Goal: Task Accomplishment & Management: Complete application form

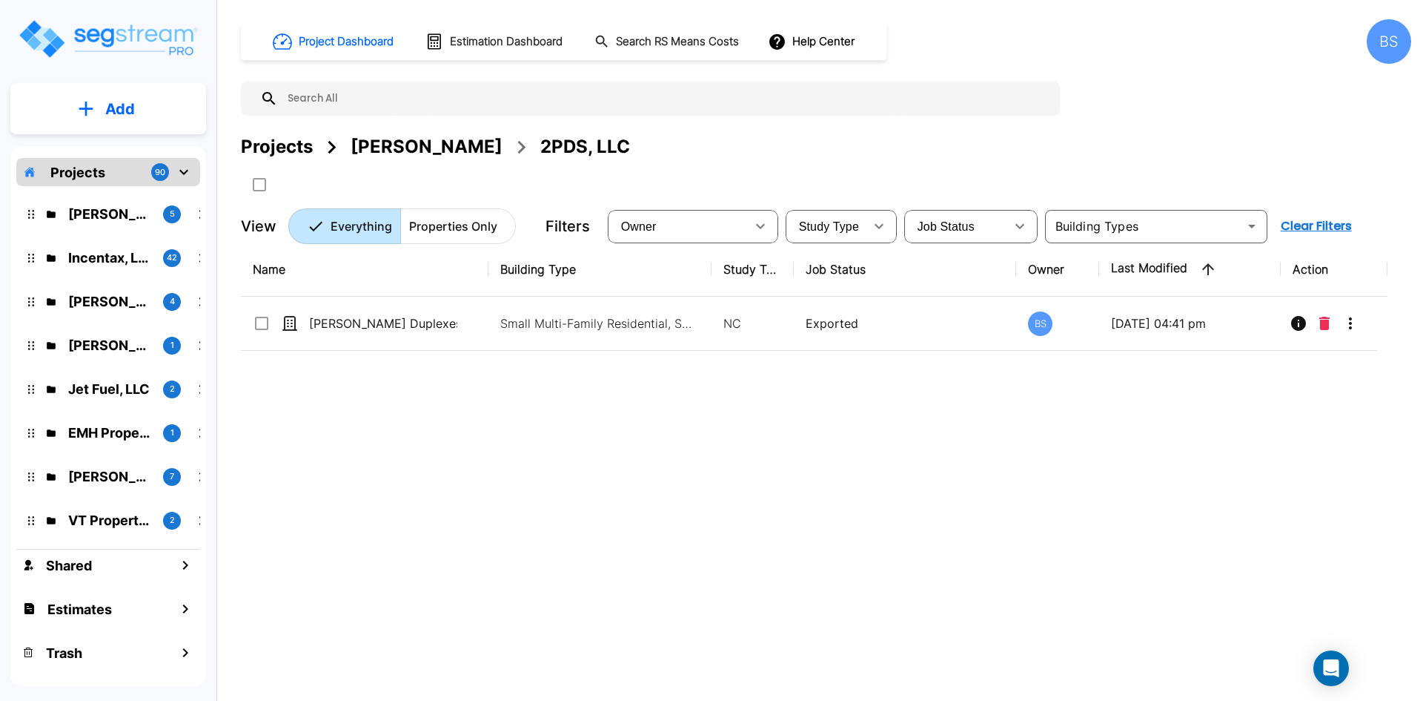
click at [290, 143] on div "Projects" at bounding box center [277, 146] width 72 height 27
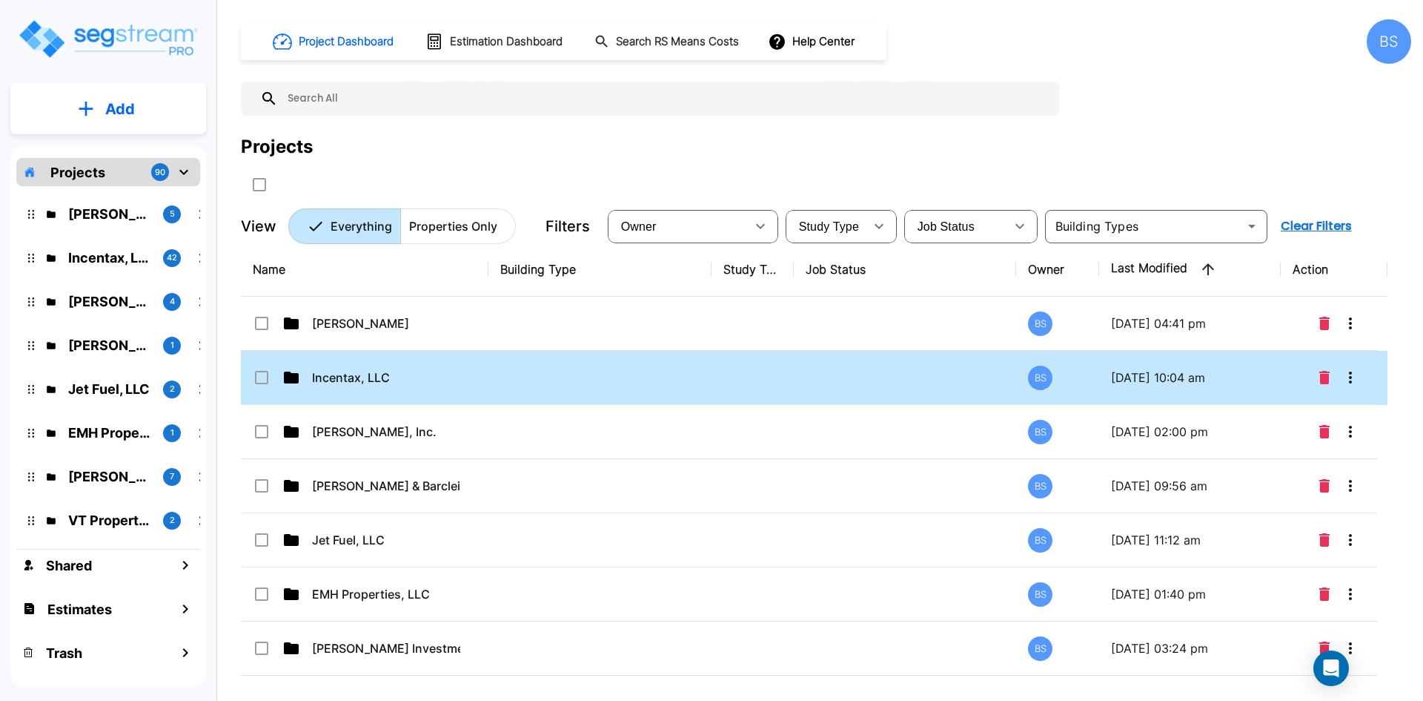
click at [526, 385] on td at bounding box center [600, 378] width 223 height 54
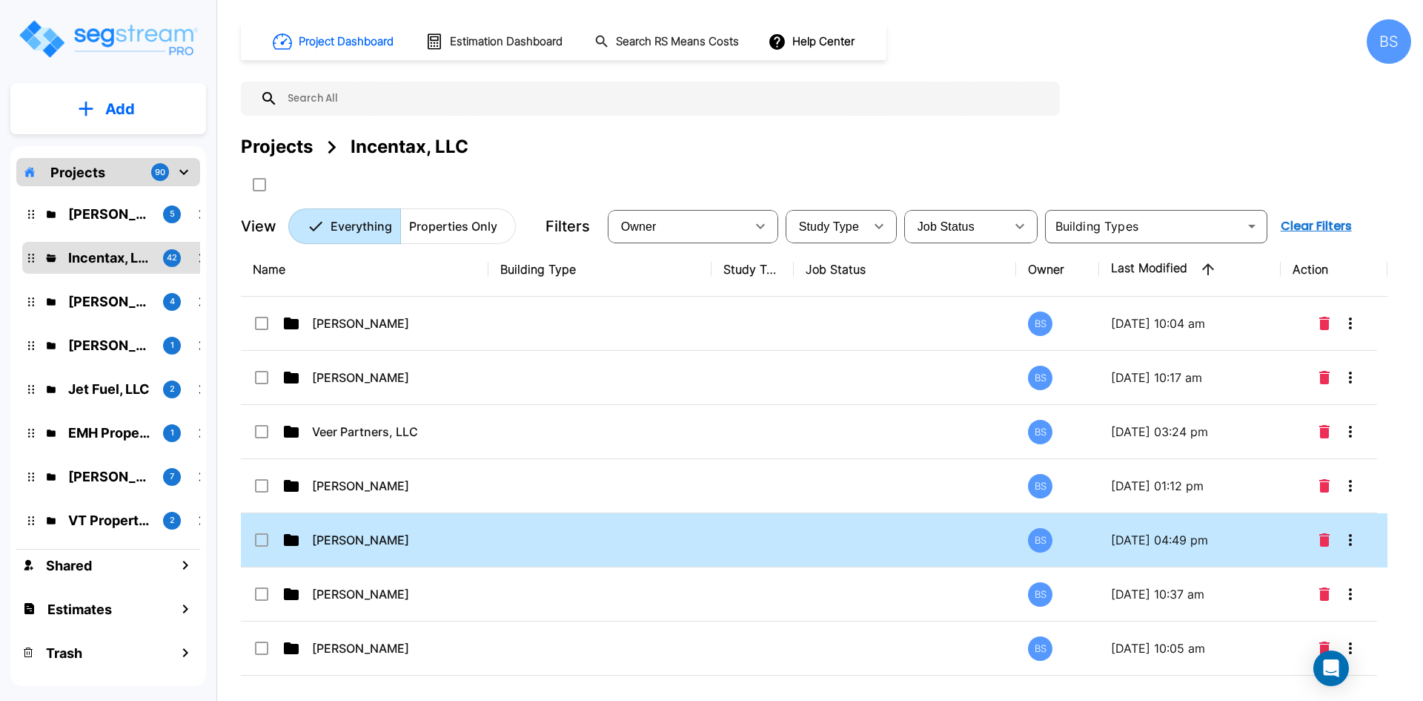
scroll to position [74, 0]
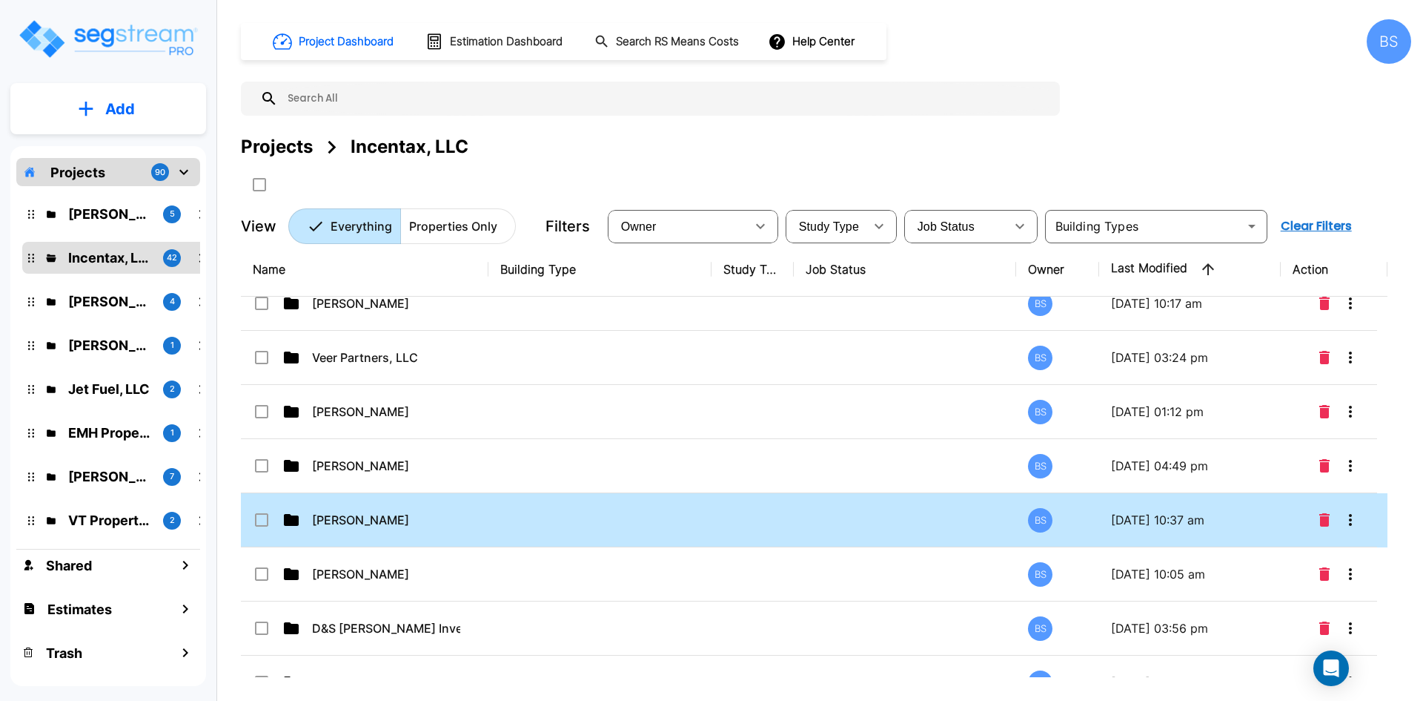
click at [405, 520] on p "[PERSON_NAME]" at bounding box center [386, 520] width 148 height 18
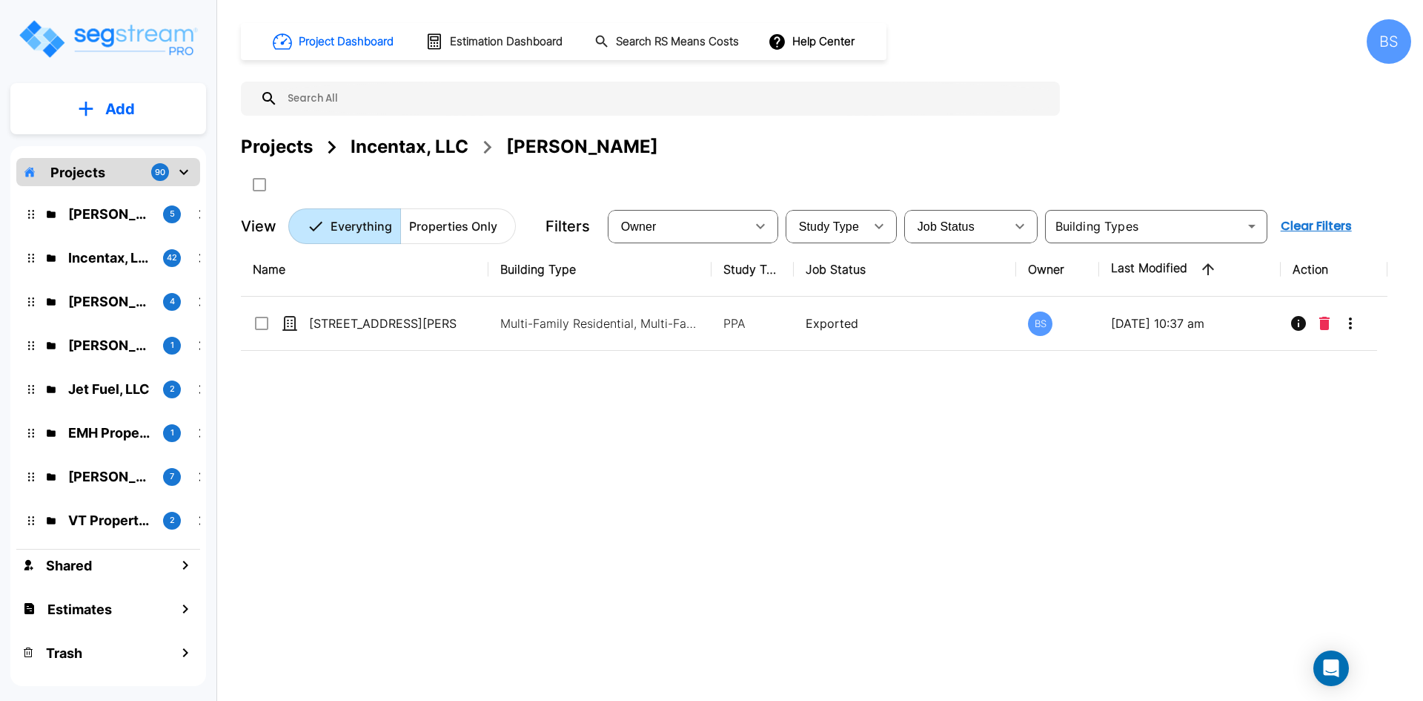
scroll to position [0, 0]
click at [111, 109] on p "Add" at bounding box center [120, 109] width 30 height 22
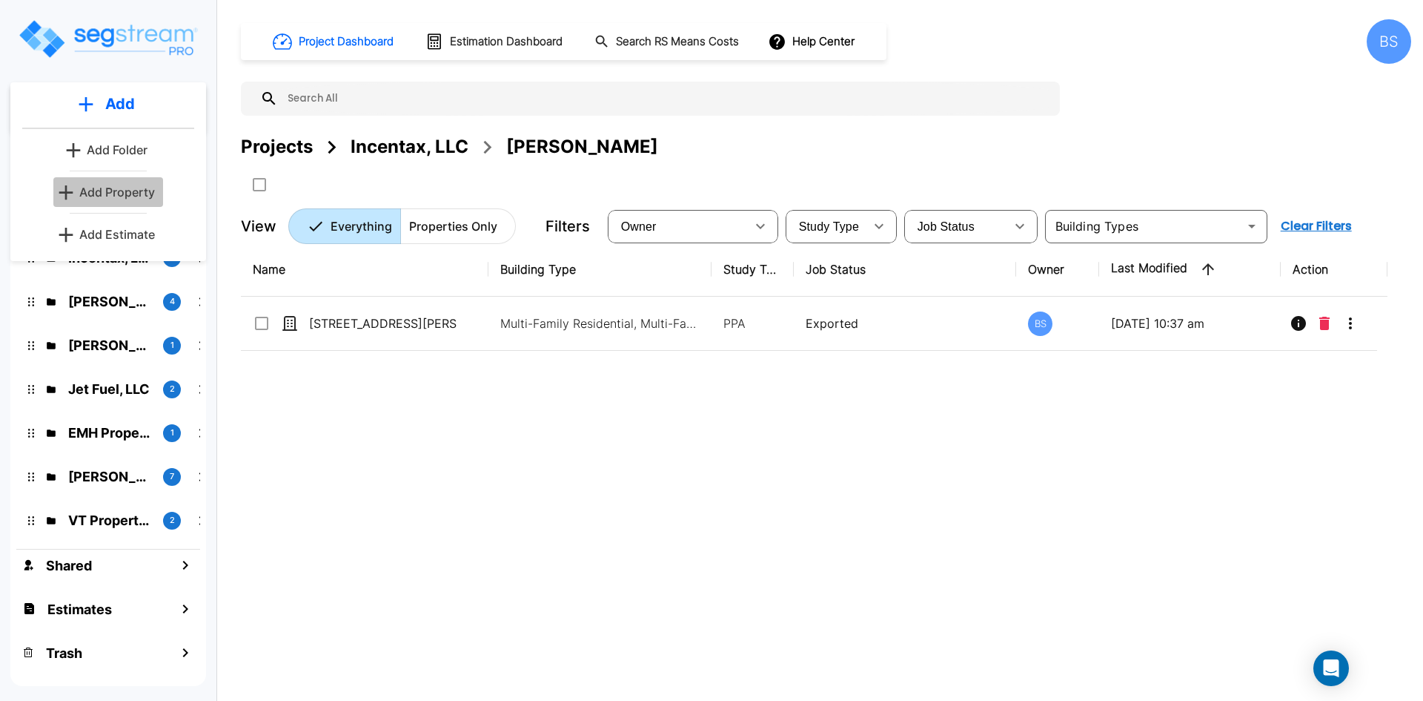
click at [102, 193] on p "Add Property" at bounding box center [117, 192] width 76 height 18
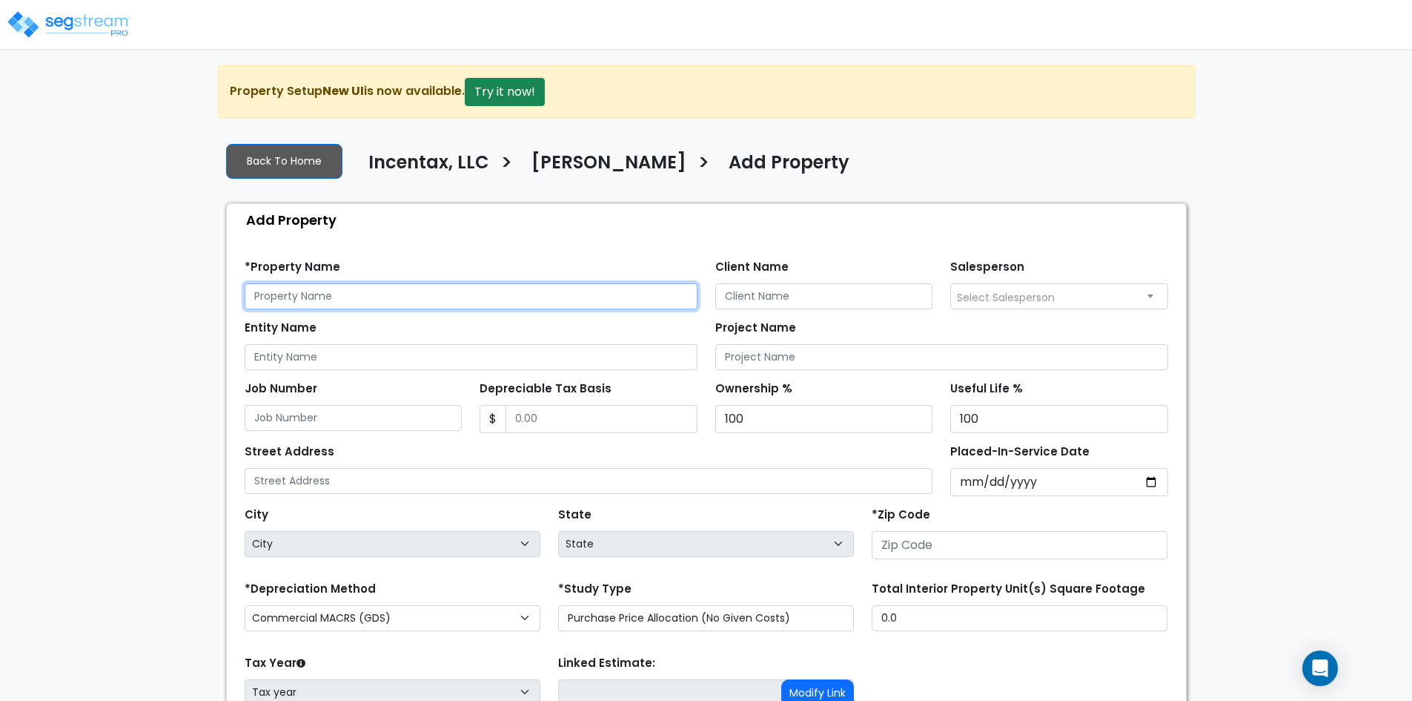
click at [307, 297] on input "text" at bounding box center [471, 296] width 453 height 26
click at [448, 299] on input "[STREET_ADDRESS][PERSON_NAME]" at bounding box center [471, 296] width 453 height 26
click at [451, 296] on input "[STREET_ADDRESS][PERSON_NAME]" at bounding box center [471, 296] width 453 height 26
click at [430, 292] on input "[STREET_ADDRESS][PERSON_NAME]" at bounding box center [471, 296] width 453 height 26
type input "[STREET_ADDRESS][PERSON_NAME]"
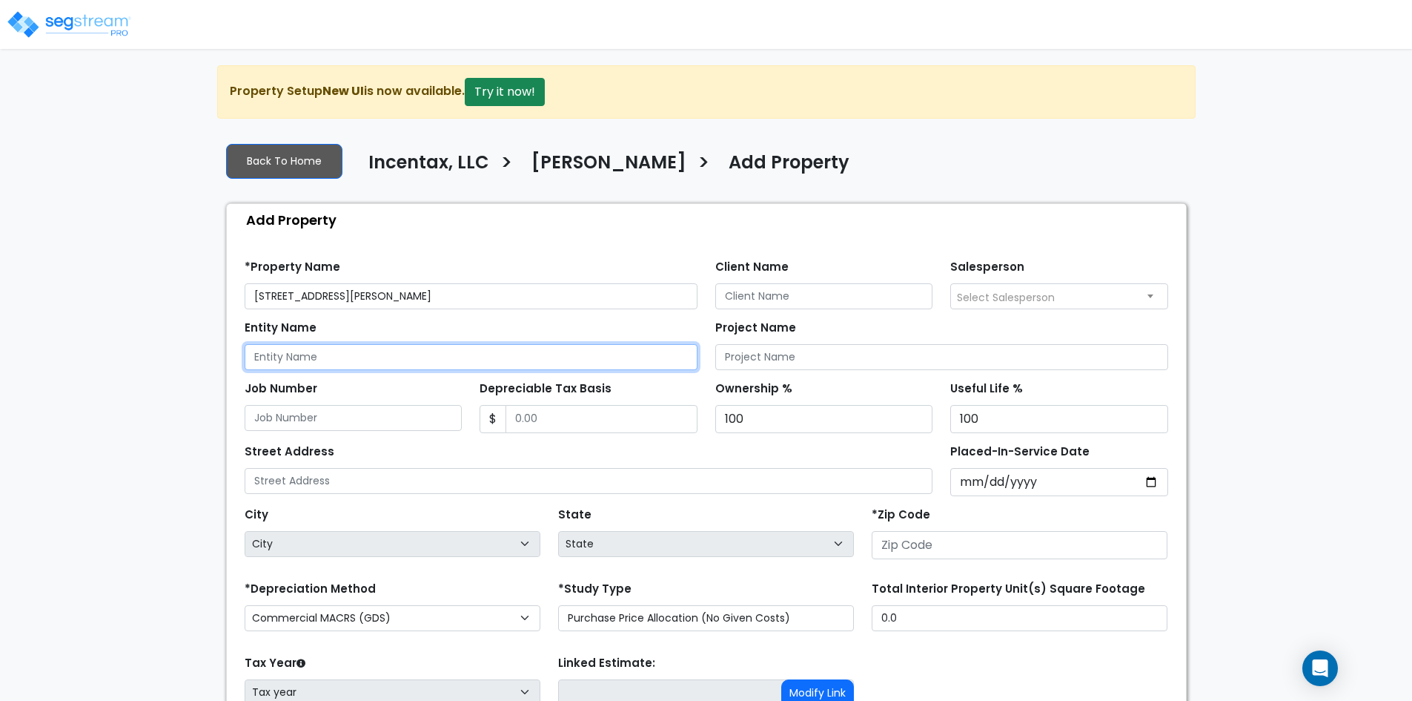
drag, startPoint x: 279, startPoint y: 362, endPoint x: 302, endPoint y: 358, distance: 23.4
click at [279, 362] on input "Entity Name" at bounding box center [471, 357] width 453 height 26
click at [415, 352] on input "Entity Name" at bounding box center [471, 357] width 453 height 26
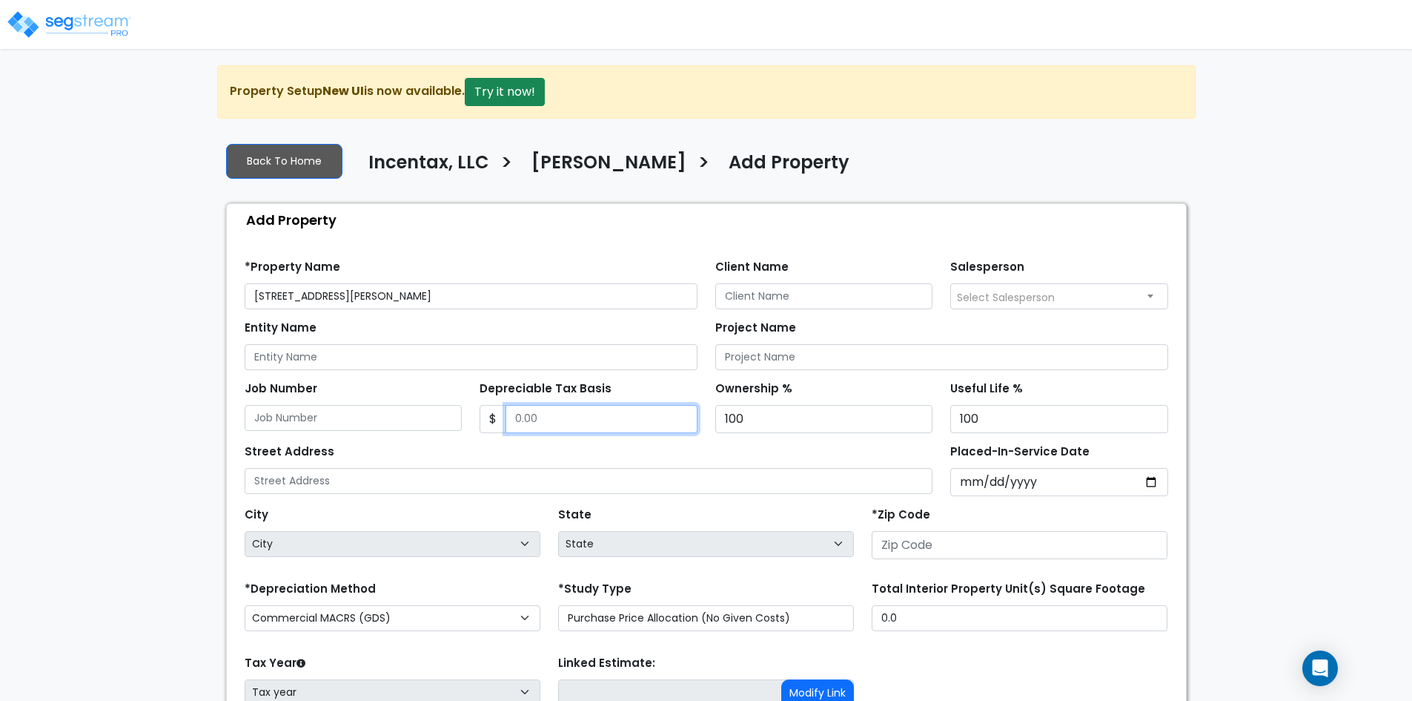
click at [592, 420] on input "Depreciable Tax Basis" at bounding box center [602, 419] width 192 height 28
click at [595, 418] on input "Depreciable Tax Basis" at bounding box center [602, 419] width 192 height 28
type input "1,130,877"
click at [1044, 478] on input "Placed-In-Service Date" at bounding box center [1059, 482] width 218 height 28
click at [972, 479] on input "Placed-In-Service Date" at bounding box center [1059, 482] width 218 height 28
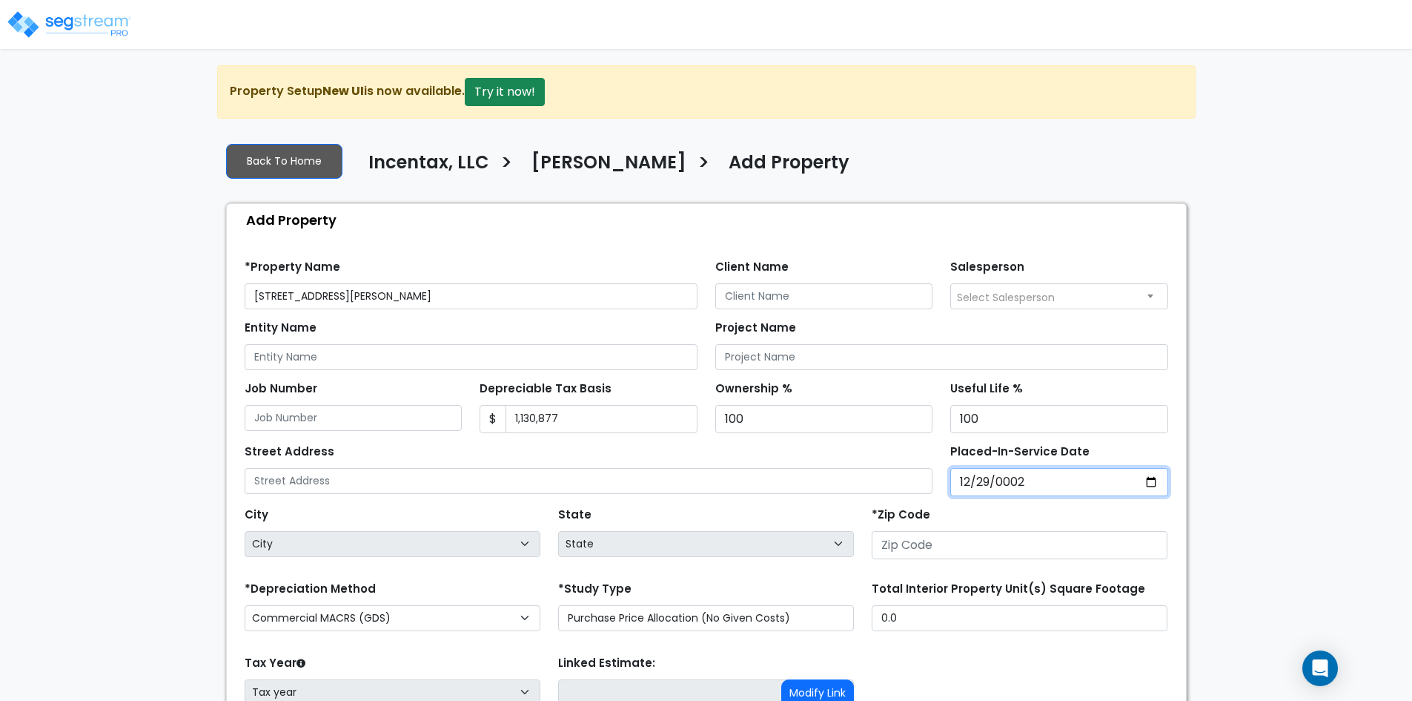
type input "0020-12-29"
select select "20"
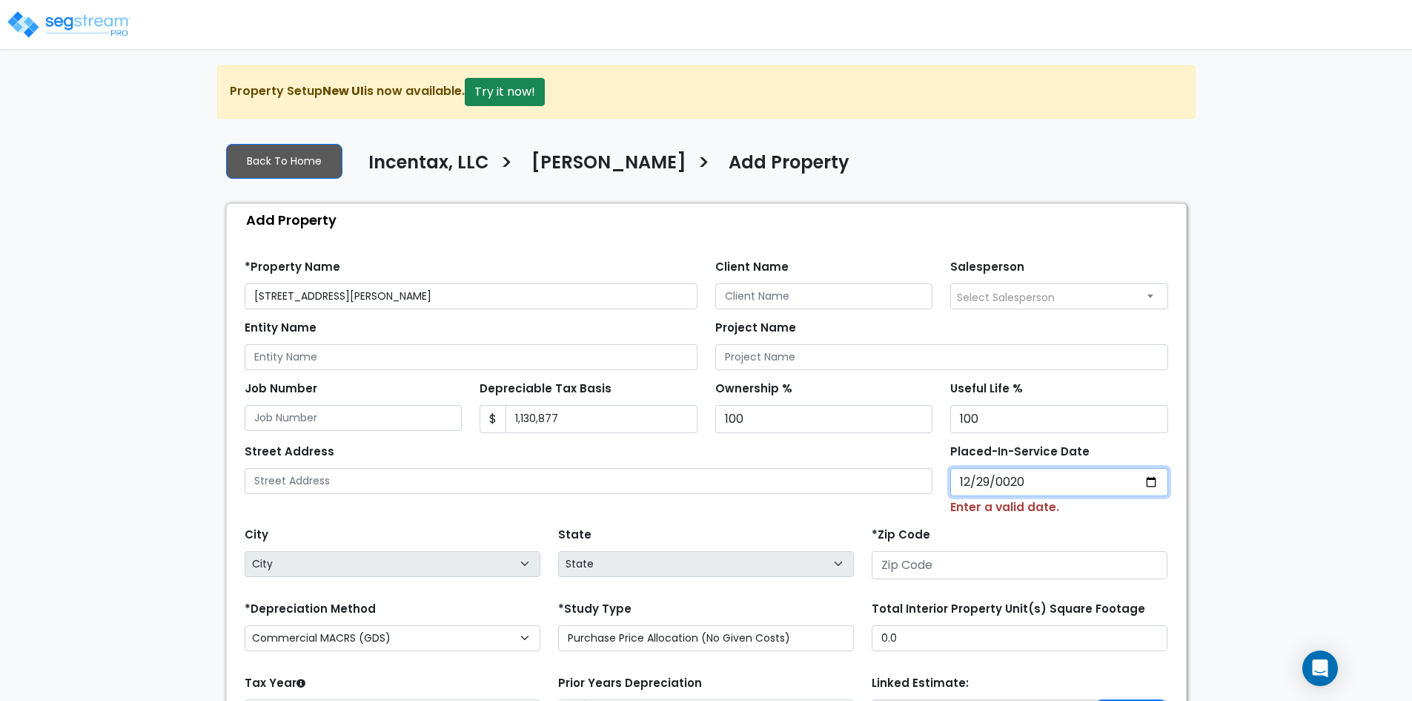
type input "0202-12-29"
select select "202"
type input "[DATE]"
select select "2021"
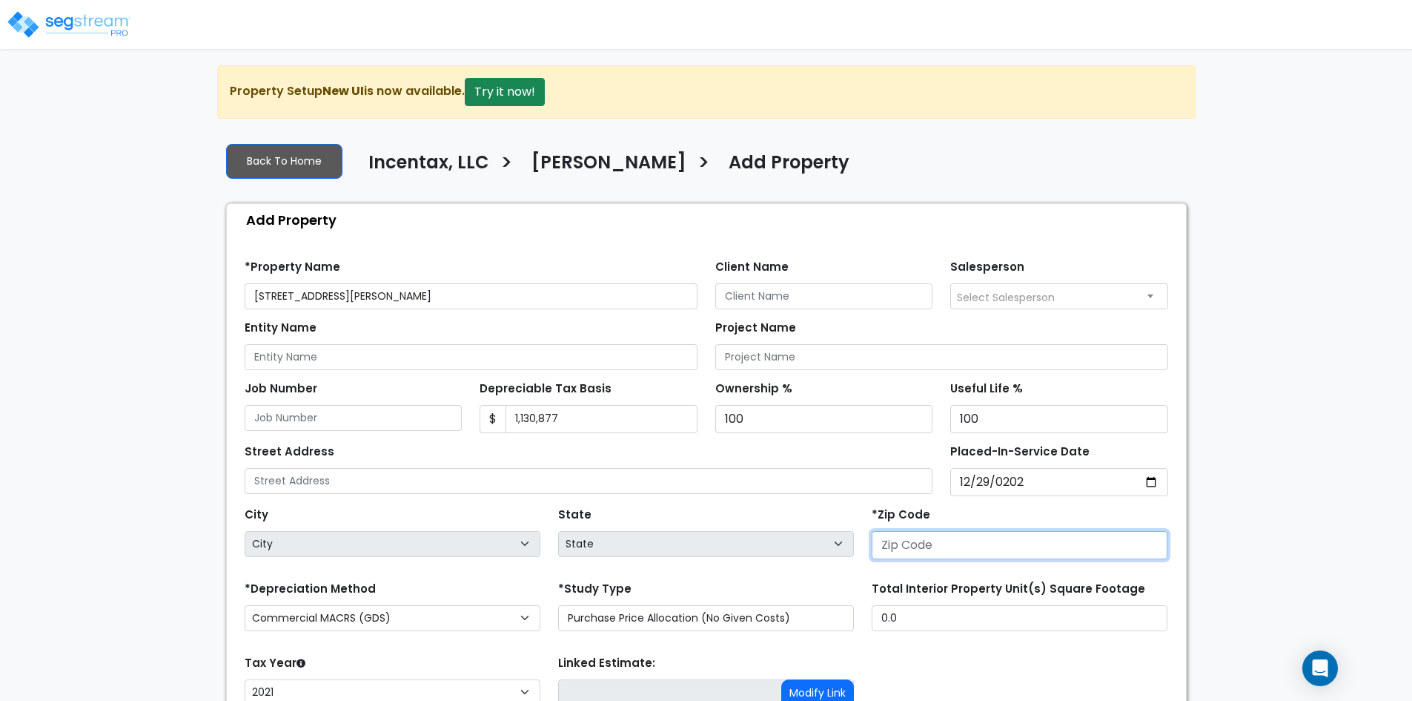
click at [944, 550] on input "number" at bounding box center [1020, 545] width 296 height 28
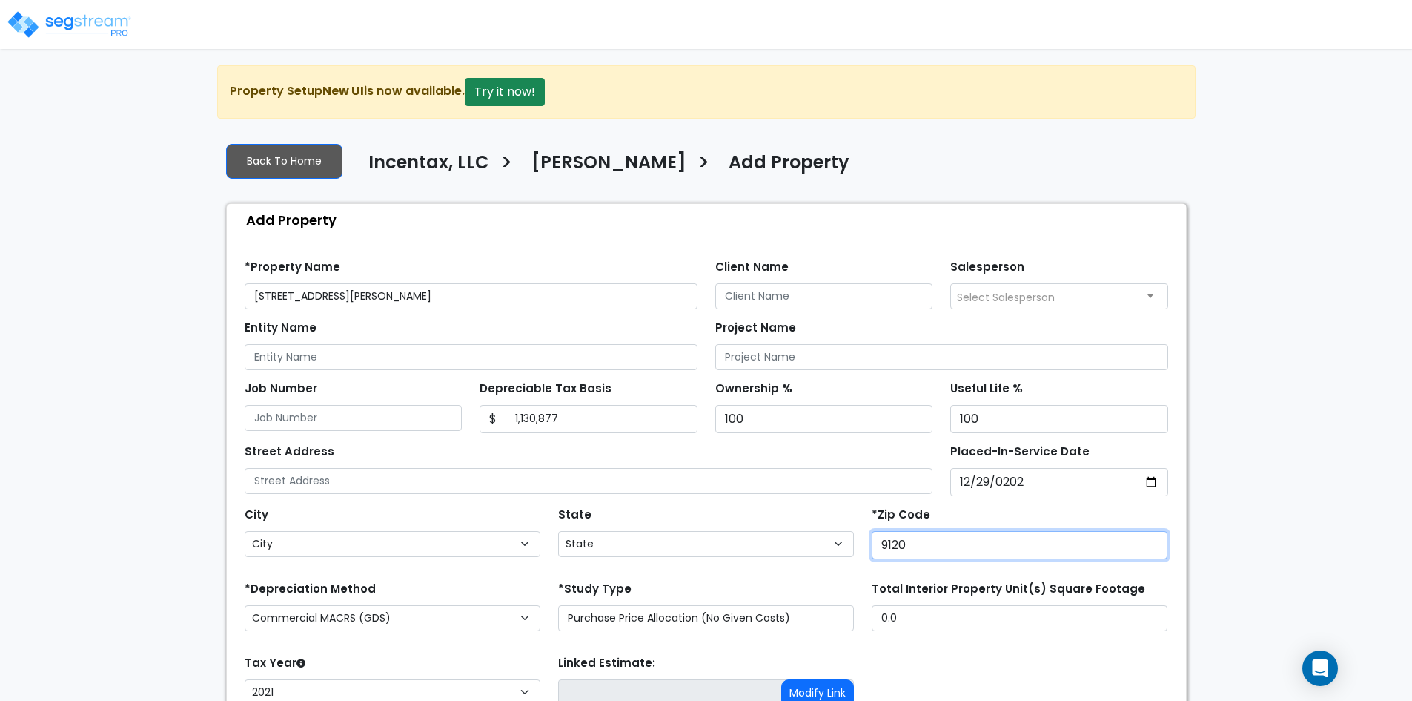
type input "91201"
select select "CA"
type input "91201"
click at [831, 521] on div "State State National Average AB AK AL AR AZ BC CA CO CT DC DE FL GA HI" at bounding box center [706, 532] width 314 height 59
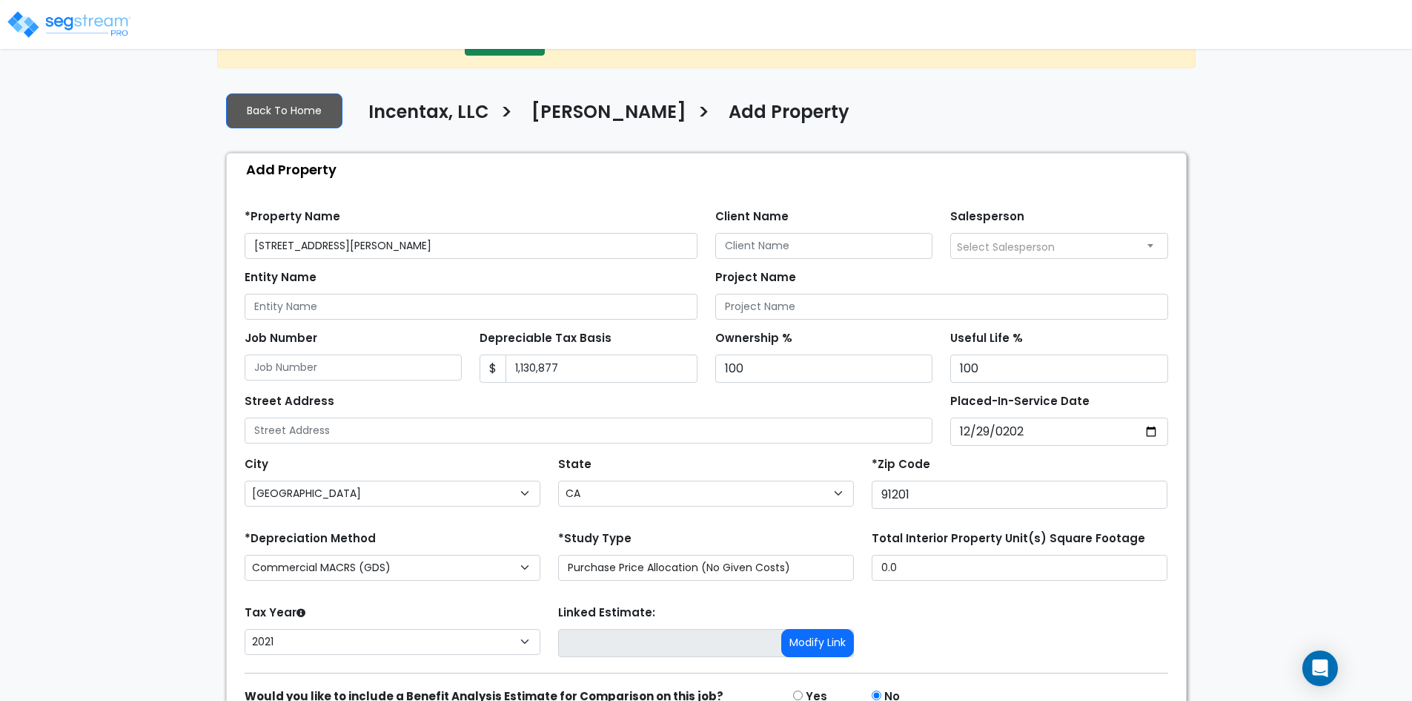
scroll to position [127, 0]
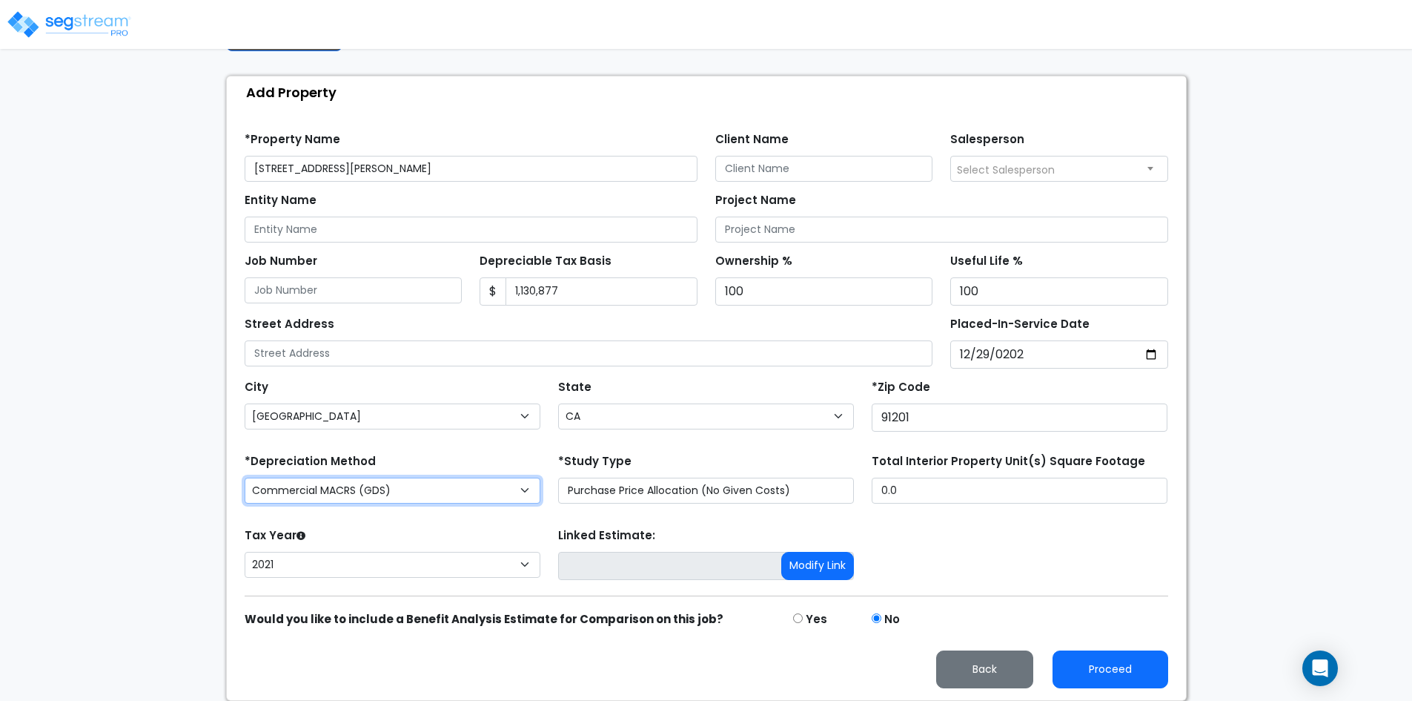
click at [385, 488] on select "Commercial MACRS (GDS) Commercial Residential MACRS (GDS) Commercial MACRS (ADS…" at bounding box center [393, 490] width 296 height 26
select select "CRM(_4"
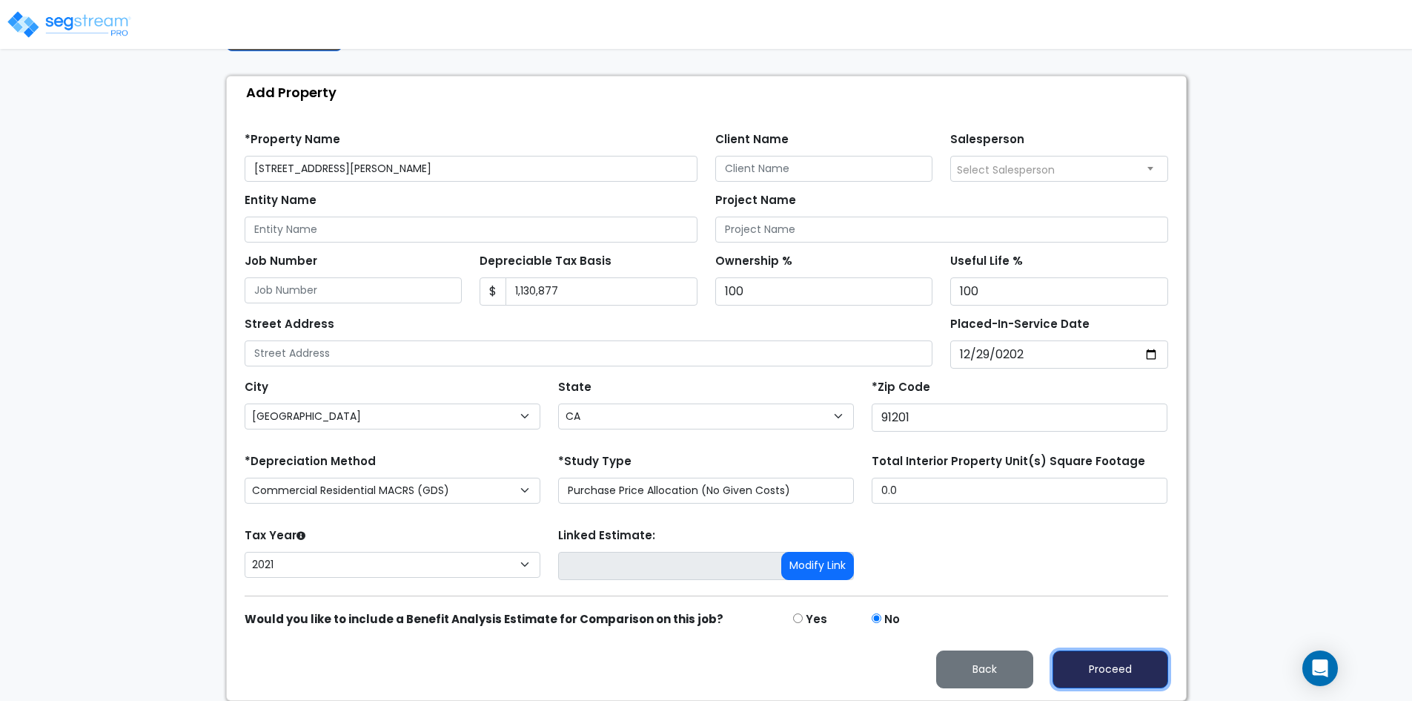
click at [1107, 672] on button "Proceed" at bounding box center [1111, 669] width 116 height 38
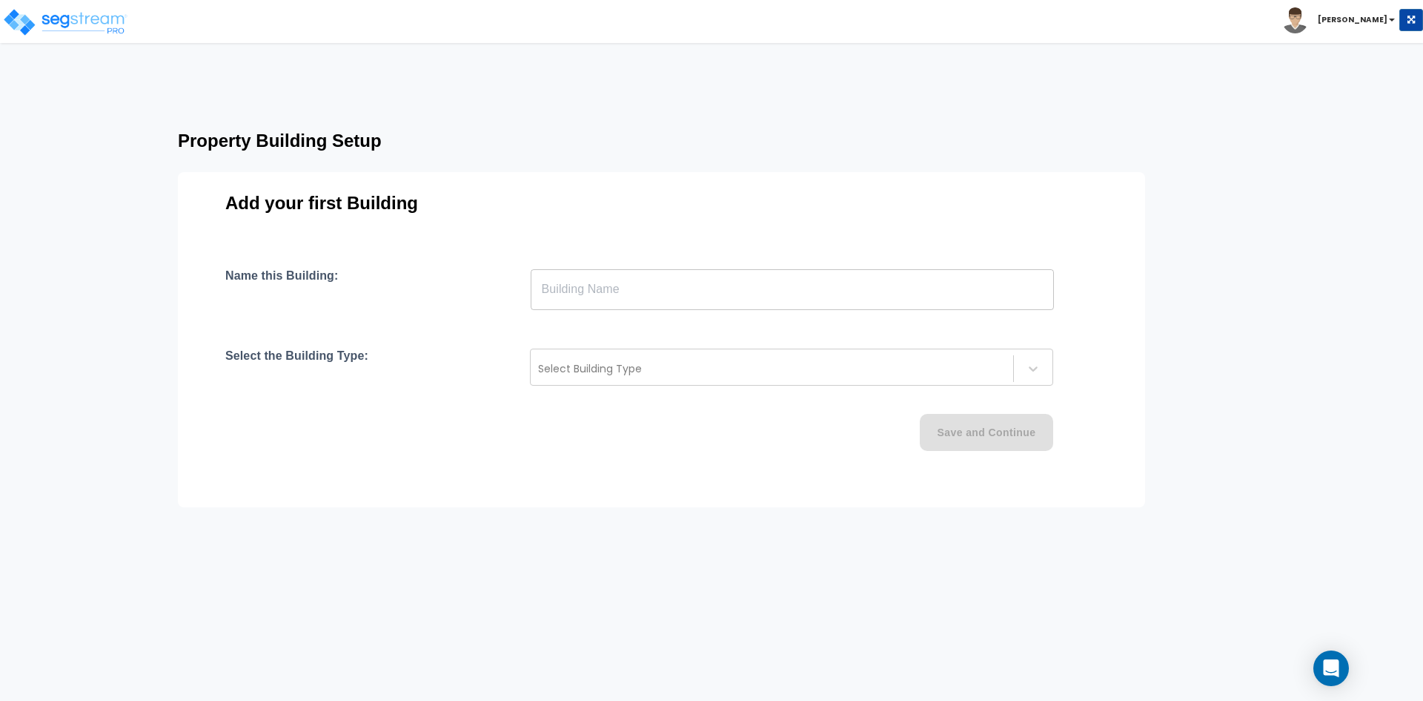
click at [685, 297] on input "text" at bounding box center [792, 289] width 523 height 42
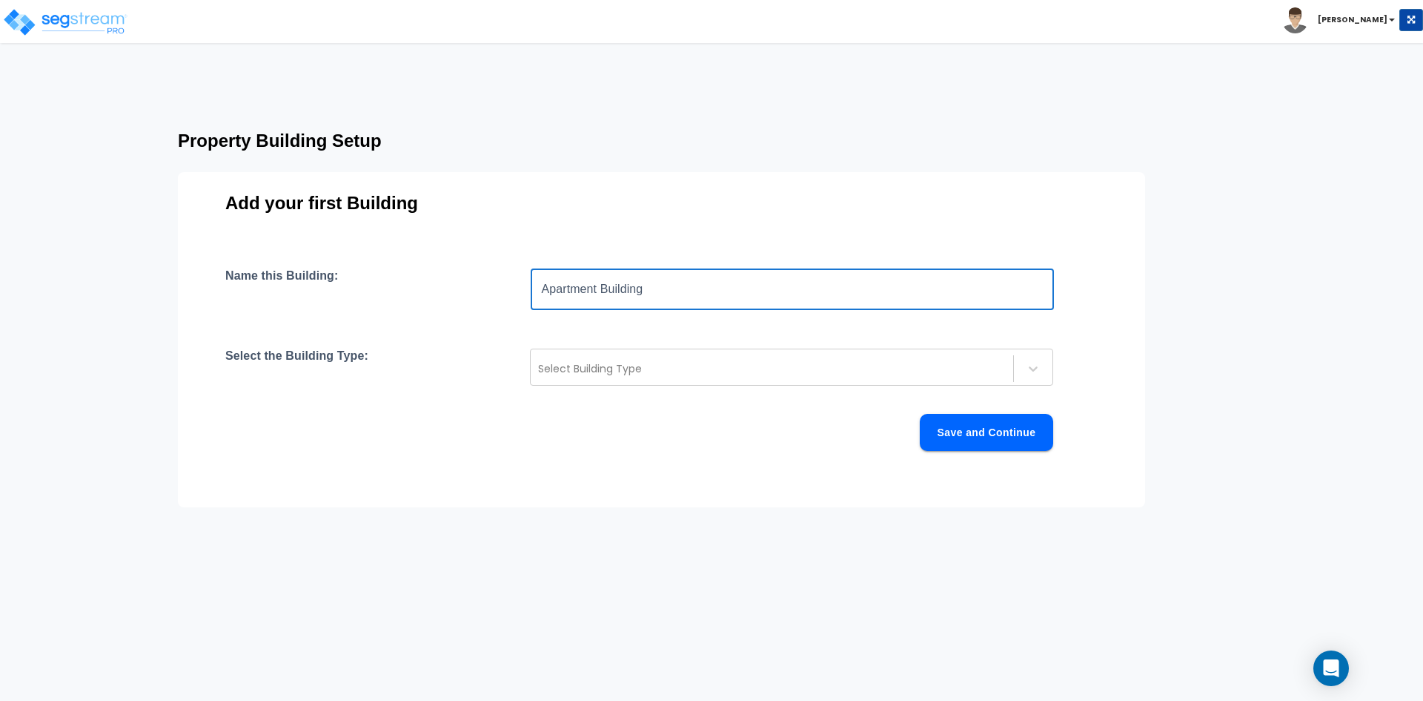
type input "Apartment Building"
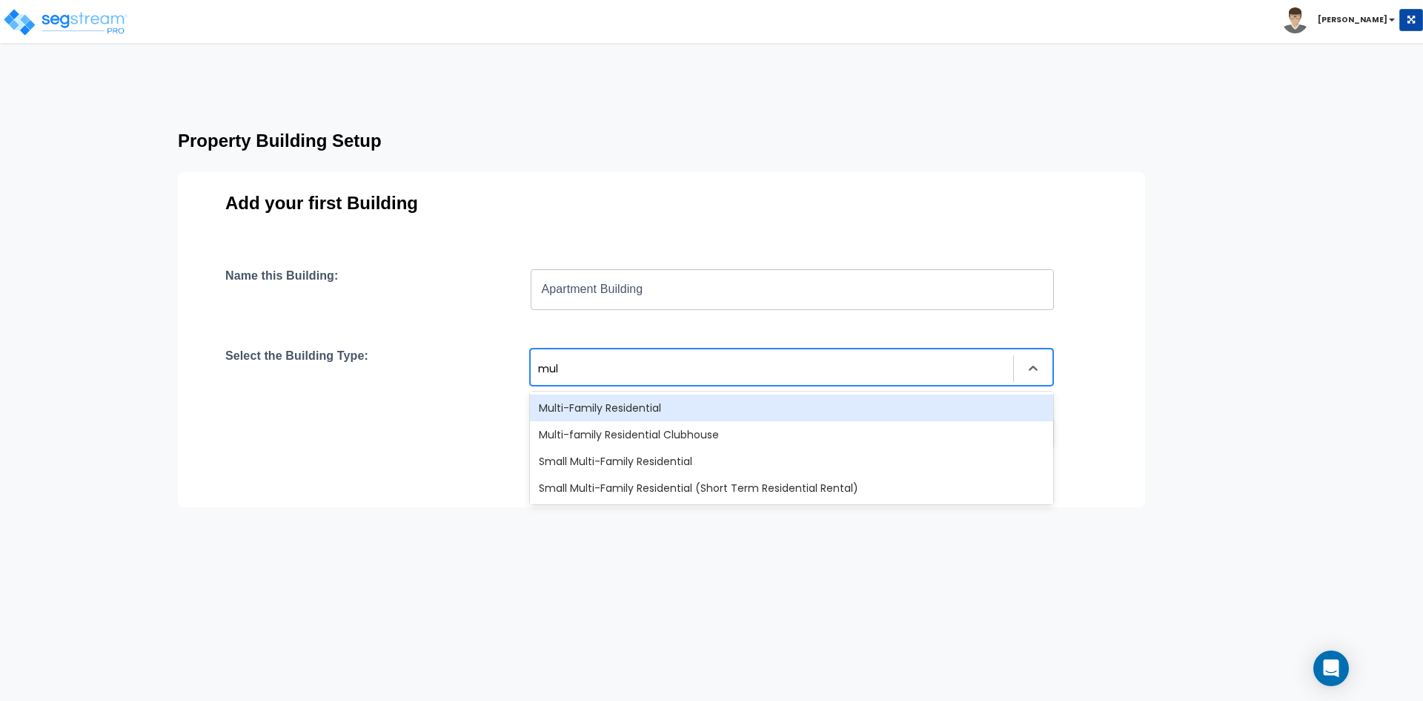
type input "mult"
click at [606, 412] on div "Multi-Family Residential" at bounding box center [791, 407] width 523 height 27
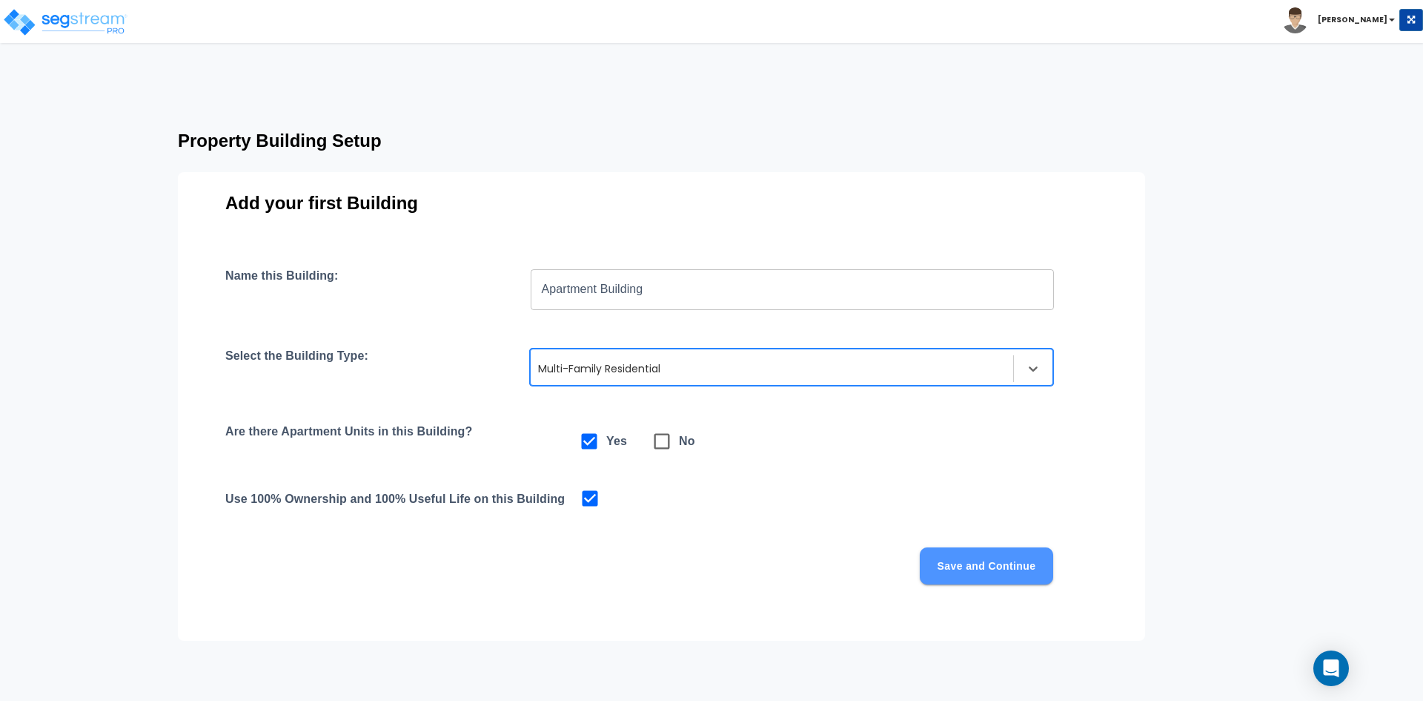
click at [990, 567] on button "Save and Continue" at bounding box center [986, 565] width 133 height 37
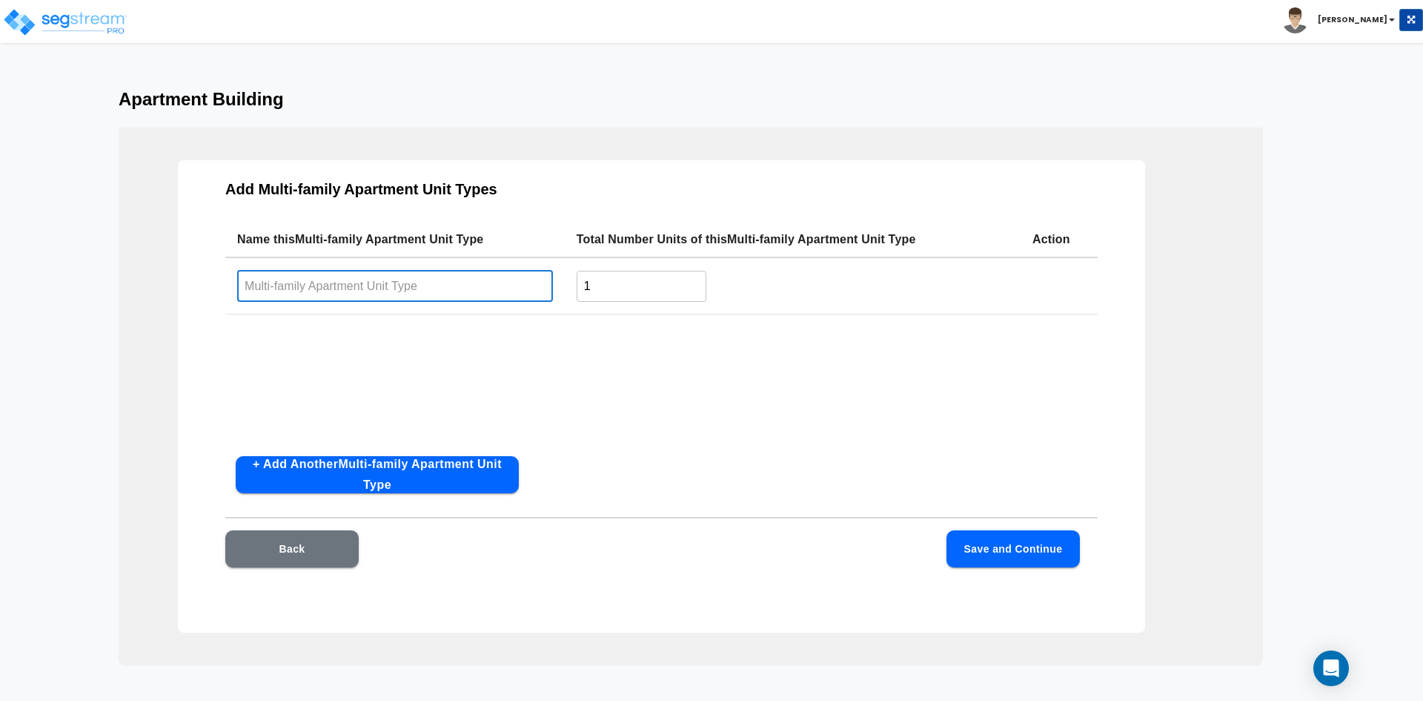
click at [328, 282] on input "text" at bounding box center [395, 286] width 316 height 32
click at [328, 282] on input "2BD / 2 BA" at bounding box center [395, 286] width 316 height 32
type input "2BD / 2 BA"
click at [635, 292] on input "1" at bounding box center [642, 286] width 130 height 32
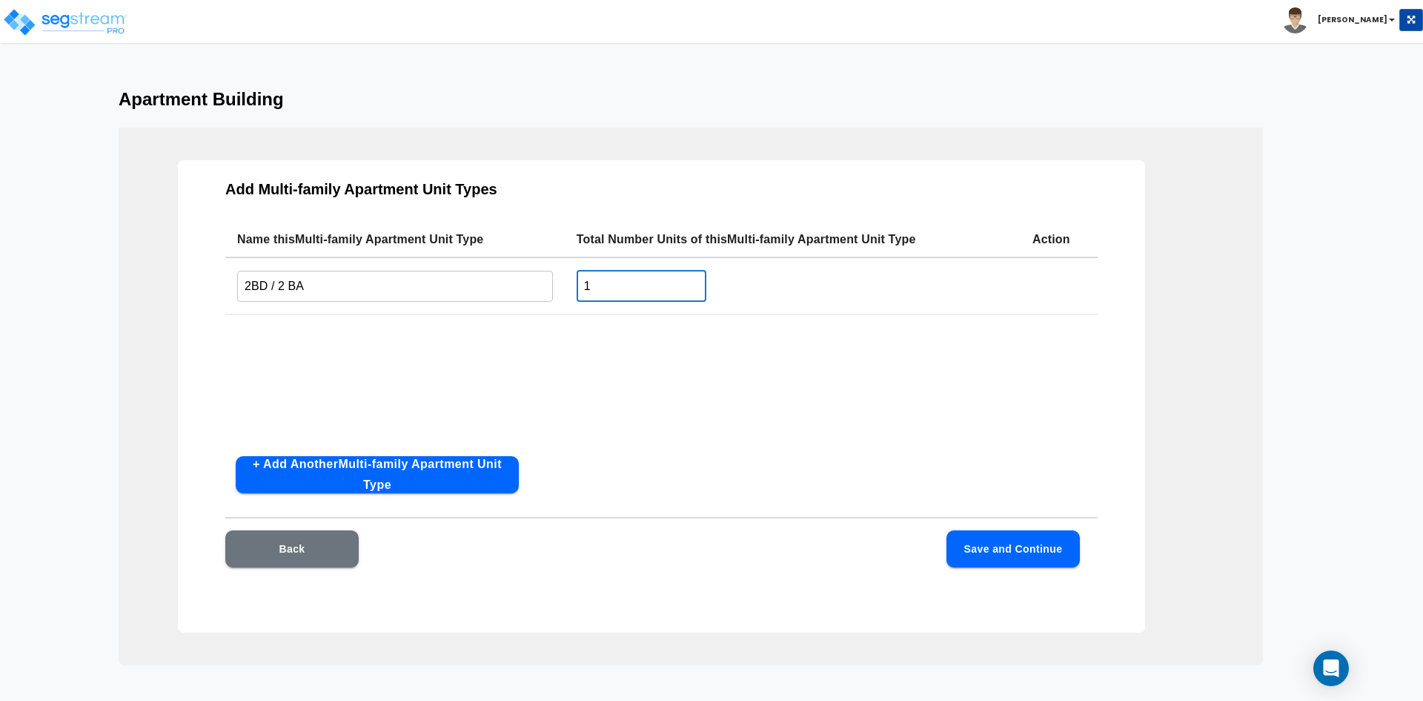
click at [635, 292] on input "1" at bounding box center [642, 286] width 130 height 32
type input "8"
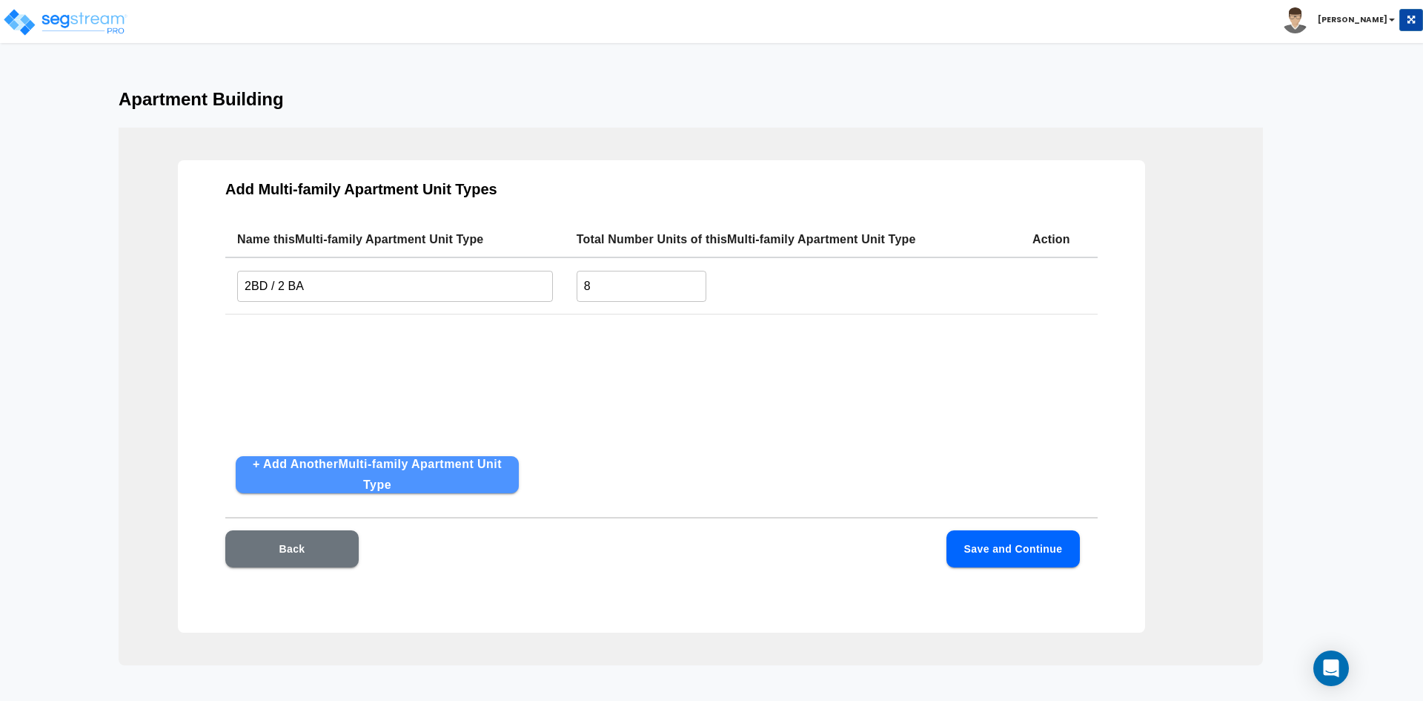
click at [405, 479] on button "+ Add Another Multi-family Apartment Unit Type" at bounding box center [377, 474] width 283 height 37
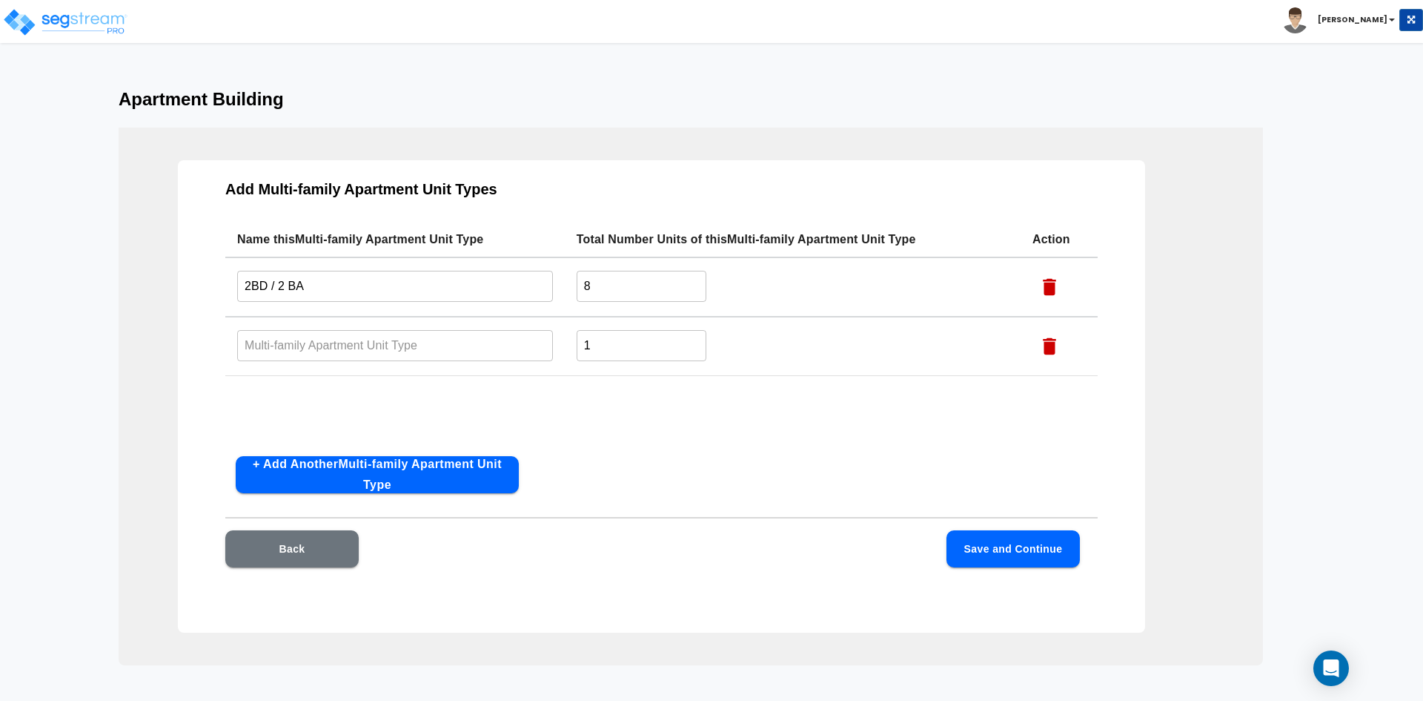
click at [309, 329] on input "text" at bounding box center [395, 345] width 316 height 32
type input "1BD / 1 BA"
click at [635, 349] on input "1" at bounding box center [642, 345] width 130 height 32
type input "12"
click at [566, 437] on div "Name this Multi-family Apartment Unit Type Total Number Units of this Multi-fam…" at bounding box center [661, 333] width 872 height 222
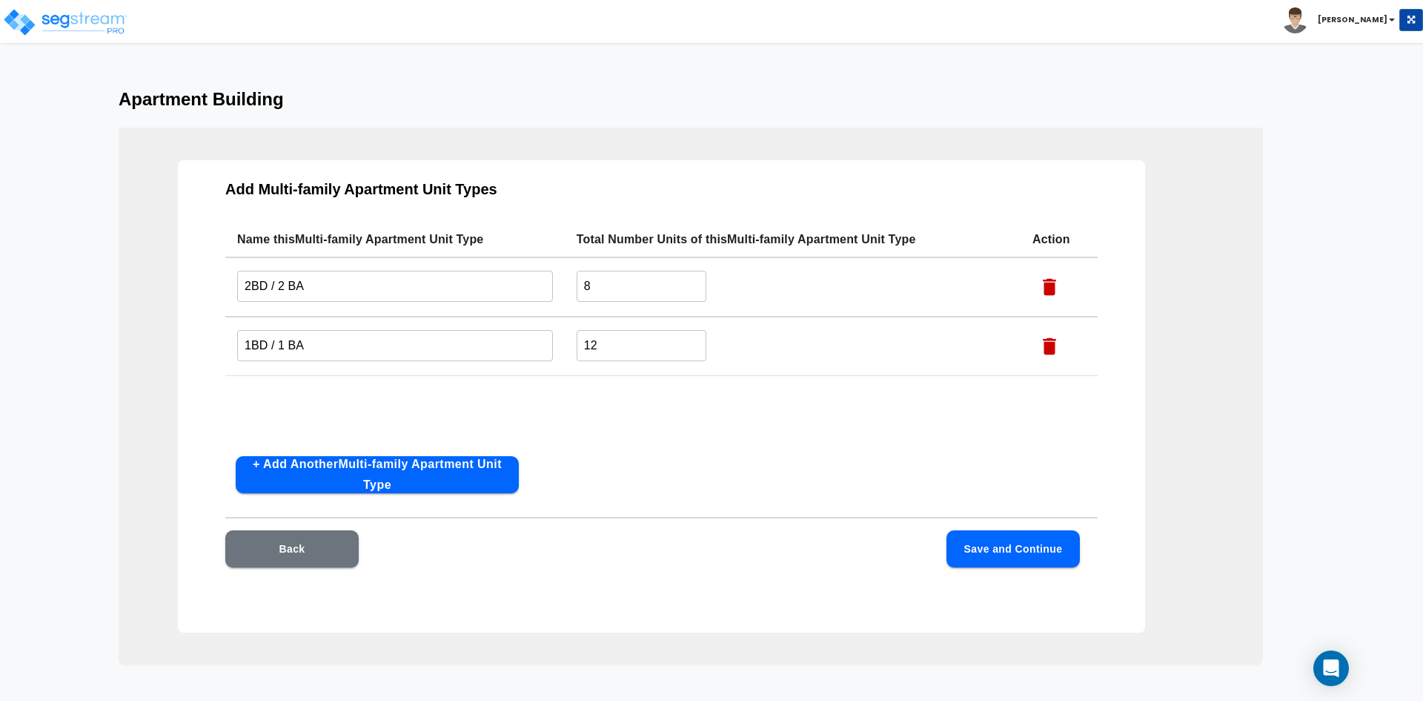
click at [1019, 557] on button "Save and Continue" at bounding box center [1013, 548] width 133 height 37
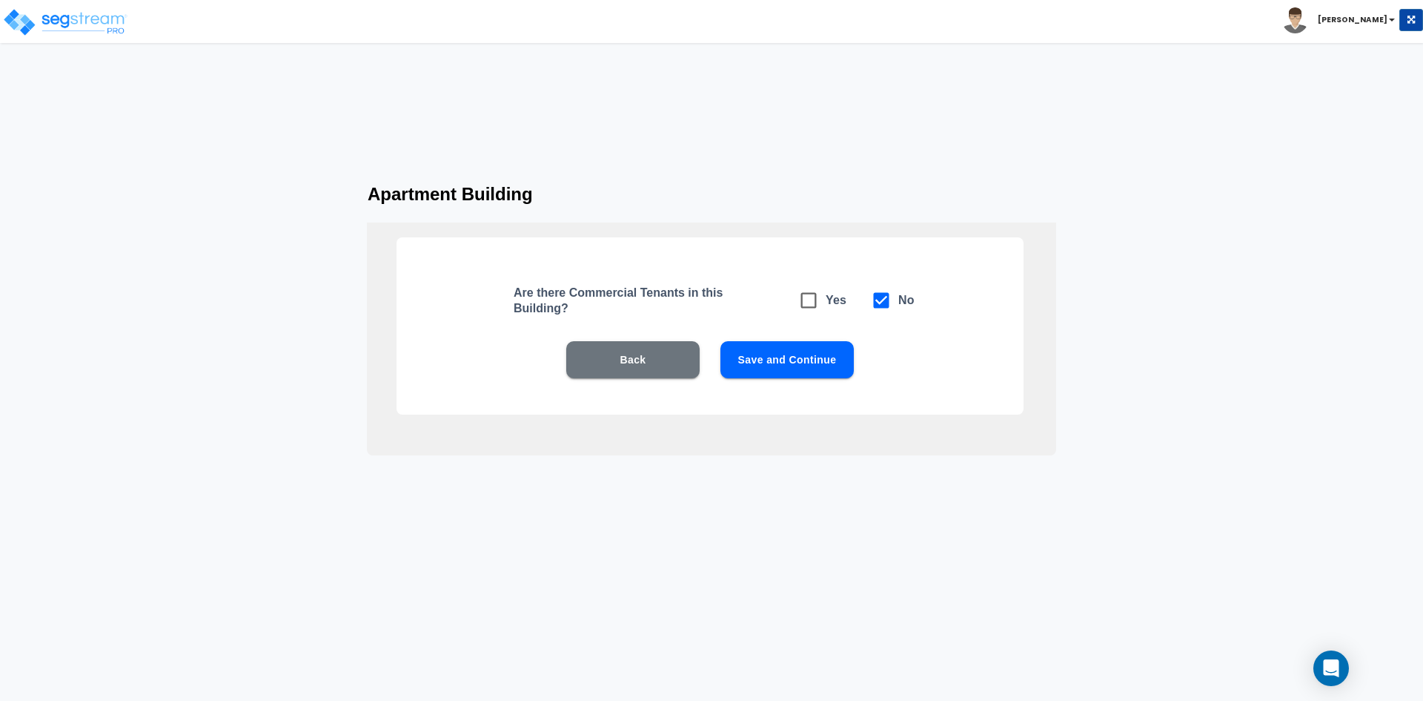
click at [800, 365] on button "Save and Continue" at bounding box center [787, 359] width 133 height 37
click at [800, 363] on button "Save and Continue" at bounding box center [787, 359] width 133 height 37
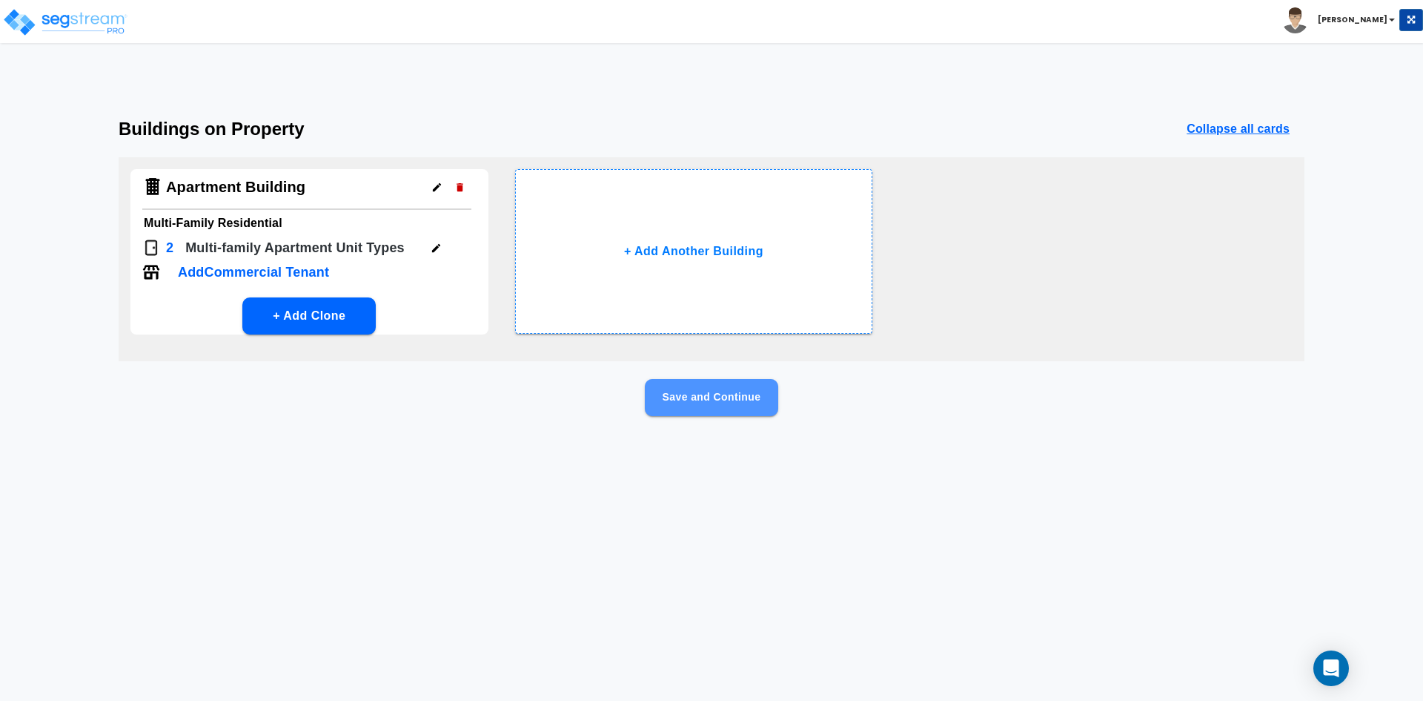
click at [712, 400] on button "Save and Continue" at bounding box center [711, 397] width 133 height 37
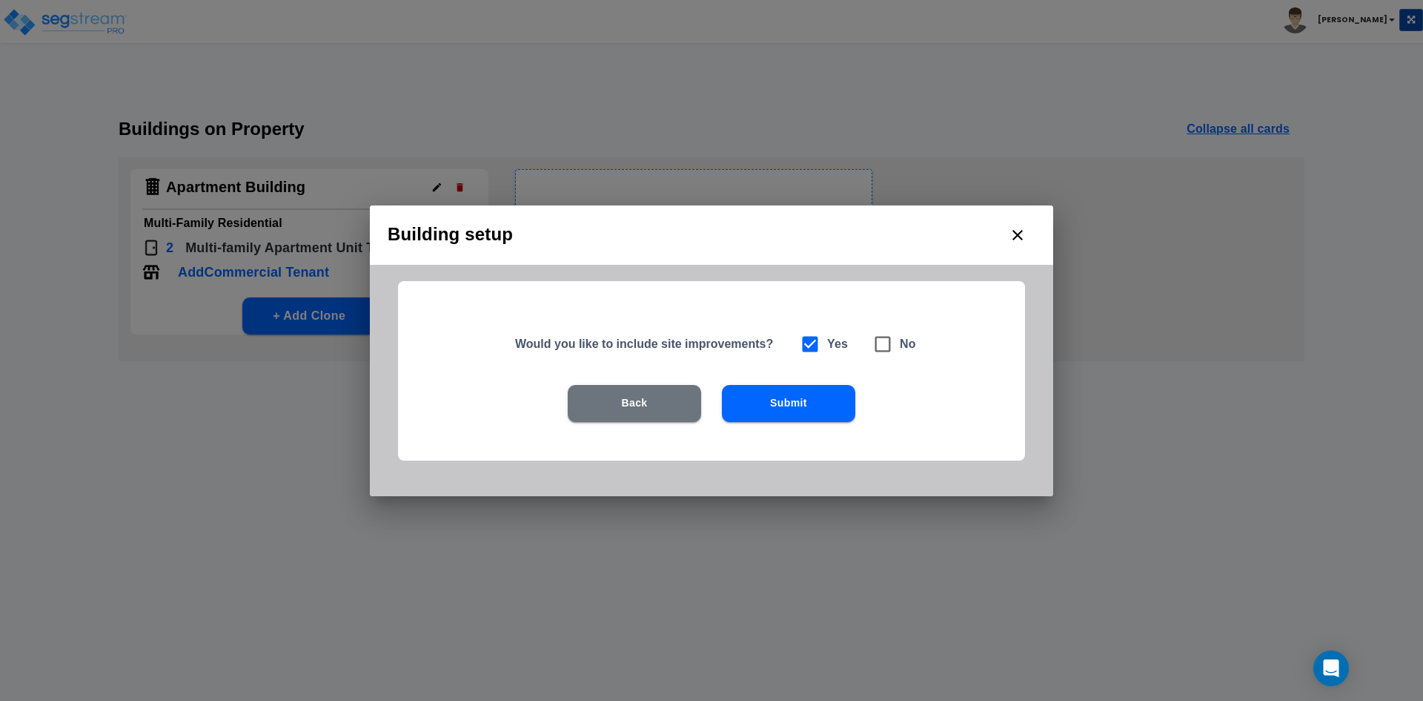
click at [792, 401] on button "Submit" at bounding box center [788, 403] width 133 height 37
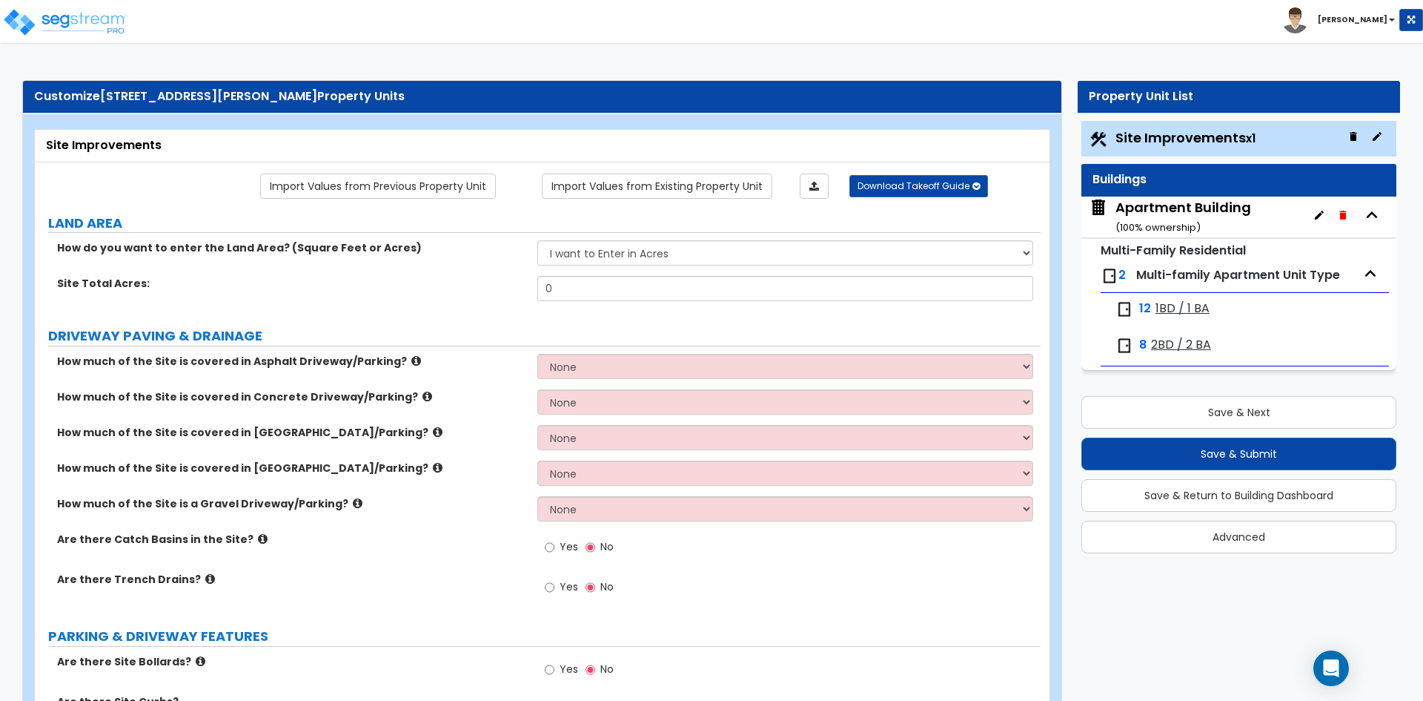
click at [388, 305] on div "Site Total Acres: 0" at bounding box center [538, 294] width 1006 height 36
click at [615, 256] on select "I want to Enter in Acres I want to Enter in Square Feet" at bounding box center [784, 252] width 495 height 25
click at [537, 240] on select "I want to Enter in Acres I want to Enter in Square Feet" at bounding box center [784, 252] width 495 height 25
click at [623, 248] on select "I want to Enter in Acres I want to Enter in Square Feet" at bounding box center [784, 252] width 495 height 25
select select "1"
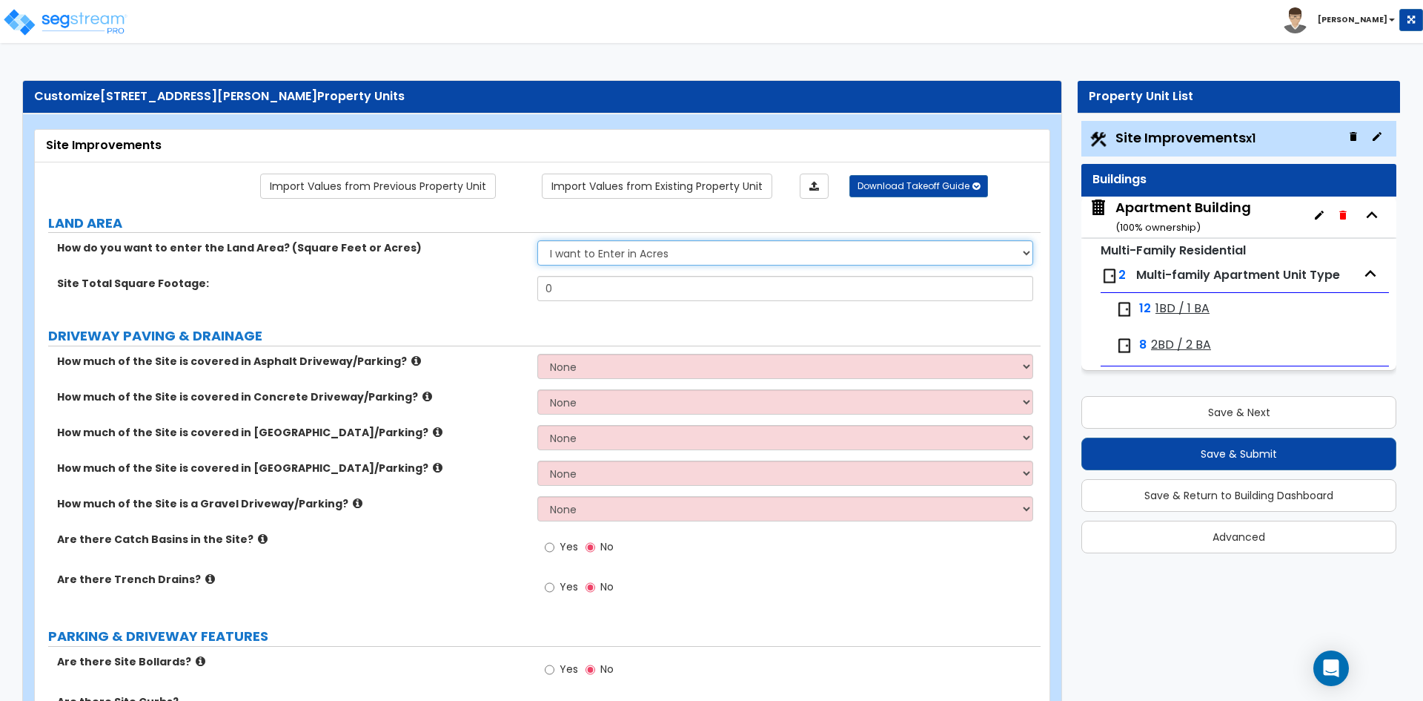
click at [537, 240] on select "I want to Enter in Acres I want to Enter in Square Feet" at bounding box center [784, 252] width 495 height 25
click at [584, 292] on input "0" at bounding box center [784, 288] width 495 height 25
type input "0.33"
click at [448, 309] on div "Site Total Acres: 0.33" at bounding box center [538, 294] width 1006 height 36
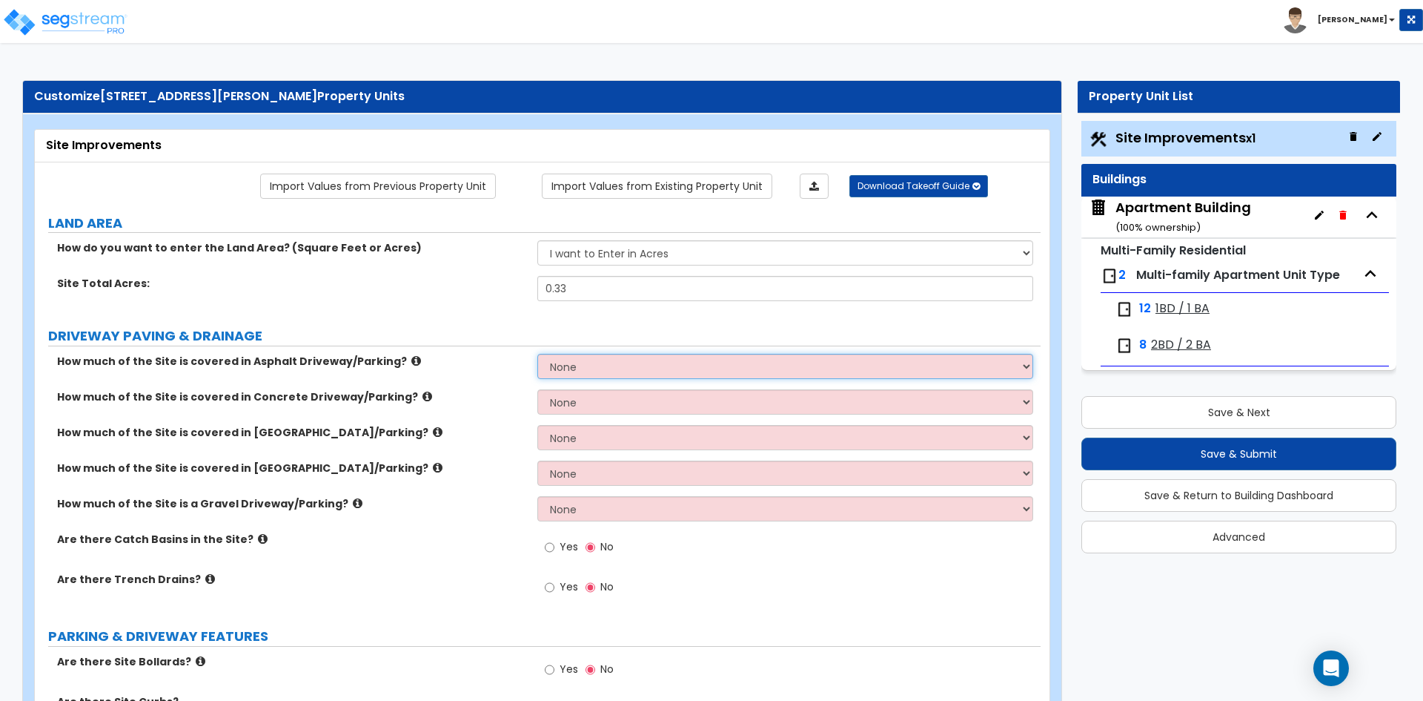
click at [624, 374] on select "None I want to Enter an Approximate Percentage I want to Enter the Square Foota…" at bounding box center [784, 366] width 495 height 25
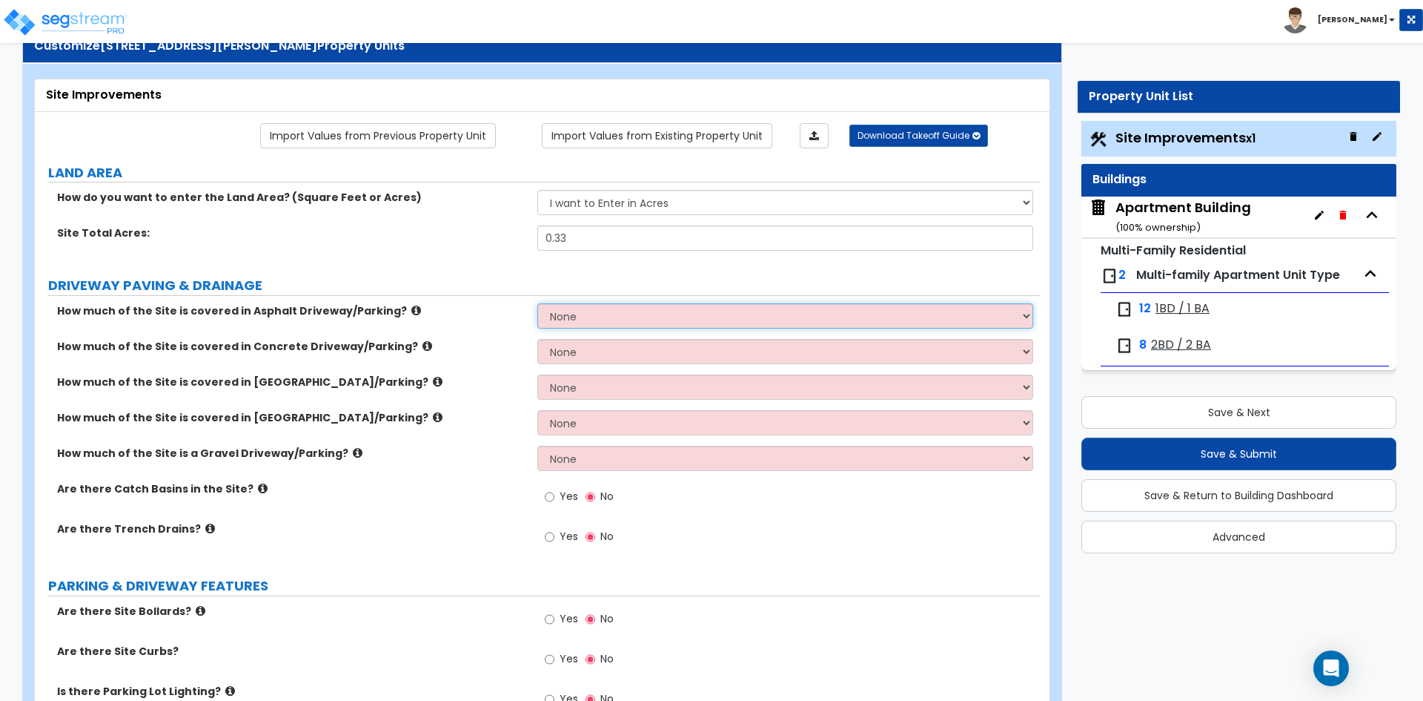
scroll to position [74, 0]
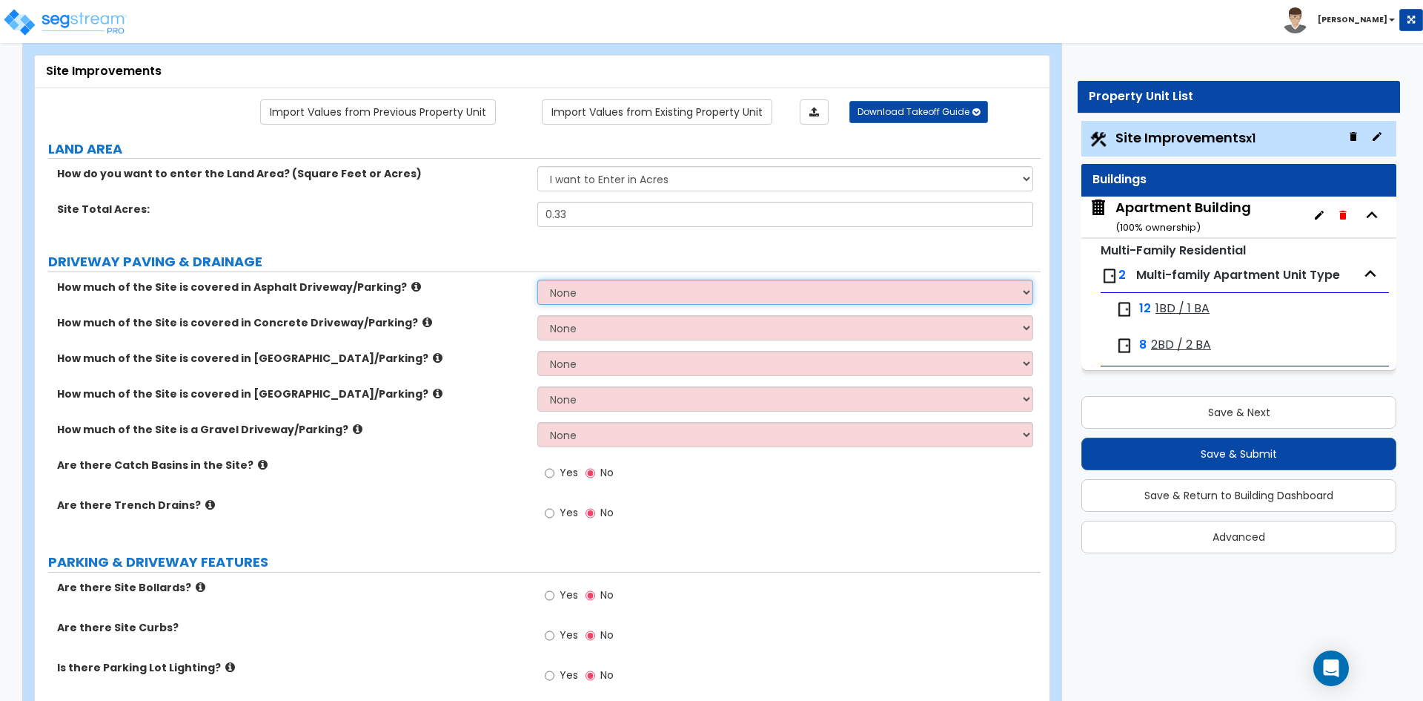
click at [577, 288] on select "None I want to Enter an Approximate Percentage I want to Enter the Square Foota…" at bounding box center [784, 291] width 495 height 25
select select "2"
click at [537, 279] on select "None I want to Enter an Approximate Percentage I want to Enter the Square Foota…" at bounding box center [784, 291] width 495 height 25
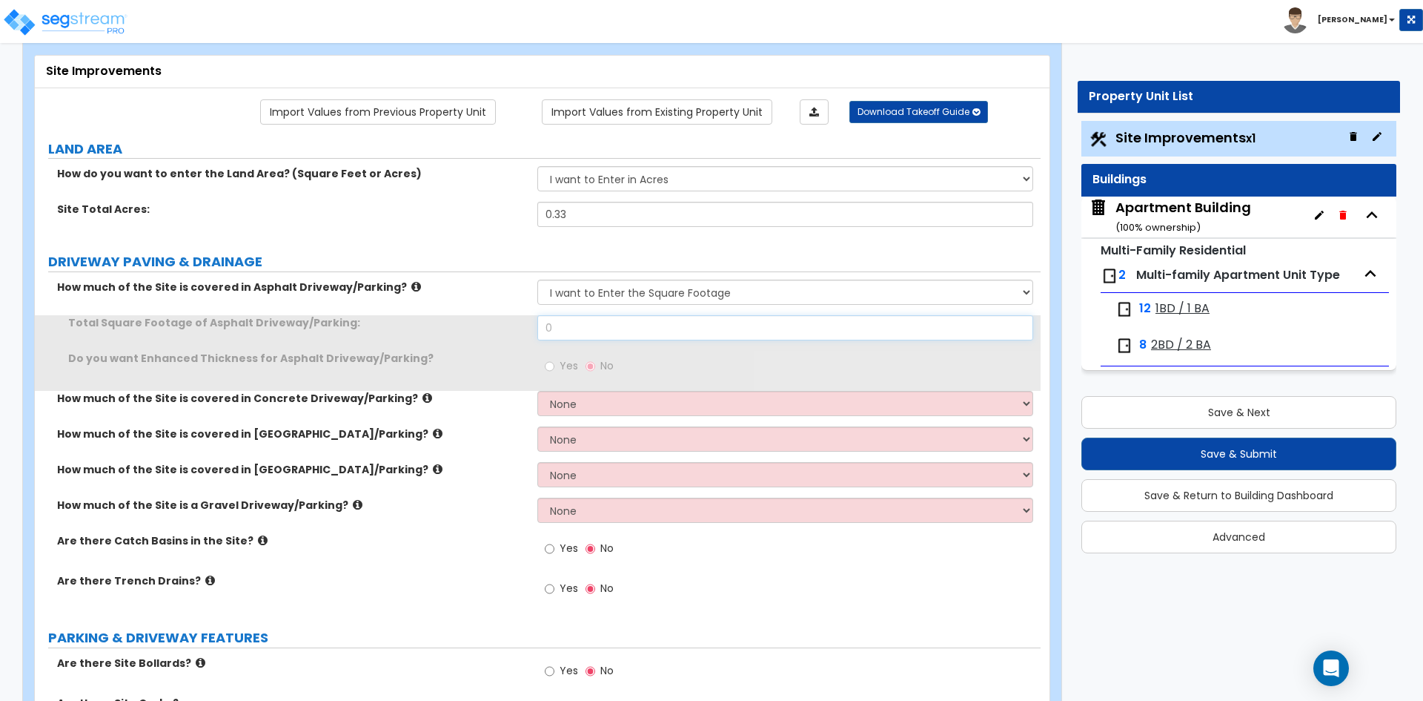
click at [597, 340] on input "0" at bounding box center [784, 327] width 495 height 25
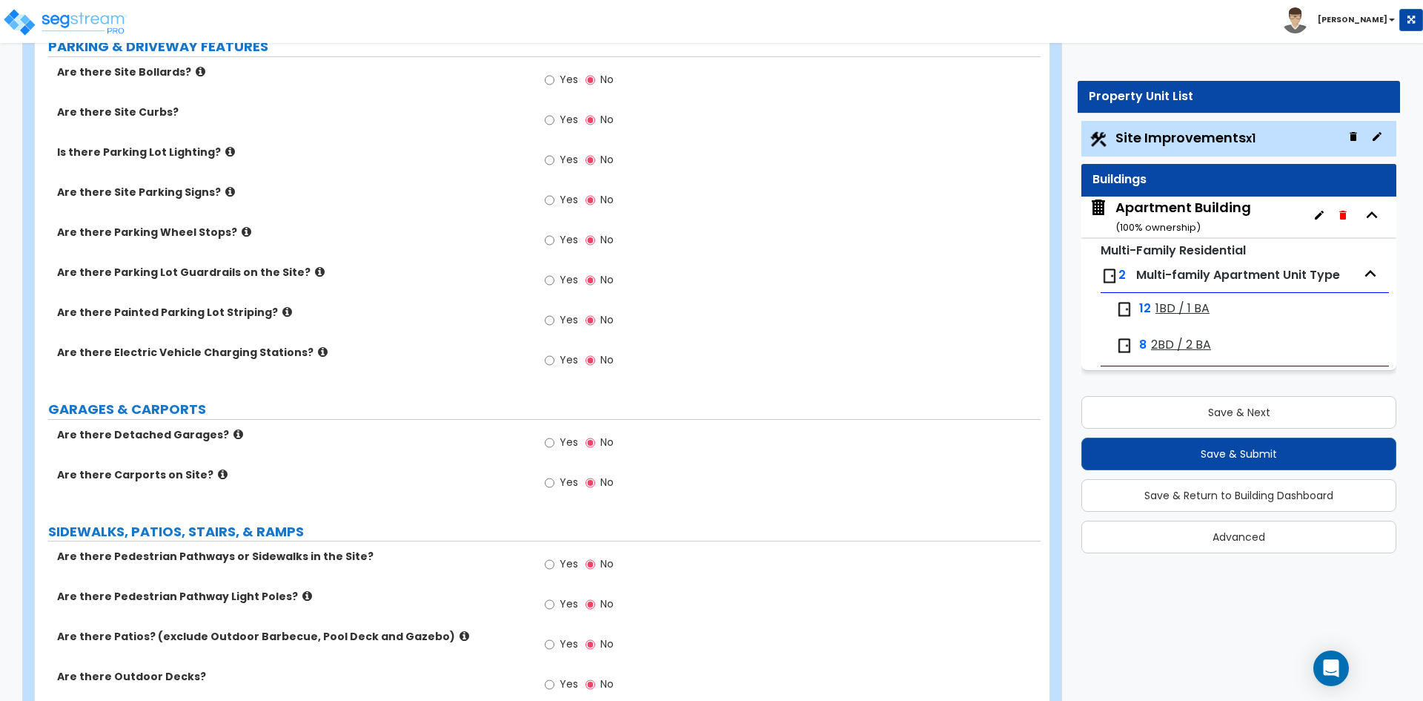
scroll to position [667, 0]
type input "458"
click at [558, 563] on label "Yes" at bounding box center [561, 563] width 33 height 25
click at [554, 563] on input "Yes" at bounding box center [550, 562] width 10 height 16
radio input "true"
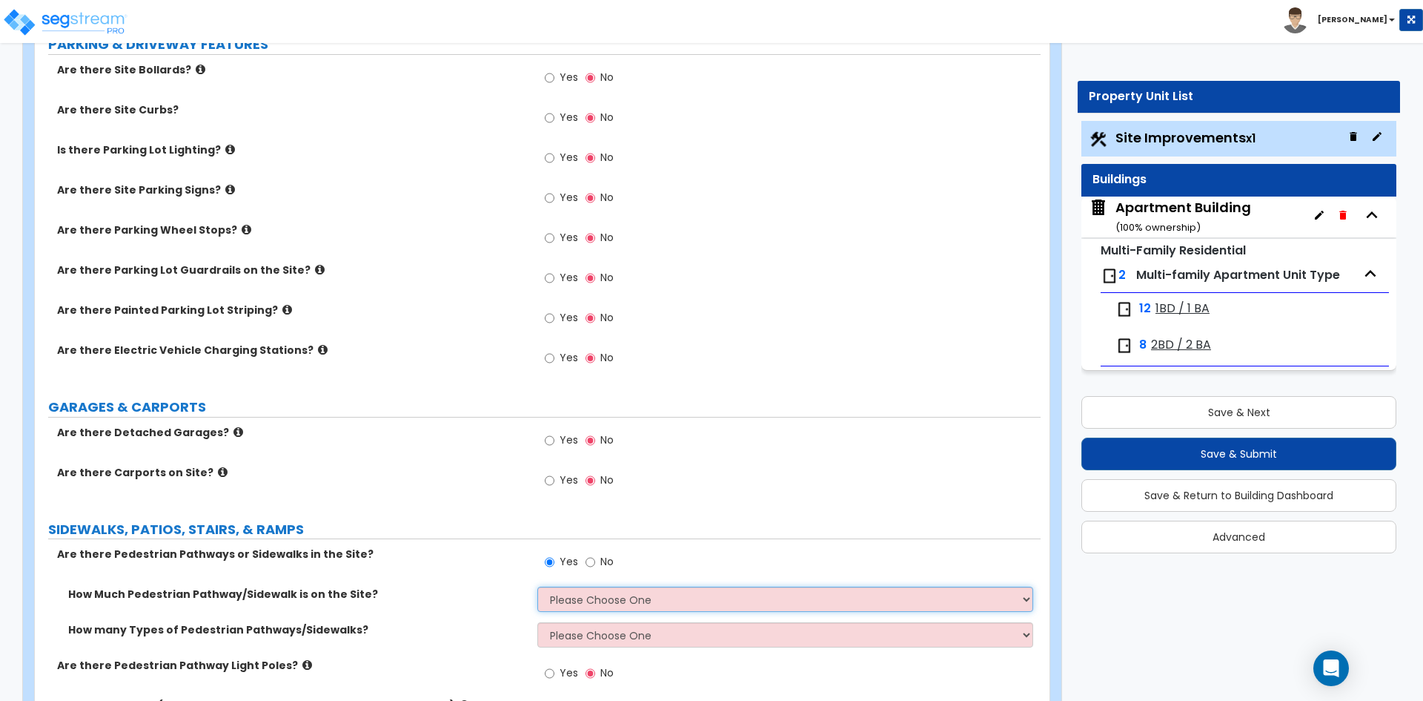
click at [645, 603] on select "Please Choose One I Don't Know, Please Estimate For Me Enter Linear Footage" at bounding box center [784, 598] width 495 height 25
select select "2"
click at [537, 586] on select "Please Choose One I Don't Know, Please Estimate For Me Enter Linear Footage" at bounding box center [784, 598] width 495 height 25
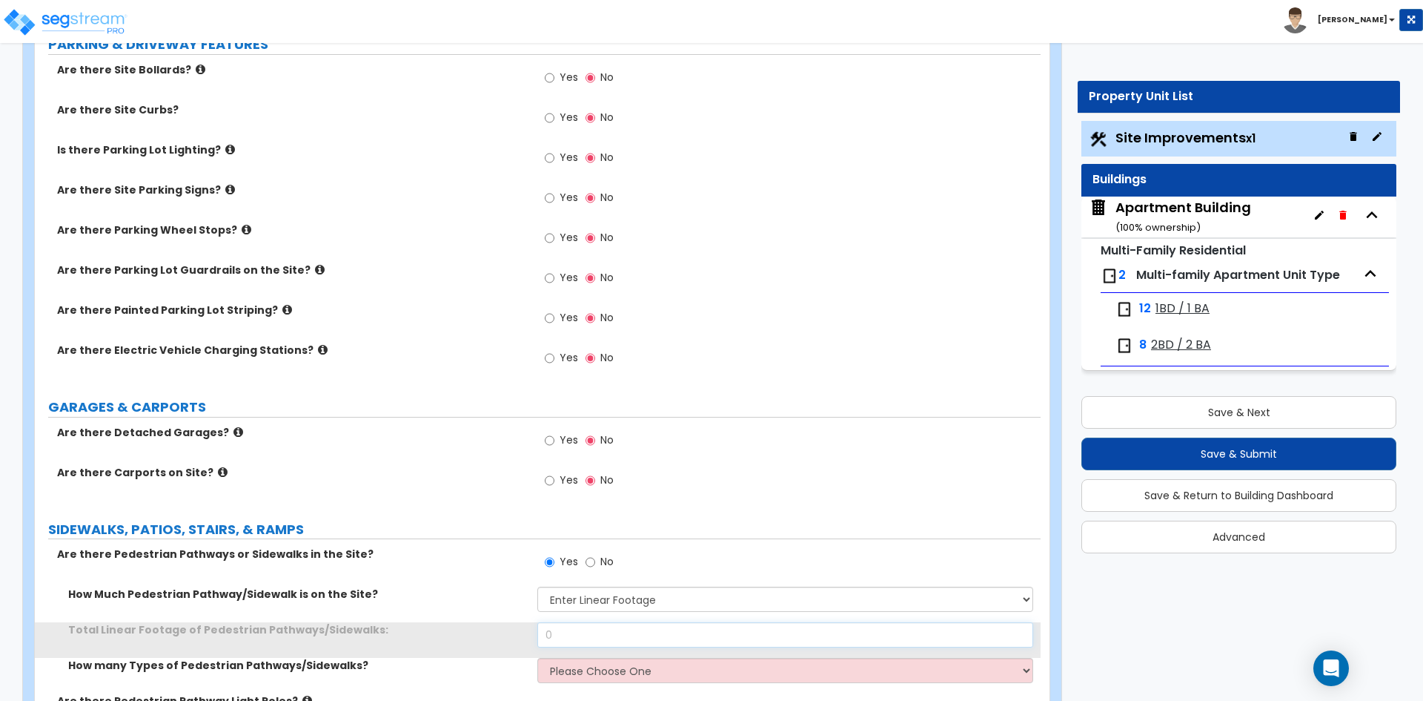
click at [626, 626] on input "0" at bounding box center [784, 634] width 495 height 25
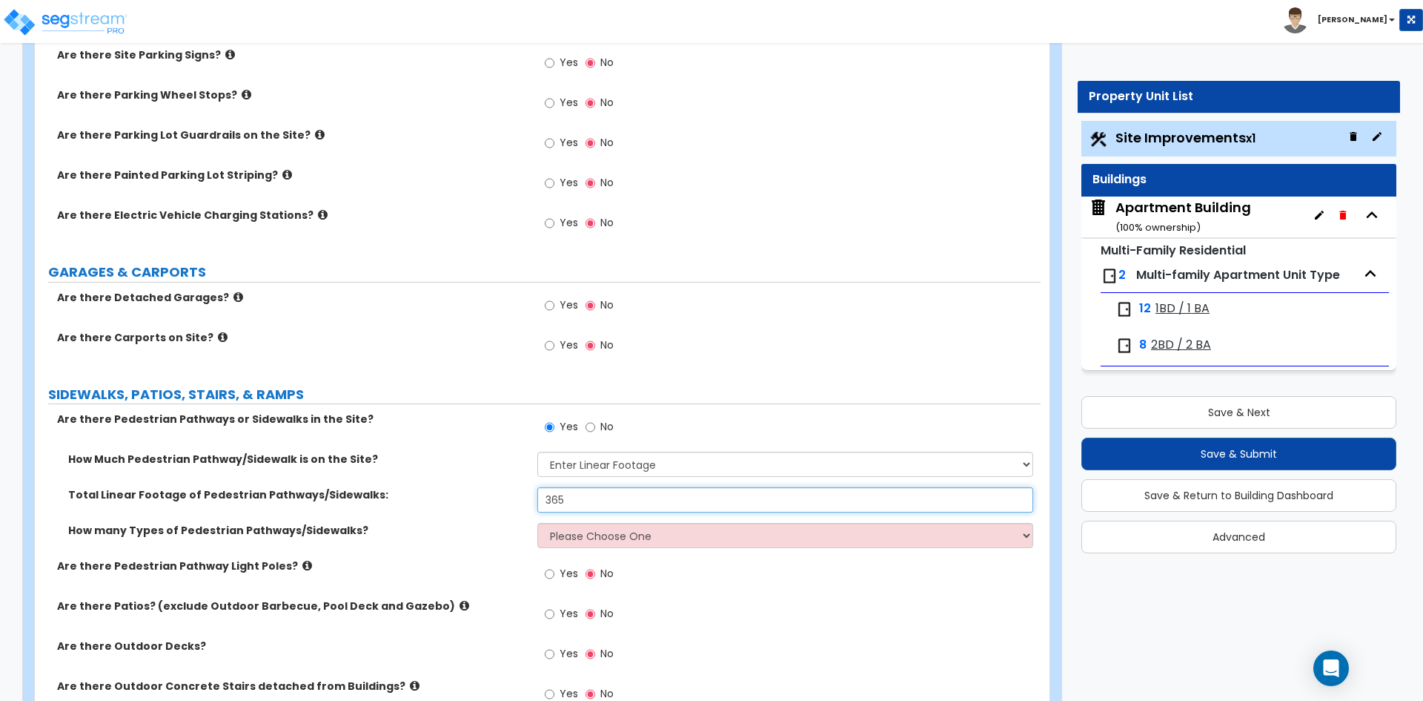
scroll to position [815, 0]
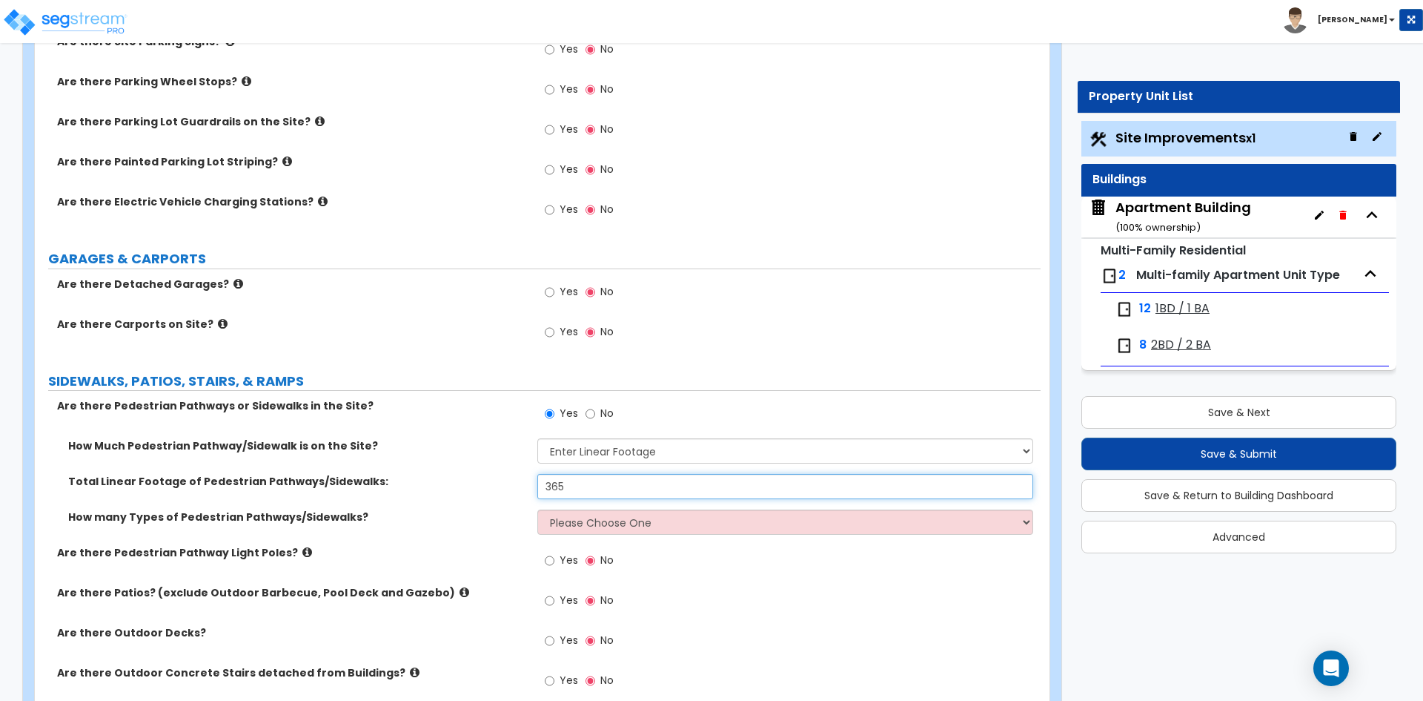
type input "365"
click at [589, 524] on select "Please Choose One 1 2 3" at bounding box center [784, 521] width 495 height 25
click at [537, 509] on select "Please Choose One 1 2 3" at bounding box center [784, 521] width 495 height 25
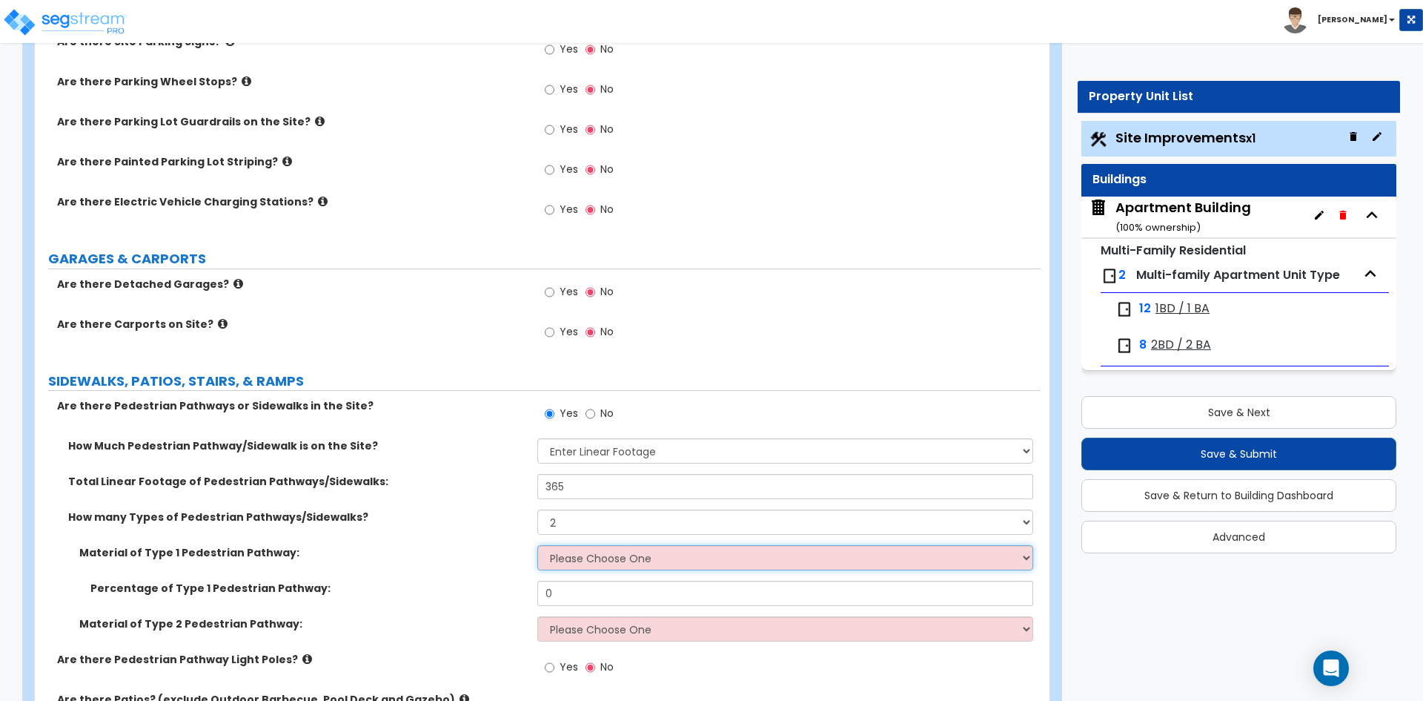
click at [637, 563] on select "Please Choose One Bare Concrete Stamped Concrete Brick Pavers Stone Pavers Wood…" at bounding box center [784, 557] width 495 height 25
drag, startPoint x: 637, startPoint y: 563, endPoint x: 632, endPoint y: 556, distance: 8.9
click at [637, 563] on select "Please Choose One Bare Concrete Stamped Concrete Brick Pavers Stone Pavers Wood…" at bounding box center [784, 557] width 495 height 25
click at [617, 534] on select "Please Choose One 1 2 3" at bounding box center [784, 521] width 495 height 25
select select "1"
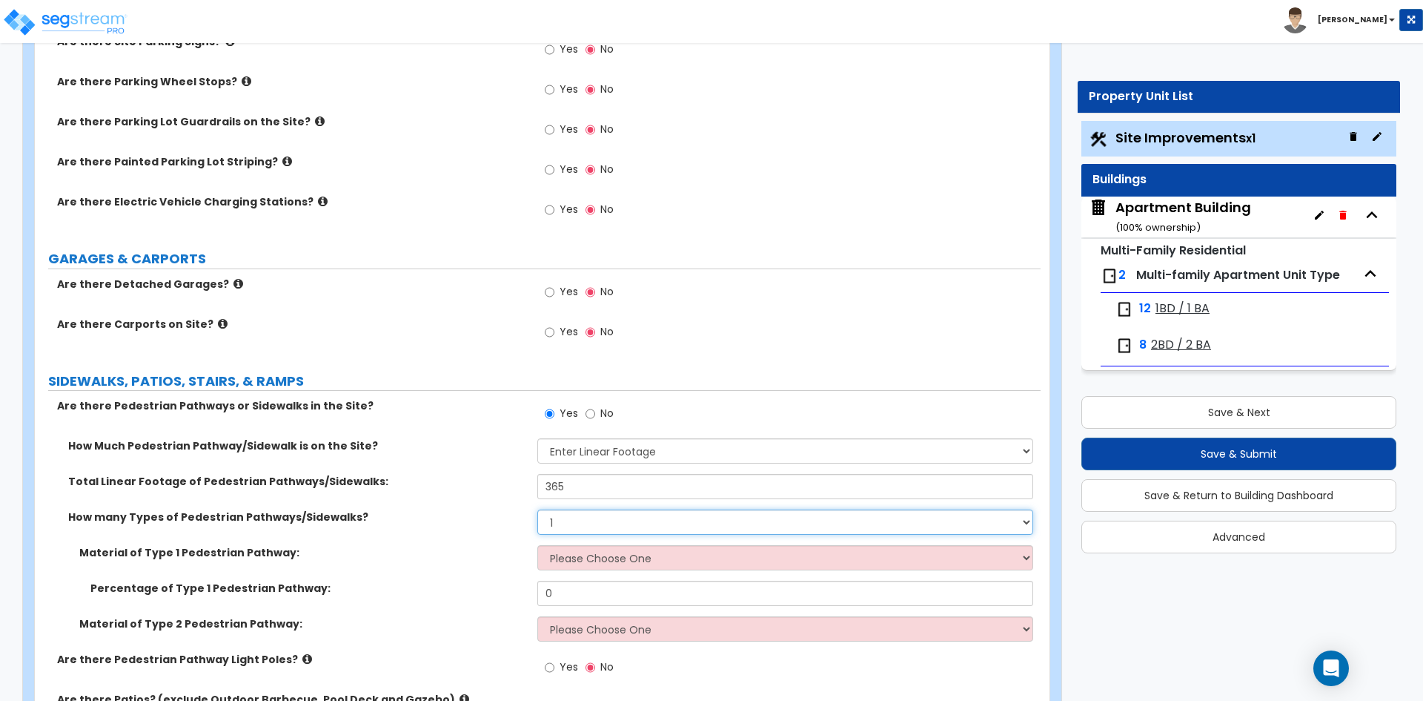
click at [537, 509] on select "Please Choose One 1 2 3" at bounding box center [784, 521] width 495 height 25
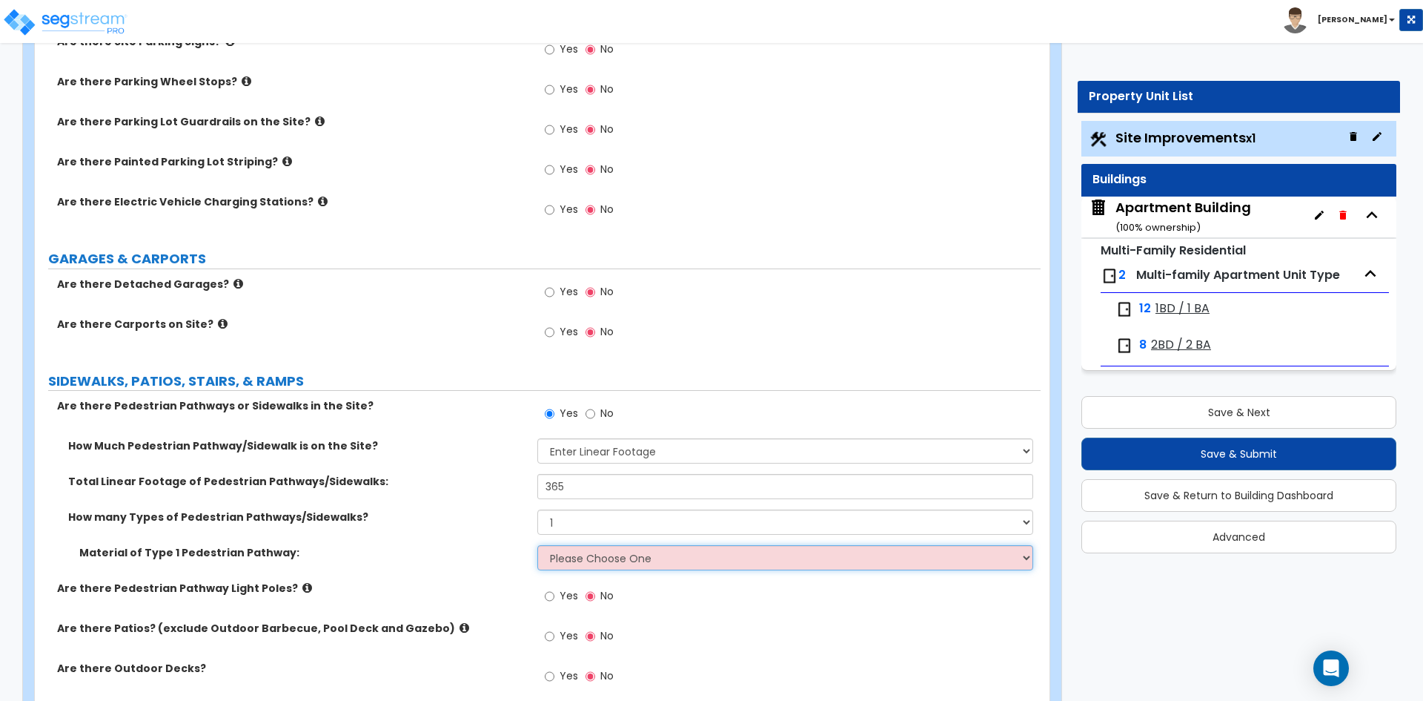
click at [588, 558] on select "Please Choose One Bare Concrete Stamped Concrete Brick Pavers Stone Pavers Wood…" at bounding box center [784, 557] width 495 height 25
select select "1"
click at [537, 545] on select "Please Choose One Bare Concrete Stamped Concrete Brick Pavers Stone Pavers Wood…" at bounding box center [784, 557] width 495 height 25
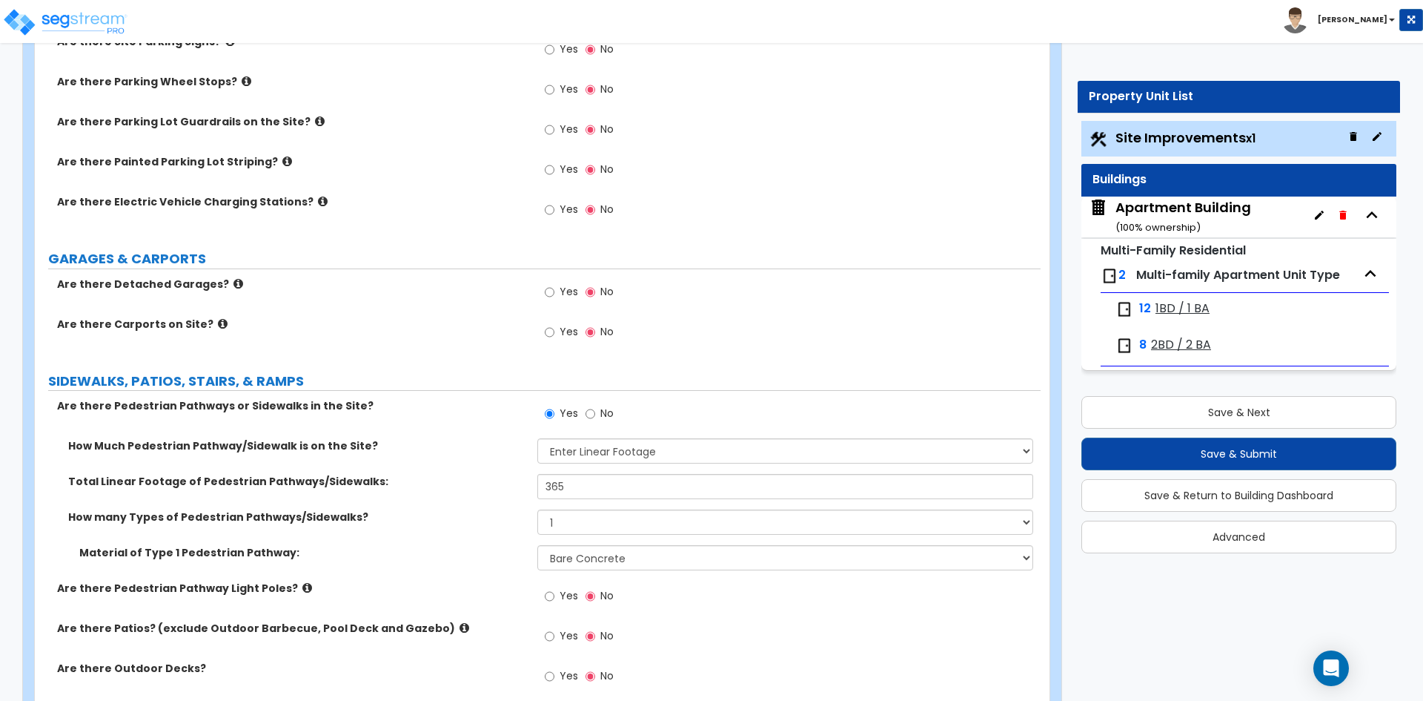
click at [472, 411] on label "Are there Pedestrian Pathways or Sidewalks in the Site?" at bounding box center [291, 405] width 469 height 15
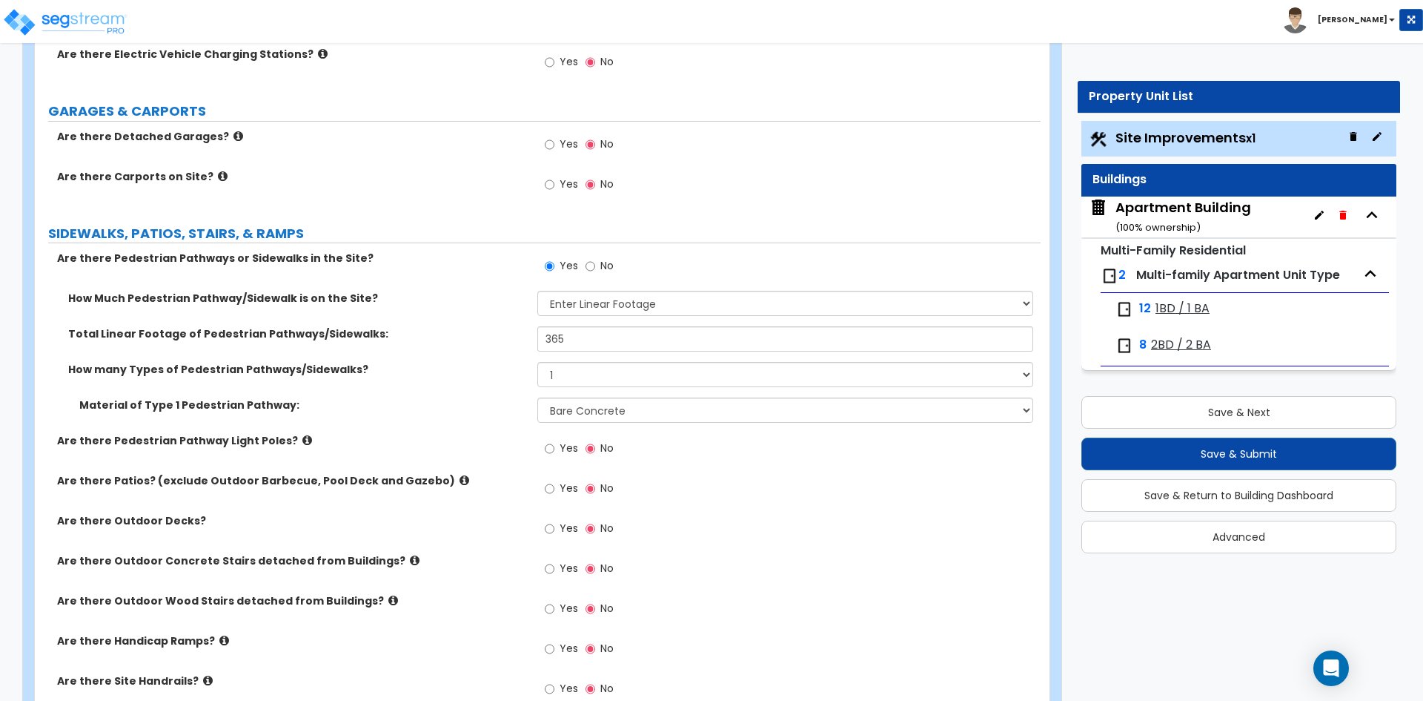
scroll to position [964, 0]
click at [565, 488] on span "Yes" at bounding box center [569, 487] width 19 height 15
click at [554, 488] on input "Yes" at bounding box center [550, 488] width 10 height 16
radio input "true"
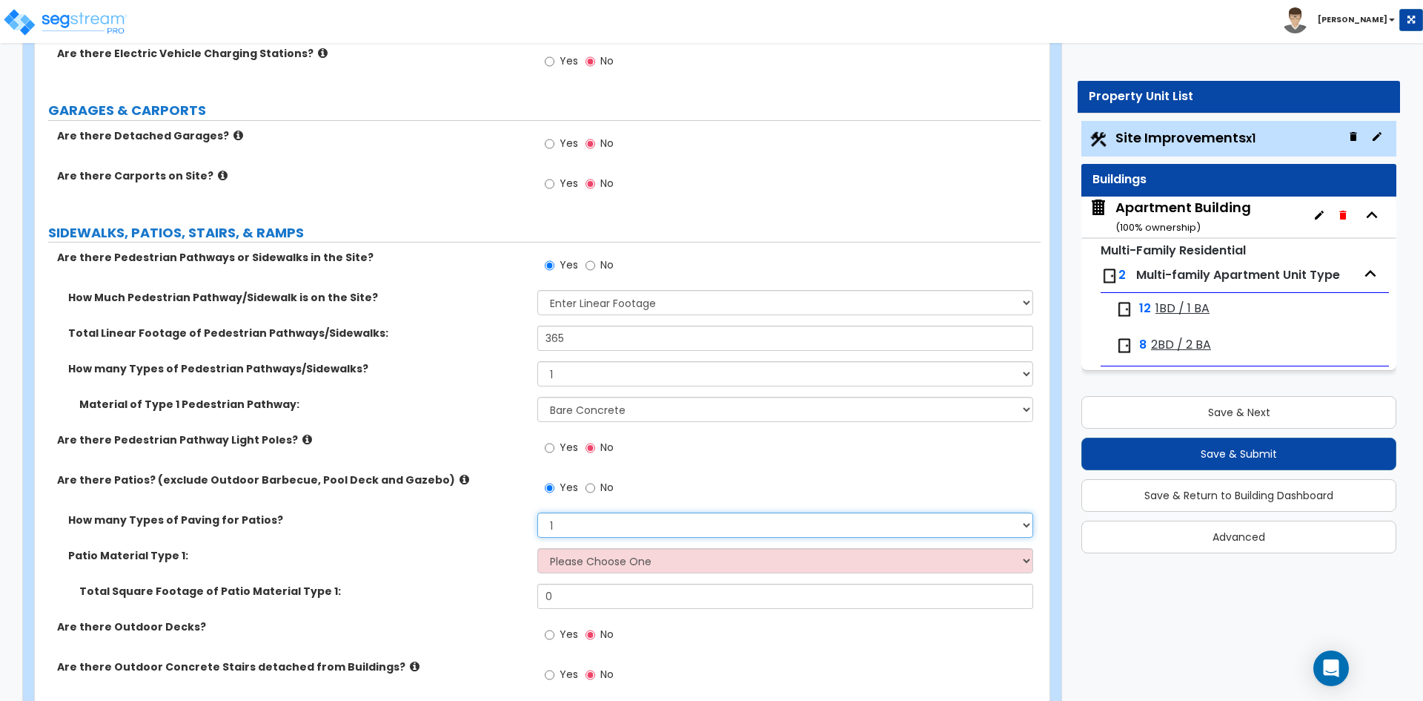
click at [587, 529] on select "1 2 3 4" at bounding box center [784, 524] width 495 height 25
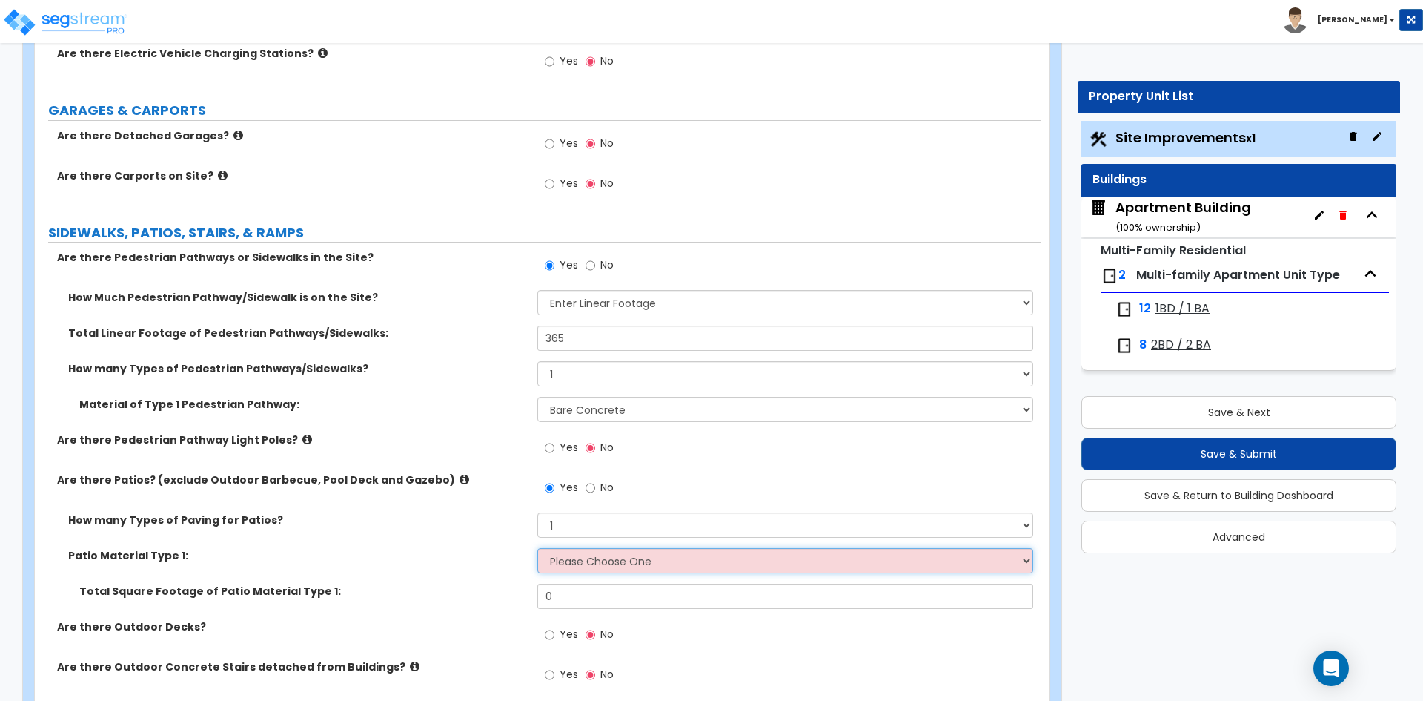
click at [626, 560] on select "Please Choose One Bare Concrete Stamped Concrete Brick Pavers Stone Pavers Tile…" at bounding box center [784, 560] width 495 height 25
select select "5"
click at [537, 548] on select "Please Choose One Bare Concrete Stamped Concrete Brick Pavers Stone Pavers Tile…" at bounding box center [784, 560] width 495 height 25
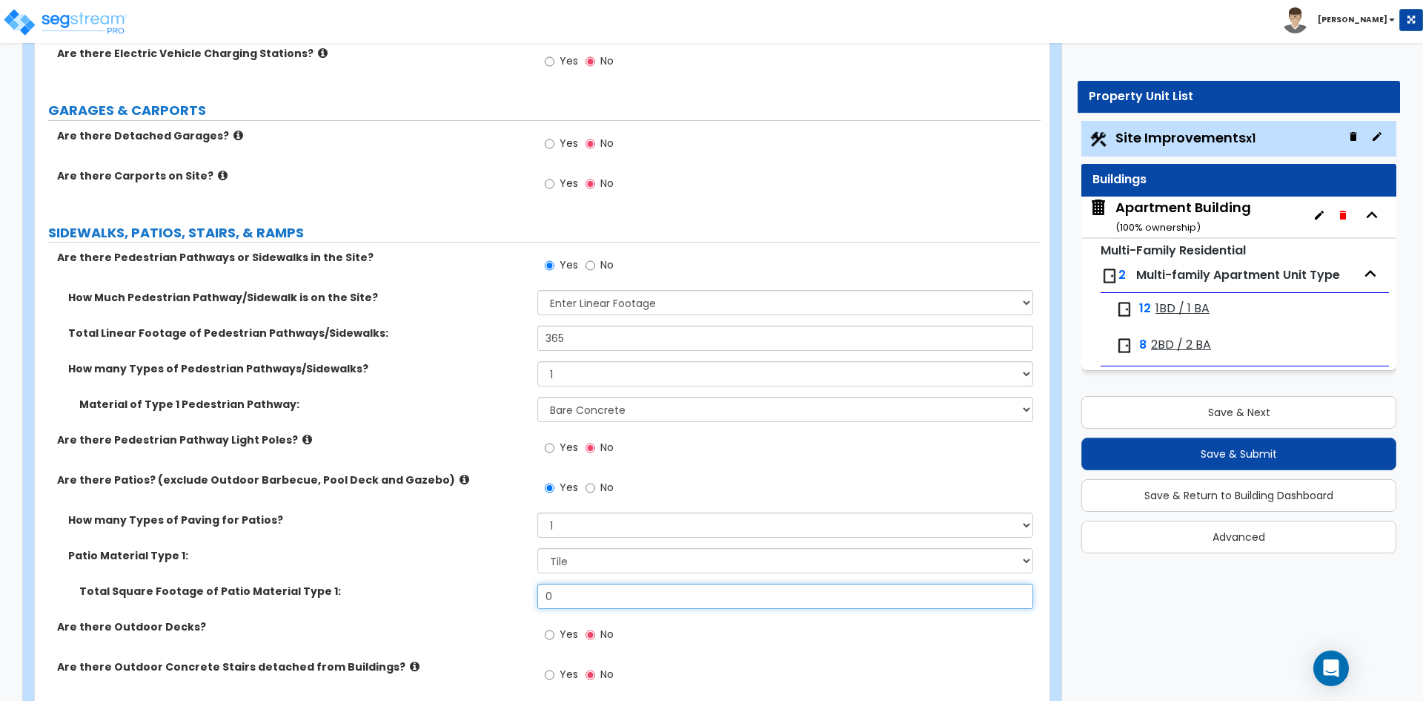
click at [595, 592] on input "0" at bounding box center [784, 595] width 495 height 25
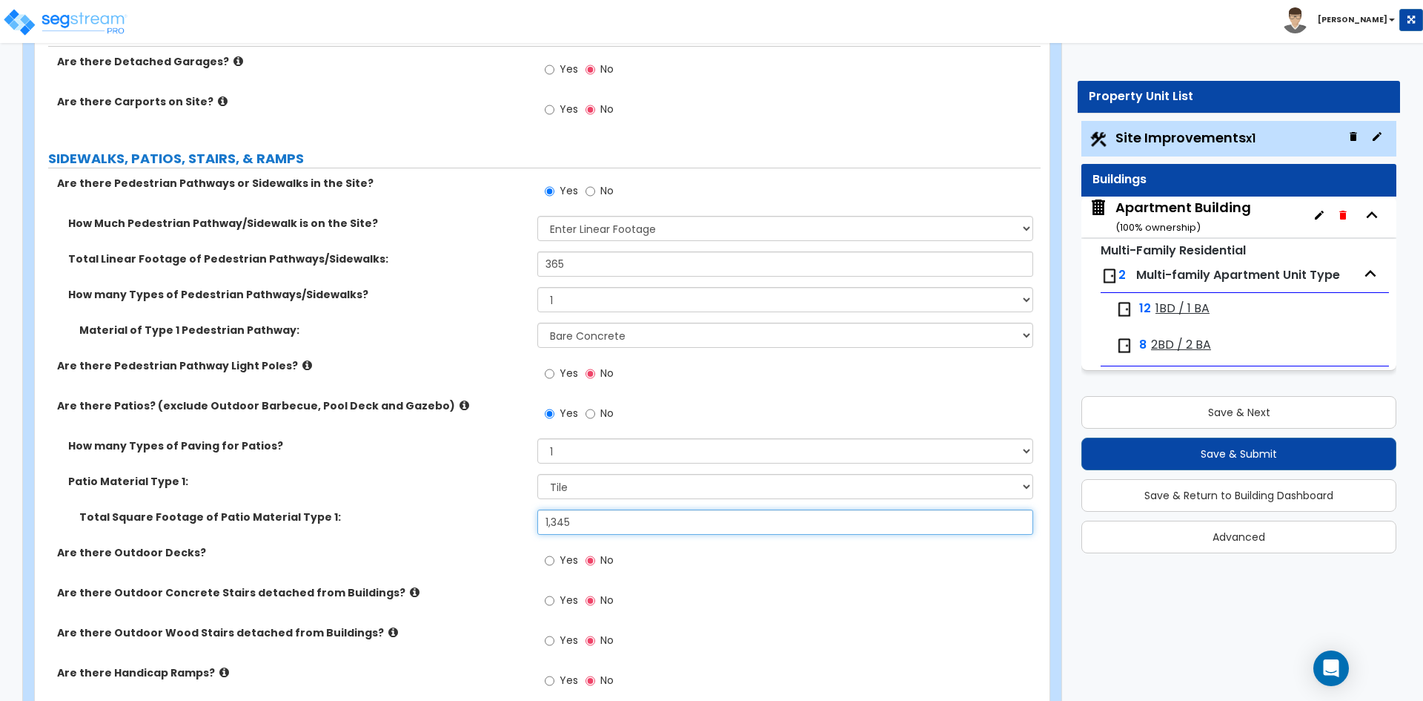
scroll to position [1112, 0]
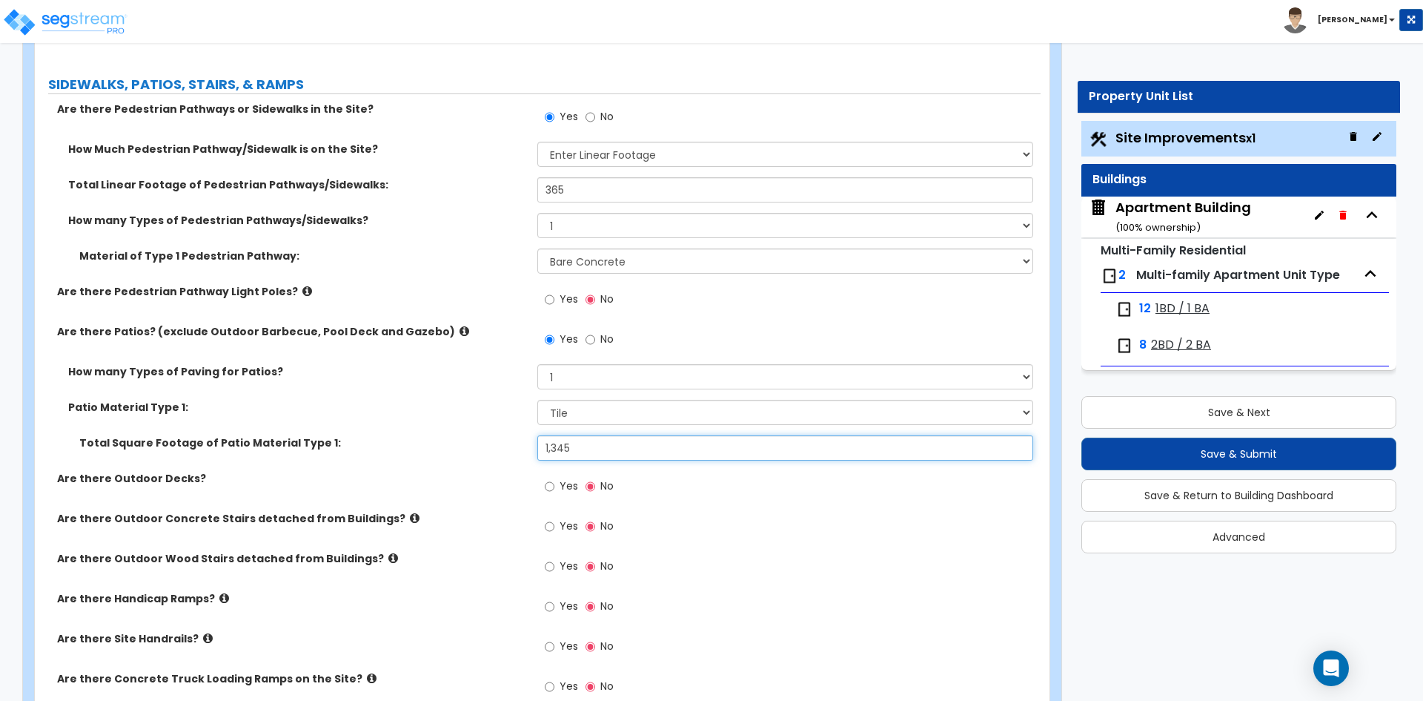
type input "1,345"
click at [555, 526] on label "Yes" at bounding box center [561, 527] width 33 height 25
click at [554, 526] on input "Yes" at bounding box center [550, 526] width 10 height 16
radio input "true"
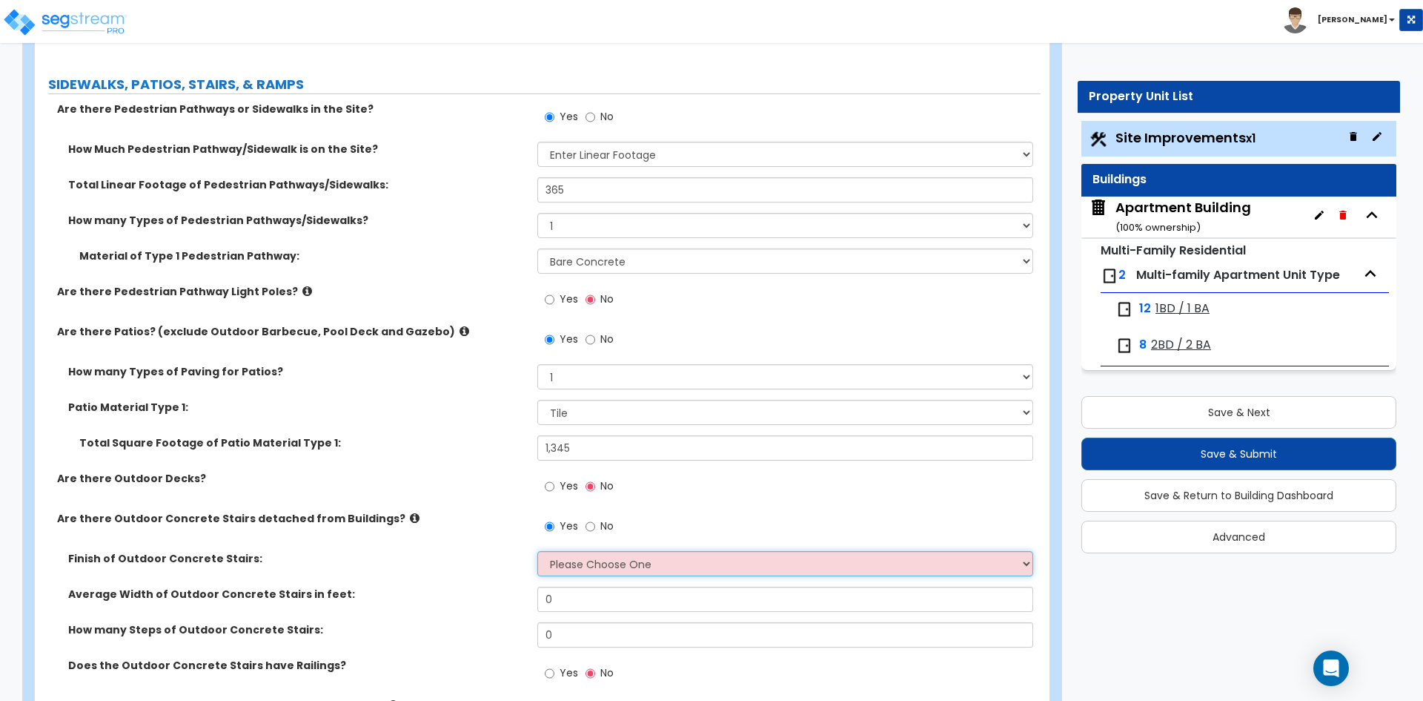
click at [614, 560] on select "Please Choose One Bare Concrete Exposed Aggregate Brick Paved Stone Paved" at bounding box center [784, 563] width 495 height 25
select select "1"
click at [537, 551] on select "Please Choose One Bare Concrete Exposed Aggregate Brick Paved Stone Paved" at bounding box center [784, 563] width 495 height 25
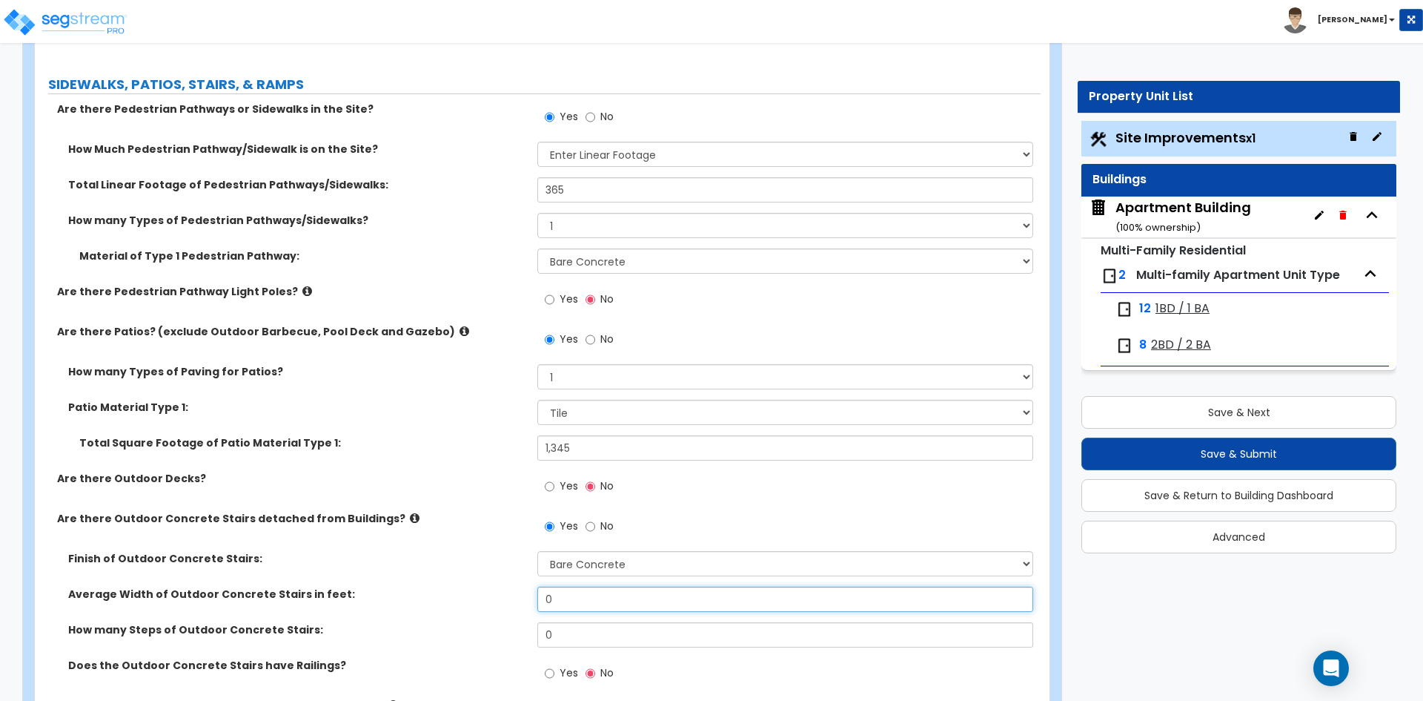
click at [601, 605] on input "0" at bounding box center [784, 598] width 495 height 25
type input "4"
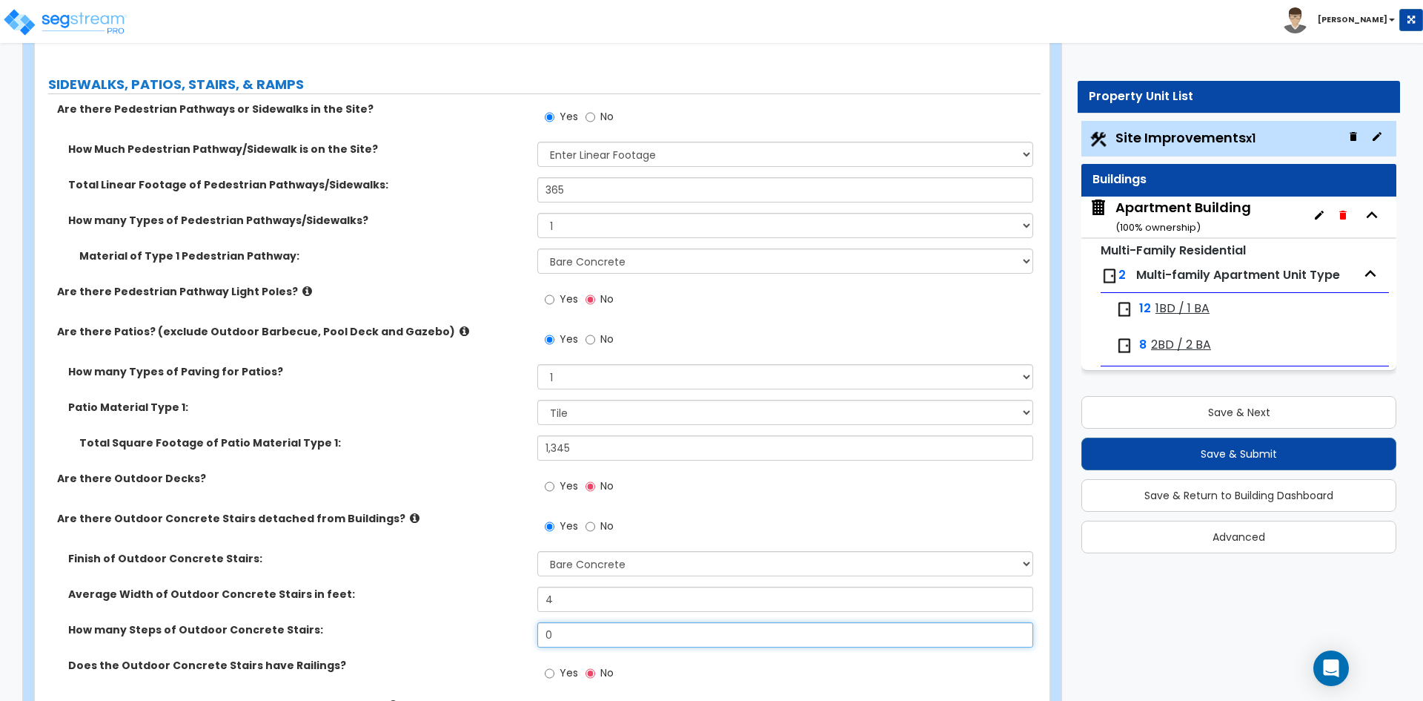
click at [598, 630] on input "0" at bounding box center [784, 634] width 495 height 25
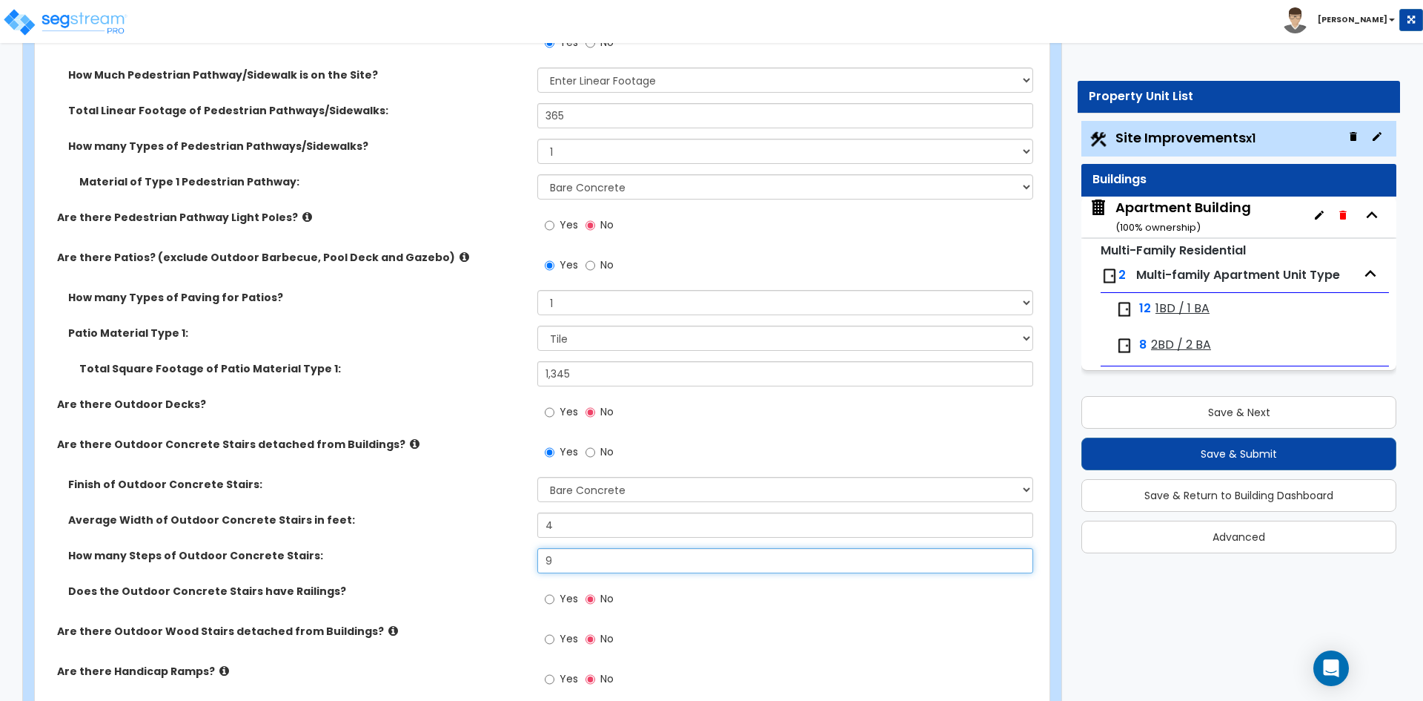
type input "9"
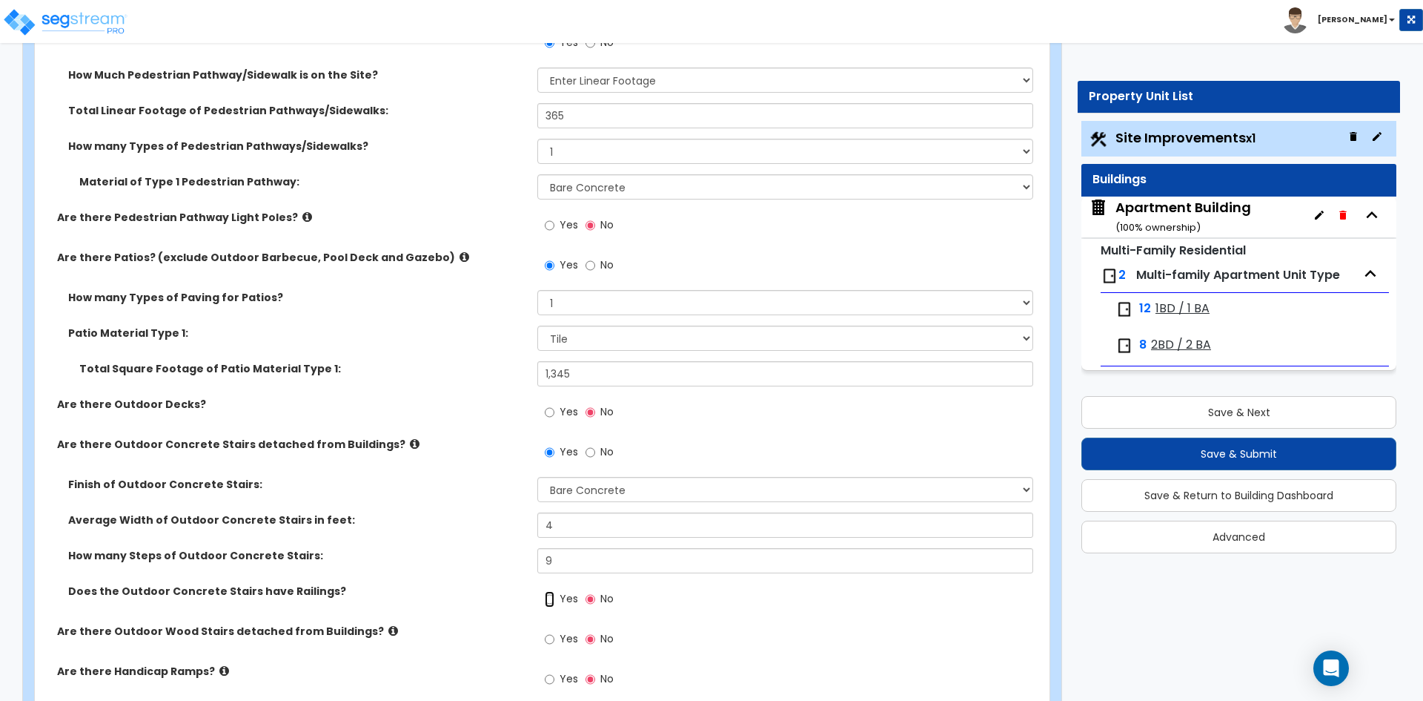
click at [549, 599] on input "Yes" at bounding box center [550, 599] width 10 height 16
radio input "true"
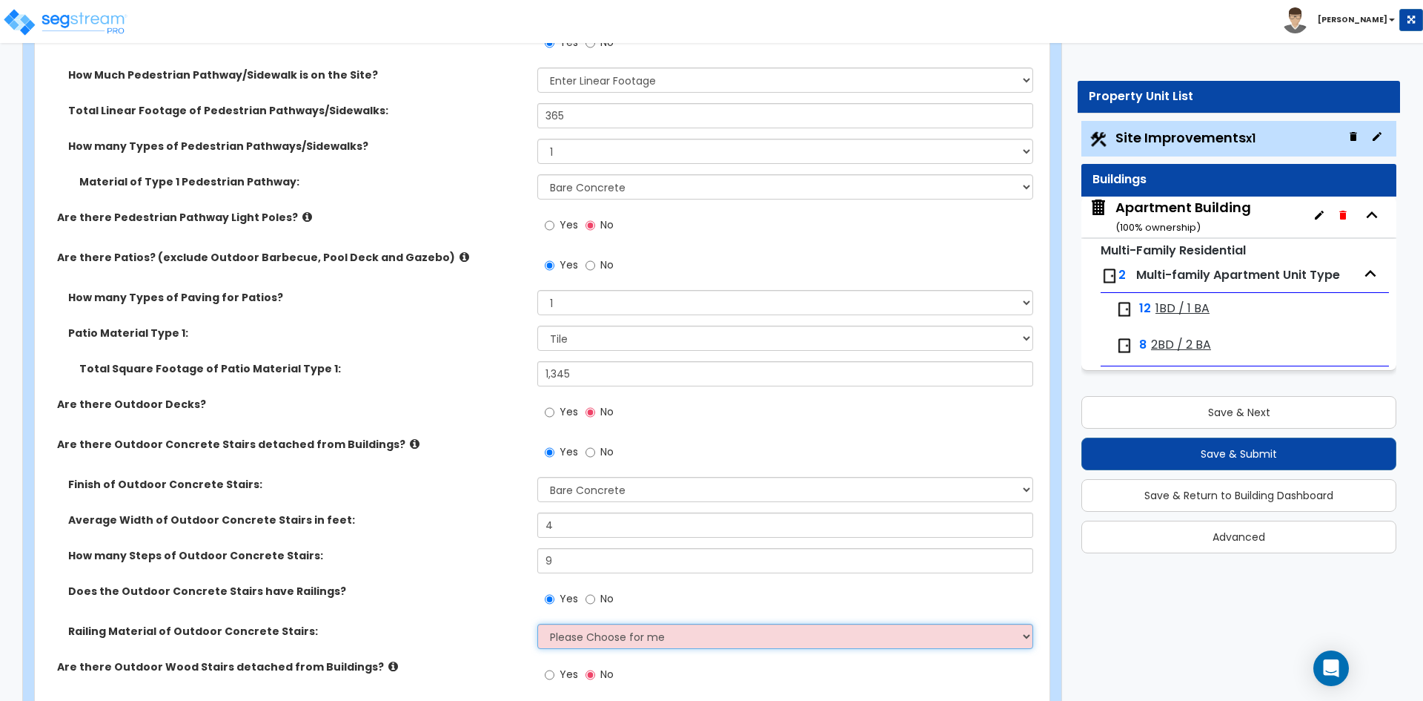
click at [586, 636] on select "Please Choose for me Steel Aluminum Wood" at bounding box center [784, 635] width 495 height 25
select select "1"
click at [537, 623] on select "Please Choose for me Steel Aluminum Wood" at bounding box center [784, 635] width 495 height 25
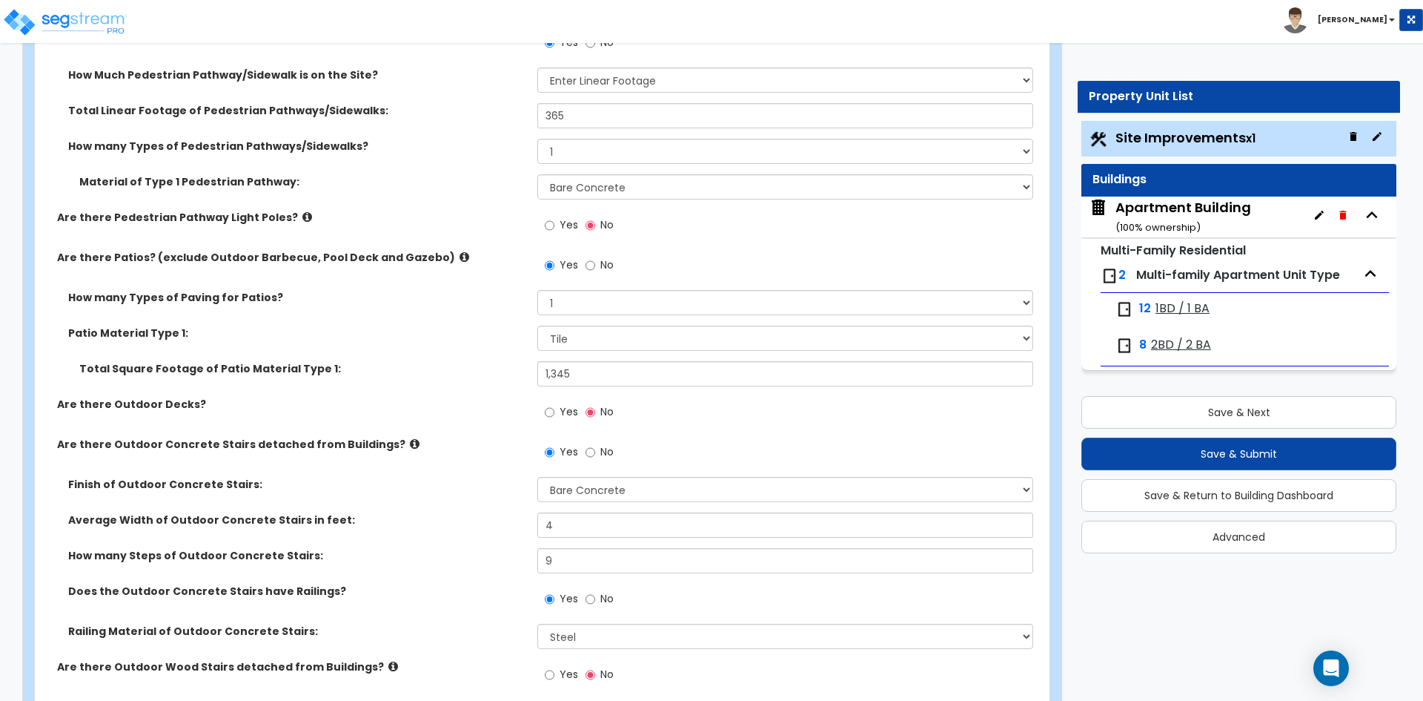
click at [424, 496] on div "Finish of Outdoor Concrete Stairs: Please Choose One Bare Concrete Exposed Aggr…" at bounding box center [538, 495] width 1006 height 36
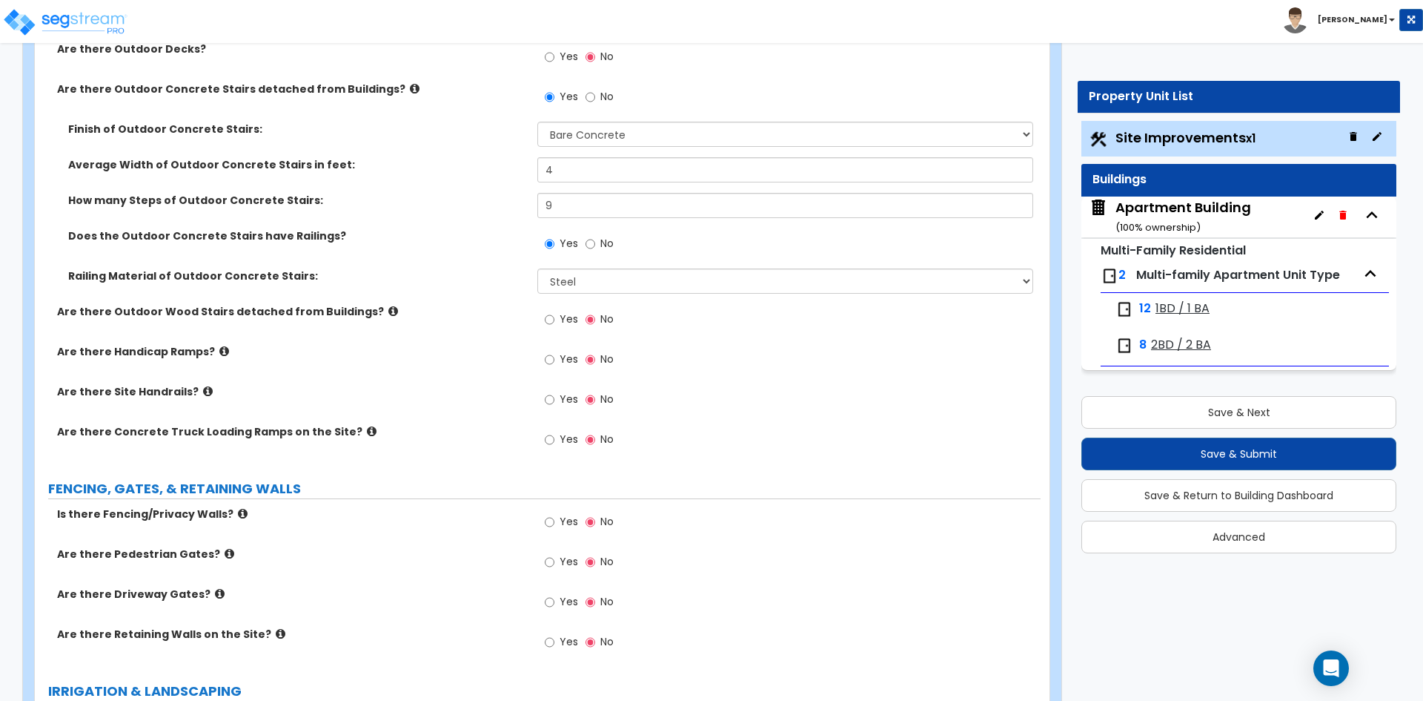
scroll to position [1557, 0]
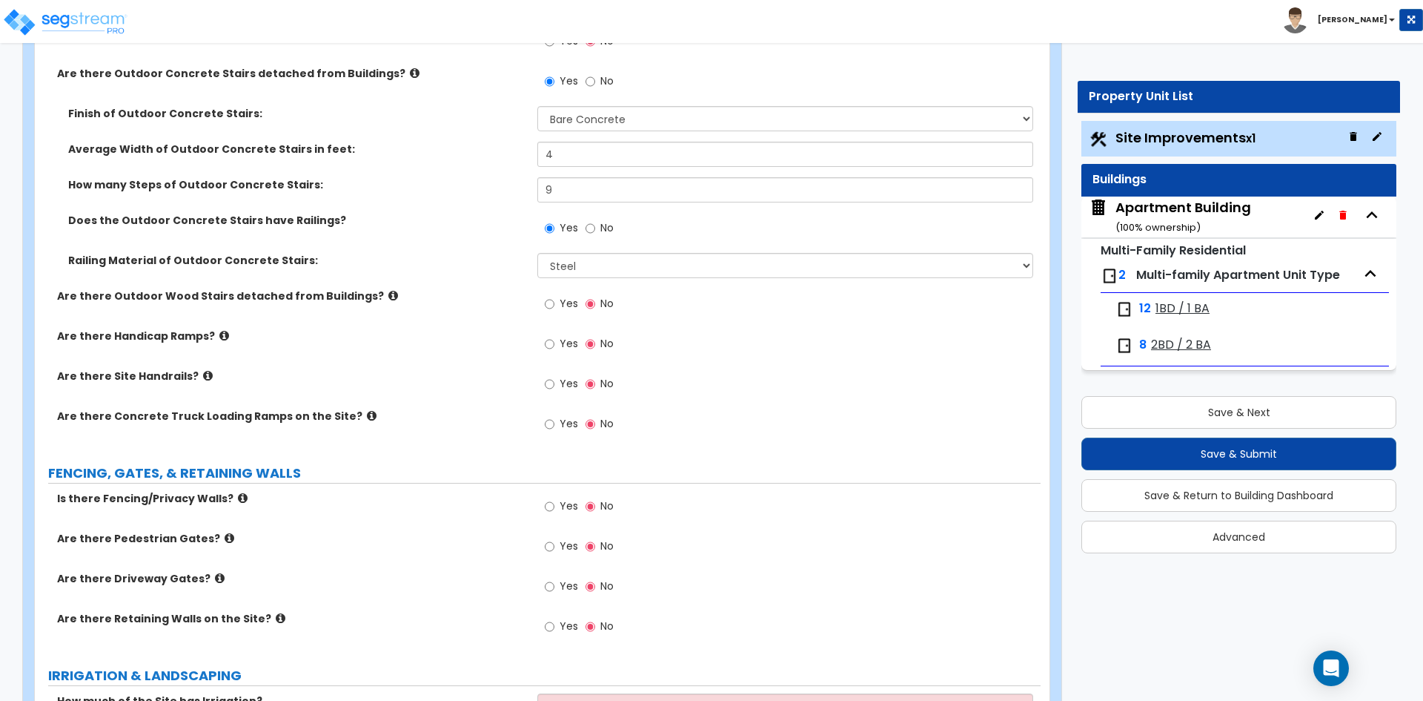
click at [564, 505] on span "Yes" at bounding box center [569, 505] width 19 height 15
click at [554, 505] on input "Yes" at bounding box center [550, 506] width 10 height 16
radio input "true"
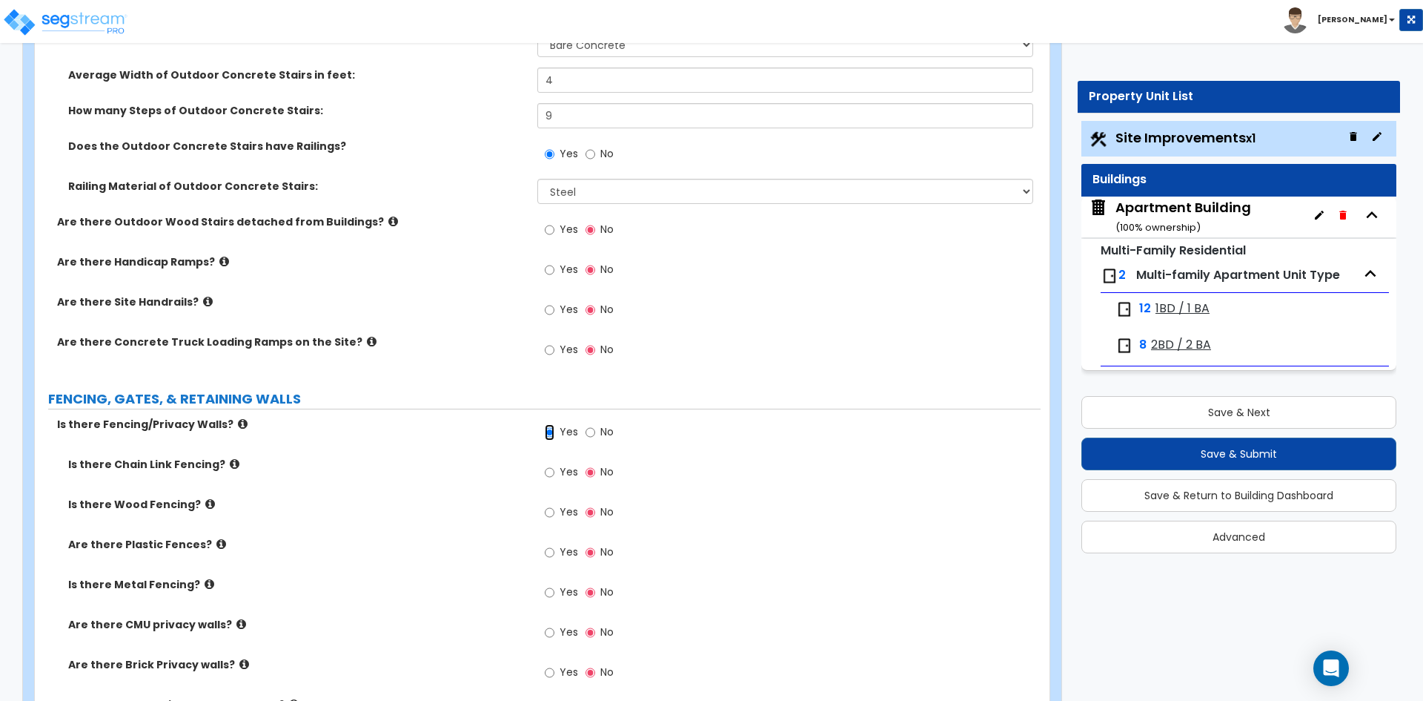
scroll to position [1705, 0]
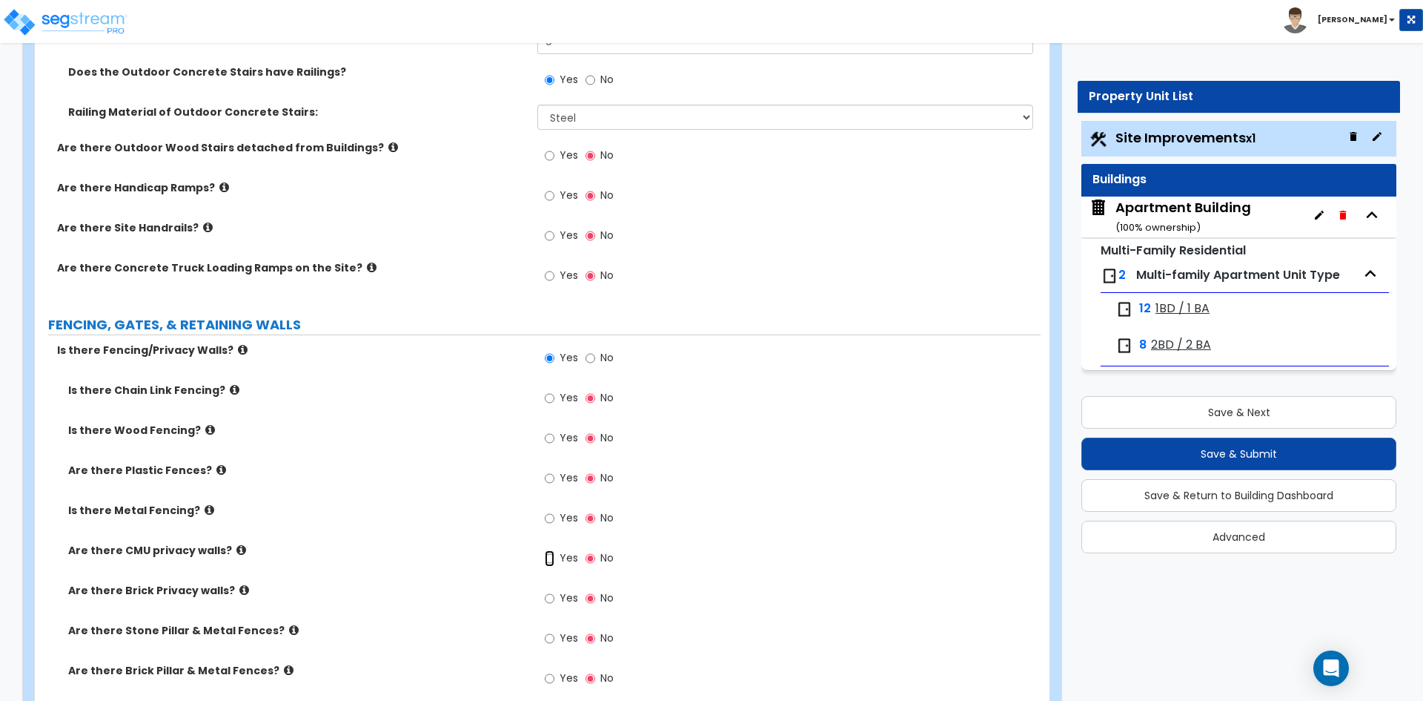
click at [549, 557] on input "Yes" at bounding box center [550, 558] width 10 height 16
radio input "true"
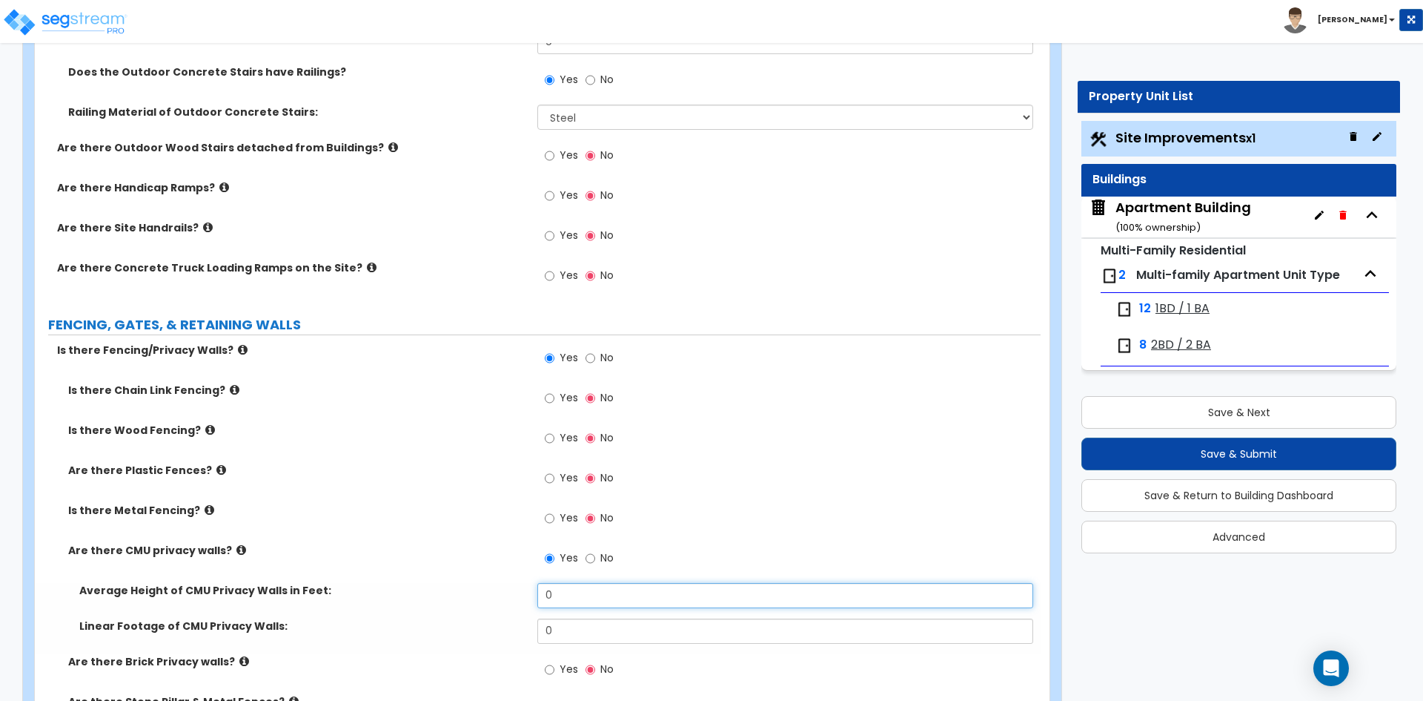
click at [599, 597] on input "0" at bounding box center [784, 595] width 495 height 25
type input "11"
click at [578, 634] on input "0" at bounding box center [784, 630] width 495 height 25
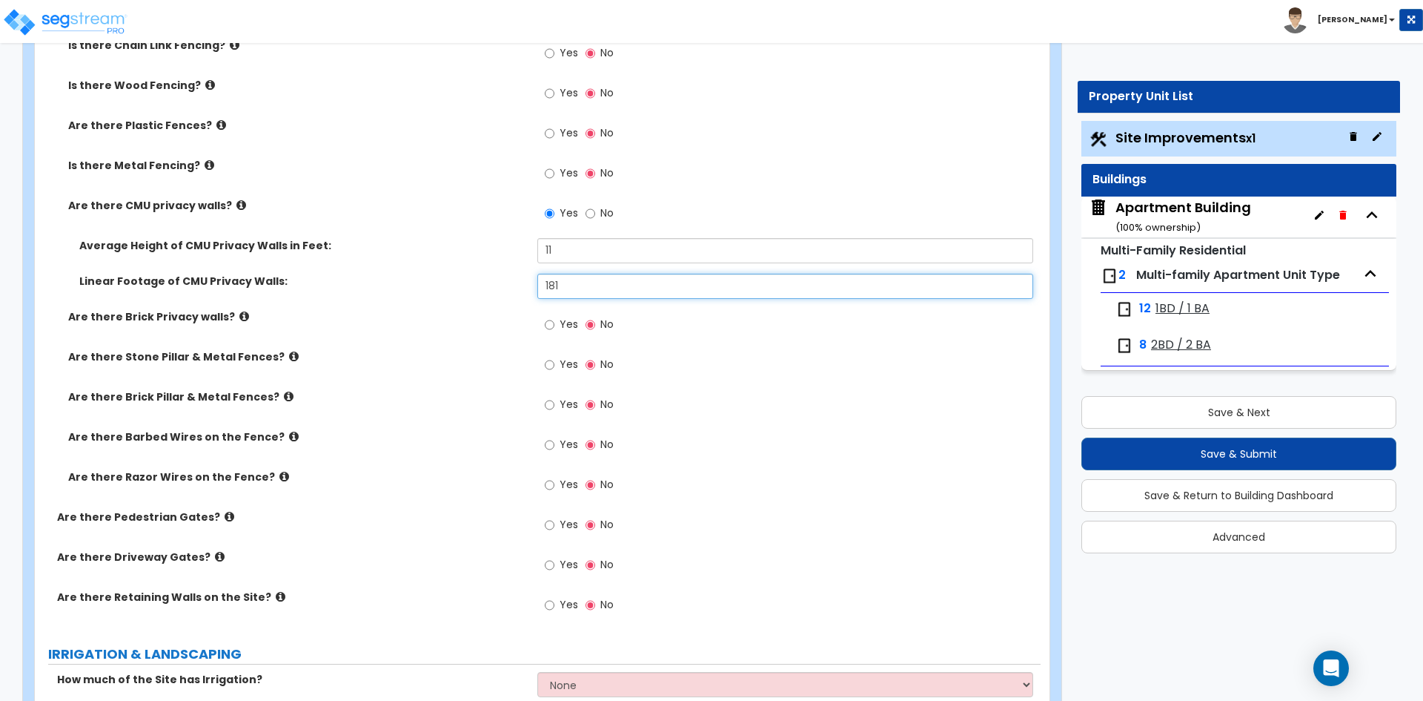
scroll to position [2076, 0]
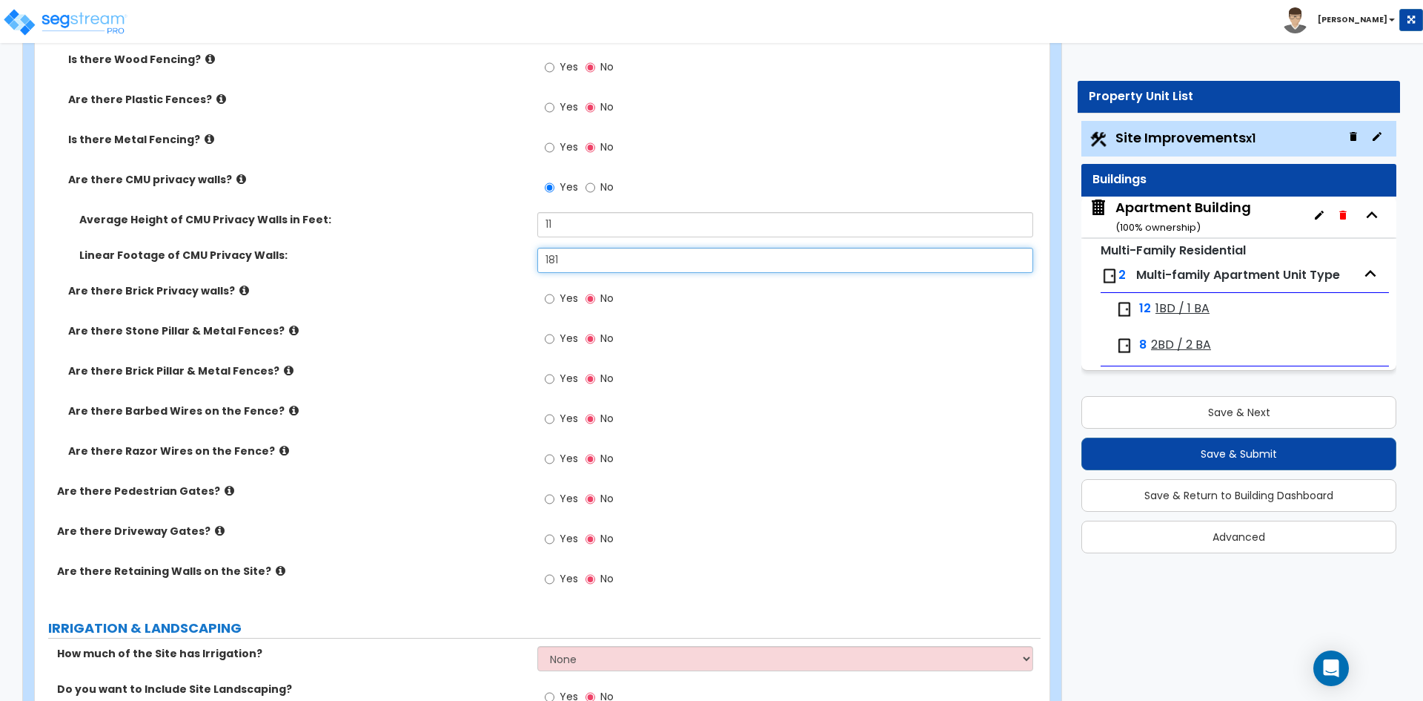
type input "181"
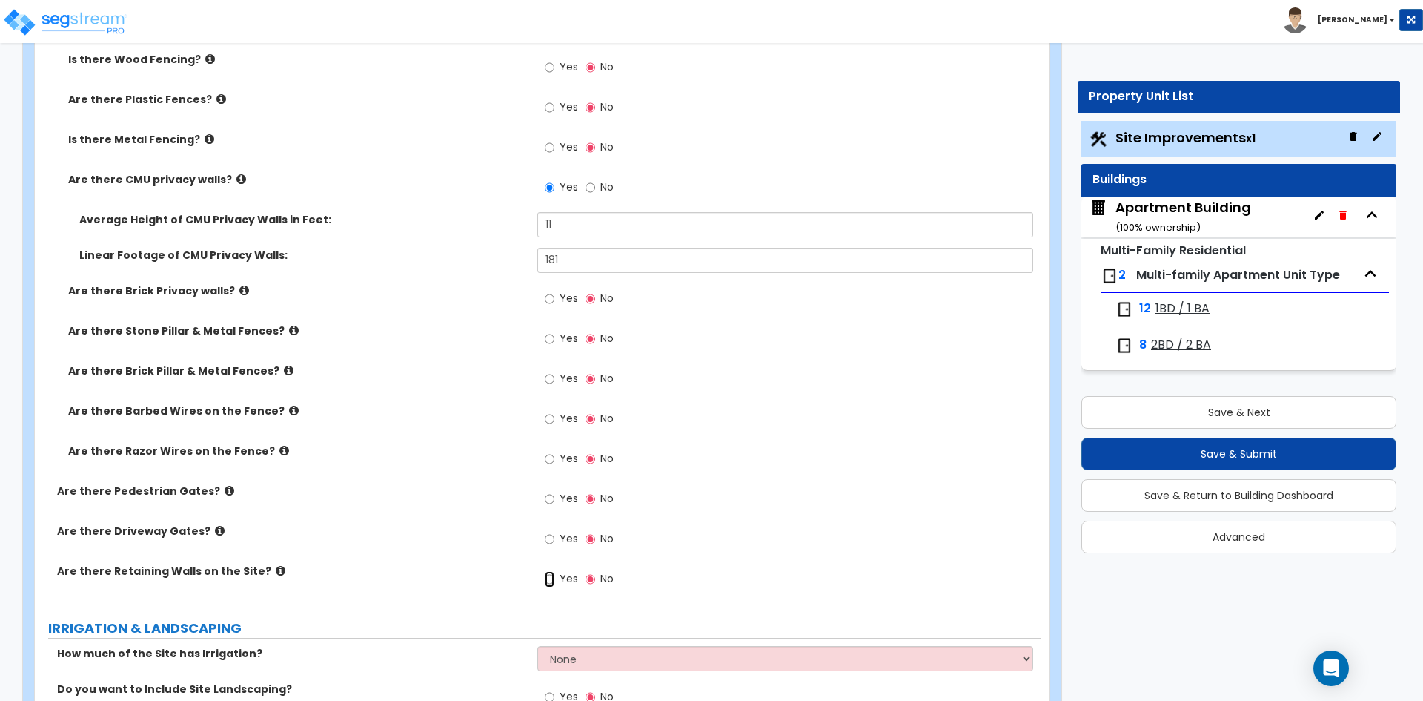
click at [545, 580] on input "Yes" at bounding box center [550, 579] width 10 height 16
radio input "true"
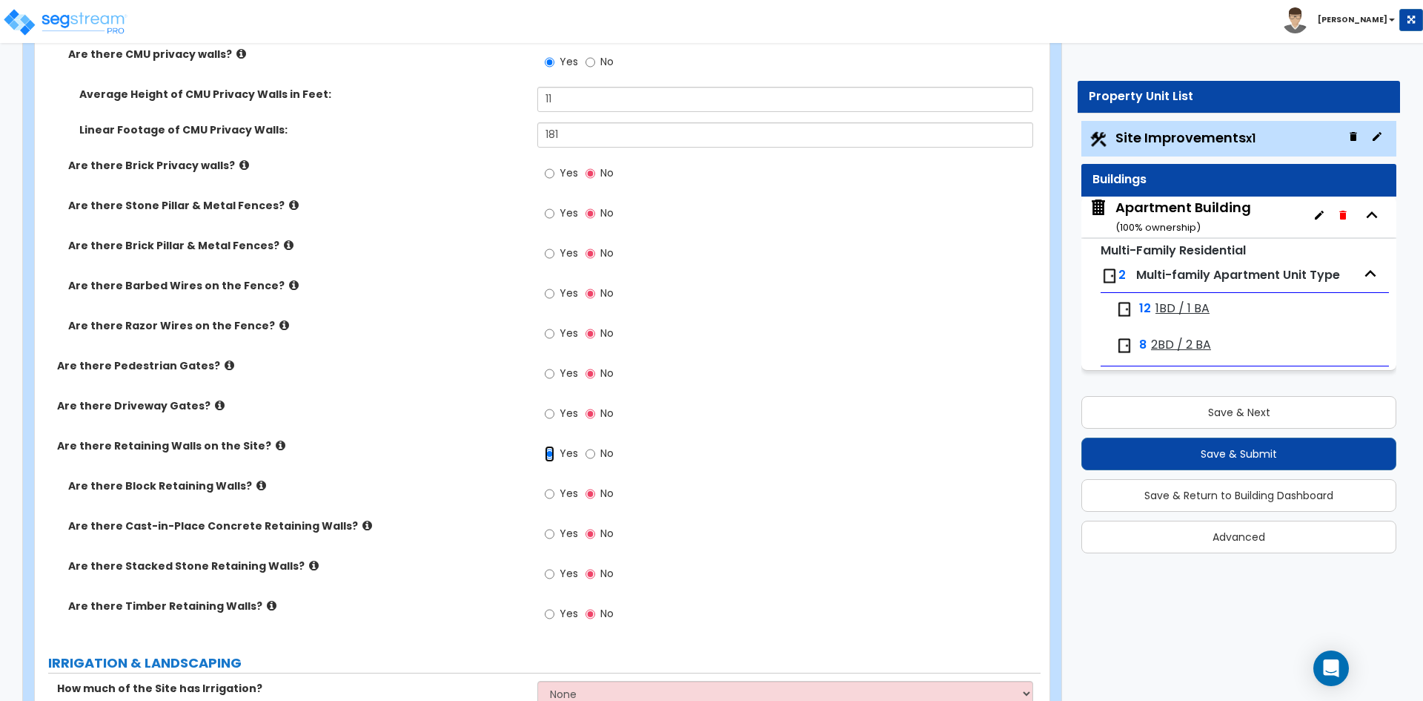
scroll to position [2224, 0]
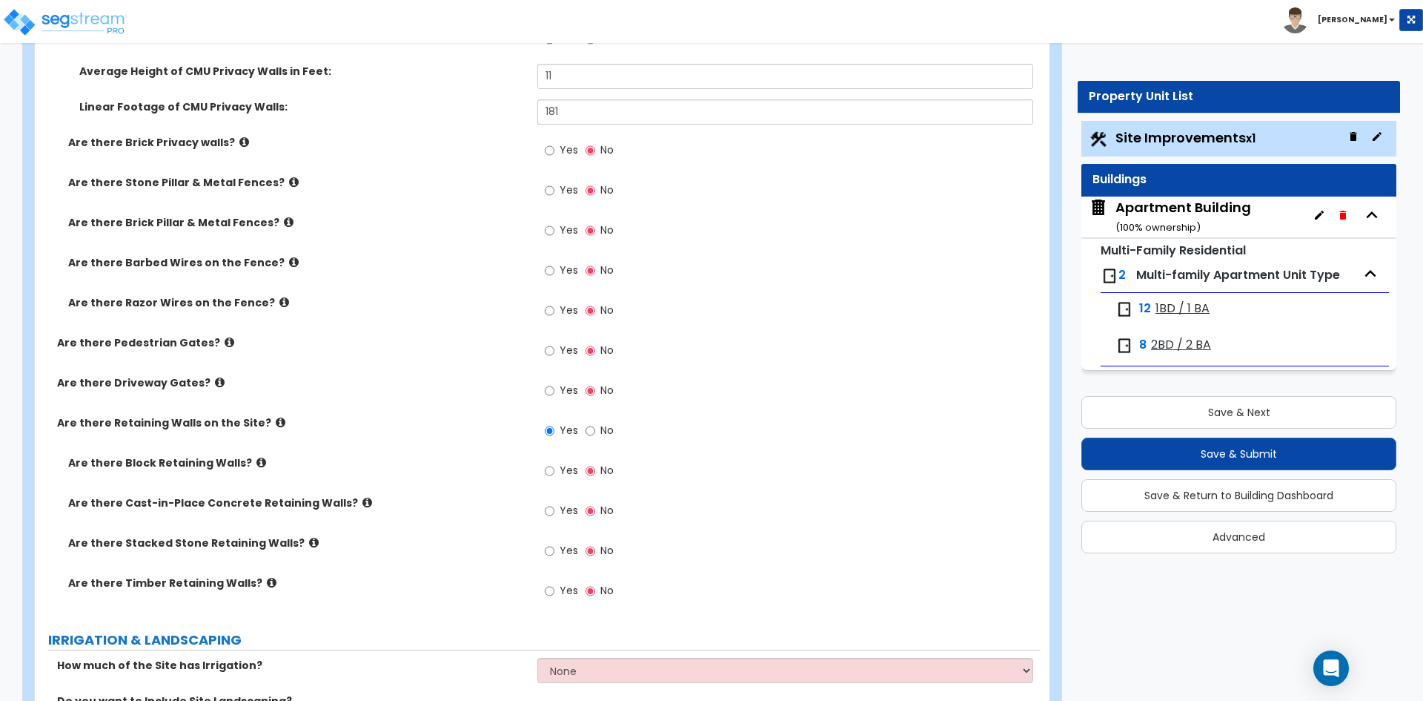
click at [557, 513] on label "Yes" at bounding box center [561, 512] width 33 height 25
click at [554, 513] on input "Yes" at bounding box center [550, 511] width 10 height 16
radio input "true"
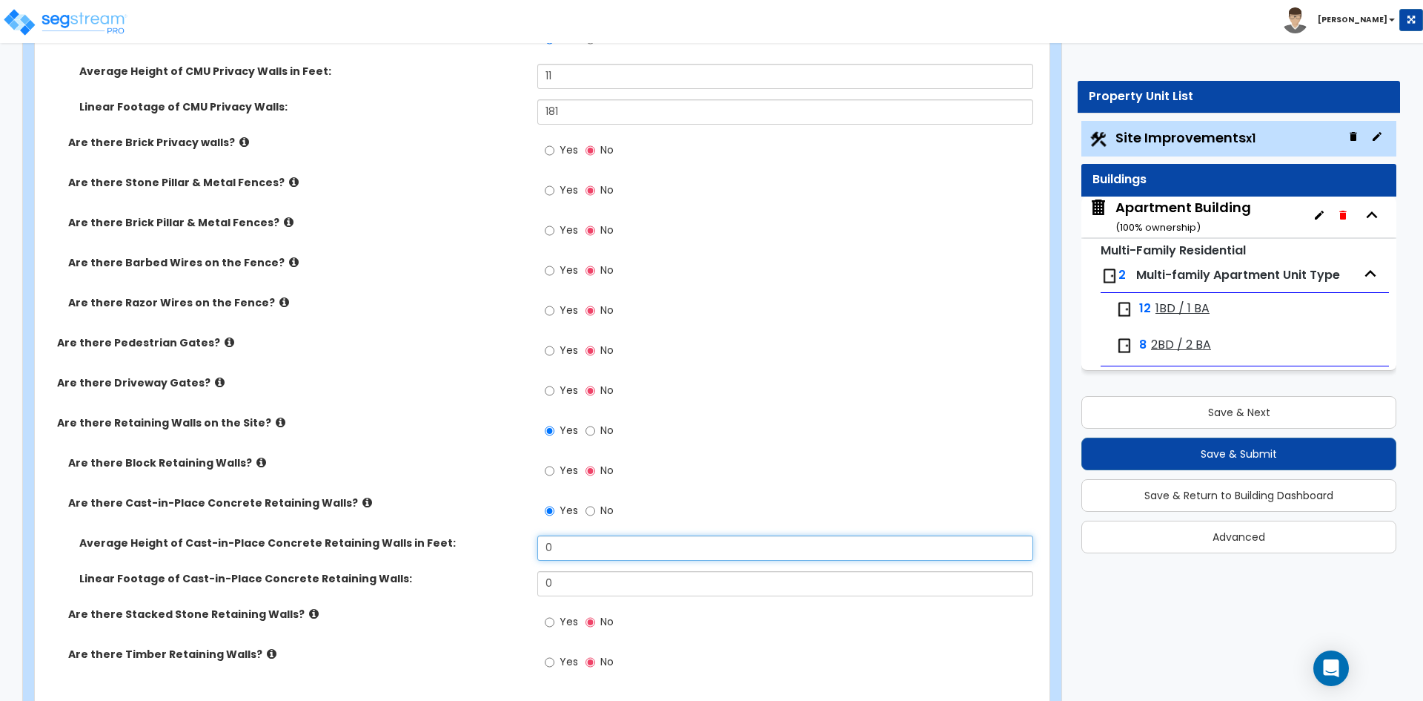
click at [593, 543] on input "0" at bounding box center [784, 547] width 495 height 25
type input "4"
click at [591, 583] on input "0" at bounding box center [784, 583] width 495 height 25
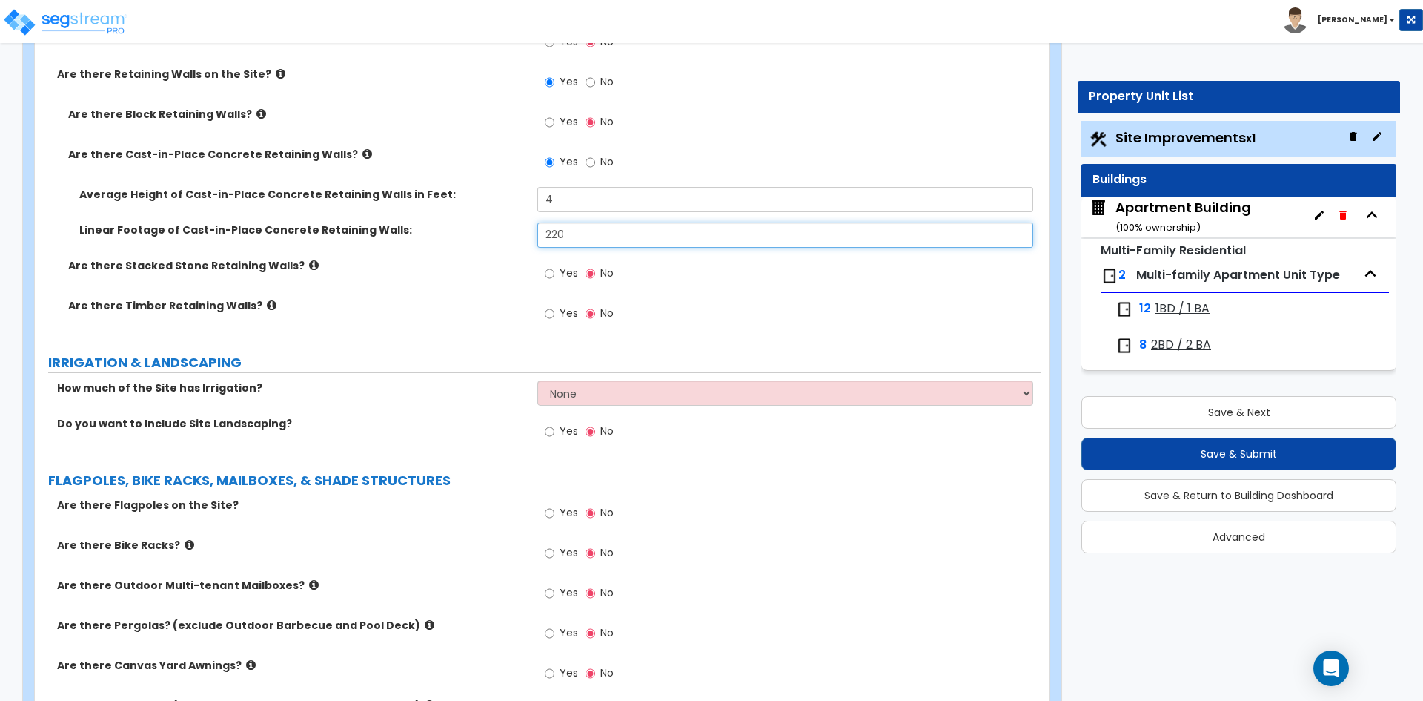
scroll to position [2594, 0]
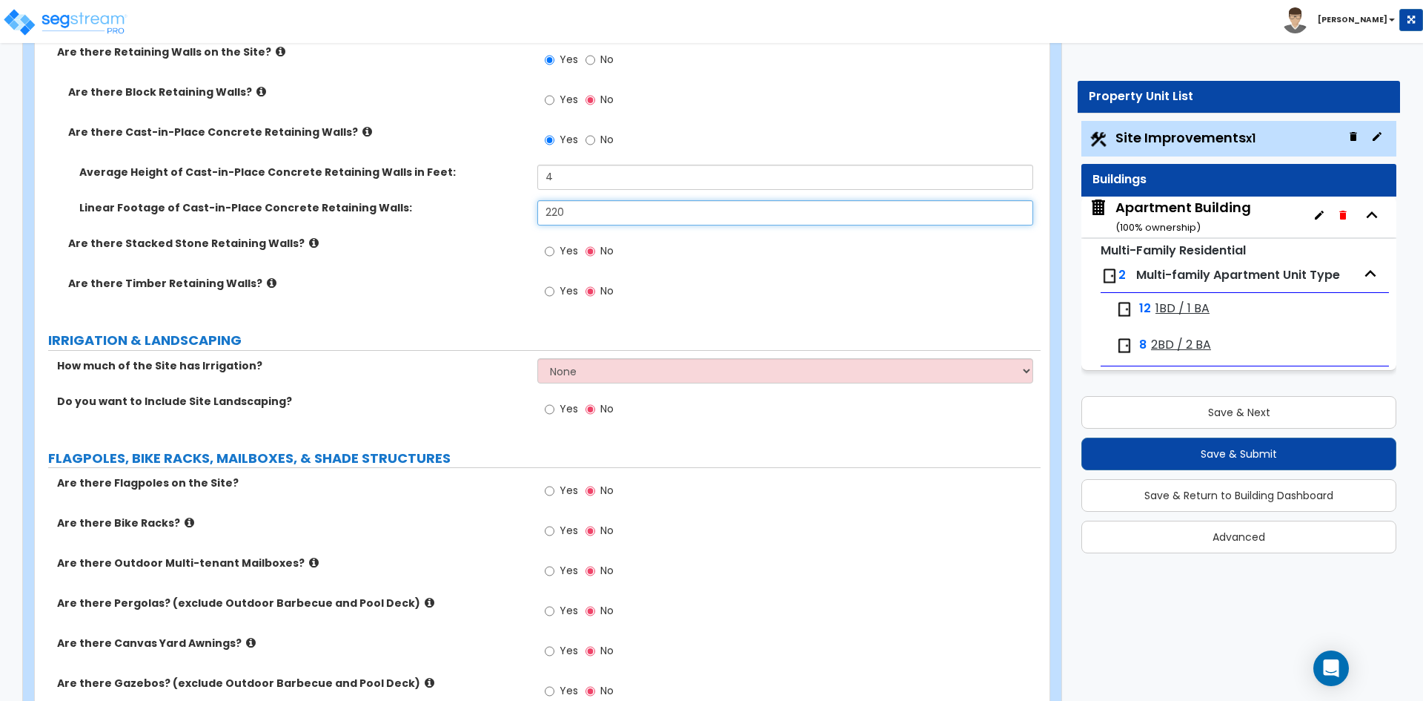
click at [583, 200] on input "220" at bounding box center [784, 212] width 495 height 25
type input "357"
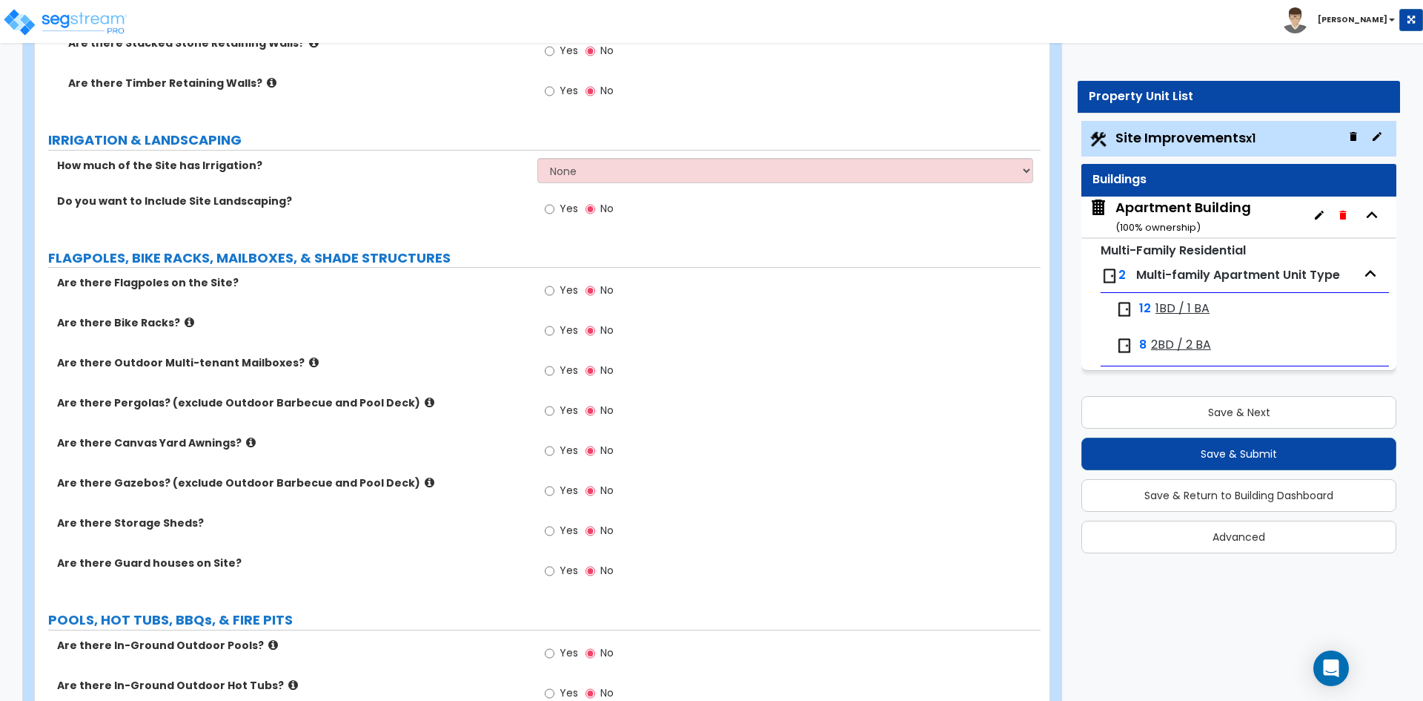
scroll to position [2817, 0]
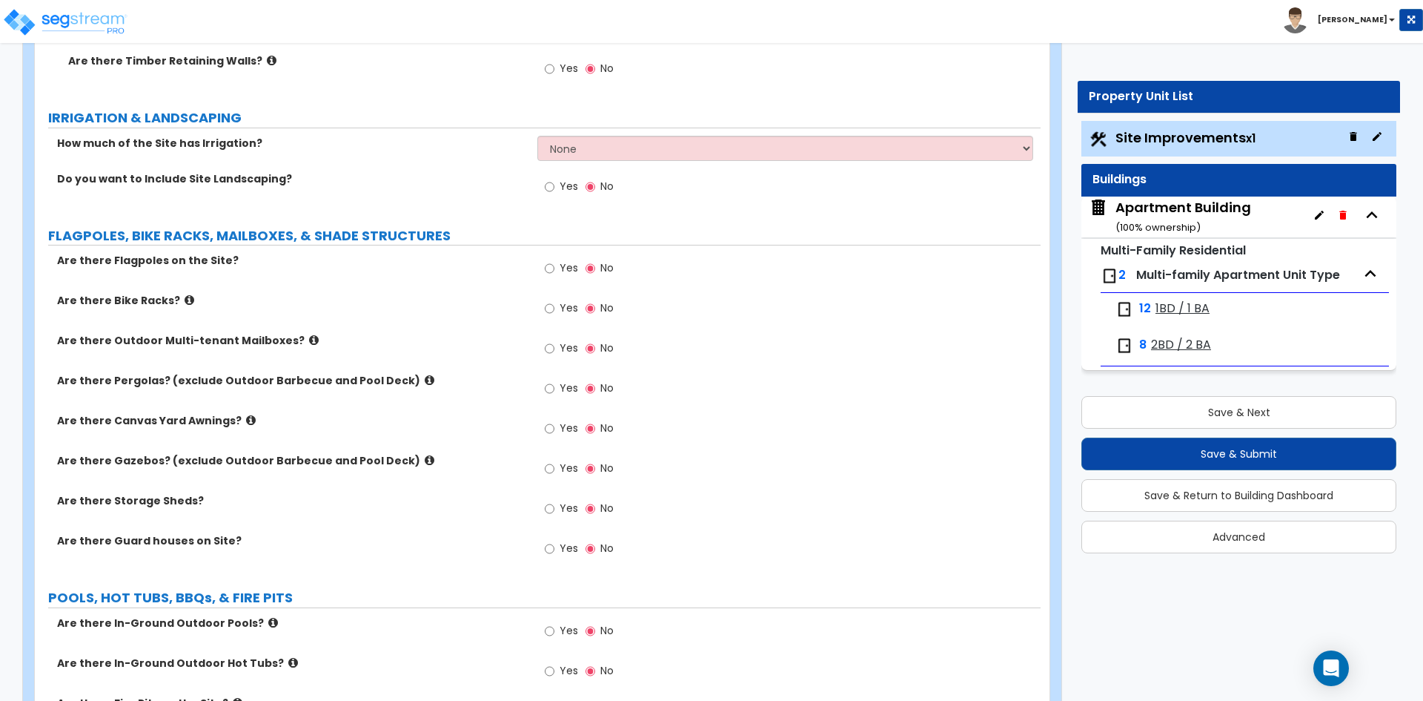
click at [796, 296] on div "Yes No" at bounding box center [788, 313] width 503 height 40
click at [342, 151] on div "How much of the Site has Irrigation? None I want to Enter an Approximate Percen…" at bounding box center [538, 154] width 1006 height 36
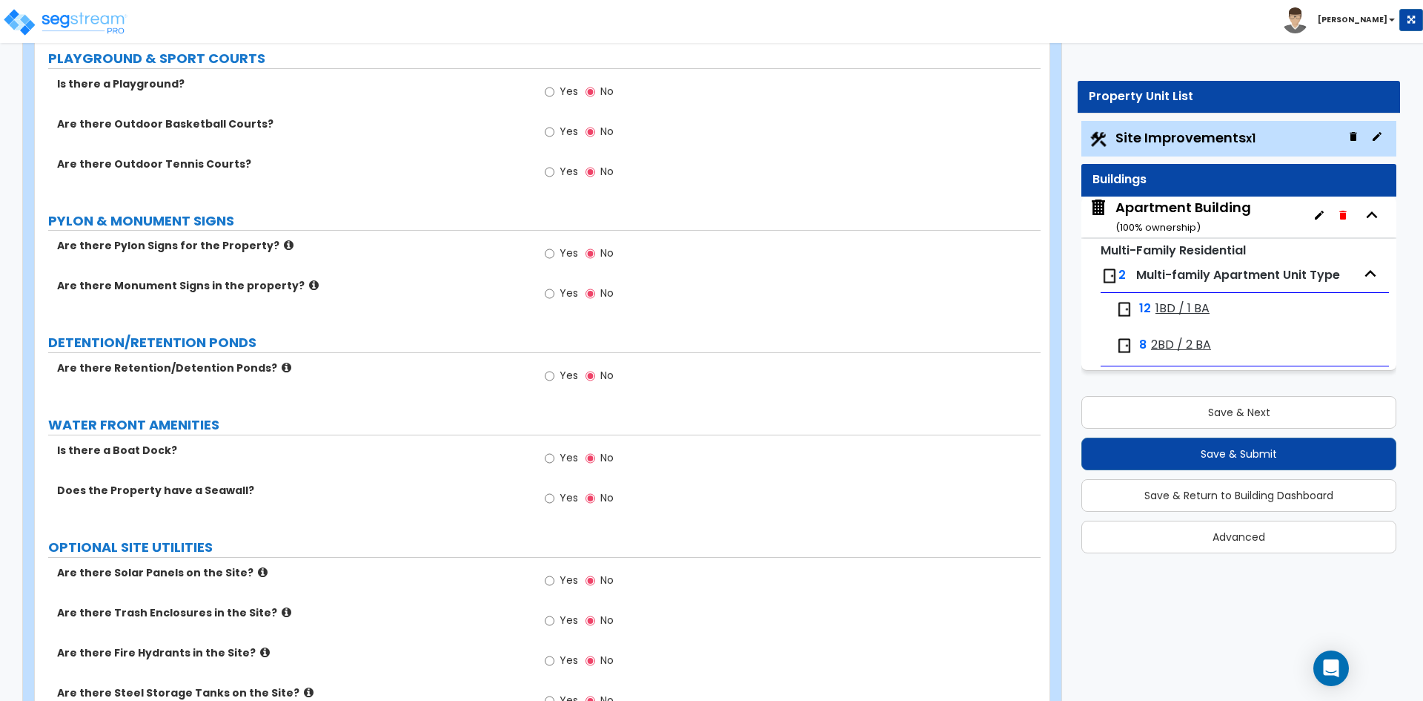
scroll to position [3632, 0]
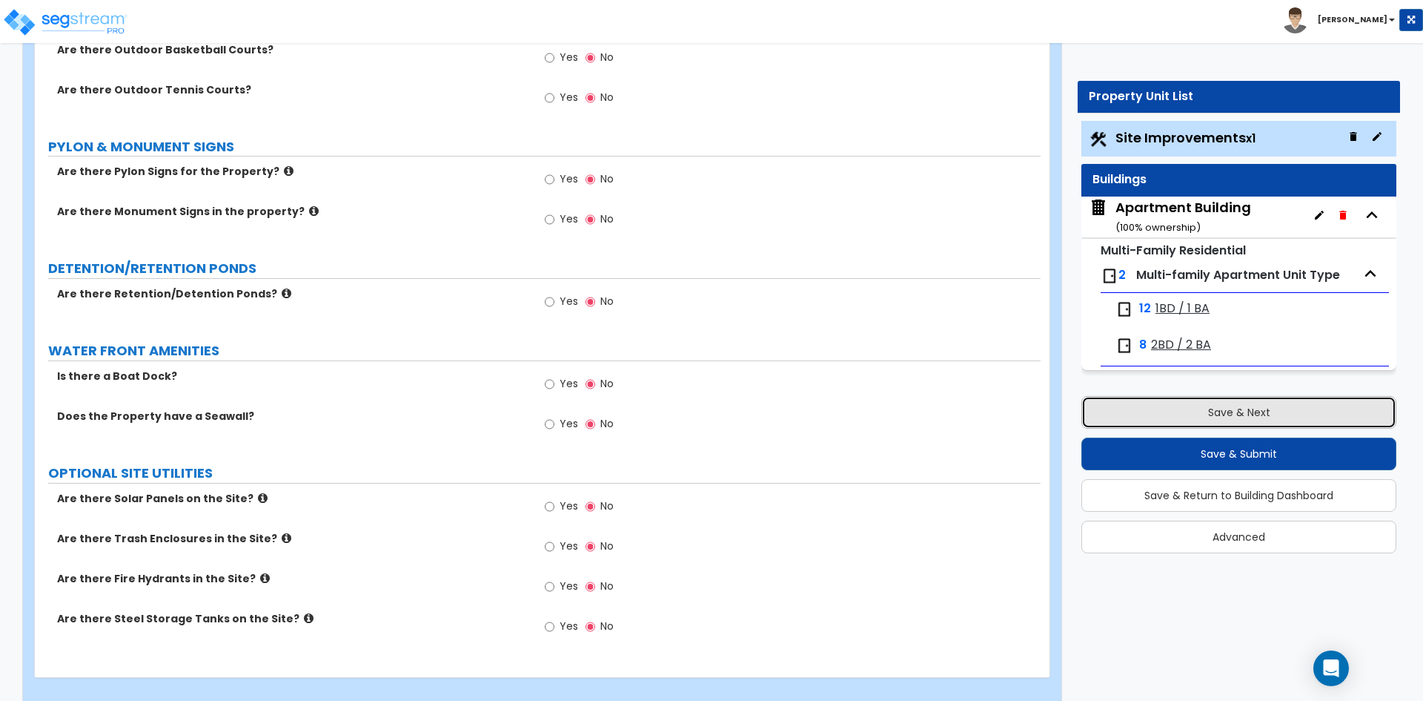
click at [1247, 417] on button "Save & Next" at bounding box center [1239, 412] width 315 height 33
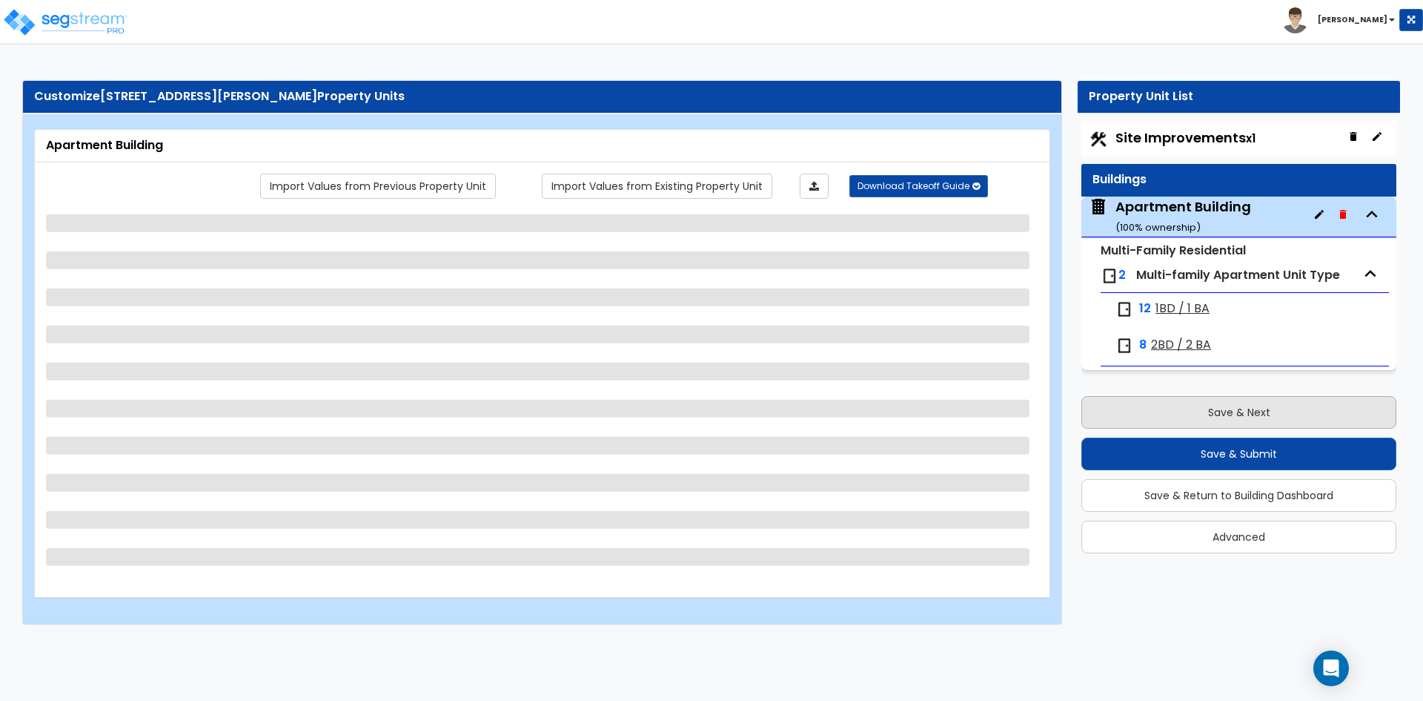
scroll to position [0, 0]
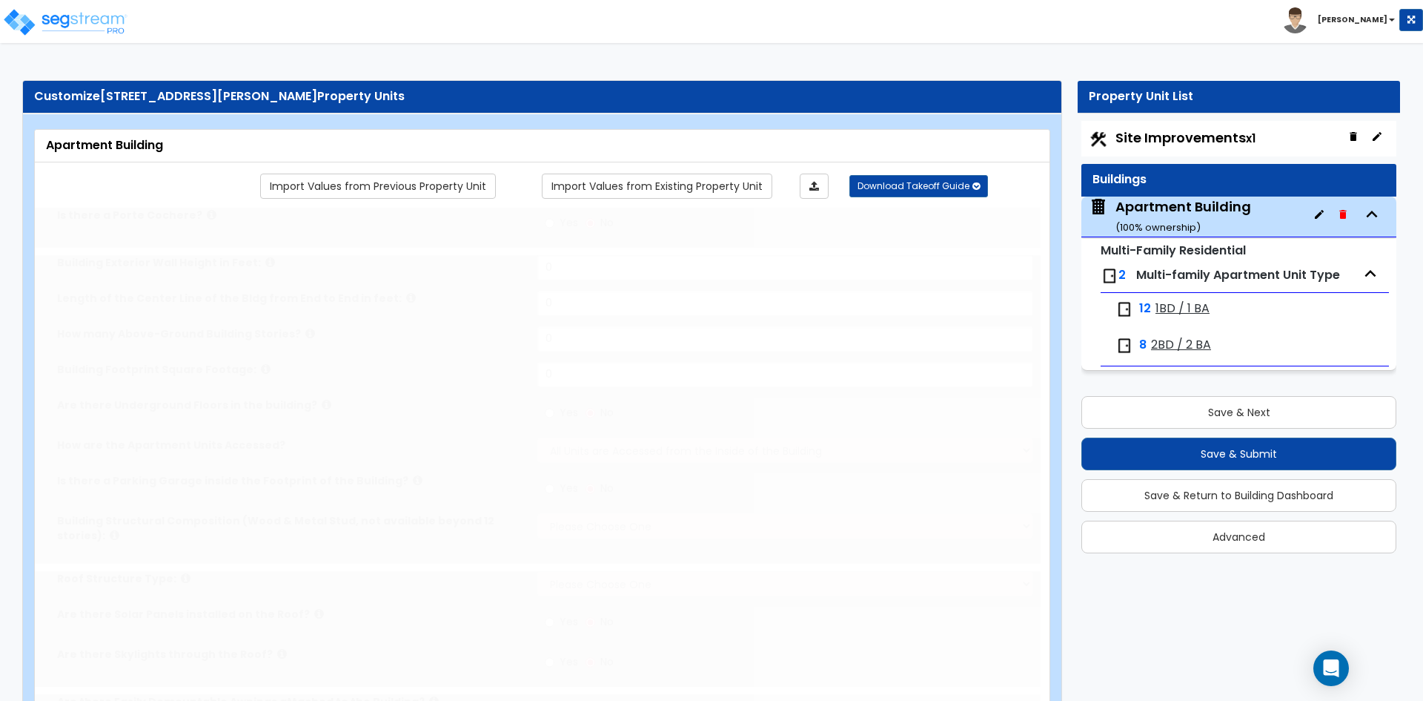
type input "1"
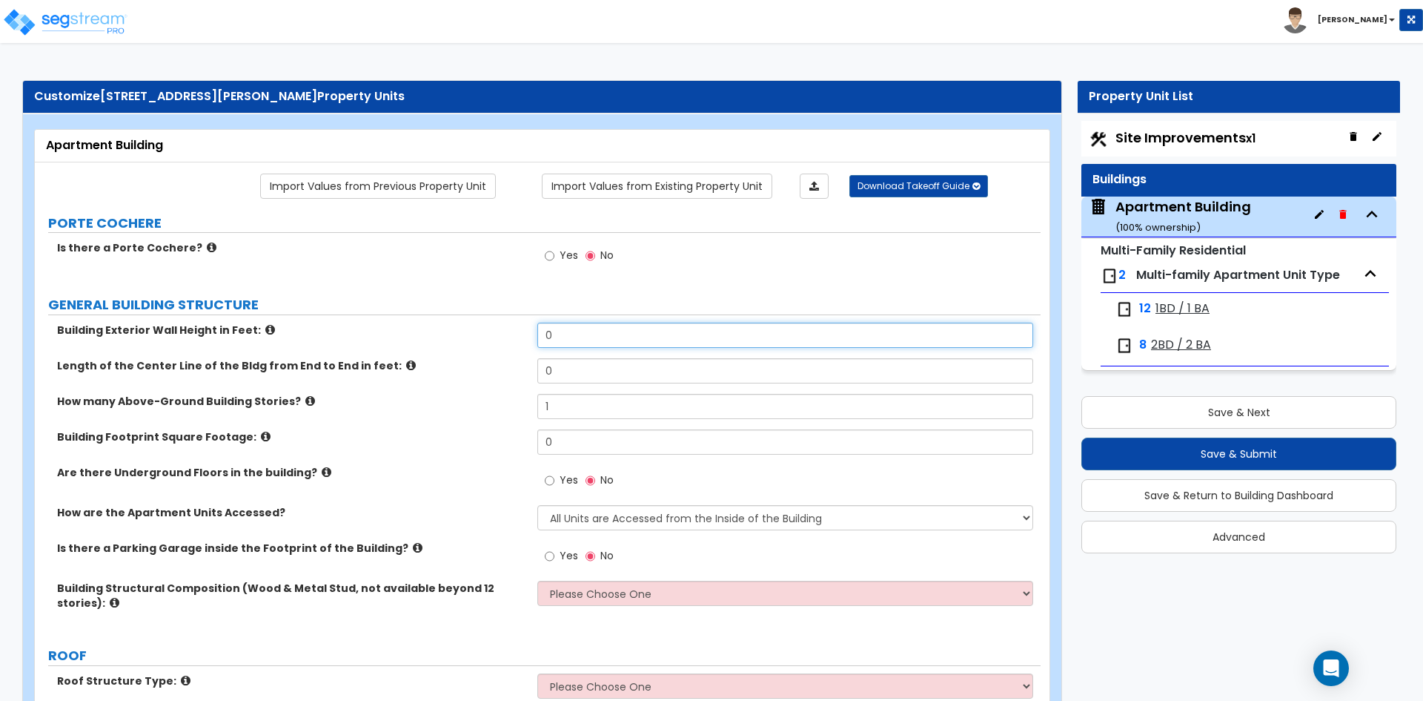
click at [631, 337] on input "0" at bounding box center [784, 334] width 495 height 25
type input "26"
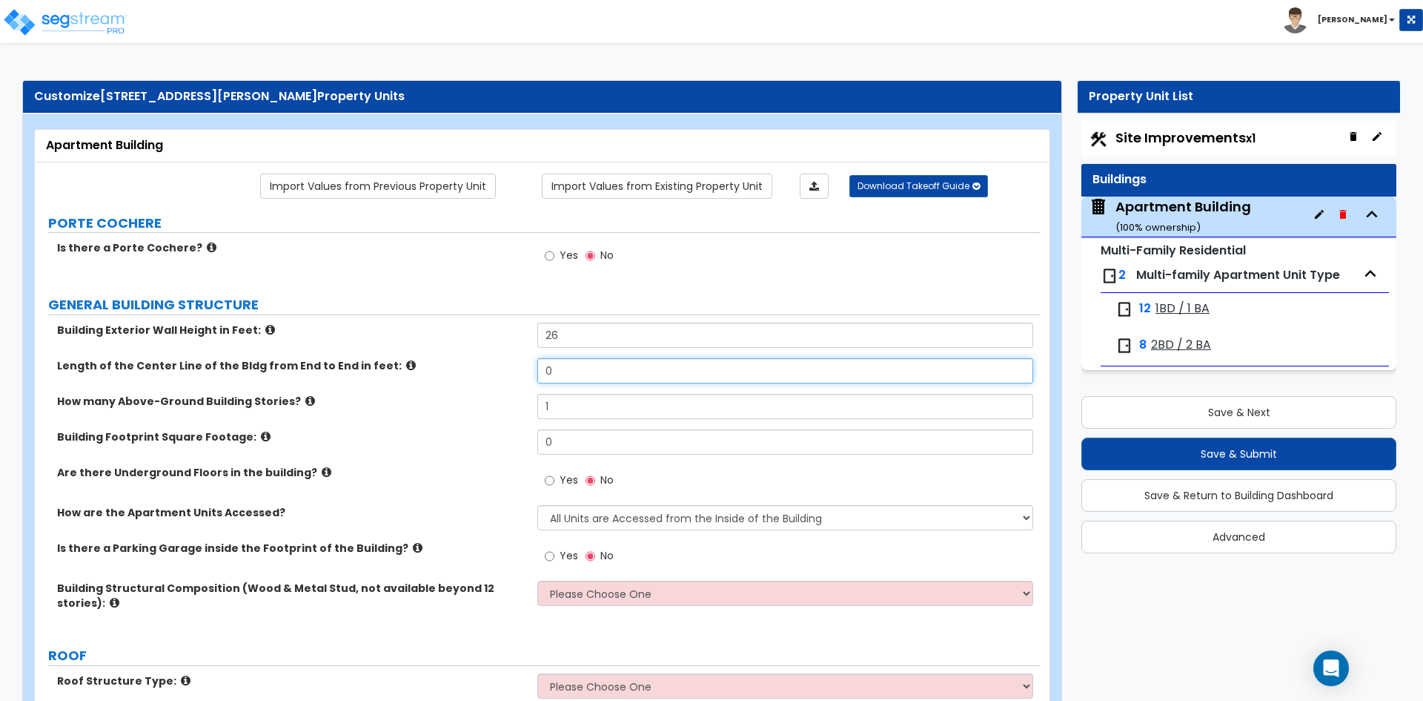
click at [590, 359] on input "0" at bounding box center [784, 370] width 495 height 25
click at [589, 374] on input "0" at bounding box center [784, 370] width 495 height 25
type input "328"
click at [406, 366] on icon at bounding box center [411, 365] width 10 height 11
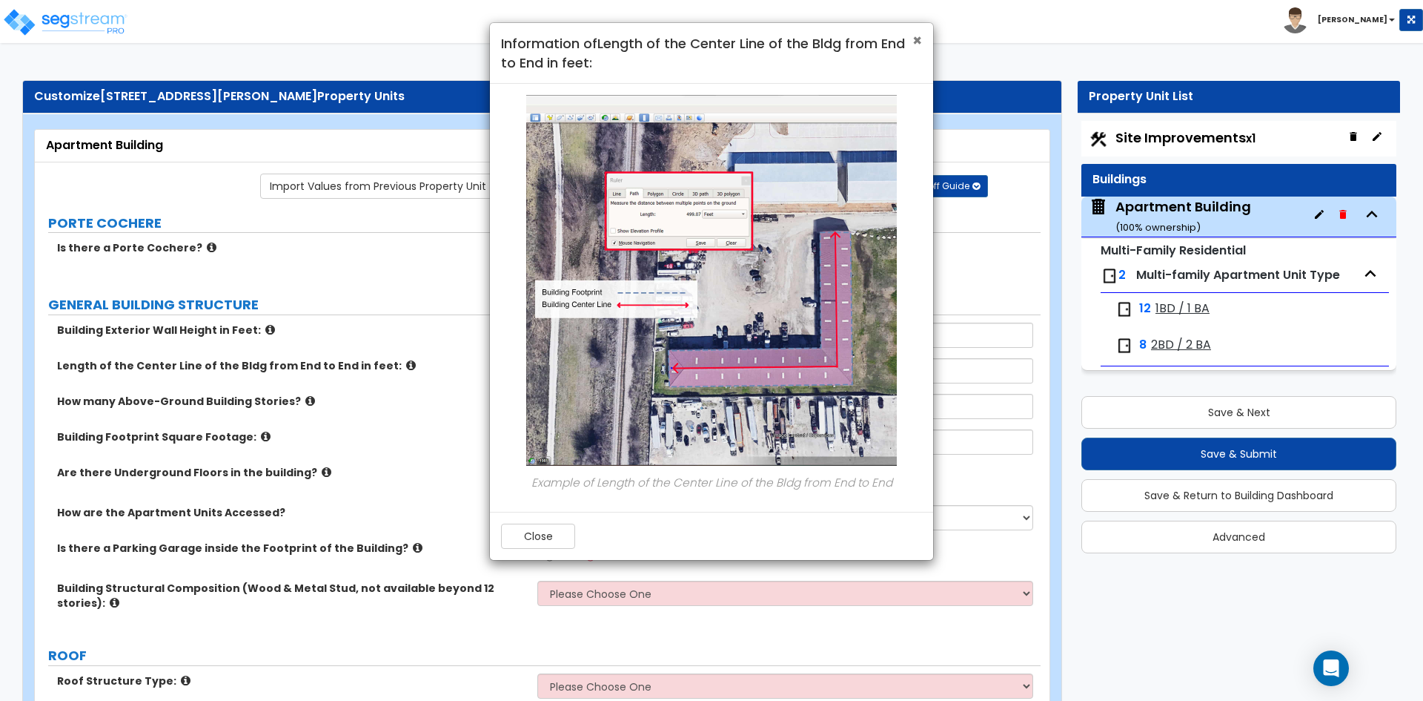
click at [916, 42] on span "×" at bounding box center [918, 40] width 10 height 21
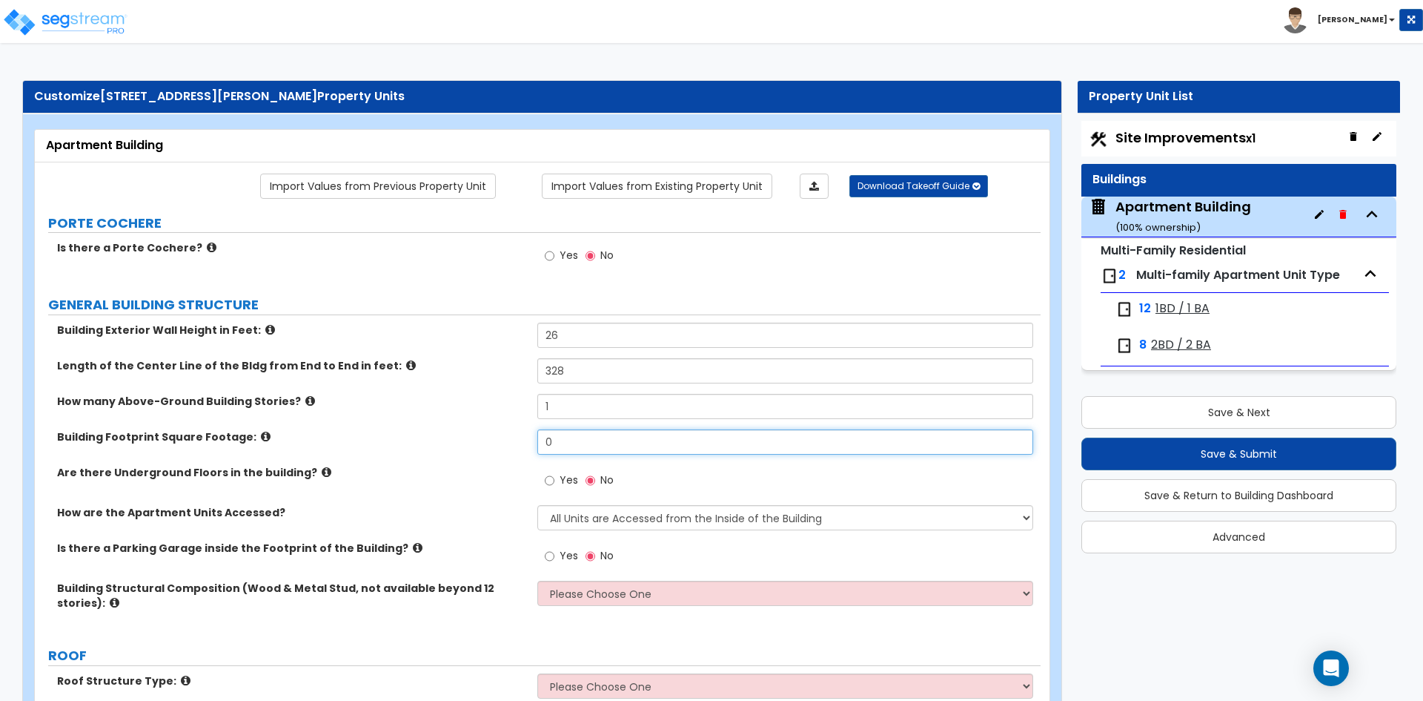
click at [573, 447] on input "0" at bounding box center [784, 441] width 495 height 25
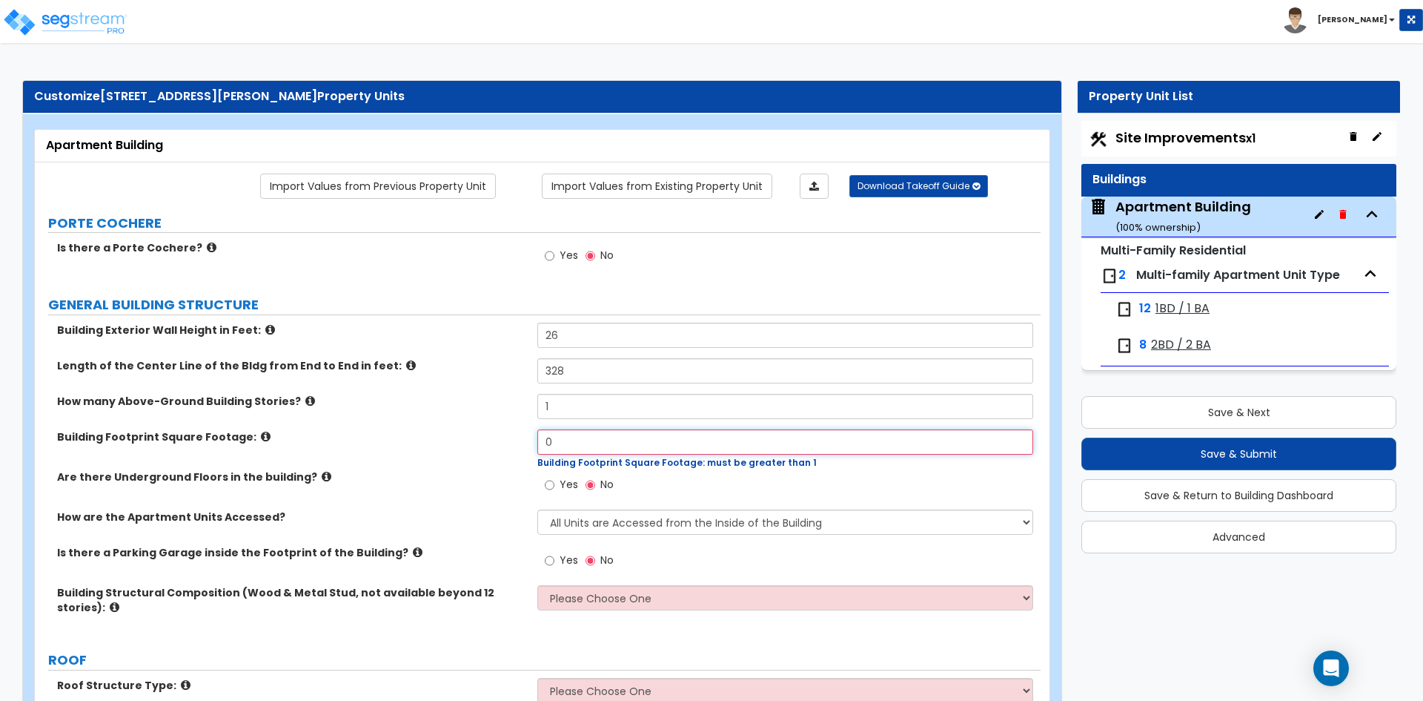
click at [592, 436] on input "0" at bounding box center [784, 441] width 495 height 25
type input "8,058"
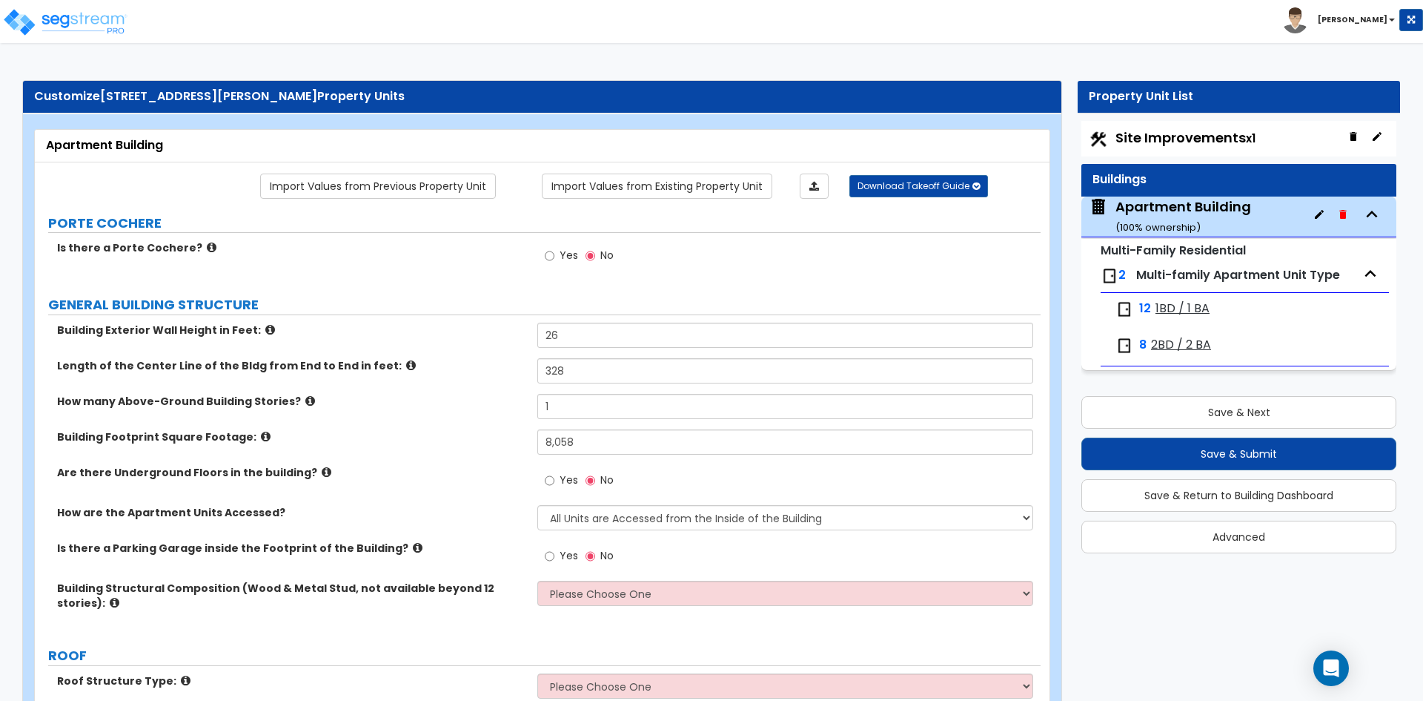
click at [174, 509] on div "Building Exterior Wall Height in Feet: 26 Length of the Center Line of the Bldg…" at bounding box center [538, 476] width 984 height 308
click at [703, 515] on select "All Units are Accessed from the Inside of the Building All Units are Accessed f…" at bounding box center [784, 517] width 495 height 25
select select "2"
click at [537, 505] on select "All Units are Accessed from the Inside of the Building All Units are Accessed f…" at bounding box center [784, 517] width 495 height 25
click at [572, 412] on input "1" at bounding box center [784, 406] width 495 height 25
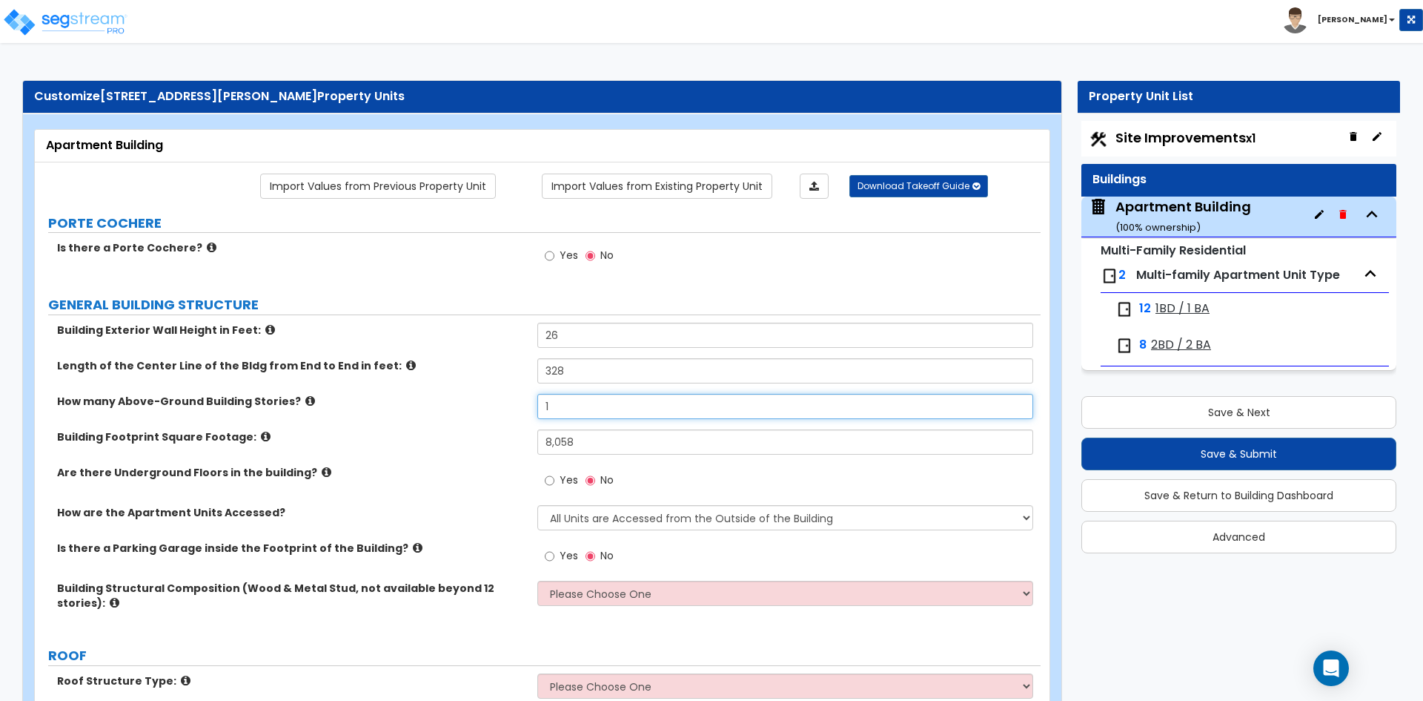
click at [572, 412] on input "1" at bounding box center [784, 406] width 495 height 25
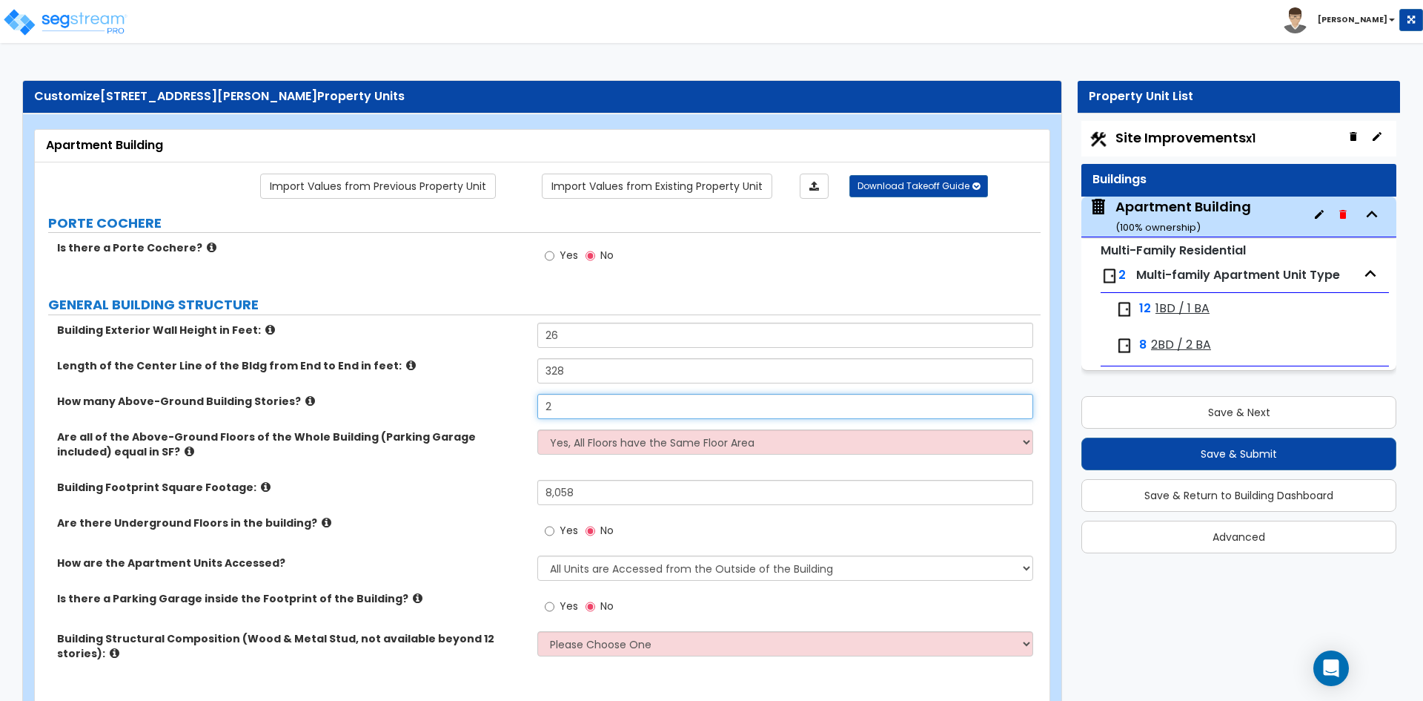
type input "2"
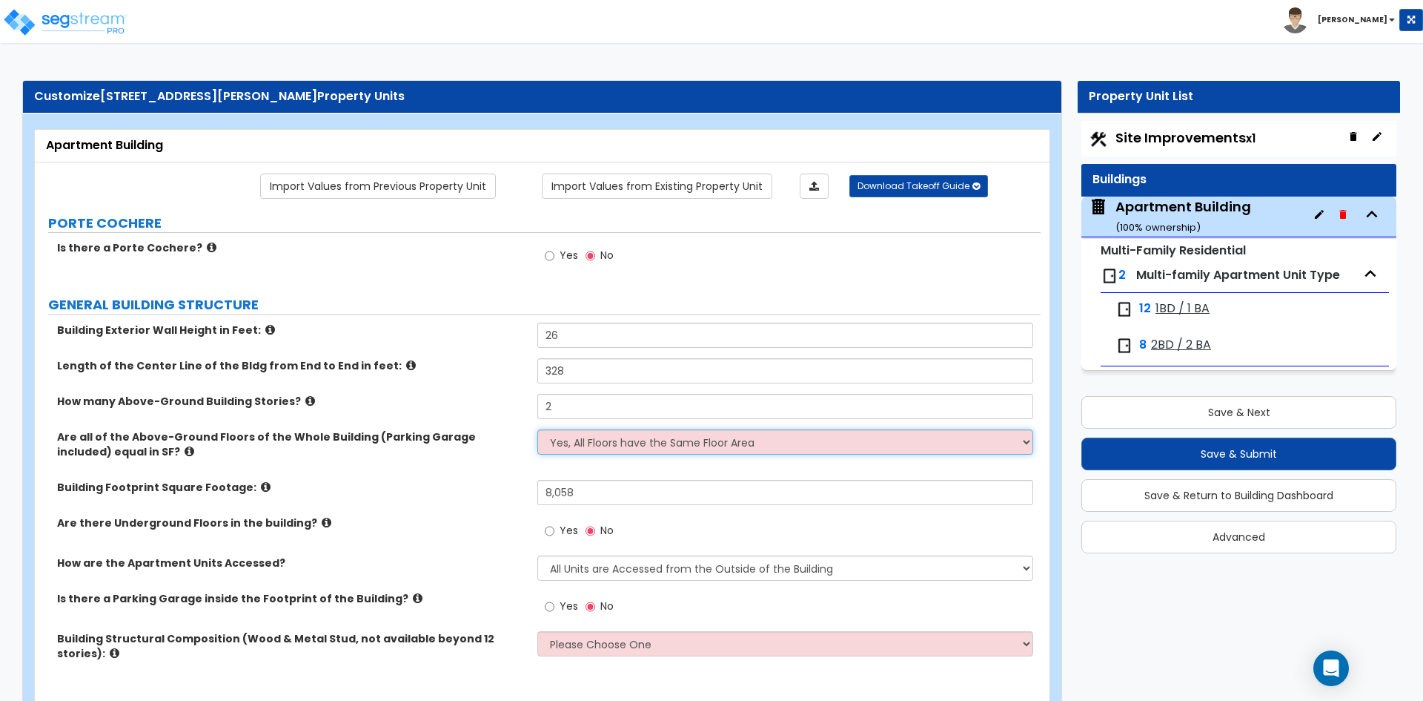
click at [587, 447] on select "Yes, All Floors have the Same Floor Area No, Not All Floor Areas are the Same" at bounding box center [784, 441] width 495 height 25
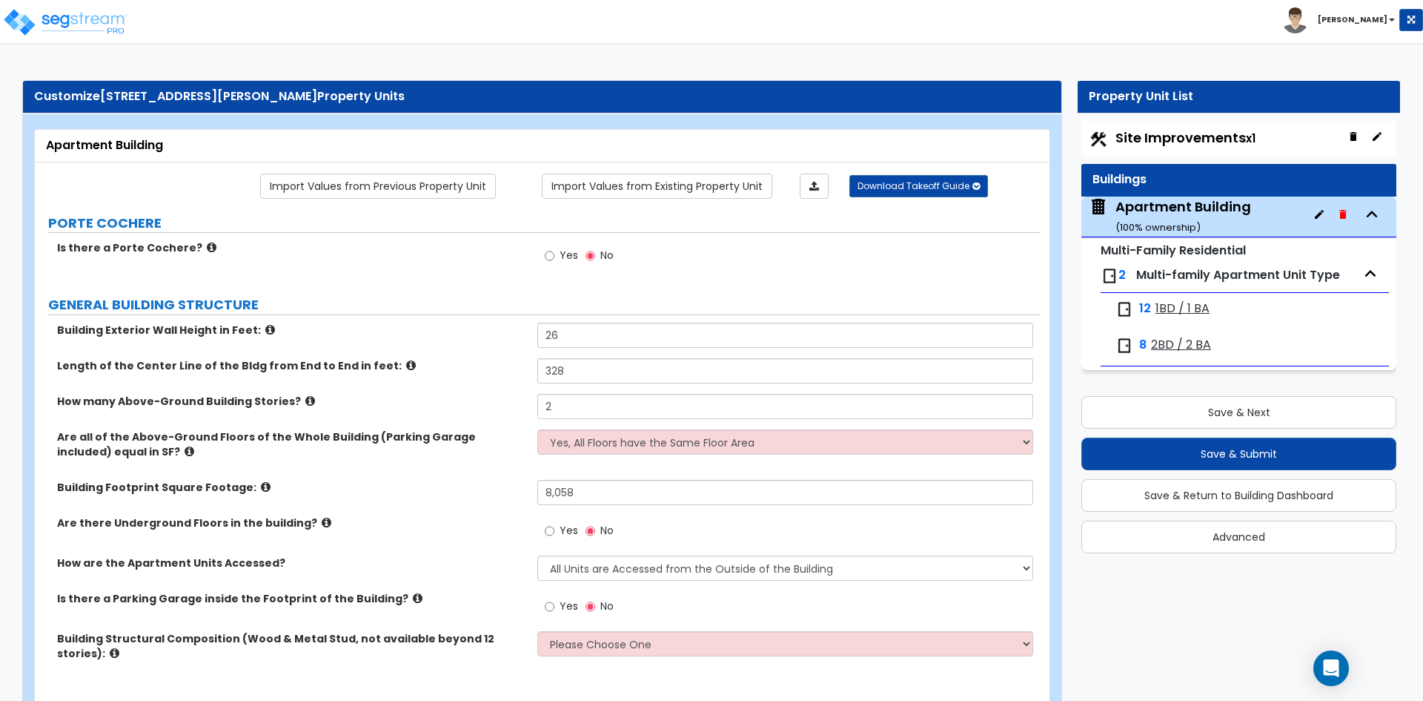
click at [568, 531] on span "Yes" at bounding box center [569, 530] width 19 height 15
click at [554, 531] on input "Yes" at bounding box center [550, 531] width 10 height 16
radio input "true"
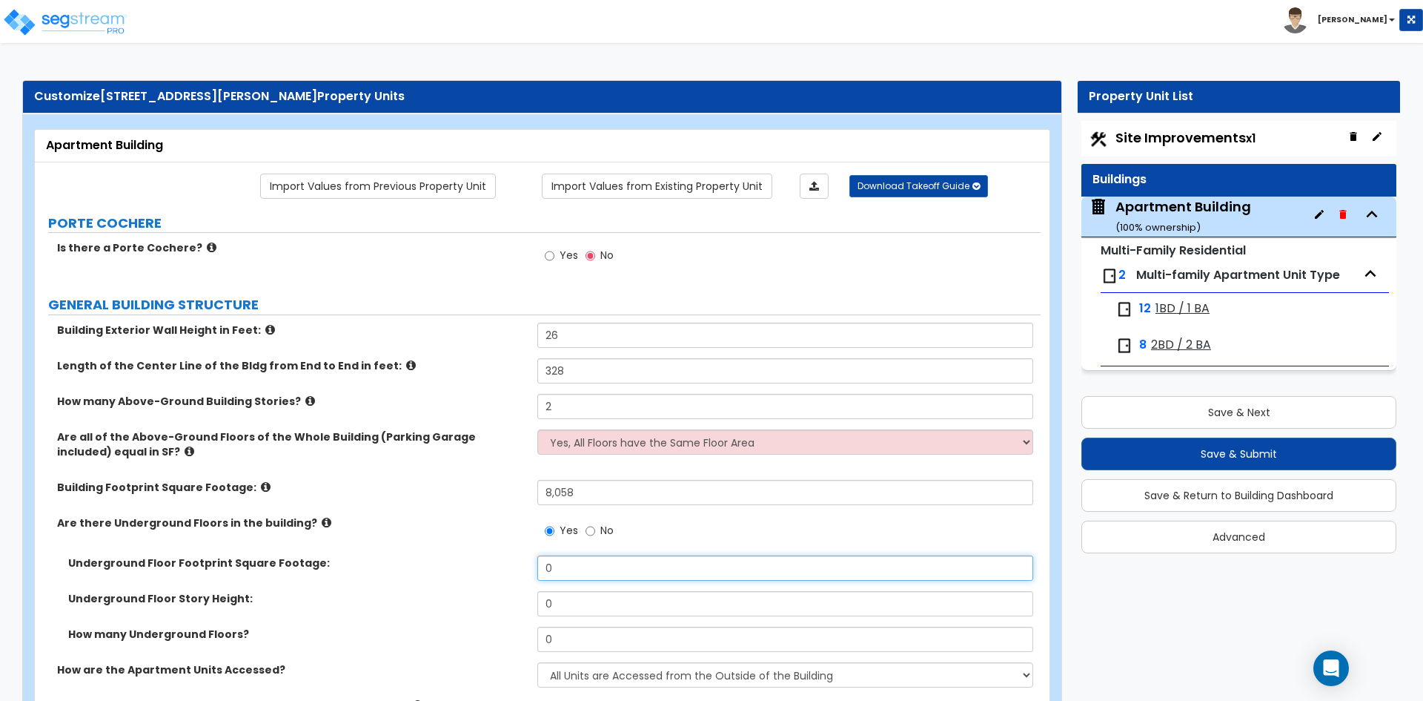
click at [601, 563] on input "0" at bounding box center [784, 567] width 495 height 25
type input "8,058"
click at [575, 600] on input "0" at bounding box center [784, 603] width 495 height 25
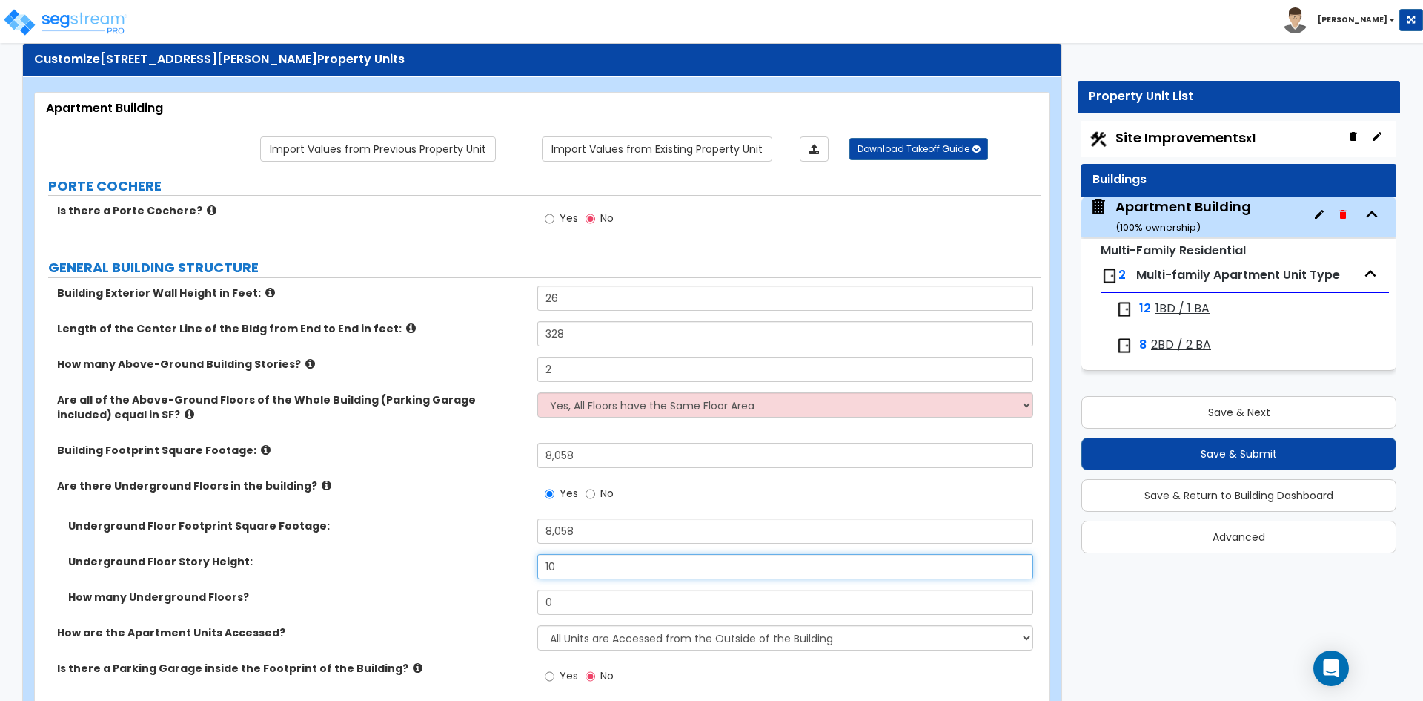
scroll to position [74, 0]
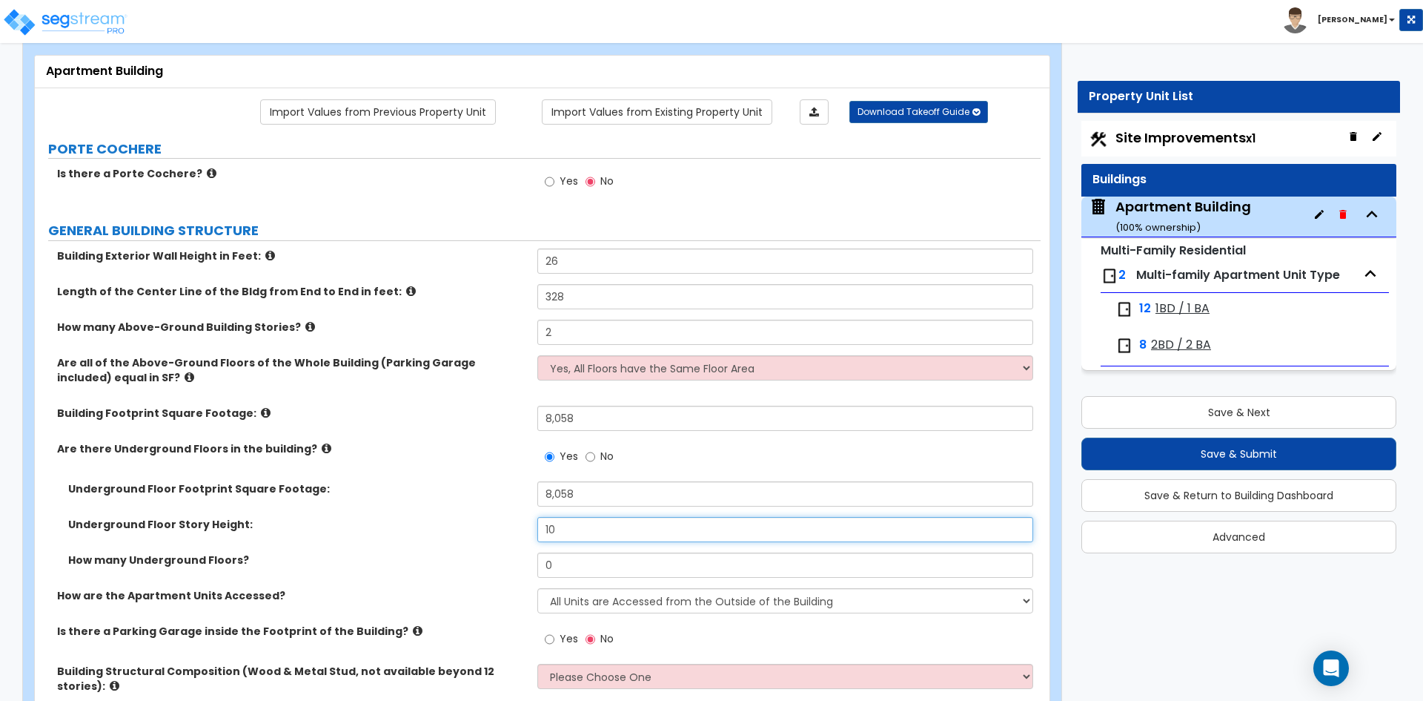
type input "10"
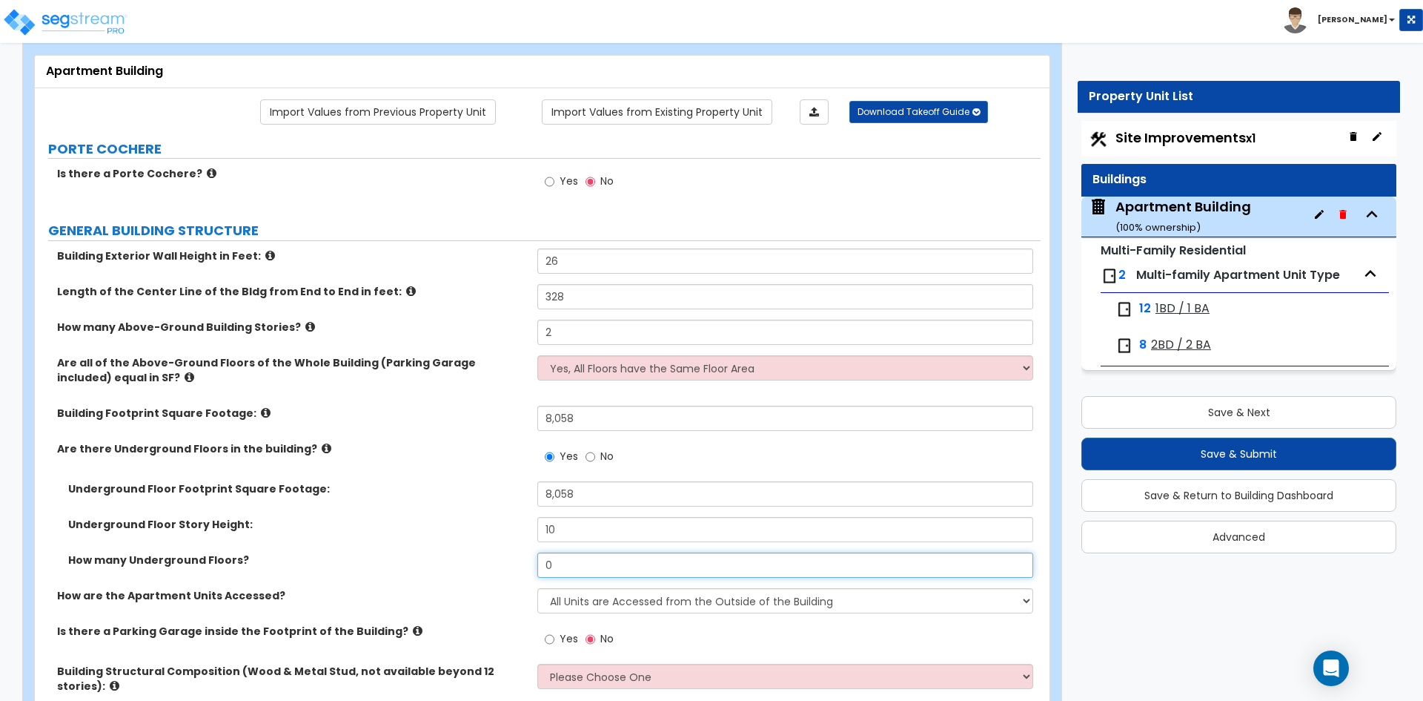
click at [638, 565] on input "0" at bounding box center [784, 564] width 495 height 25
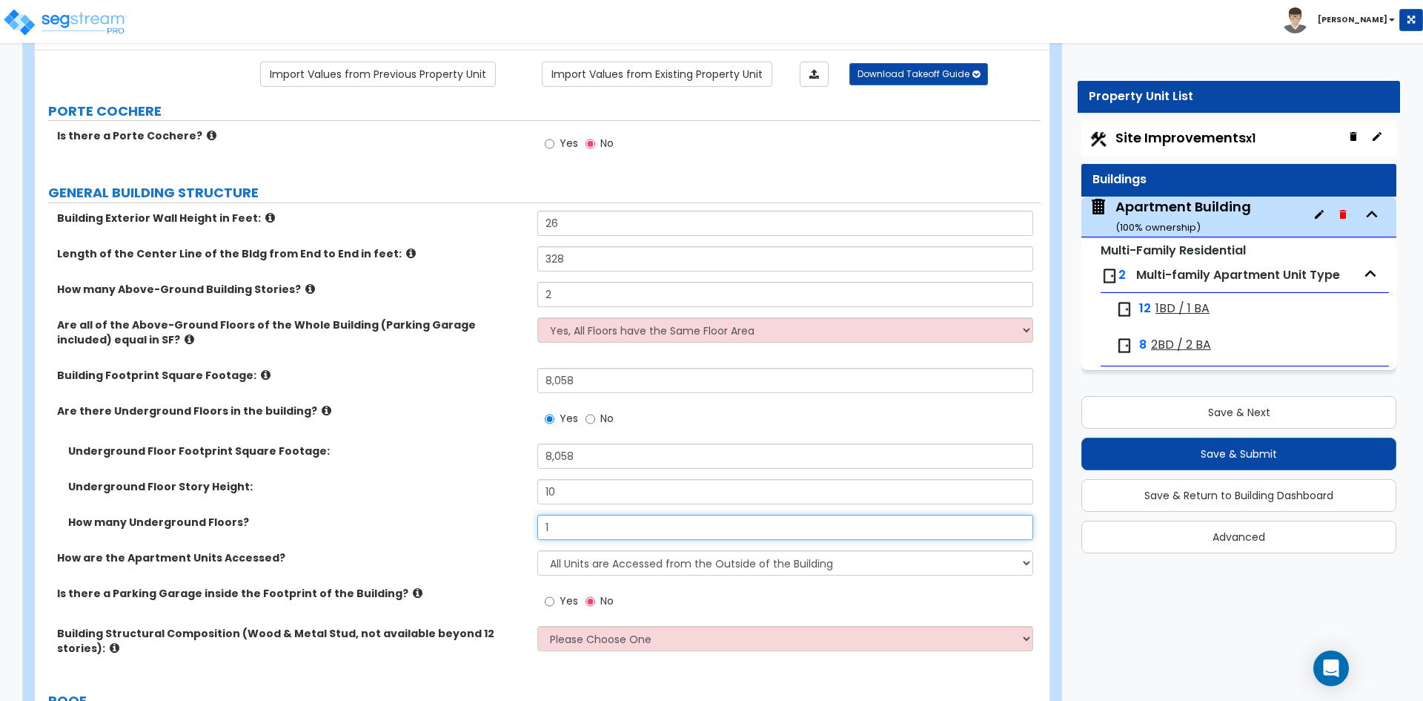
scroll to position [148, 0]
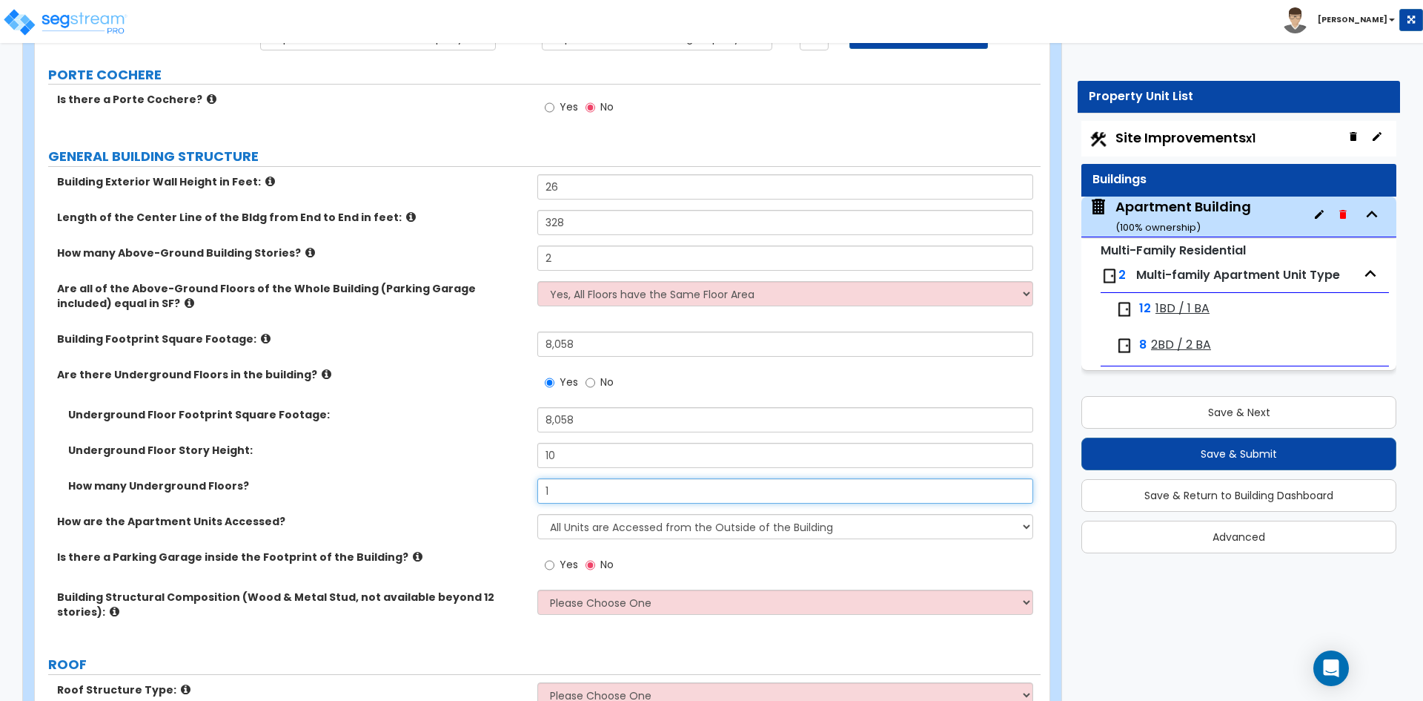
type input "1"
click at [557, 564] on label "Yes" at bounding box center [561, 566] width 33 height 25
click at [554, 564] on input "Yes" at bounding box center [550, 565] width 10 height 16
radio input "true"
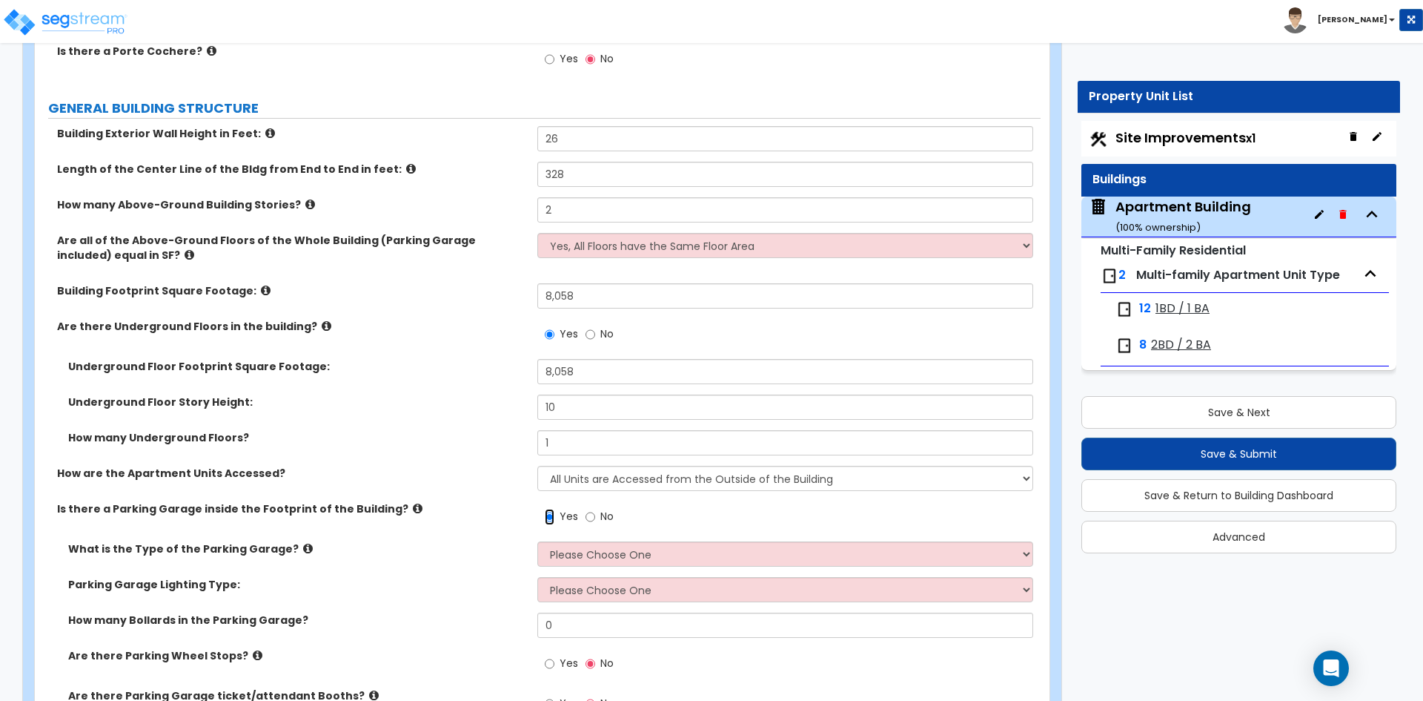
scroll to position [222, 0]
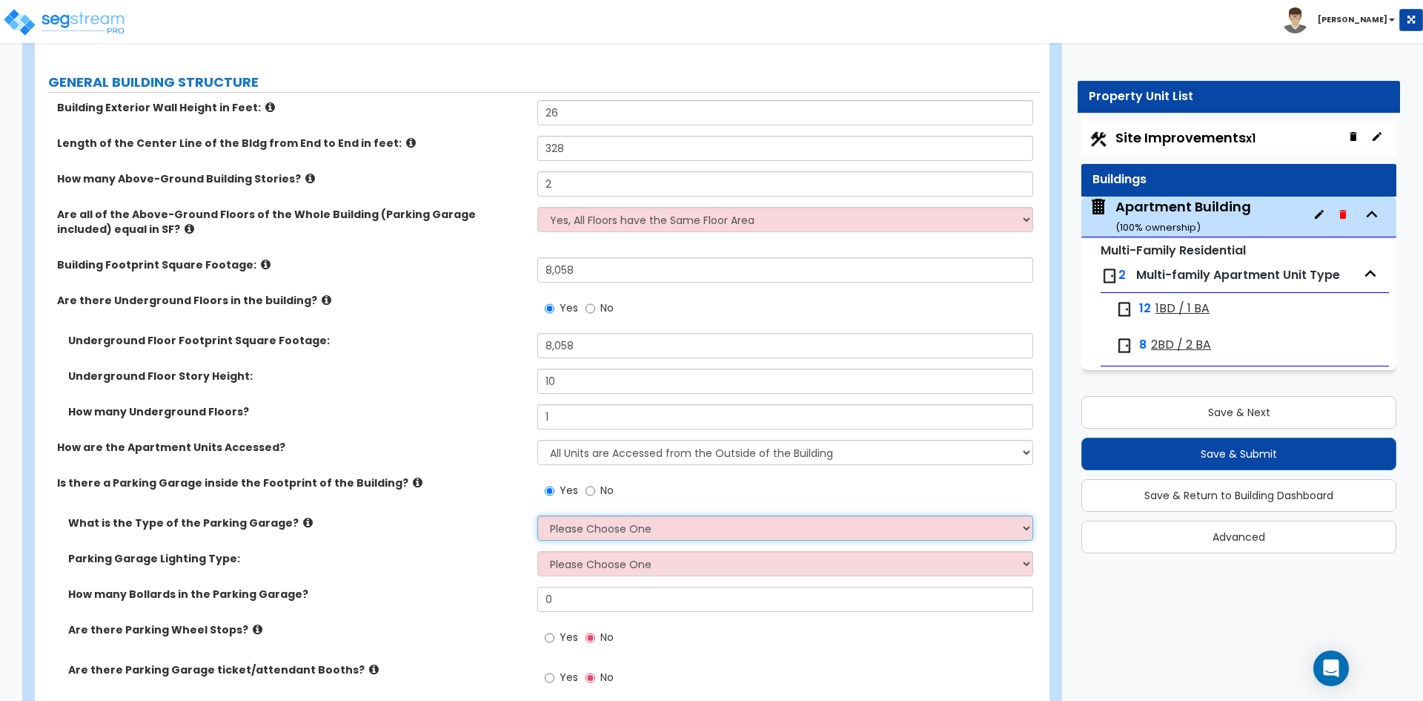
click at [597, 529] on select "Please Choose One Concrete Parking Stilt Parking" at bounding box center [784, 527] width 495 height 25
click at [537, 515] on select "Please Choose One Concrete Parking Stilt Parking" at bounding box center [784, 527] width 495 height 25
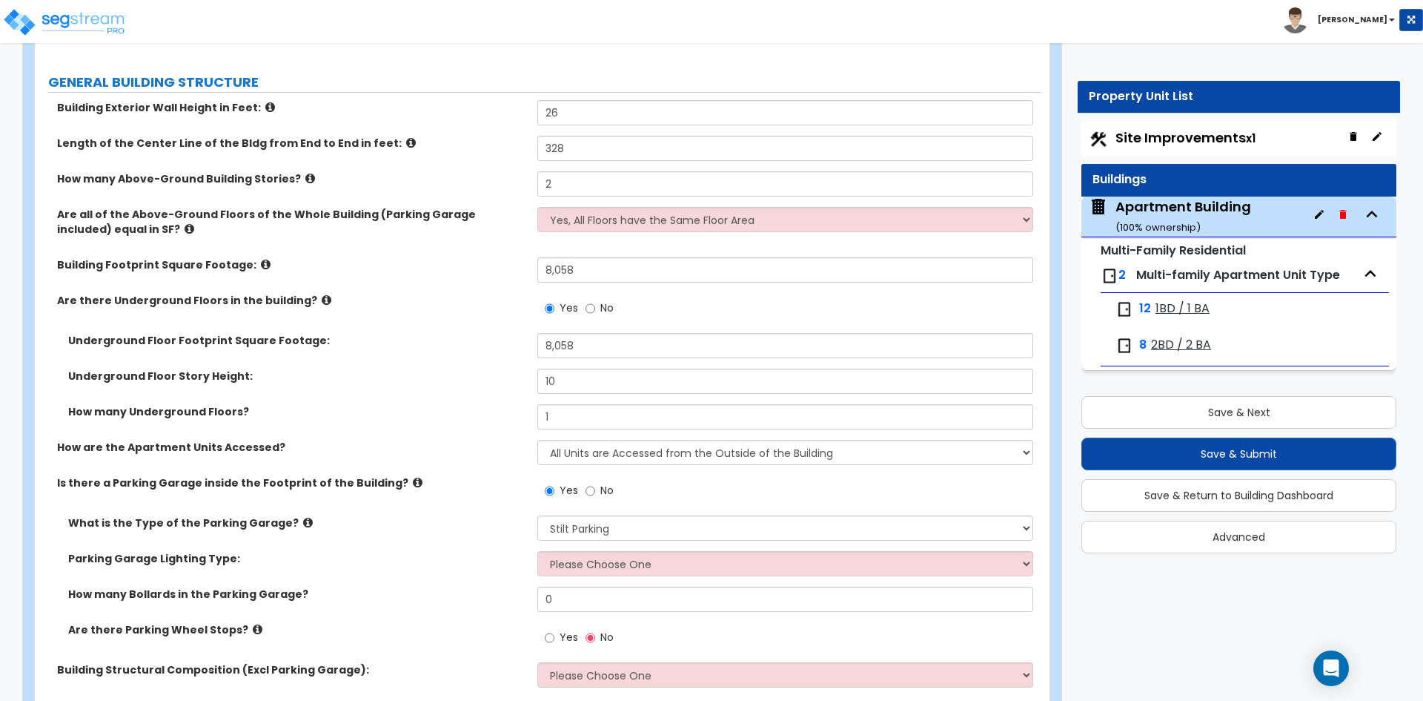
click at [303, 520] on icon at bounding box center [308, 522] width 10 height 11
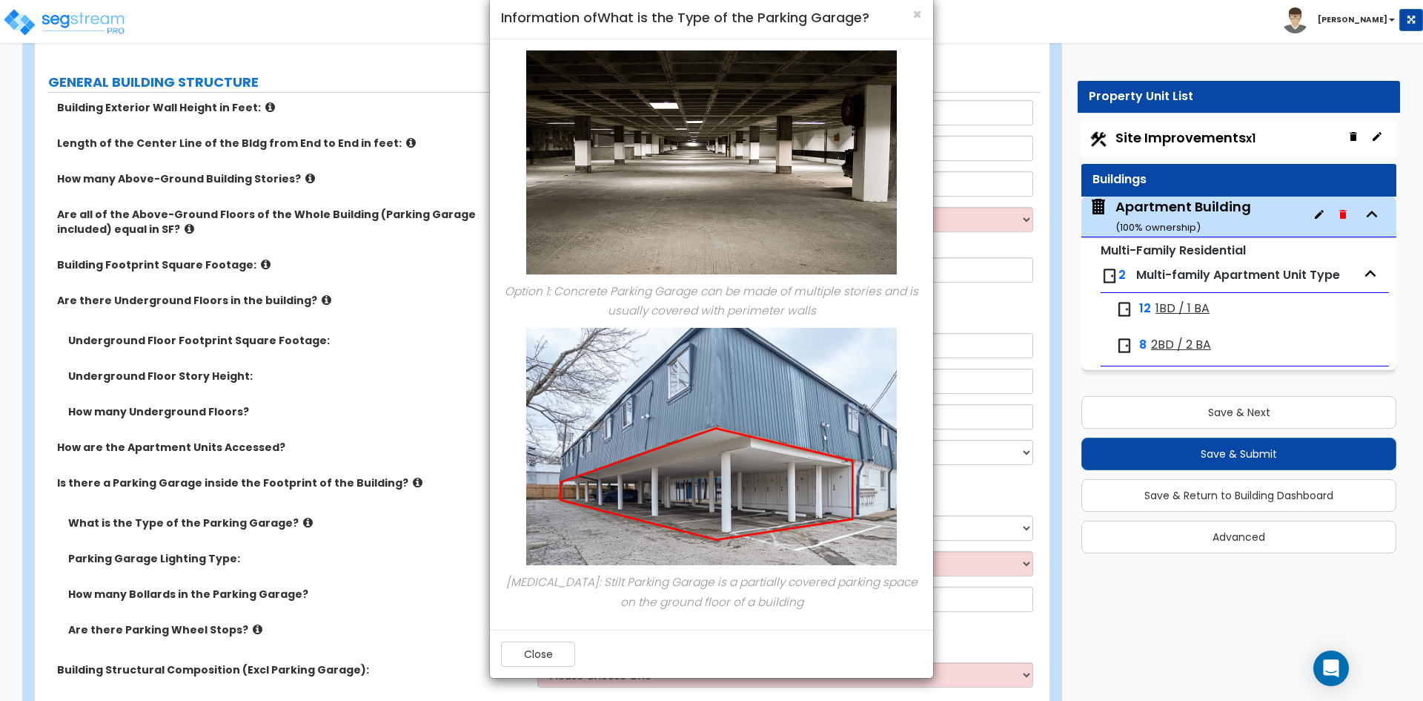
scroll to position [0, 0]
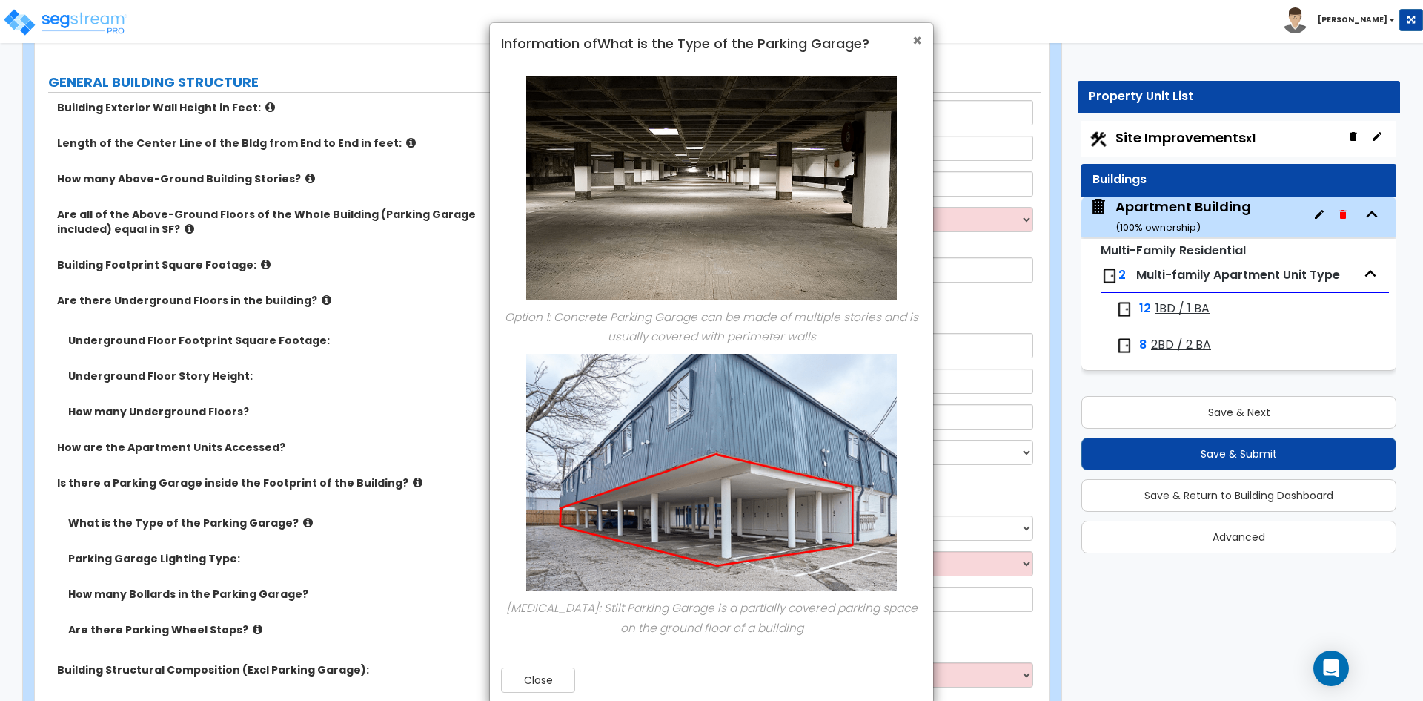
click at [920, 40] on span "×" at bounding box center [918, 40] width 10 height 21
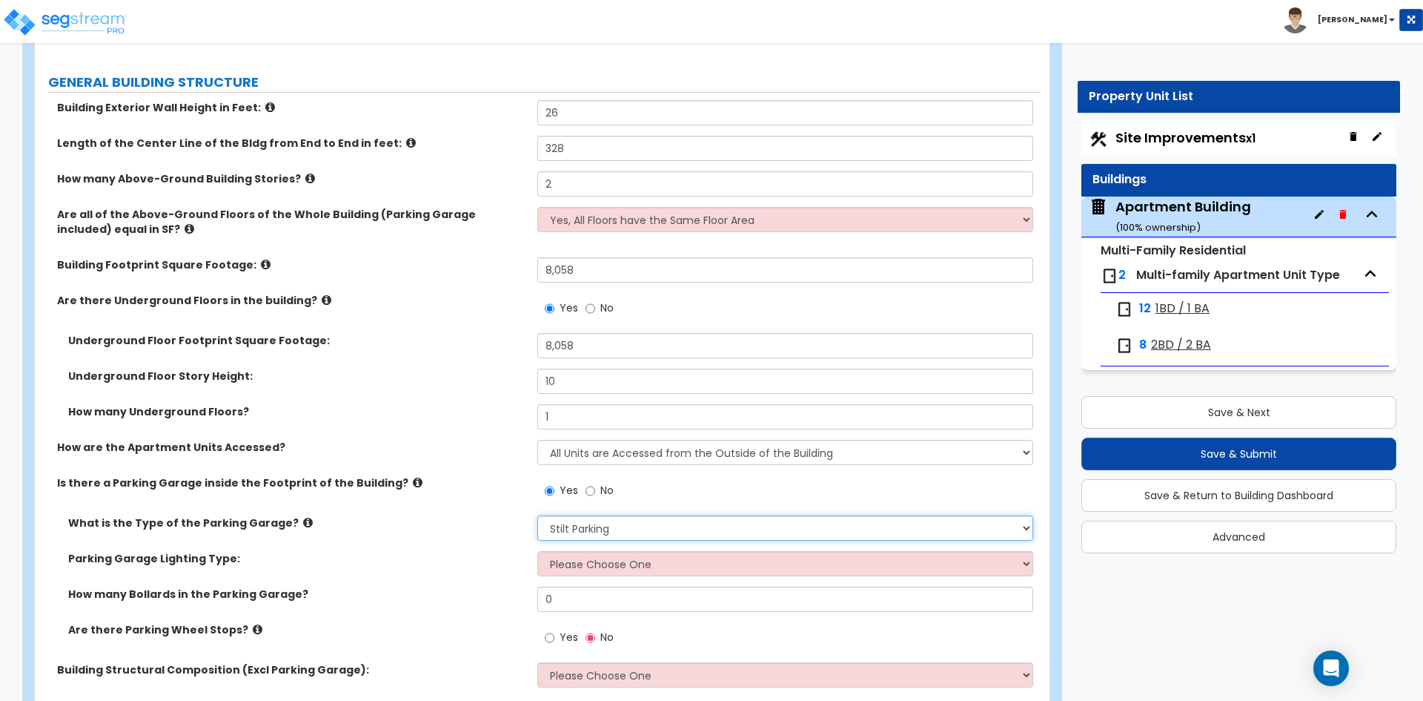
click at [603, 534] on select "Please Choose One Concrete Parking Stilt Parking" at bounding box center [784, 527] width 495 height 25
select select "1"
click at [537, 515] on select "Please Choose One Concrete Parking Stilt Parking" at bounding box center [784, 527] width 495 height 25
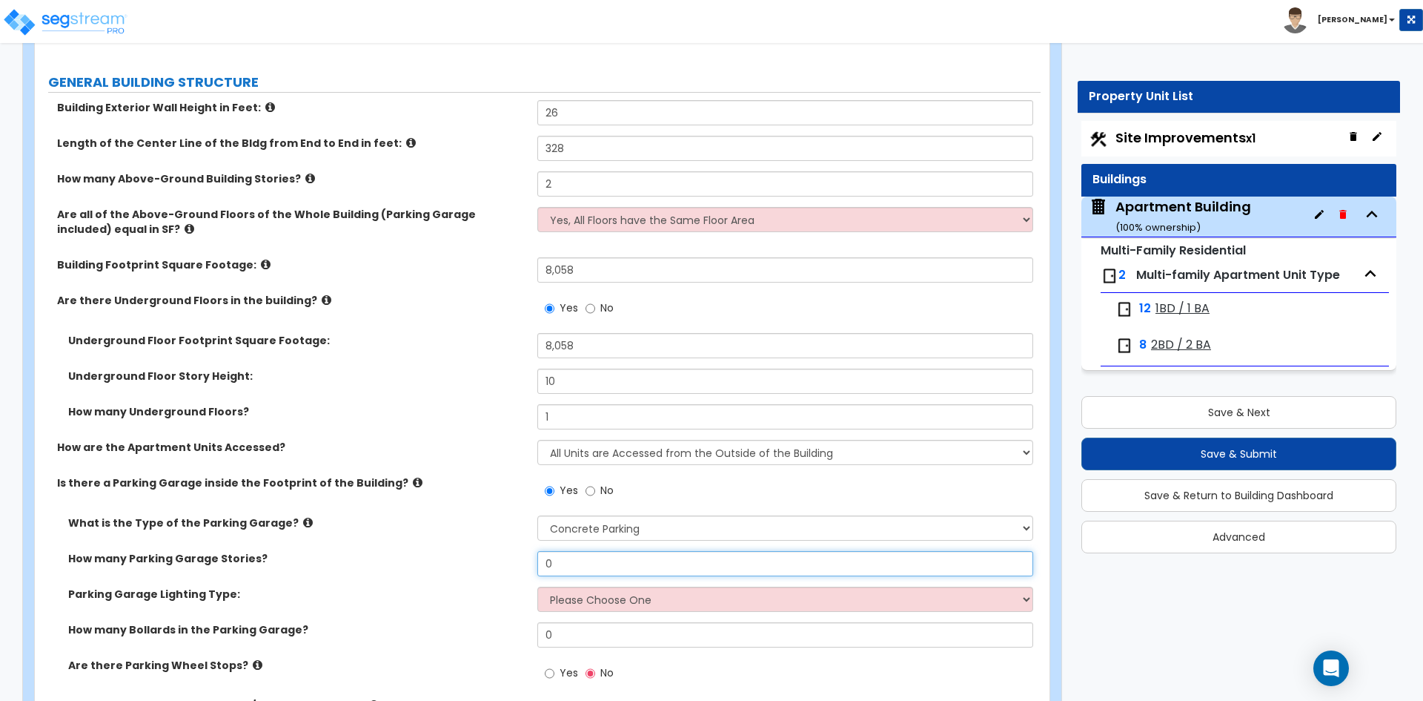
click at [560, 557] on input "0" at bounding box center [784, 563] width 495 height 25
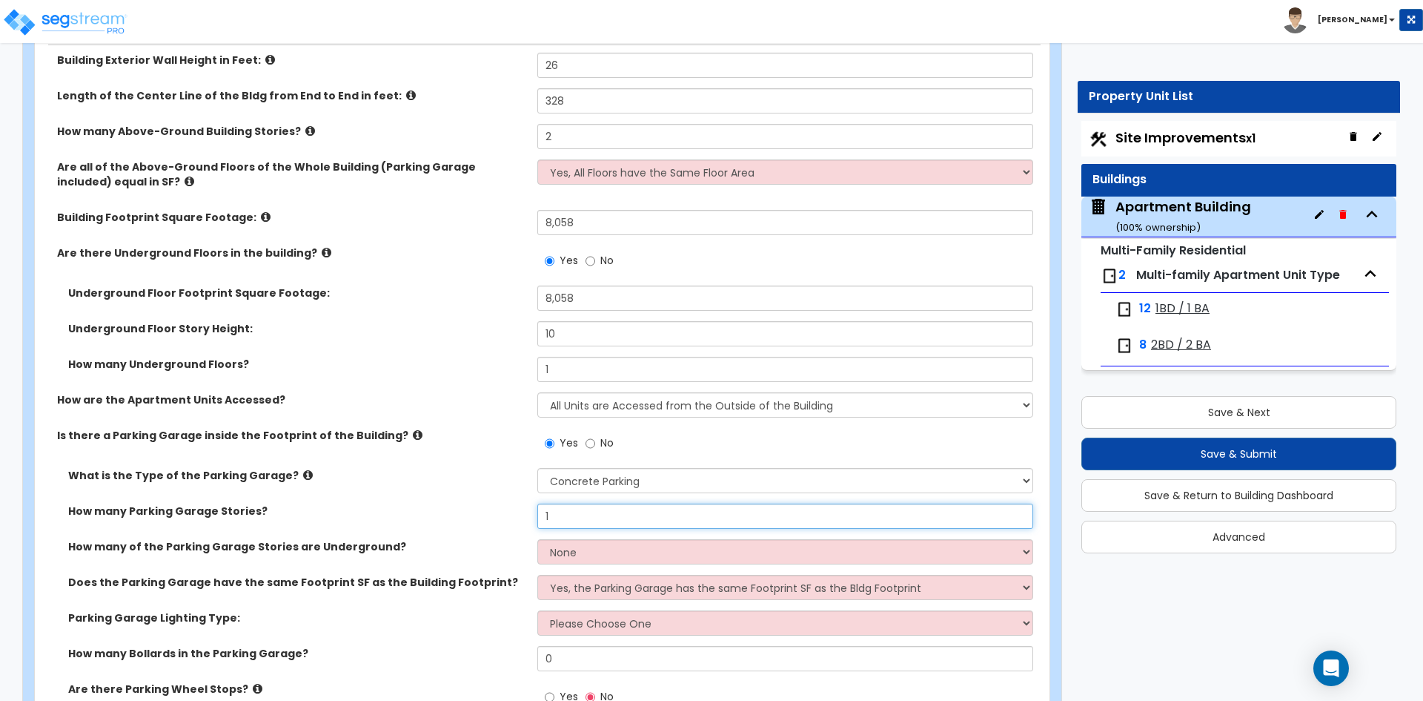
scroll to position [297, 0]
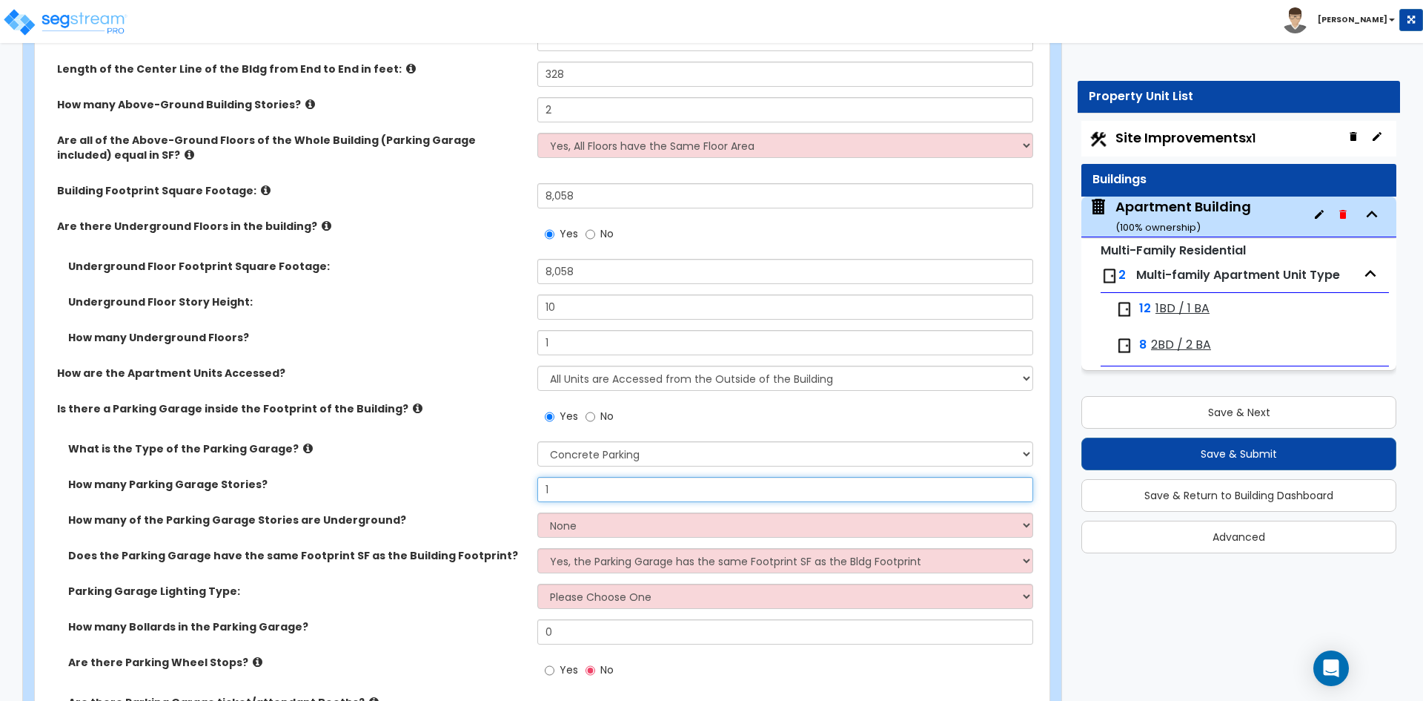
type input "1"
click at [623, 526] on select "None 1 2 3 4 5" at bounding box center [784, 524] width 495 height 25
select select "1"
click at [537, 512] on select "None 1 2 3 4 5" at bounding box center [784, 524] width 495 height 25
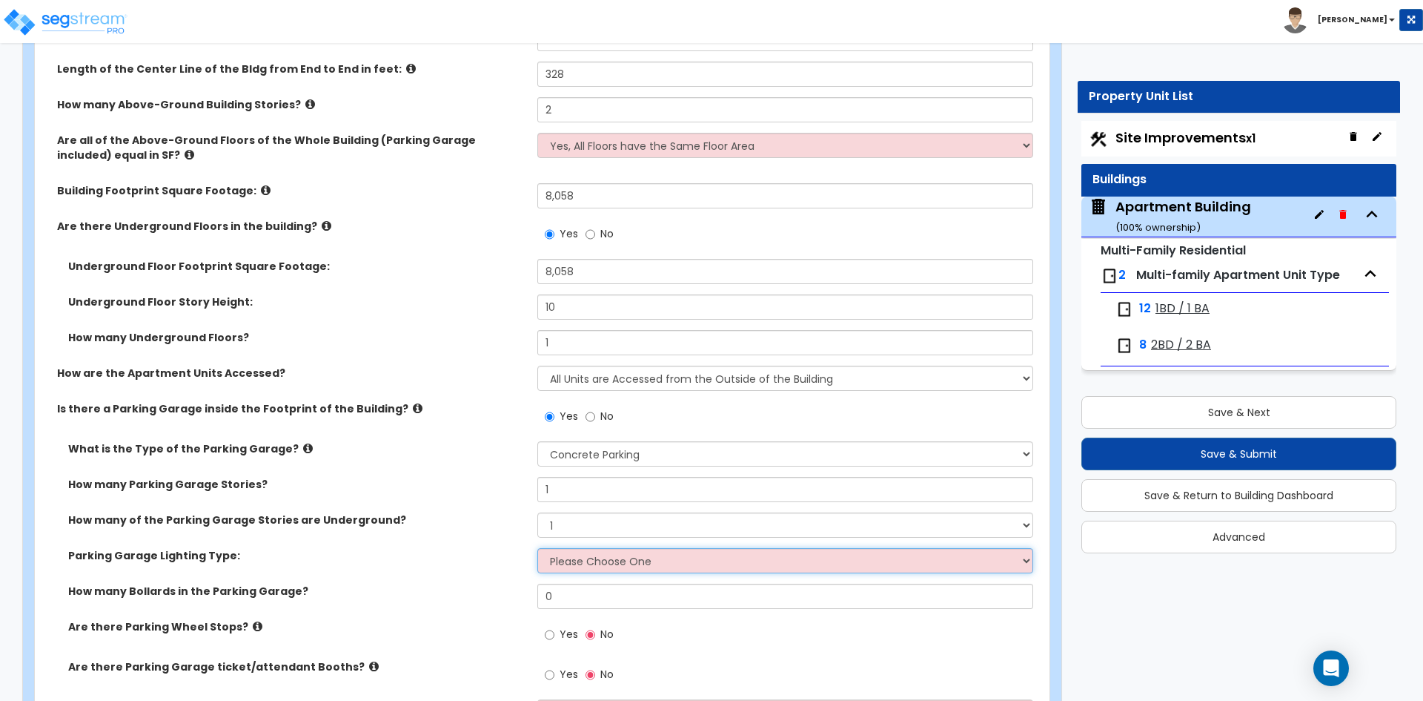
click at [584, 567] on select "Please Choose One Bay Lighting Strip Lighting" at bounding box center [784, 560] width 495 height 25
select select "1"
click at [537, 548] on select "Please Choose One Bay Lighting Strip Lighting" at bounding box center [784, 560] width 495 height 25
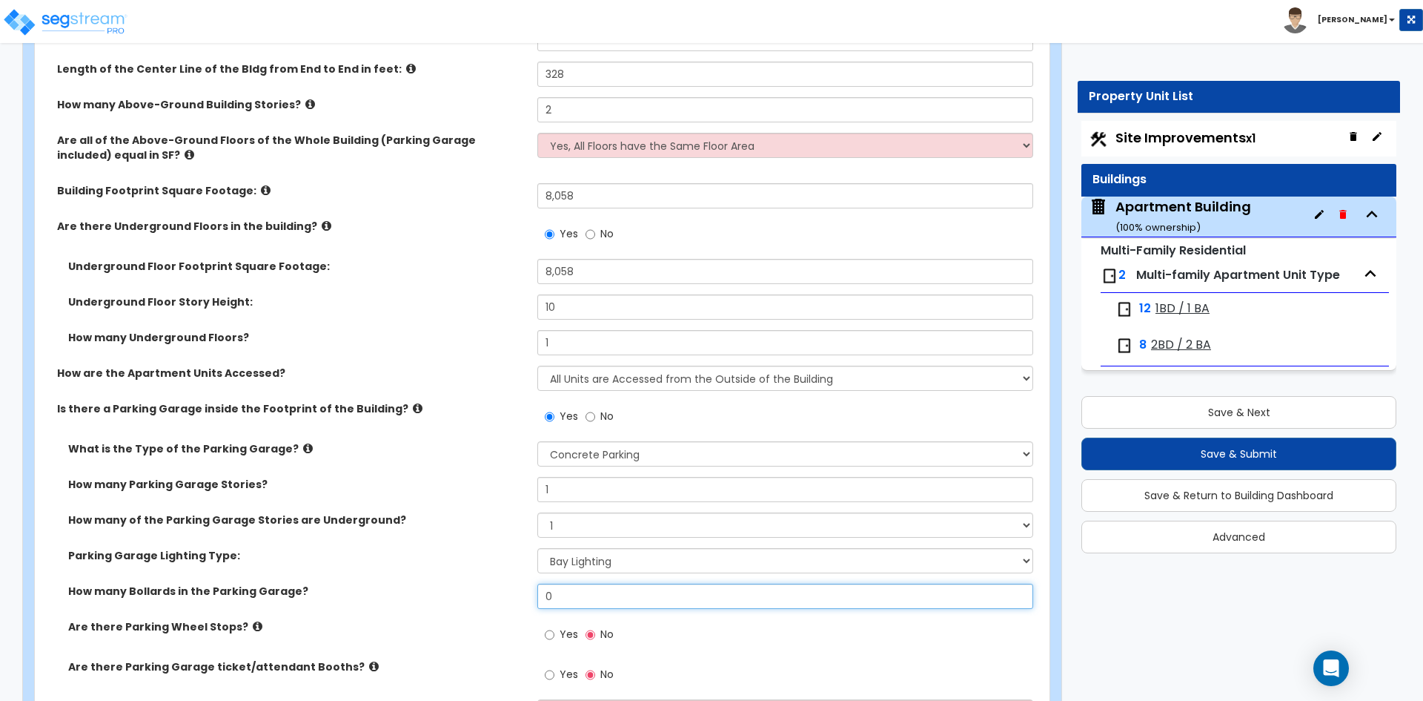
click at [585, 596] on input "0" at bounding box center [784, 595] width 495 height 25
click at [370, 573] on div "Parking Garage Lighting Type: Please Choose One Bay Lighting Strip Lighting" at bounding box center [538, 566] width 1006 height 36
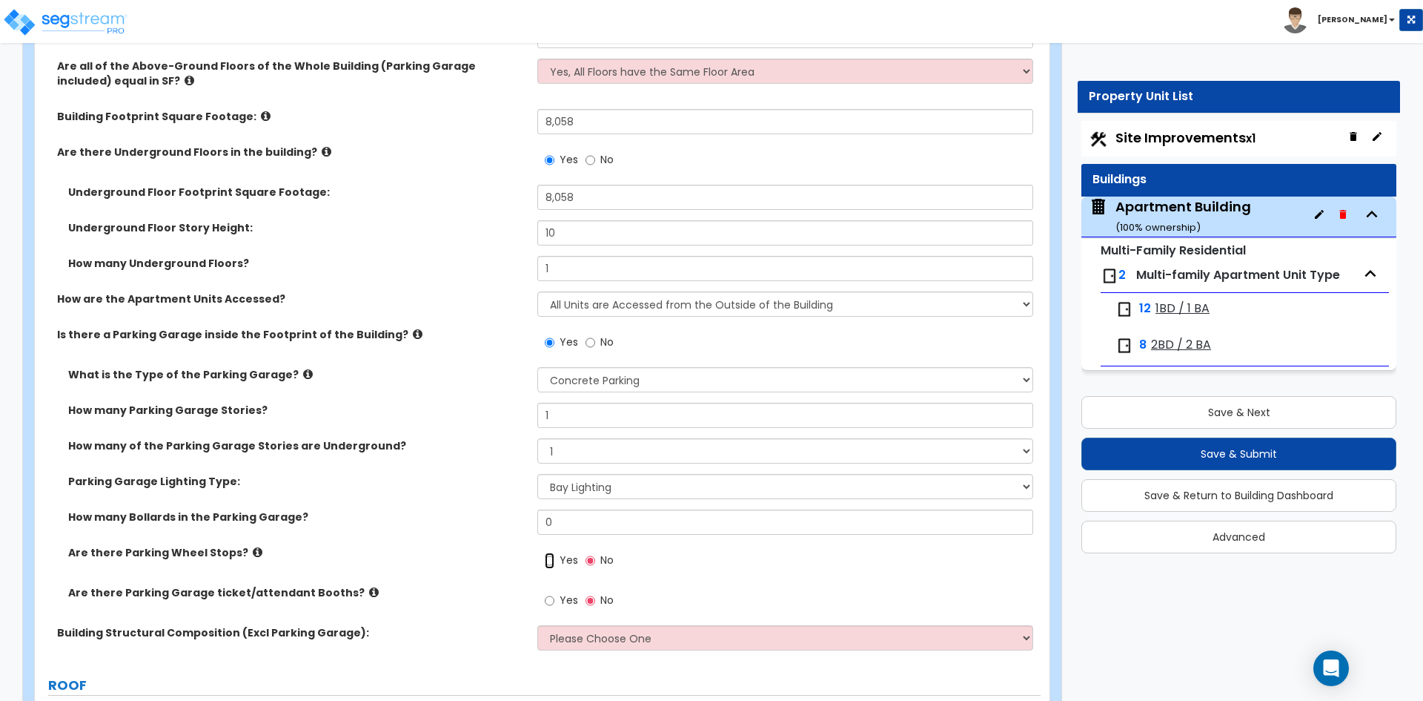
click at [547, 561] on input "Yes" at bounding box center [550, 560] width 10 height 16
radio input "true"
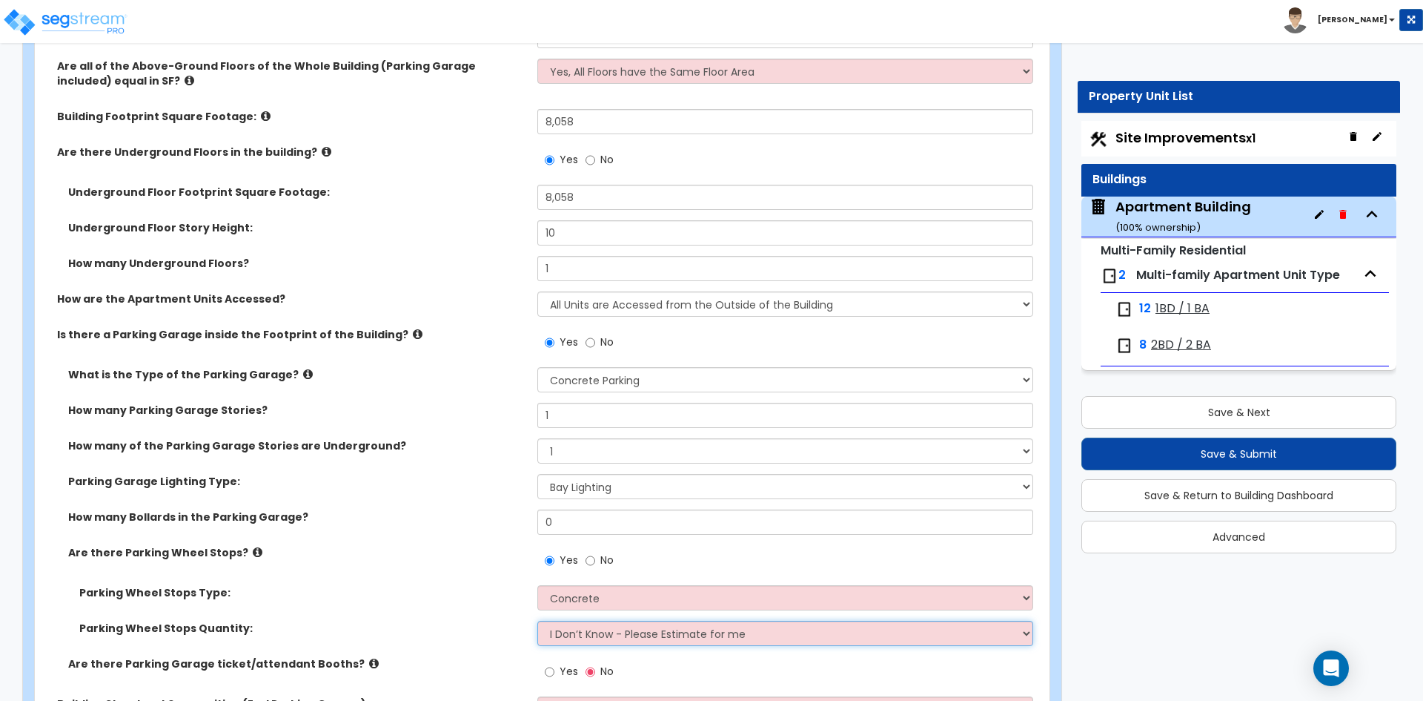
click at [588, 635] on select "I Don’t Know - Please Estimate for me I Want to Enter the Number of Wheel Stops" at bounding box center [784, 632] width 495 height 25
select select "1"
click at [537, 620] on select "I Don’t Know - Please Estimate for me I Want to Enter the Number of Wheel Stops" at bounding box center [784, 632] width 495 height 25
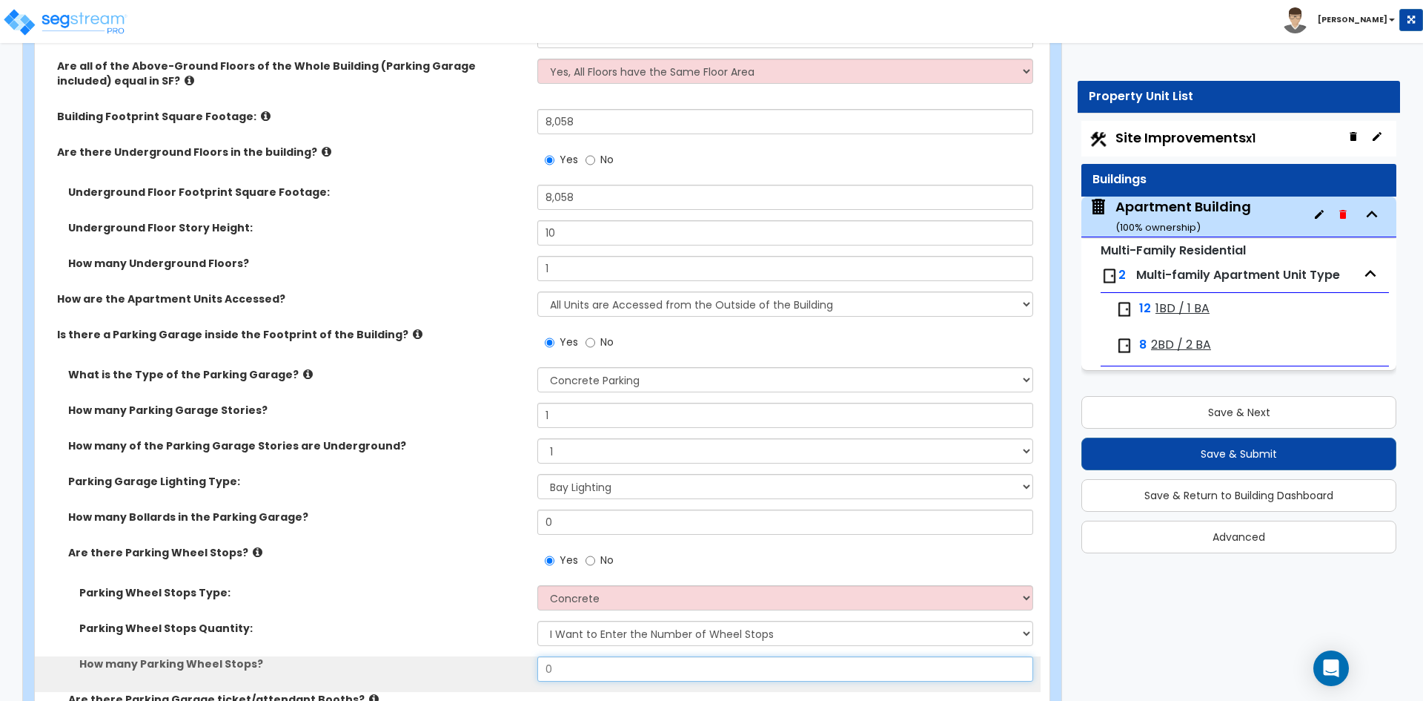
click at [581, 679] on input "0" at bounding box center [784, 668] width 495 height 25
click at [583, 676] on input "0" at bounding box center [784, 668] width 495 height 25
type input "18"
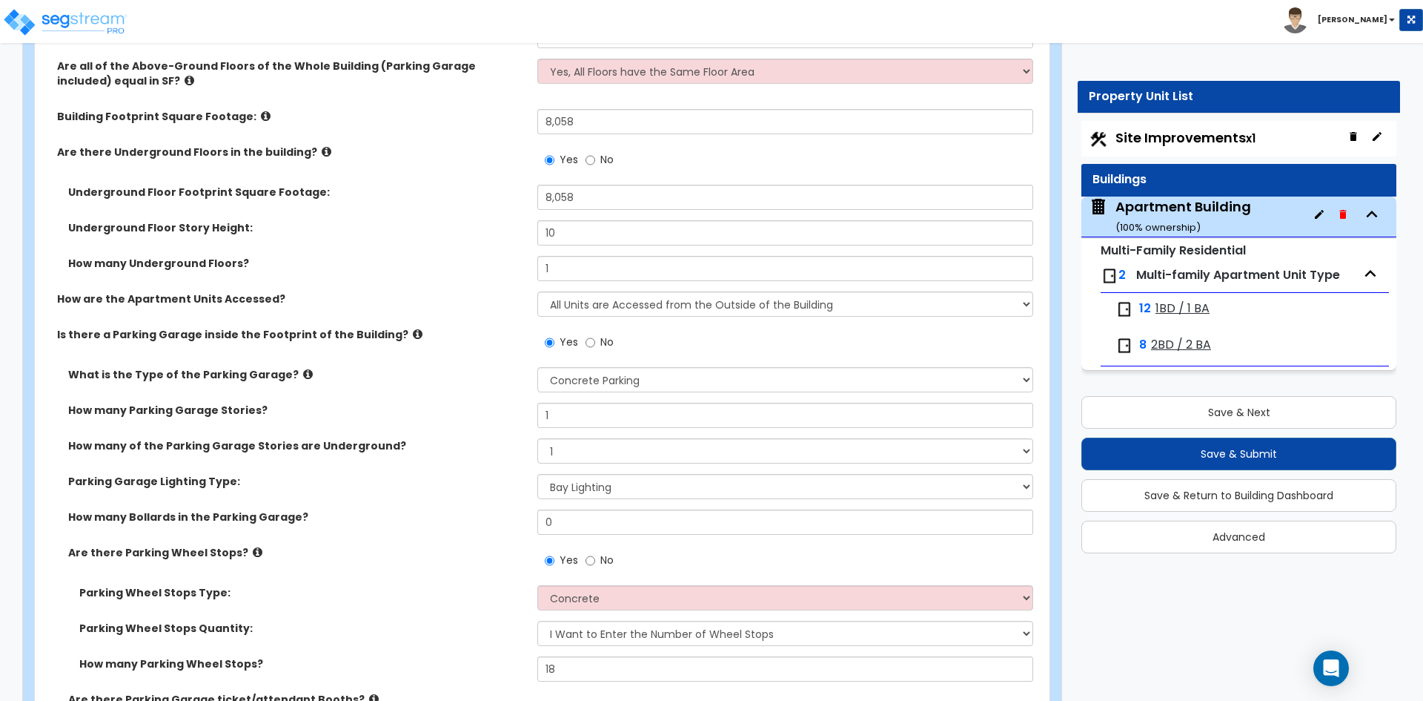
click at [305, 631] on label "Parking Wheel Stops Quantity:" at bounding box center [302, 627] width 447 height 15
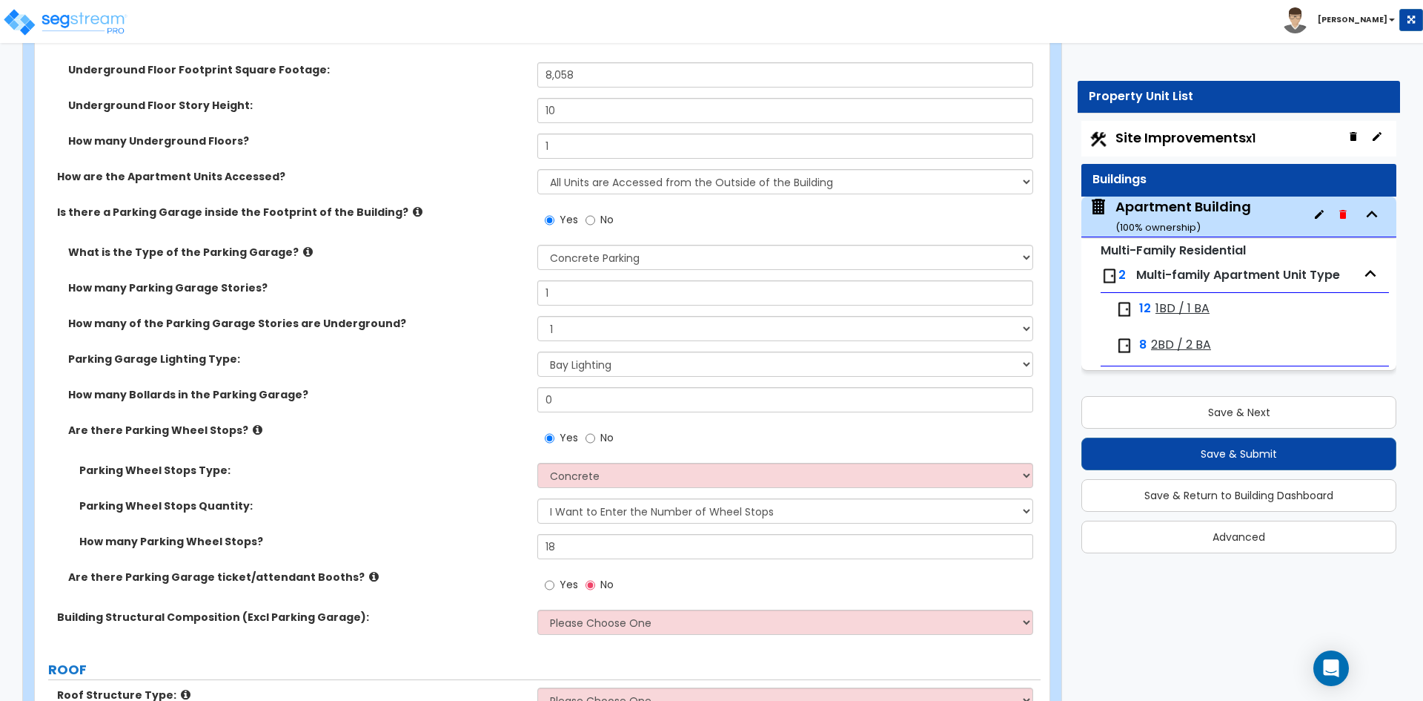
scroll to position [519, 0]
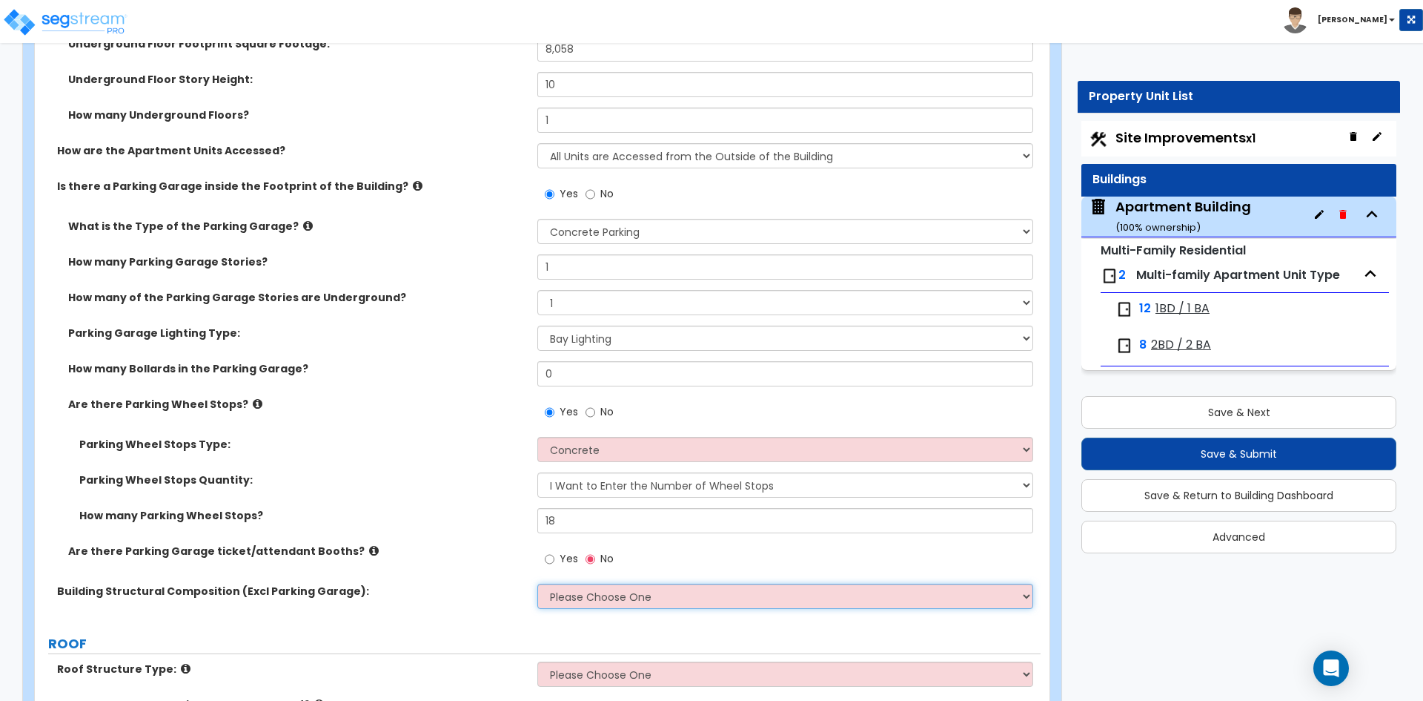
click at [595, 600] on select "Please Choose One Reinforced Concrete Structural Steel Brick Masonry CMU Masonr…" at bounding box center [784, 595] width 495 height 25
select select "7"
click at [537, 583] on select "Please Choose One Reinforced Concrete Structural Steel Brick Masonry CMU Masonr…" at bounding box center [784, 595] width 495 height 25
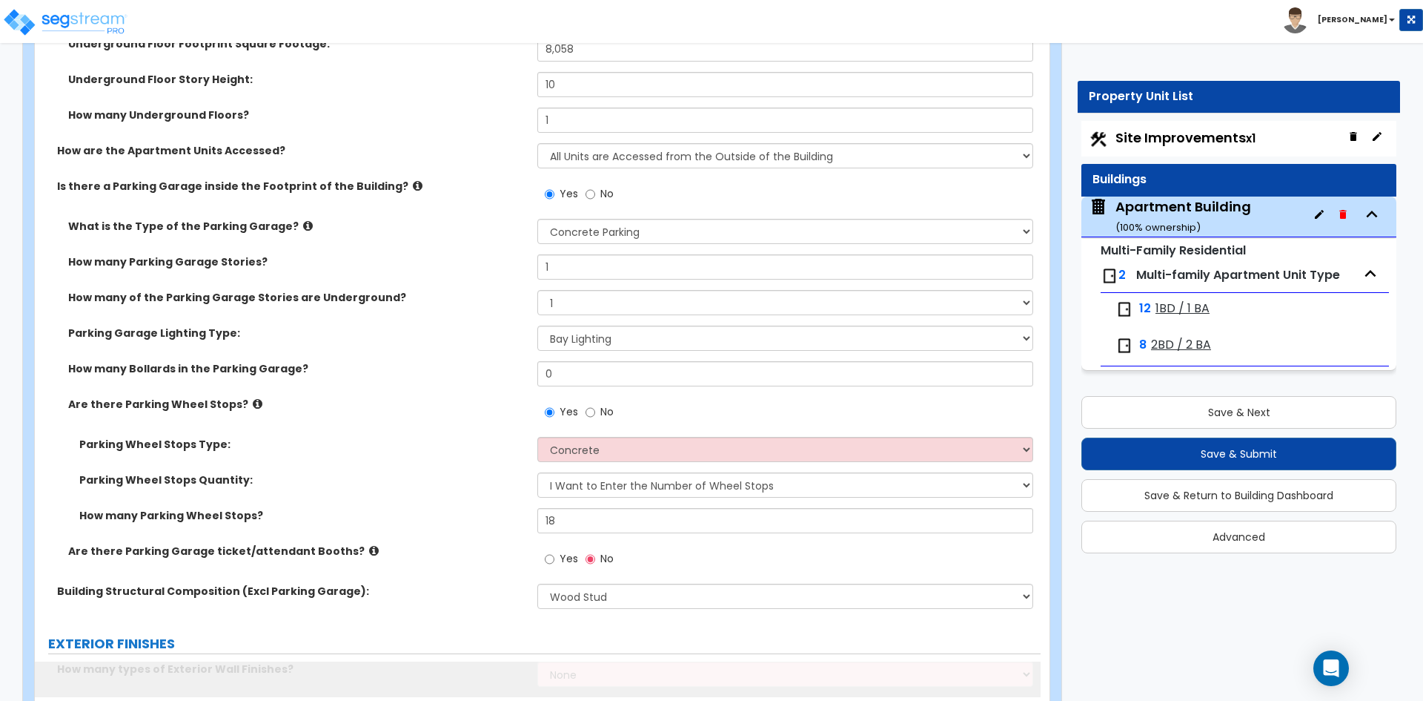
click at [471, 564] on div "Are there Parking Garage ticket/attendant Booths? Yes No" at bounding box center [538, 563] width 1006 height 40
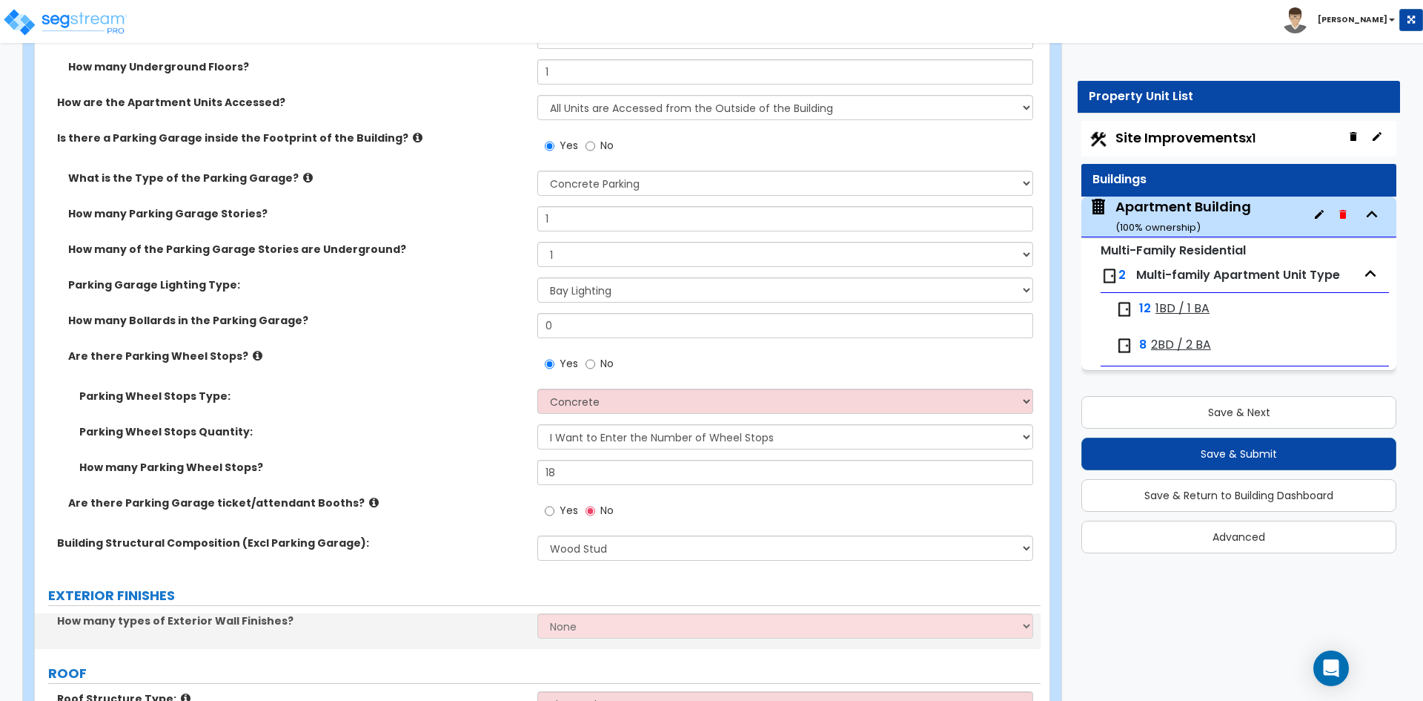
scroll to position [593, 0]
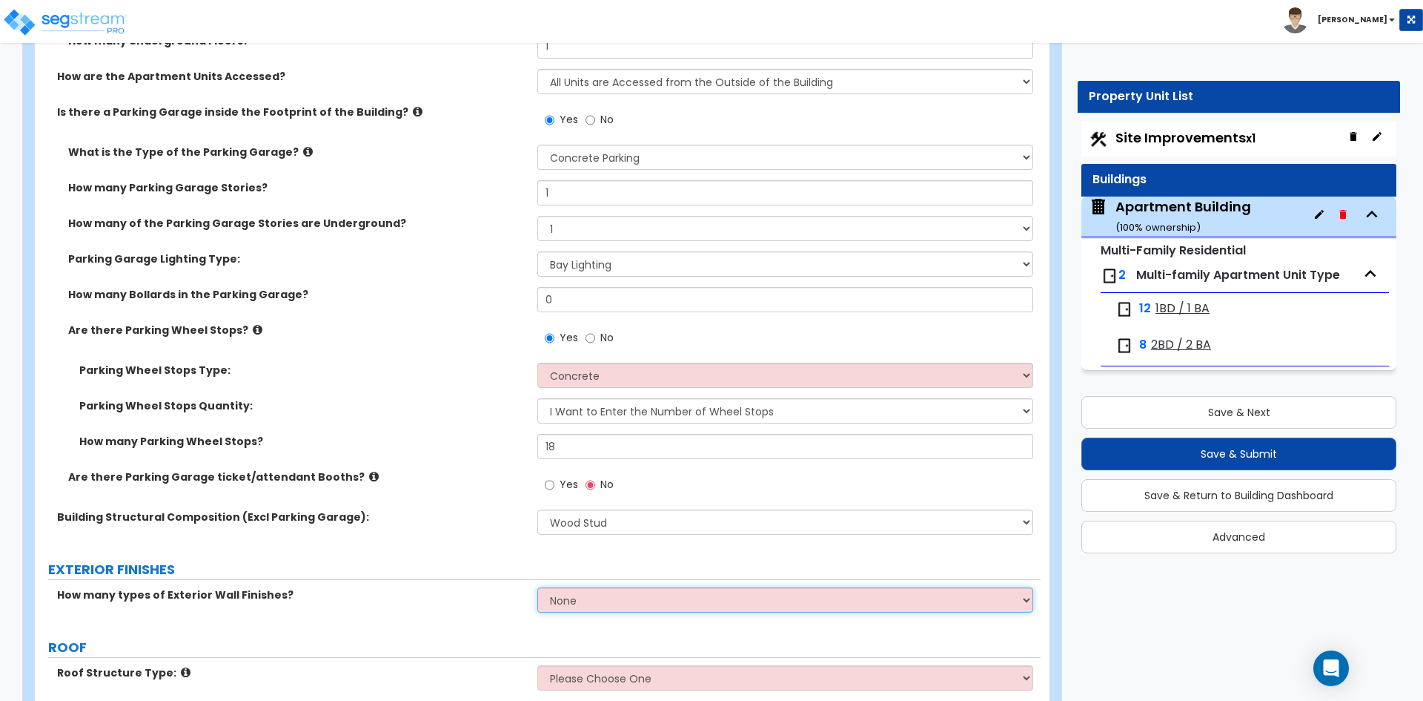
click at [603, 591] on select "None 1 2 3" at bounding box center [784, 599] width 495 height 25
select select "2"
click at [537, 587] on select "None 1 2 3" at bounding box center [784, 599] width 495 height 25
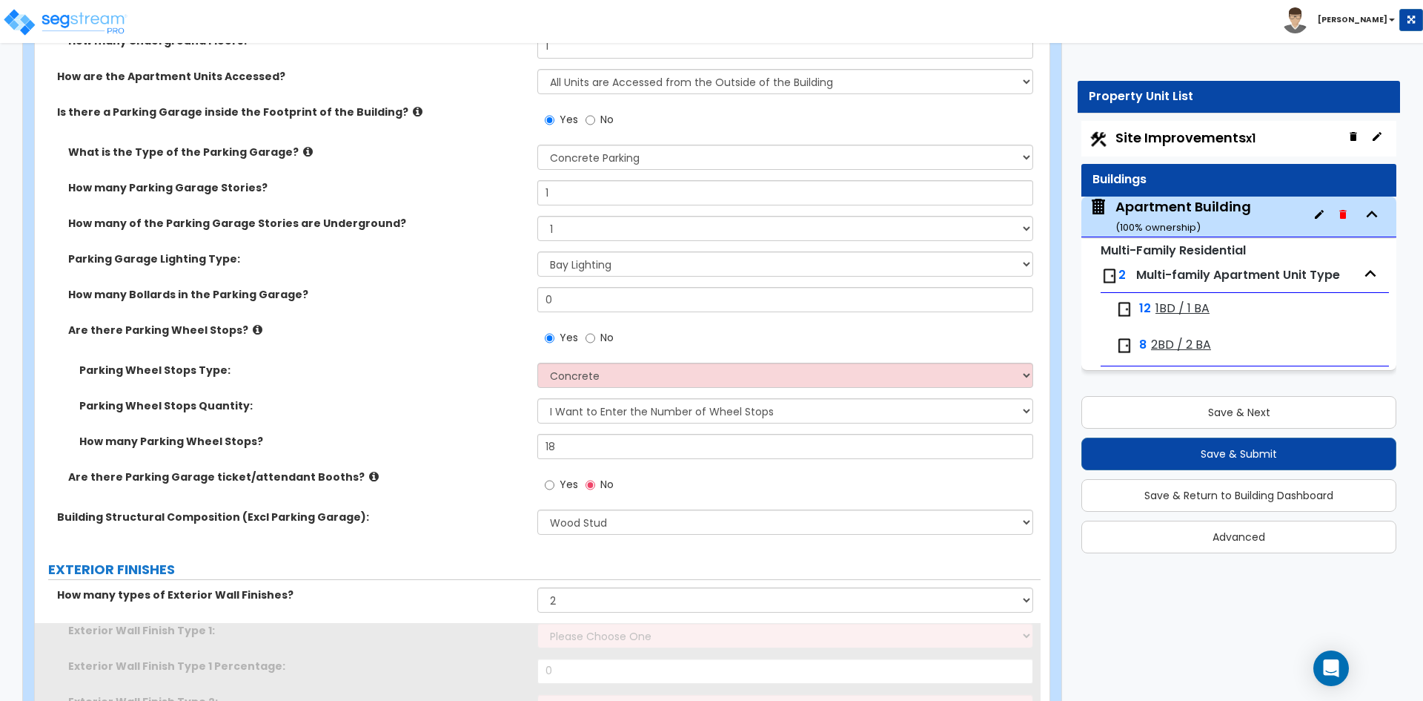
click at [477, 615] on div "How many types of Exterior Wall Finishes? None 1 2 3" at bounding box center [538, 605] width 1006 height 36
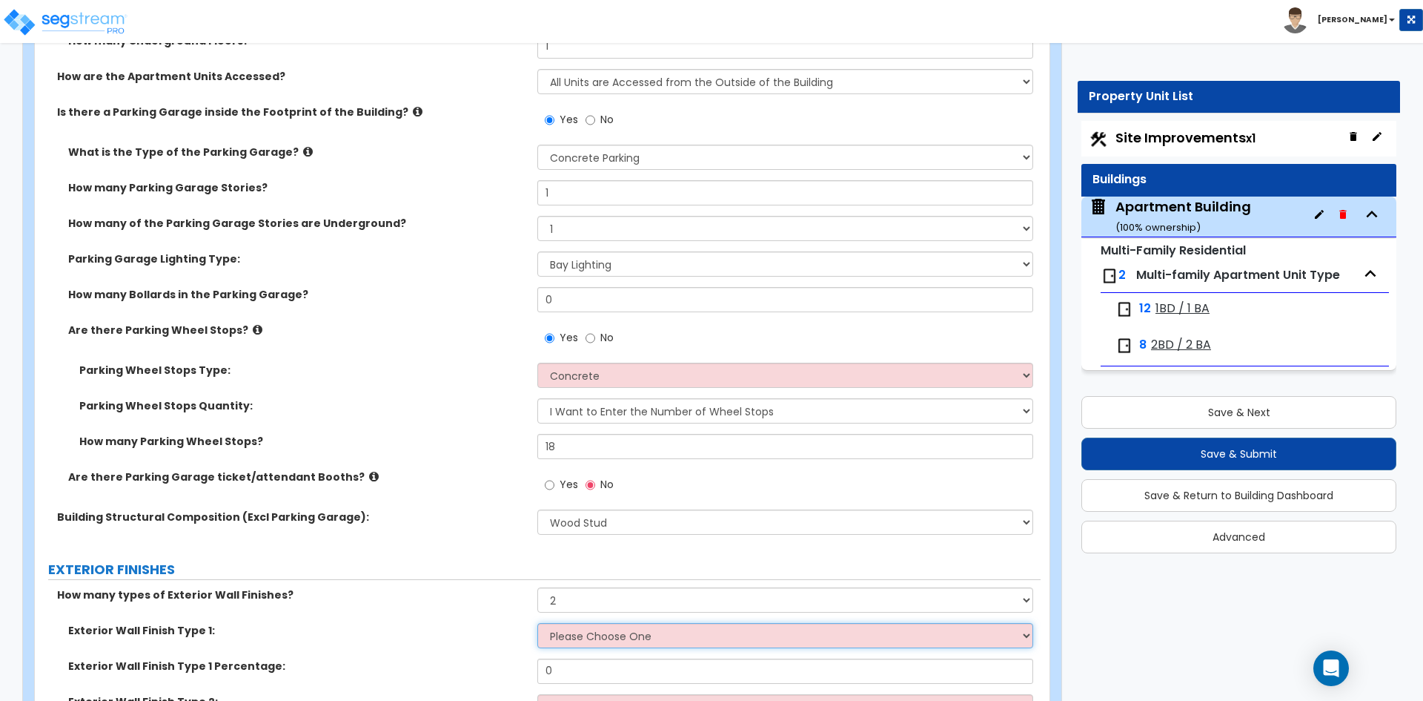
click at [607, 641] on select "Please Choose One No Finish/Shared Wall No Wall Brick Veneer Stone Veneer Wood …" at bounding box center [784, 635] width 495 height 25
select select "7"
click at [537, 623] on select "Please Choose One No Finish/Shared Wall No Wall Brick Veneer Stone Veneer Wood …" at bounding box center [784, 635] width 495 height 25
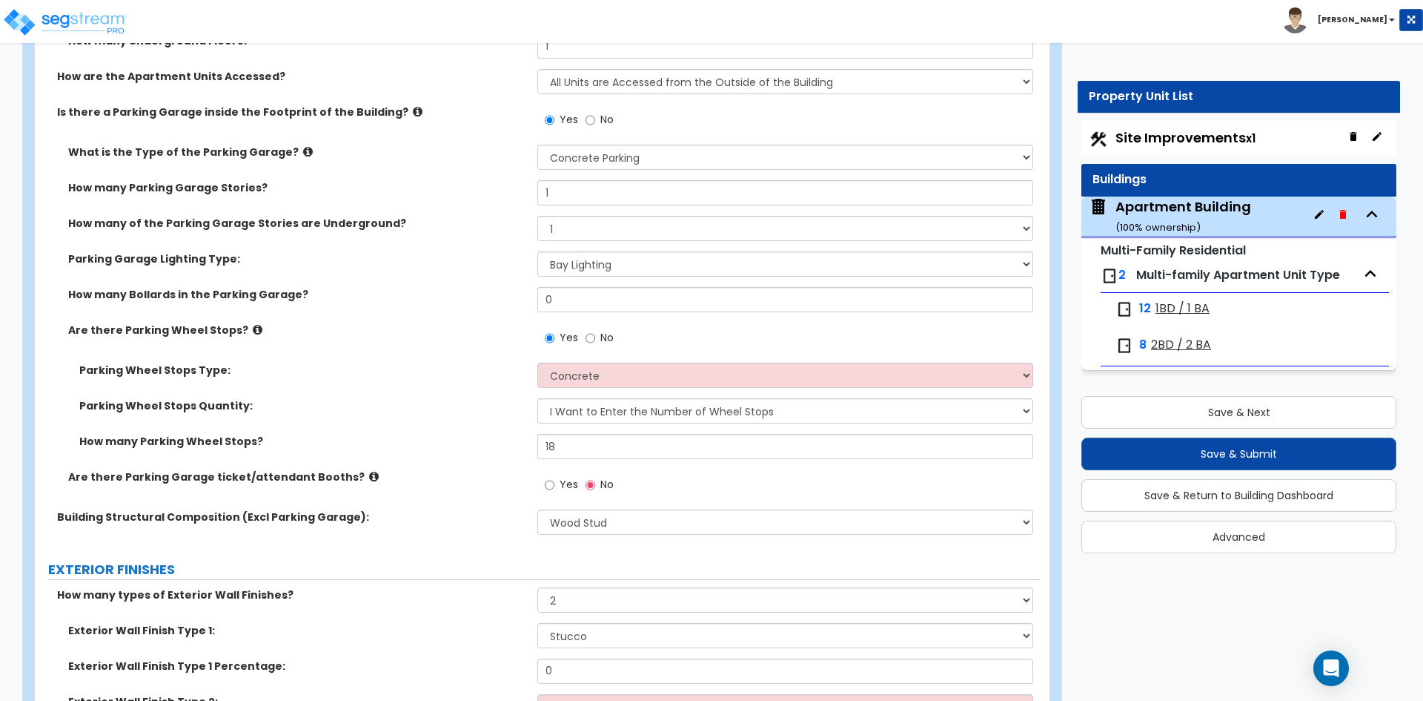
click at [476, 480] on label "Are there Parking Garage ticket/attendant Booths?" at bounding box center [297, 476] width 458 height 15
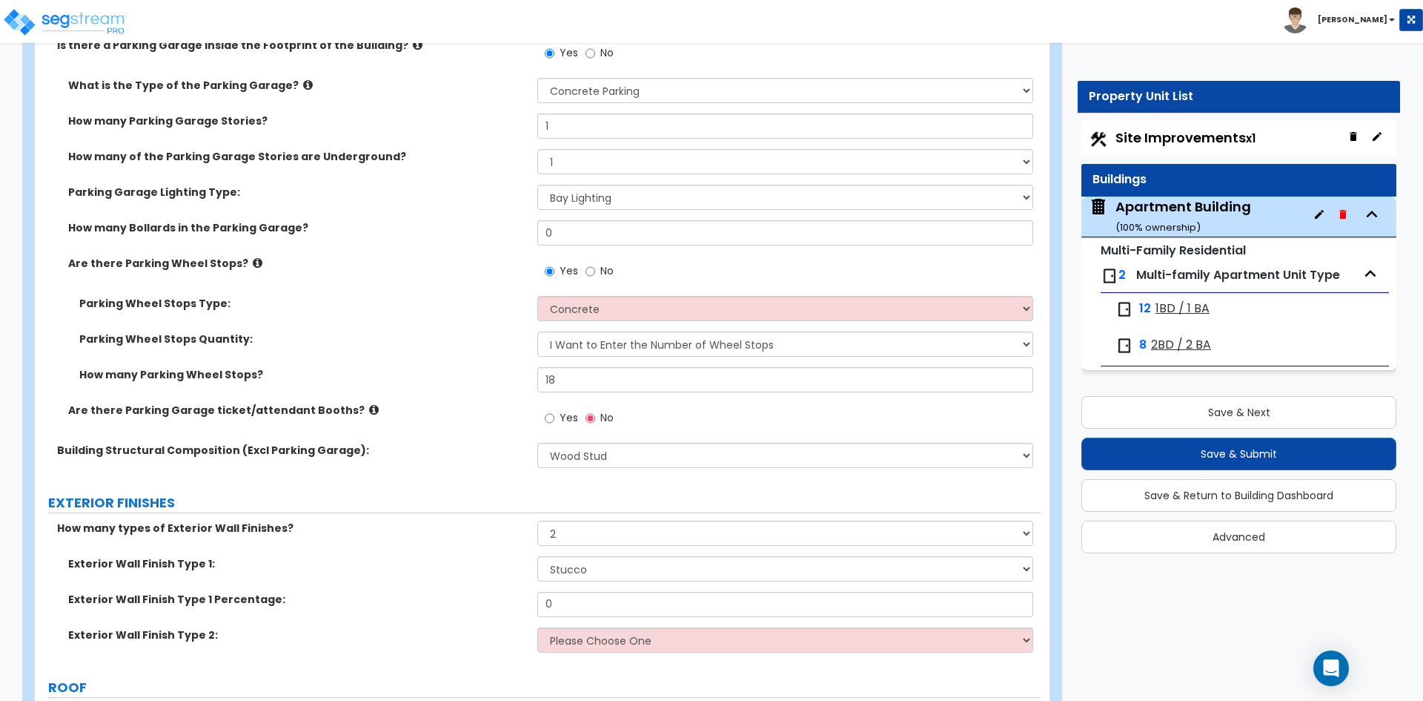
scroll to position [741, 0]
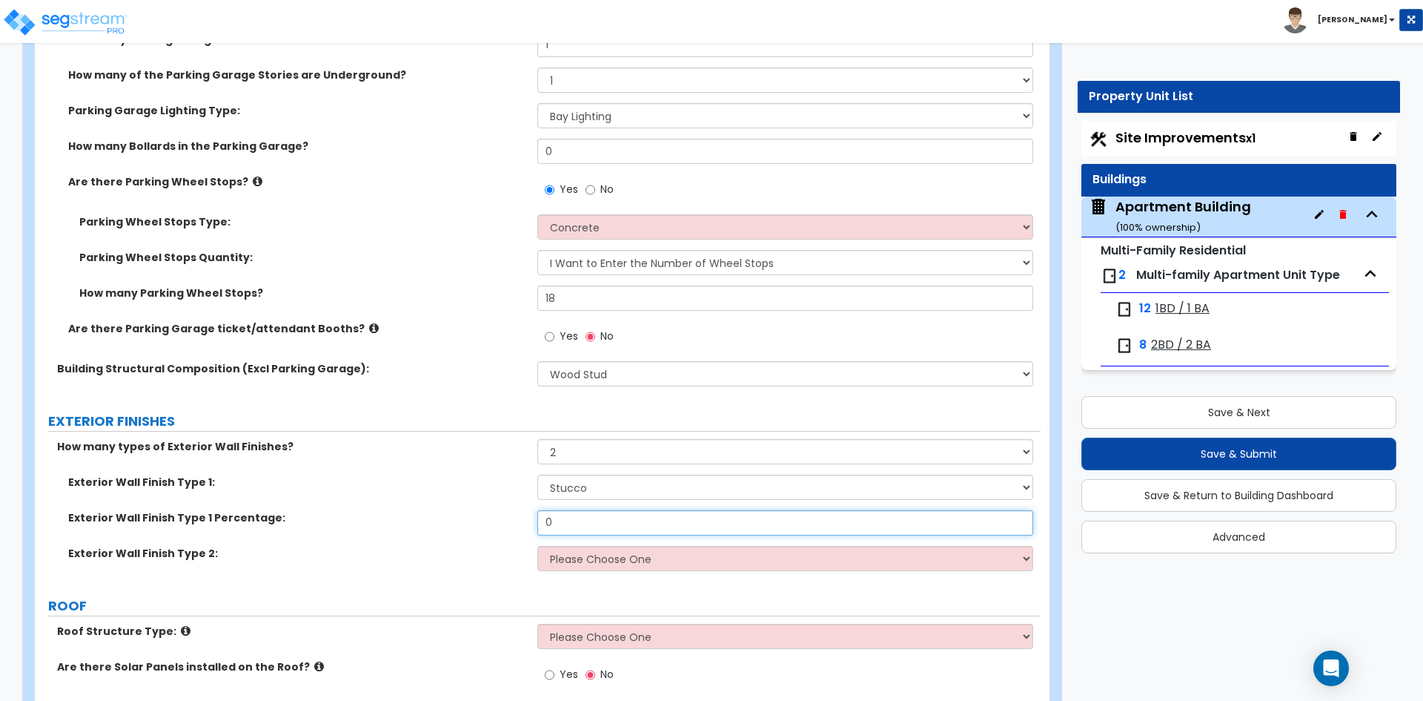
click at [595, 525] on input "0" at bounding box center [784, 522] width 495 height 25
click at [595, 524] on input "0" at bounding box center [784, 522] width 495 height 25
type input "85"
click at [593, 555] on select "Please Choose One No Finish/Shared Wall No Wall Brick Veneer Stone Veneer Wood …" at bounding box center [784, 558] width 495 height 25
select select "2"
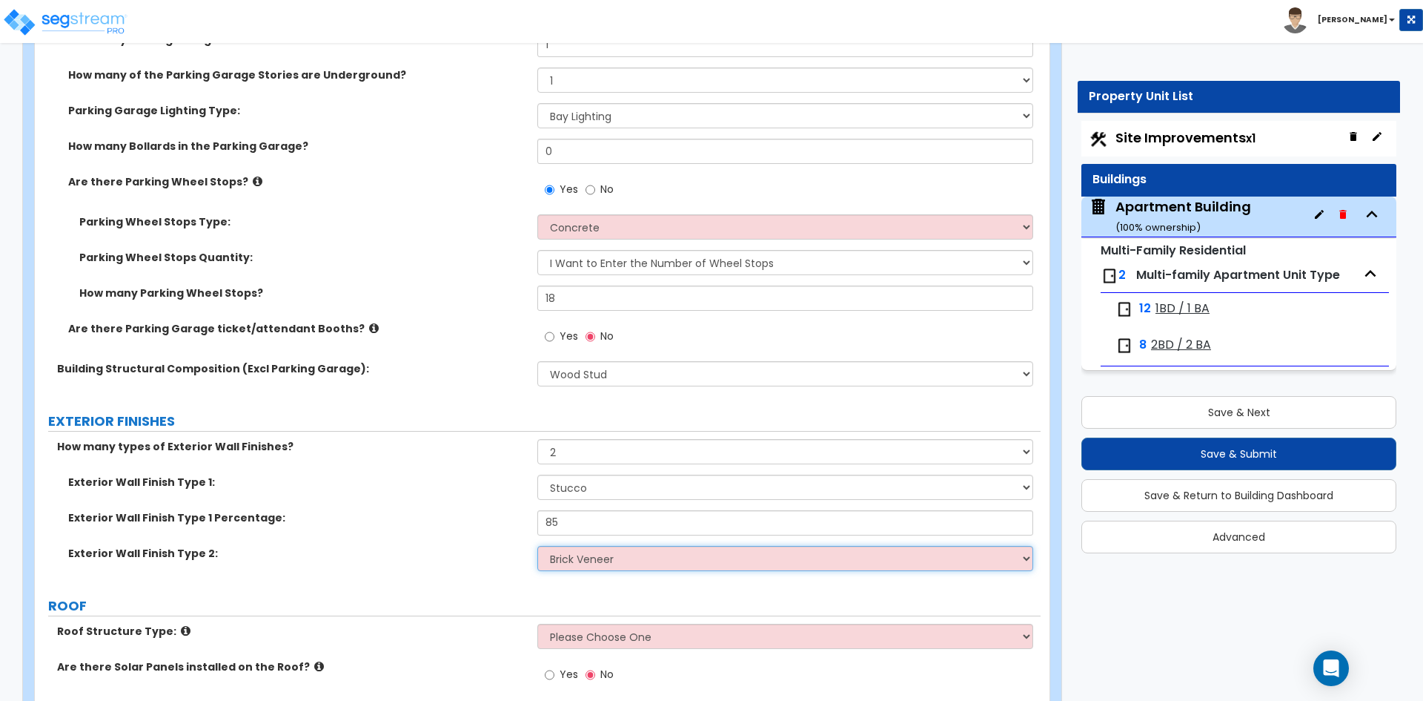
click at [537, 546] on select "Please Choose One No Finish/Shared Wall No Wall Brick Veneer Stone Veneer Wood …" at bounding box center [784, 558] width 495 height 25
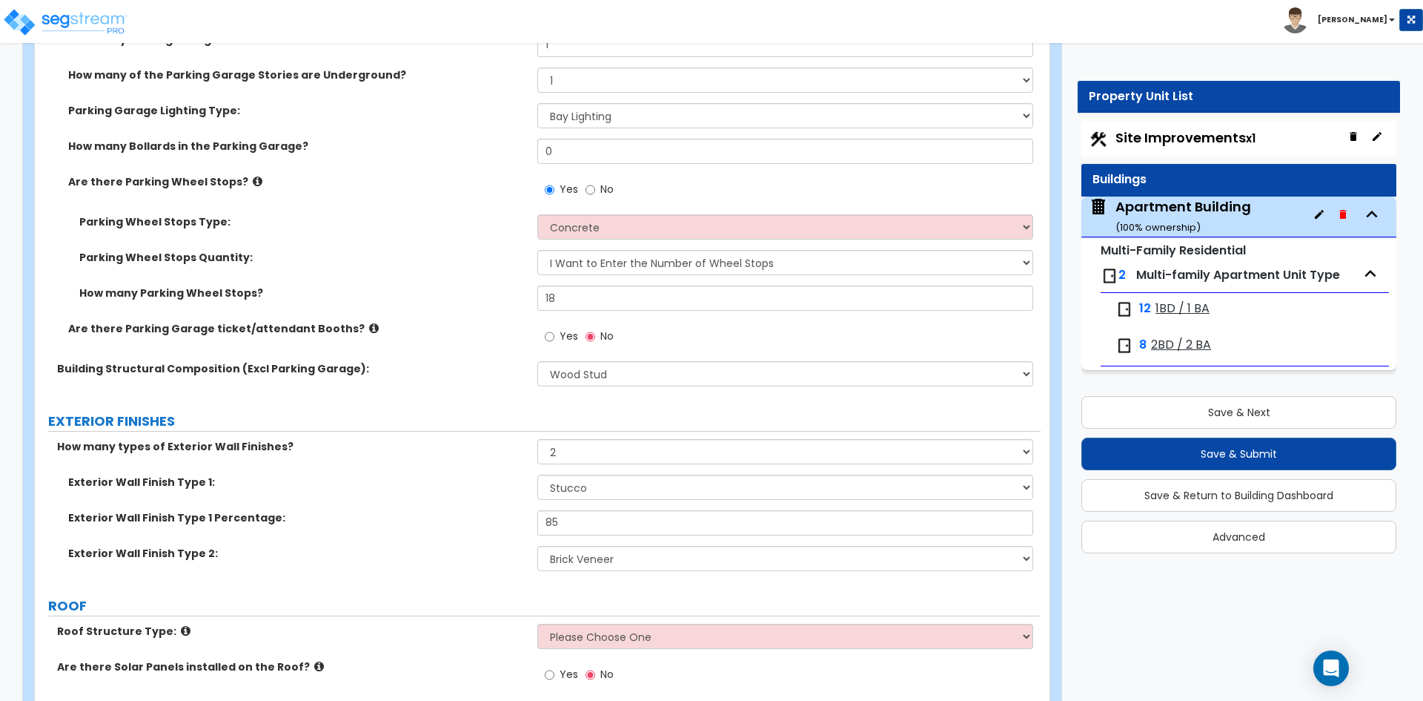
click at [473, 450] on label "How many types of Exterior Wall Finishes?" at bounding box center [291, 446] width 469 height 15
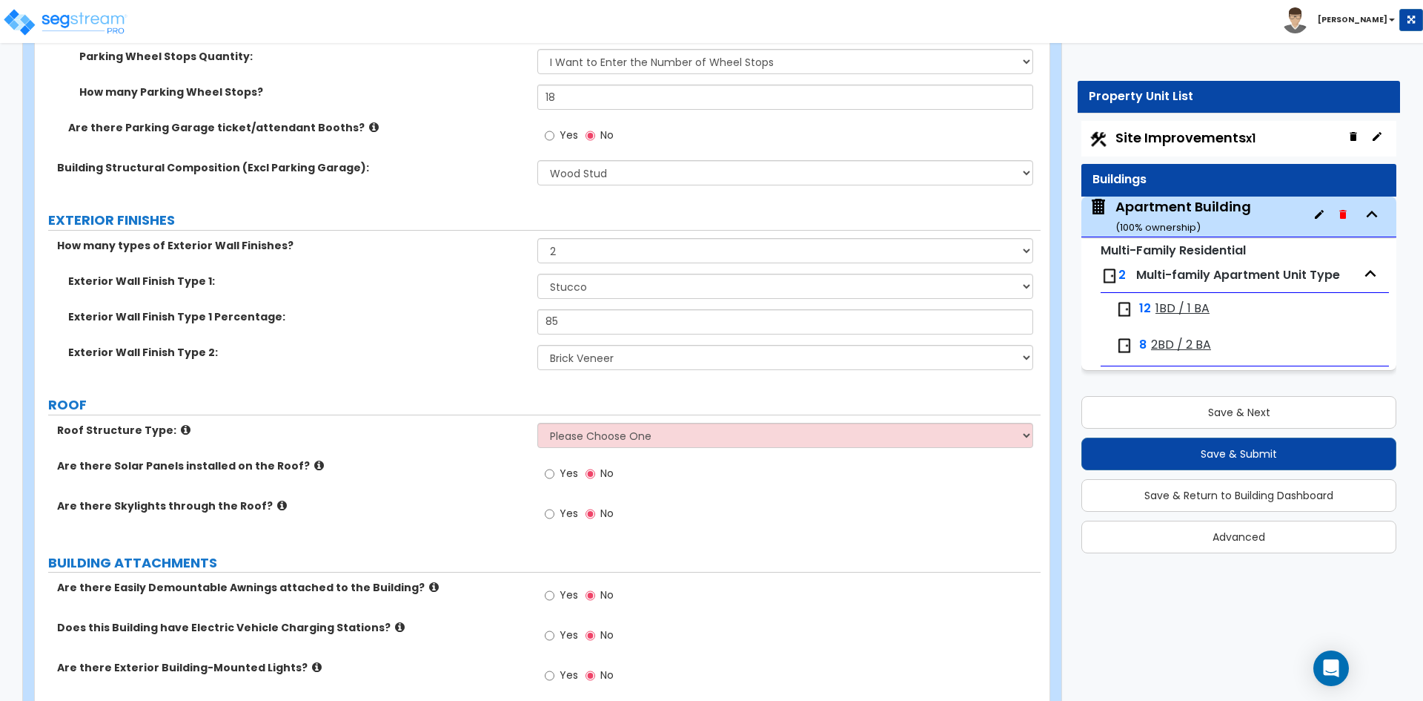
scroll to position [964, 0]
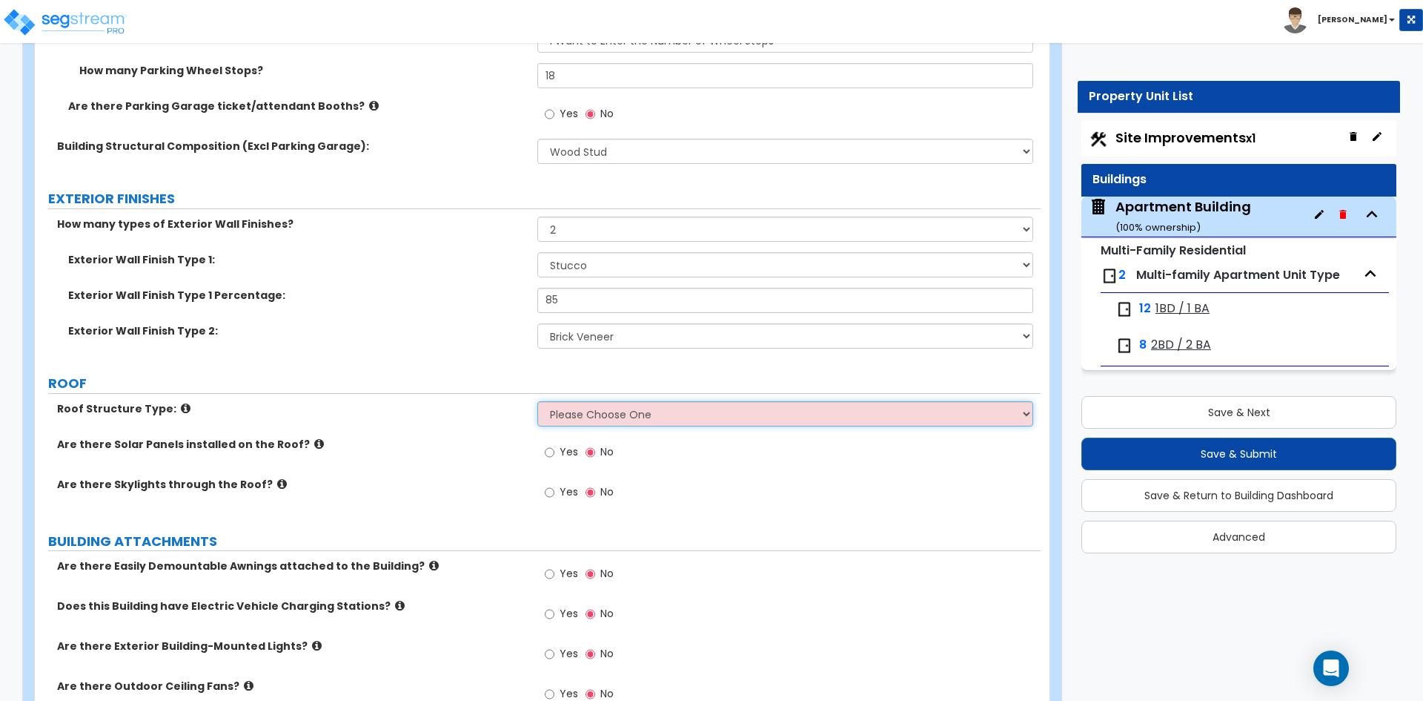
click at [652, 419] on select "Please Choose One Gable Roof Flat Roof Hybrid Gable & Flat Roof" at bounding box center [784, 413] width 495 height 25
click at [537, 401] on select "Please Choose One Gable Roof Flat Roof Hybrid Gable & Flat Roof" at bounding box center [784, 413] width 495 height 25
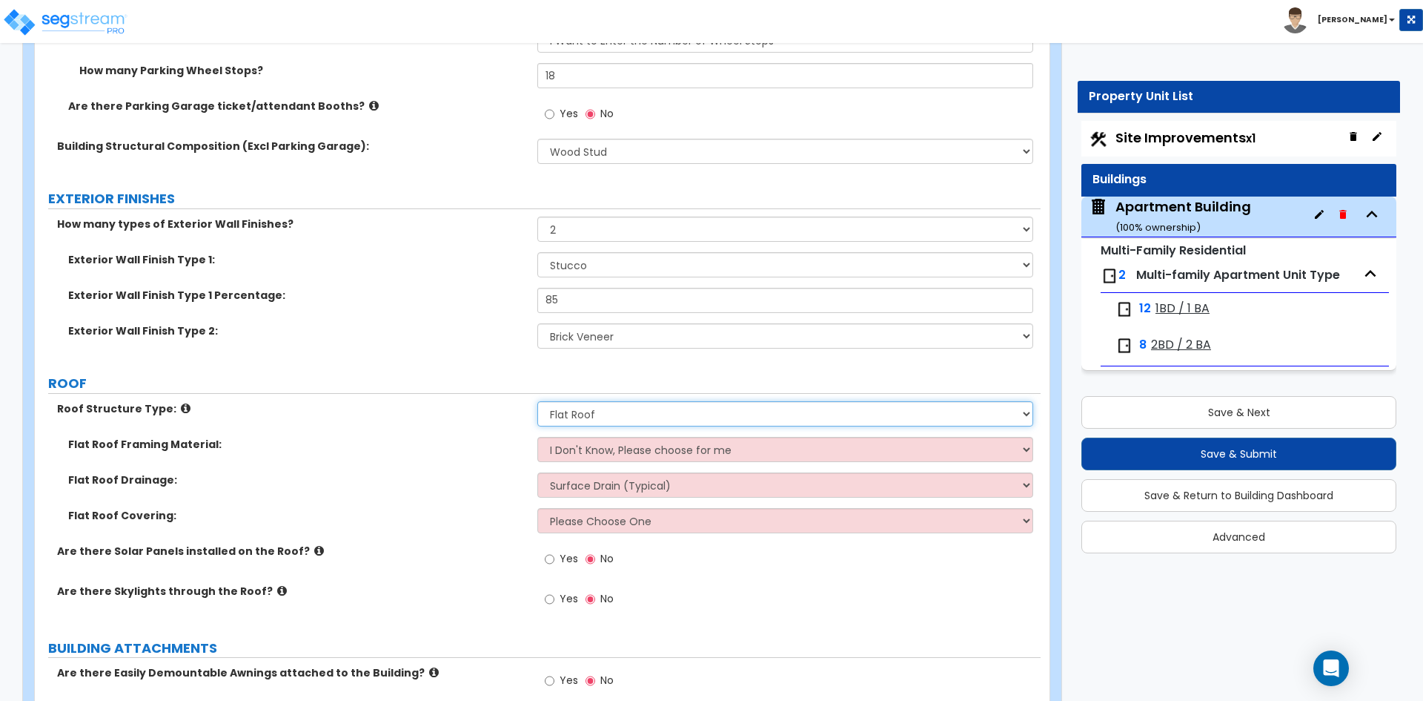
click at [595, 417] on select "Please Choose One Gable Roof Flat Roof Hybrid Gable & Flat Roof" at bounding box center [784, 413] width 495 height 25
select select "3"
click at [537, 401] on select "Please Choose One Gable Roof Flat Roof Hybrid Gable & Flat Roof" at bounding box center [784, 413] width 495 height 25
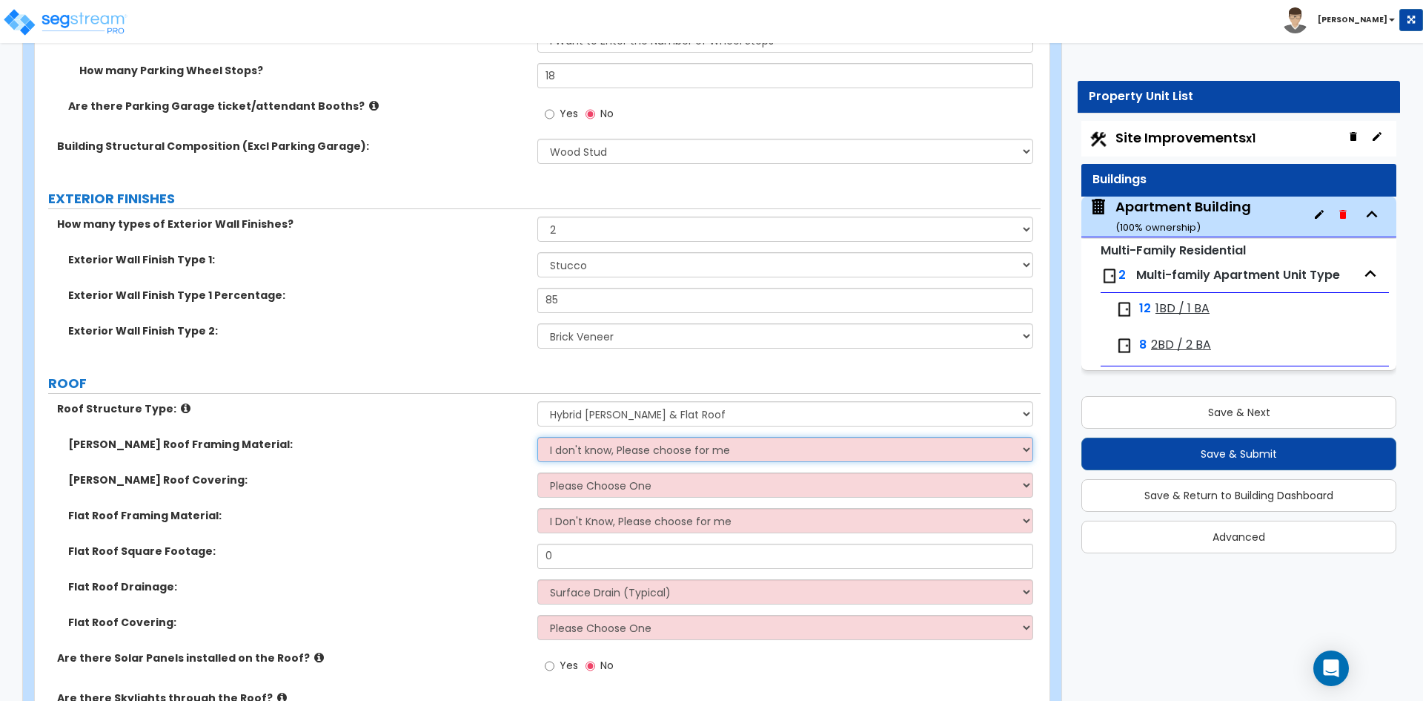
click at [639, 448] on select "I don't know, Please choose for me Metal Wood" at bounding box center [784, 449] width 495 height 25
select select "2"
click at [537, 437] on select "I don't know, Please choose for me Metal Wood" at bounding box center [784, 449] width 495 height 25
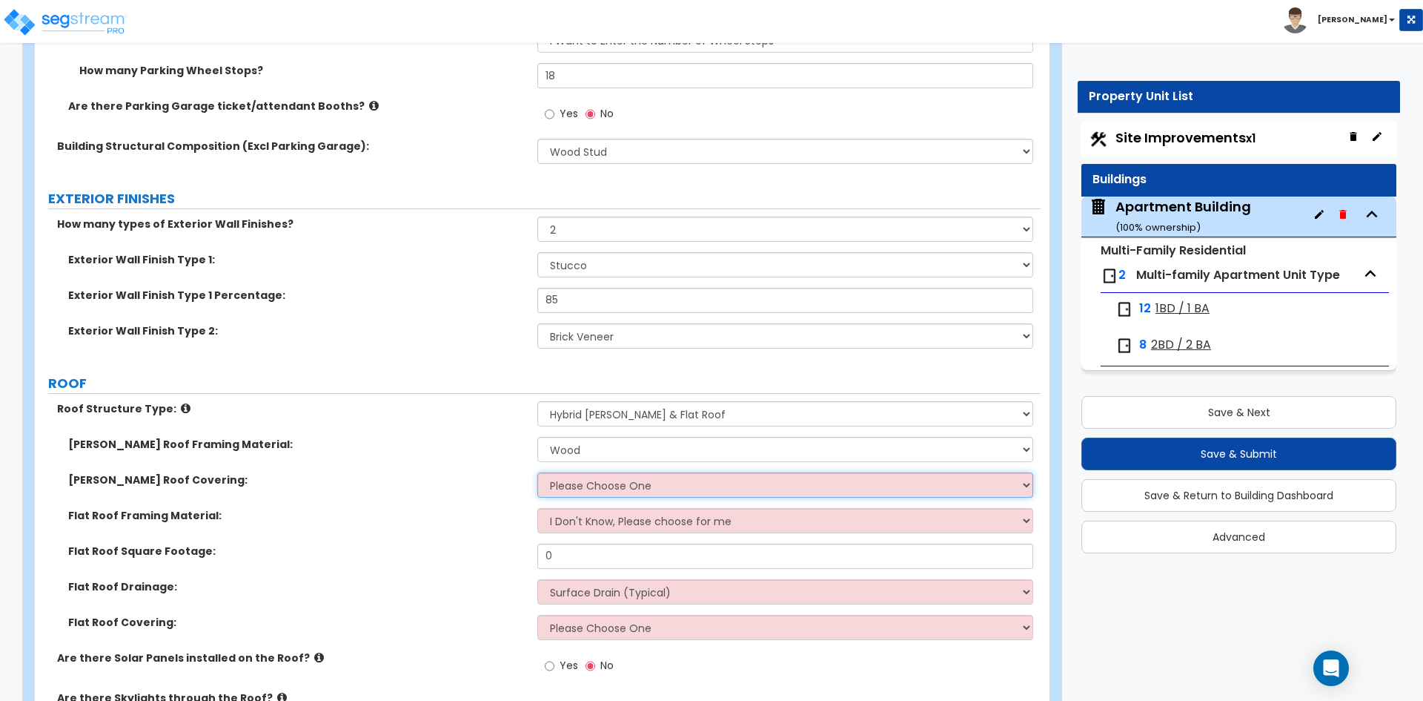
click at [586, 485] on select "Please Choose One Asphalt Shingle Clay Tile Wood Shingle Metal Shingle Standing…" at bounding box center [784, 484] width 495 height 25
select select "2"
click at [537, 472] on select "Please Choose One Asphalt Shingle Clay Tile Wood Shingle Metal Shingle Standing…" at bounding box center [784, 484] width 495 height 25
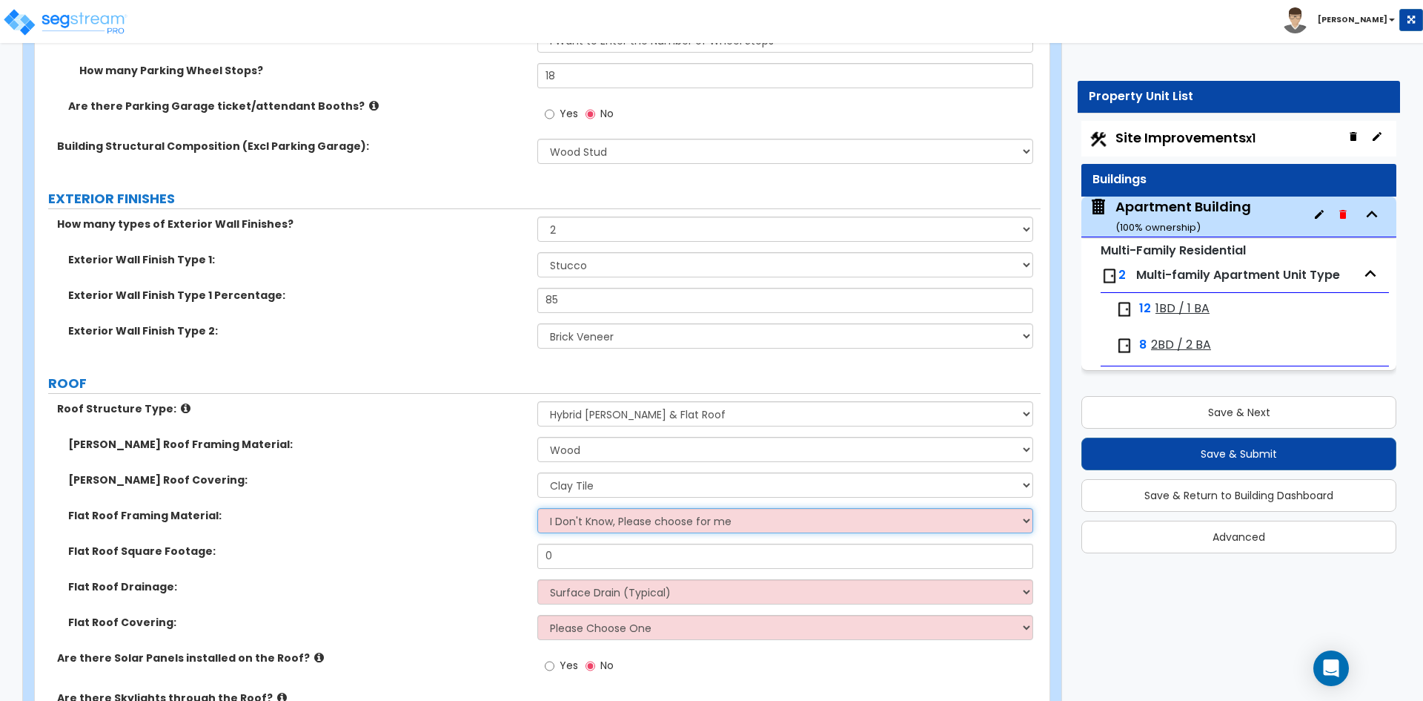
click at [617, 517] on select "I Don't Know, Please choose for me Metal Wood" at bounding box center [784, 520] width 495 height 25
select select "2"
click at [537, 508] on select "I Don't Know, Please choose for me Metal Wood" at bounding box center [784, 520] width 495 height 25
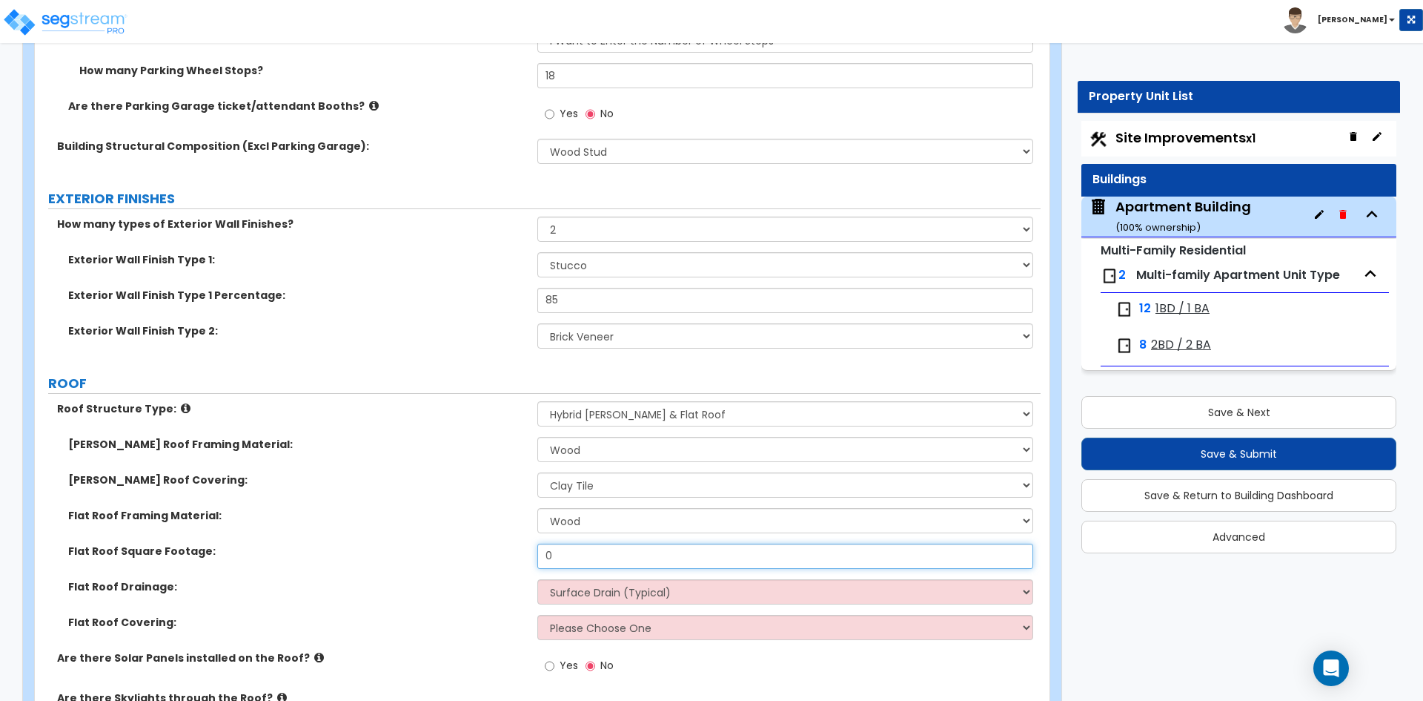
click at [588, 557] on input "0" at bounding box center [784, 555] width 495 height 25
type input "7,448"
click at [474, 526] on div "Flat Roof Framing Material: I Don't Know, Please choose for me Metal Wood" at bounding box center [538, 526] width 1006 height 36
click at [392, 292] on label "Exterior Wall Finish Type 1 Percentage:" at bounding box center [297, 295] width 458 height 15
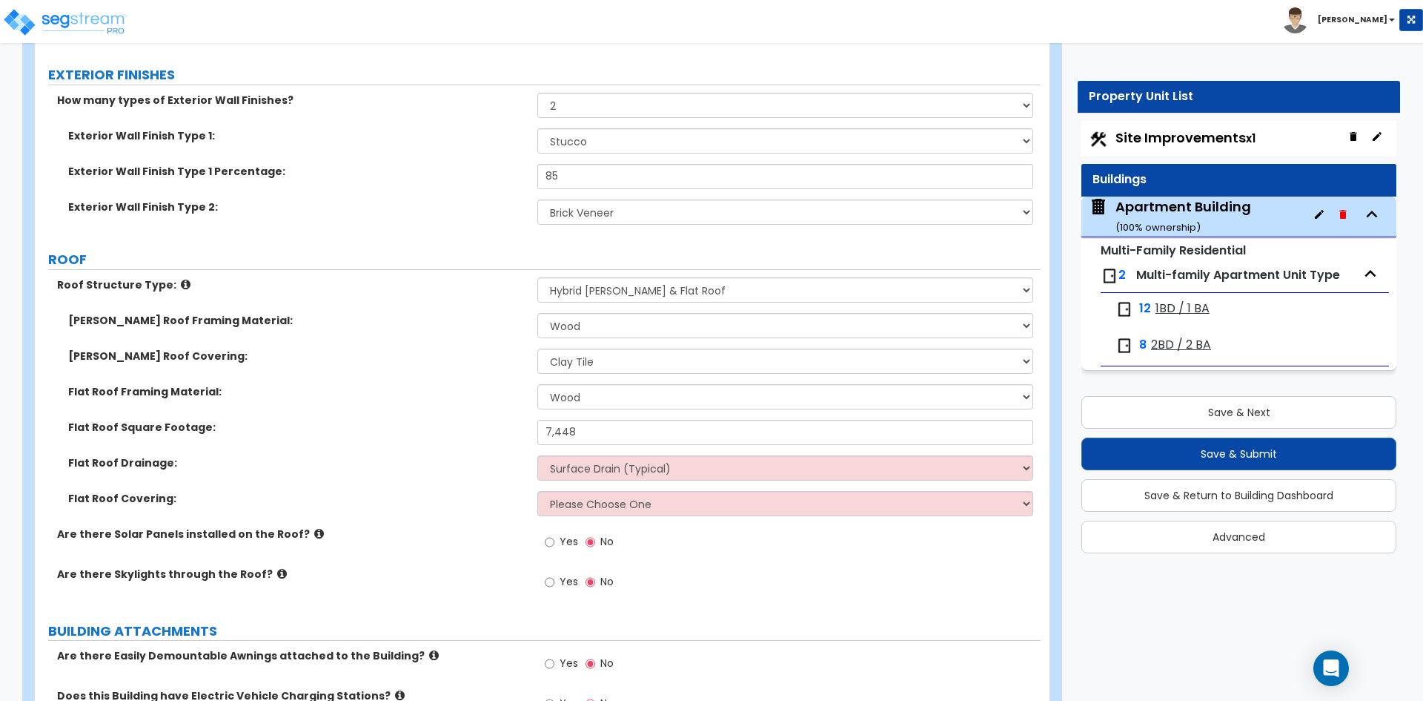
scroll to position [1112, 0]
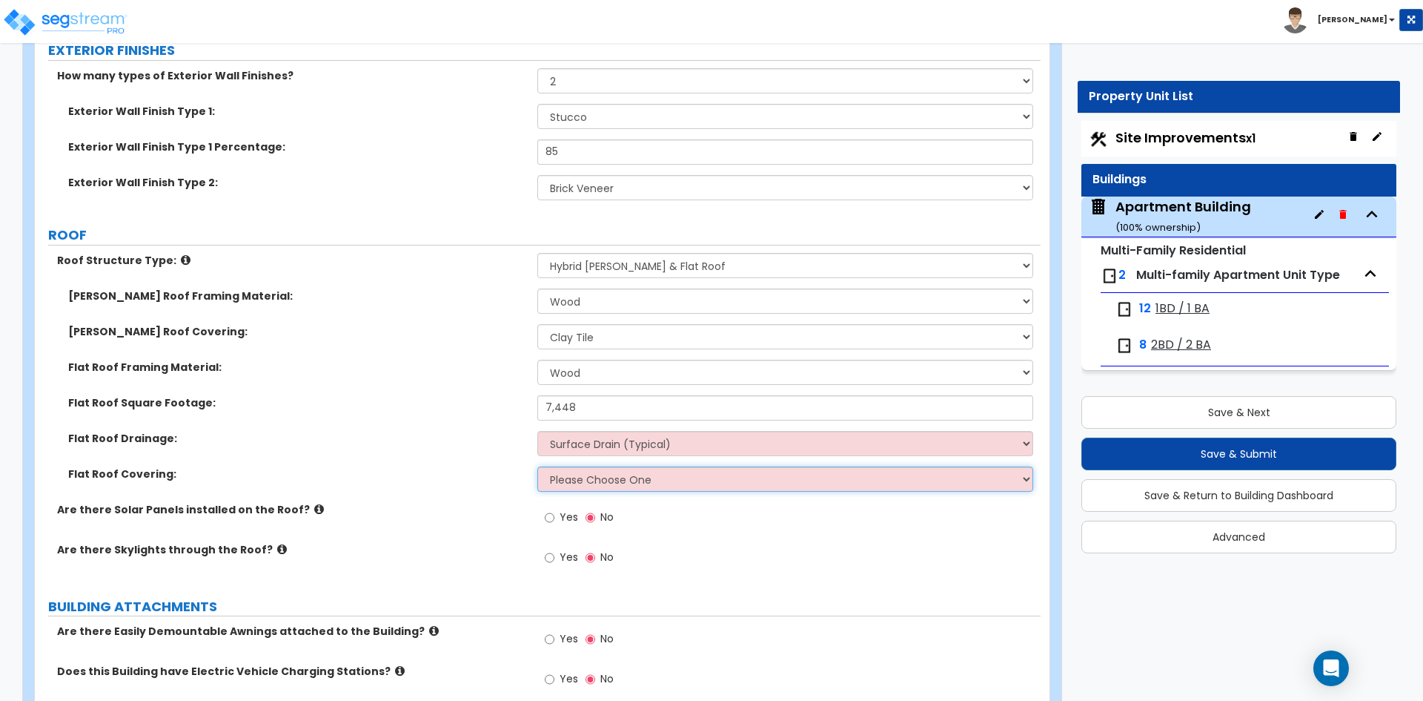
click at [616, 489] on select "Please Choose One Rolled Asphalt PVC Membrane Plastic (EPDM) Membrane Asphalt F…" at bounding box center [784, 478] width 495 height 25
select select "3"
click at [537, 466] on select "Please Choose One Rolled Asphalt PVC Membrane Plastic (EPDM) Membrane Asphalt F…" at bounding box center [784, 478] width 495 height 25
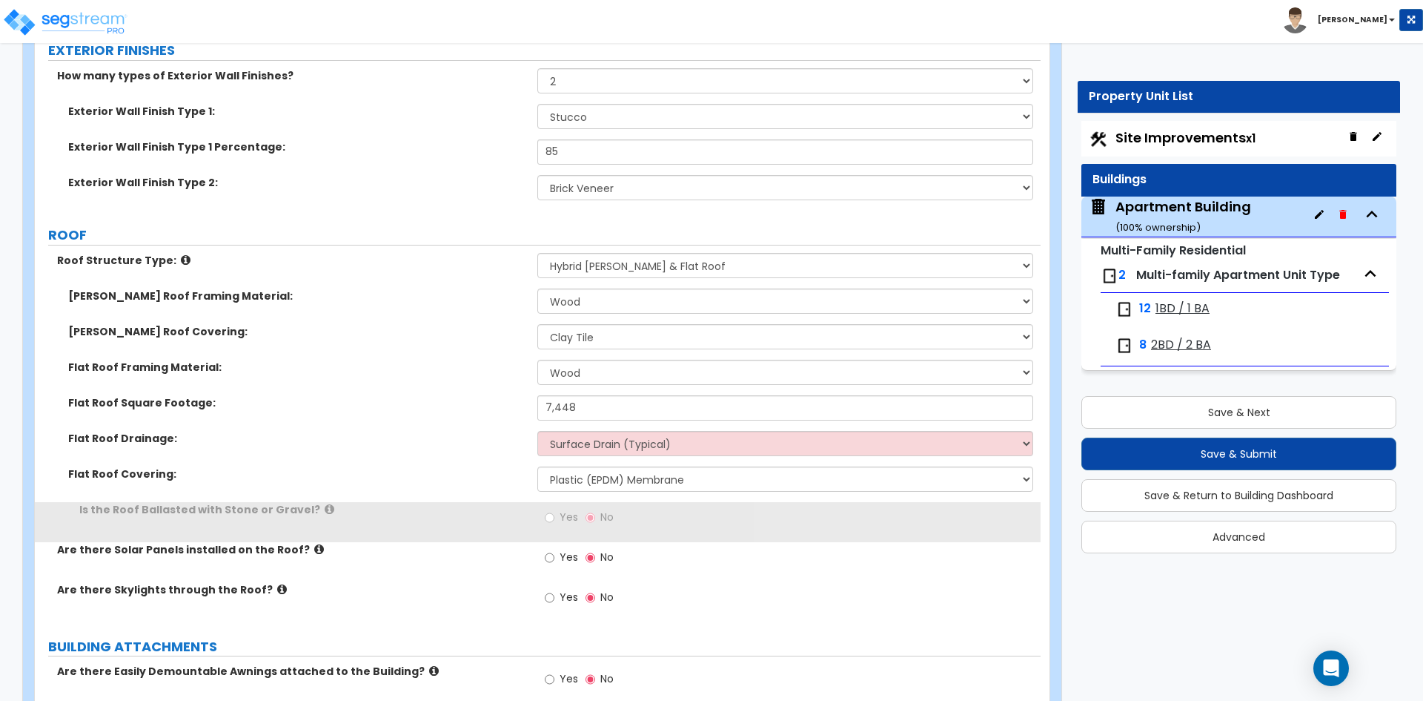
click at [430, 414] on div "Flat Roof Square Footage: 7,448" at bounding box center [538, 413] width 1006 height 36
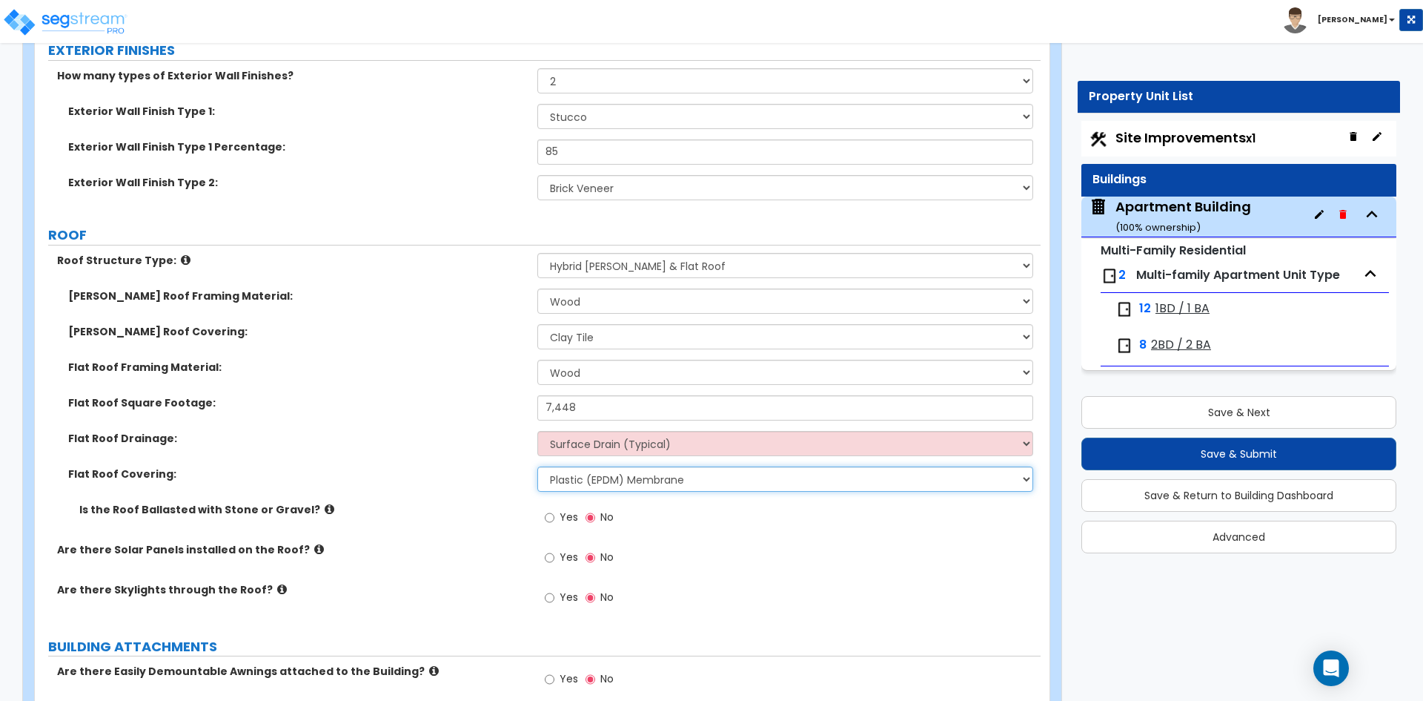
click at [677, 484] on select "Please Choose One Rolled Asphalt PVC Membrane Plastic (EPDM) Membrane Asphalt F…" at bounding box center [784, 478] width 495 height 25
click at [434, 474] on label "Flat Roof Covering:" at bounding box center [297, 473] width 458 height 15
click at [766, 571] on div "Yes No" at bounding box center [788, 562] width 503 height 40
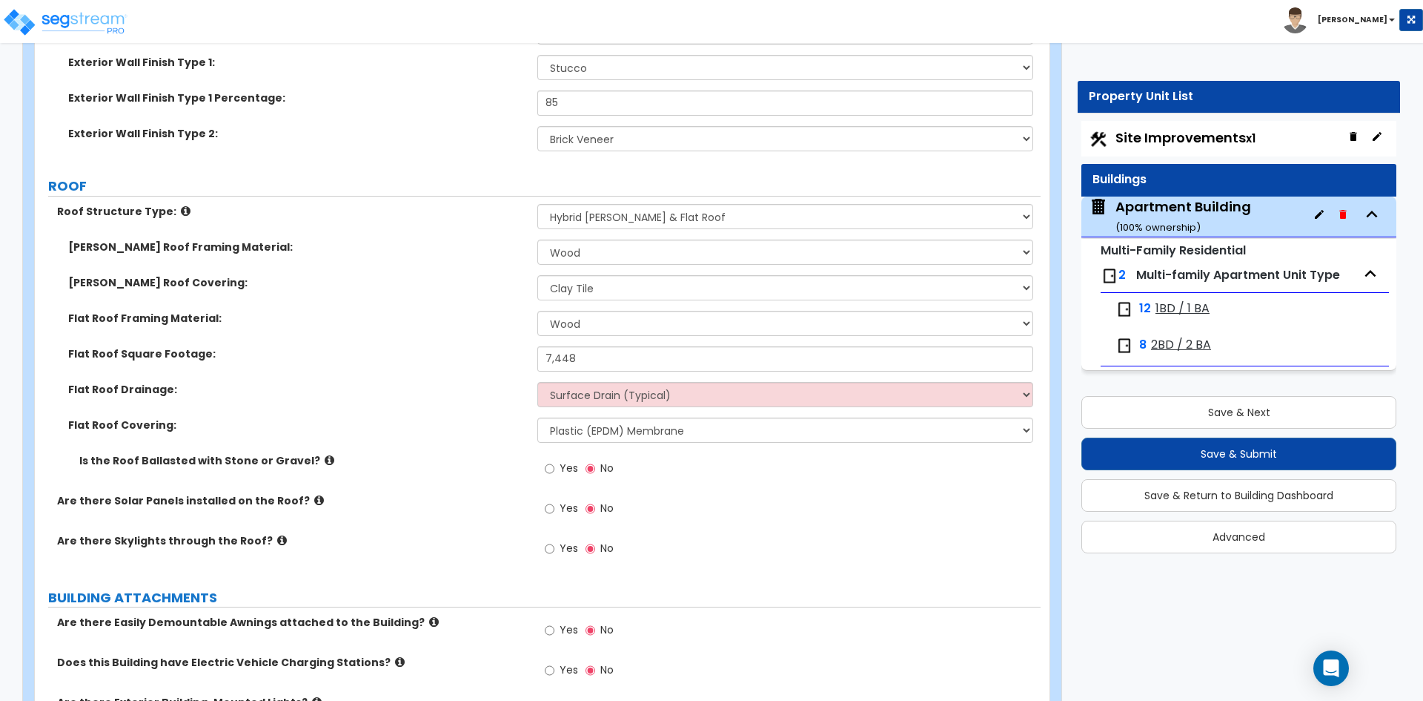
scroll to position [1186, 0]
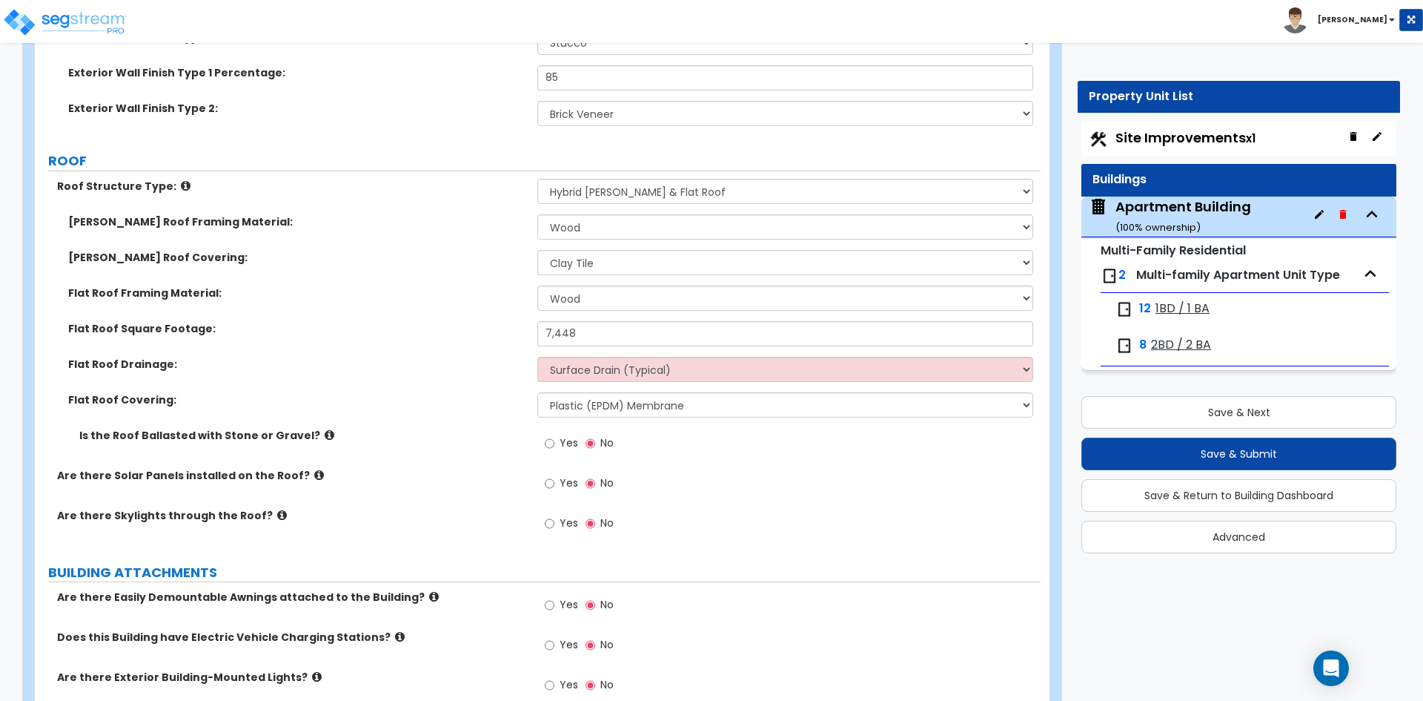
click at [567, 480] on span "Yes" at bounding box center [569, 482] width 19 height 15
click at [554, 480] on input "Yes" at bounding box center [550, 483] width 10 height 16
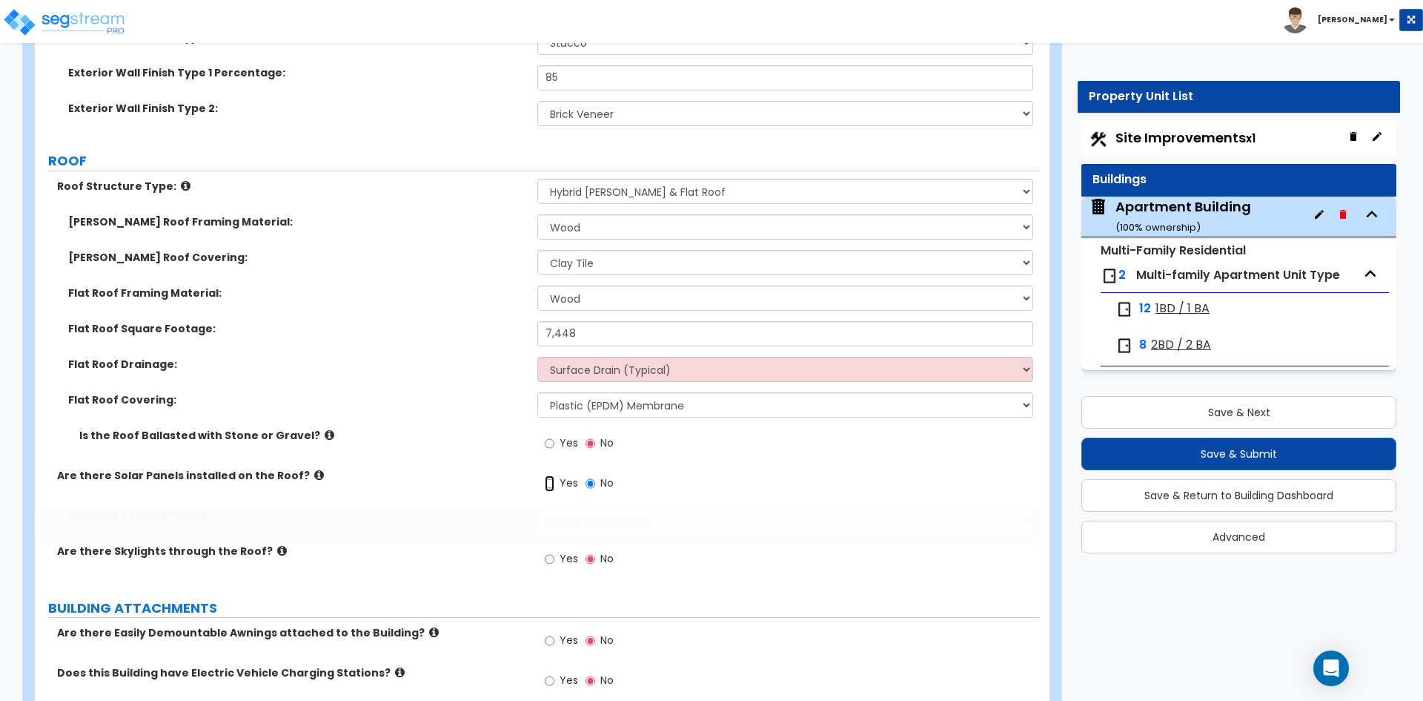
radio input "true"
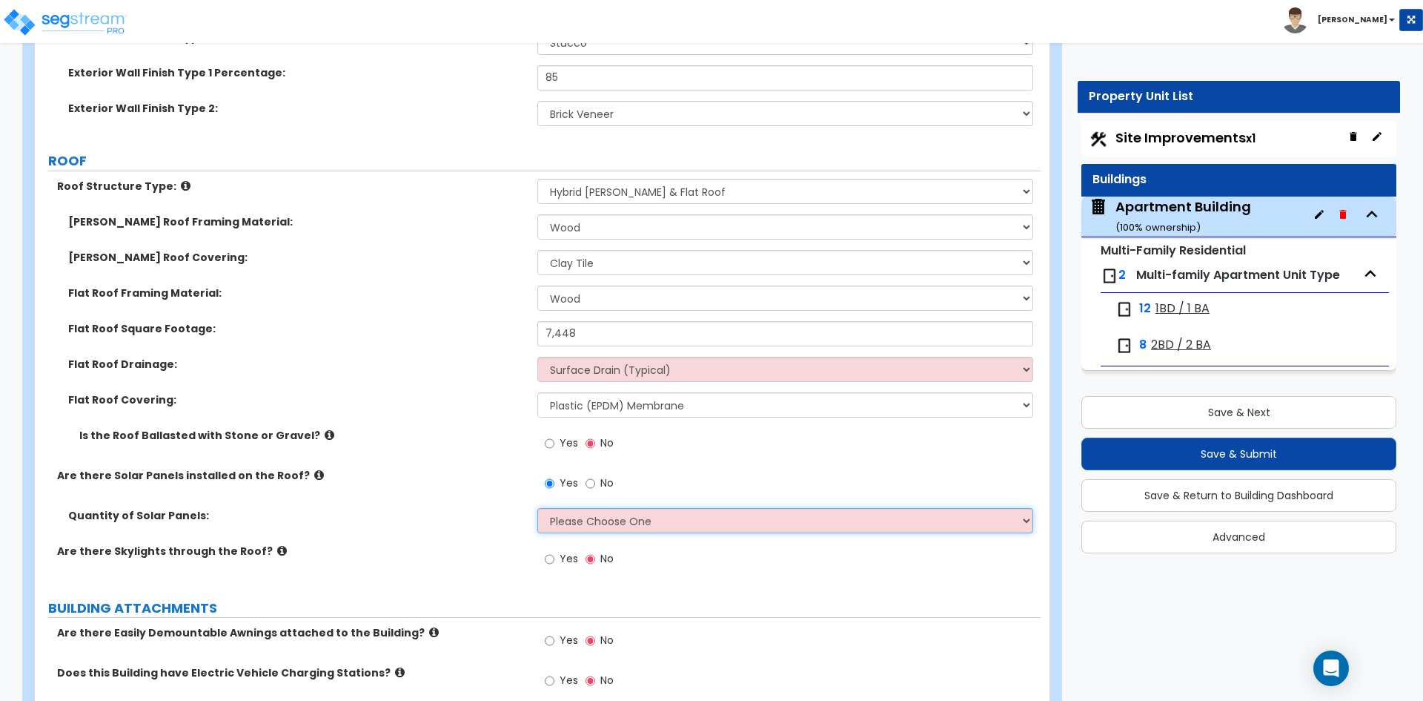
click at [612, 514] on select "Please Choose One Enter the Percentage of Roof Covered by Solar Panels Enter th…" at bounding box center [784, 520] width 495 height 25
select select "2"
click at [537, 508] on select "Please Choose One Enter the Percentage of Roof Covered by Solar Panels Enter th…" at bounding box center [784, 520] width 495 height 25
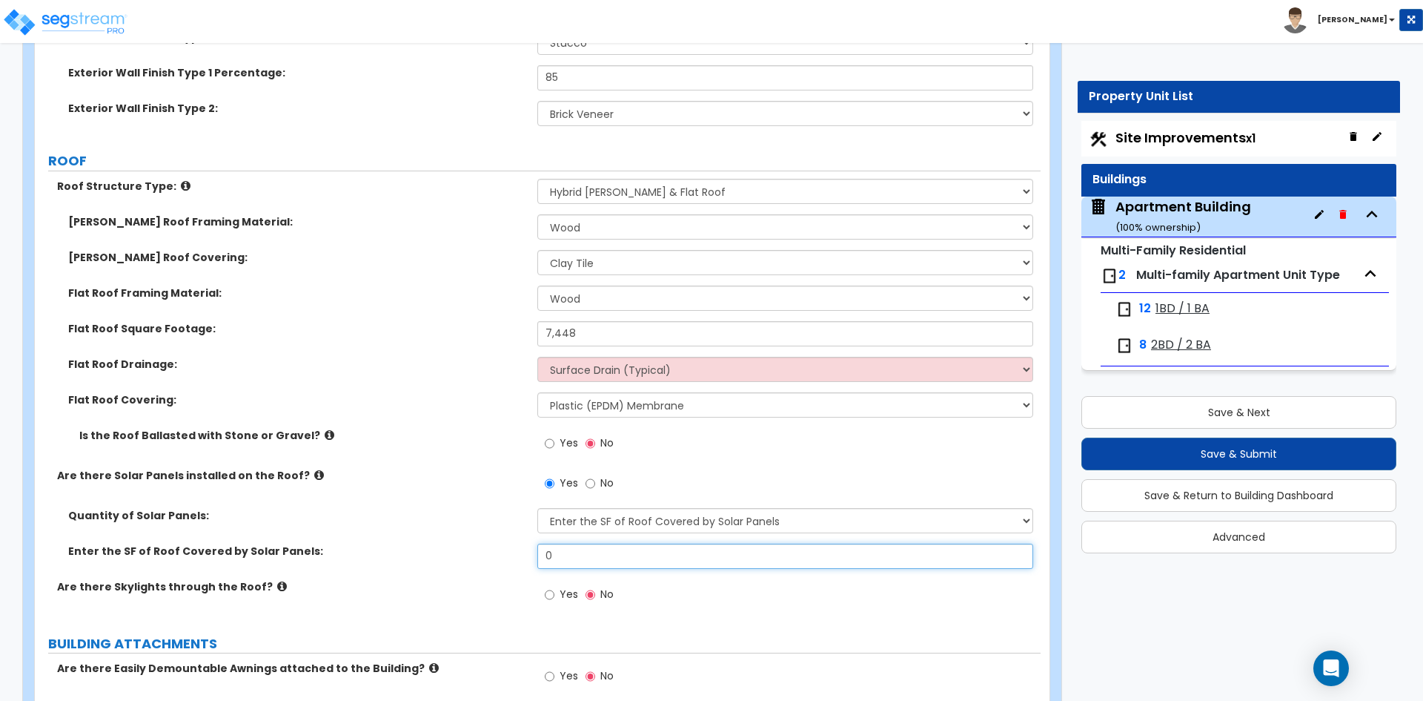
click at [660, 560] on input "0" at bounding box center [784, 555] width 495 height 25
type input "691"
click at [397, 496] on div "Are there Solar Panels installed on the Roof? Yes No" at bounding box center [538, 488] width 1006 height 40
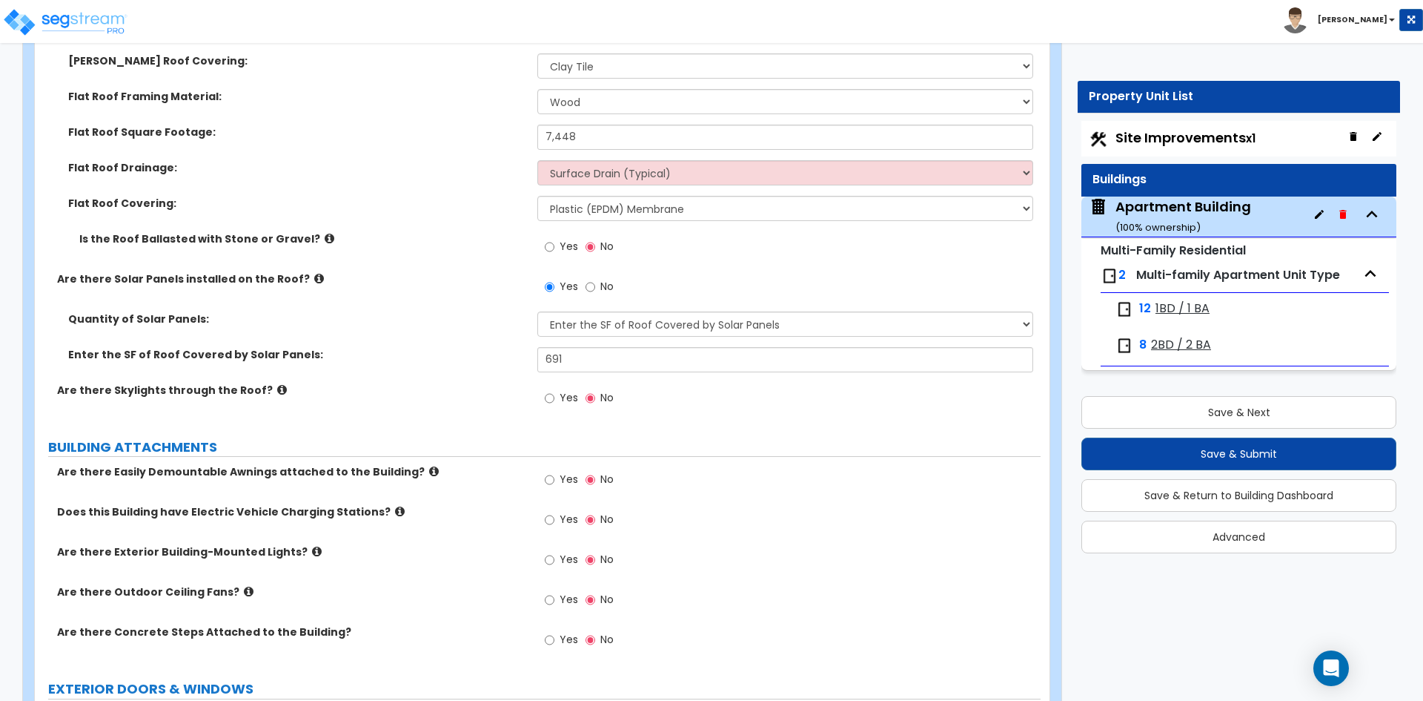
scroll to position [1408, 0]
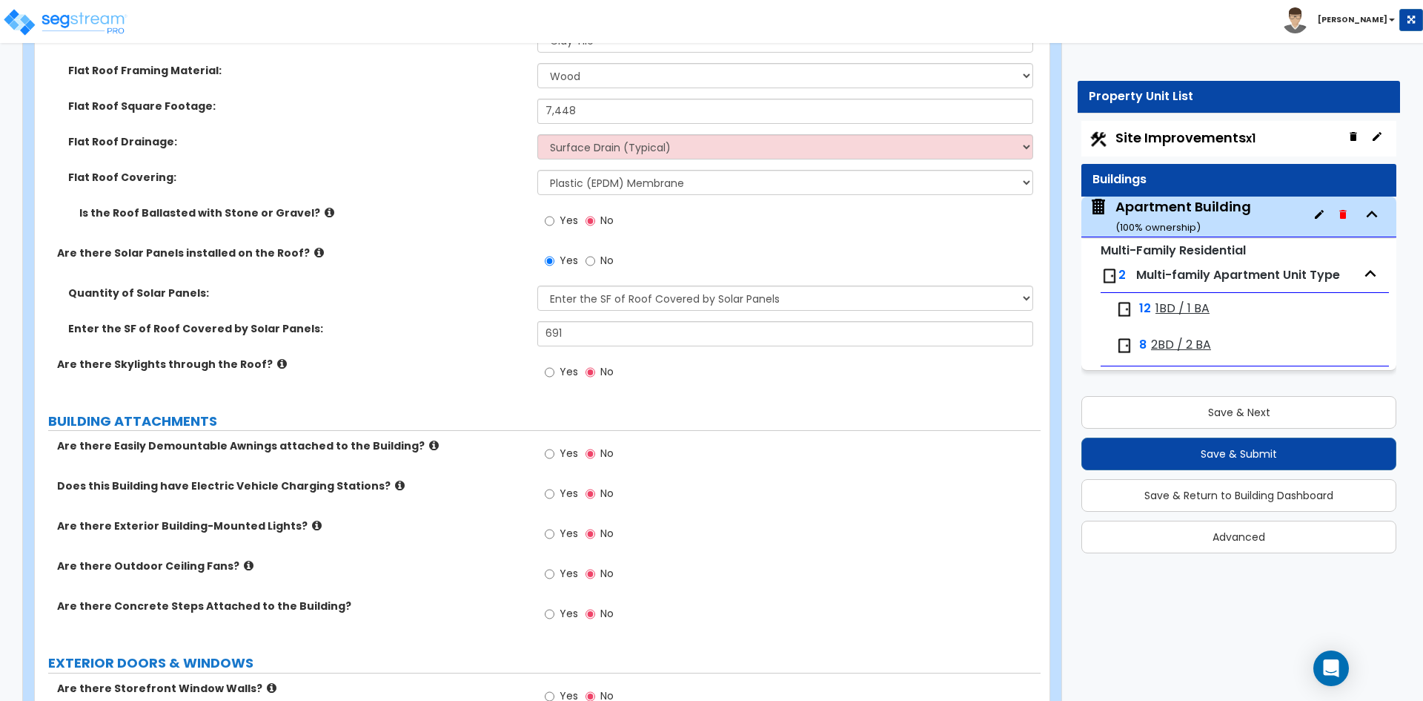
click at [559, 532] on label "Yes" at bounding box center [561, 535] width 33 height 25
click at [554, 532] on input "Yes" at bounding box center [550, 534] width 10 height 16
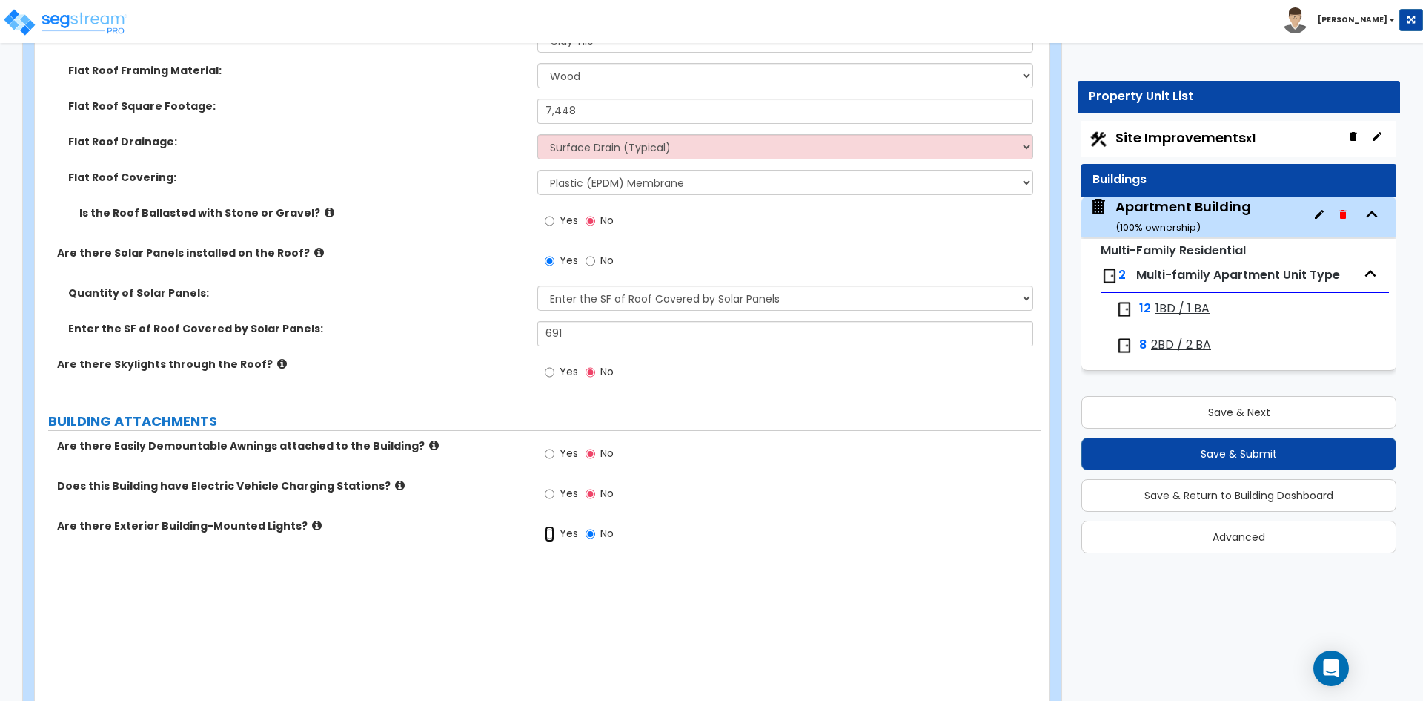
radio input "true"
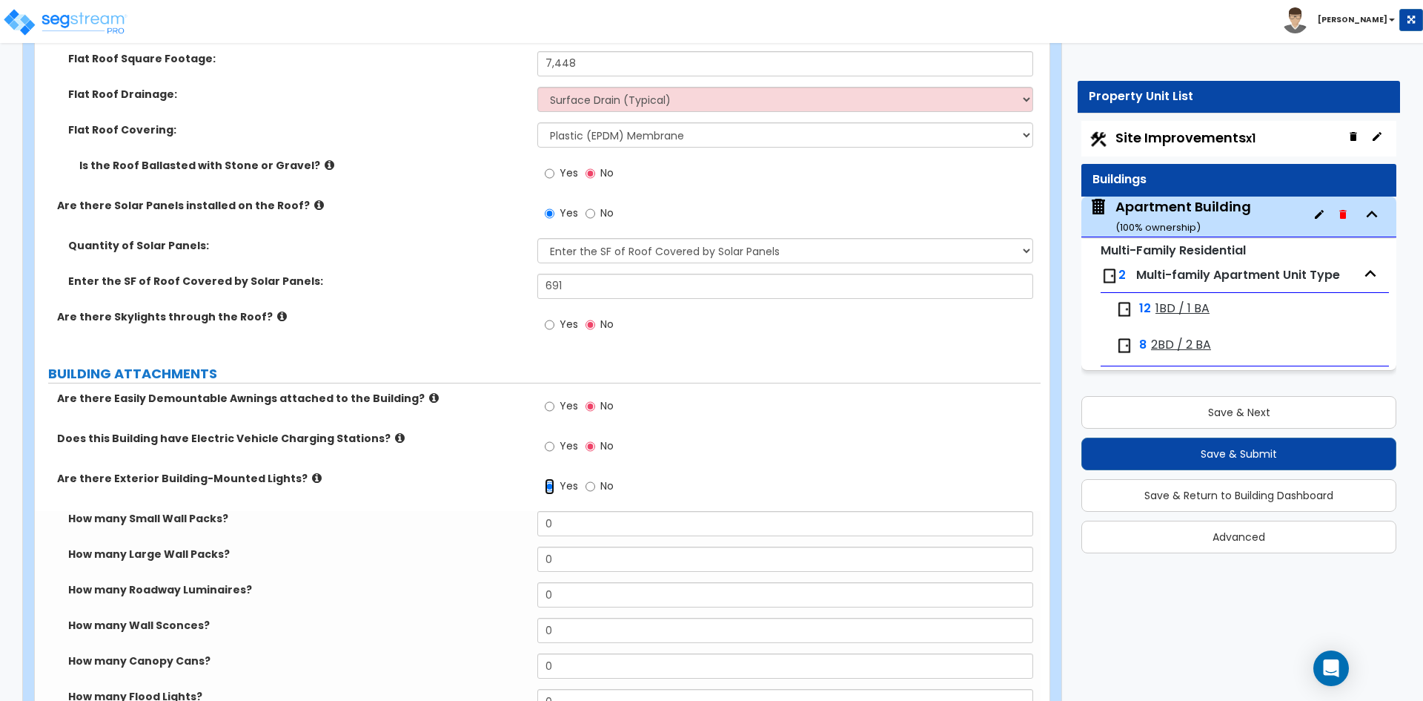
scroll to position [1483, 0]
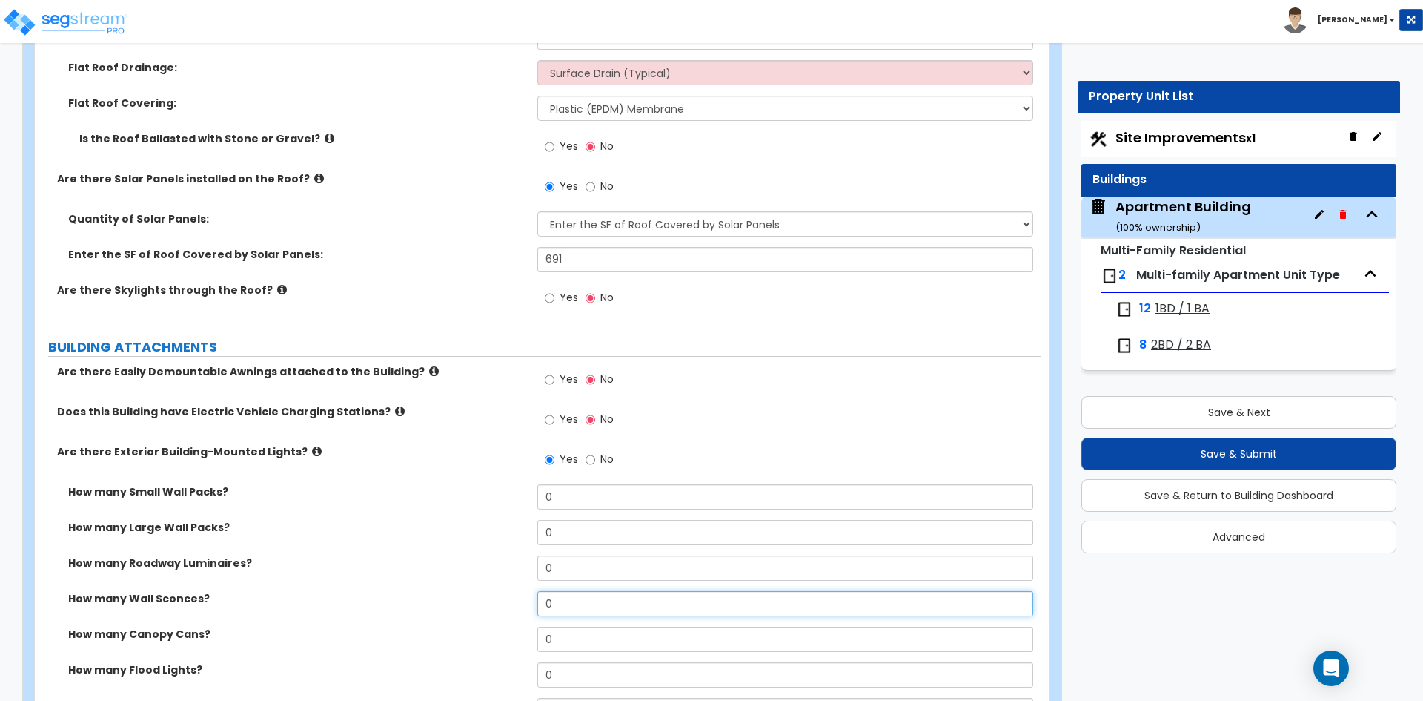
click at [578, 596] on input "0" at bounding box center [784, 603] width 495 height 25
type input "36"
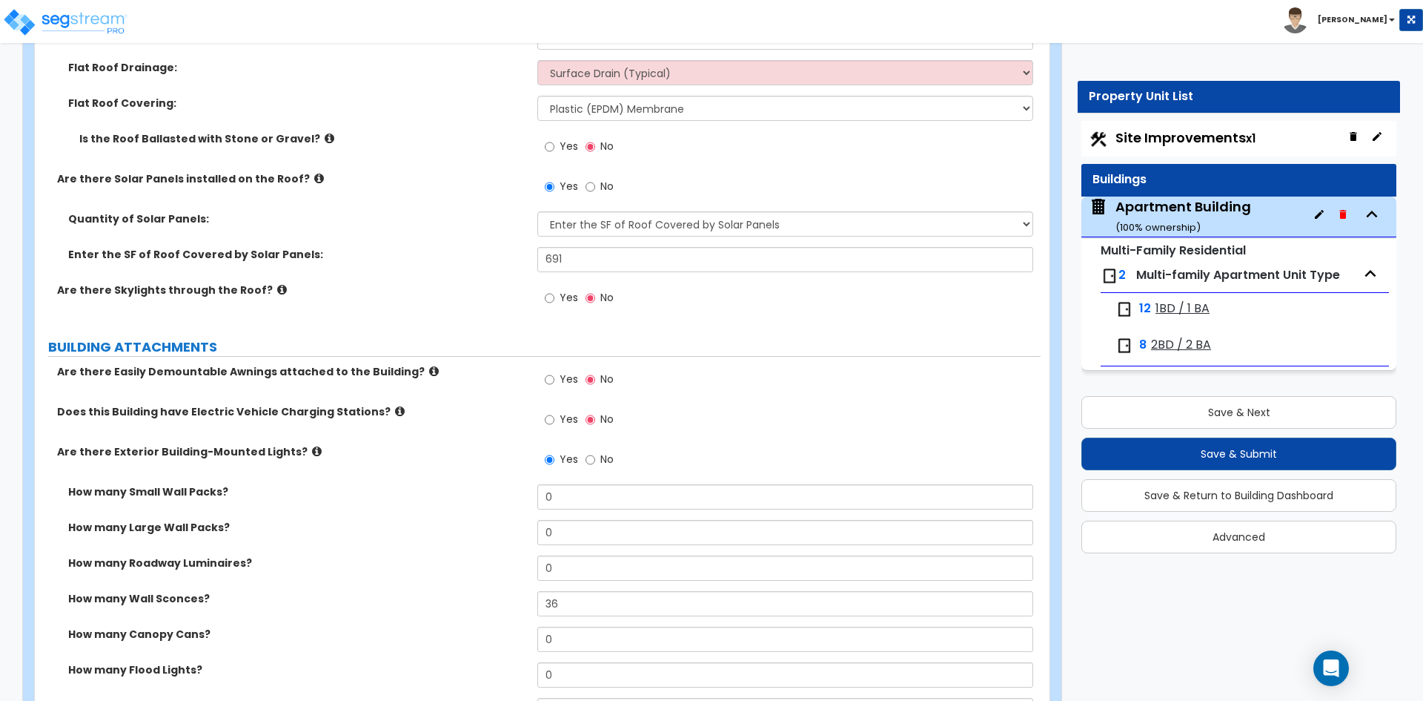
click at [385, 537] on div "How many Large Wall Packs? 0" at bounding box center [538, 538] width 1006 height 36
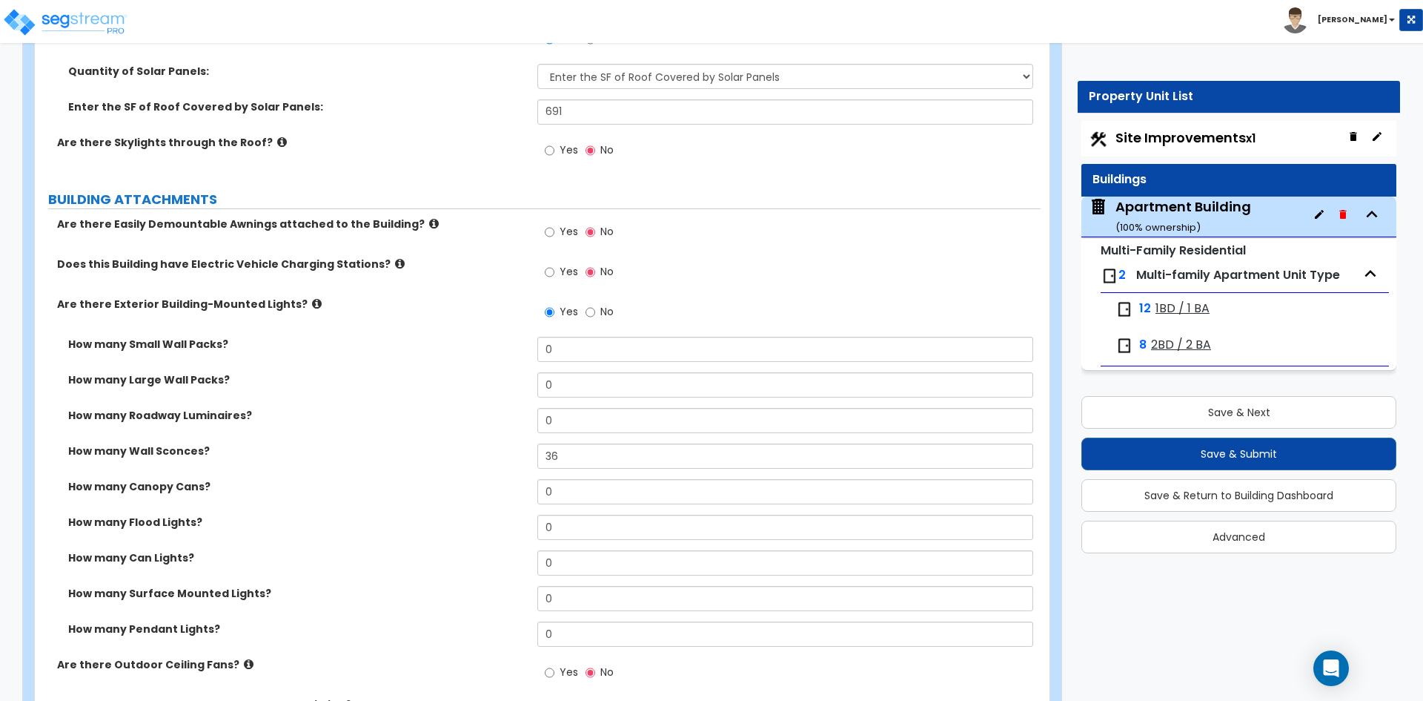
scroll to position [1631, 0]
click at [383, 433] on div "How many Roadway Luminaires? 0" at bounding box center [538, 425] width 1006 height 36
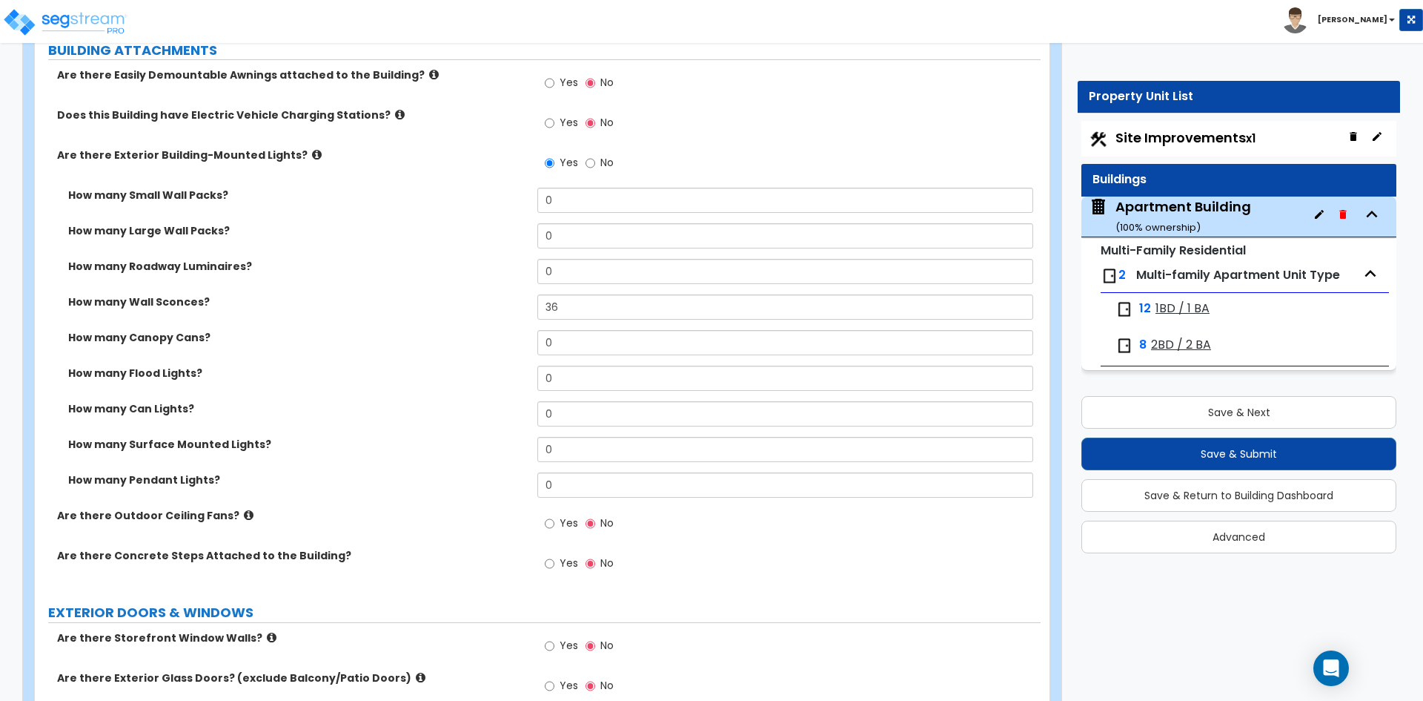
scroll to position [1853, 0]
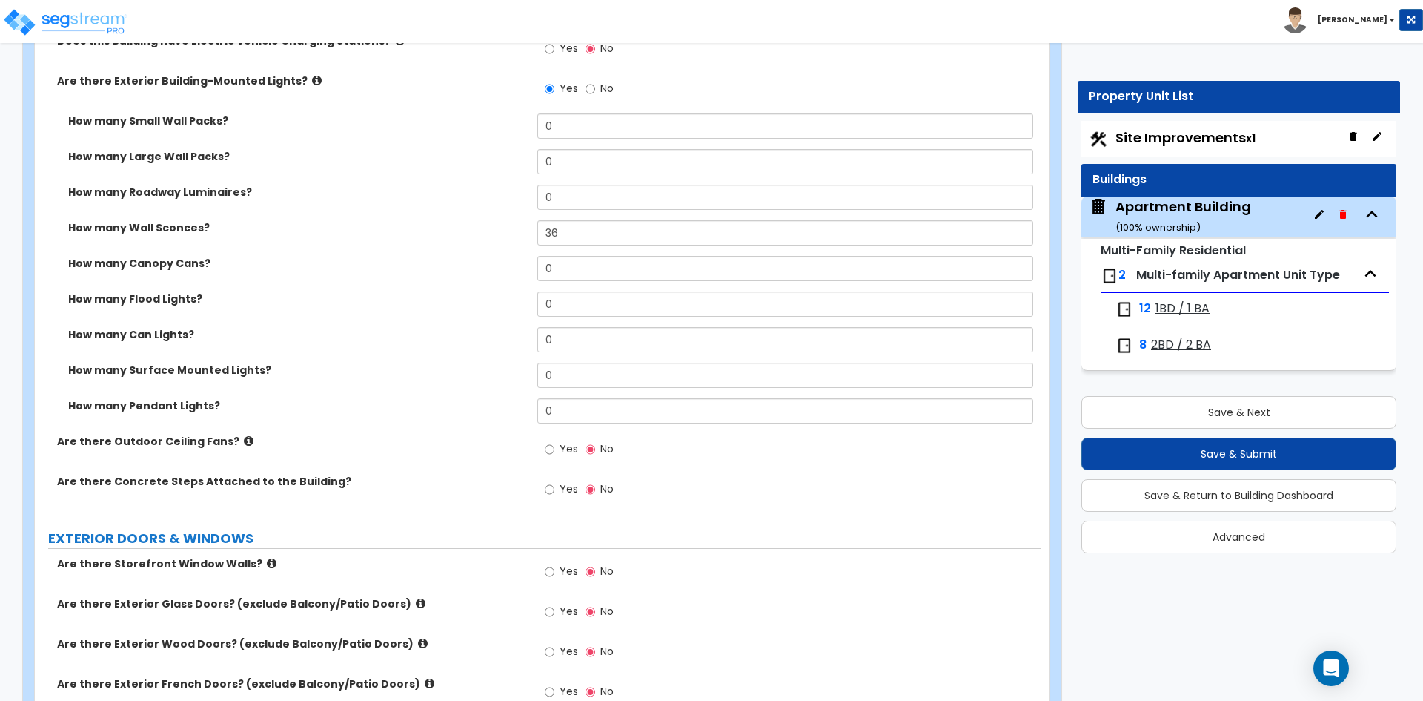
click at [570, 493] on span "Yes" at bounding box center [569, 488] width 19 height 15
click at [554, 493] on input "Yes" at bounding box center [550, 489] width 10 height 16
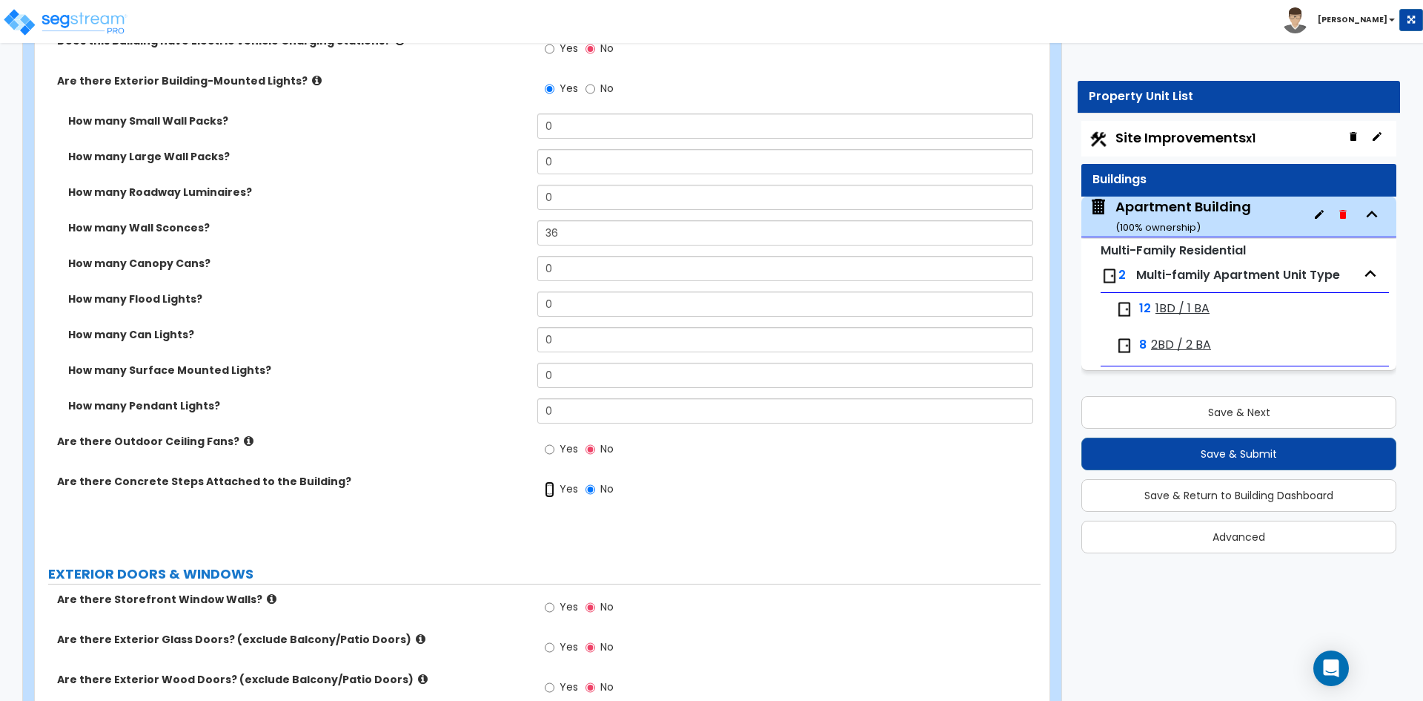
radio input "true"
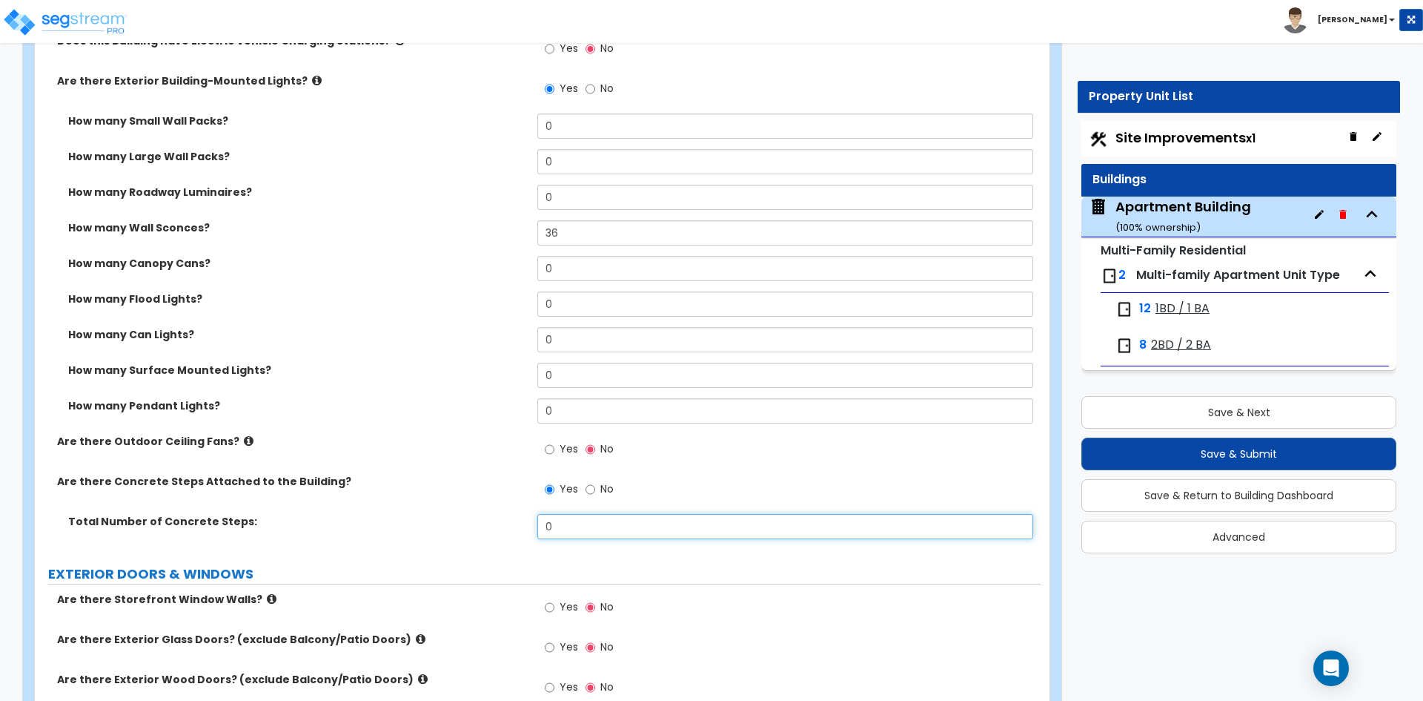
click at [594, 531] on input "0" at bounding box center [784, 526] width 495 height 25
click at [611, 529] on input "0" at bounding box center [784, 526] width 495 height 25
type input "8"
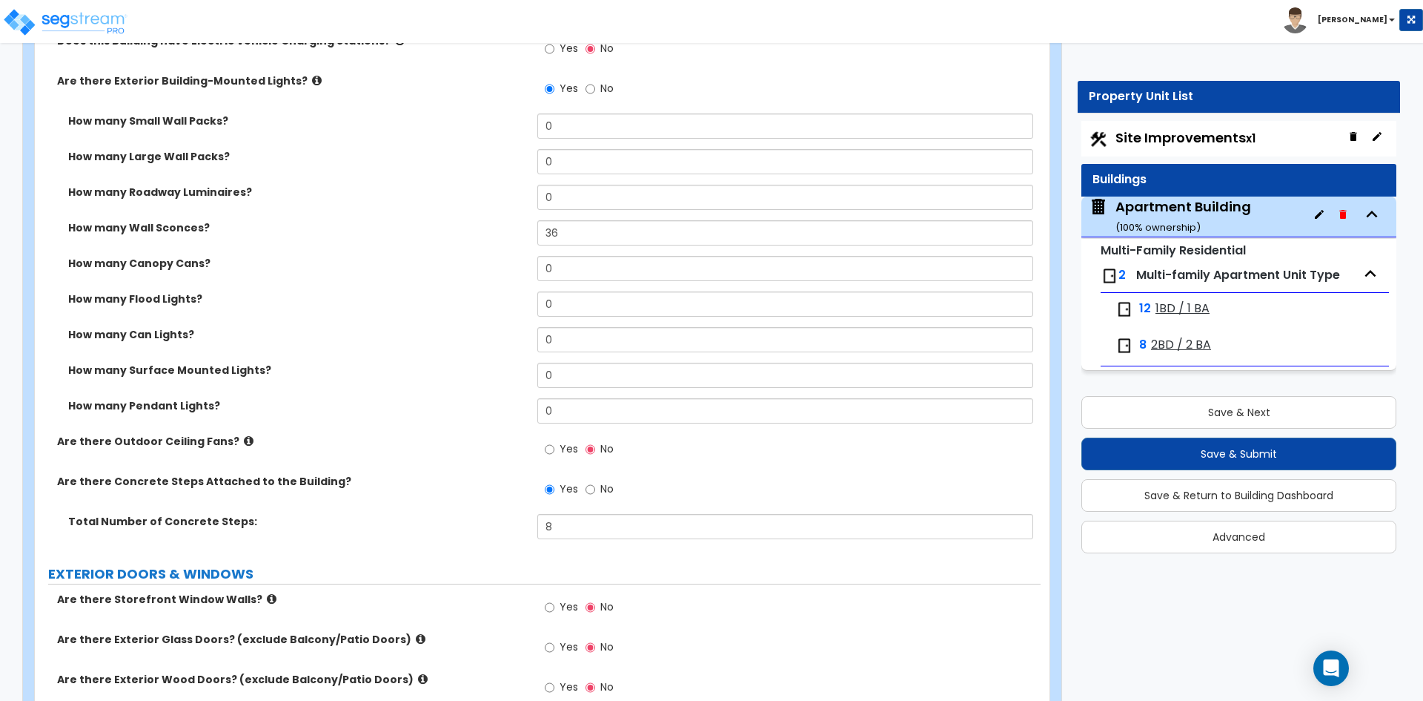
click at [495, 424] on div "How many Pendant Lights? 0" at bounding box center [538, 416] width 1006 height 36
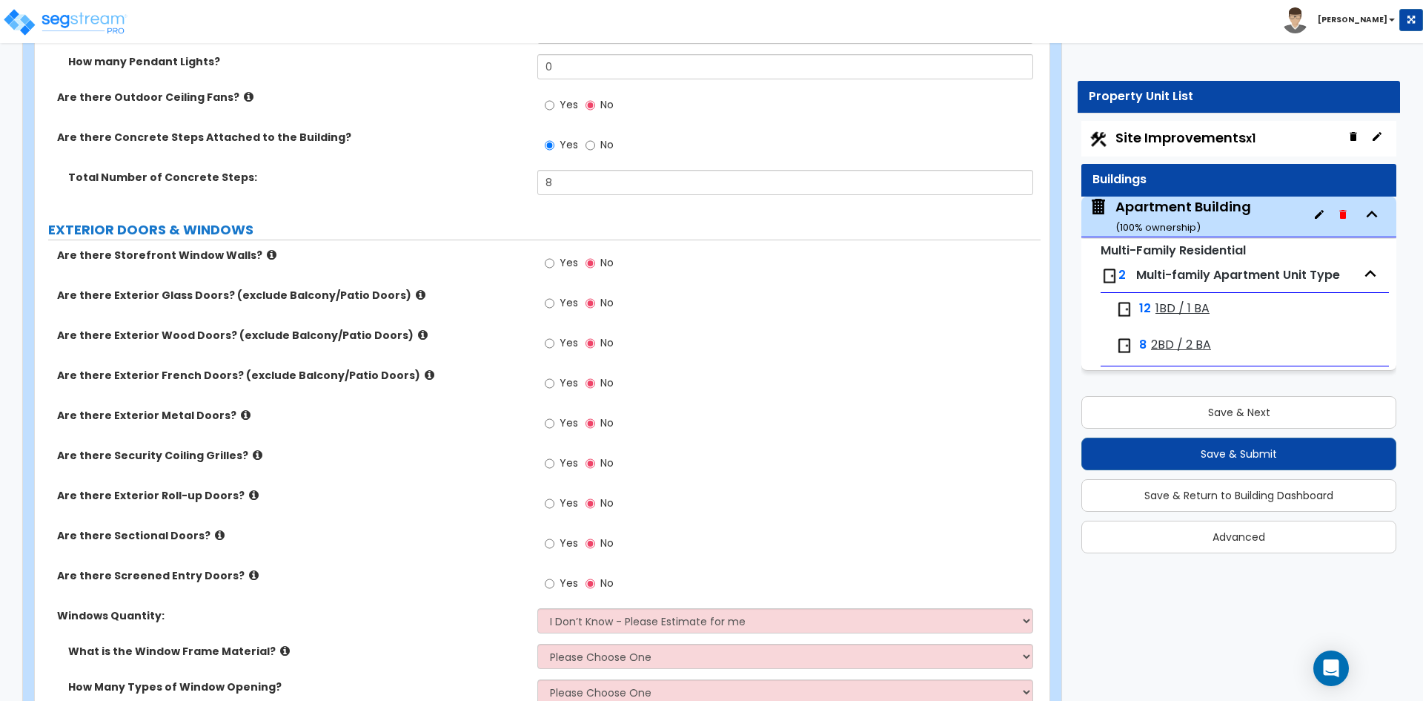
scroll to position [2224, 0]
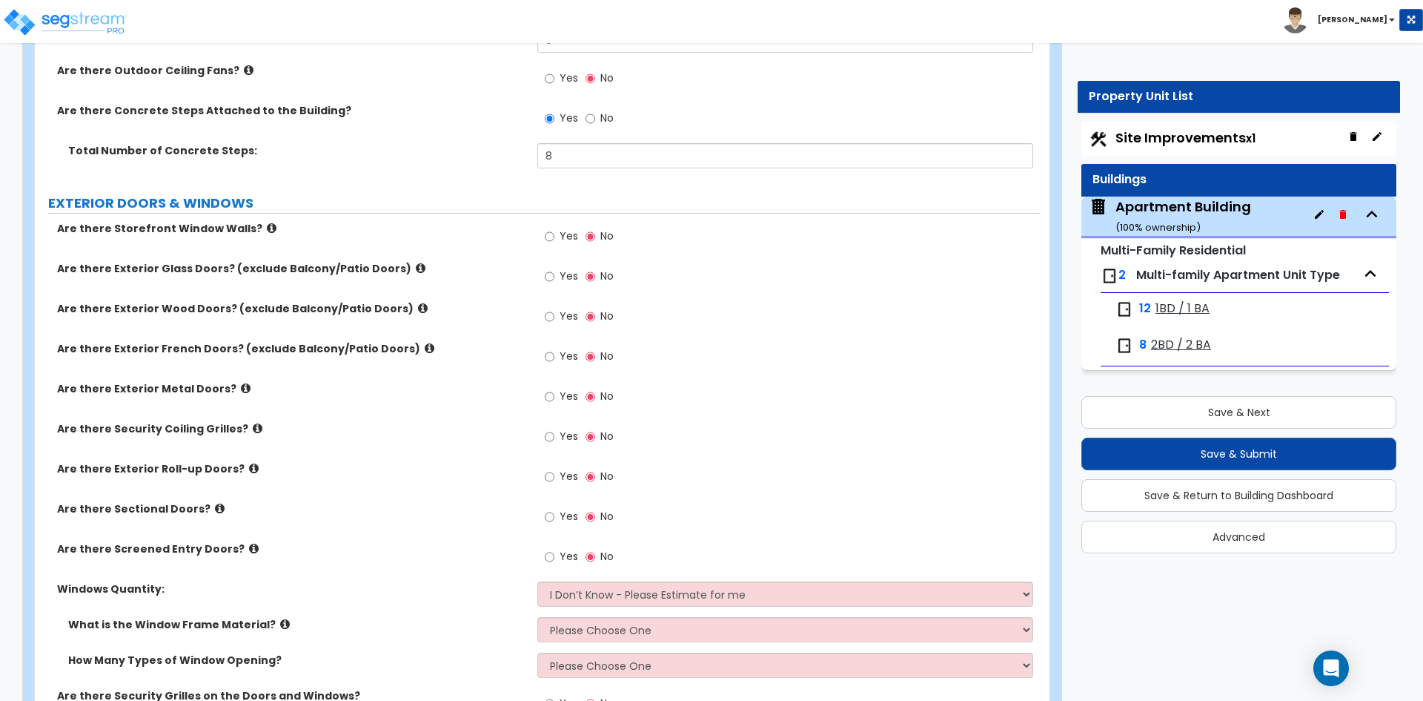
click at [249, 547] on icon at bounding box center [254, 548] width 10 height 11
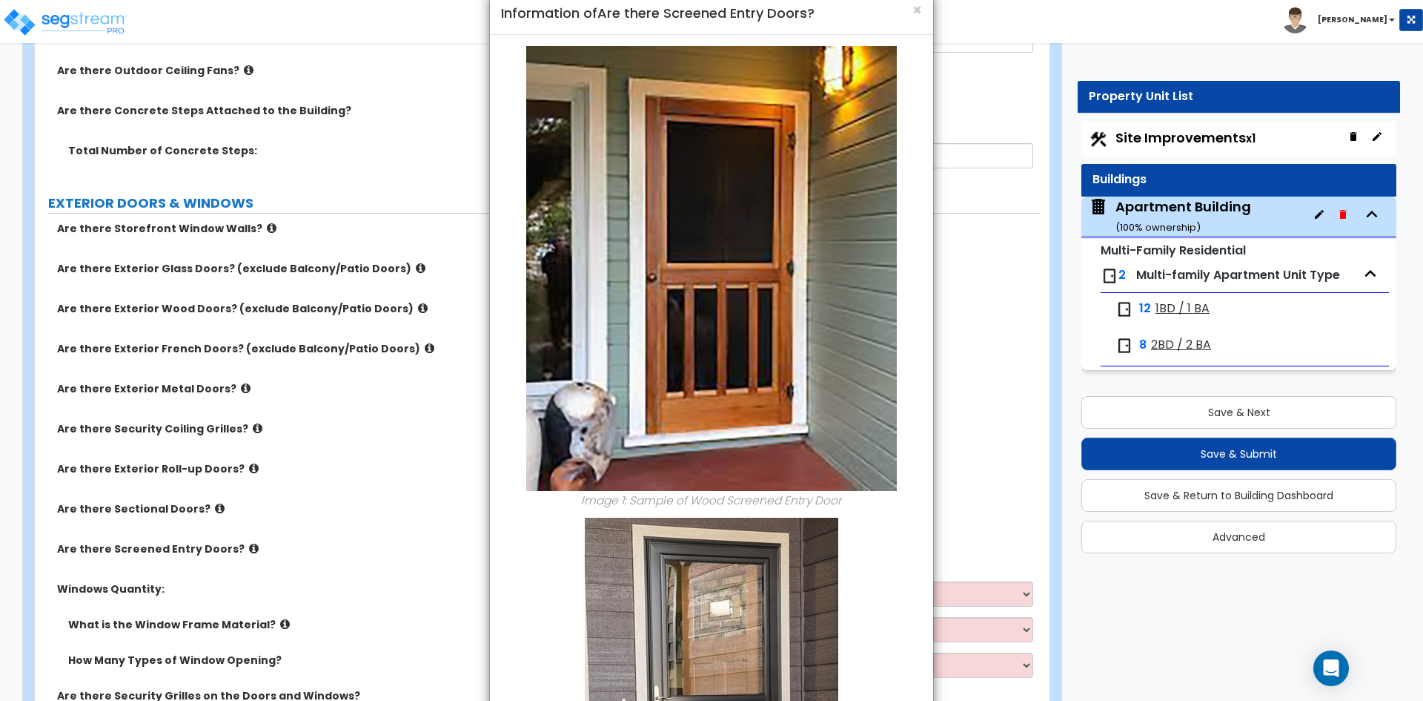
scroll to position [327, 0]
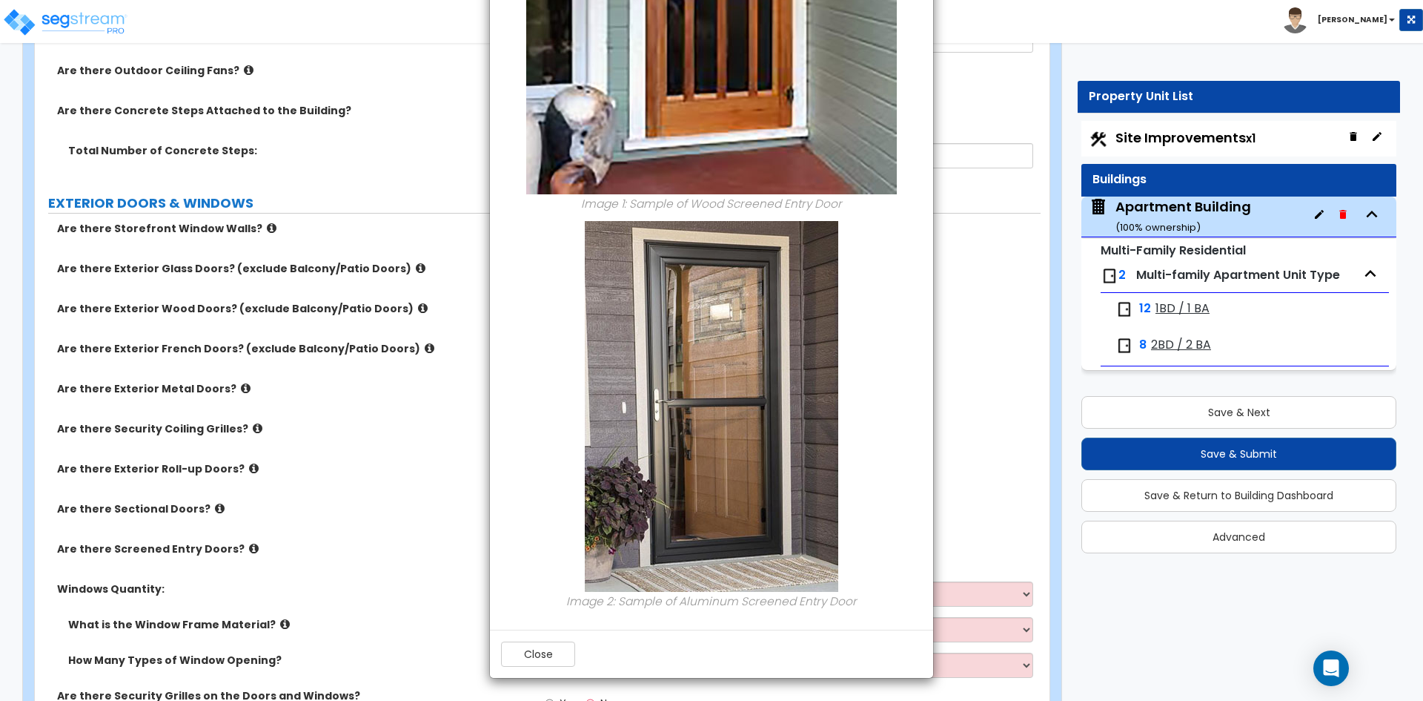
click at [412, 420] on div "× Information of Are there Screened Entry Doors? Image 1: Sample of Wood Screen…" at bounding box center [711, 350] width 1423 height 701
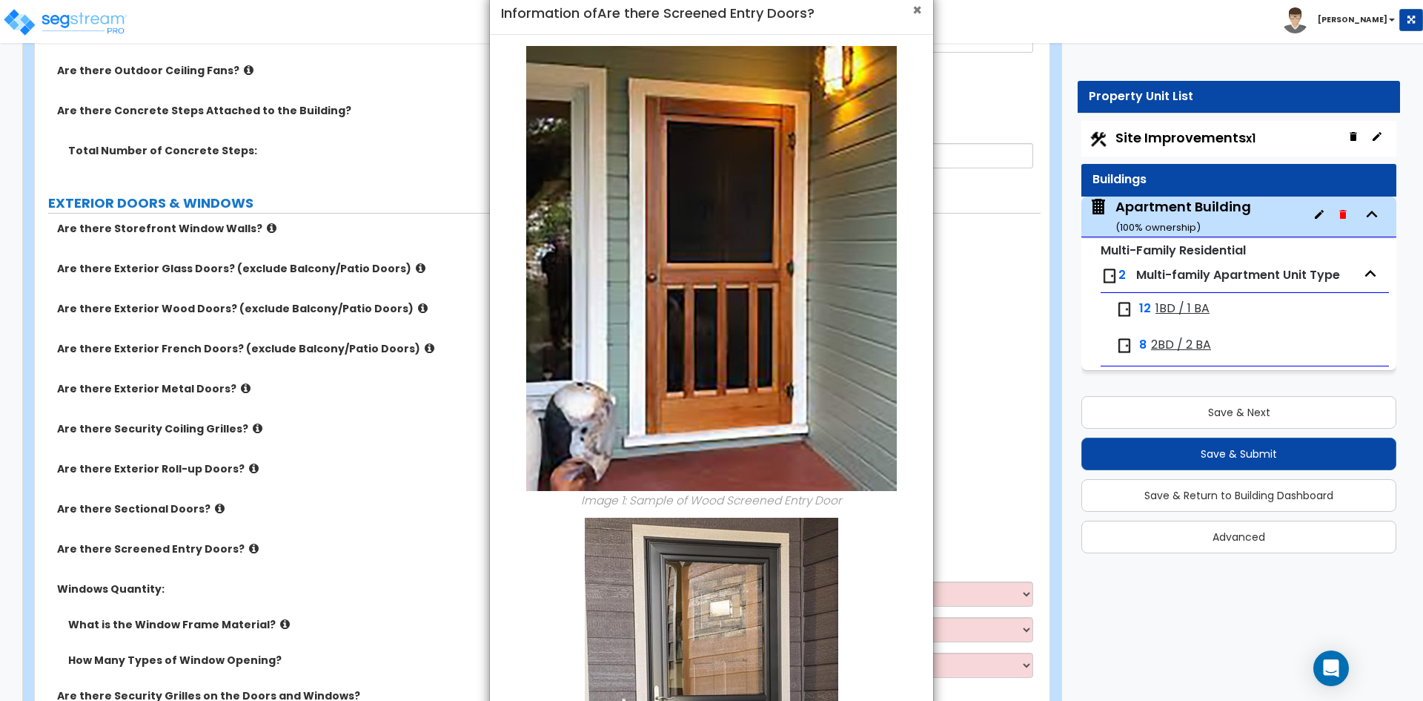
click at [913, 14] on span "×" at bounding box center [918, 9] width 10 height 21
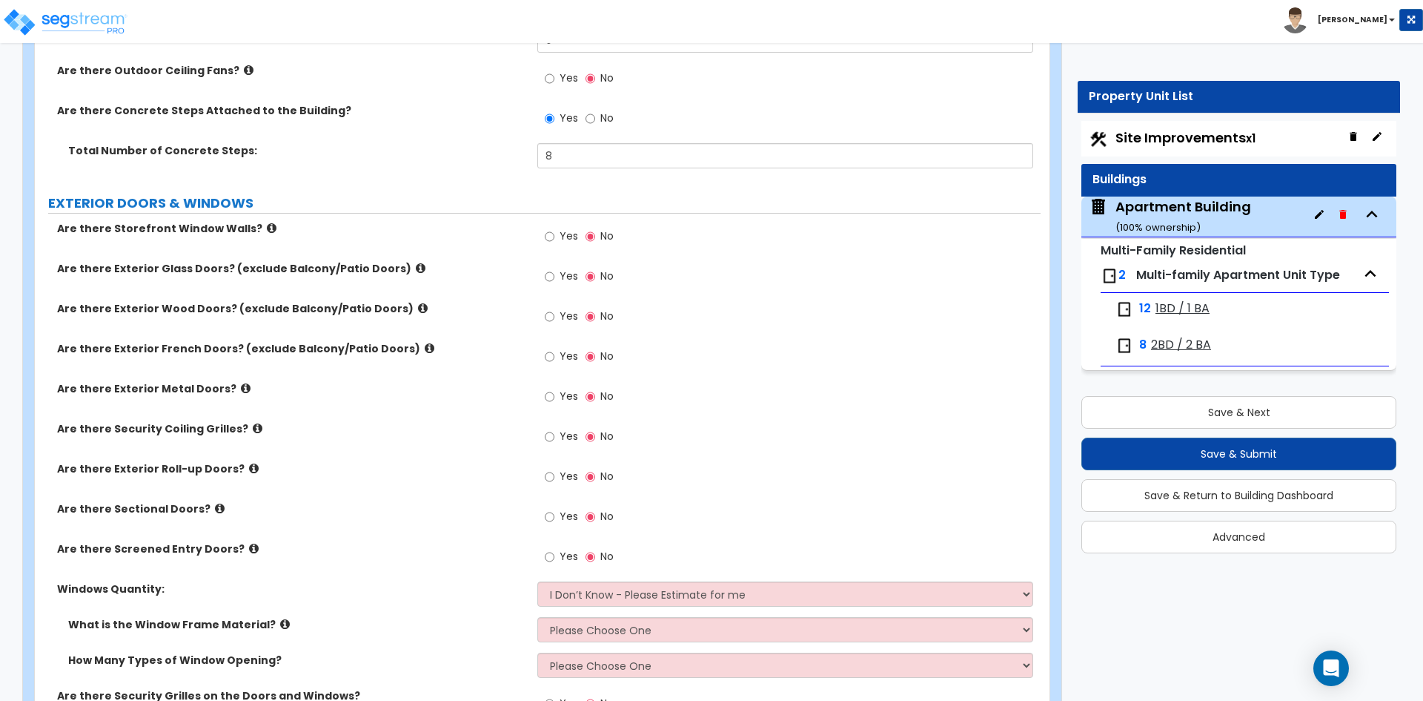
scroll to position [2298, 0]
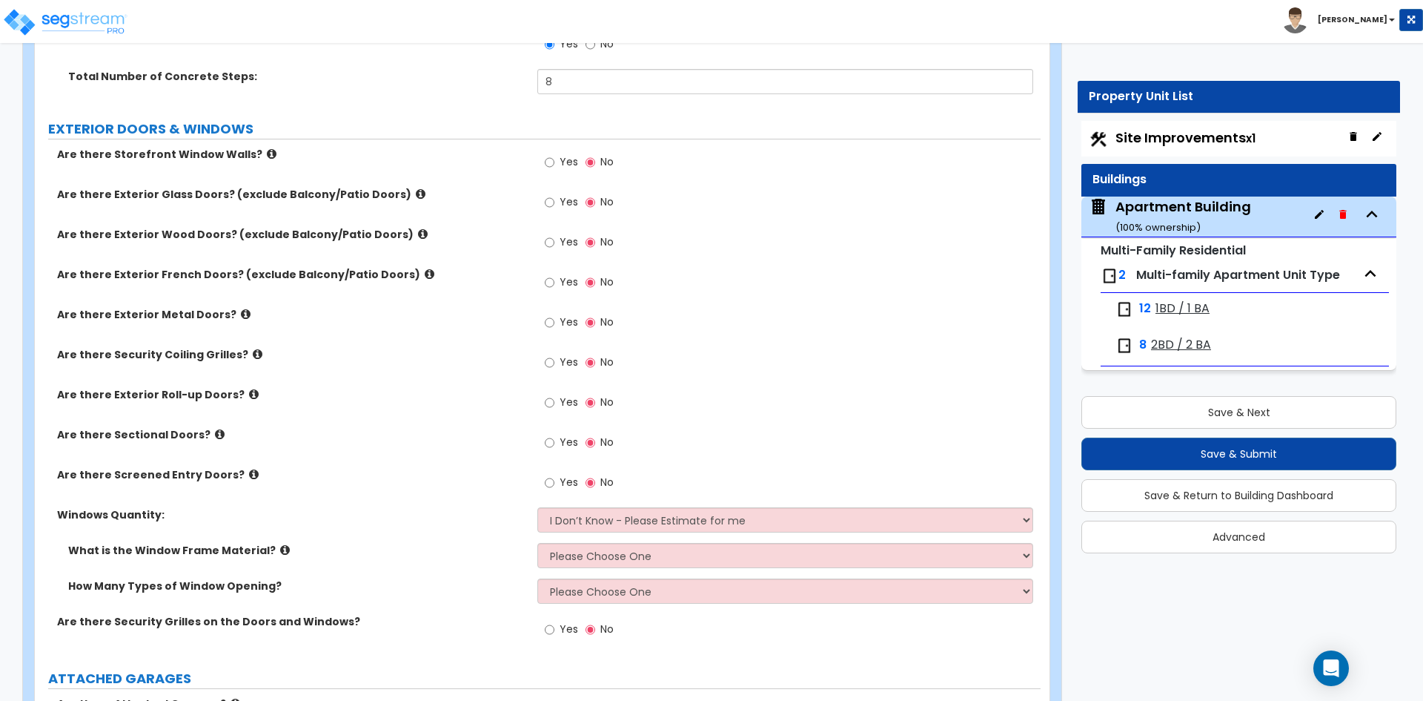
click at [565, 631] on span "Yes" at bounding box center [569, 628] width 19 height 15
click at [554, 631] on input "Yes" at bounding box center [550, 629] width 10 height 16
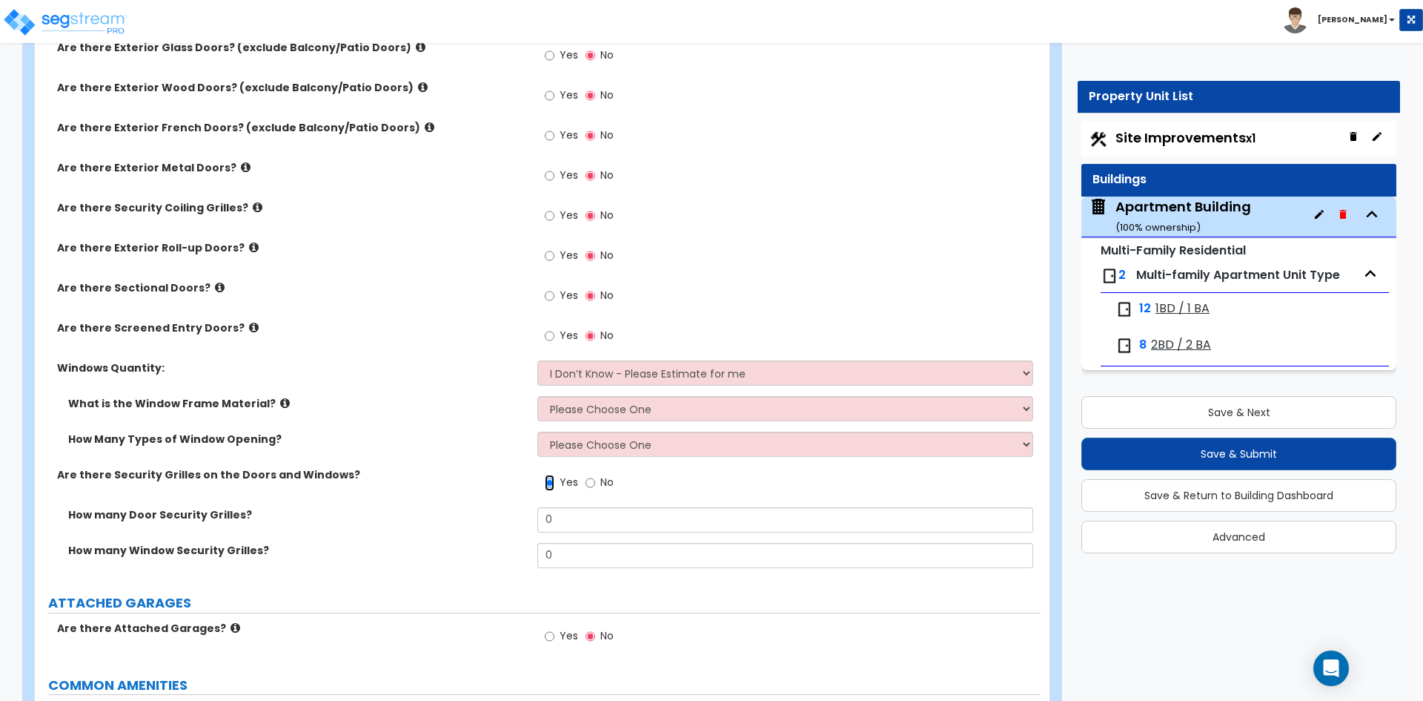
scroll to position [2446, 0]
click at [595, 483] on label "No" at bounding box center [600, 482] width 28 height 25
click at [595, 483] on input "No" at bounding box center [591, 481] width 10 height 16
radio input "false"
radio input "true"
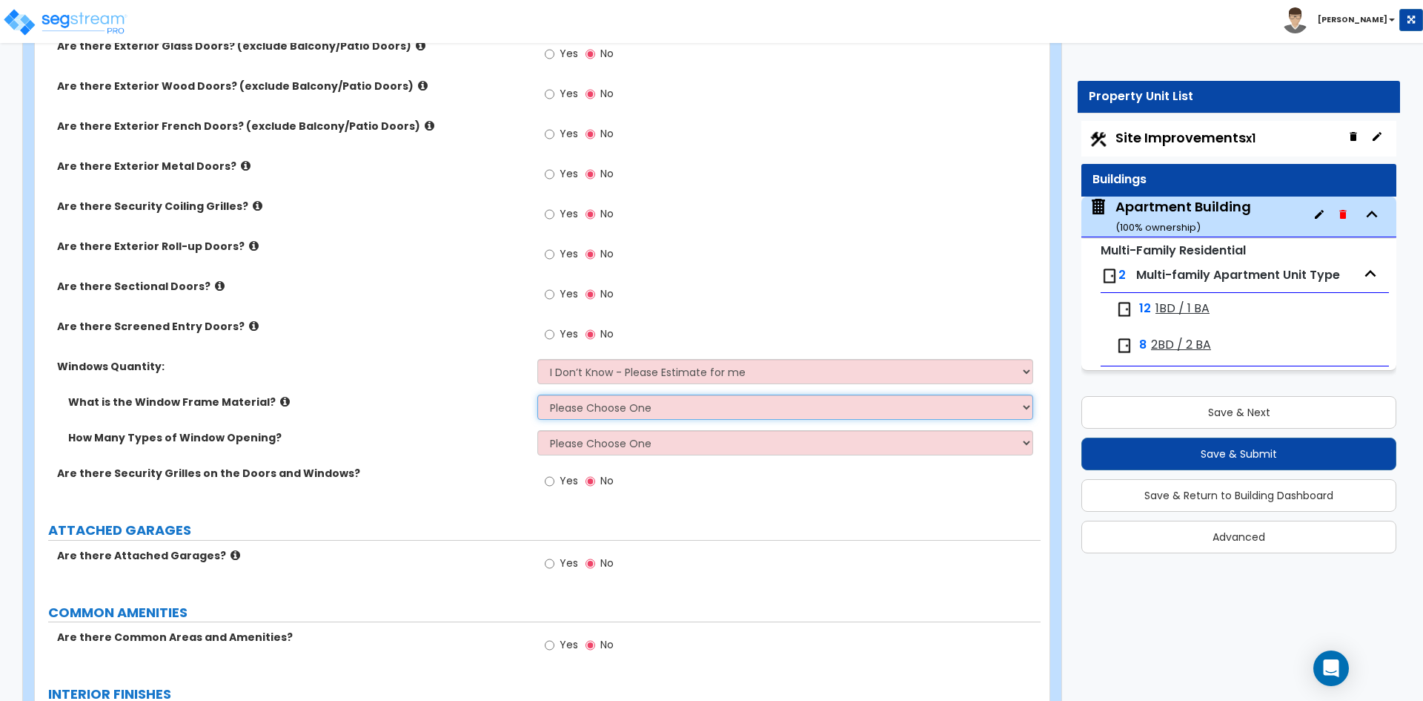
click at [616, 411] on select "Please Choose One Vinyl Aluminum Wood" at bounding box center [784, 406] width 495 height 25
select select "1"
click at [537, 394] on select "Please Choose One Vinyl Aluminum Wood" at bounding box center [784, 406] width 495 height 25
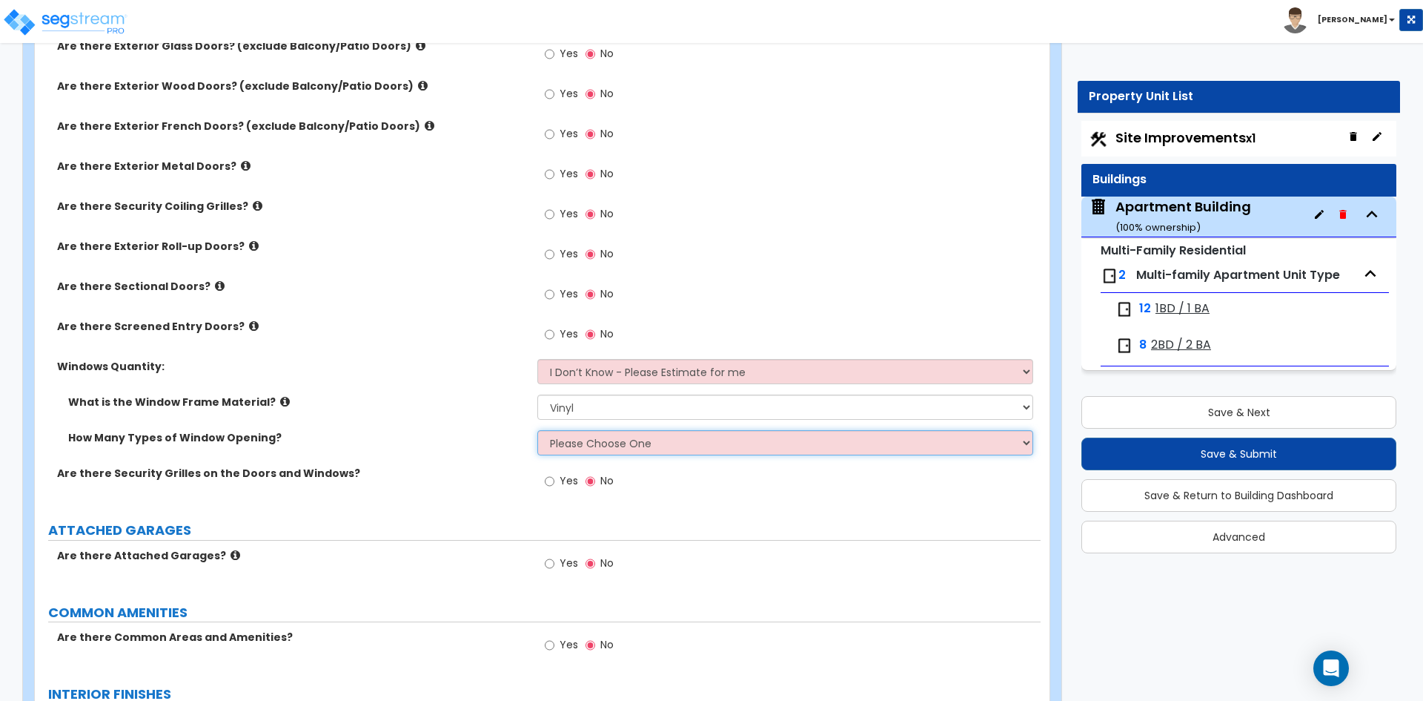
click at [581, 447] on select "Please Choose One 1 2 3 4" at bounding box center [784, 442] width 495 height 25
select select "1"
click at [537, 430] on select "Please Choose One 1 2 3 4" at bounding box center [784, 442] width 495 height 25
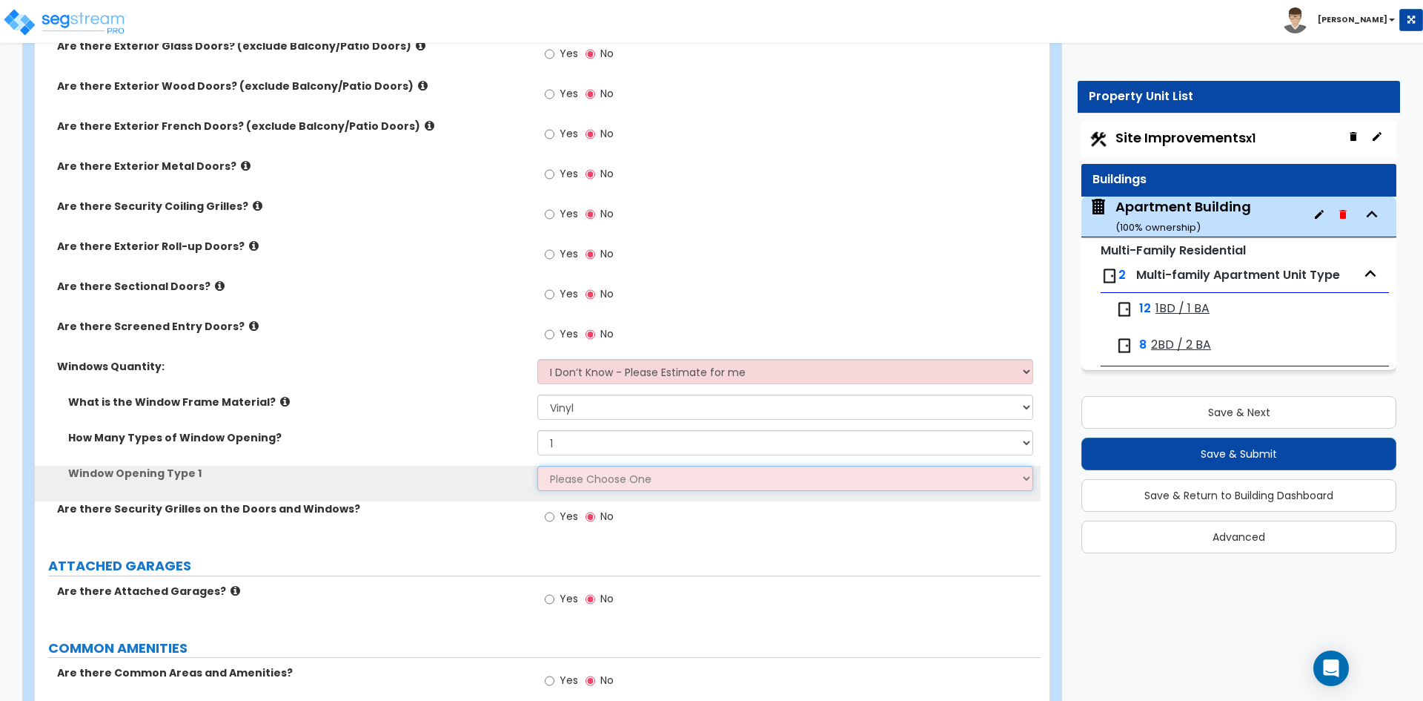
click at [608, 478] on select "Please Choose One Sliding Picture/Fixed Double/Single Hung Awning Swing" at bounding box center [784, 478] width 495 height 25
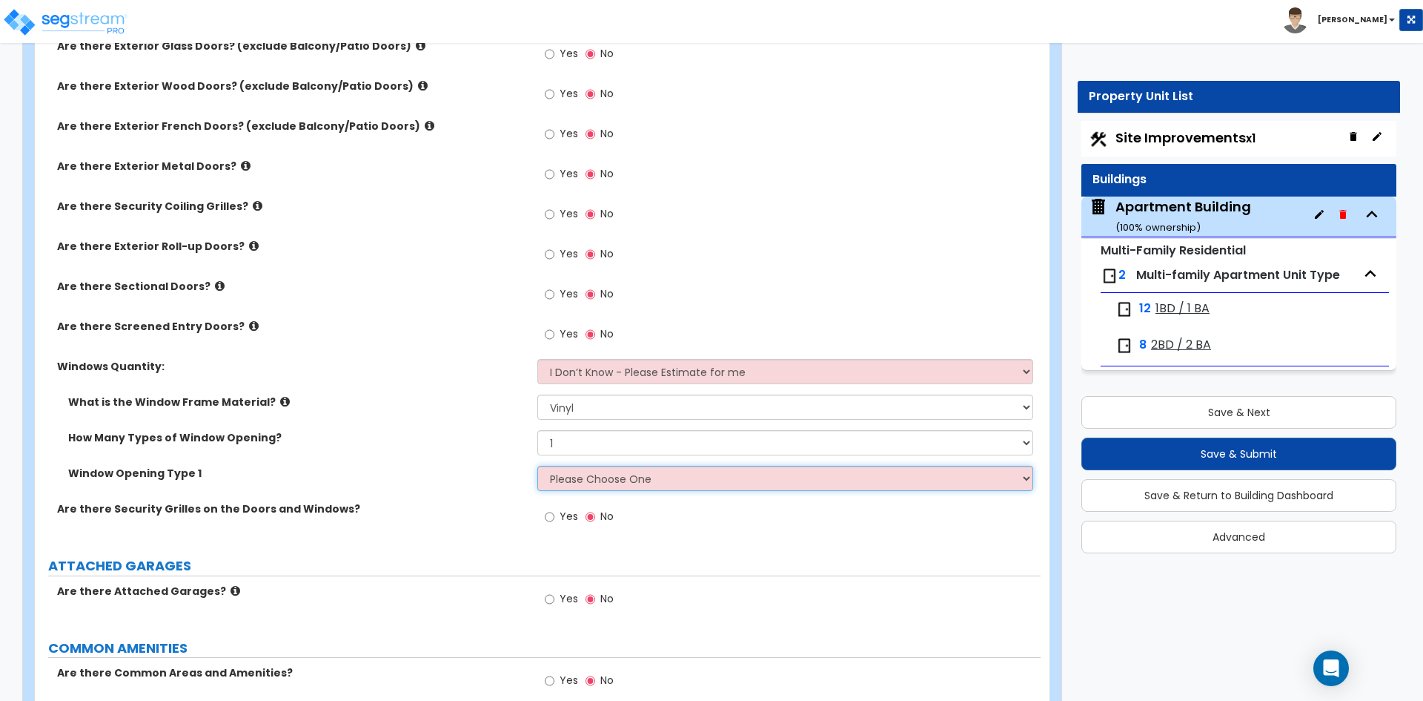
select select "1"
click at [537, 466] on select "Please Choose One Sliding Picture/Fixed Double/Single Hung Awning Swing" at bounding box center [784, 478] width 495 height 25
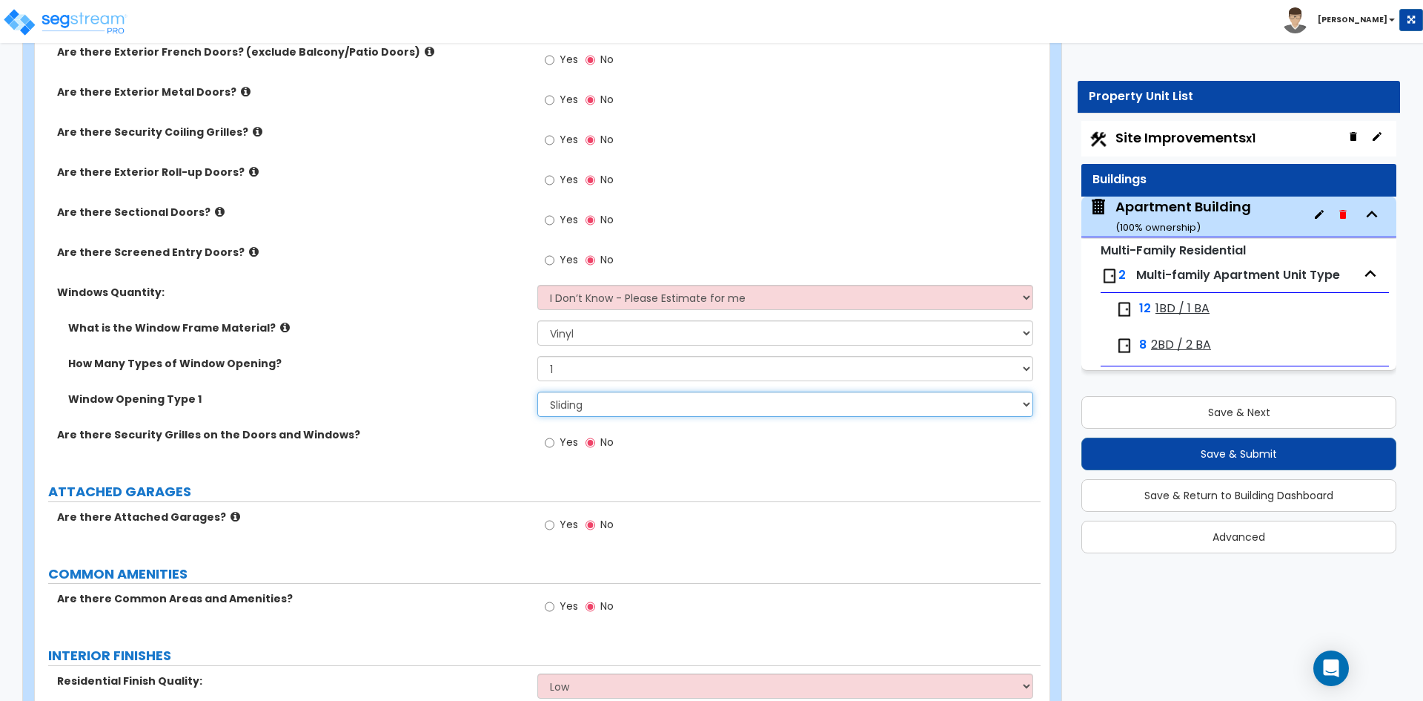
scroll to position [2594, 0]
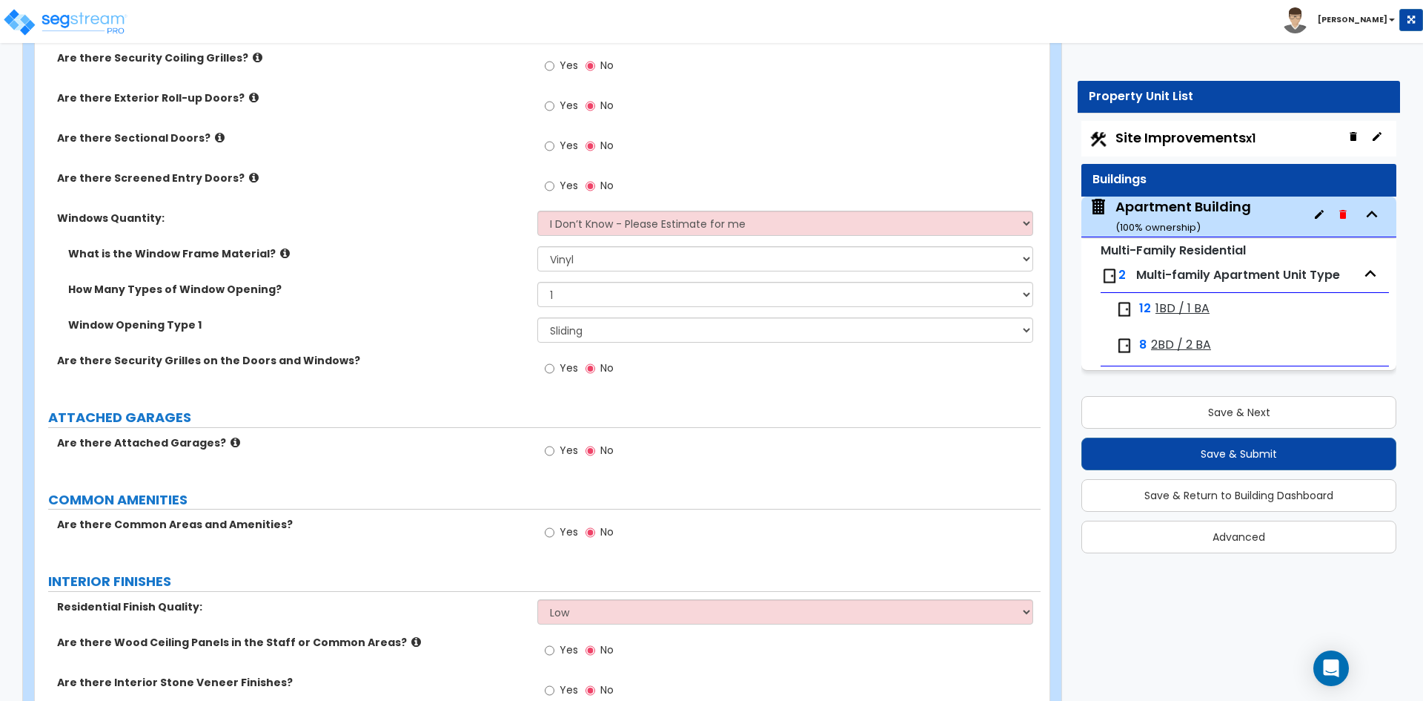
click at [544, 533] on div "Yes No" at bounding box center [579, 534] width 84 height 34
click at [552, 533] on input "Yes" at bounding box center [550, 532] width 10 height 16
radio input "true"
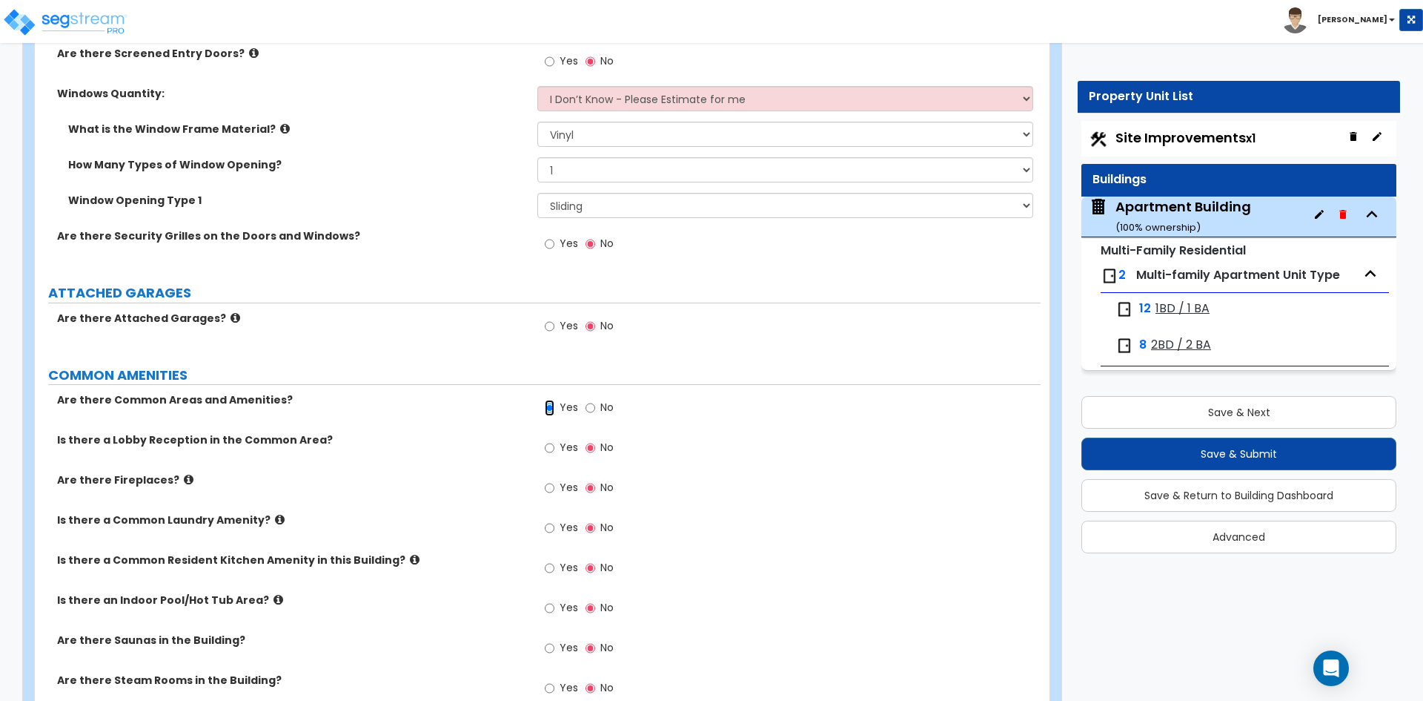
scroll to position [2743, 0]
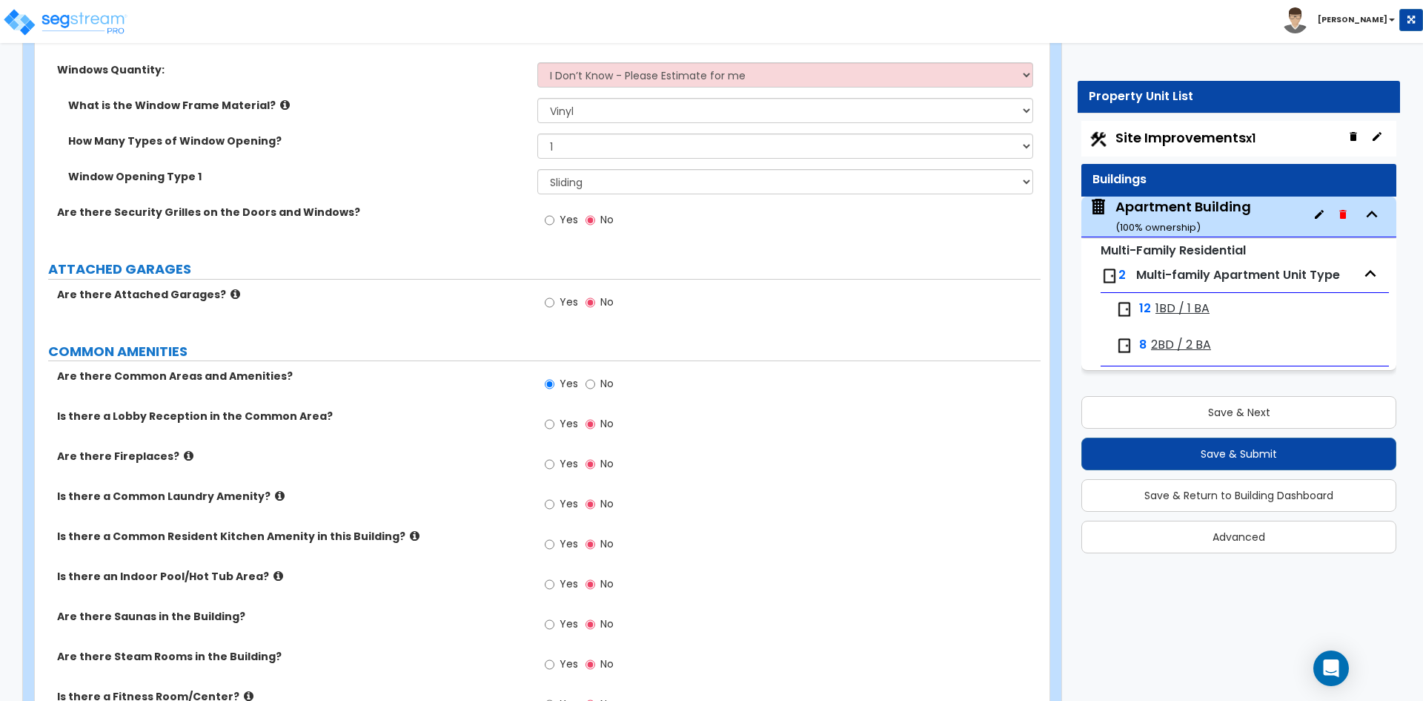
click at [556, 511] on label "Yes" at bounding box center [561, 505] width 33 height 25
click at [554, 511] on input "Yes" at bounding box center [550, 504] width 10 height 16
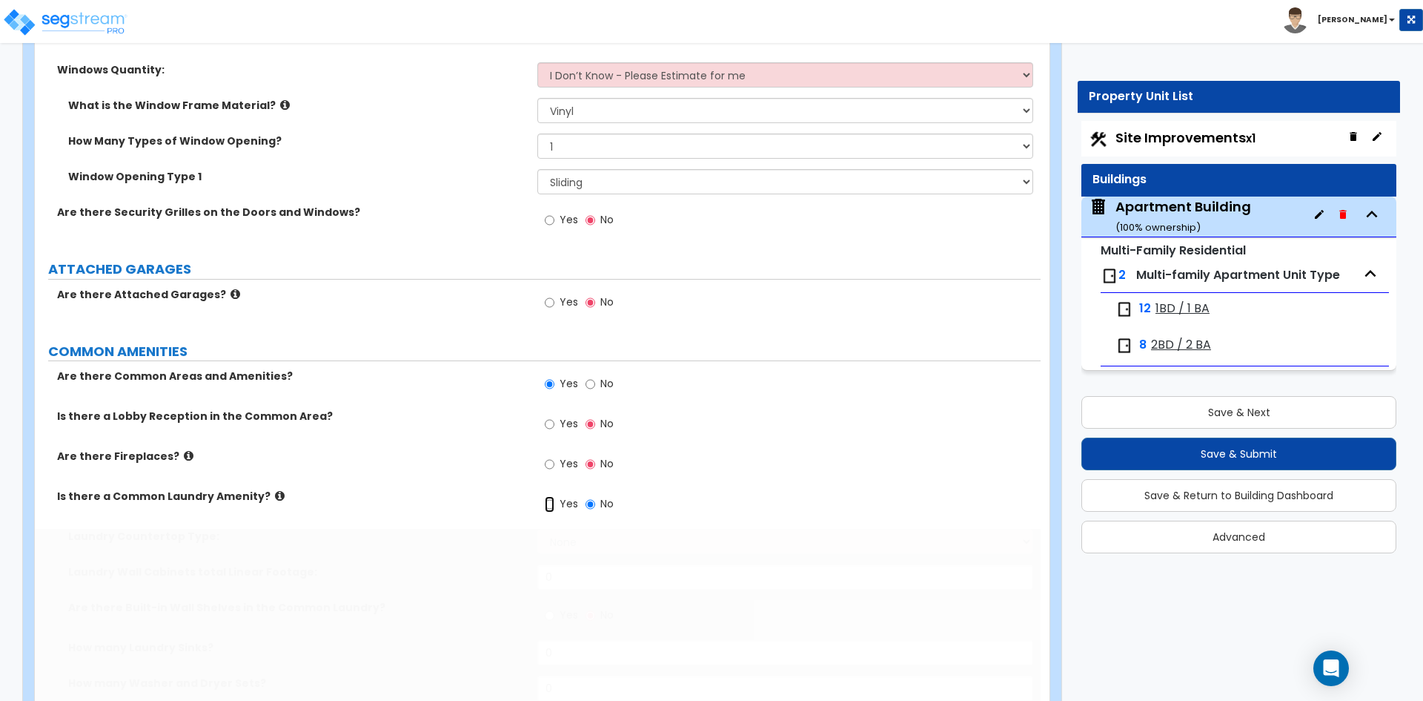
radio input "true"
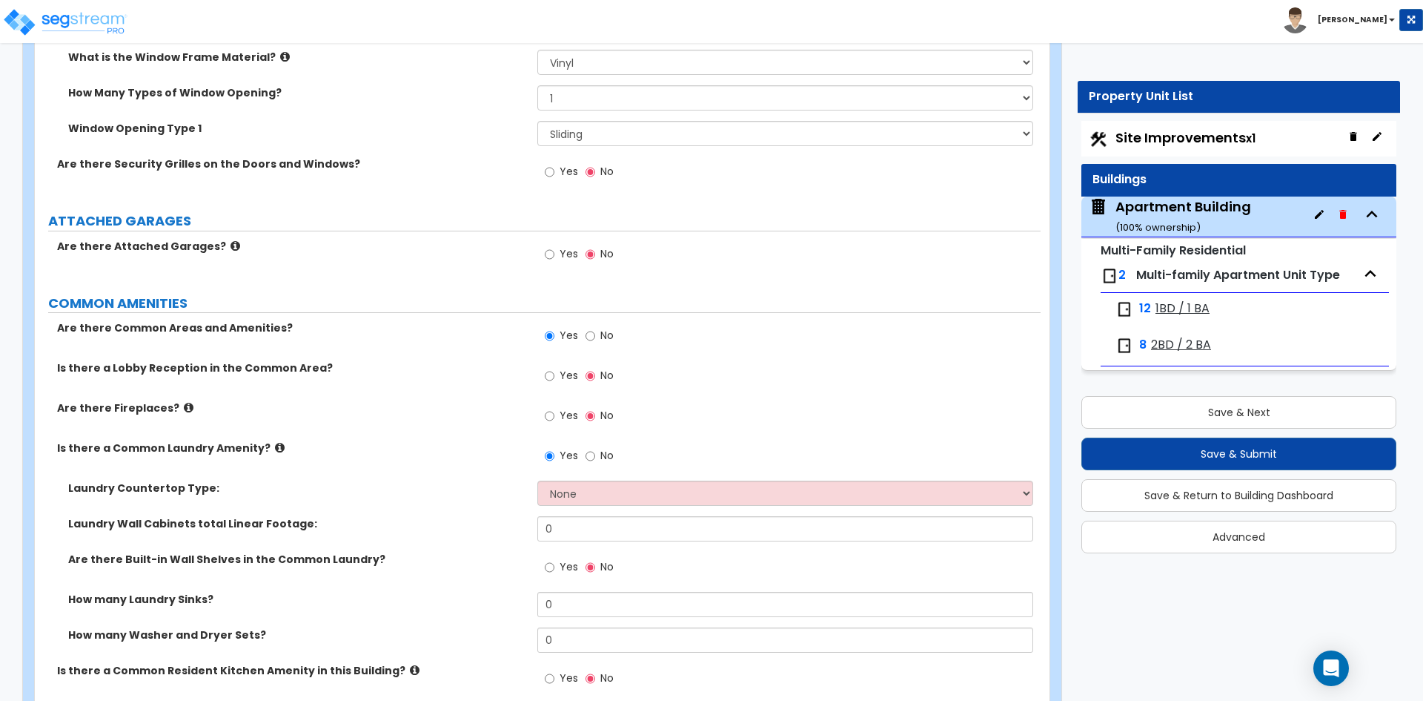
scroll to position [2817, 0]
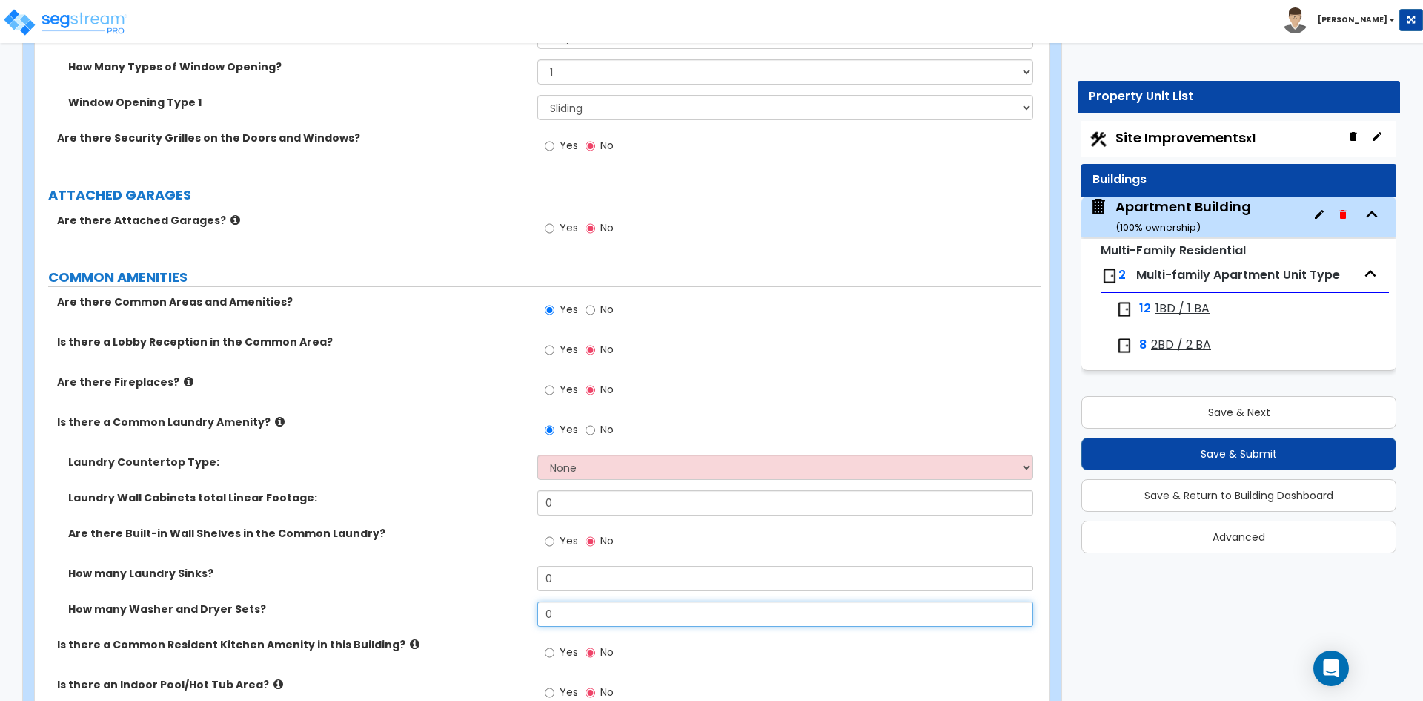
click at [675, 612] on input "0" at bounding box center [784, 613] width 495 height 25
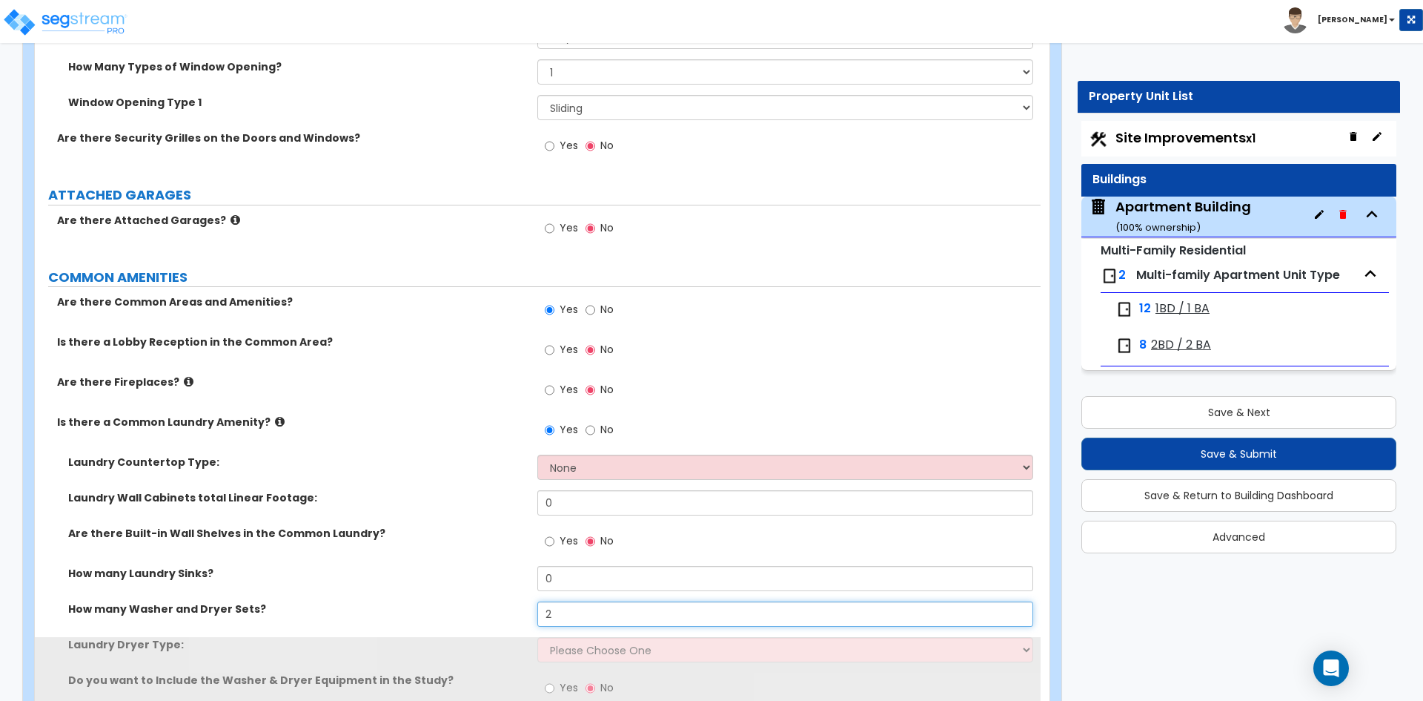
type input "2"
click at [434, 592] on div "How many Laundry Sinks? 0" at bounding box center [538, 584] width 1006 height 36
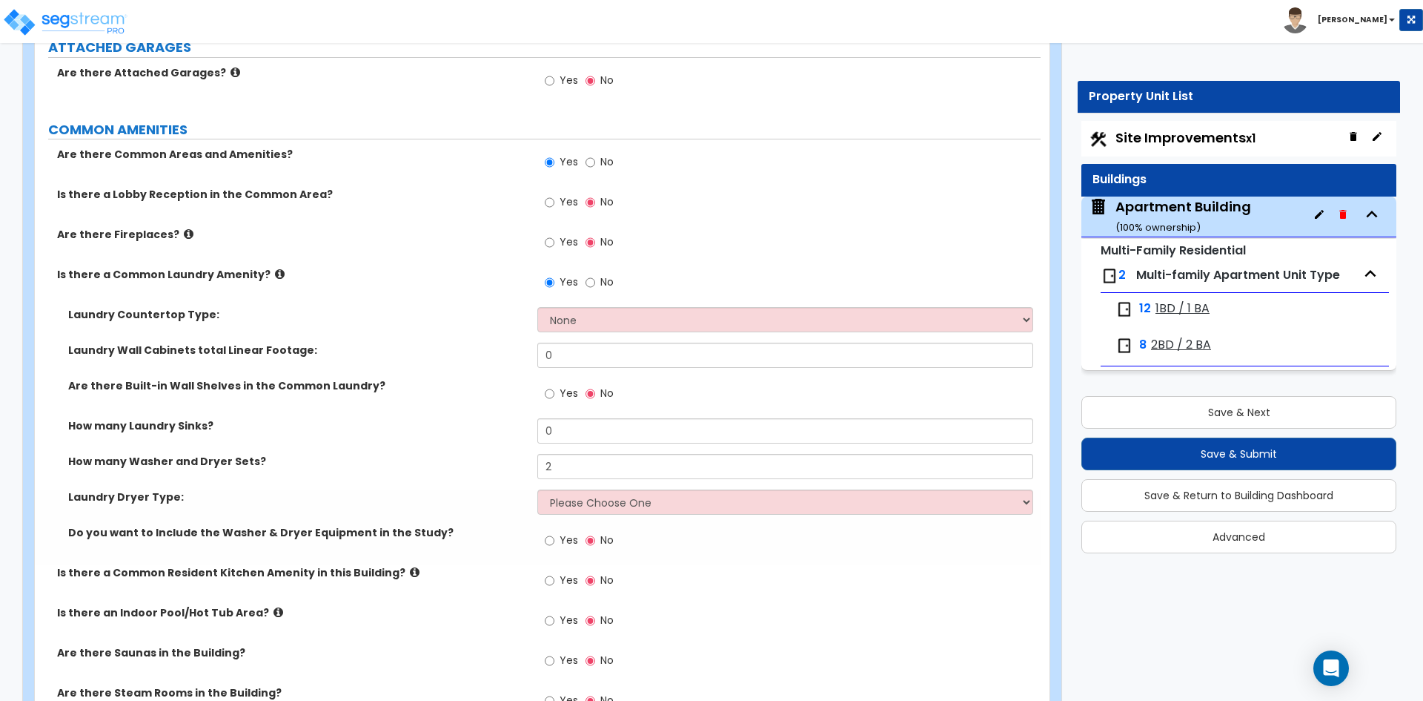
scroll to position [2965, 0]
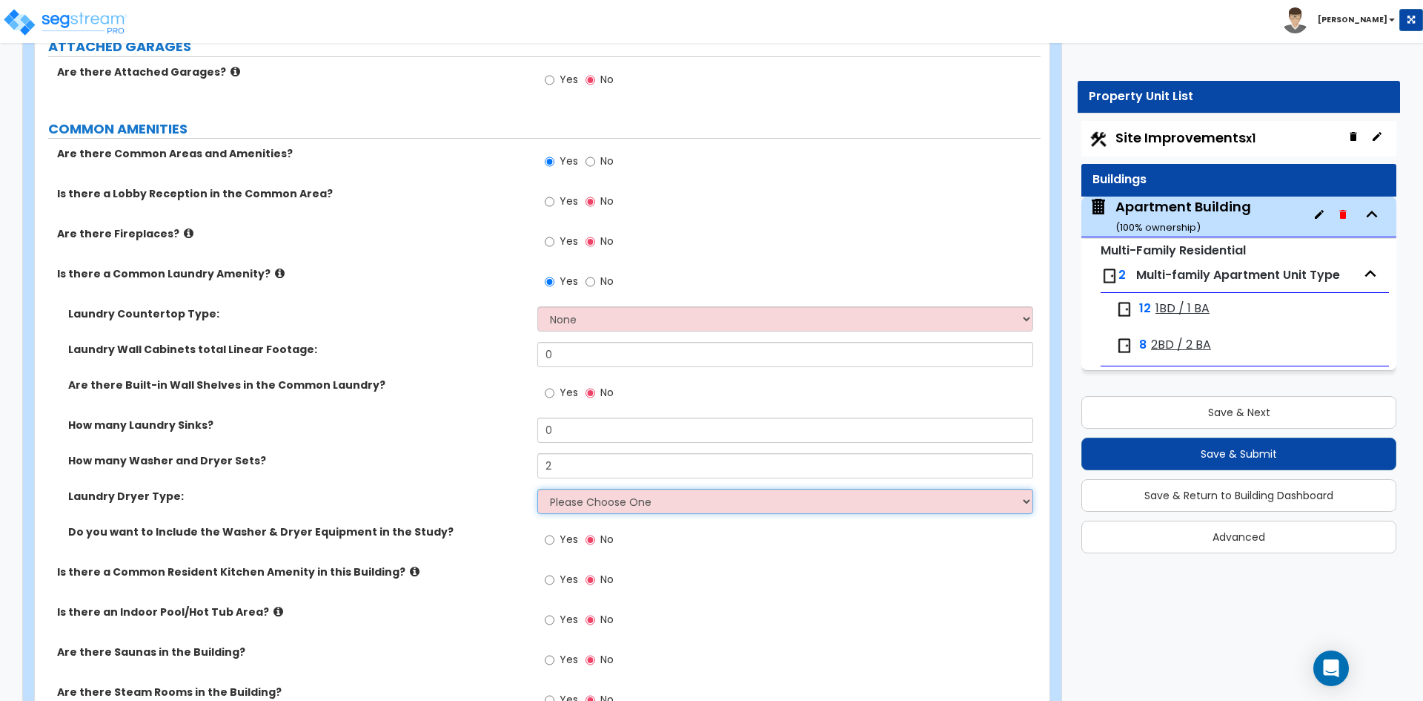
click at [625, 506] on select "Please Choose One Gas Electric" at bounding box center [784, 501] width 495 height 25
click at [600, 504] on select "Please Choose One Gas Electric" at bounding box center [784, 501] width 495 height 25
select select "2"
click at [537, 489] on select "Please Choose One Gas Electric" at bounding box center [784, 501] width 495 height 25
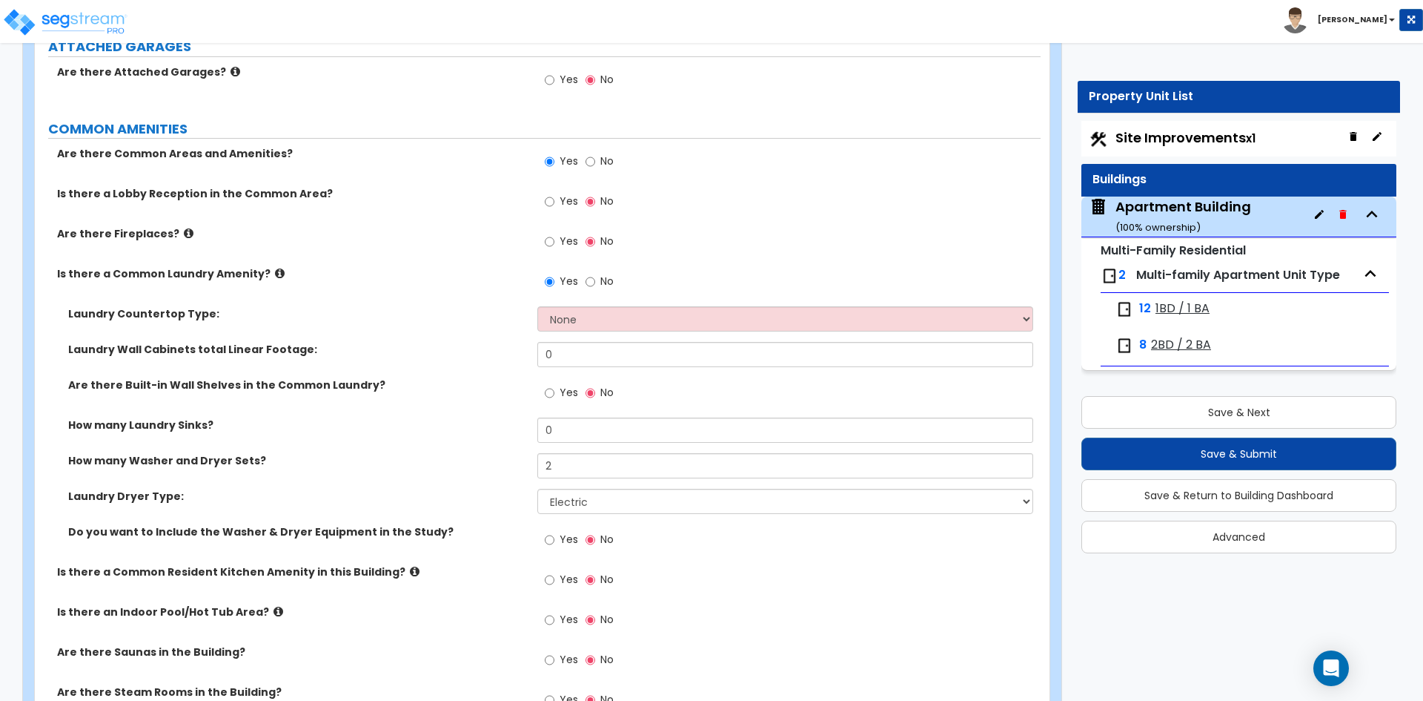
click at [503, 482] on div "How many Washer and Dryer Sets? 2" at bounding box center [538, 471] width 1006 height 36
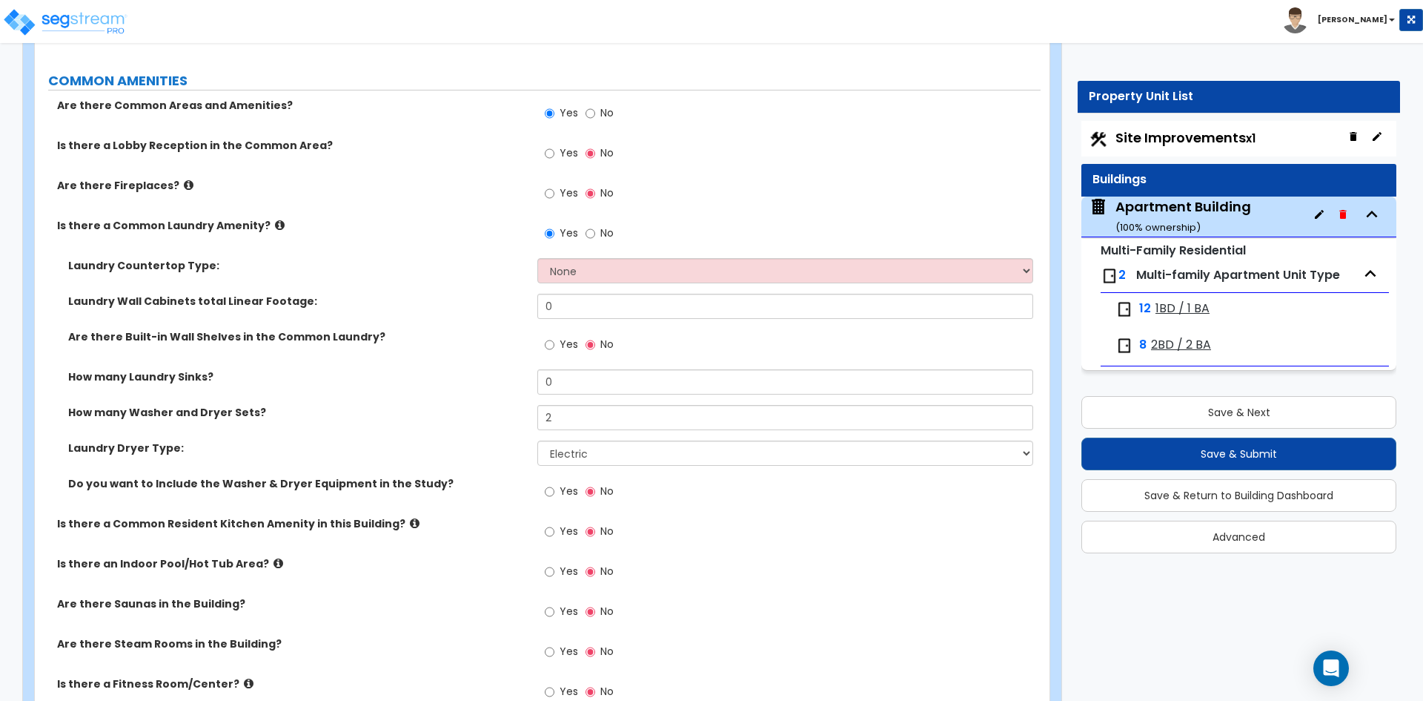
scroll to position [3039, 0]
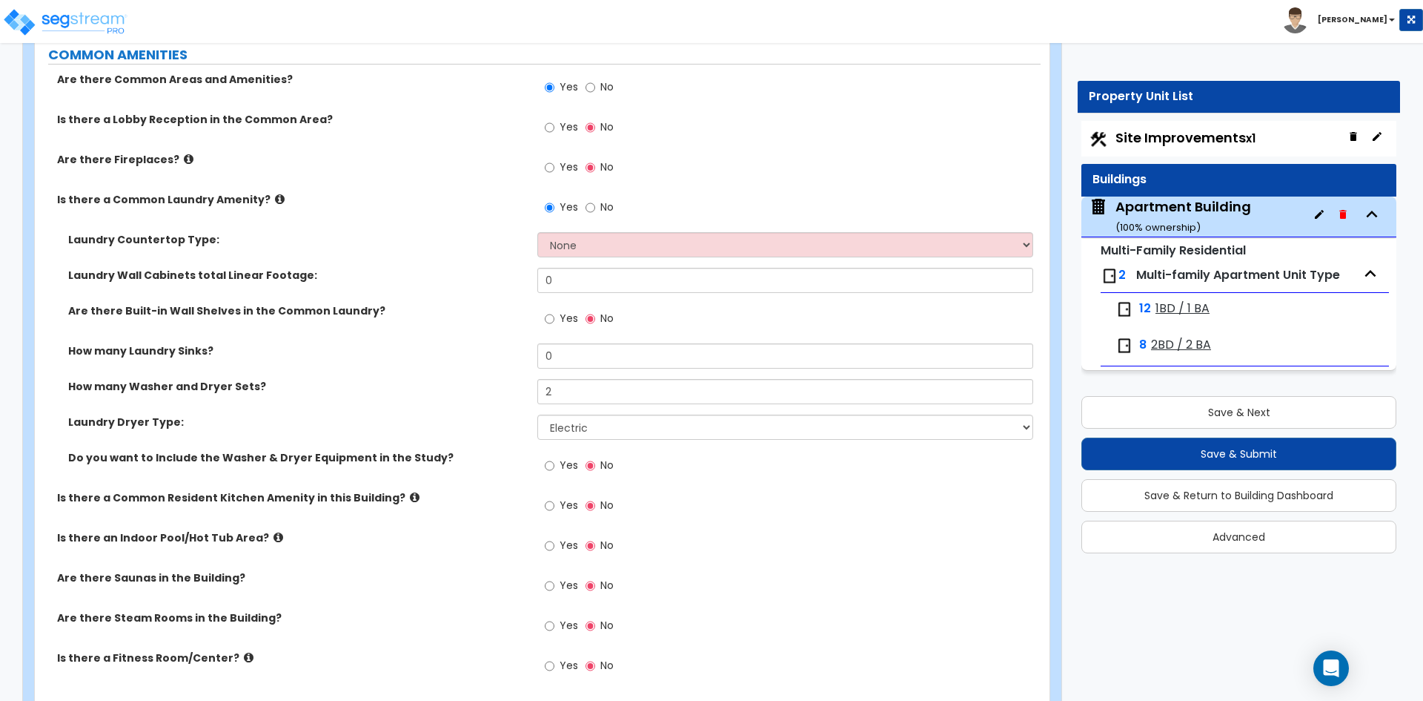
click at [559, 461] on label "Yes" at bounding box center [561, 466] width 33 height 25
click at [554, 461] on input "Yes" at bounding box center [550, 465] width 10 height 16
radio input "true"
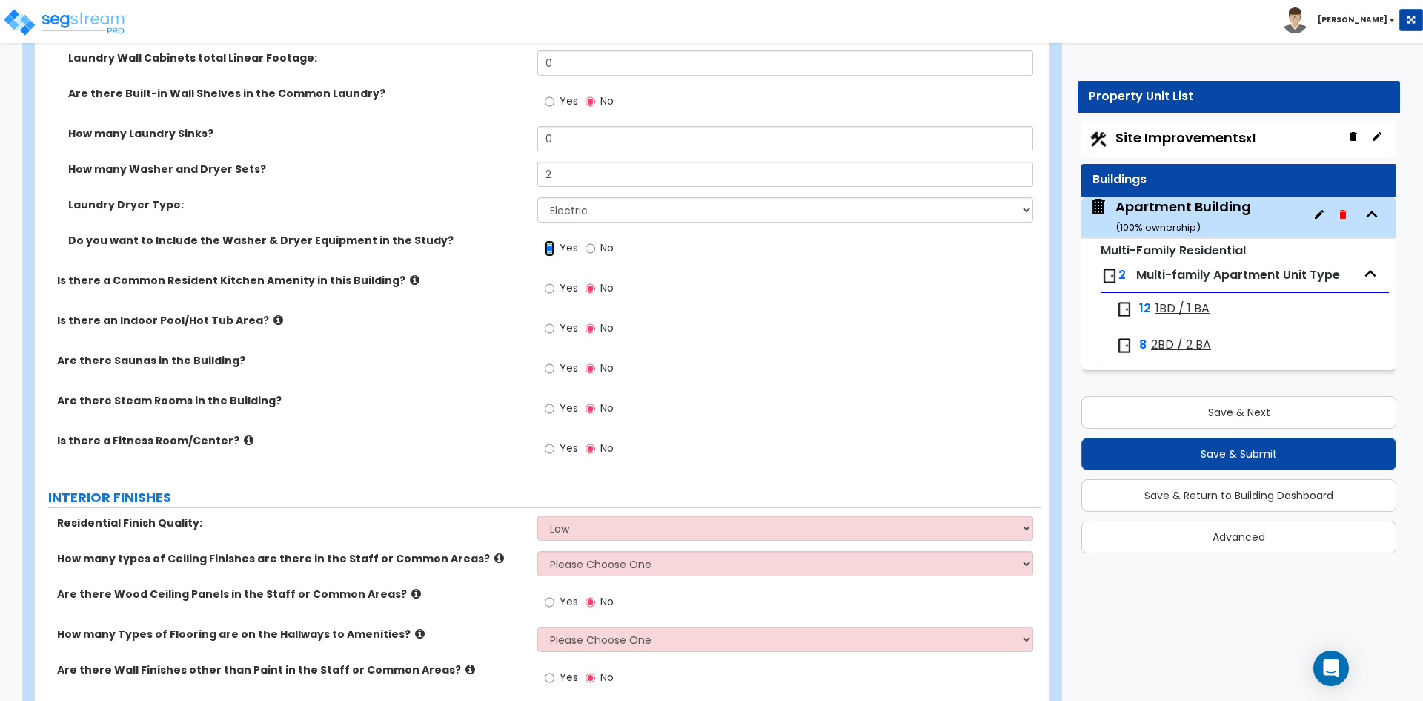
scroll to position [3262, 0]
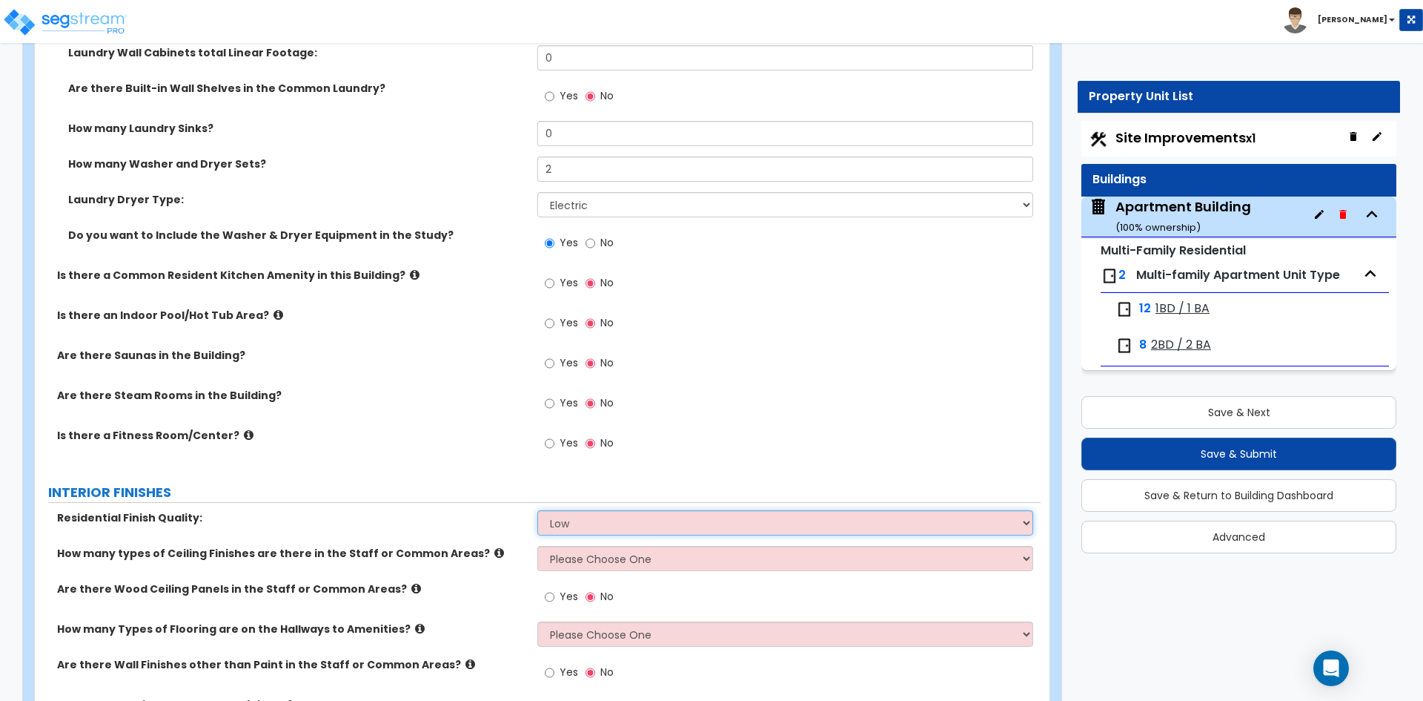
click at [625, 527] on select "Low Average High" at bounding box center [784, 522] width 495 height 25
select select "1"
click at [537, 510] on select "Low Average High" at bounding box center [784, 522] width 495 height 25
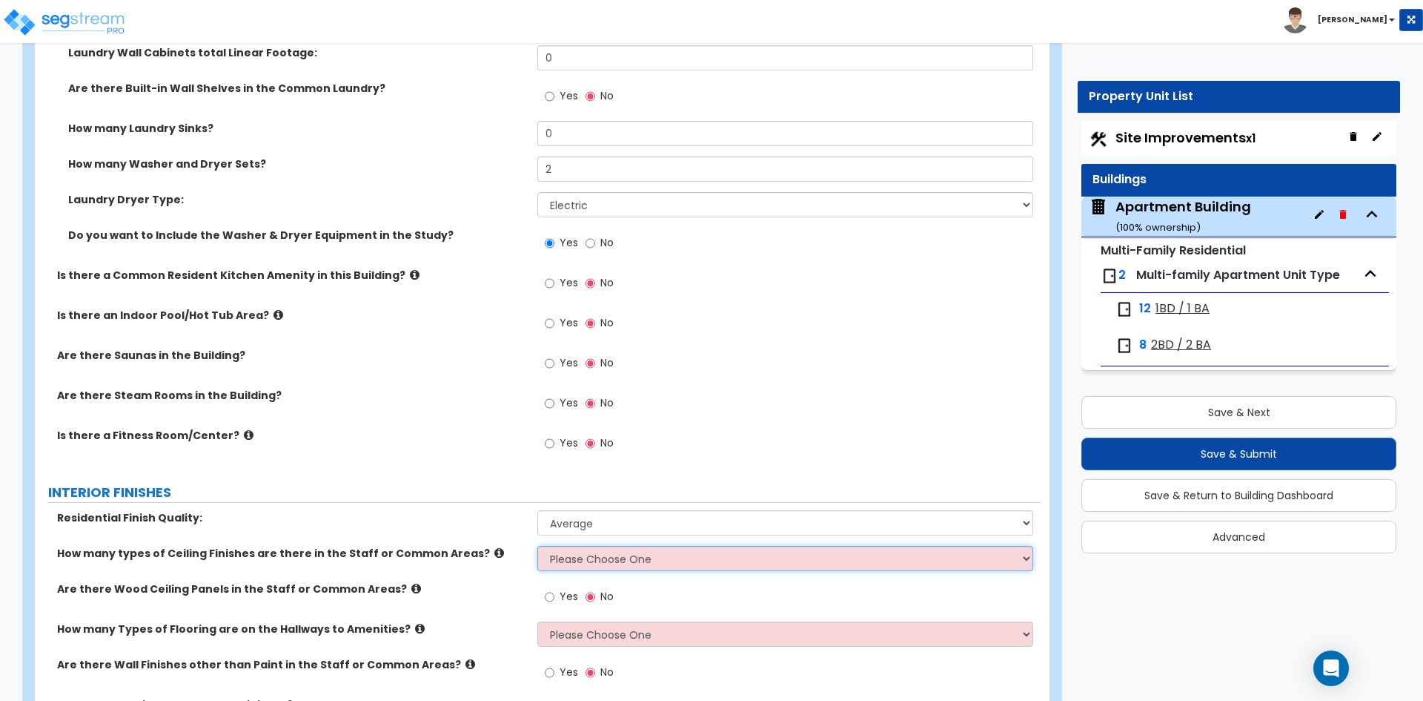
click at [709, 565] on select "Please Choose One 1 2 3" at bounding box center [784, 558] width 495 height 25
select select "1"
click at [537, 546] on select "Please Choose One 1 2 3" at bounding box center [784, 558] width 495 height 25
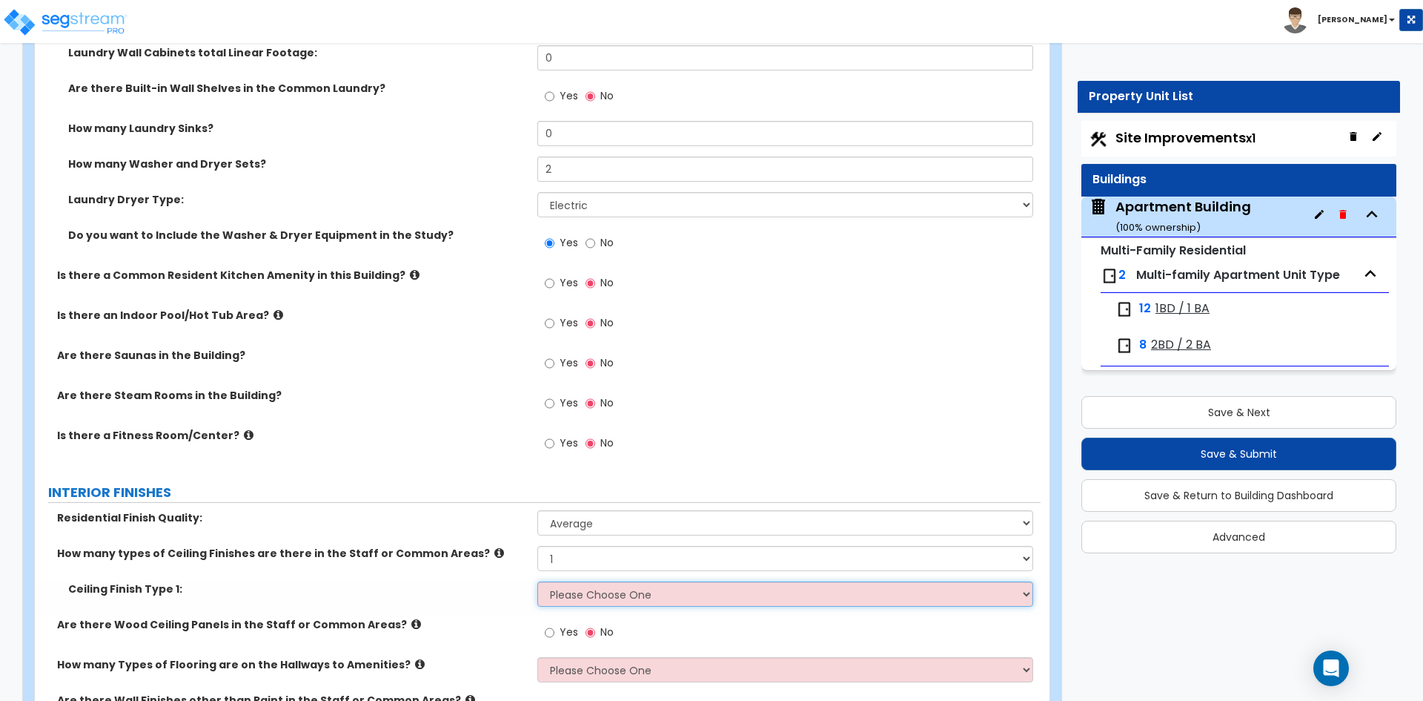
click at [583, 590] on select "Please Choose One Drop Ceiling Drywall Ceiling Open Ceiling" at bounding box center [784, 593] width 495 height 25
select select "2"
click at [537, 581] on select "Please Choose One Drop Ceiling Drywall Ceiling Open Ceiling" at bounding box center [784, 593] width 495 height 25
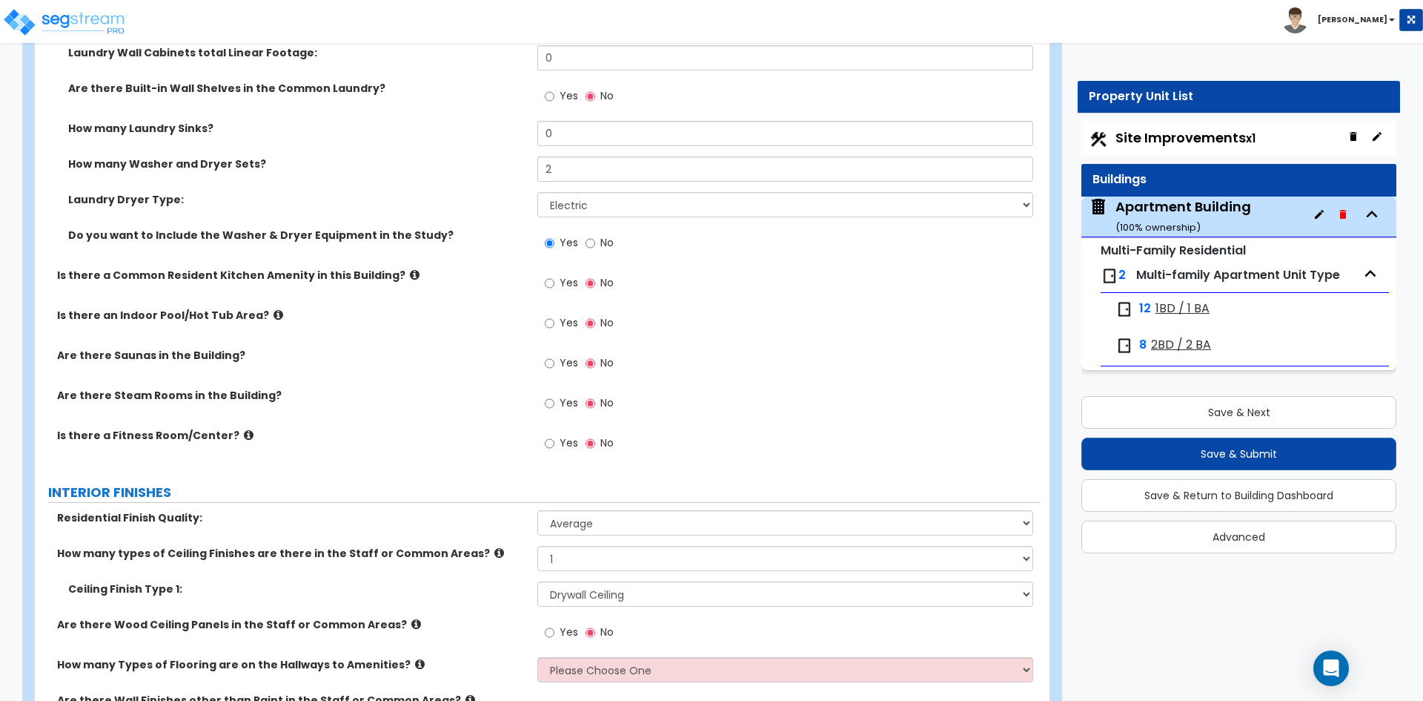
click at [352, 456] on div "Is there a Fitness Room/Center? Yes No" at bounding box center [538, 448] width 1006 height 40
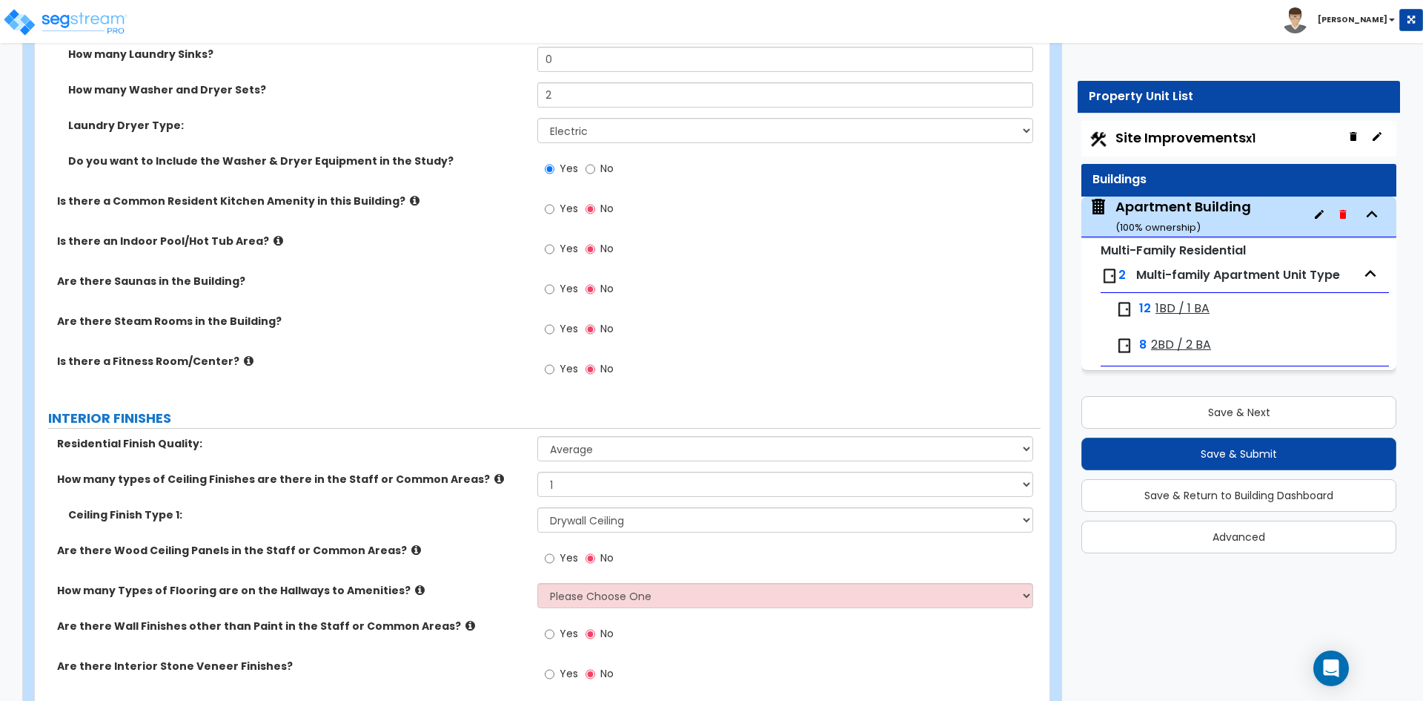
scroll to position [3410, 0]
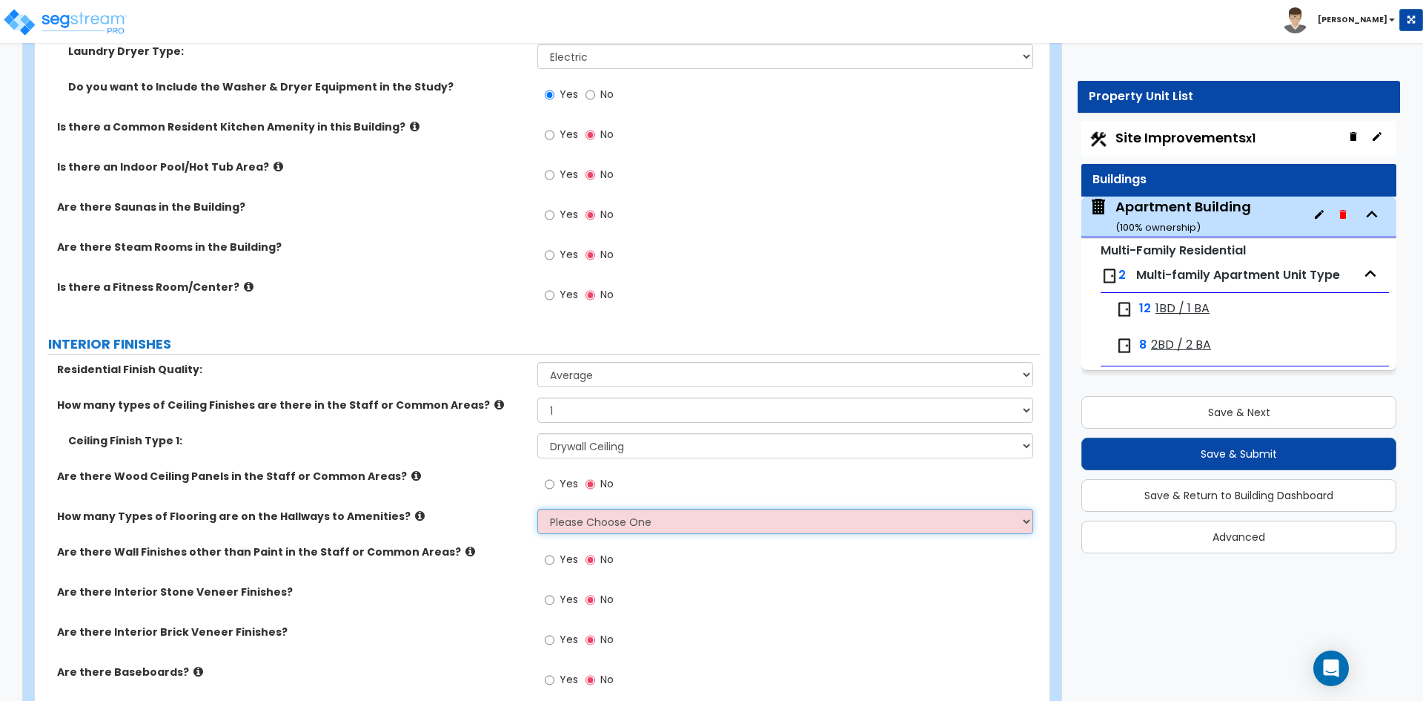
click at [564, 517] on select "Please Choose One 1 2 3" at bounding box center [784, 521] width 495 height 25
select select "1"
click at [537, 509] on select "Please Choose One 1 2 3" at bounding box center [784, 521] width 495 height 25
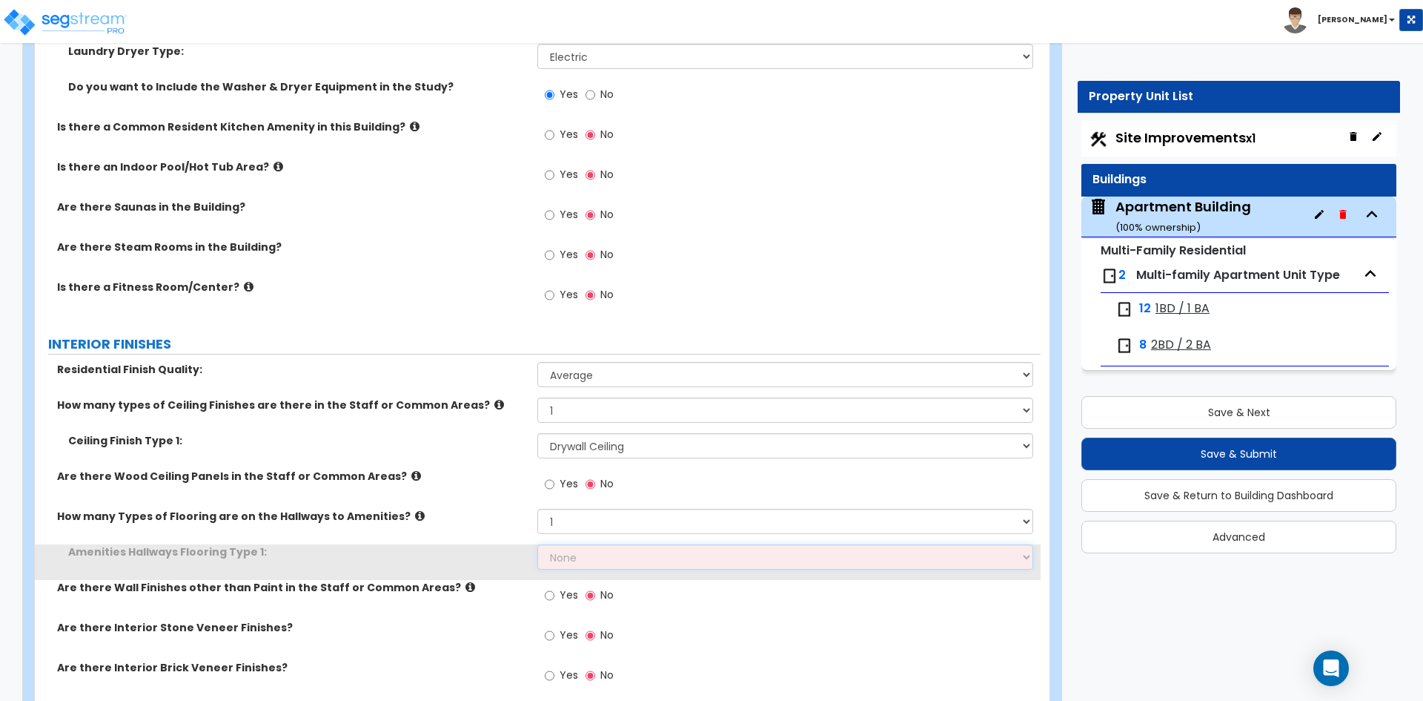
click at [585, 553] on select "None Tile Flooring Hardwood Flooring Resilient Laminate Flooring VCT Flooring S…" at bounding box center [784, 556] width 495 height 25
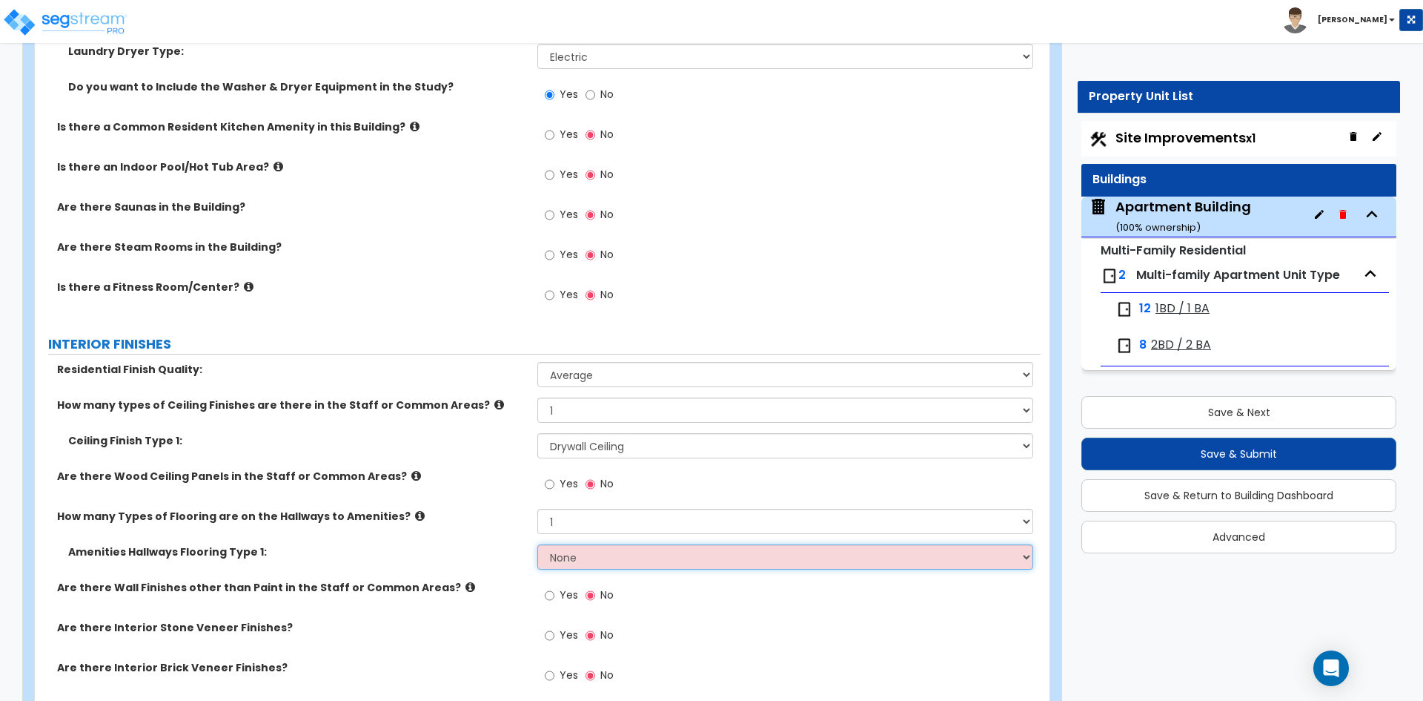
select select "1"
click at [537, 544] on select "None Tile Flooring Hardwood Flooring Resilient Laminate Flooring VCT Flooring S…" at bounding box center [784, 556] width 495 height 25
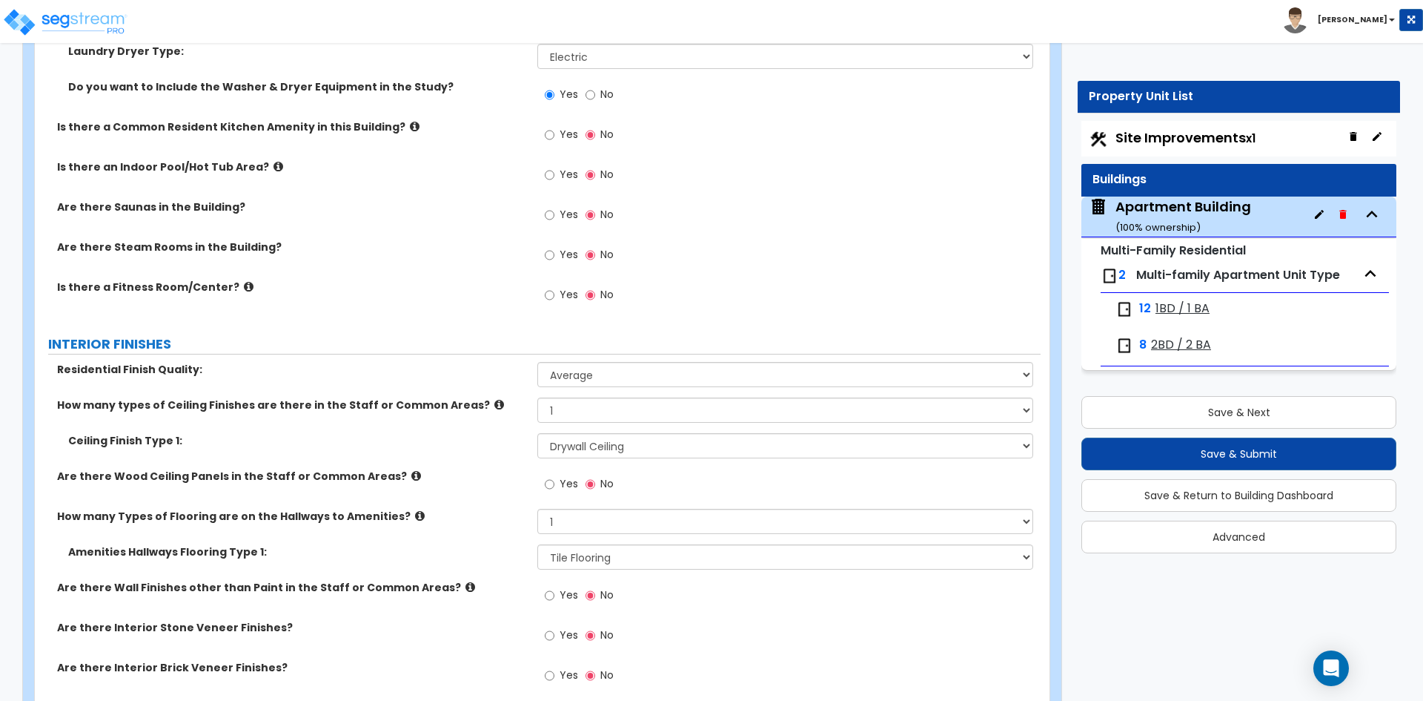
click at [420, 500] on div "Are there Wood Ceiling Panels in the Staff or Common Areas? Yes No" at bounding box center [538, 488] width 1006 height 40
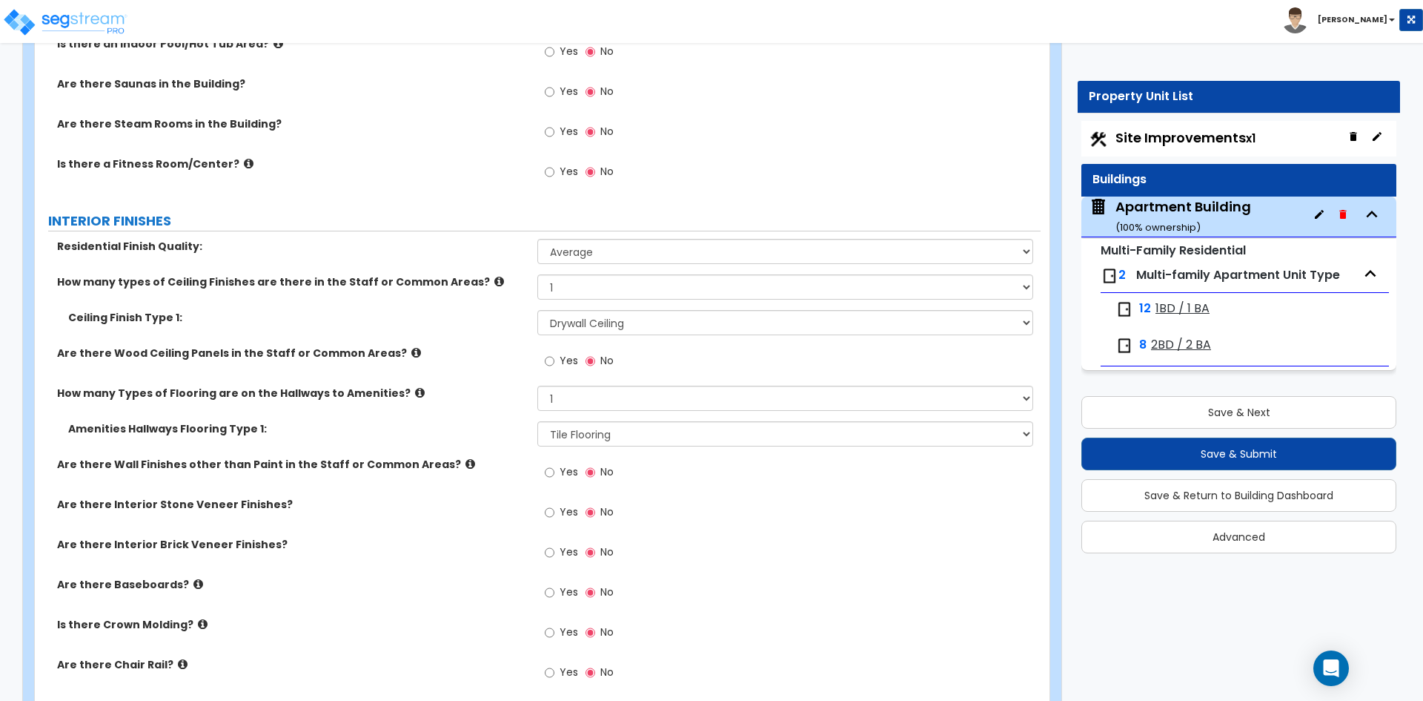
scroll to position [3558, 0]
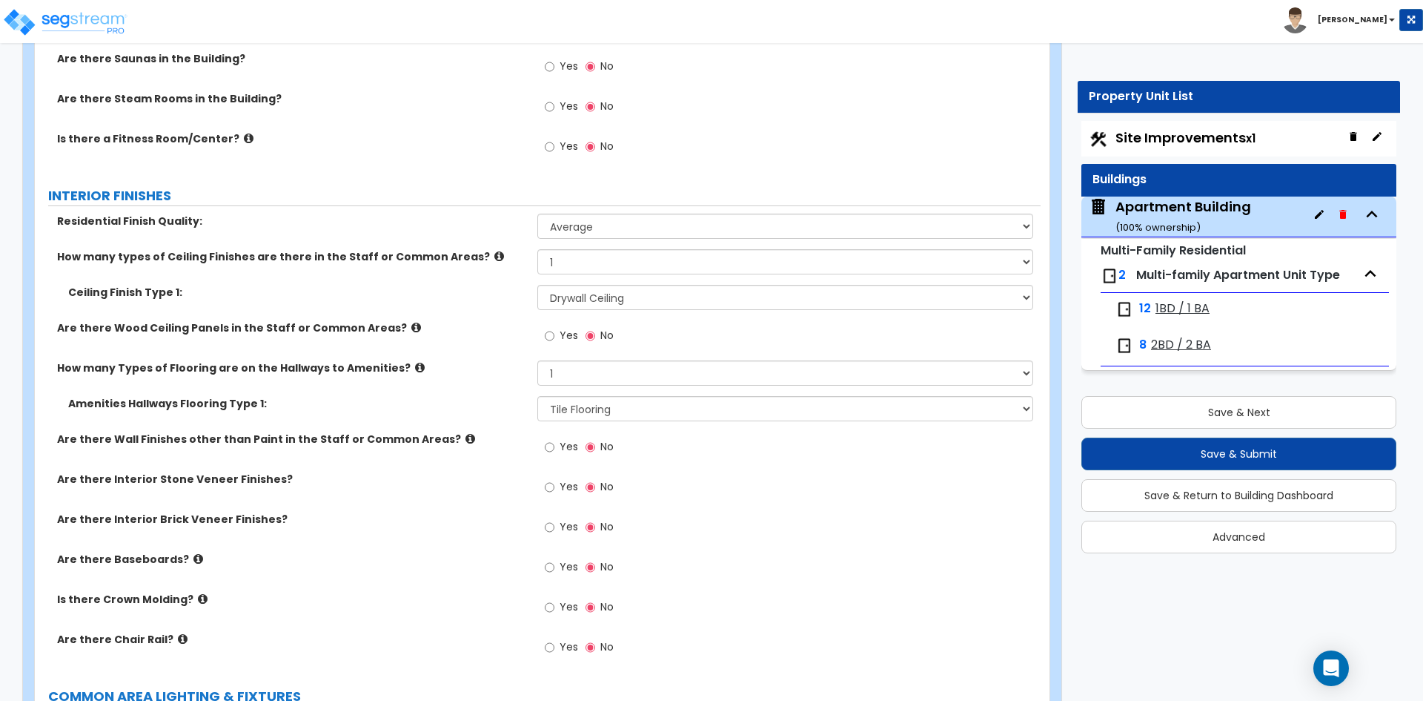
click at [555, 562] on label "Yes" at bounding box center [561, 568] width 33 height 25
click at [554, 562] on input "Yes" at bounding box center [550, 567] width 10 height 16
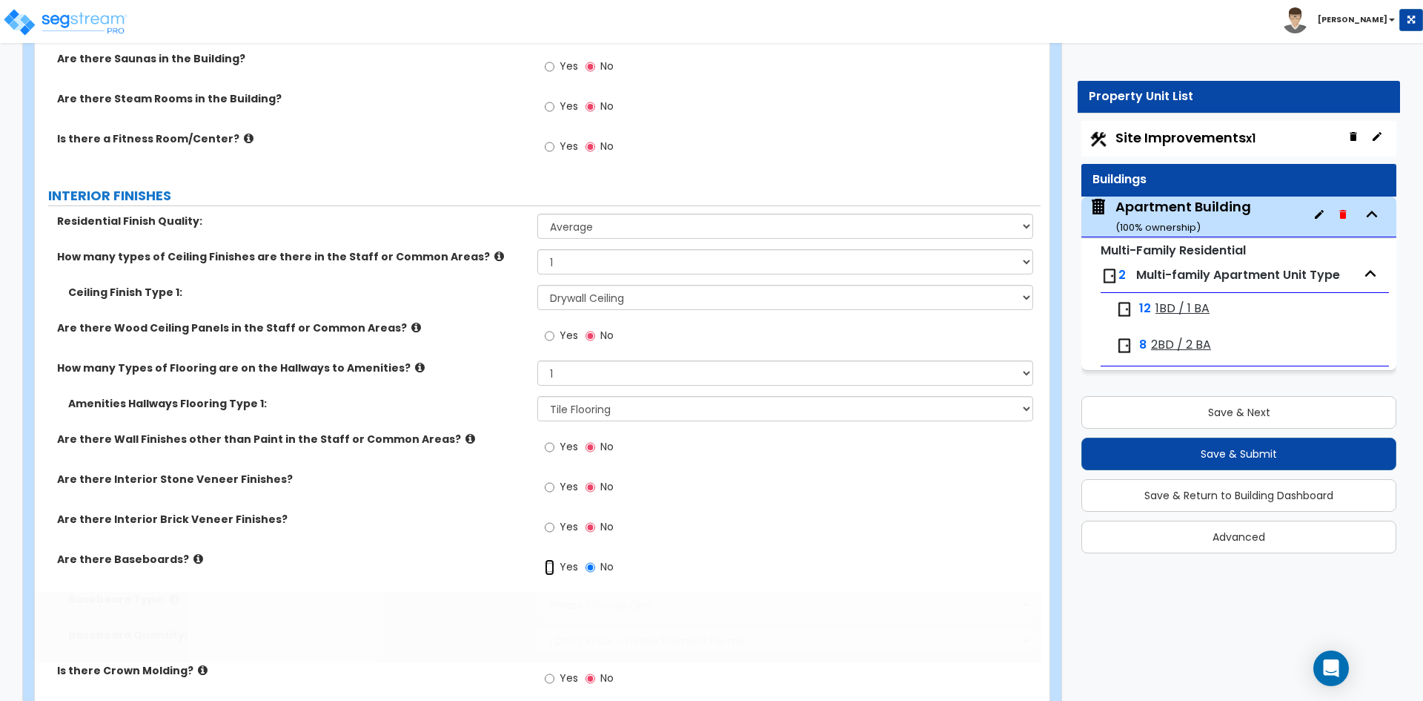
radio input "true"
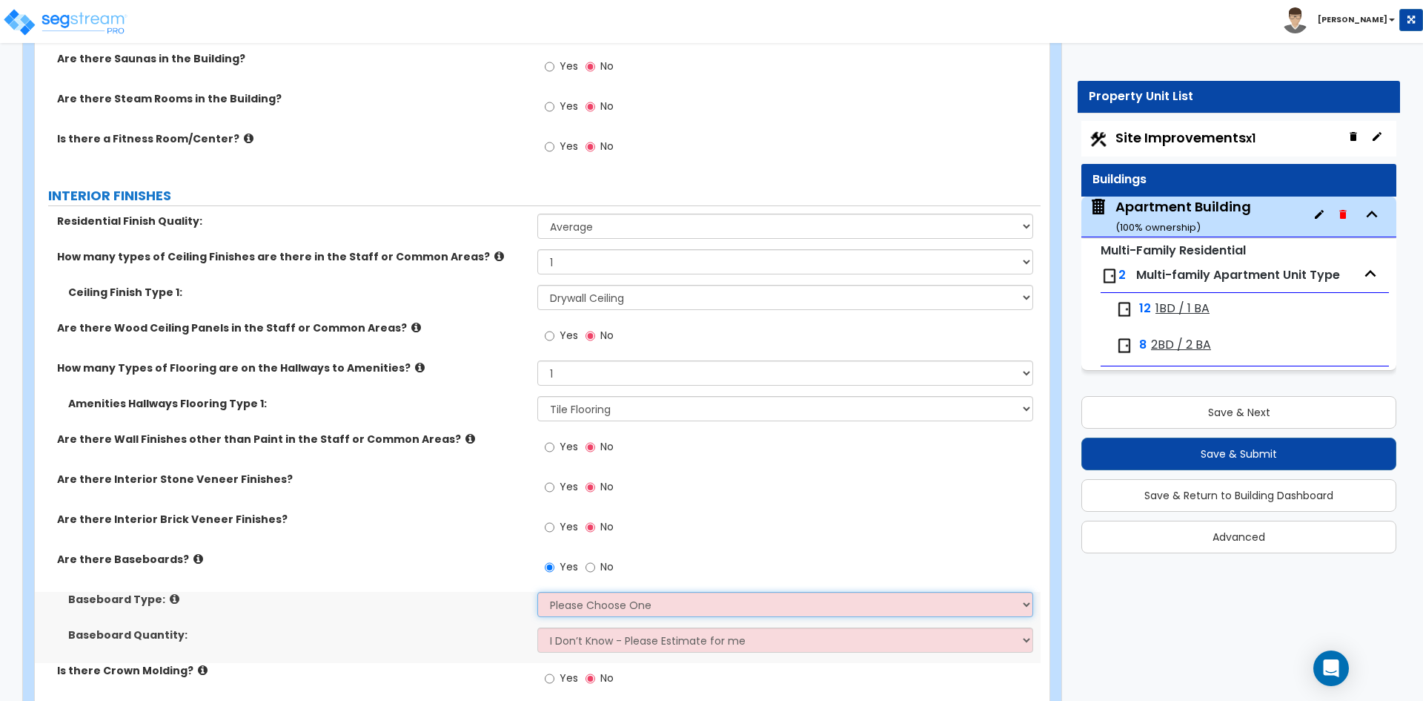
click at [576, 603] on select "Please Choose One Wood Vinyl Carpet Tile" at bounding box center [784, 604] width 495 height 25
select select "4"
click at [537, 592] on select "Please Choose One Wood Vinyl Carpet Tile" at bounding box center [784, 604] width 495 height 25
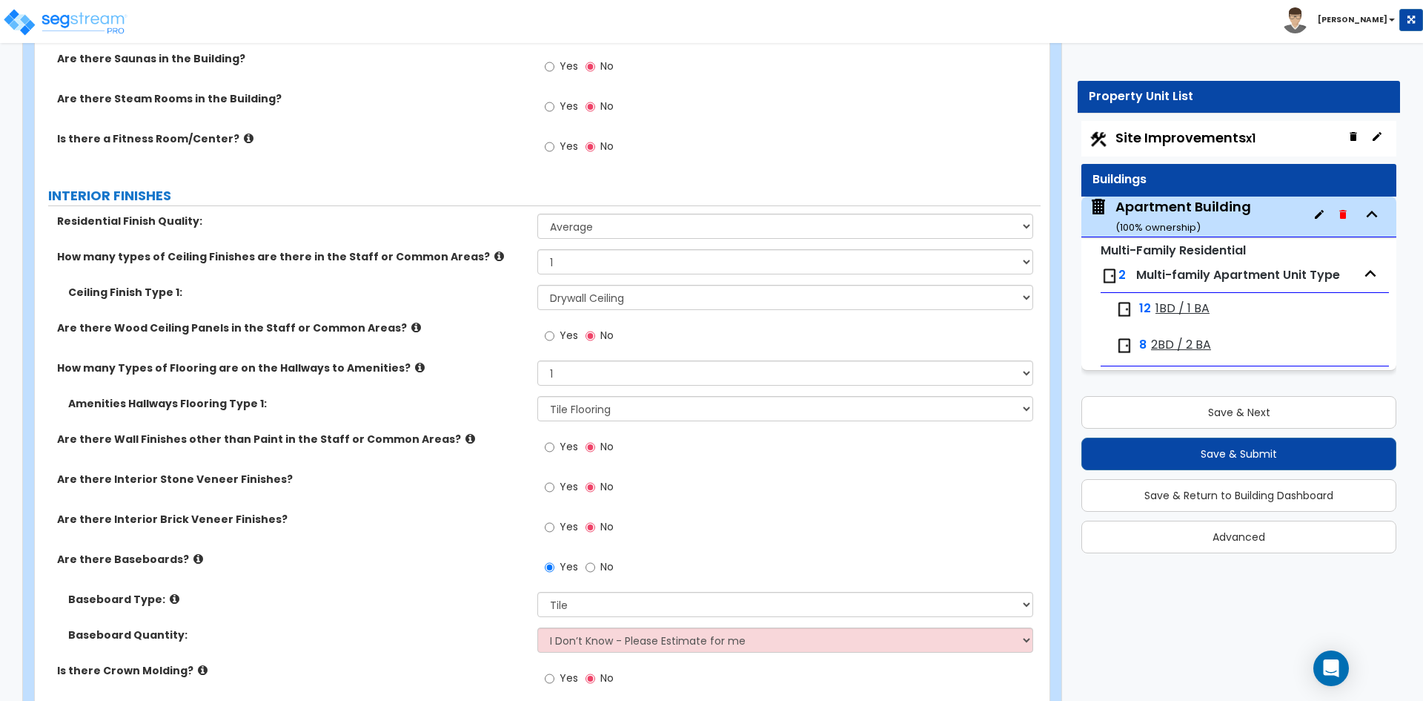
click at [334, 593] on label "Baseboard Type:" at bounding box center [297, 599] width 458 height 15
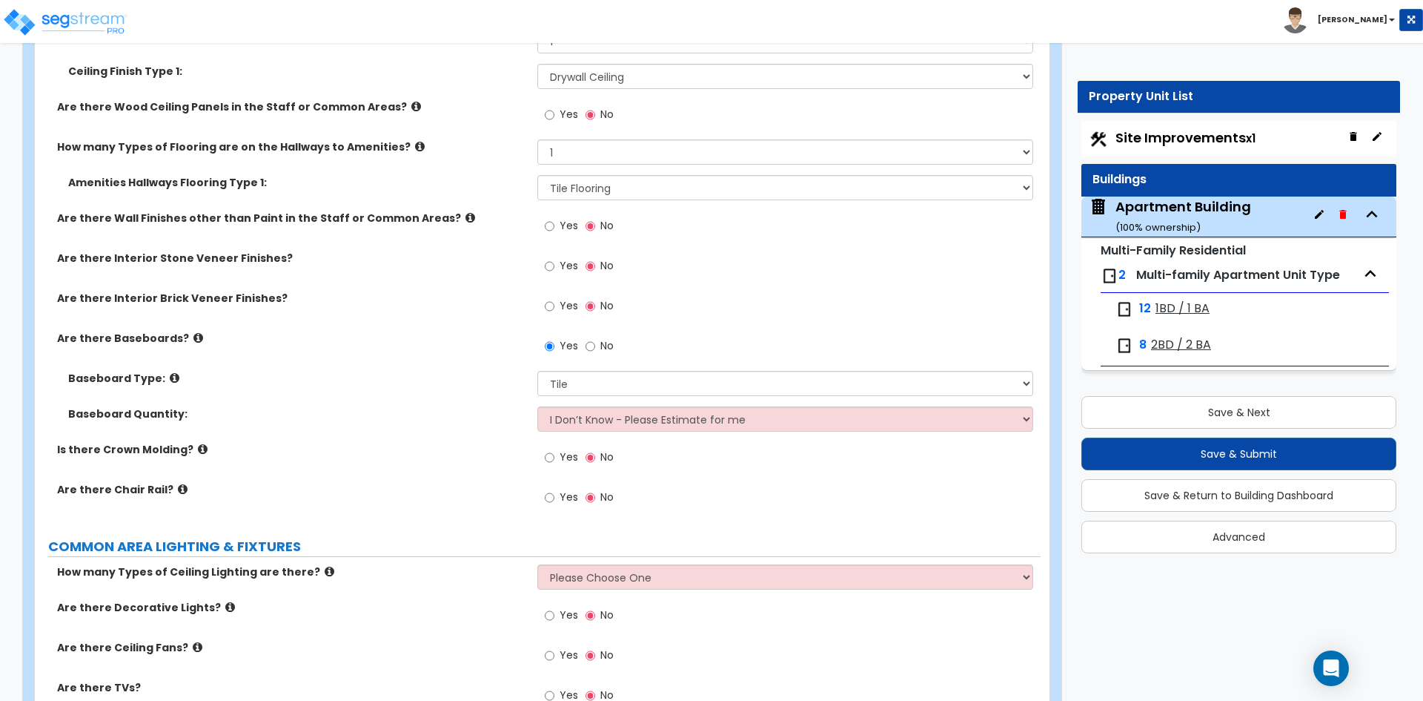
scroll to position [3781, 0]
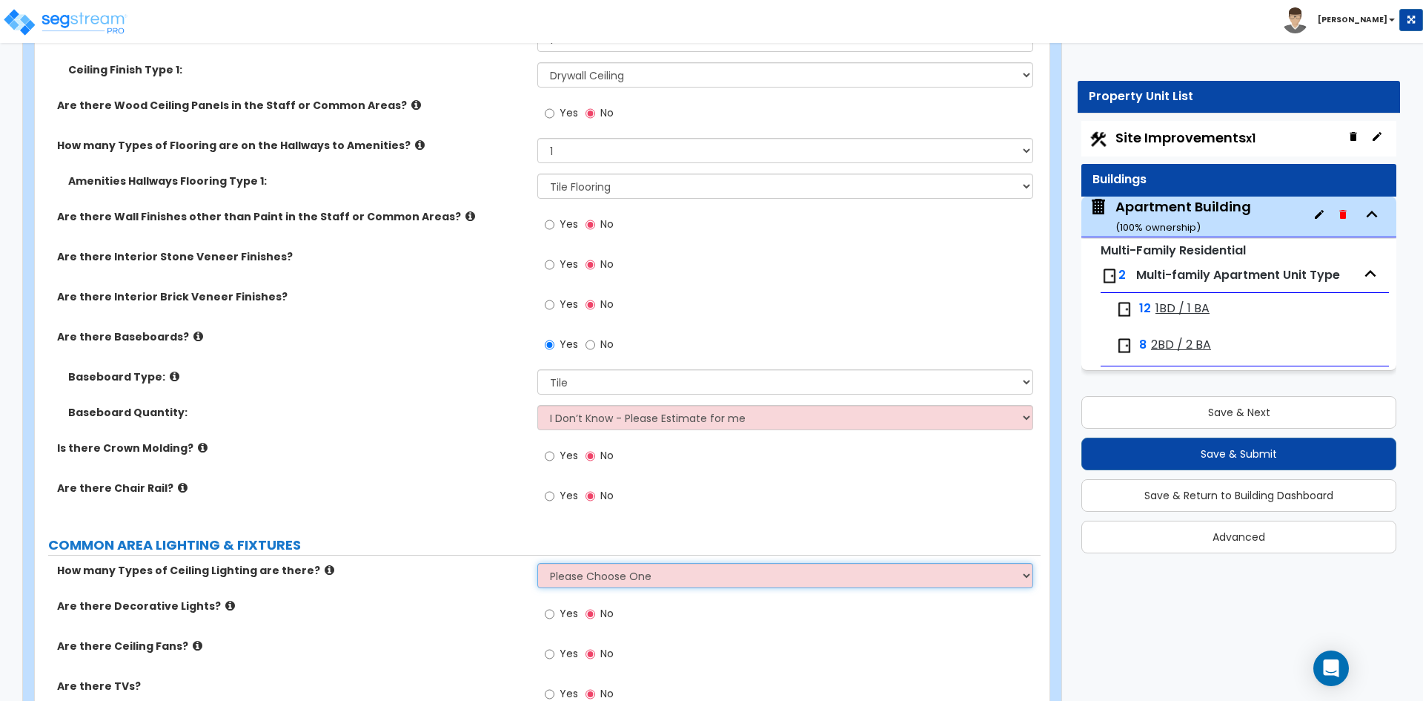
click at [612, 577] on select "Please Choose One 1 2 3" at bounding box center [784, 575] width 495 height 25
select select "1"
click at [537, 563] on select "Please Choose One 1 2 3" at bounding box center [784, 575] width 495 height 25
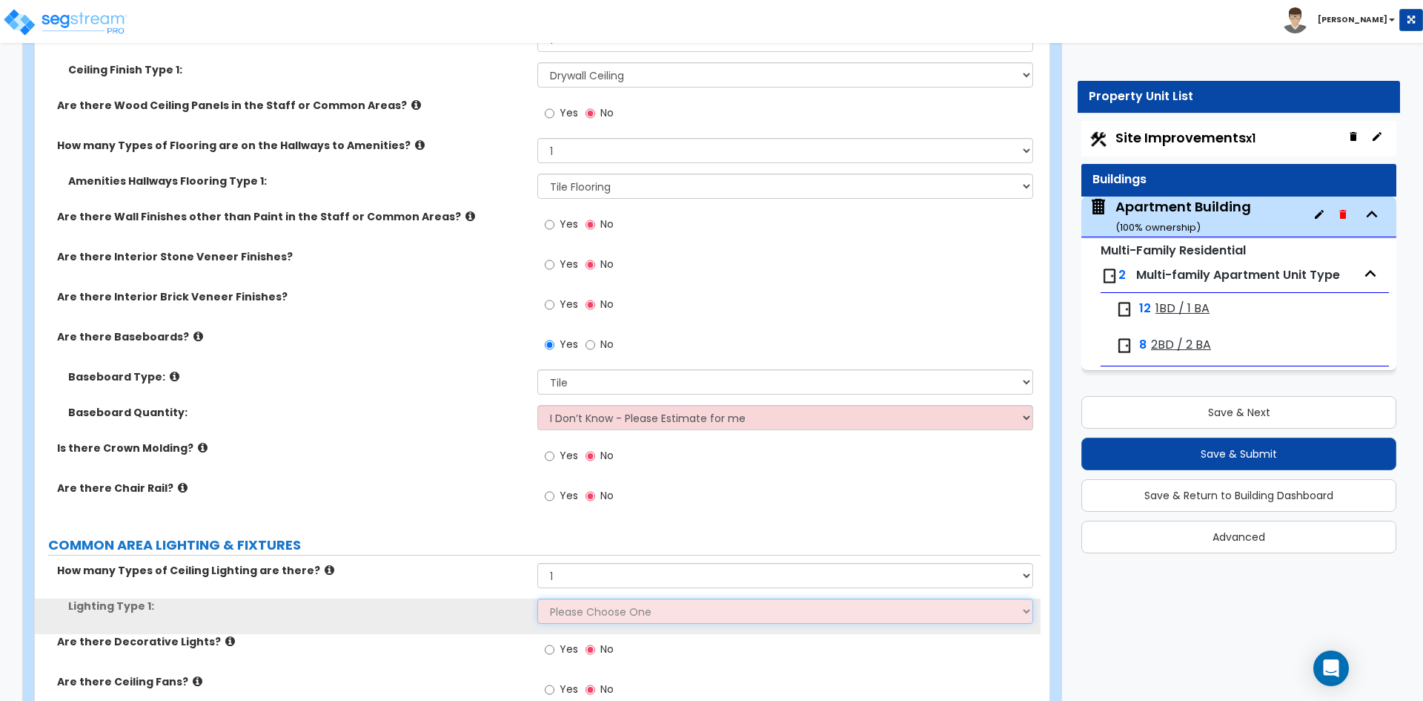
click at [606, 606] on select "Please Choose One LED Surface-Mounted LED Recessed Fluorescent Surface-Mounted …" at bounding box center [784, 610] width 495 height 25
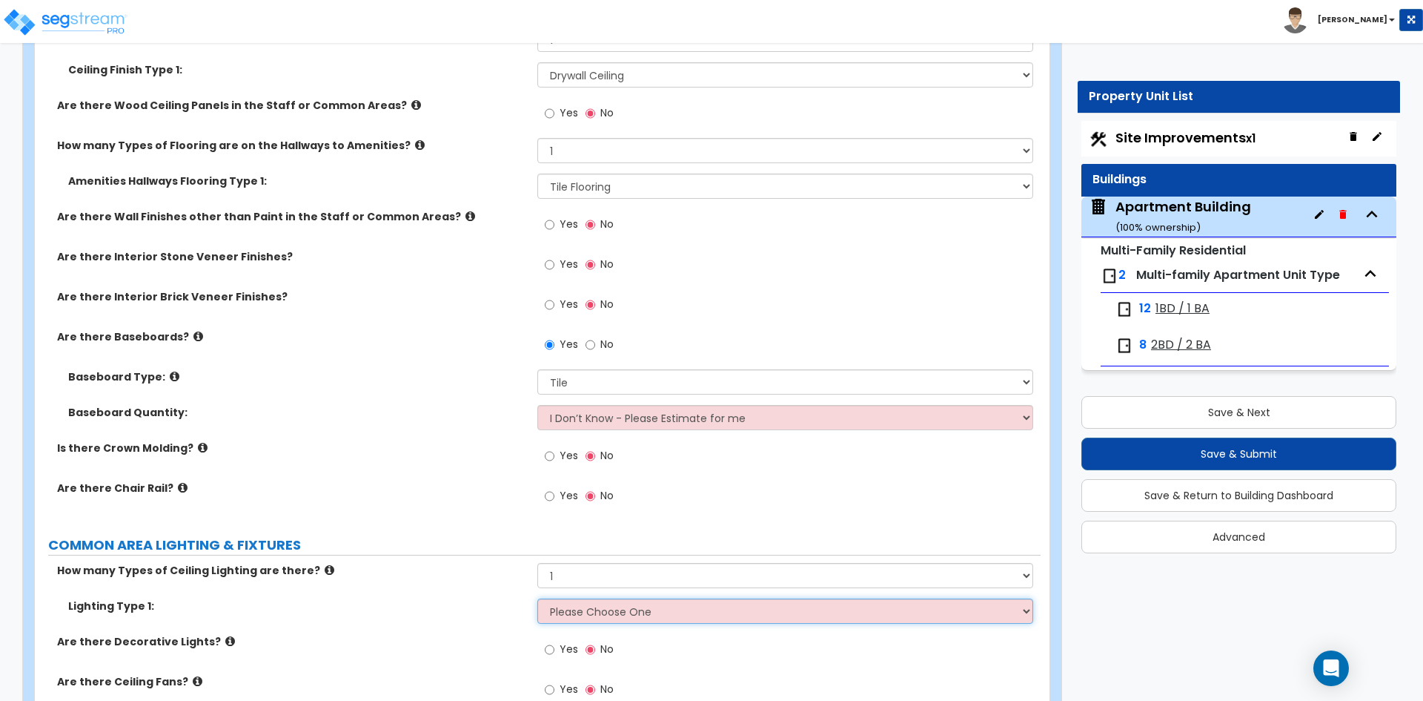
select select "3"
click at [537, 598] on select "Please Choose One LED Surface-Mounted LED Recessed Fluorescent Surface-Mounted …" at bounding box center [784, 610] width 495 height 25
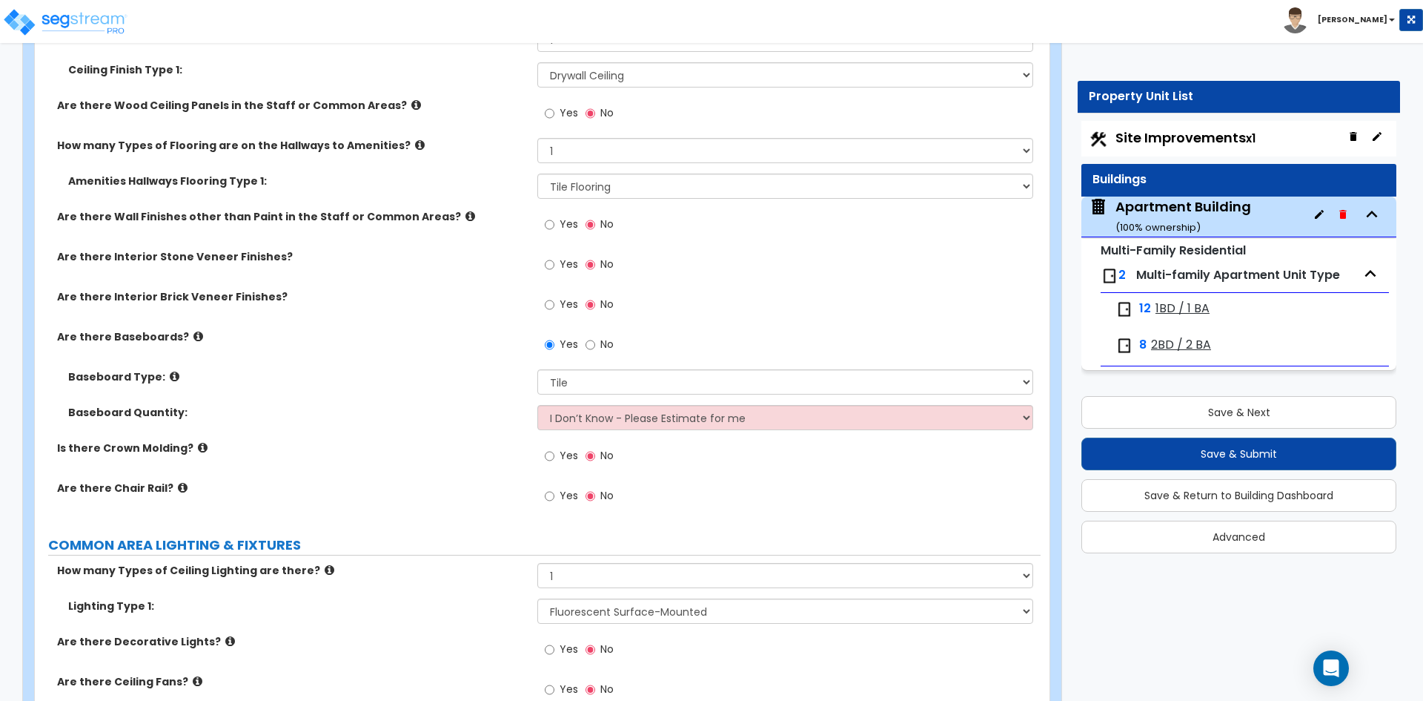
click at [397, 586] on div "How many Types of Ceiling Lighting are there? Please Choose One 1 2 3" at bounding box center [538, 581] width 1006 height 36
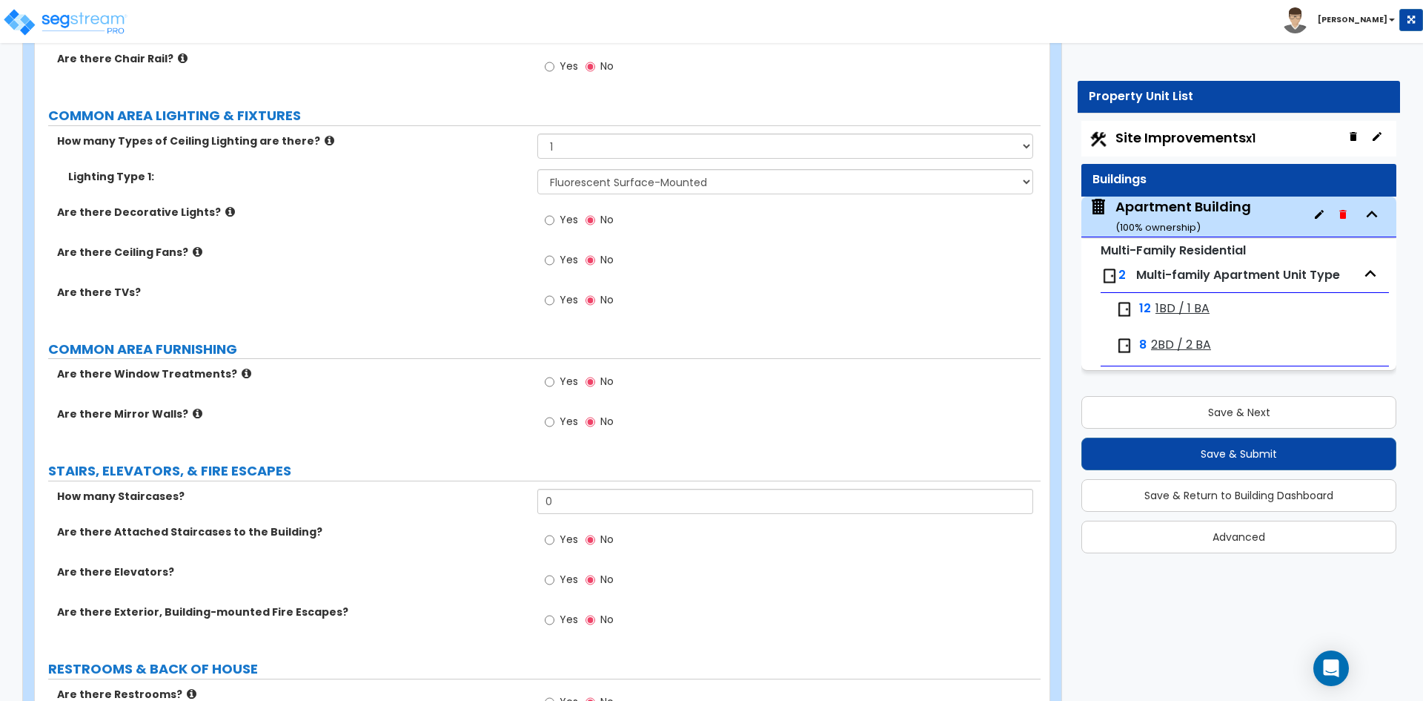
scroll to position [4225, 0]
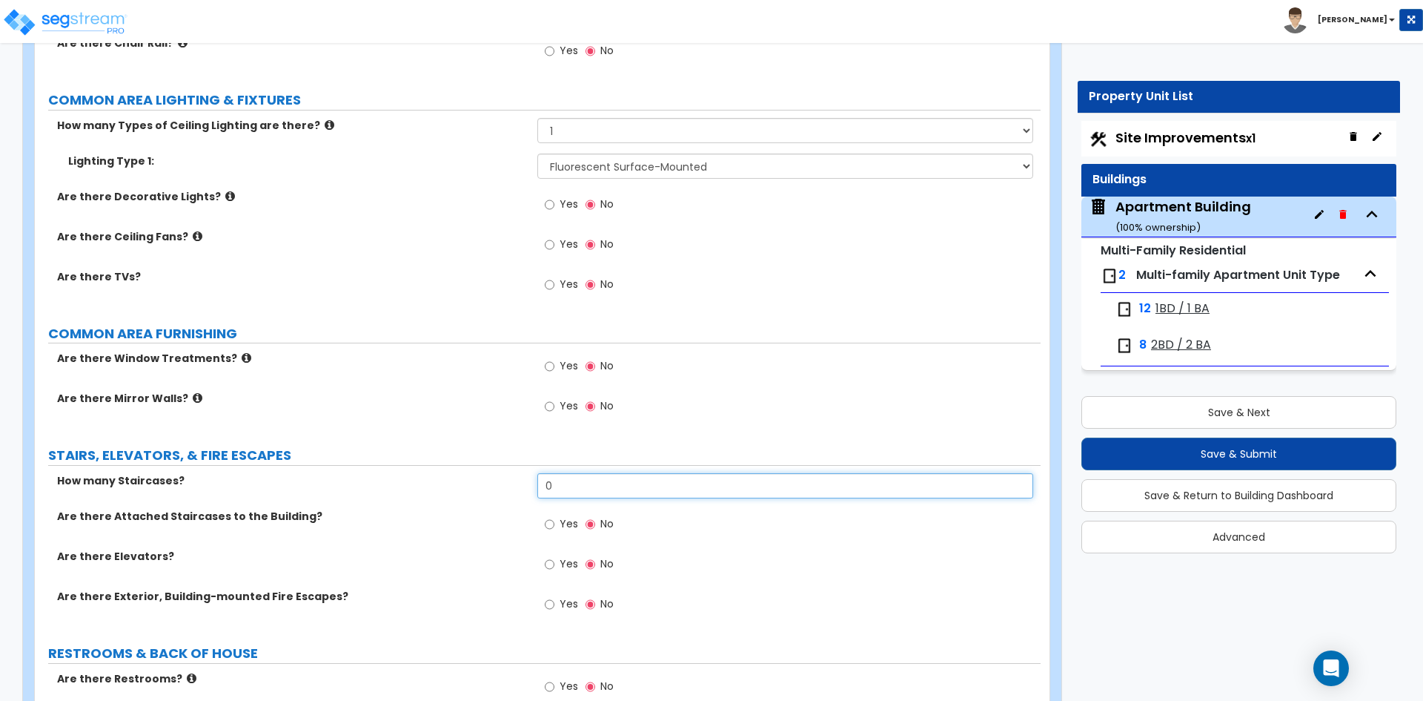
click at [667, 491] on input "0" at bounding box center [784, 485] width 495 height 25
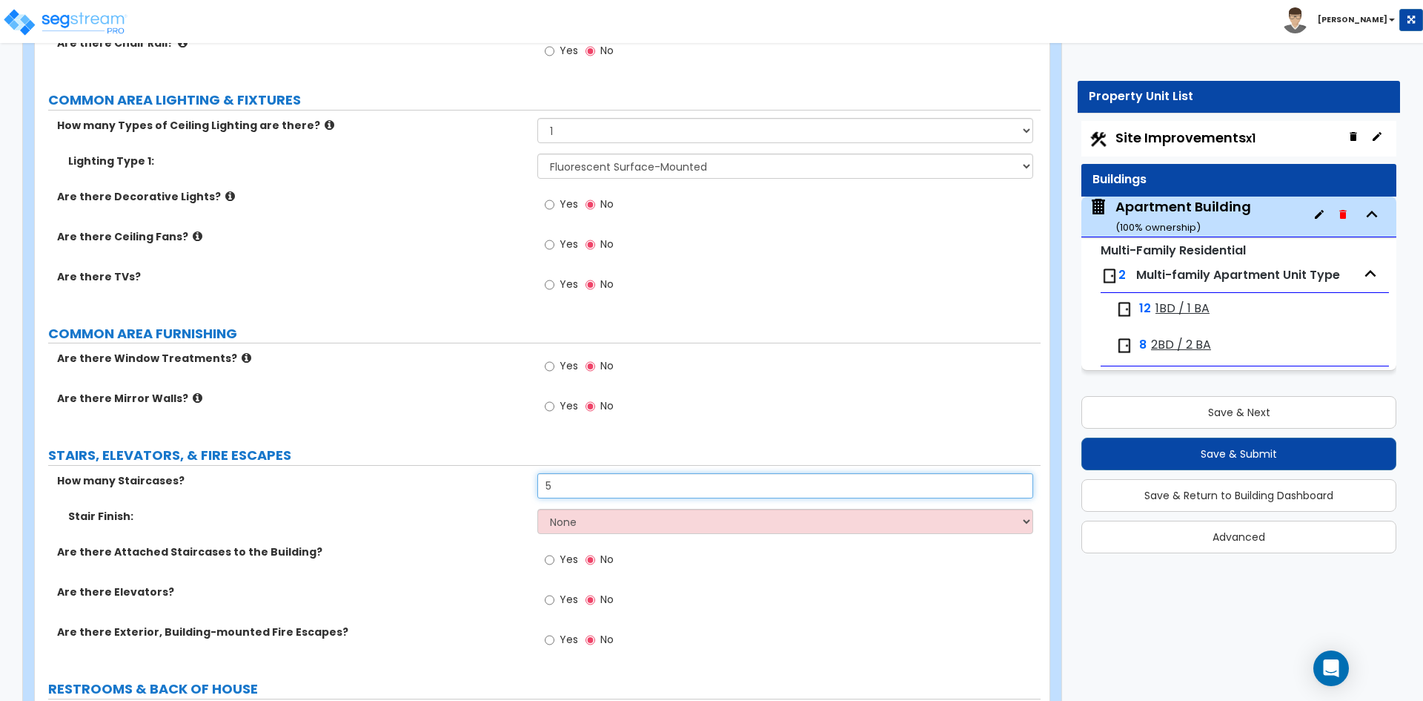
type input "5"
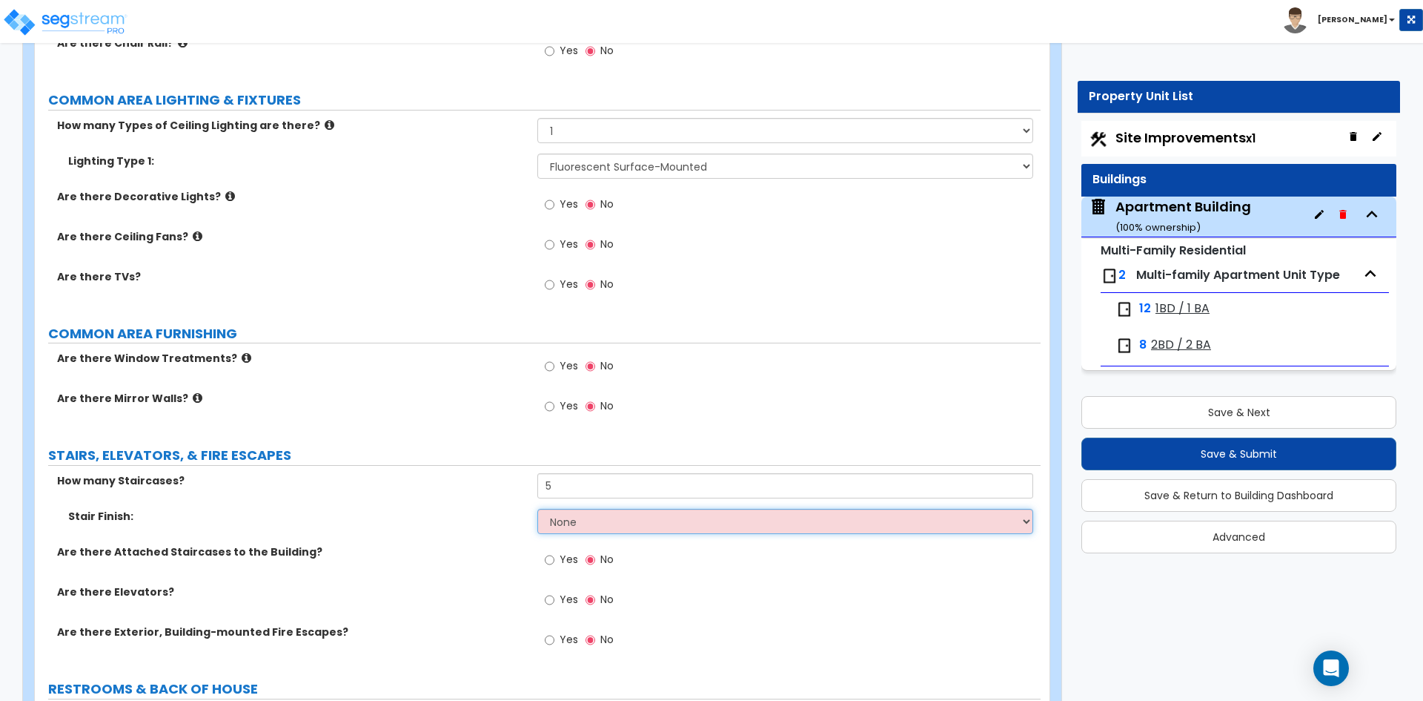
click at [622, 528] on select "None Tile Wood Laminate VCT Sheet Carpet Sheet Vinyl Carpet Tile" at bounding box center [784, 521] width 495 height 25
select select "1"
click at [537, 509] on select "None Tile Wood Laminate VCT Sheet Carpet Sheet Vinyl Carpet Tile" at bounding box center [784, 521] width 495 height 25
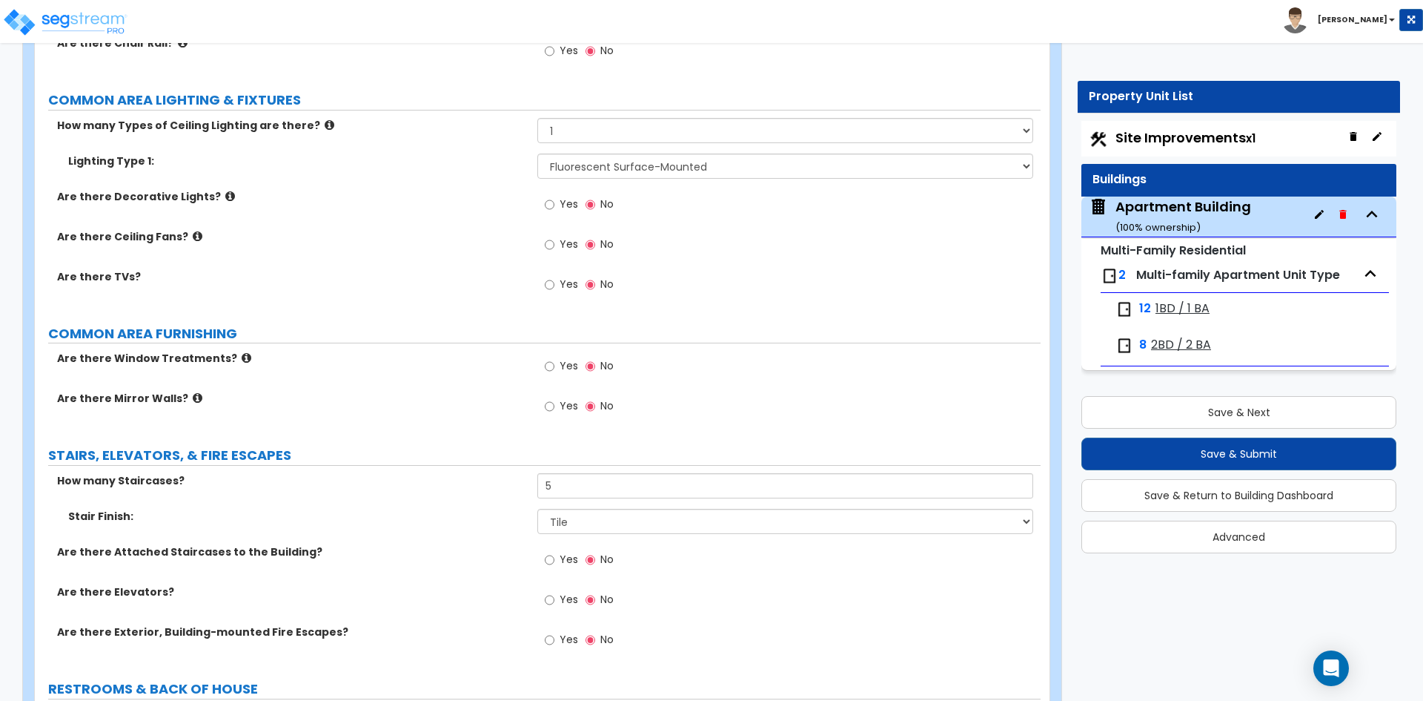
click at [417, 514] on label "Stair Finish:" at bounding box center [297, 516] width 458 height 15
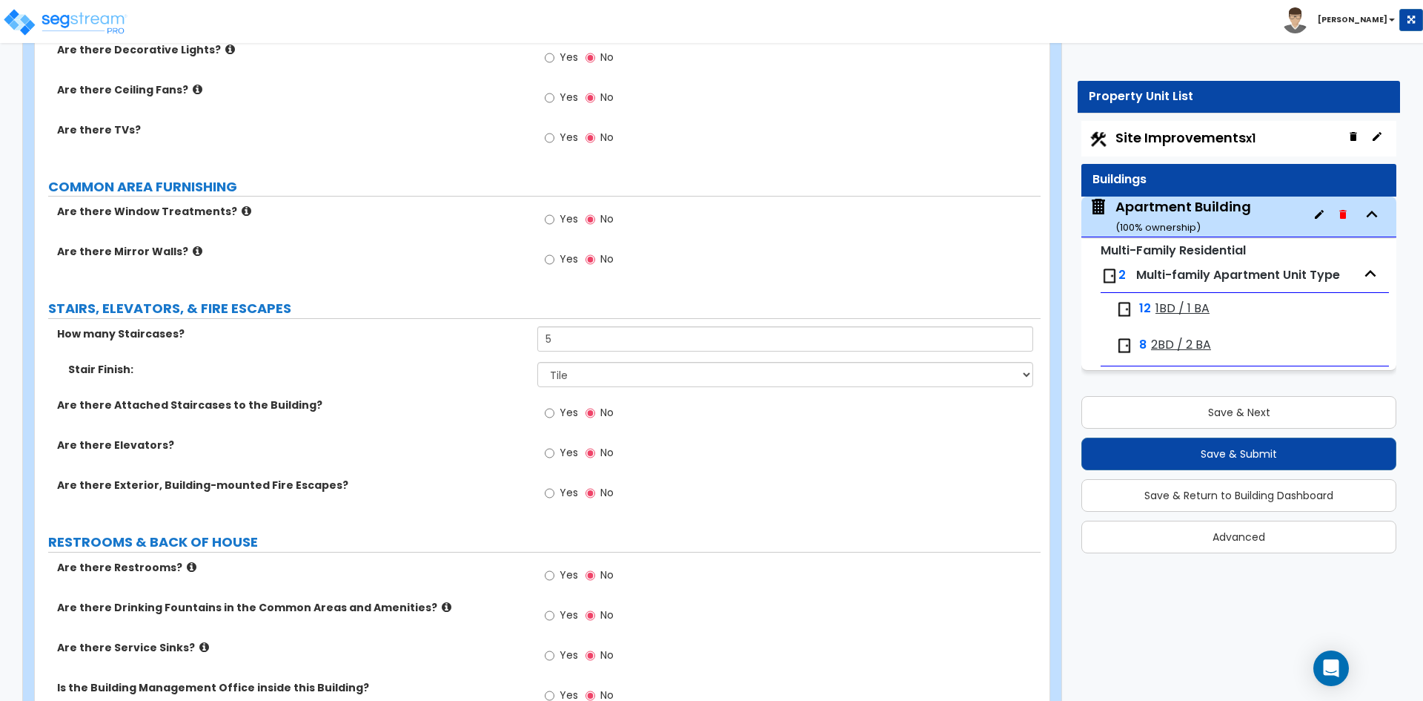
scroll to position [4596, 0]
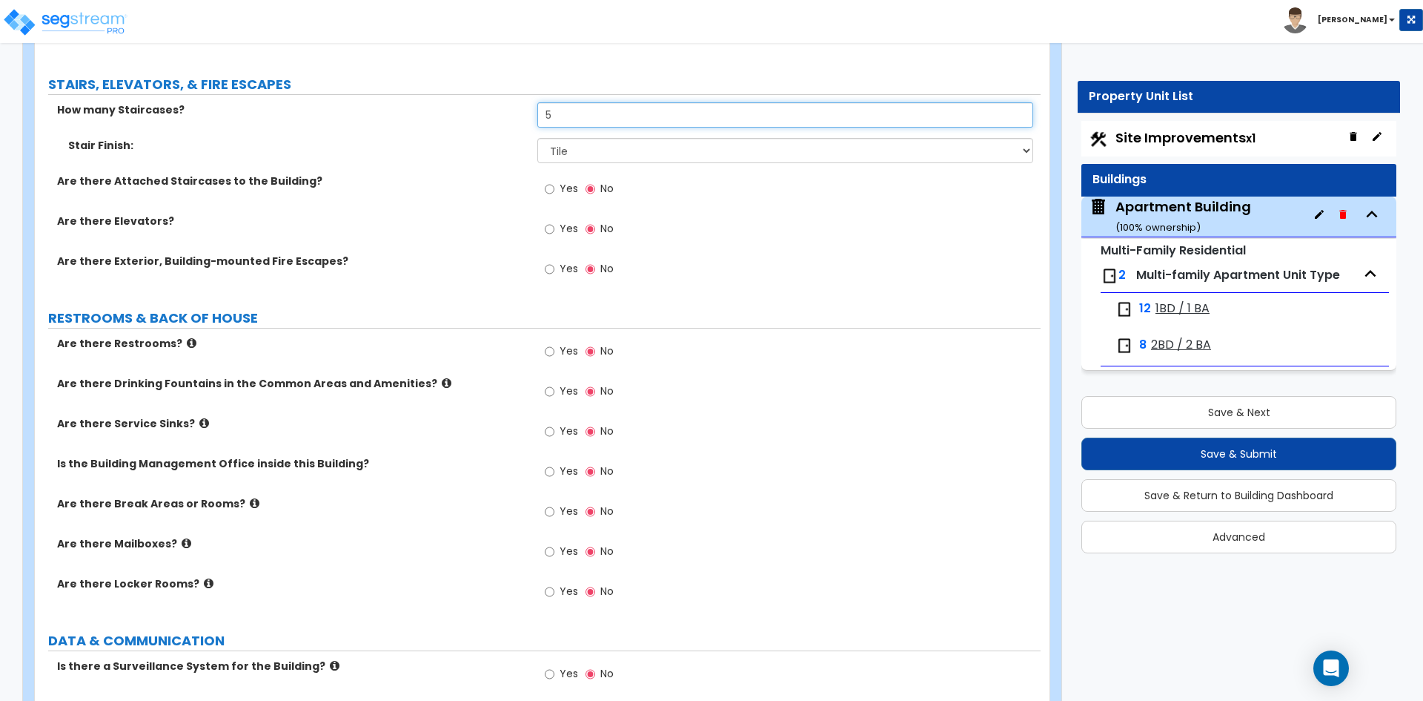
click at [595, 108] on input "5" at bounding box center [784, 114] width 495 height 25
type input "7"
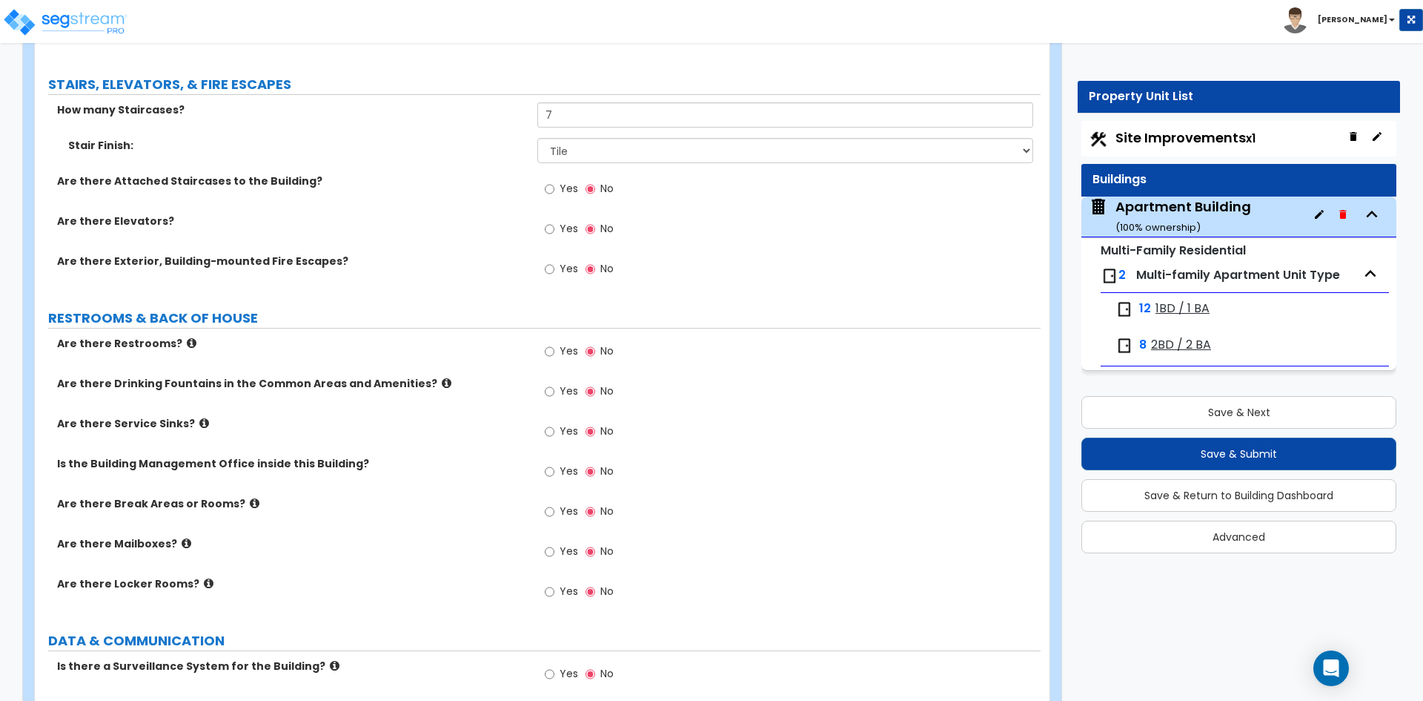
click at [430, 188] on label "Are there Attached Staircases to the Building?" at bounding box center [291, 180] width 469 height 15
click at [572, 187] on span "Yes" at bounding box center [569, 188] width 19 height 15
click at [554, 187] on input "Yes" at bounding box center [550, 189] width 10 height 16
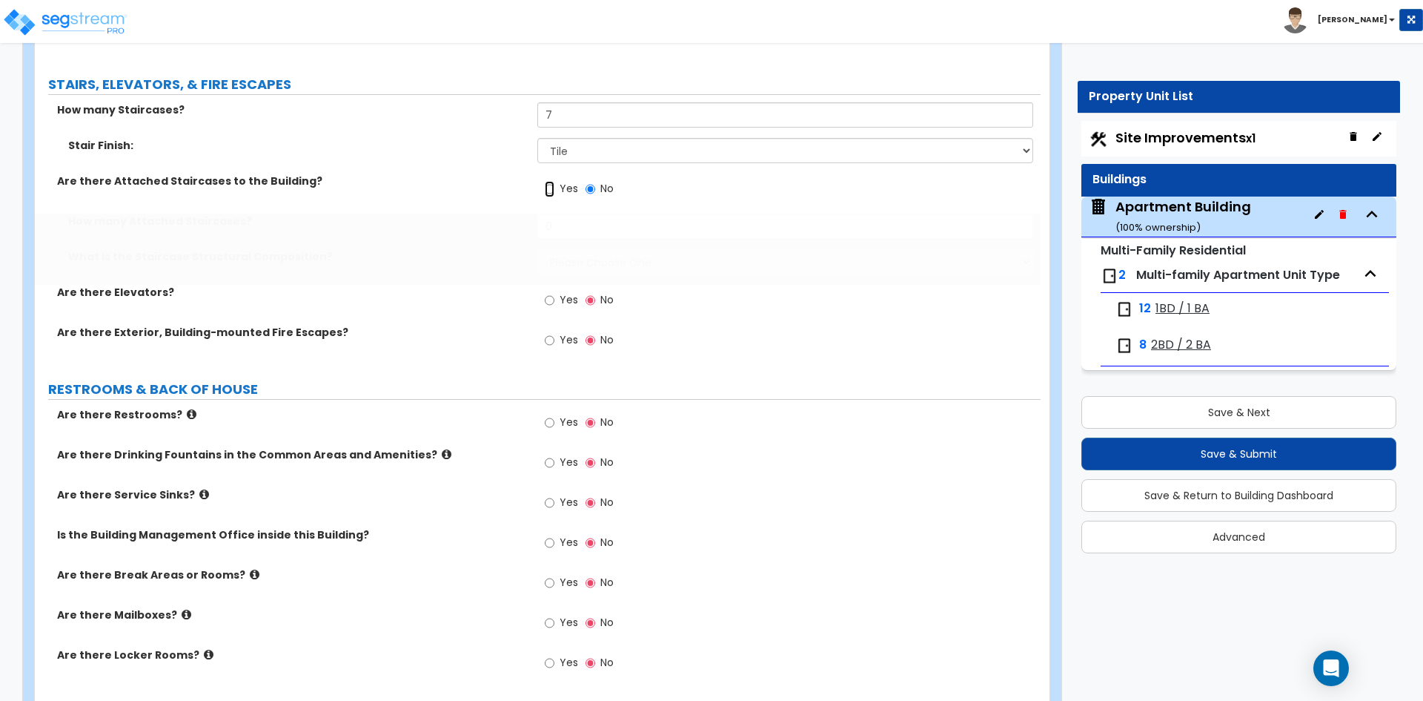
radio input "true"
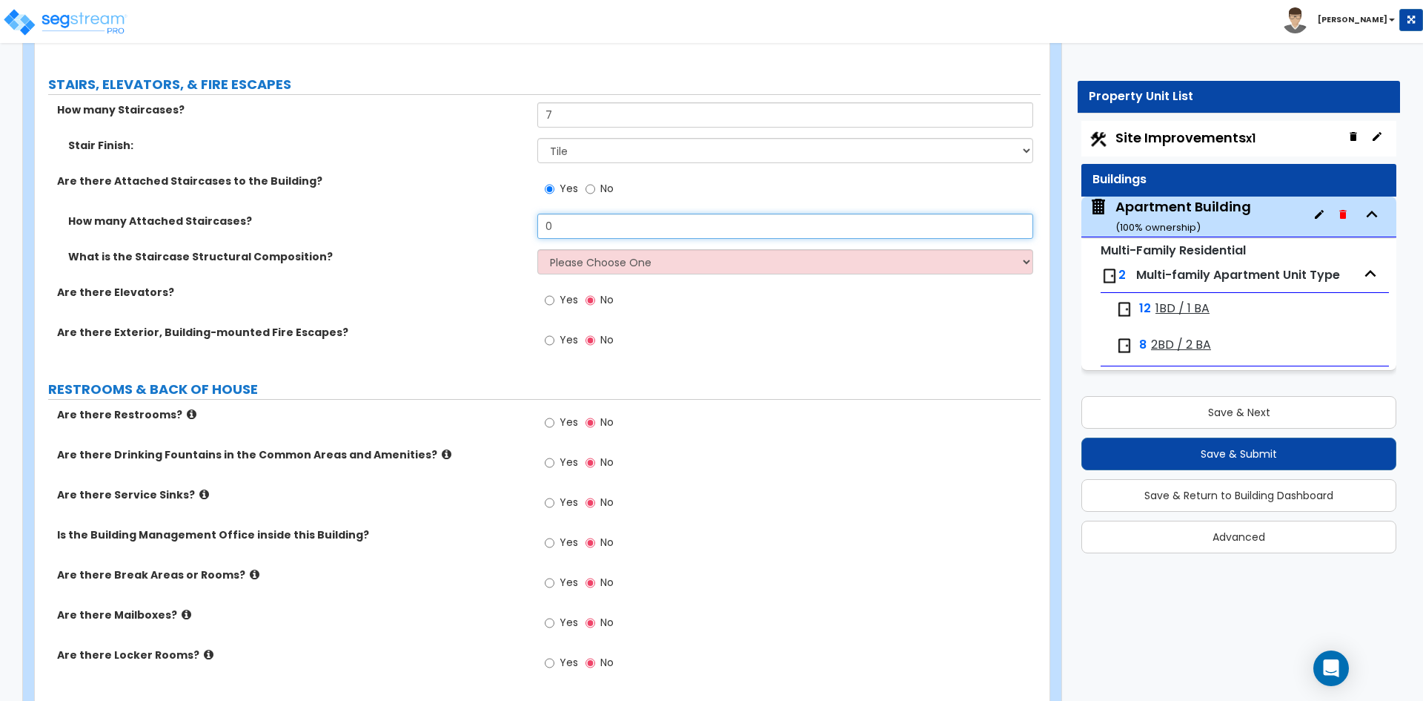
click at [599, 229] on input "0" at bounding box center [784, 225] width 495 height 25
type input "1"
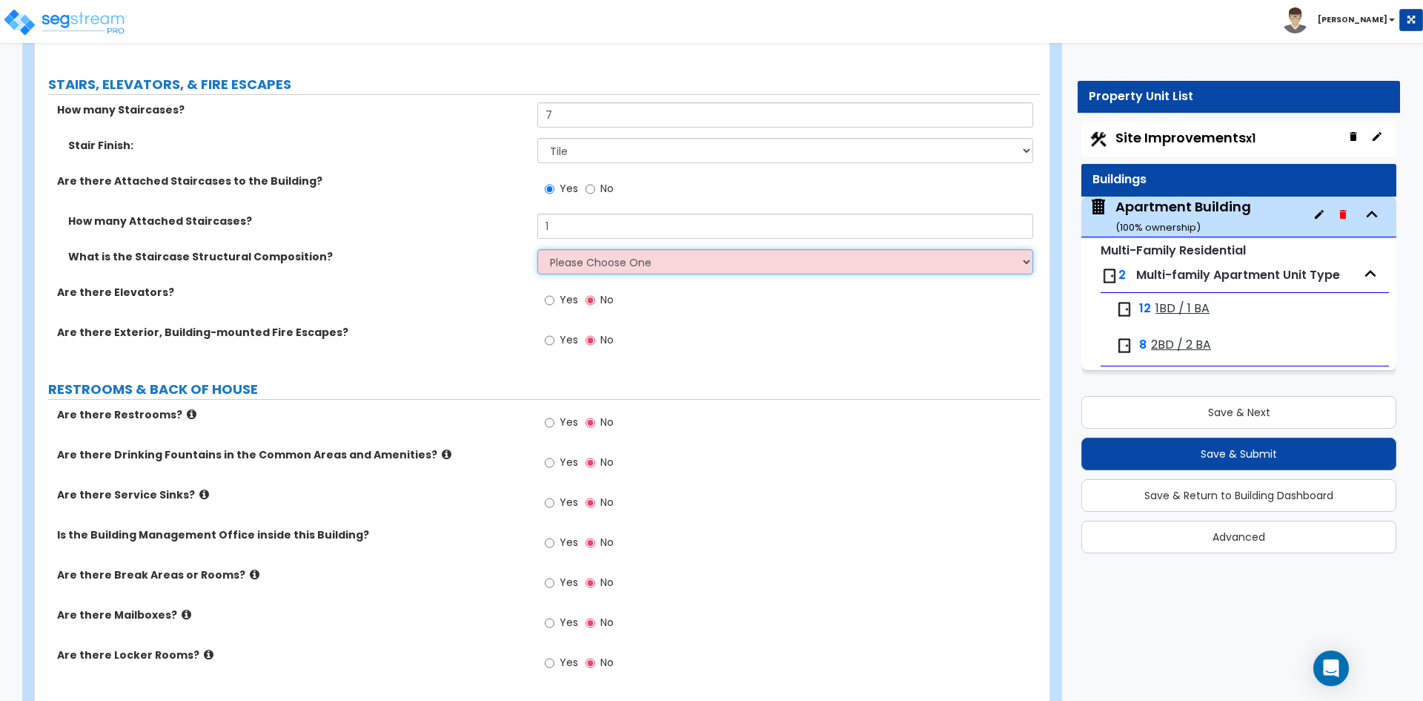
click at [600, 255] on select "Please Choose One Reinforced Concrete Structural Steel Wood" at bounding box center [784, 261] width 495 height 25
select select "3"
click at [537, 249] on select "Please Choose One Reinforced Concrete Structural Steel Wood" at bounding box center [784, 261] width 495 height 25
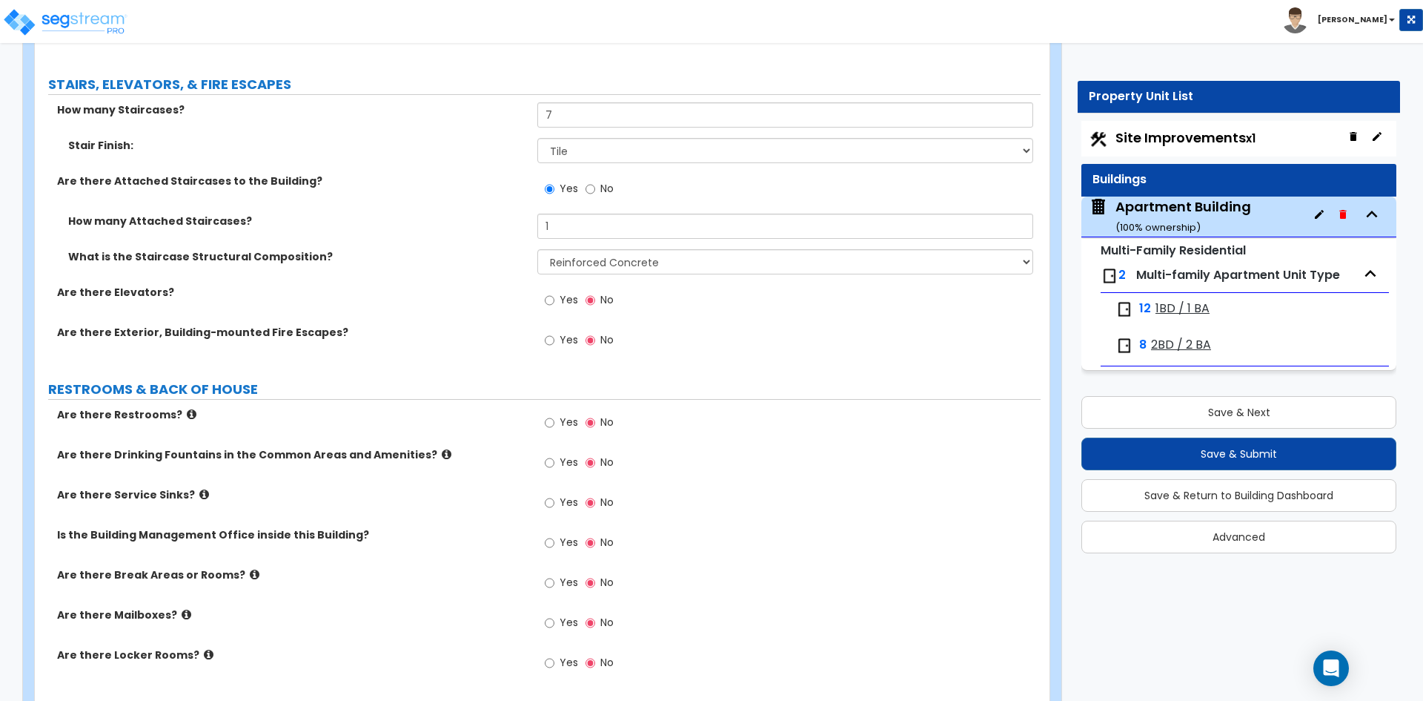
click at [361, 308] on div "Are there Elevators? Yes No" at bounding box center [538, 305] width 1006 height 40
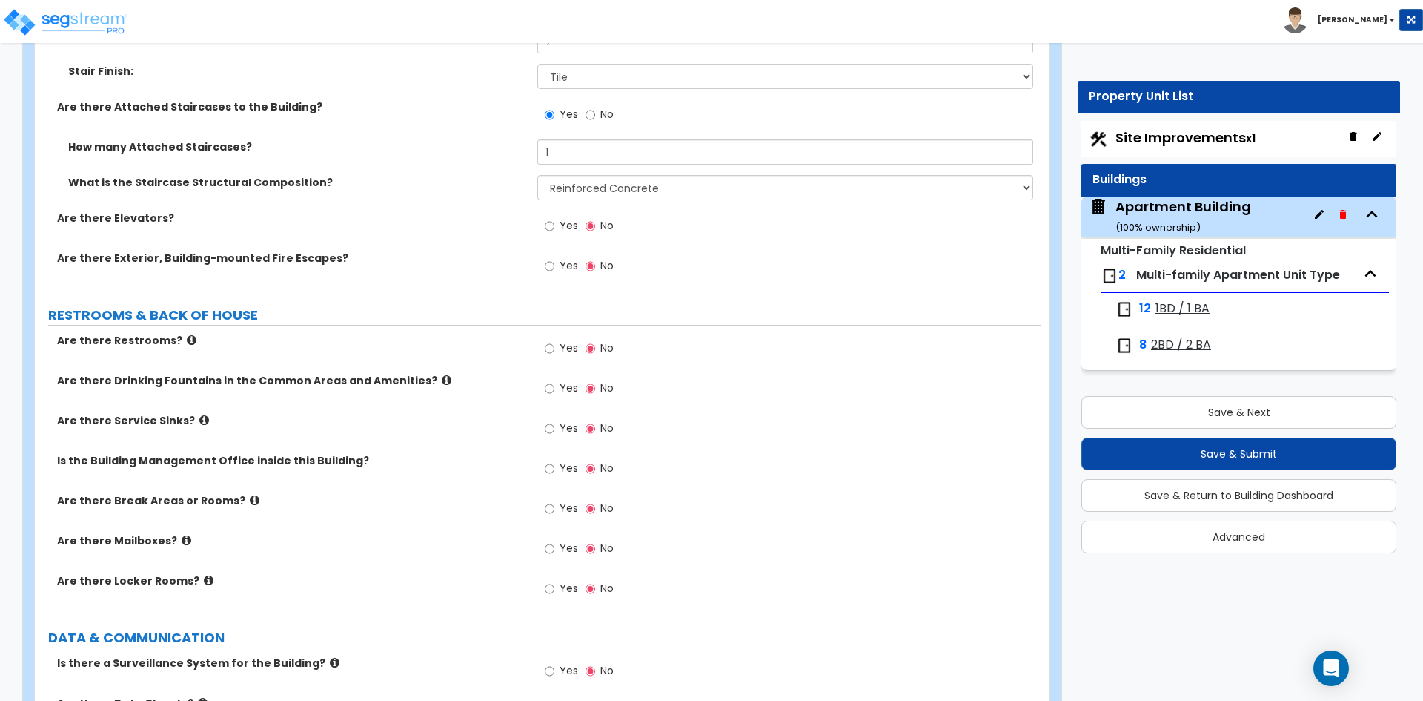
click at [562, 543] on span "Yes" at bounding box center [569, 547] width 19 height 15
click at [554, 543] on input "Yes" at bounding box center [550, 548] width 10 height 16
radio input "true"
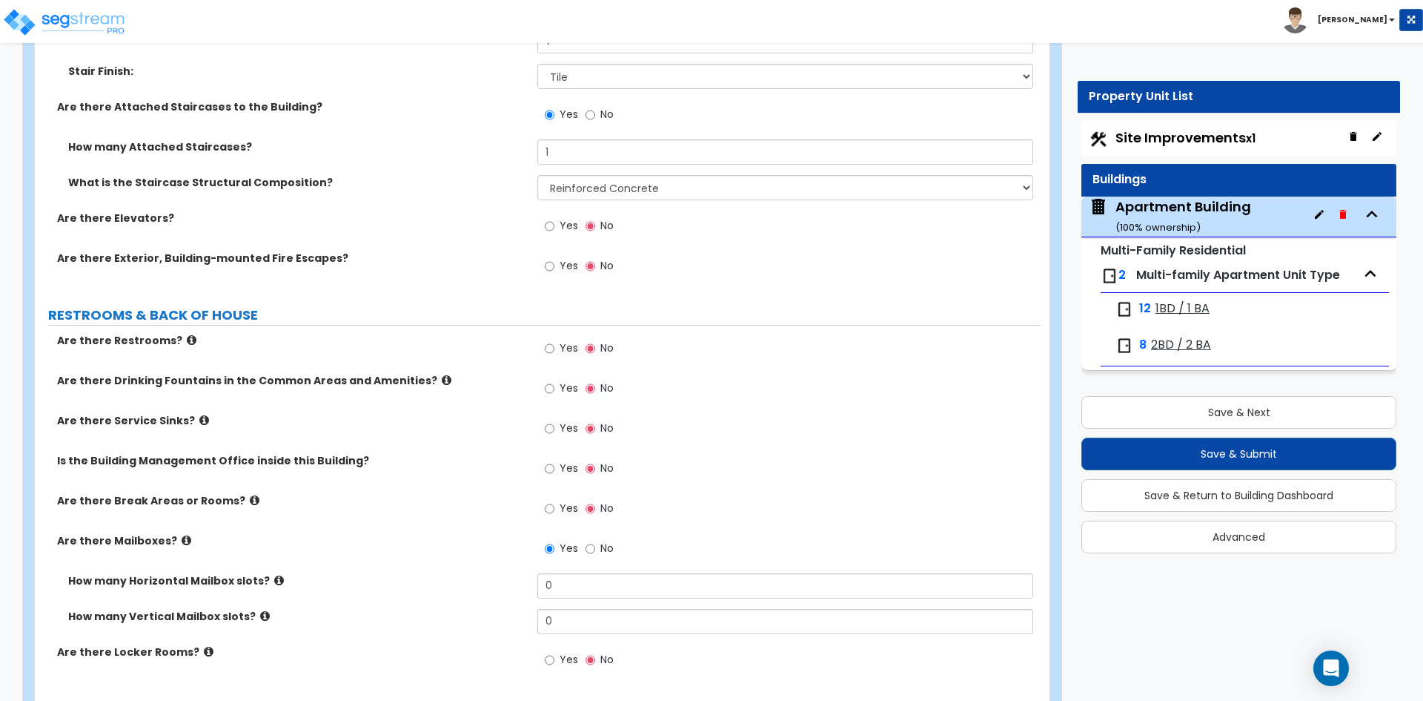
click at [260, 617] on icon at bounding box center [265, 615] width 10 height 11
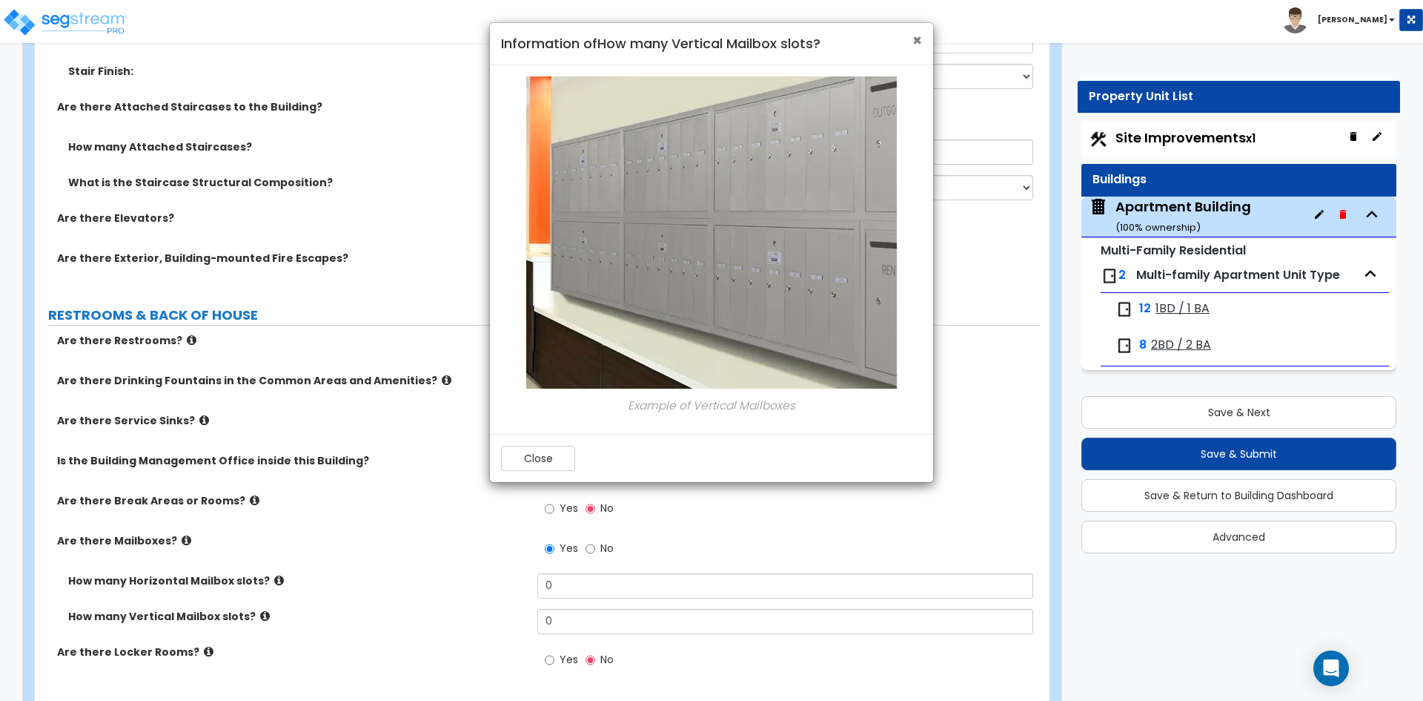
click at [918, 39] on span "×" at bounding box center [918, 40] width 10 height 21
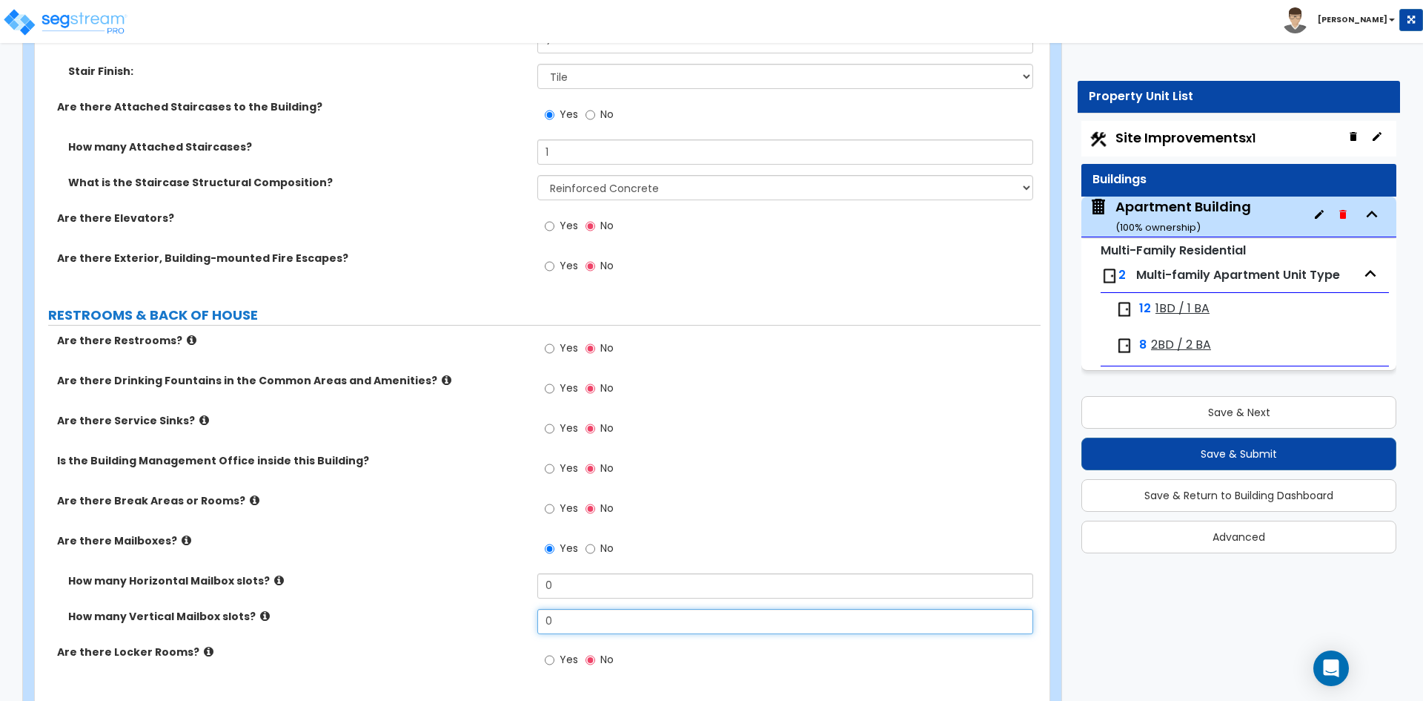
click at [591, 615] on input "0" at bounding box center [784, 621] width 495 height 25
type input "21"
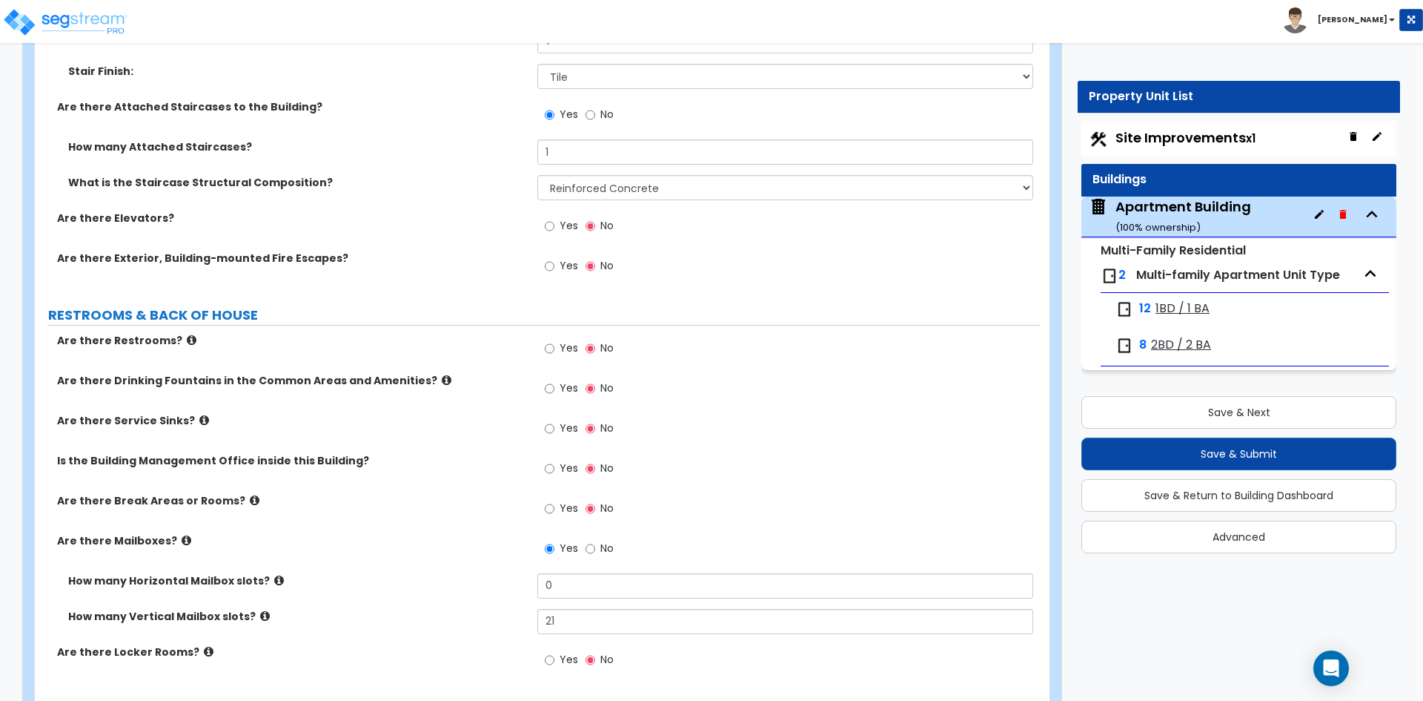
click at [417, 542] on label "Are there Mailboxes?" at bounding box center [291, 540] width 469 height 15
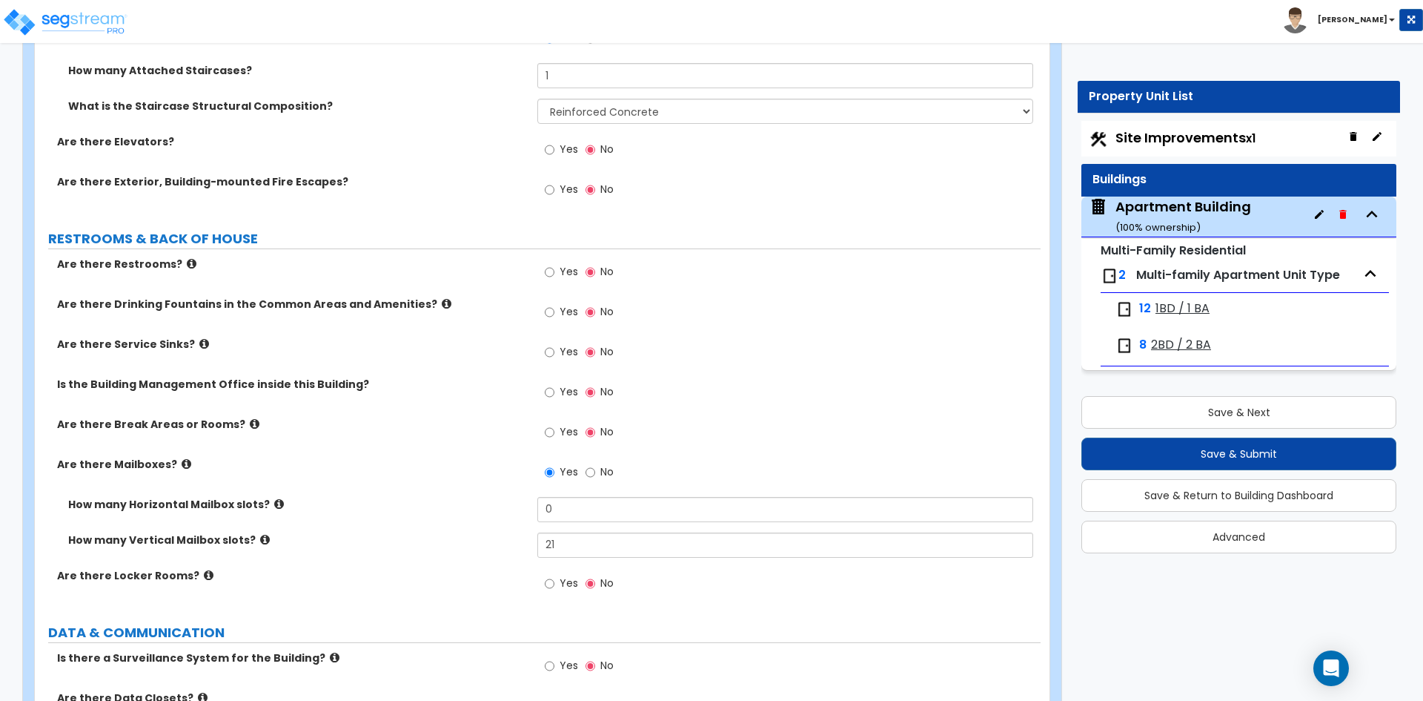
scroll to position [4818, 0]
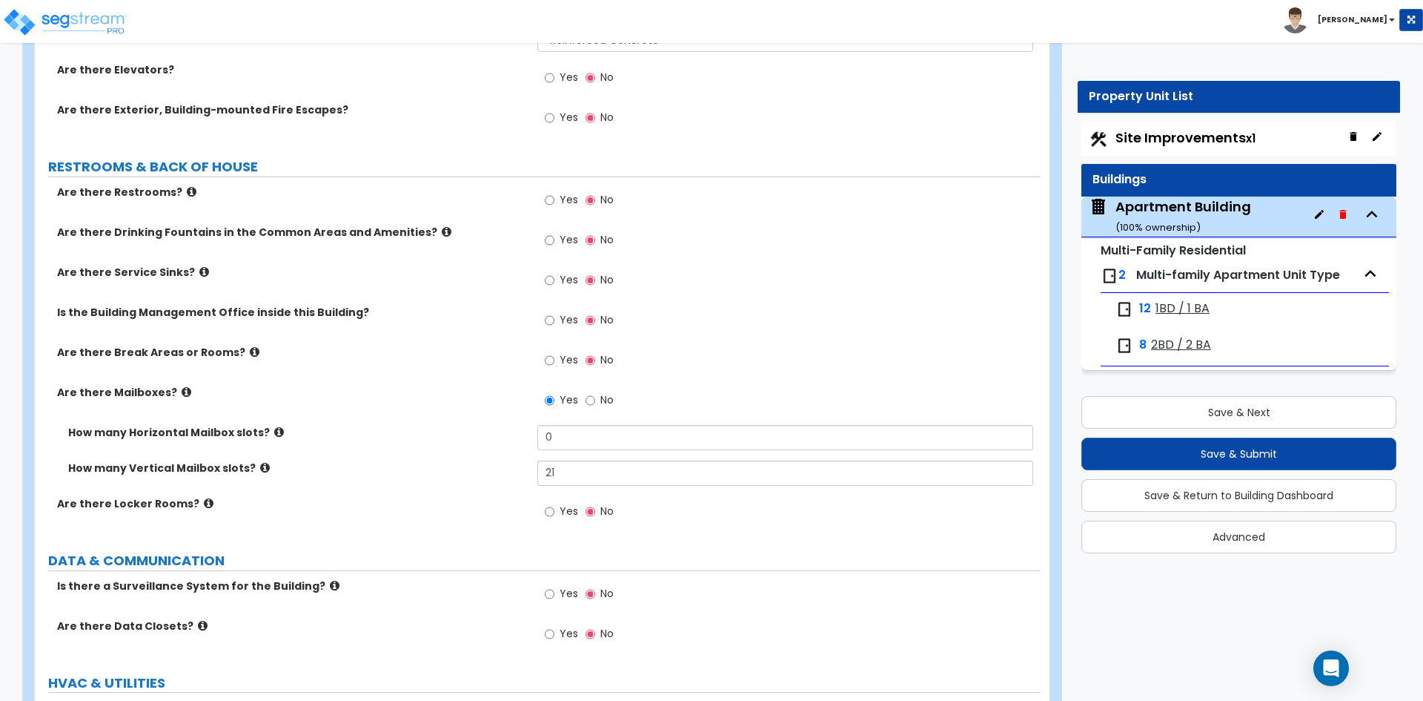
click at [567, 589] on span "Yes" at bounding box center [569, 593] width 19 height 15
click at [554, 589] on input "Yes" at bounding box center [550, 594] width 10 height 16
radio input "true"
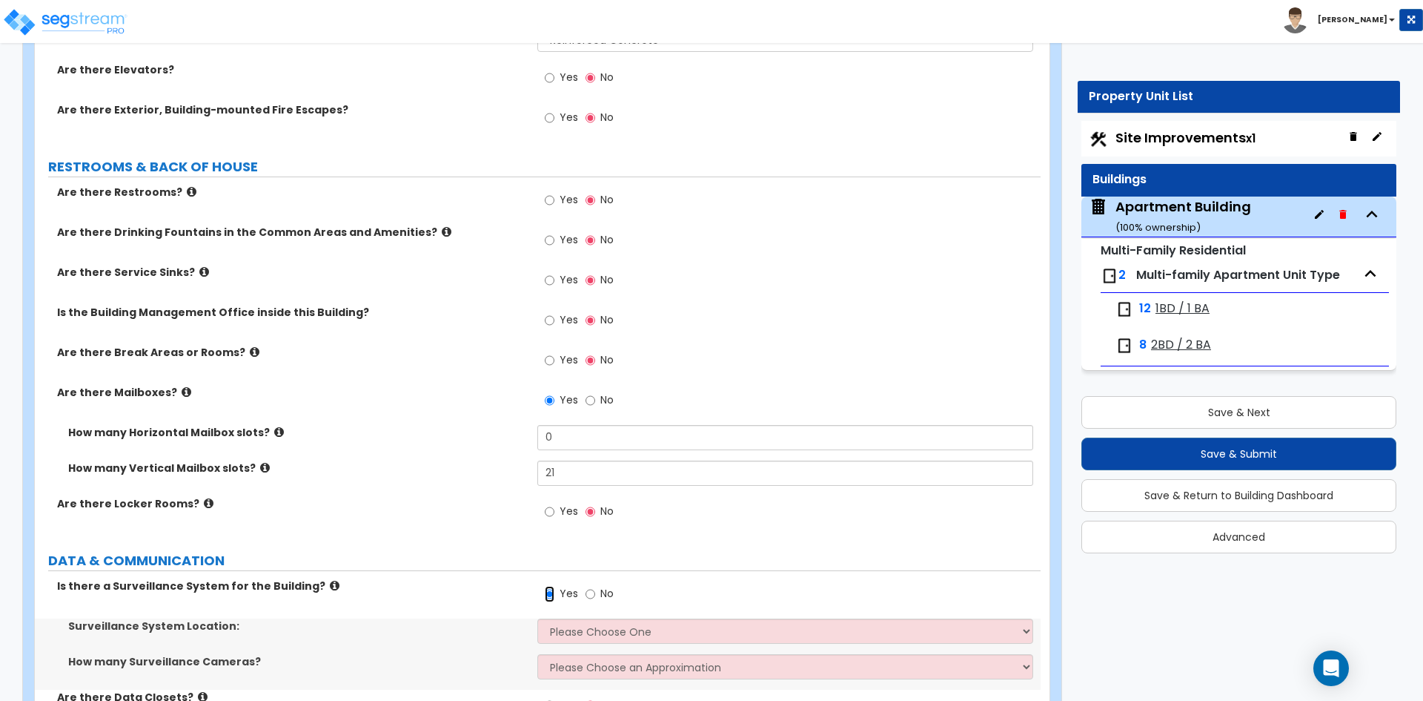
scroll to position [4967, 0]
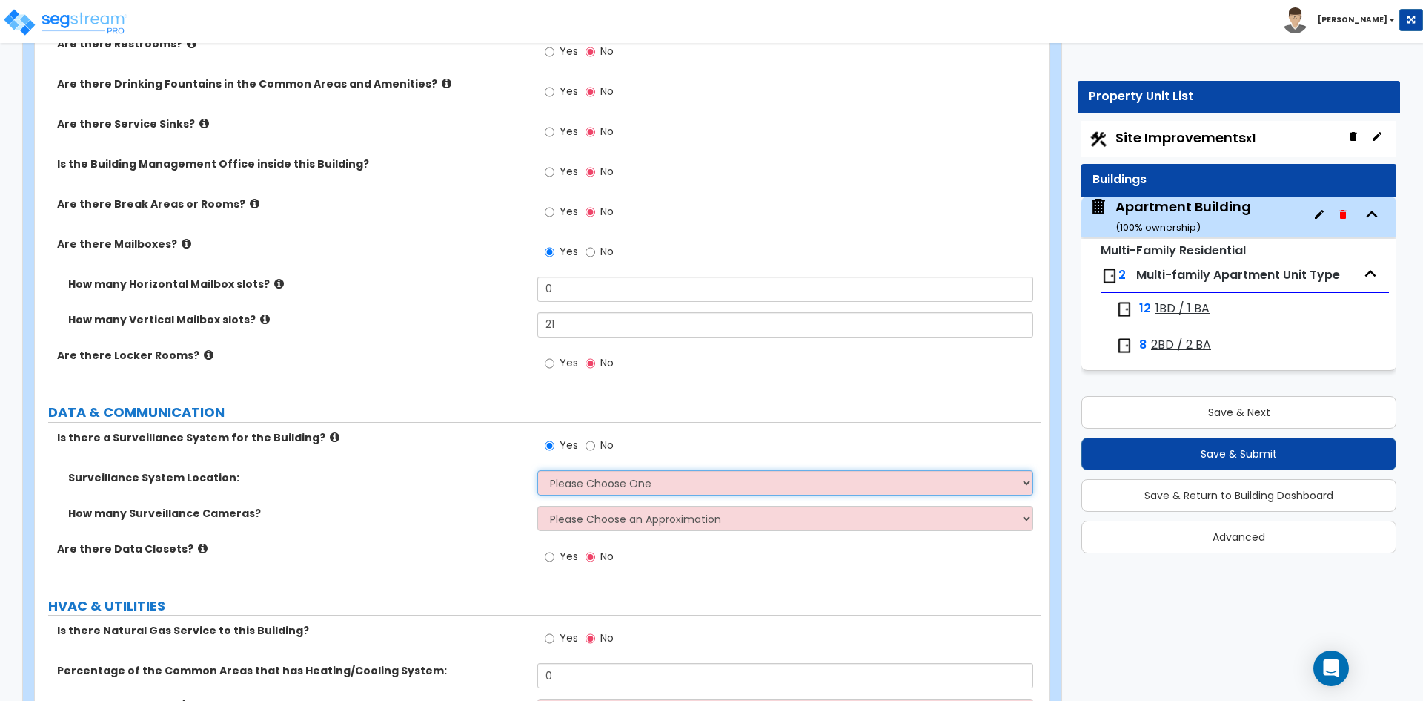
click at [559, 480] on select "Please Choose One Inside the Building Outside the Building Both Inside & Outside" at bounding box center [784, 482] width 495 height 25
select select "3"
click at [537, 470] on select "Please Choose One Inside the Building Outside the Building Both Inside & Outside" at bounding box center [784, 482] width 495 height 25
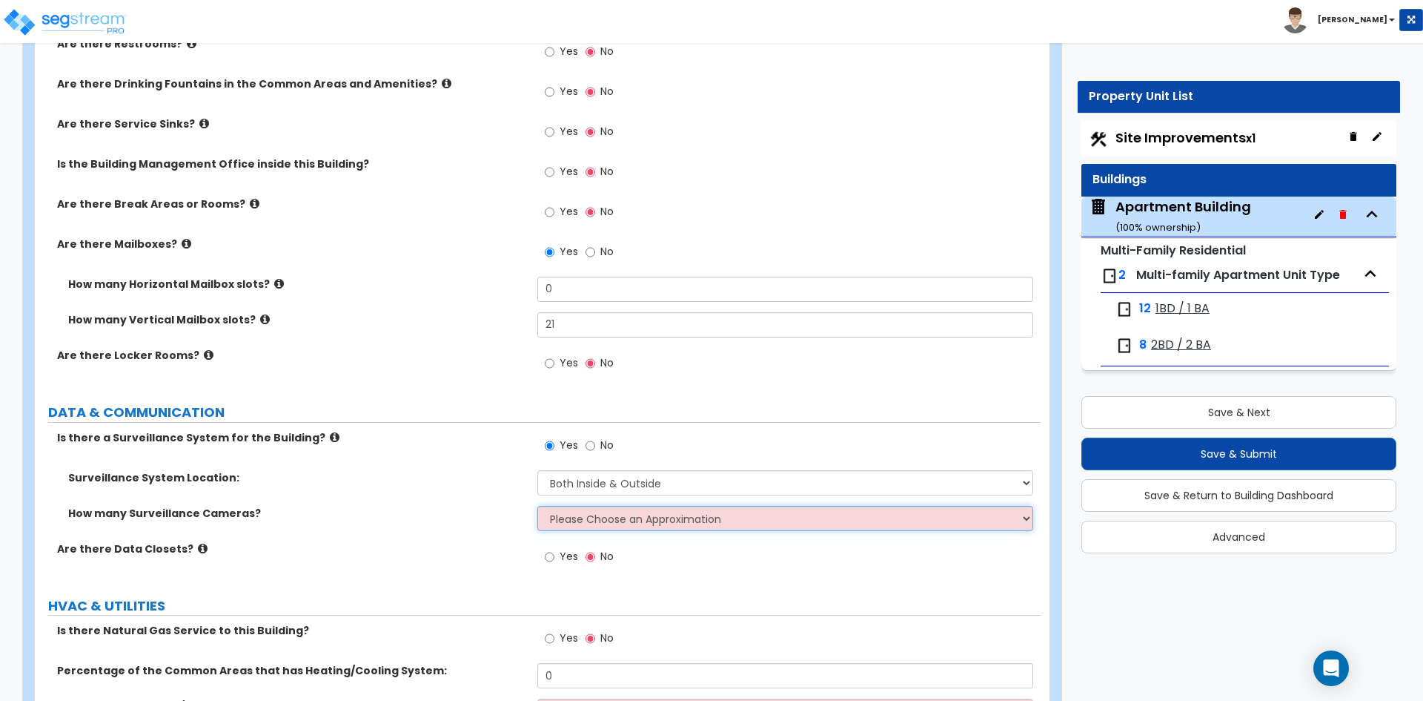
click at [587, 524] on select "Please Choose an Approximation Barely Noticed Any Noticed a Couple Frequently S…" at bounding box center [784, 518] width 495 height 25
select select "2"
click at [537, 506] on select "Please Choose an Approximation Barely Noticed Any Noticed a Couple Frequently S…" at bounding box center [784, 518] width 495 height 25
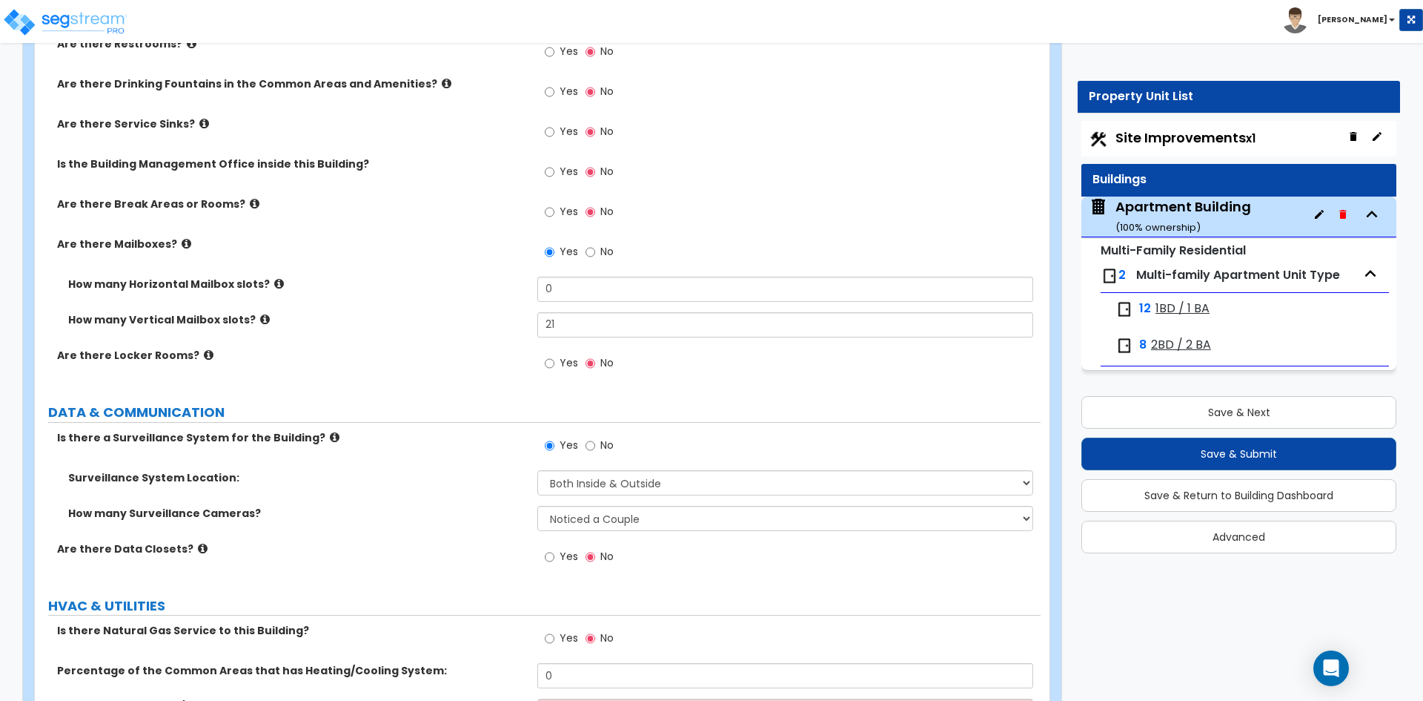
click at [403, 566] on div "Are there Data Closets? Yes No" at bounding box center [538, 561] width 1006 height 40
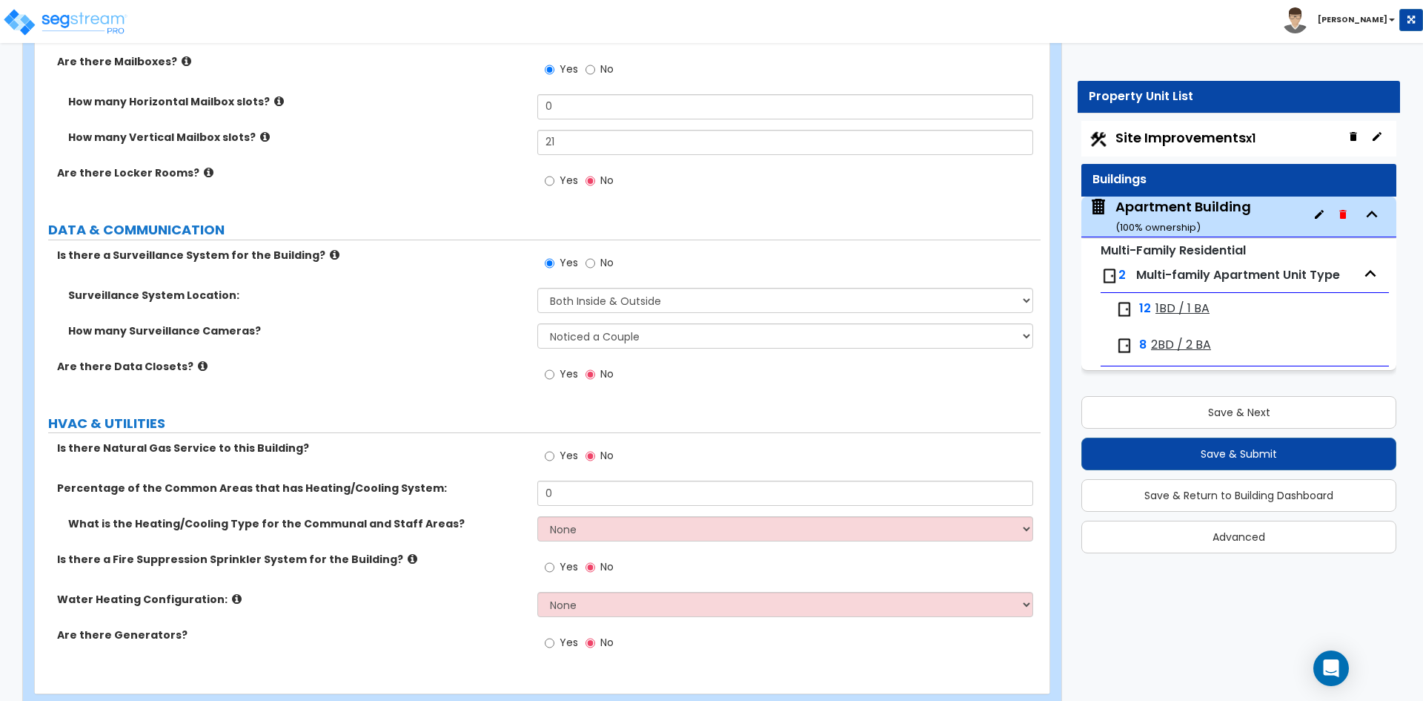
scroll to position [5184, 0]
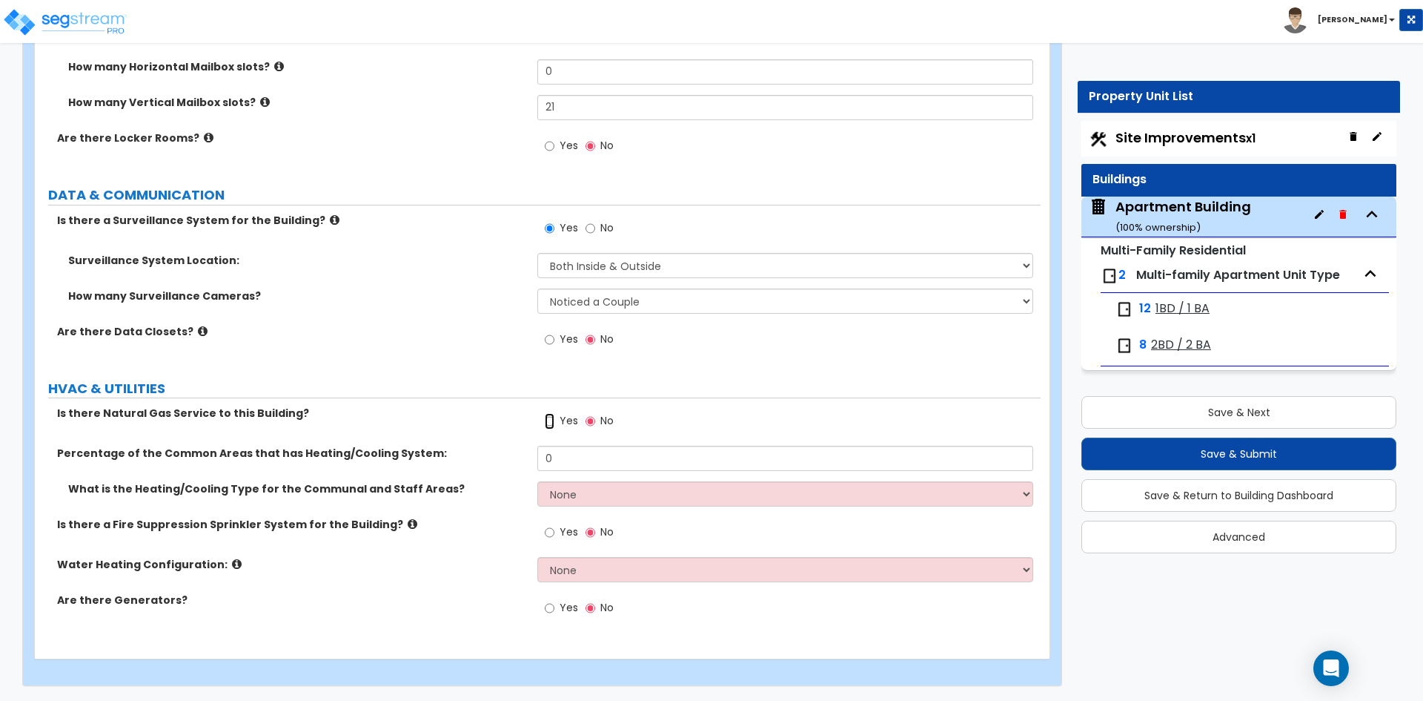
click at [552, 425] on input "Yes" at bounding box center [550, 421] width 10 height 16
radio input "true"
click at [602, 454] on input "0" at bounding box center [784, 458] width 495 height 25
type input "100"
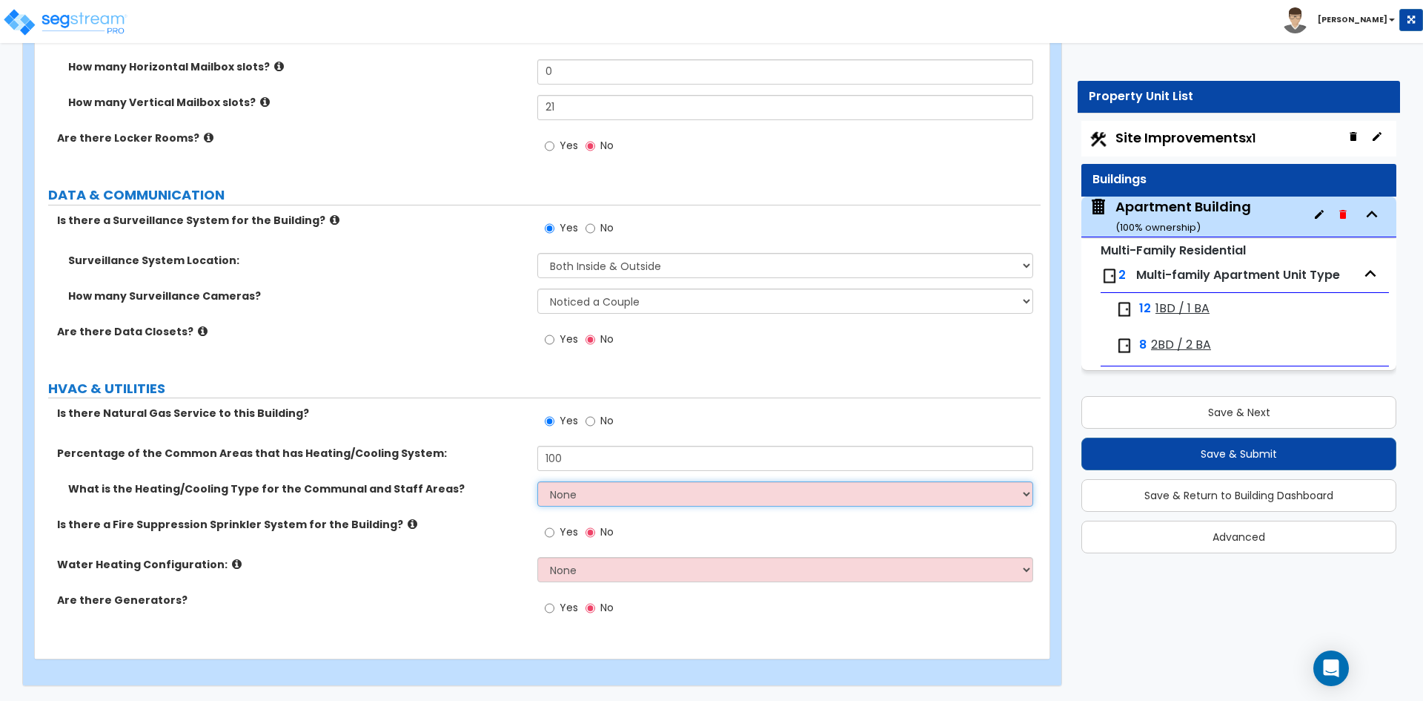
click at [600, 500] on select "None Heat Only Centralized Heating & Cooling Thru Wall Air Conditioners Mini Sp…" at bounding box center [784, 493] width 495 height 25
select select "2"
click at [537, 481] on select "None Heat Only Centralized Heating & Cooling Thru Wall Air Conditioners Mini Sp…" at bounding box center [784, 493] width 495 height 25
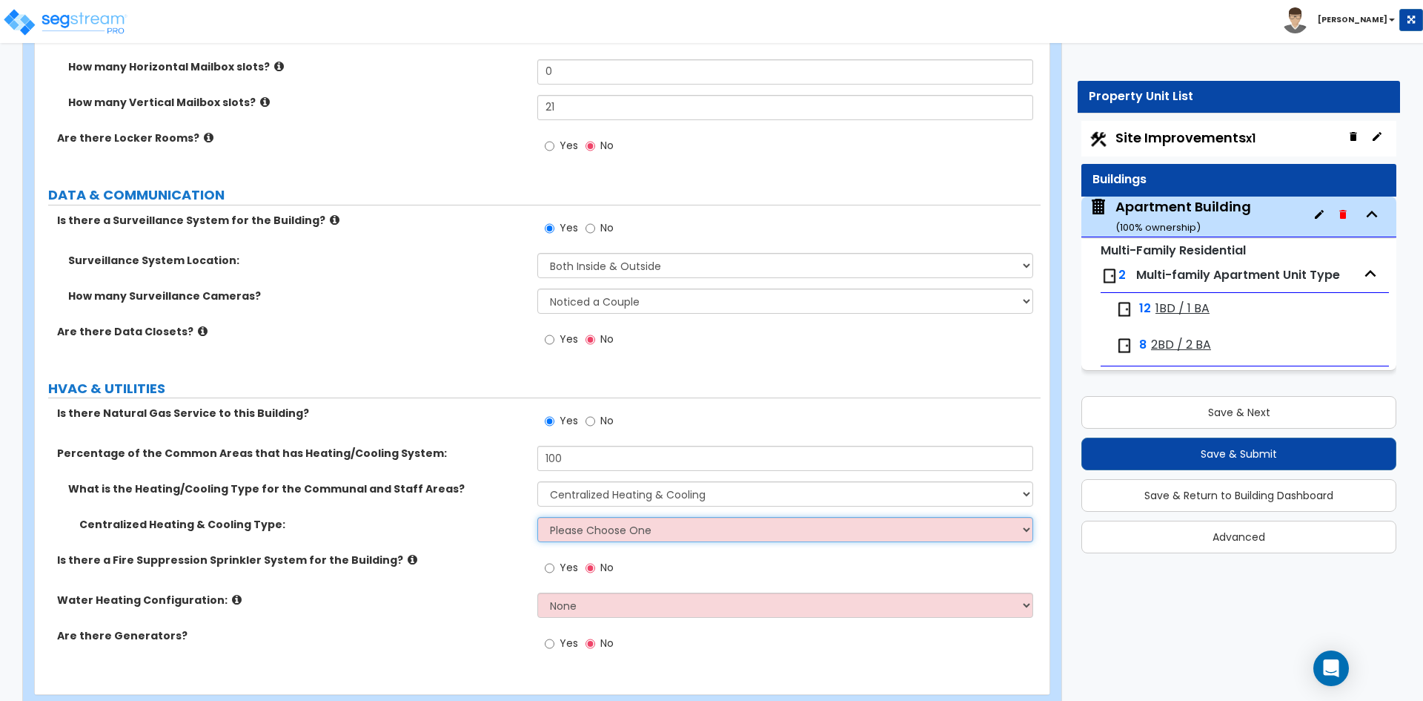
click at [665, 532] on select "Please Choose One Rooftop Unit Furnace-Condenser Forced Air Split Heating/Cooli…" at bounding box center [784, 529] width 495 height 25
select select "1"
click at [537, 517] on select "Please Choose One Rooftop Unit Furnace-Condenser Forced Air Split Heating/Cooli…" at bounding box center [784, 529] width 495 height 25
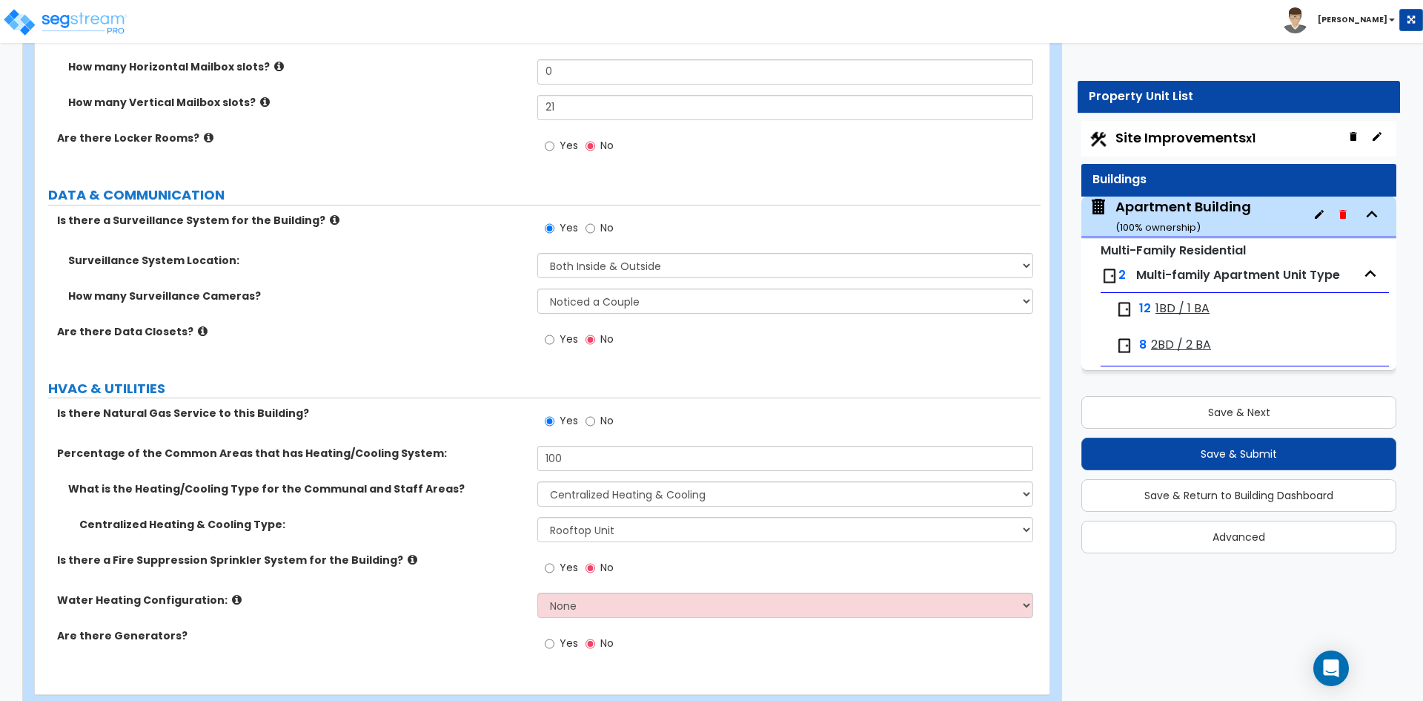
click at [382, 522] on label "Centralized Heating & Cooling Type:" at bounding box center [302, 524] width 447 height 15
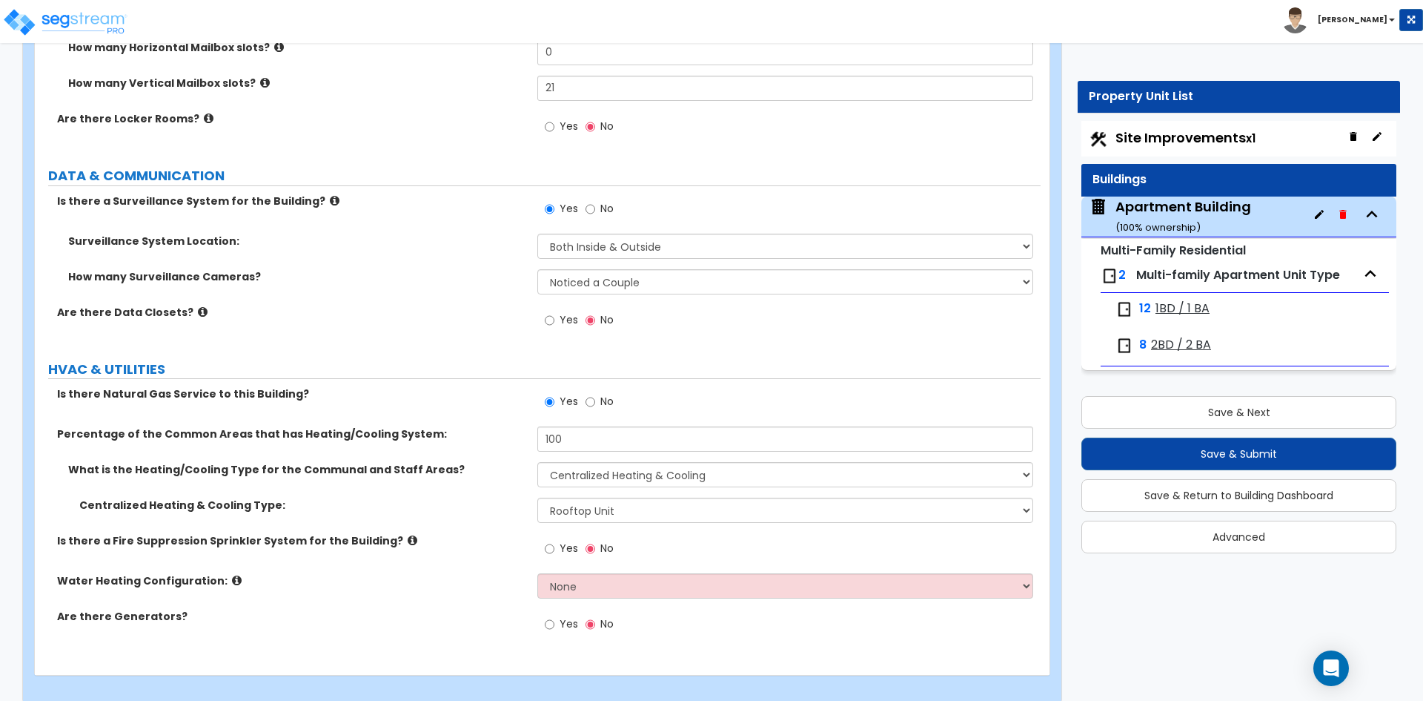
scroll to position [5219, 0]
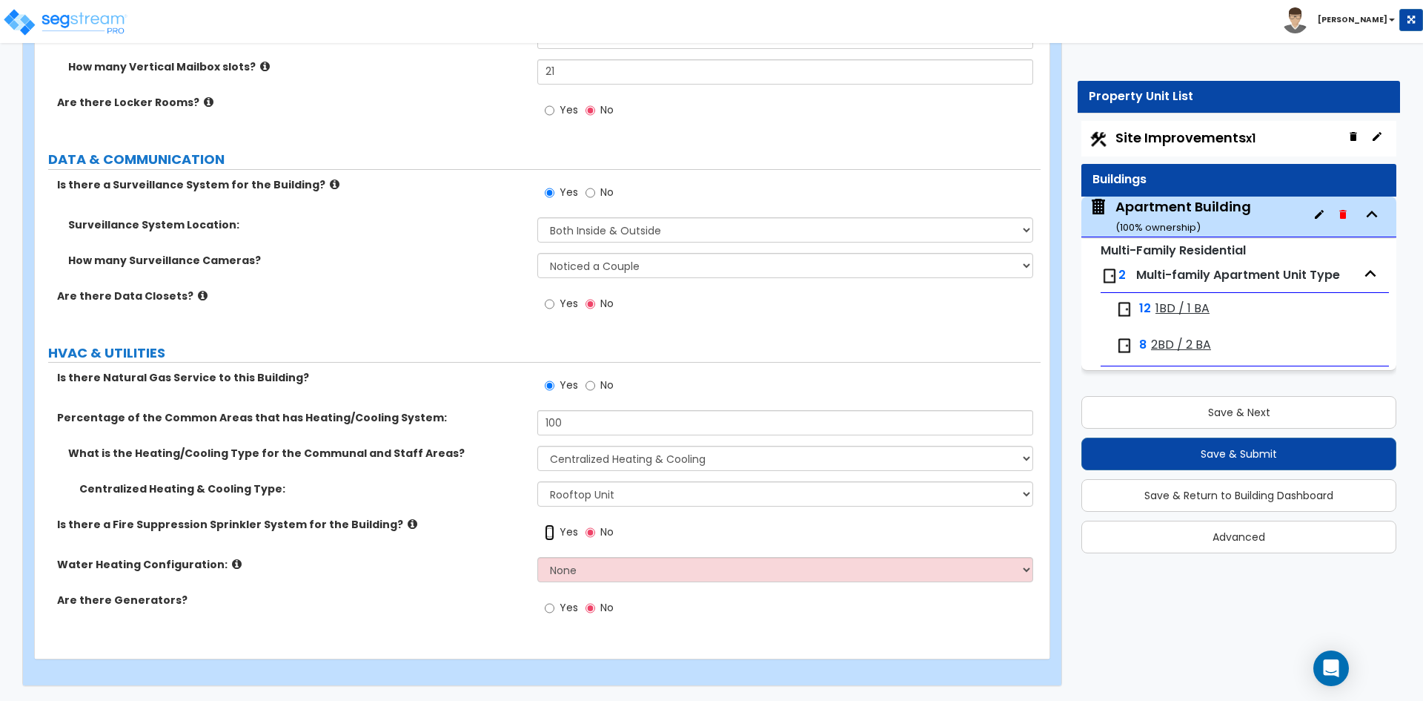
drag, startPoint x: 554, startPoint y: 531, endPoint x: 468, endPoint y: 551, distance: 88.1
click at [553, 531] on input "Yes" at bounding box center [550, 532] width 10 height 16
radio input "true"
click at [586, 571] on select "None Water Heater for Multiple Units Water Heater for Individual Units" at bounding box center [784, 569] width 495 height 25
select select "2"
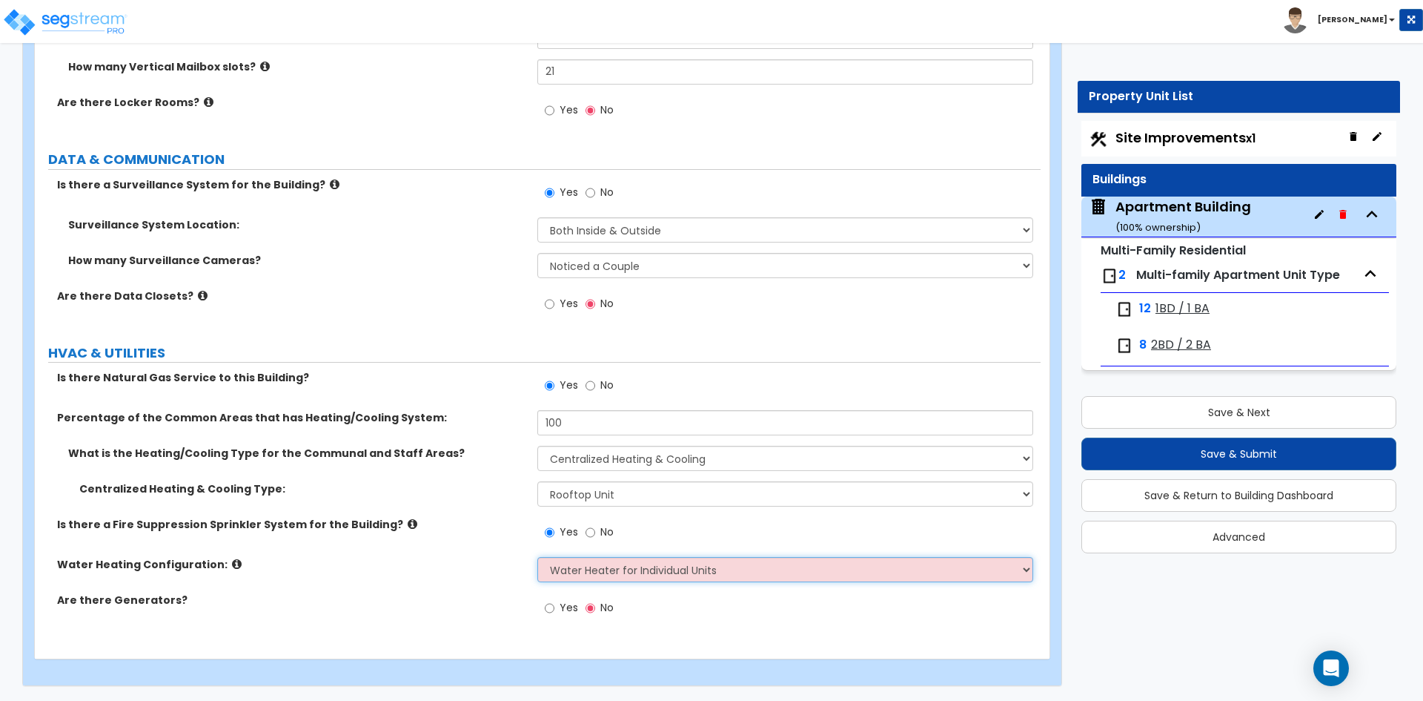
click at [537, 557] on select "None Water Heater for Multiple Units Water Heater for Individual Units" at bounding box center [784, 569] width 495 height 25
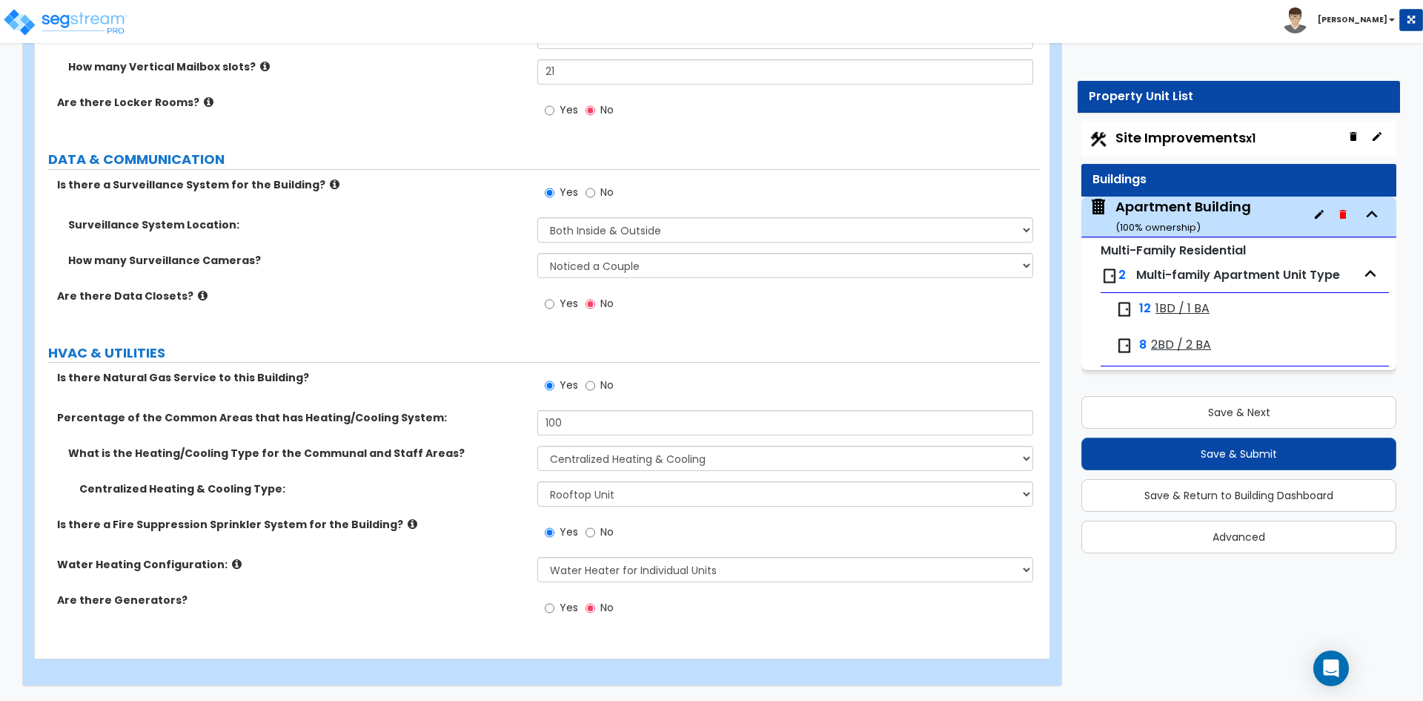
click at [348, 614] on div "Are there Generators? Yes No" at bounding box center [538, 612] width 1006 height 40
click at [1239, 403] on button "Save & Next" at bounding box center [1239, 412] width 315 height 33
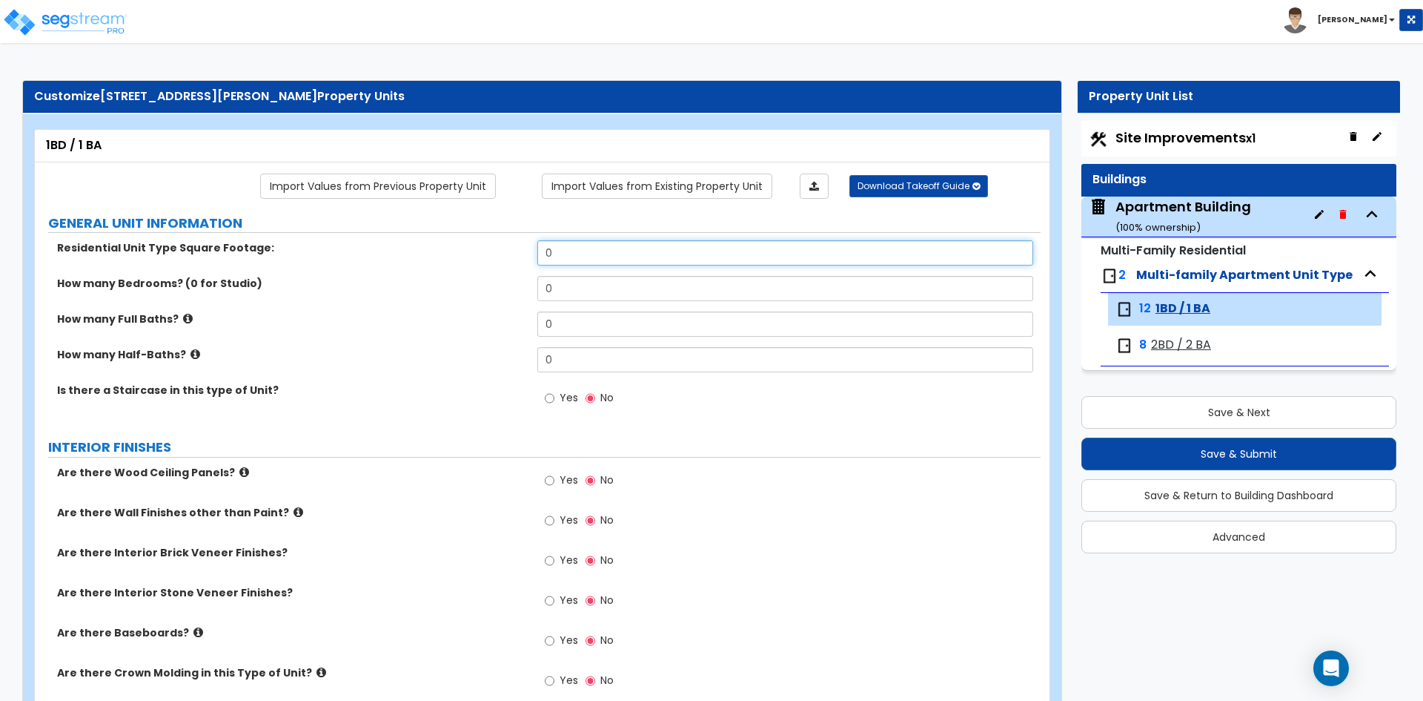
click at [612, 254] on input "0" at bounding box center [784, 252] width 495 height 25
click at [636, 249] on input "950" at bounding box center [784, 252] width 495 height 25
type input "700"
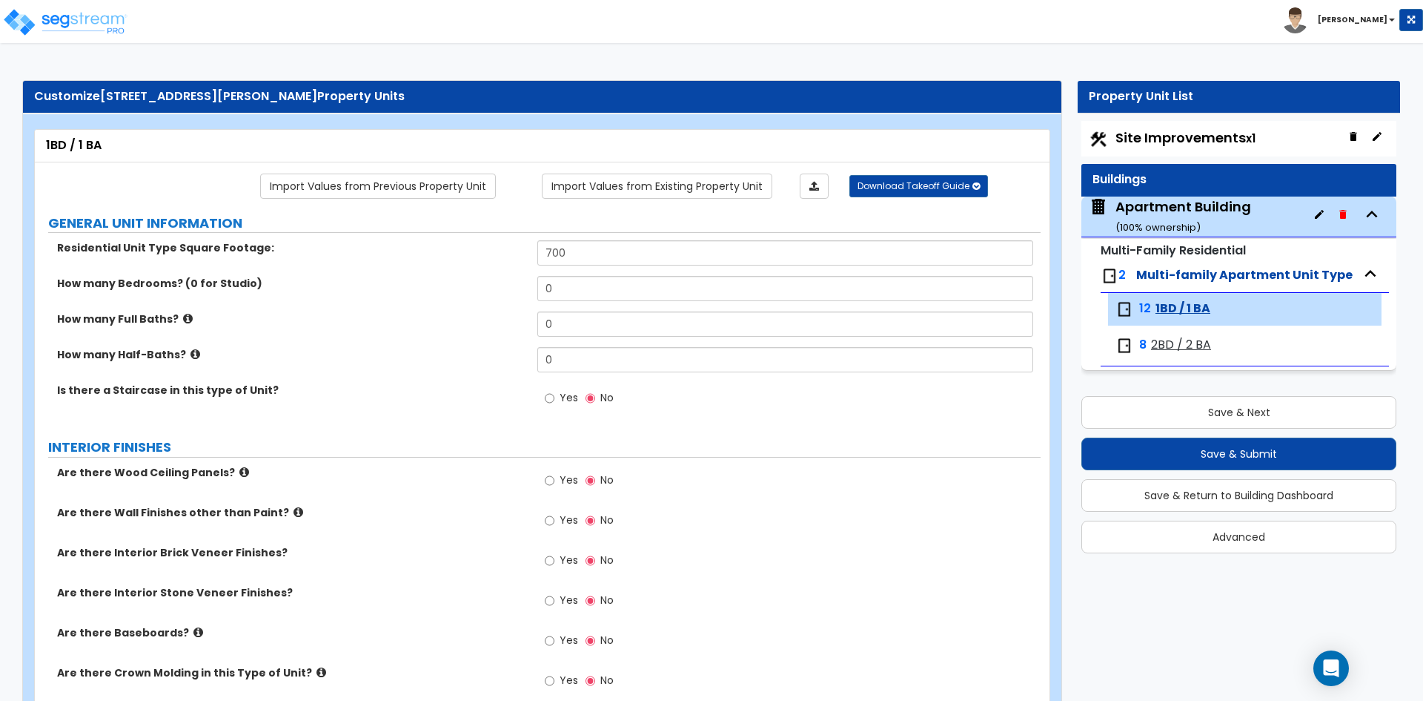
click at [1186, 339] on span "2BD / 2 BA" at bounding box center [1181, 345] width 60 height 17
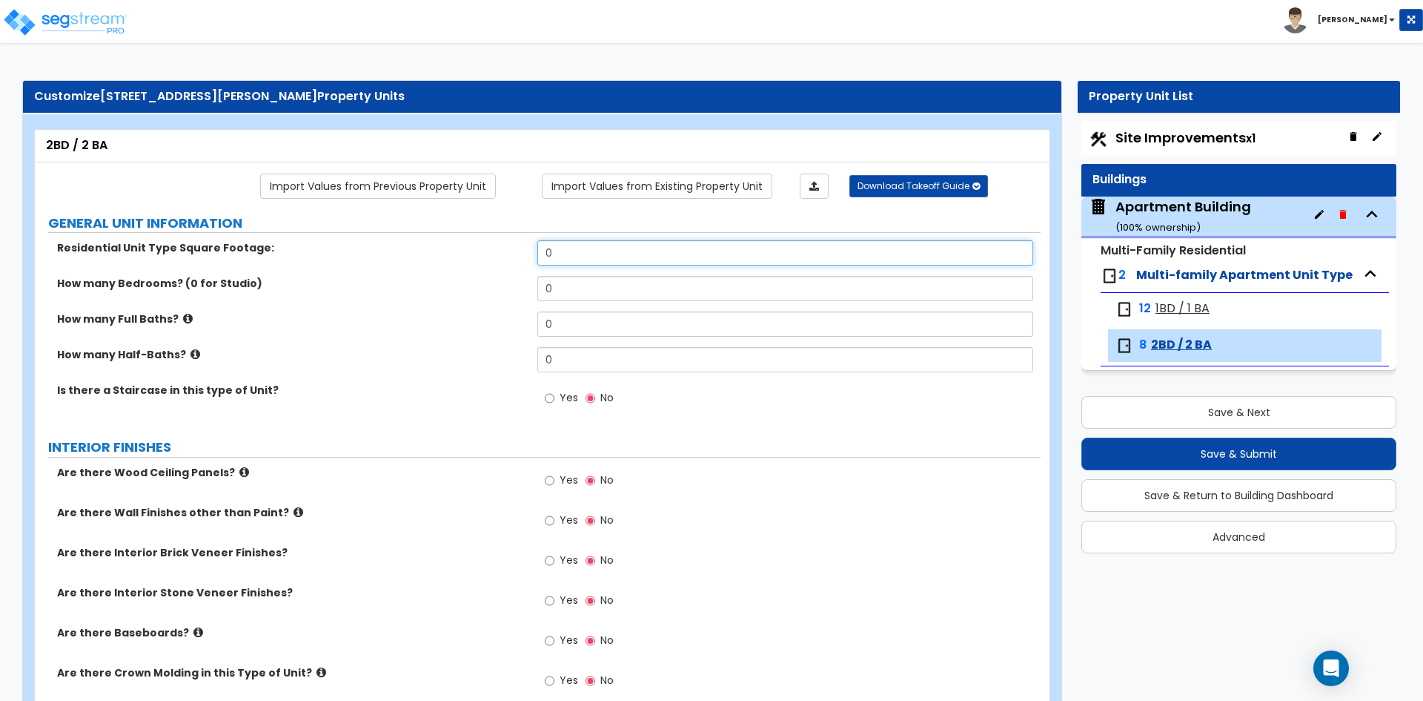
click at [600, 265] on input "0" at bounding box center [784, 252] width 495 height 25
type input "7"
type input "950"
click at [623, 287] on input "0" at bounding box center [784, 288] width 495 height 25
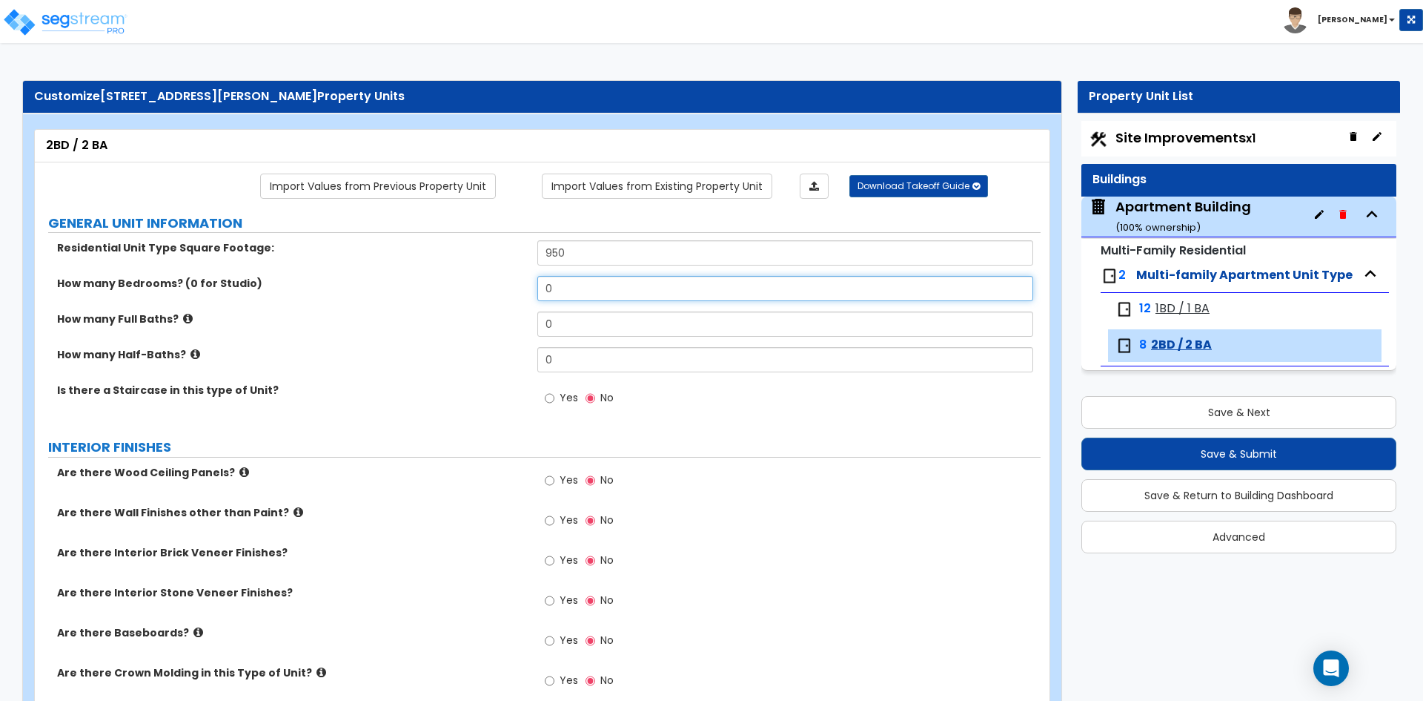
click at [623, 287] on input "0" at bounding box center [784, 288] width 495 height 25
type input "2"
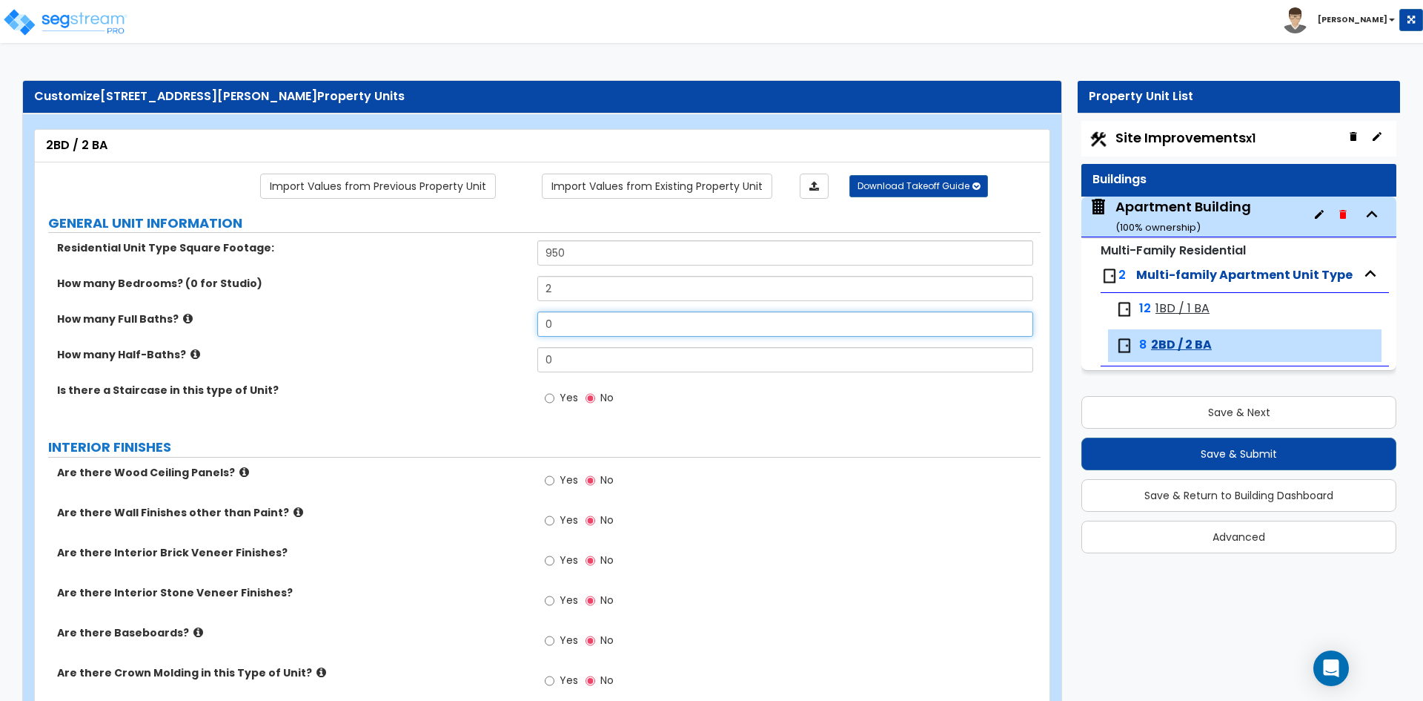
click at [606, 329] on input "0" at bounding box center [784, 323] width 495 height 25
type input "2"
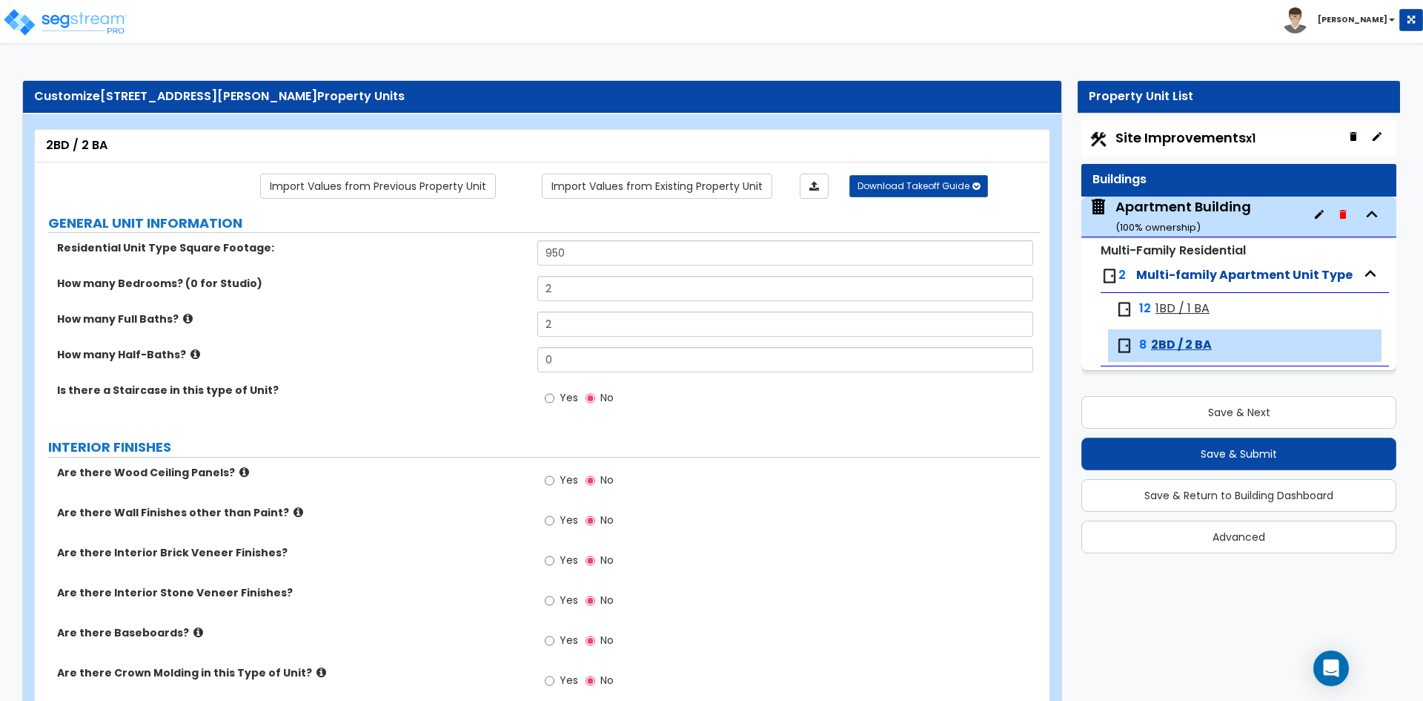
click at [316, 330] on div "How many Full Baths? 2" at bounding box center [538, 329] width 1006 height 36
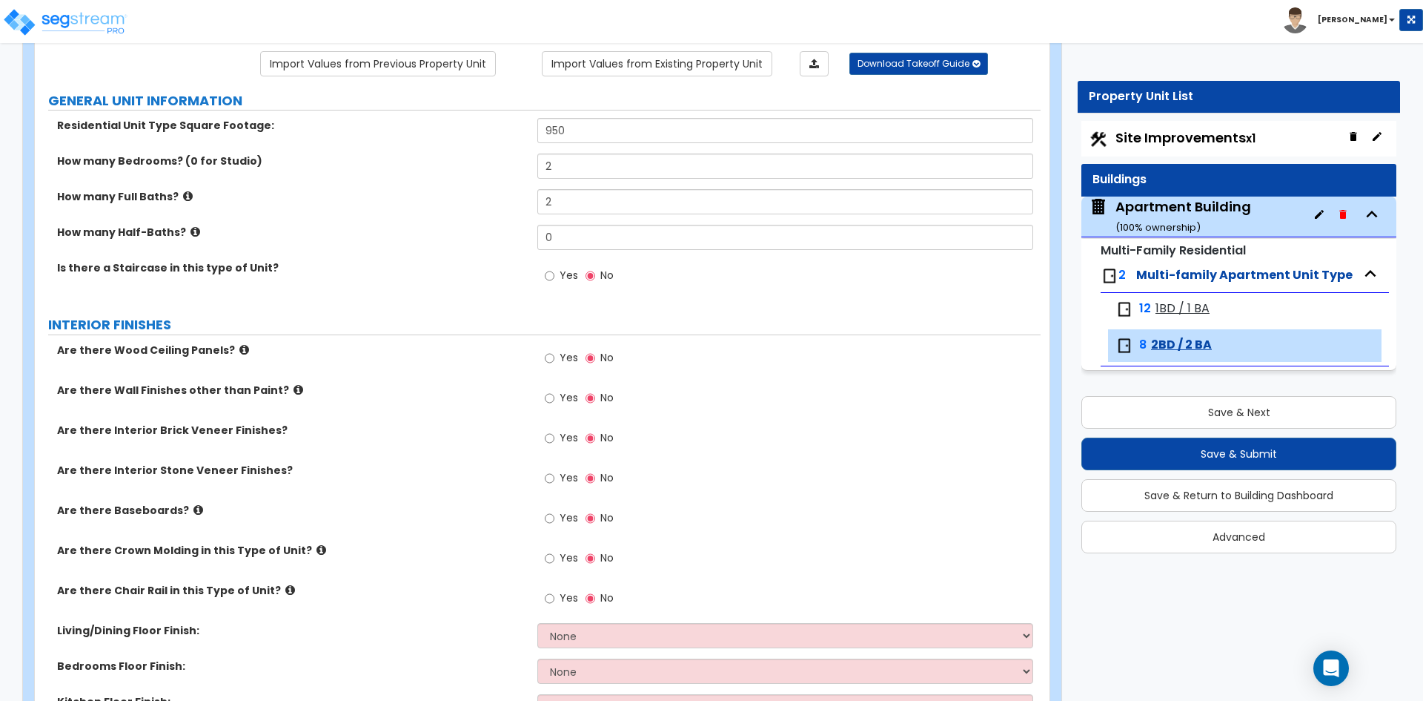
scroll to position [148, 0]
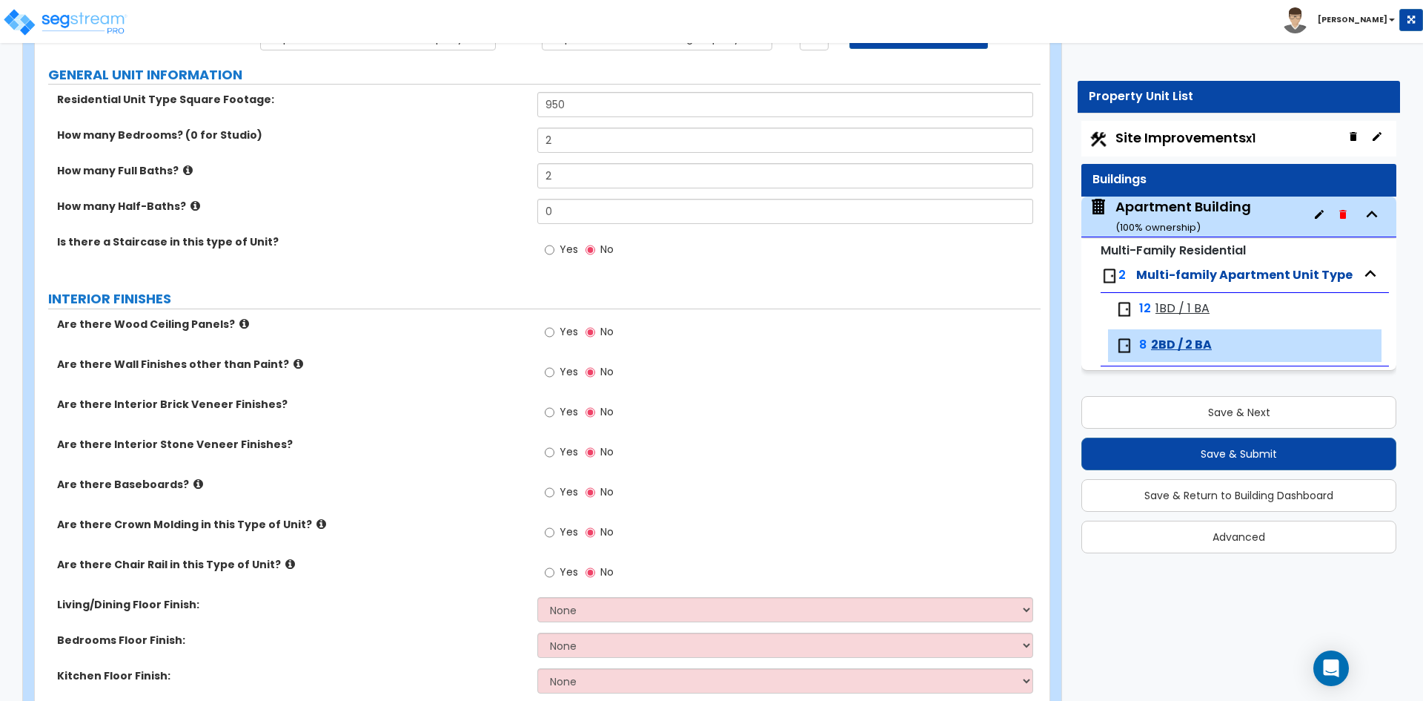
click at [570, 487] on span "Yes" at bounding box center [569, 491] width 19 height 15
click at [554, 487] on input "Yes" at bounding box center [550, 492] width 10 height 16
radio input "true"
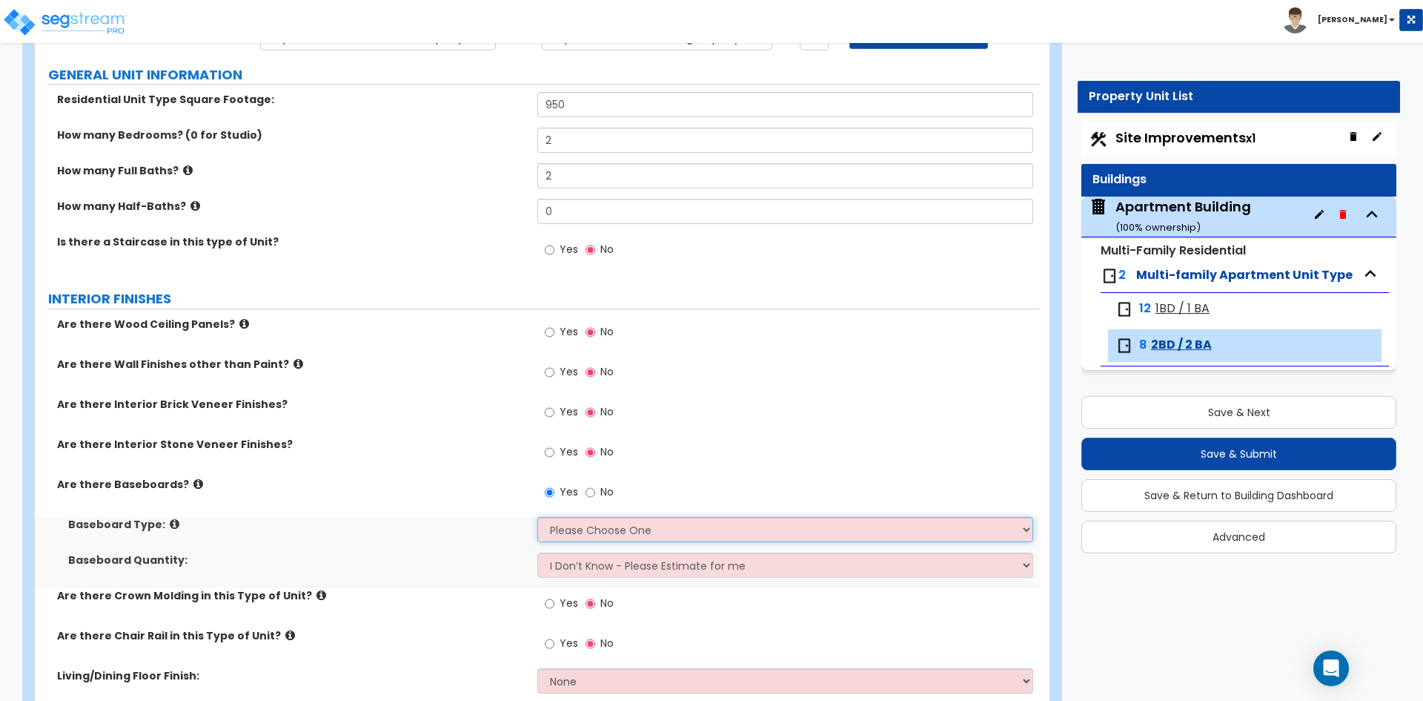
click at [563, 531] on select "Please Choose One Wood Vinyl Carpet Tile" at bounding box center [784, 529] width 495 height 25
select select "1"
click at [537, 517] on select "Please Choose One Wood Vinyl Carpet Tile" at bounding box center [784, 529] width 495 height 25
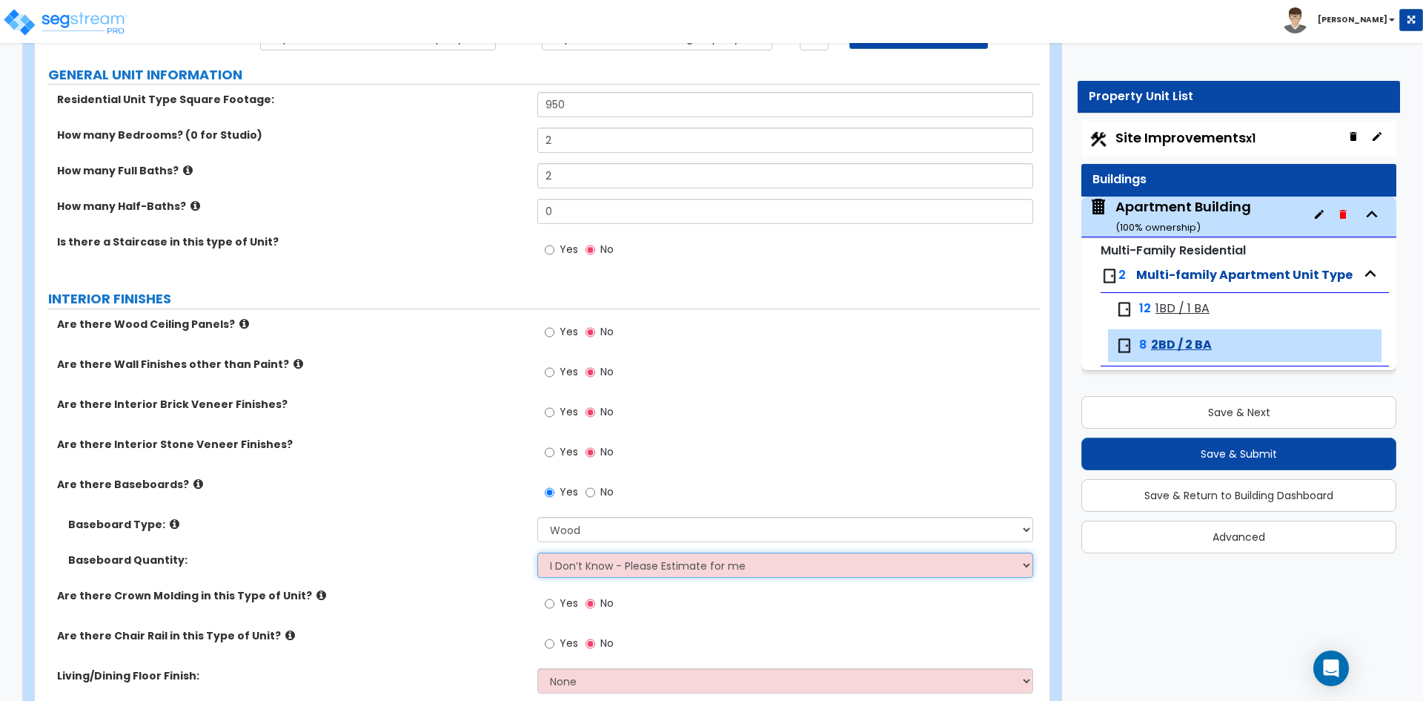
click at [584, 570] on select "I Don’t Know - Please Estimate for me I want to Enter the Linear Footage" at bounding box center [784, 564] width 495 height 25
click at [429, 539] on div "Baseboard Type: Please Choose One Wood Vinyl Carpet Tile" at bounding box center [538, 535] width 1006 height 36
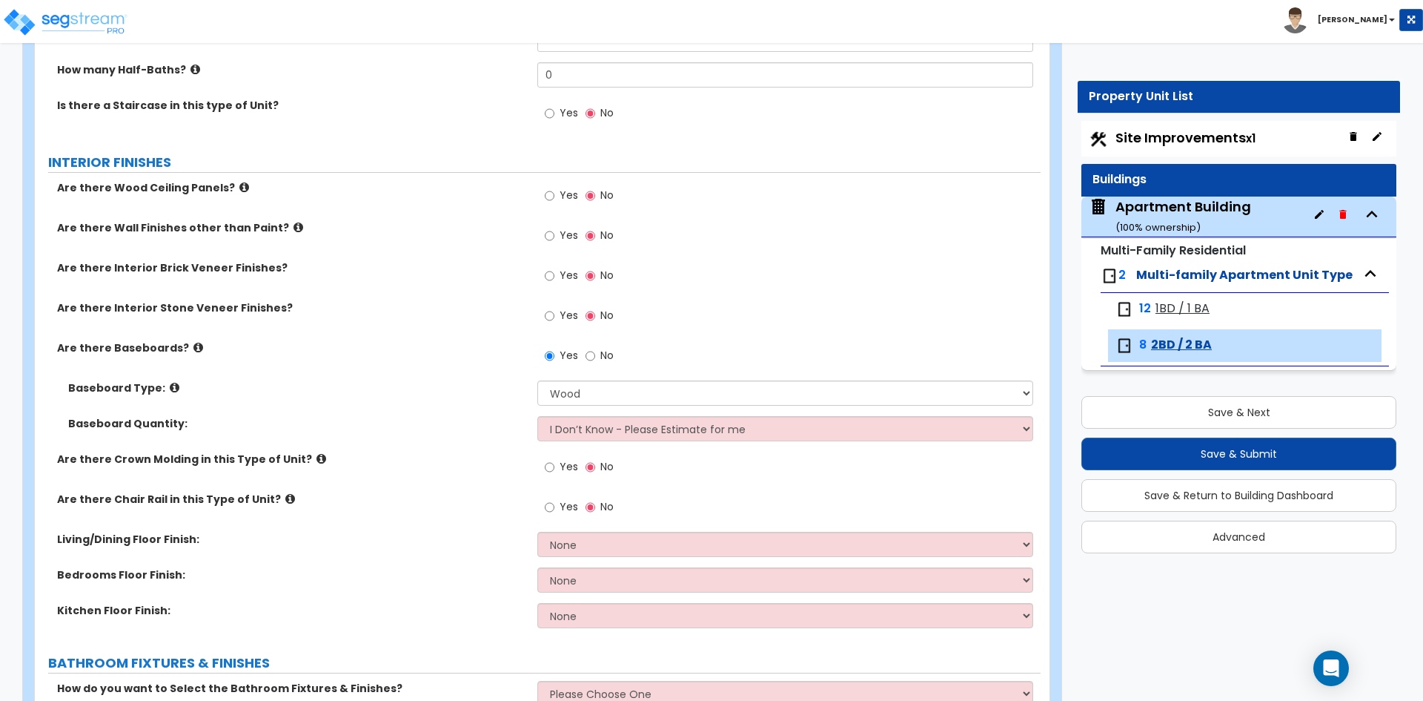
scroll to position [297, 0]
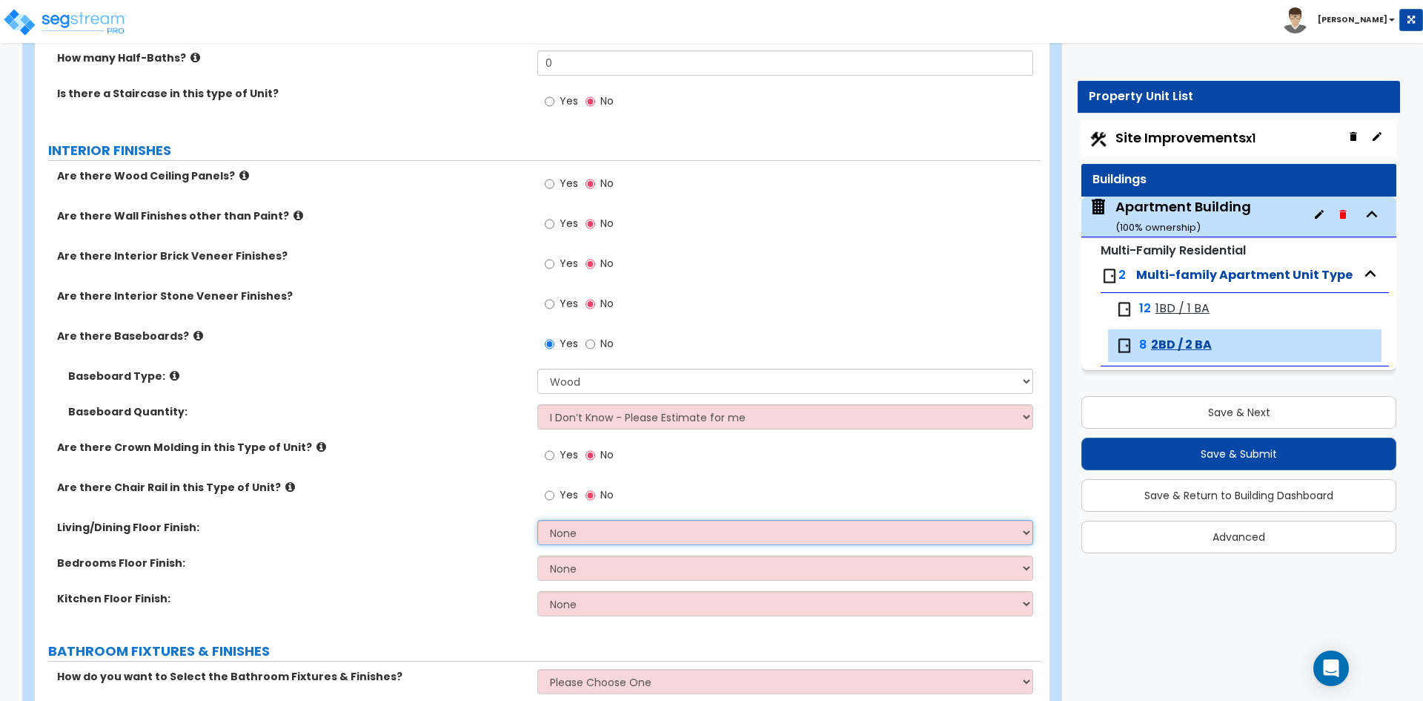
click at [595, 526] on select "None Tile Flooring Hardwood Flooring Resilient Laminate Flooring VCT Flooring S…" at bounding box center [784, 532] width 495 height 25
select select "1"
click at [537, 520] on select "None Tile Flooring Hardwood Flooring Resilient Laminate Flooring VCT Flooring S…" at bounding box center [784, 532] width 495 height 25
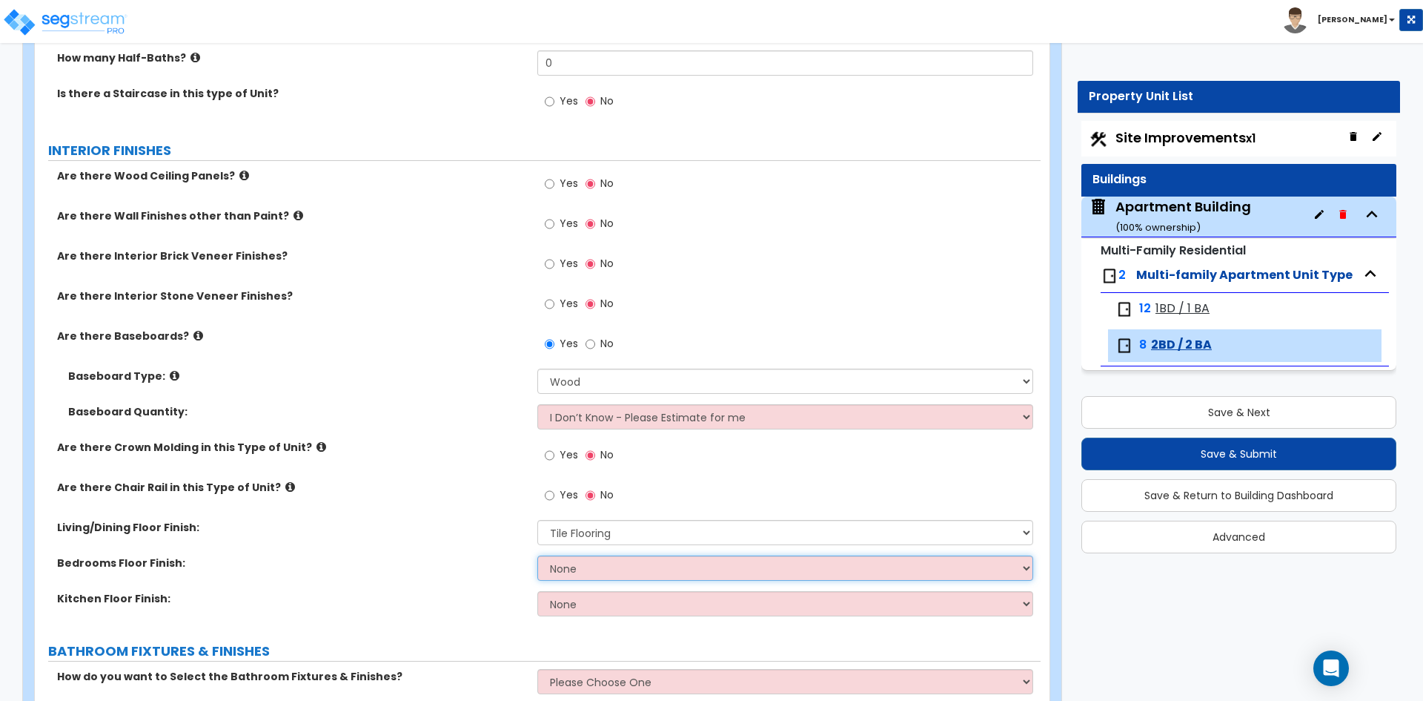
click at [599, 567] on select "None Tile Flooring Hardwood Flooring Resilient Laminate Flooring VCT Flooring S…" at bounding box center [784, 567] width 495 height 25
select select "3"
click at [537, 555] on select "None Tile Flooring Hardwood Flooring Resilient Laminate Flooring VCT Flooring S…" at bounding box center [784, 567] width 495 height 25
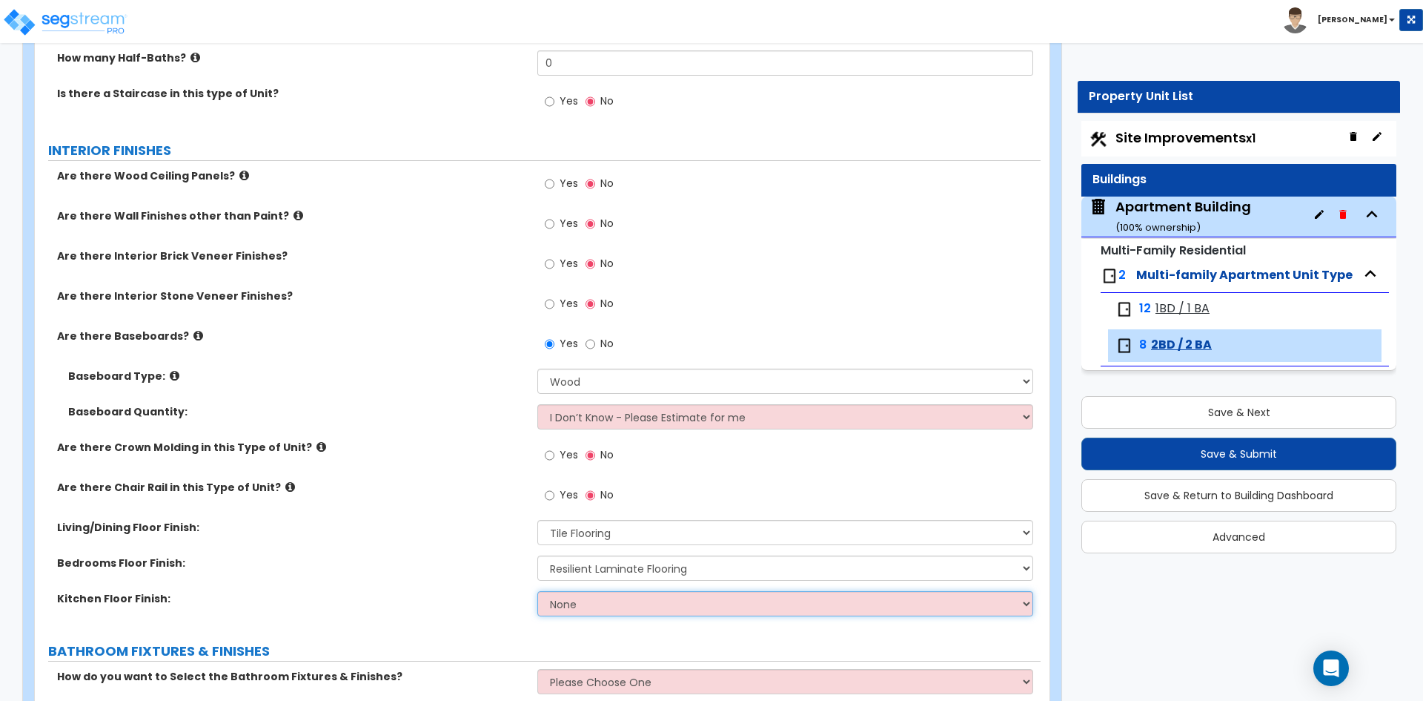
click at [566, 614] on select "None Tile Flooring Hardwood Flooring Resilient Laminate Flooring VCT Flooring S…" at bounding box center [784, 603] width 495 height 25
select select "1"
click at [537, 591] on select "None Tile Flooring Hardwood Flooring Resilient Laminate Flooring VCT Flooring S…" at bounding box center [784, 603] width 495 height 25
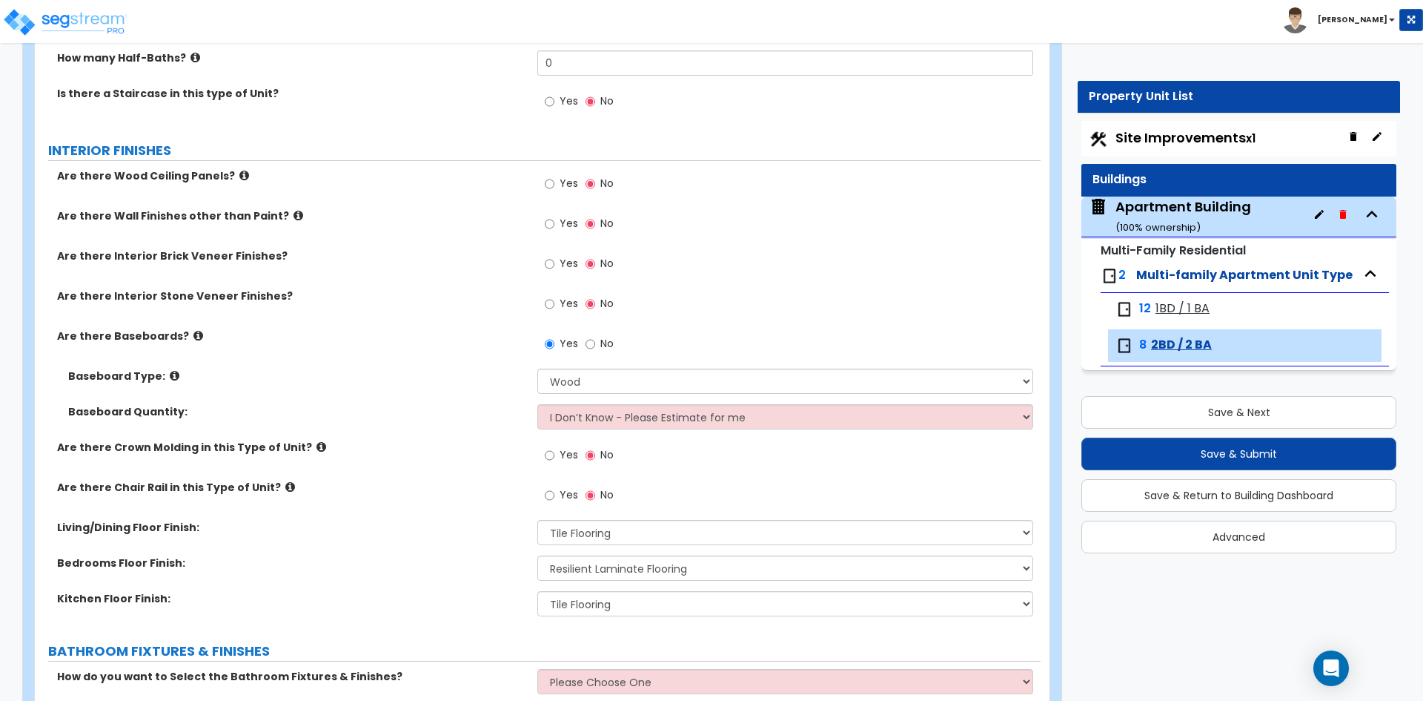
click at [382, 553] on div "Living/Dining Floor Finish: None Tile Flooring Hardwood Flooring Resilient Lami…" at bounding box center [538, 538] width 1006 height 36
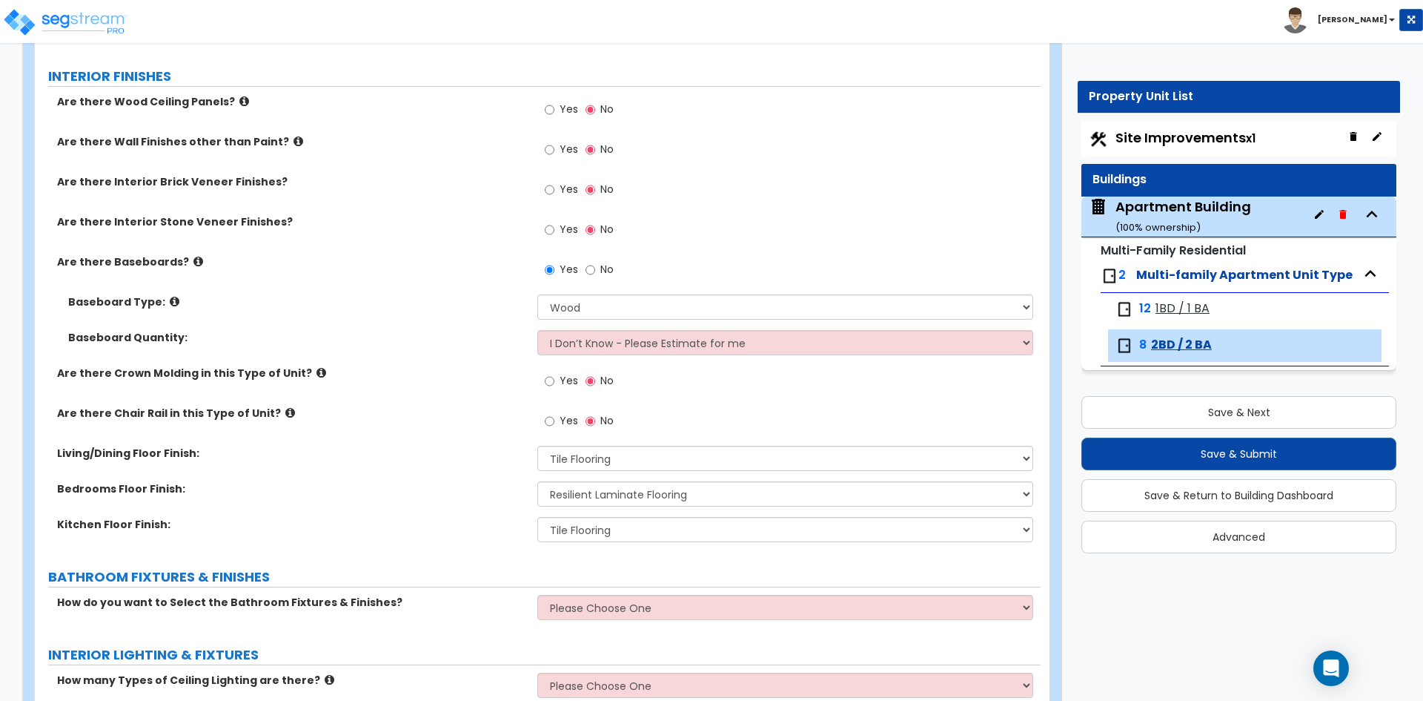
scroll to position [445, 0]
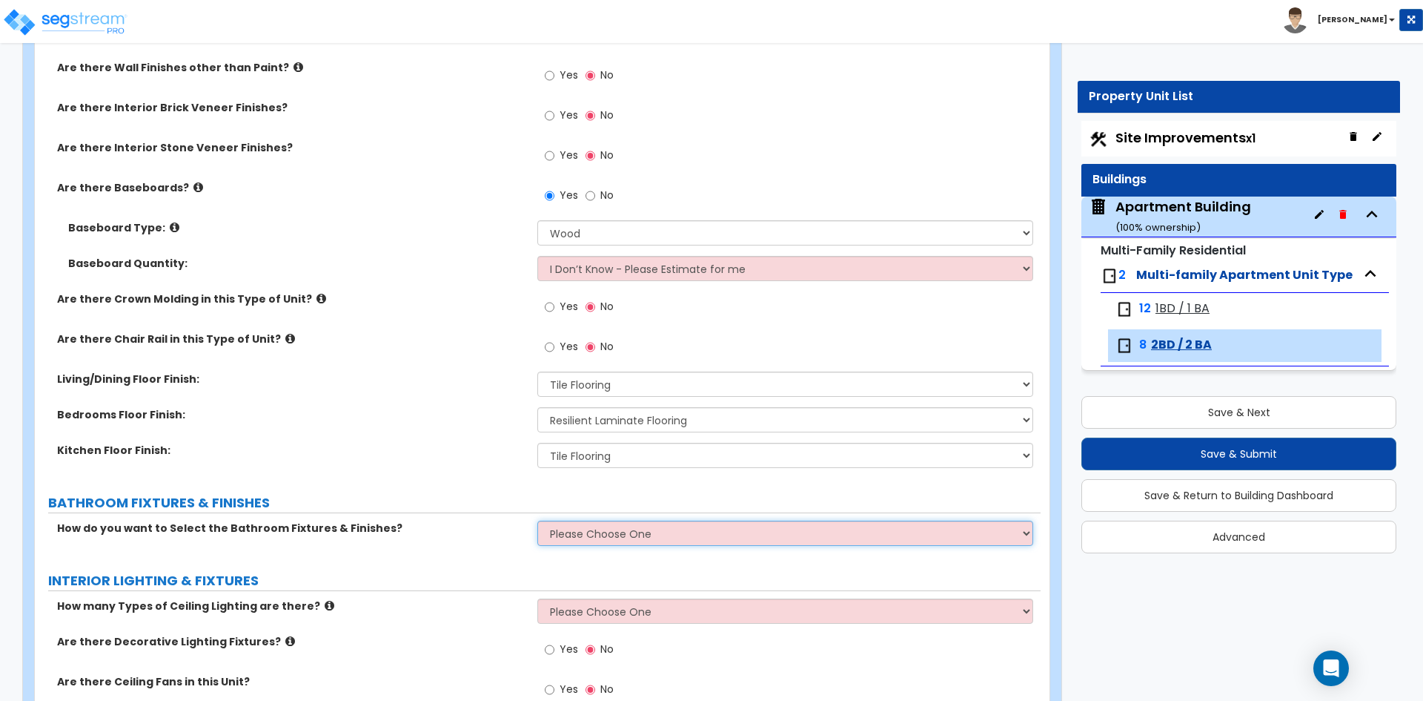
click at [566, 536] on select "Please Choose One Select the type of Fixtures and Finishes only for one Bath an…" at bounding box center [784, 532] width 495 height 25
select select "1"
click at [537, 520] on select "Please Choose One Select the type of Fixtures and Finishes only for one Bath an…" at bounding box center [784, 532] width 495 height 25
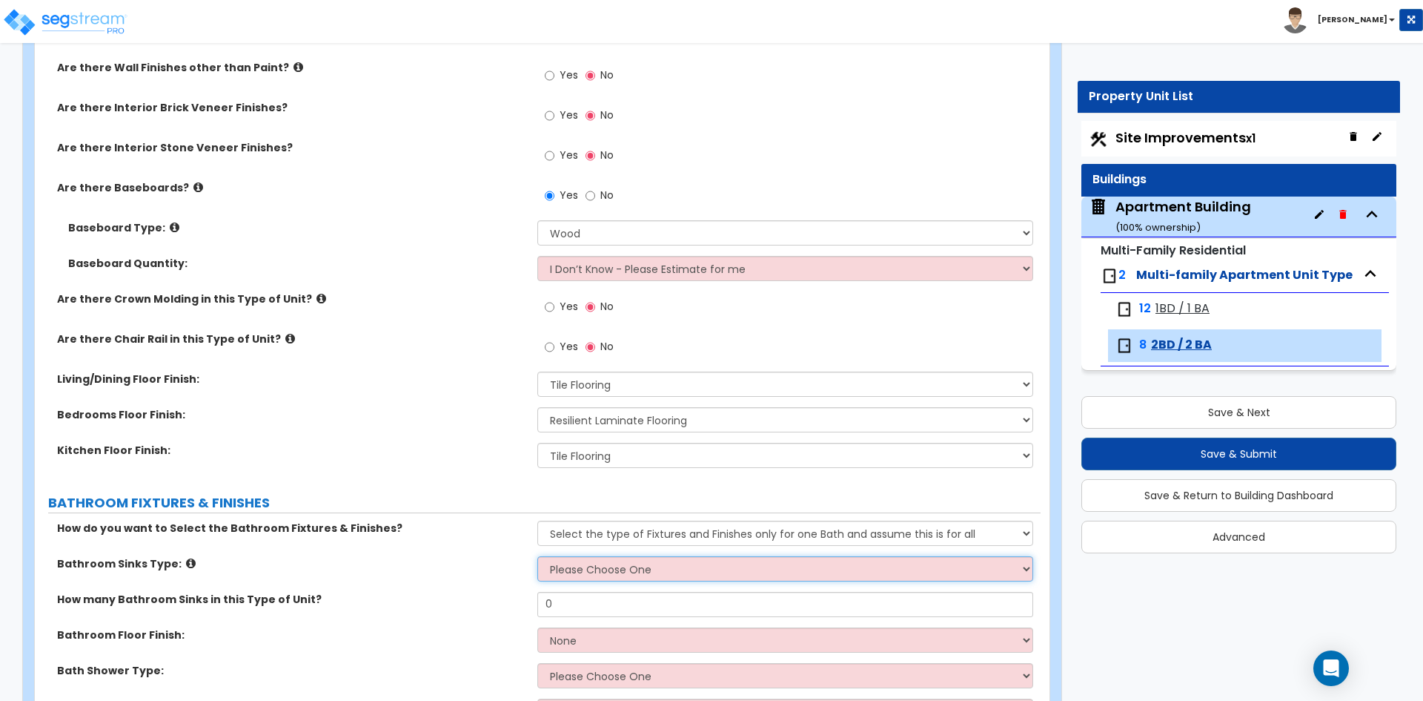
click at [696, 564] on select "Please Choose One Wall-mounted Pedestal-mounted Vanity-mounted" at bounding box center [784, 568] width 495 height 25
select select "3"
click at [537, 556] on select "Please Choose One Wall-mounted Pedestal-mounted Vanity-mounted" at bounding box center [784, 568] width 495 height 25
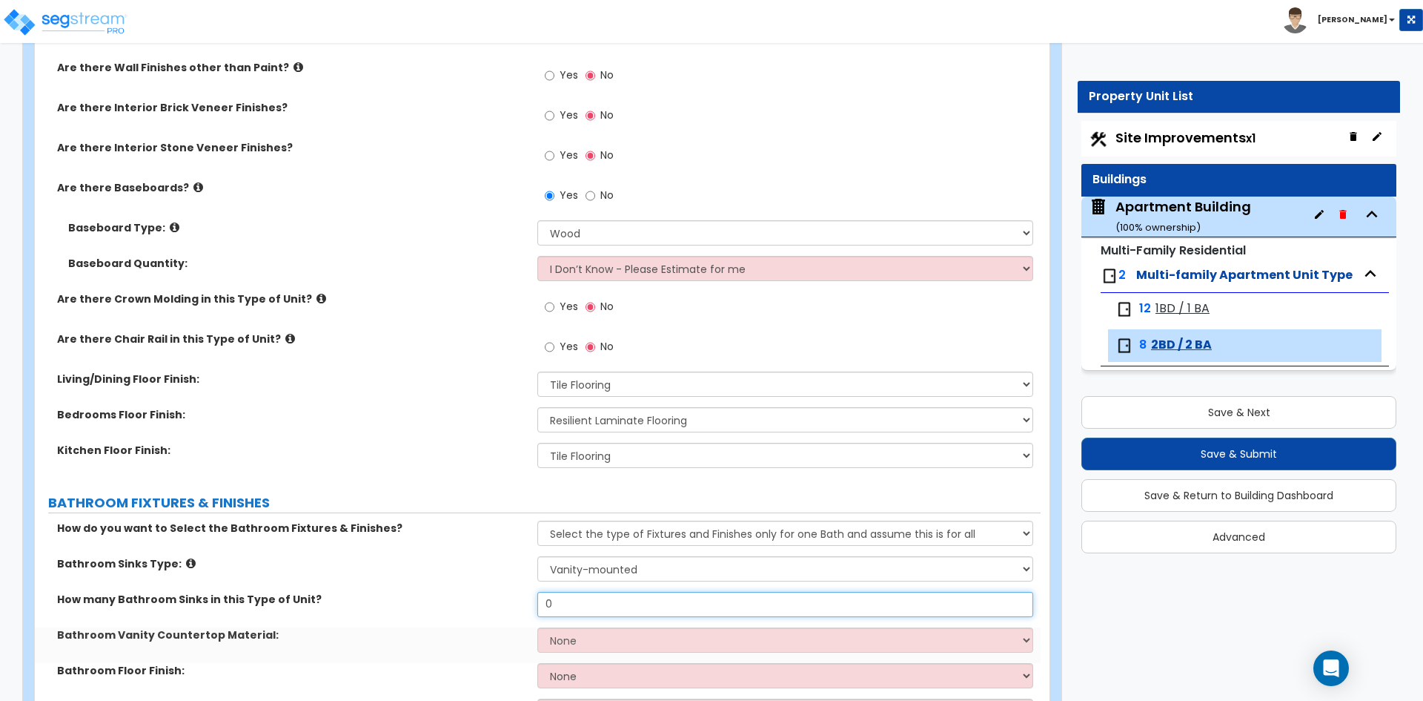
click at [574, 607] on input "0" at bounding box center [784, 604] width 495 height 25
type input "2"
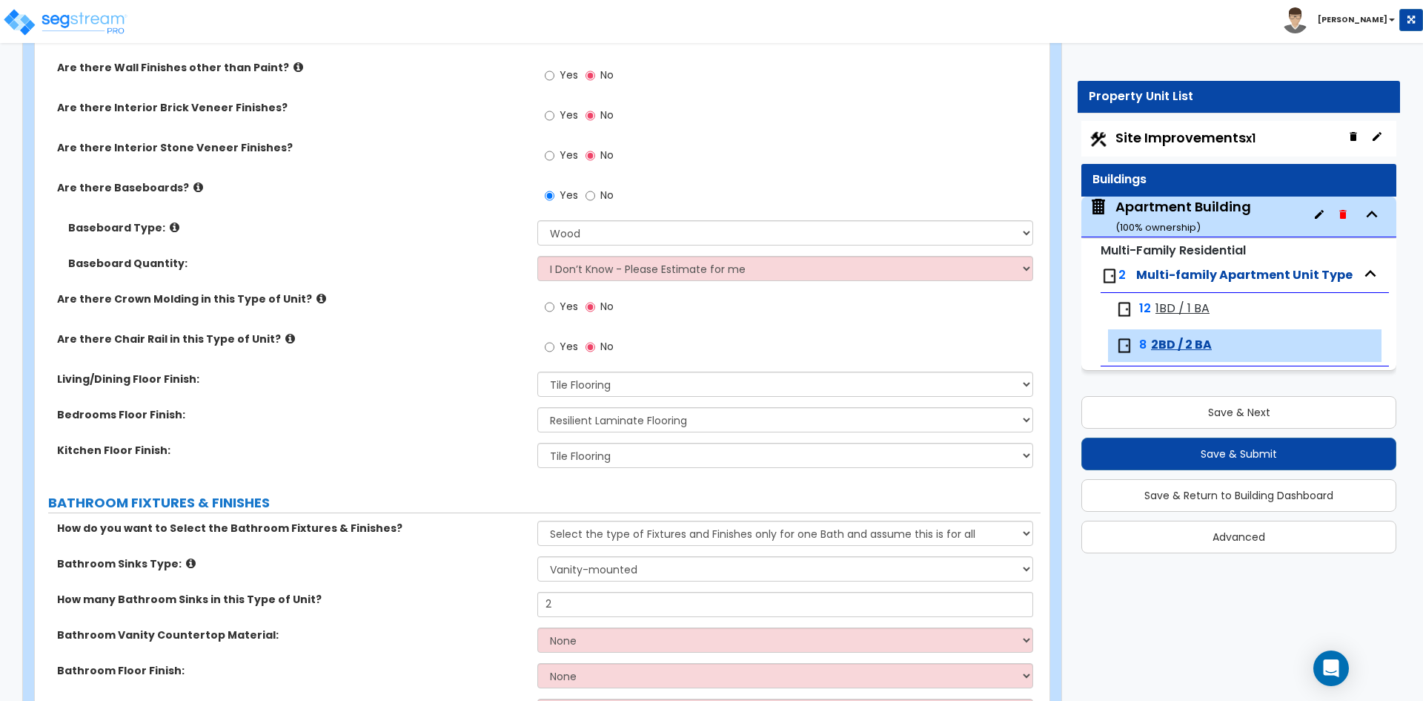
click at [518, 580] on div "Bathroom Sinks Type: Please Choose One Wall-mounted Pedestal-mounted Vanity-mou…" at bounding box center [538, 574] width 1006 height 36
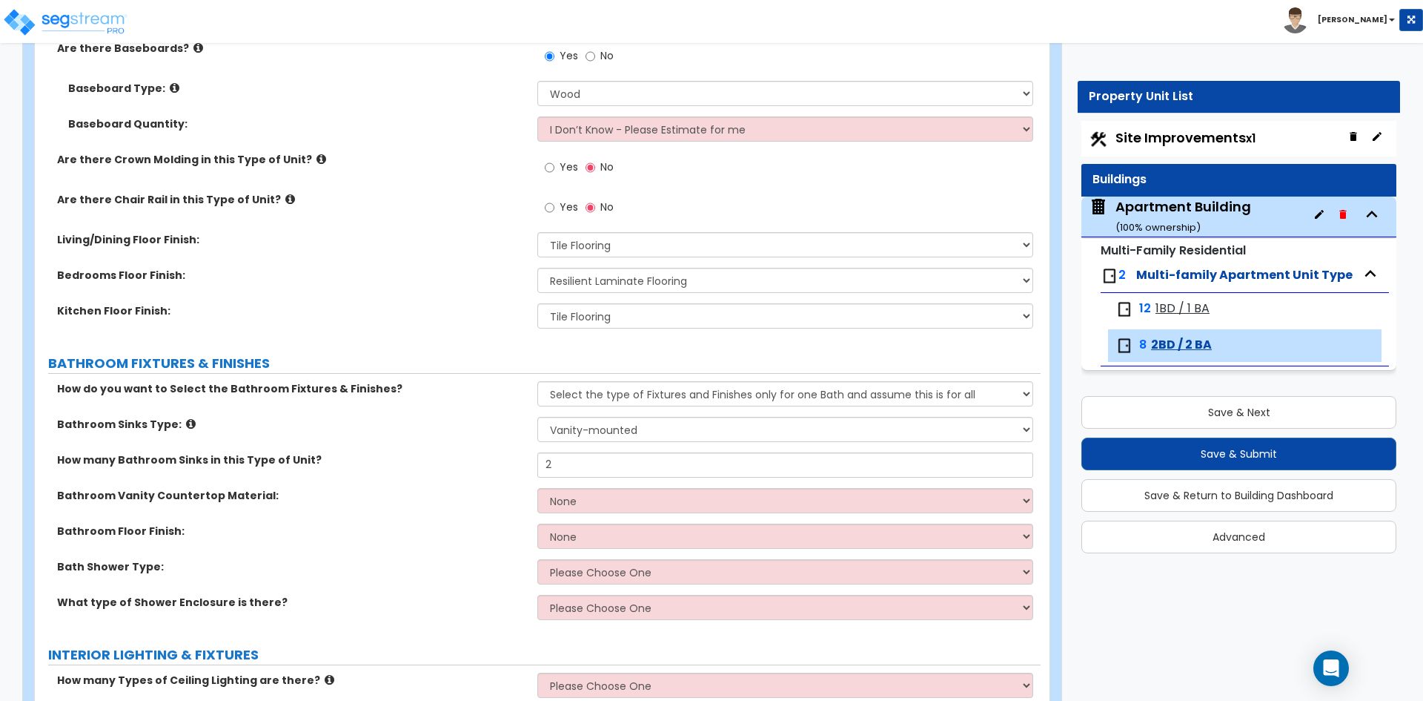
scroll to position [593, 0]
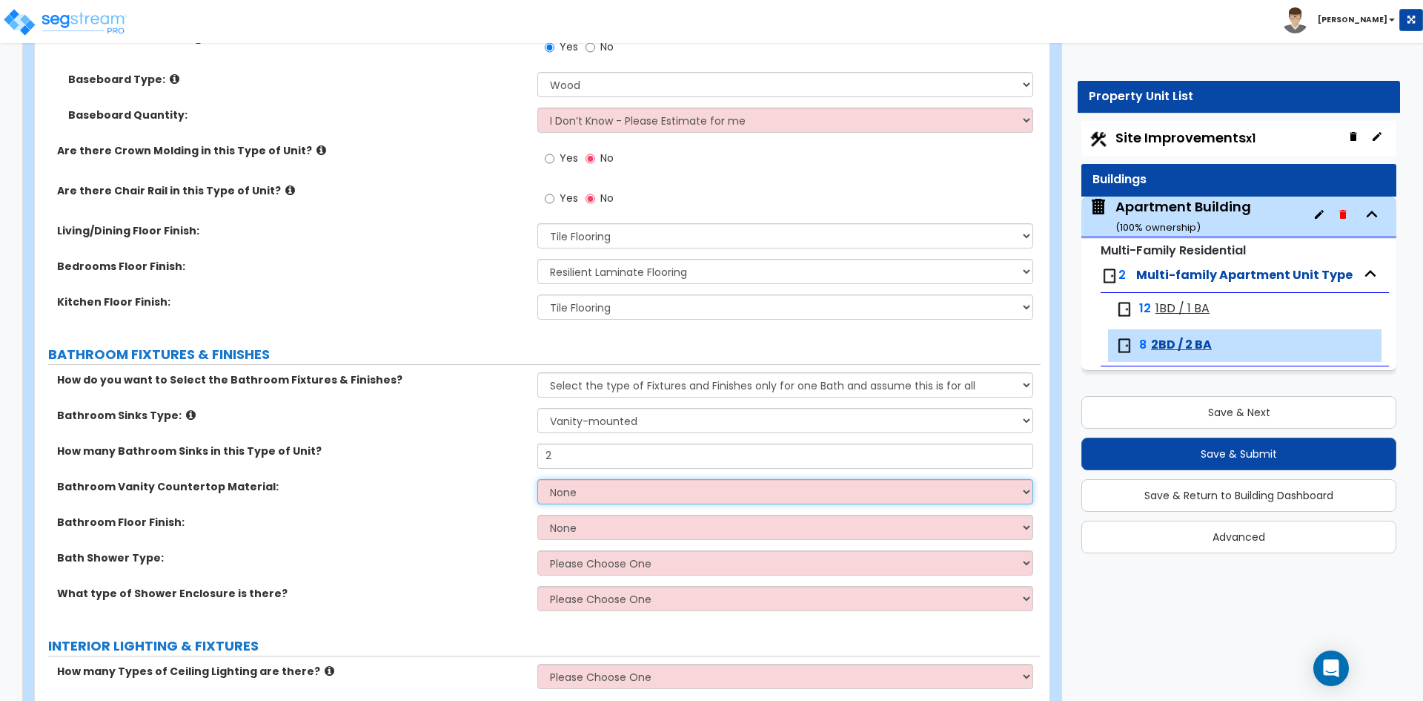
click at [557, 489] on select "None Plastic Laminate Solid Surface Stone Quartz Marble Tile Wood" at bounding box center [784, 491] width 495 height 25
select select "3"
click at [537, 479] on select "None Plastic Laminate Solid Surface Stone Quartz Marble Tile Wood" at bounding box center [784, 491] width 495 height 25
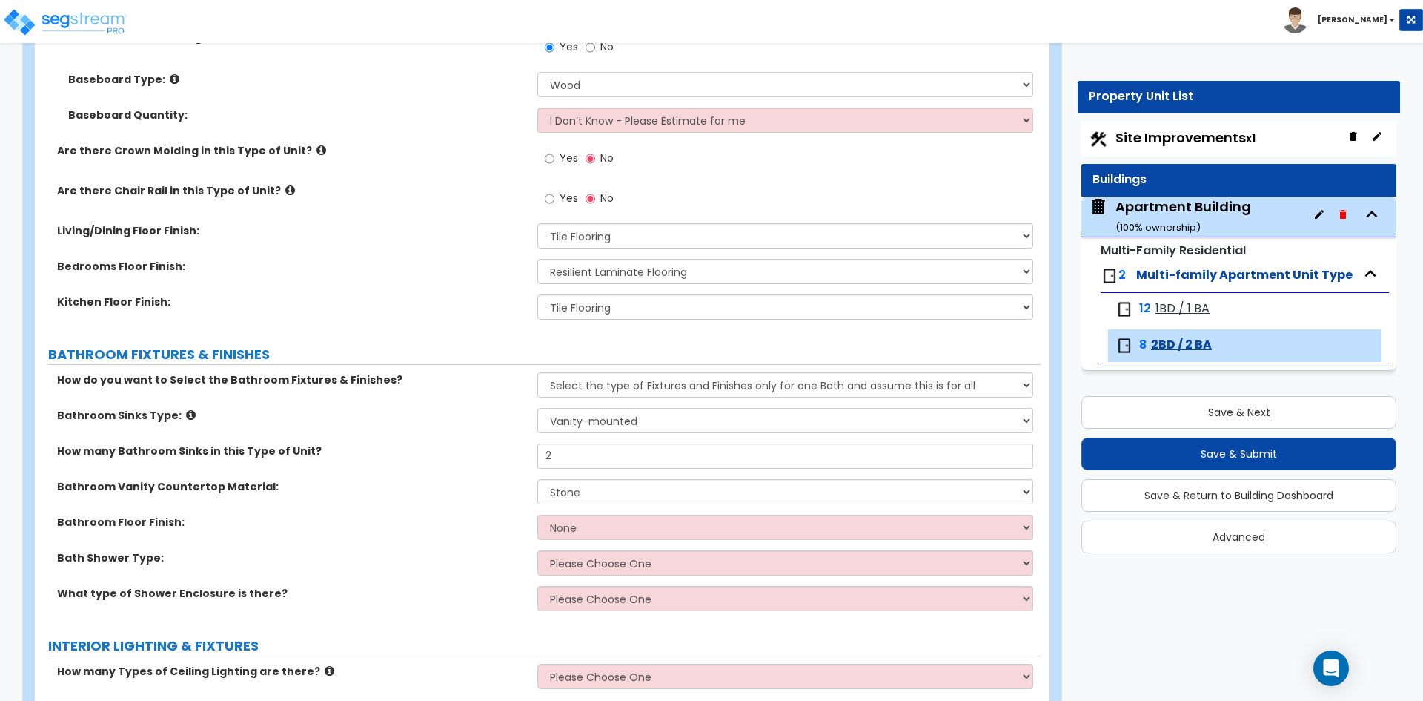
click at [488, 538] on div "Bathroom Floor Finish: None Tile Flooring Hardwood Flooring Resilient Laminate …" at bounding box center [538, 532] width 1006 height 36
click at [563, 523] on select "None Tile Flooring Hardwood Flooring Resilient Laminate Flooring VCT Flooring S…" at bounding box center [784, 526] width 495 height 25
select select "1"
click at [537, 514] on select "None Tile Flooring Hardwood Flooring Resilient Laminate Flooring VCT Flooring S…" at bounding box center [784, 526] width 495 height 25
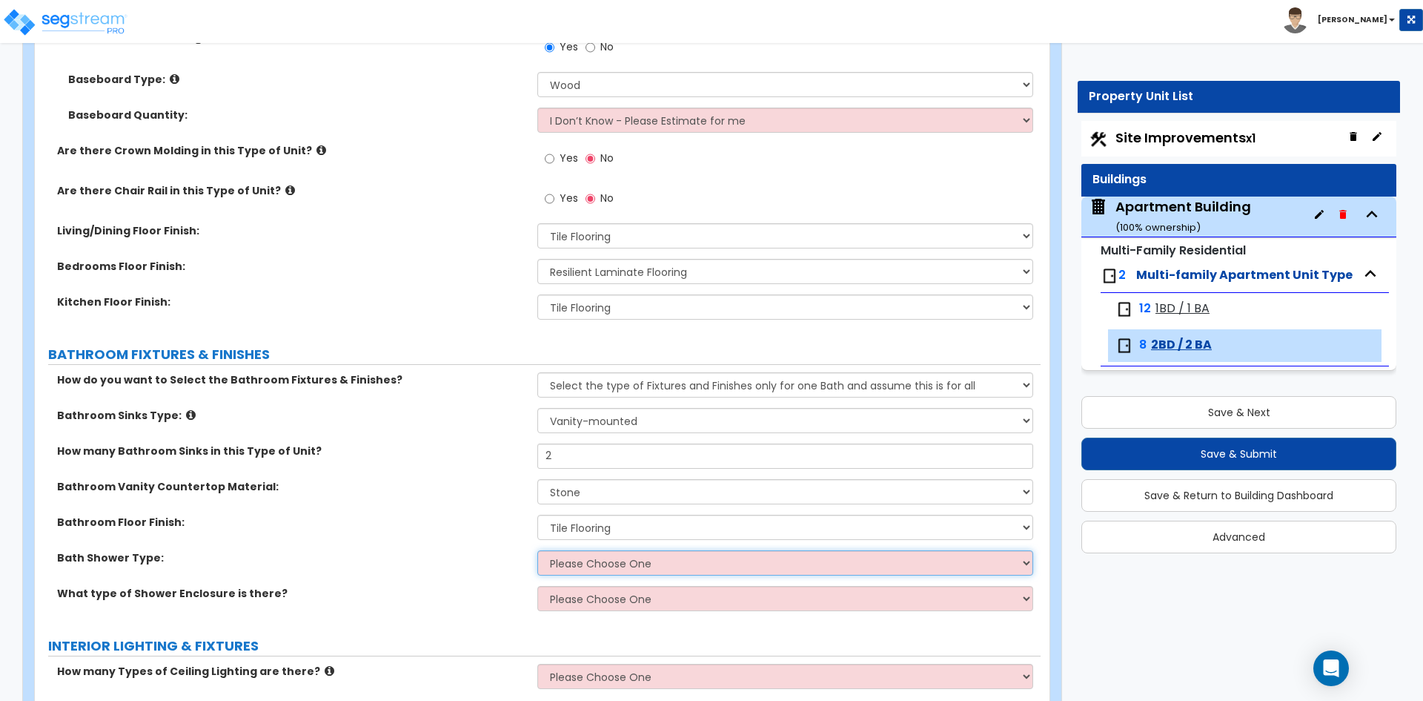
click at [582, 563] on select "Please Choose One Standalone Shower Bathtub - Shower Combination" at bounding box center [784, 562] width 495 height 25
select select "2"
click at [537, 550] on select "Please Choose One Standalone Shower Bathtub - Shower Combination" at bounding box center [784, 562] width 495 height 25
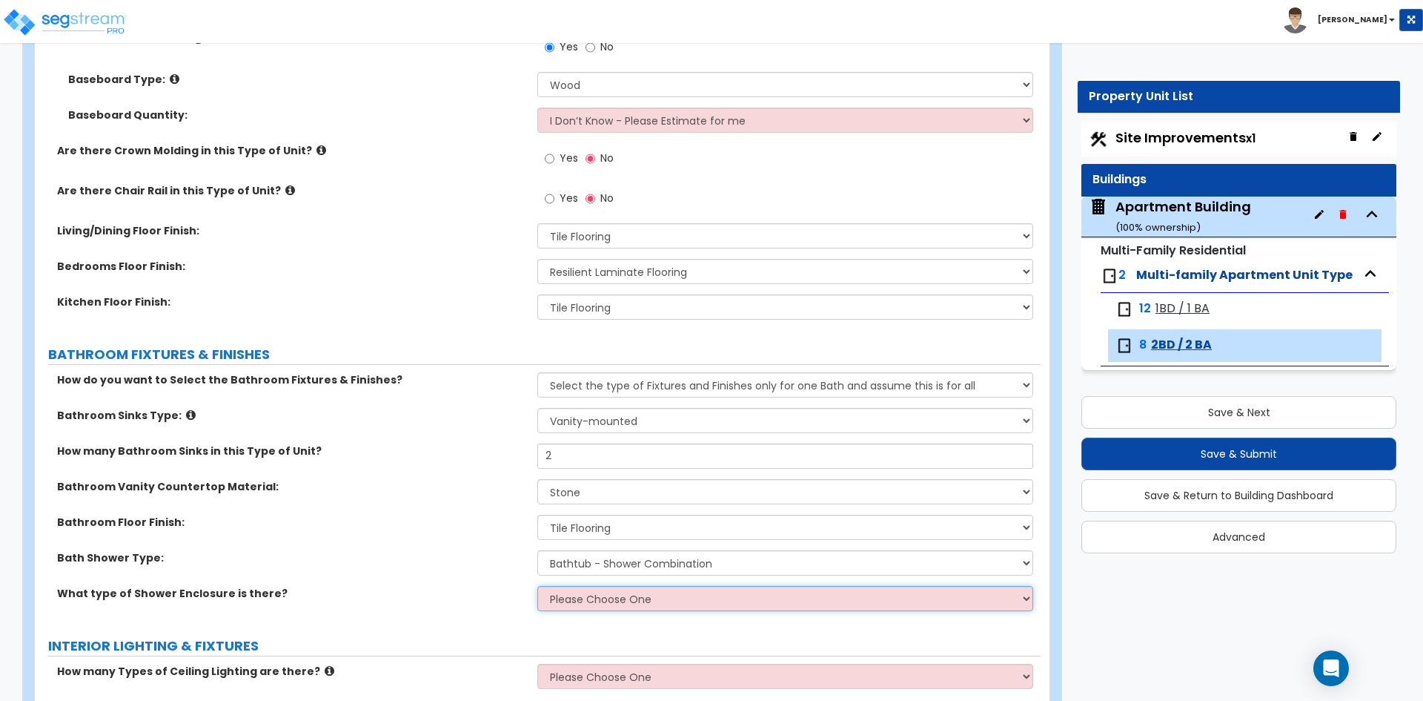
click at [600, 603] on select "Please Choose One Curtain & Rod Glass Sliding Doors Glass Hinged Doors" at bounding box center [784, 598] width 495 height 25
select select "1"
click at [537, 586] on select "Please Choose One Curtain & Rod Glass Sliding Doors Glass Hinged Doors" at bounding box center [784, 598] width 495 height 25
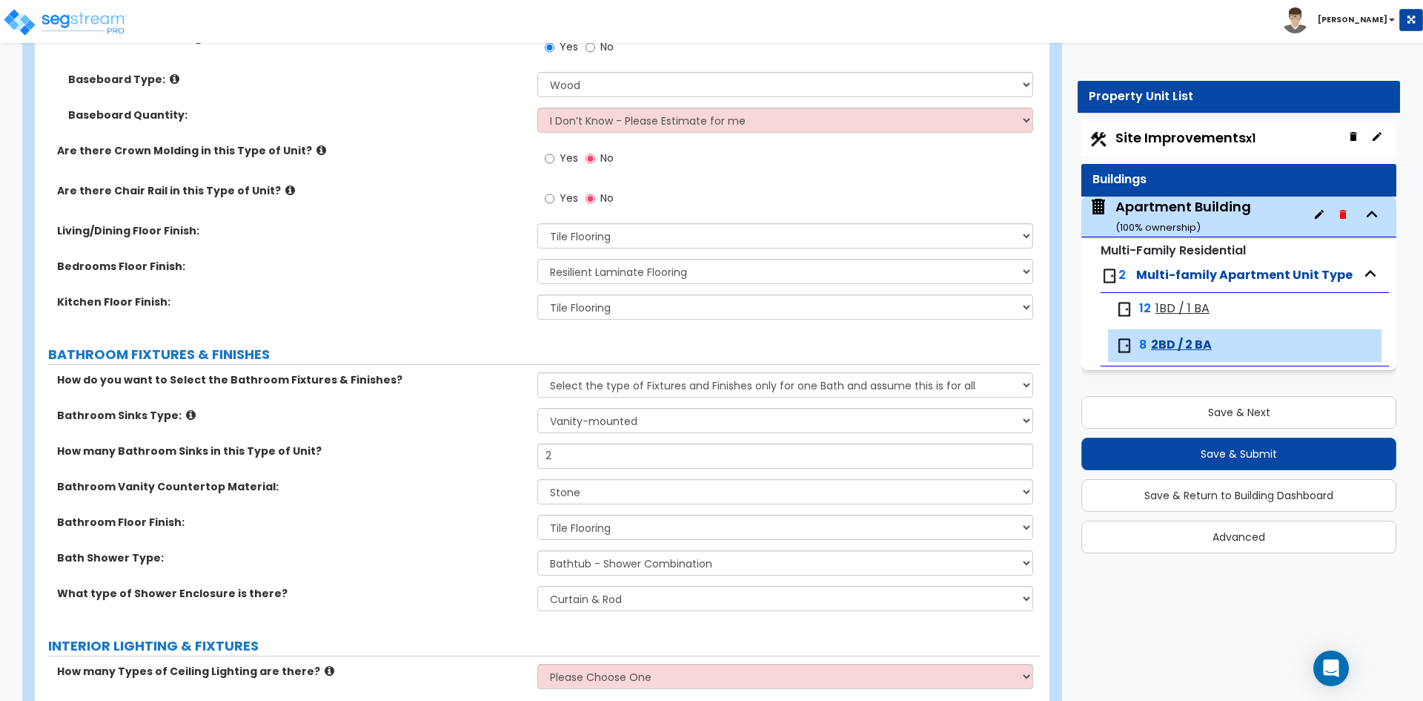
click at [485, 564] on label "Bath Shower Type:" at bounding box center [291, 557] width 469 height 15
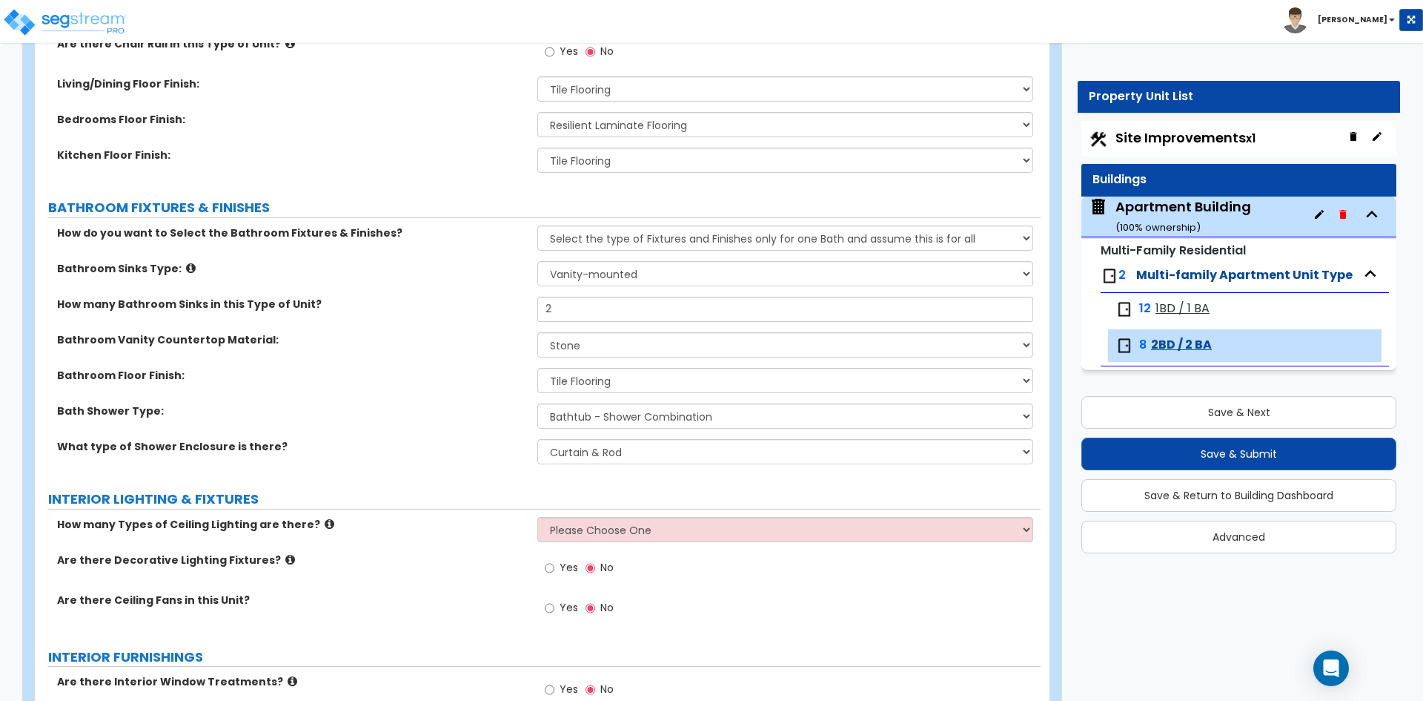
scroll to position [741, 0]
click at [615, 528] on select "Please Choose One 1 2 3" at bounding box center [784, 527] width 495 height 25
select select "1"
click at [537, 515] on select "Please Choose One 1 2 3" at bounding box center [784, 527] width 495 height 25
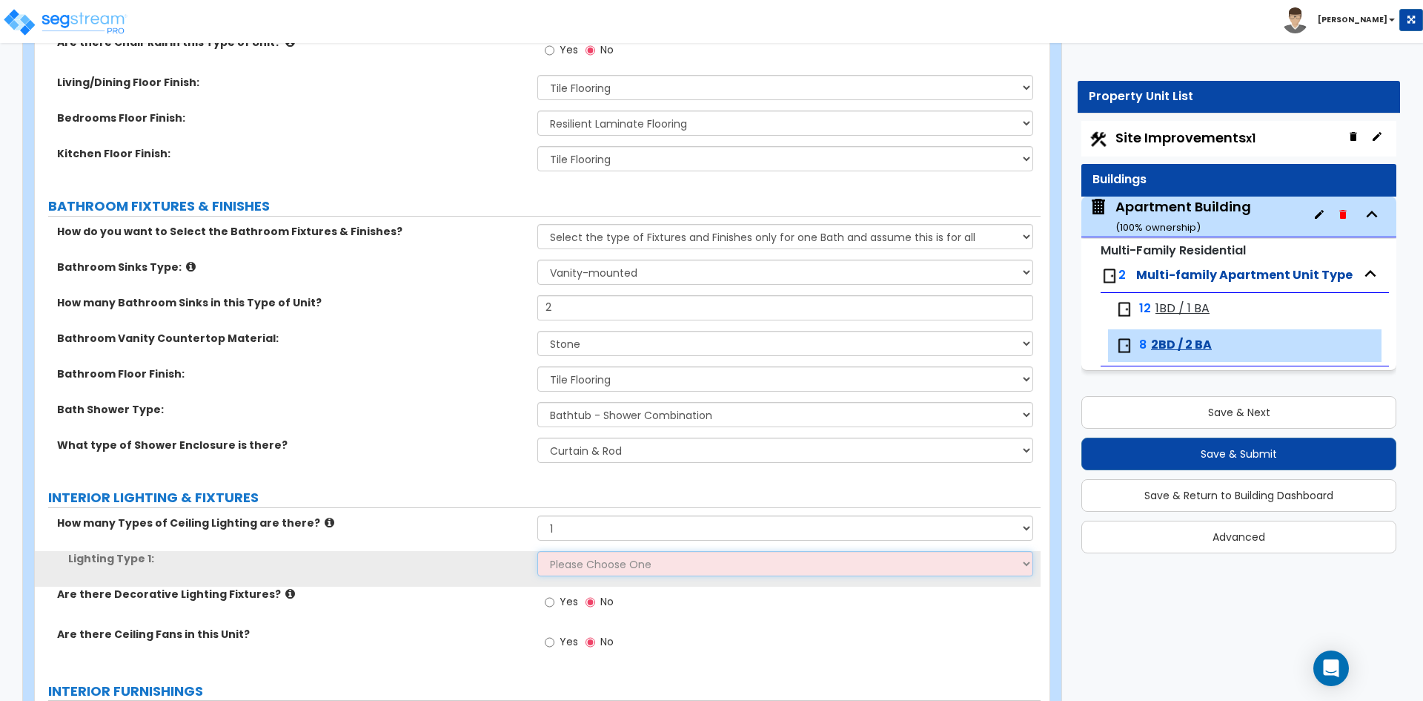
drag, startPoint x: 612, startPoint y: 540, endPoint x: 601, endPoint y: 569, distance: 31.4
click at [601, 569] on select "Please Choose One LED Surface-Mounted LED Recessed Fluorescent Surface-Mounted …" at bounding box center [784, 563] width 495 height 25
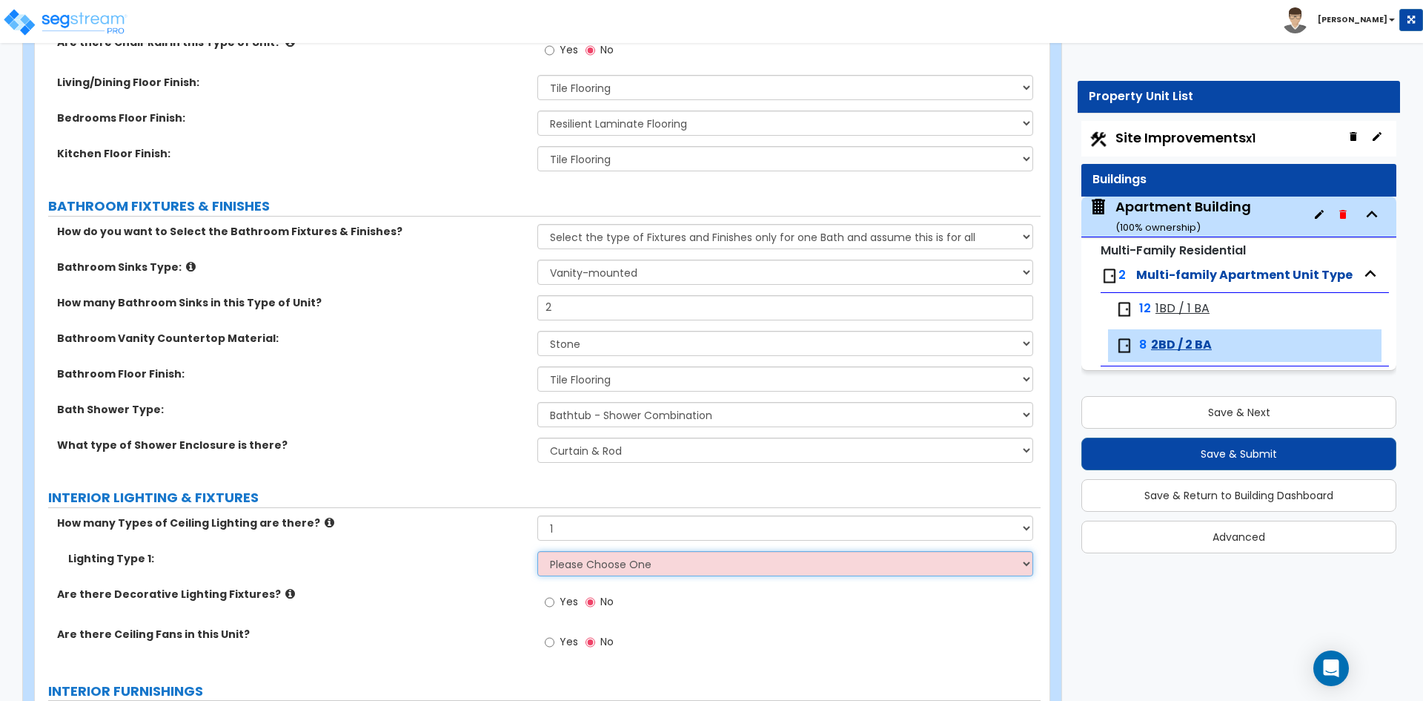
select select "3"
click at [537, 551] on select "Please Choose One LED Surface-Mounted LED Recessed Fluorescent Surface-Mounted …" at bounding box center [784, 563] width 495 height 25
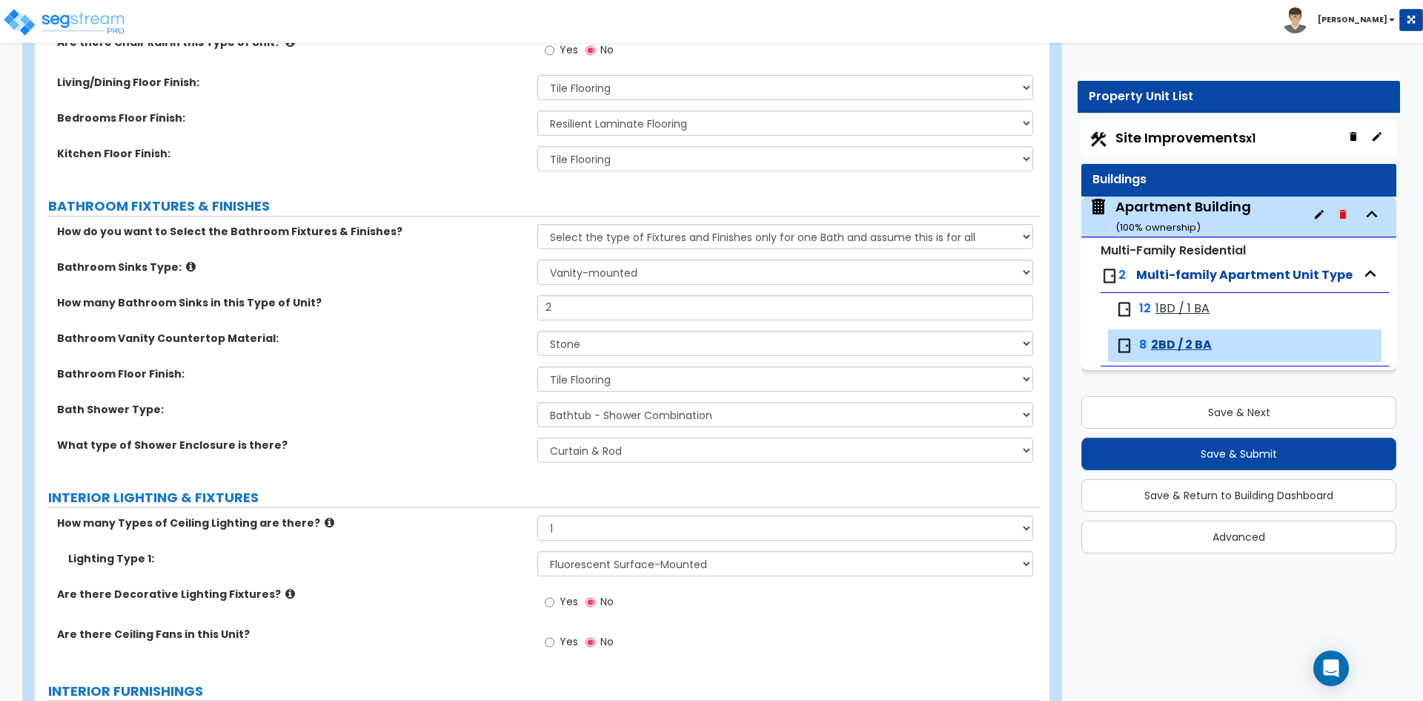
click at [510, 405] on label "Bath Shower Type:" at bounding box center [291, 409] width 469 height 15
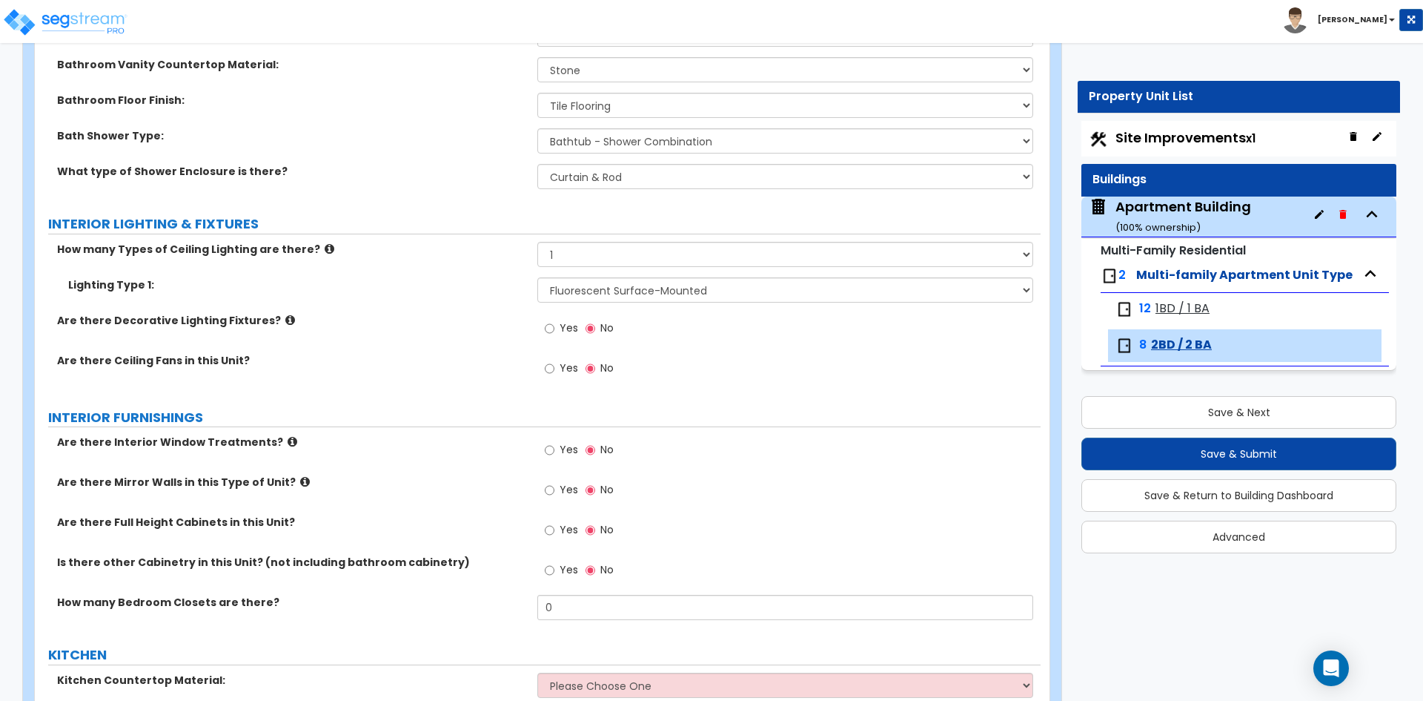
scroll to position [1038, 0]
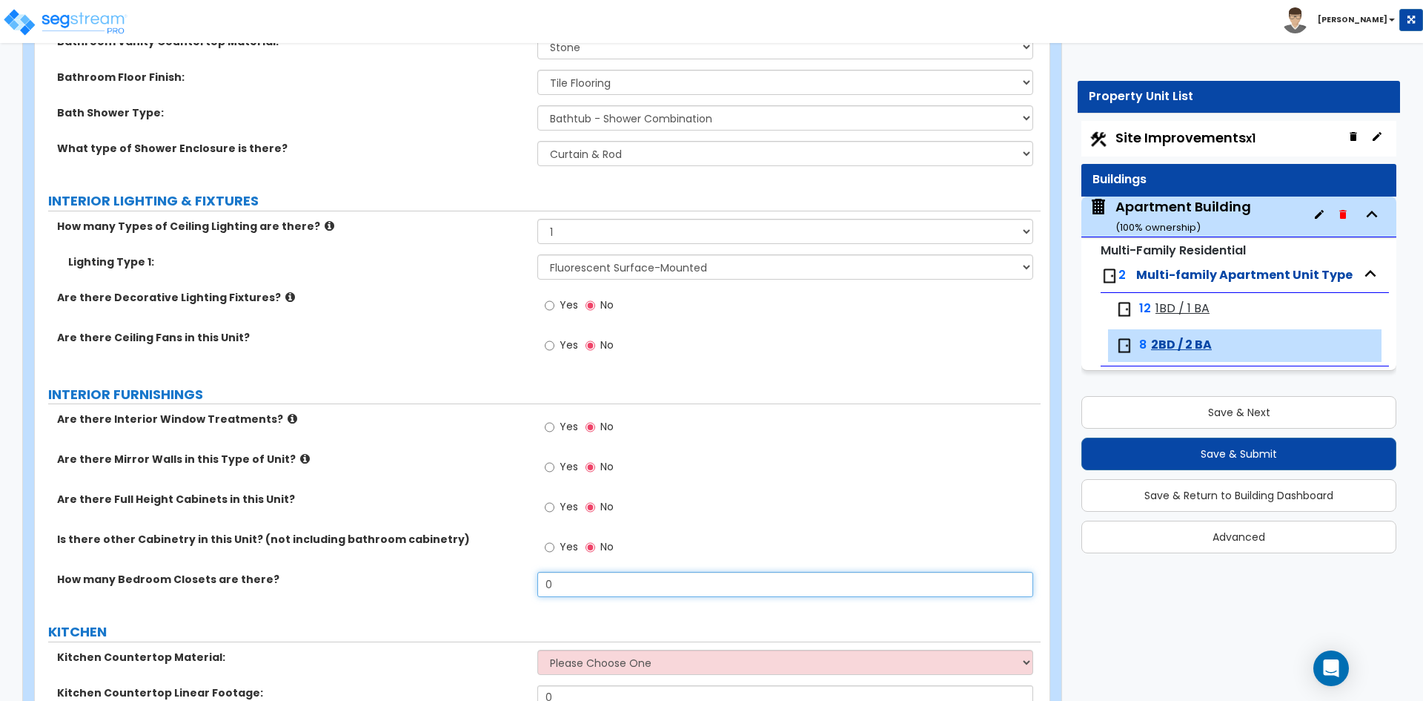
click at [695, 584] on input "0" at bounding box center [784, 584] width 495 height 25
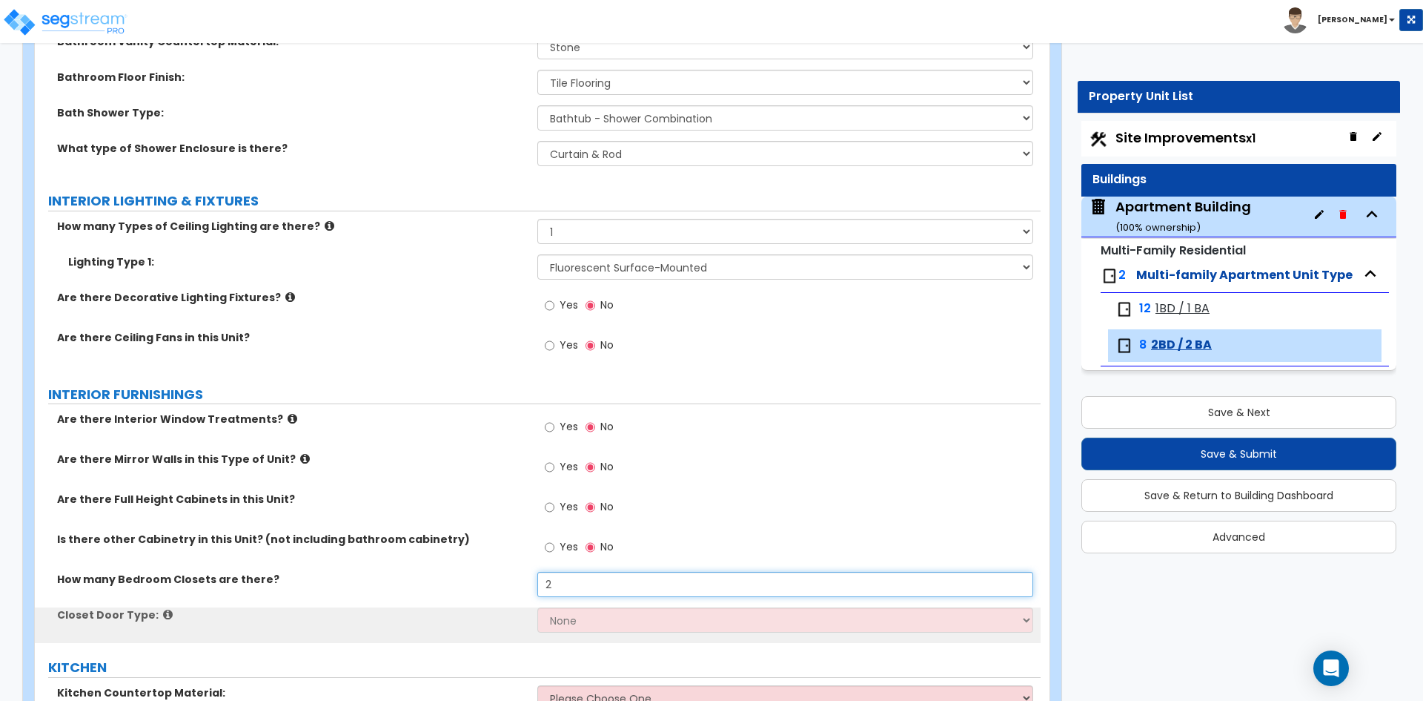
type input "2"
click at [584, 633] on div "Closet Door Type: None Bi-fold Louvered Doors Bi-fold Panel Doors Sliding Doors…" at bounding box center [538, 625] width 1006 height 36
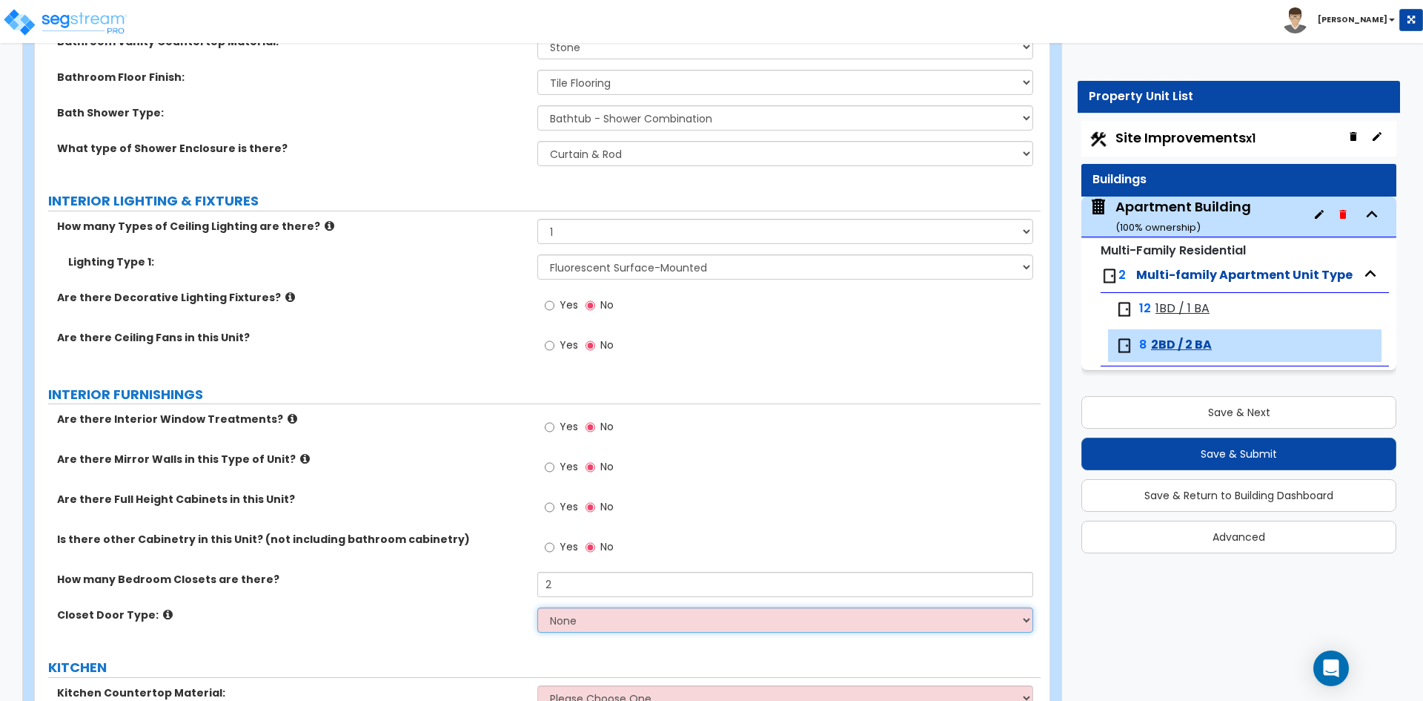
click at [585, 623] on select "None Bi-fold Louvered Doors Bi-fold Panel Doors Sliding Doors Hinged Wood Door" at bounding box center [784, 619] width 495 height 25
select select "2"
click at [537, 607] on select "None Bi-fold Louvered Doors Bi-fold Panel Doors Sliding Doors Hinged Wood Door" at bounding box center [784, 619] width 495 height 25
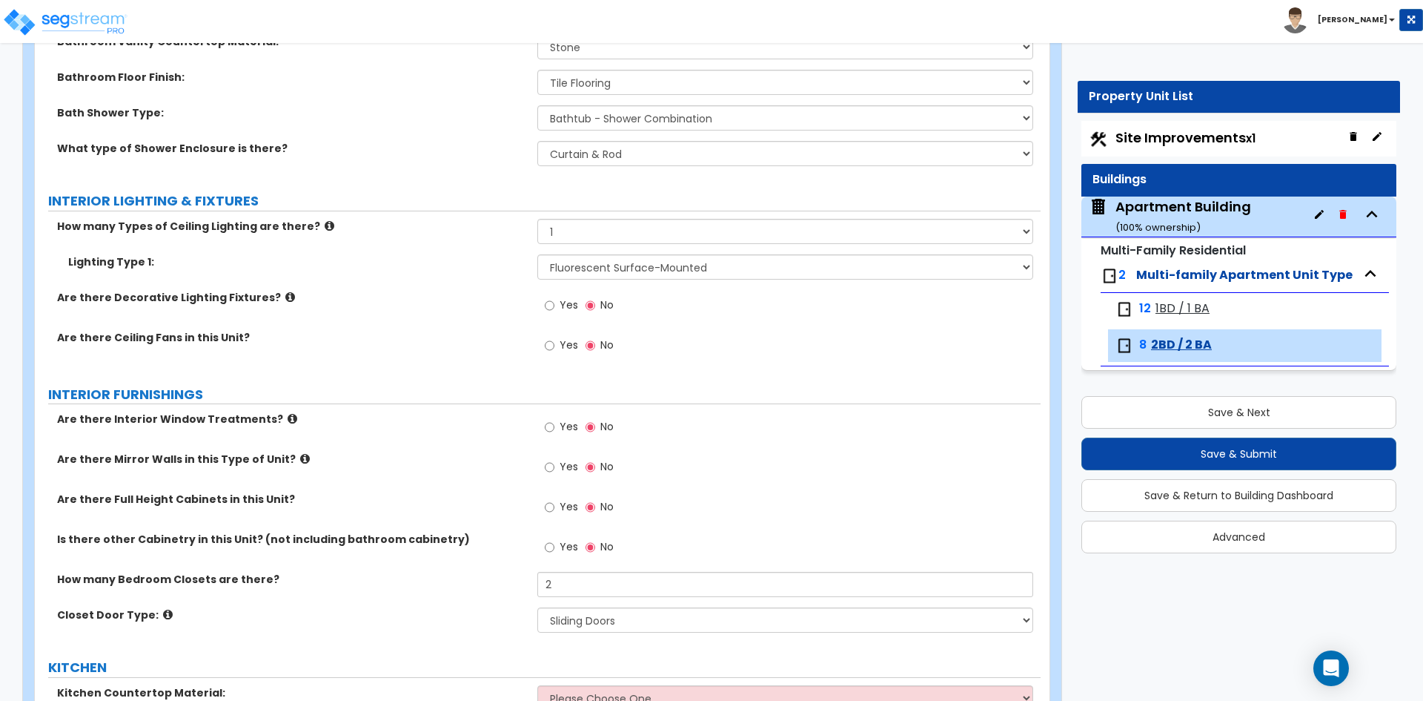
click at [388, 646] on div "GENERAL UNIT INFORMATION Residential Unit Type Square Footage: 950 How many Bed…" at bounding box center [538, 403] width 984 height 2455
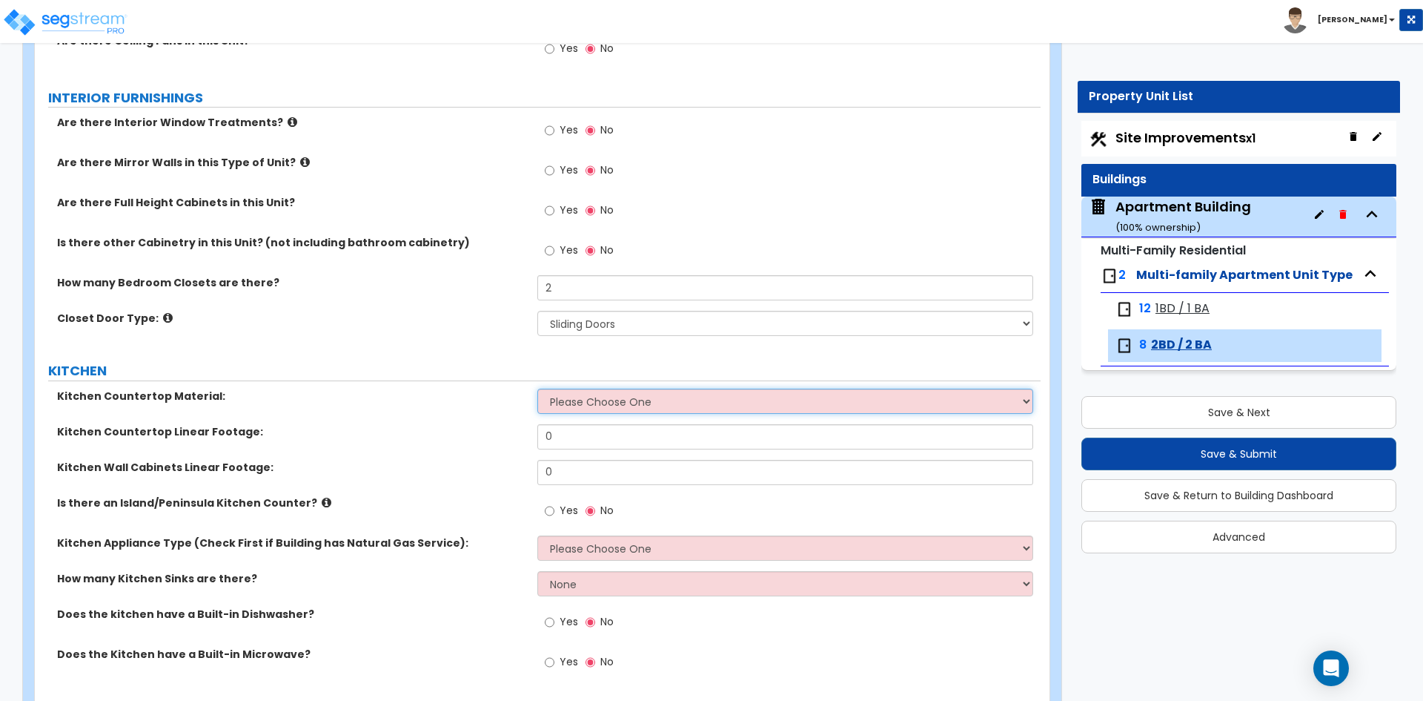
click at [650, 404] on select "Please Choose One Plastic Laminate Solid Surface Stone Quartz Marble Tile Wood …" at bounding box center [784, 400] width 495 height 25
select select "3"
click at [537, 388] on select "Please Choose One Plastic Laminate Solid Surface Stone Quartz Marble Tile Wood …" at bounding box center [784, 400] width 495 height 25
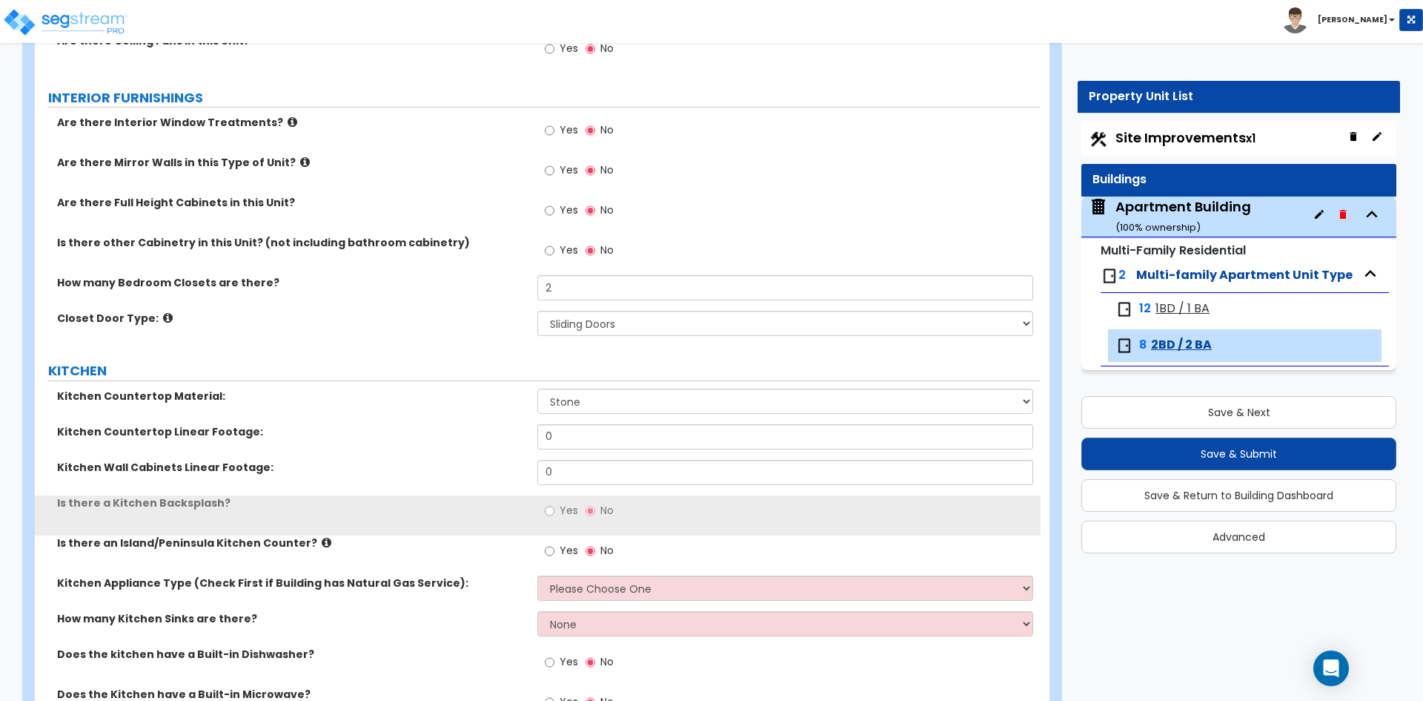
click at [429, 420] on div "Kitchen Countertop Material: Please Choose One Plastic Laminate Solid Surface S…" at bounding box center [538, 406] width 1006 height 36
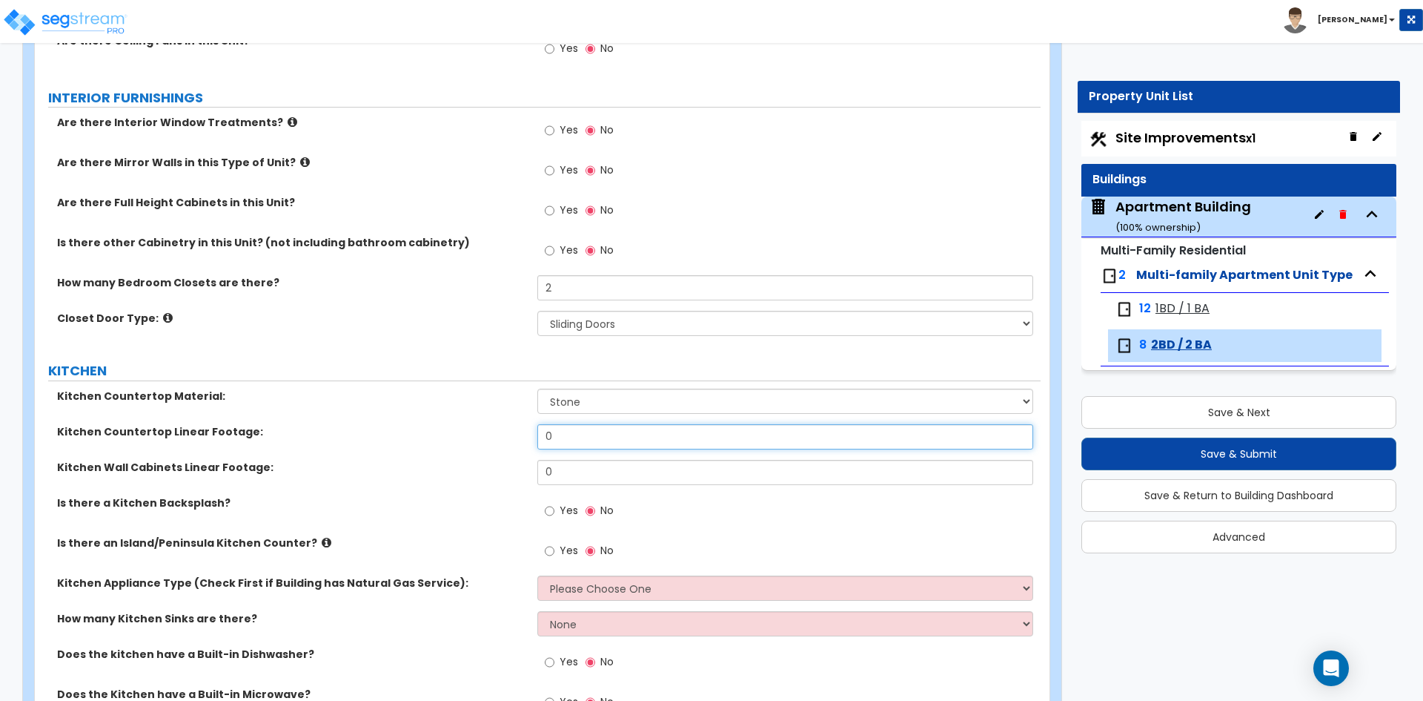
click at [600, 443] on input "0" at bounding box center [784, 436] width 495 height 25
type input "11.5"
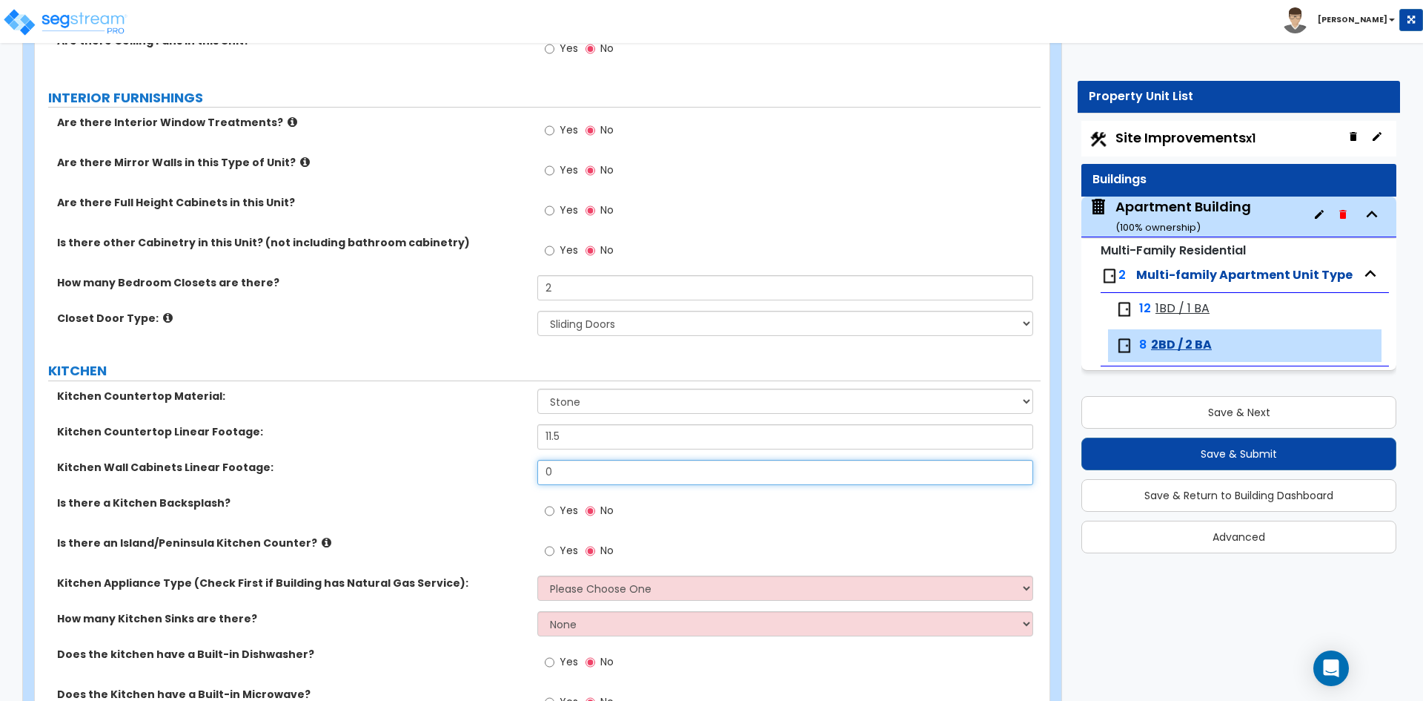
click at [576, 467] on input "0" at bounding box center [784, 472] width 495 height 25
click at [612, 474] on input "0" at bounding box center [784, 472] width 495 height 25
type input "11.5"
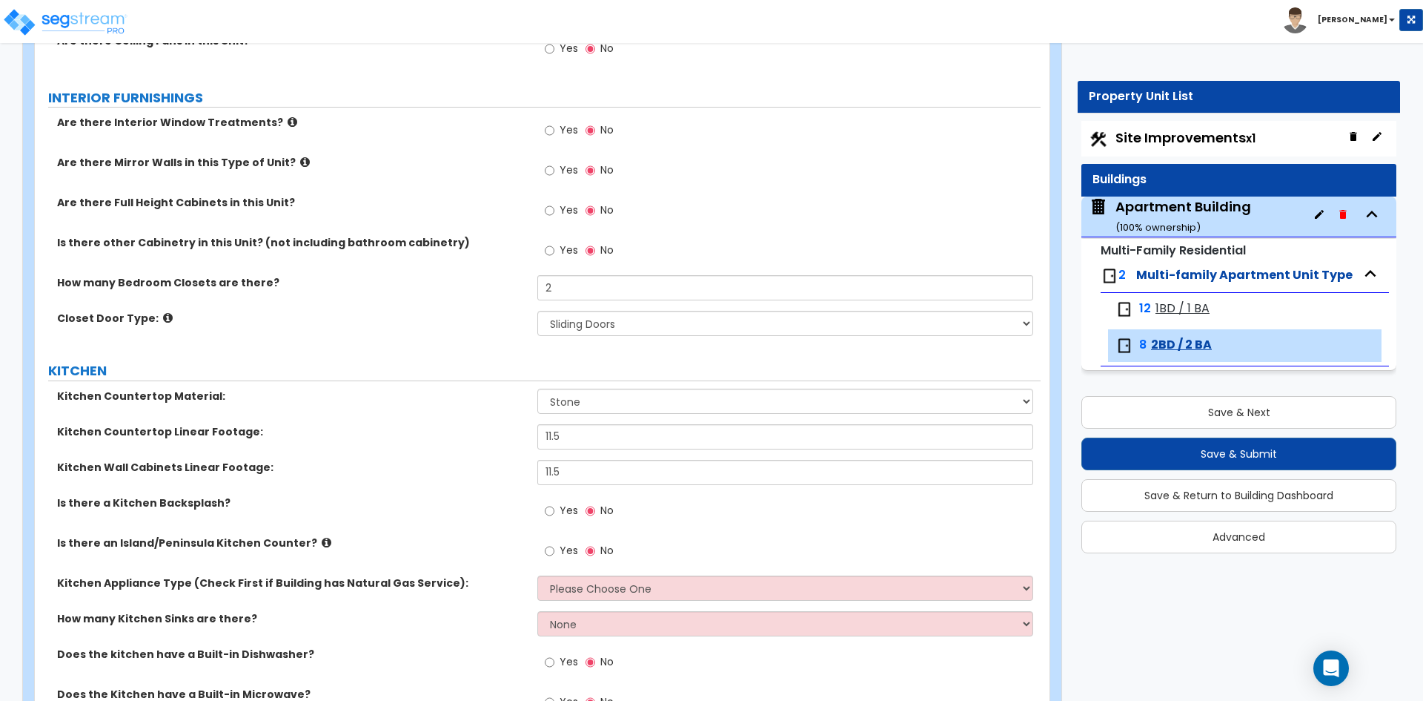
click at [342, 483] on div "Kitchen Wall Cabinets Linear Footage: 11.5" at bounding box center [538, 478] width 1006 height 36
click at [569, 506] on span "Yes" at bounding box center [569, 510] width 19 height 15
click at [554, 506] on input "Yes" at bounding box center [550, 511] width 10 height 16
radio input "true"
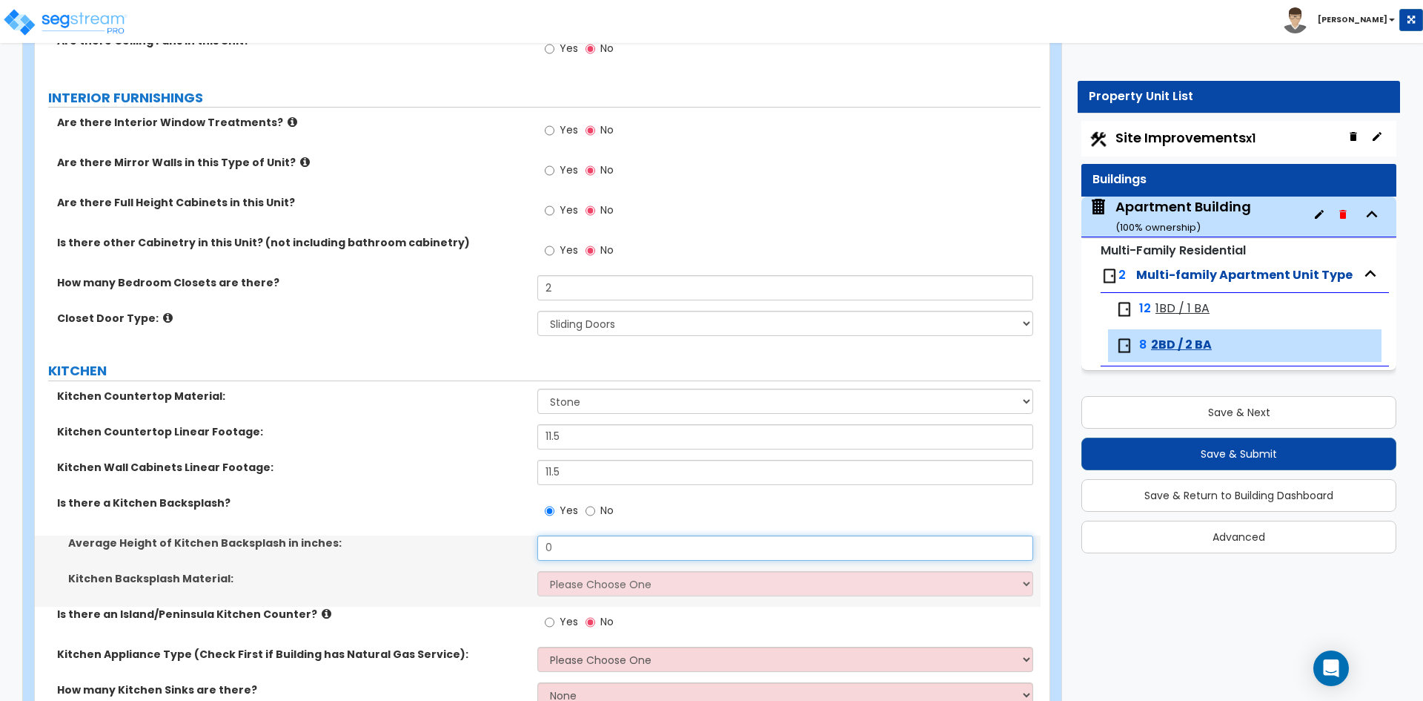
click at [580, 550] on input "0" at bounding box center [784, 547] width 495 height 25
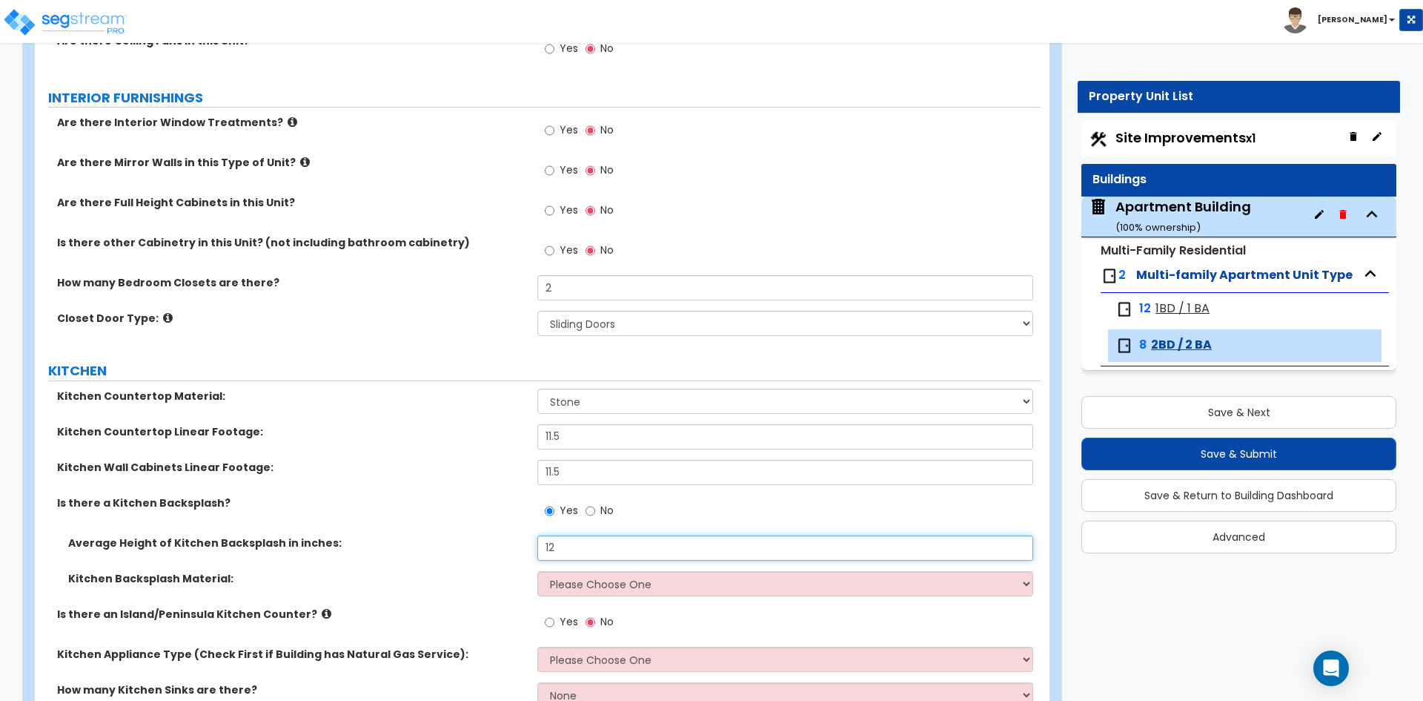
type input "12"
click at [586, 582] on select "Please Choose One Plastic Laminate Solid Surface Stone Quartz Tile Stainless St…" at bounding box center [784, 583] width 495 height 25
select select "3"
click at [537, 571] on select "Please Choose One Plastic Laminate Solid Surface Stone Quartz Tile Stainless St…" at bounding box center [784, 583] width 495 height 25
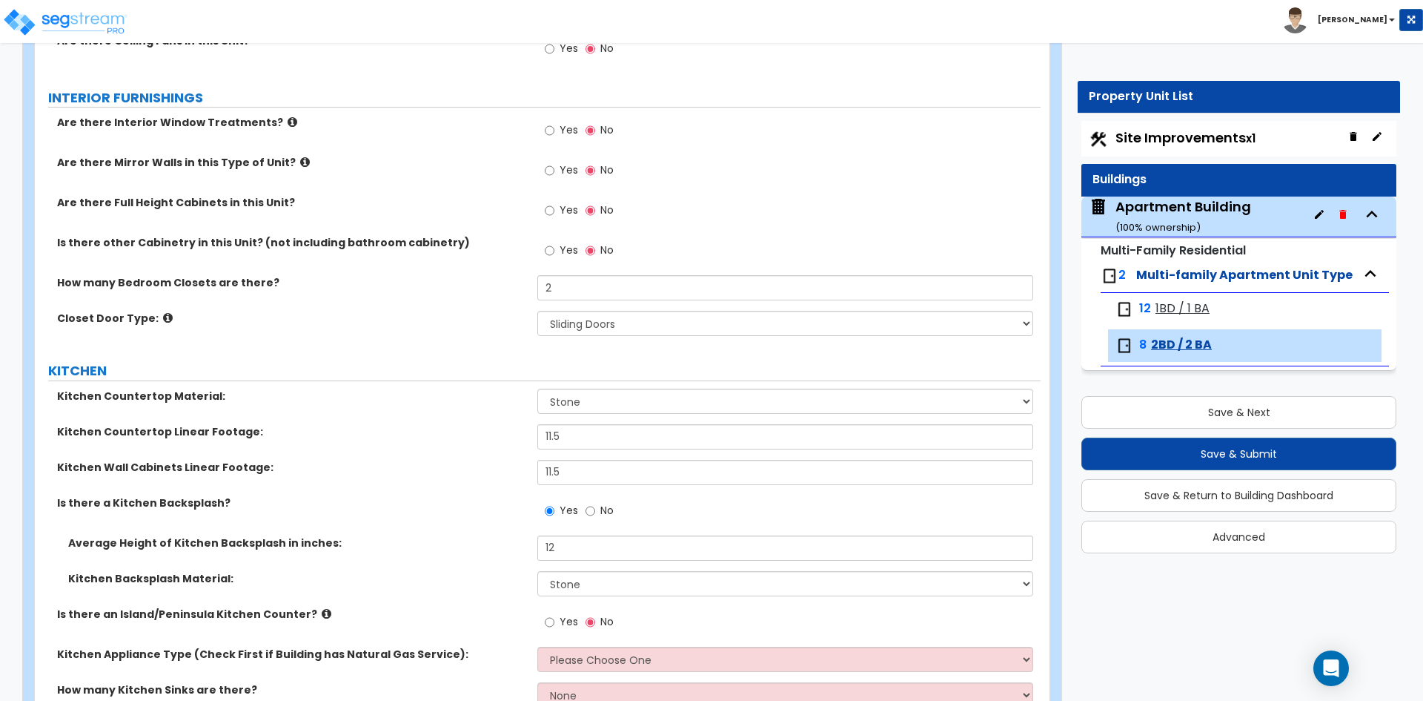
click at [388, 522] on div "Is there a Kitchen Backsplash? Yes No" at bounding box center [538, 515] width 1006 height 40
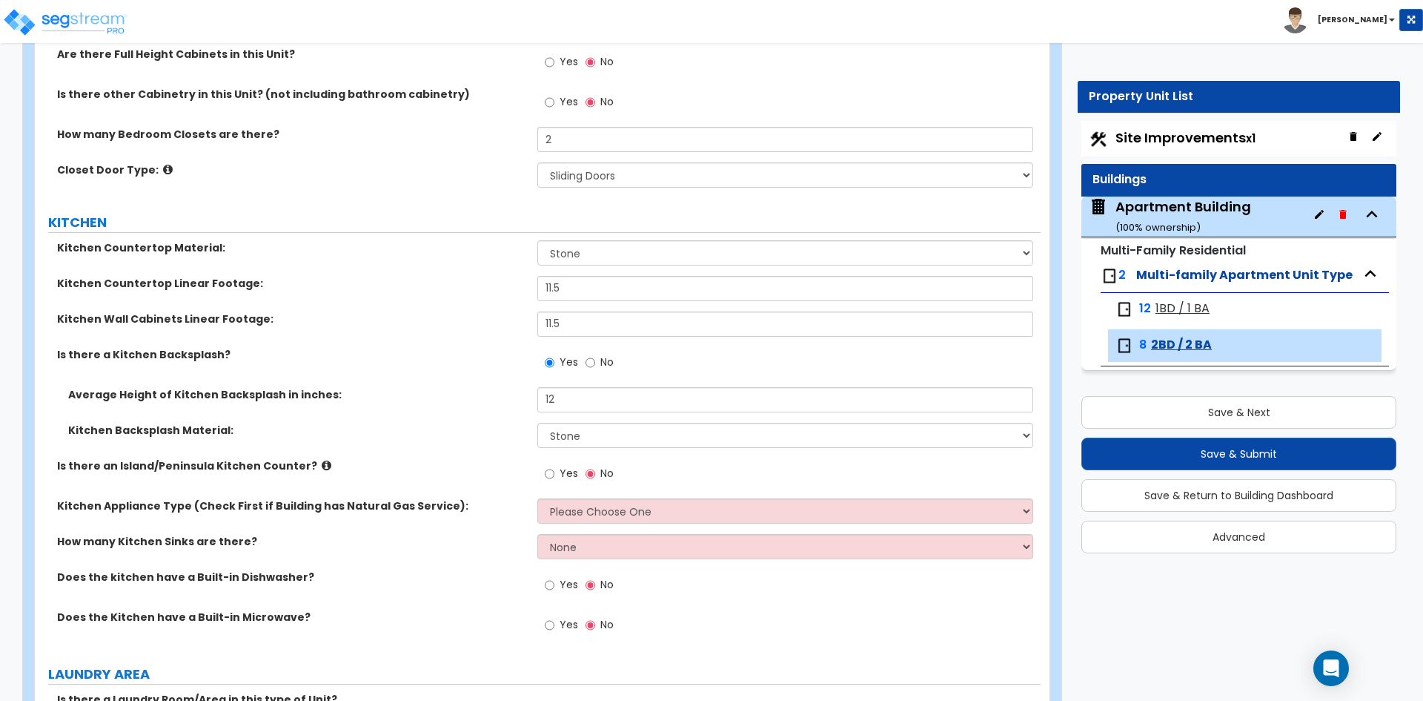
scroll to position [1557, 0]
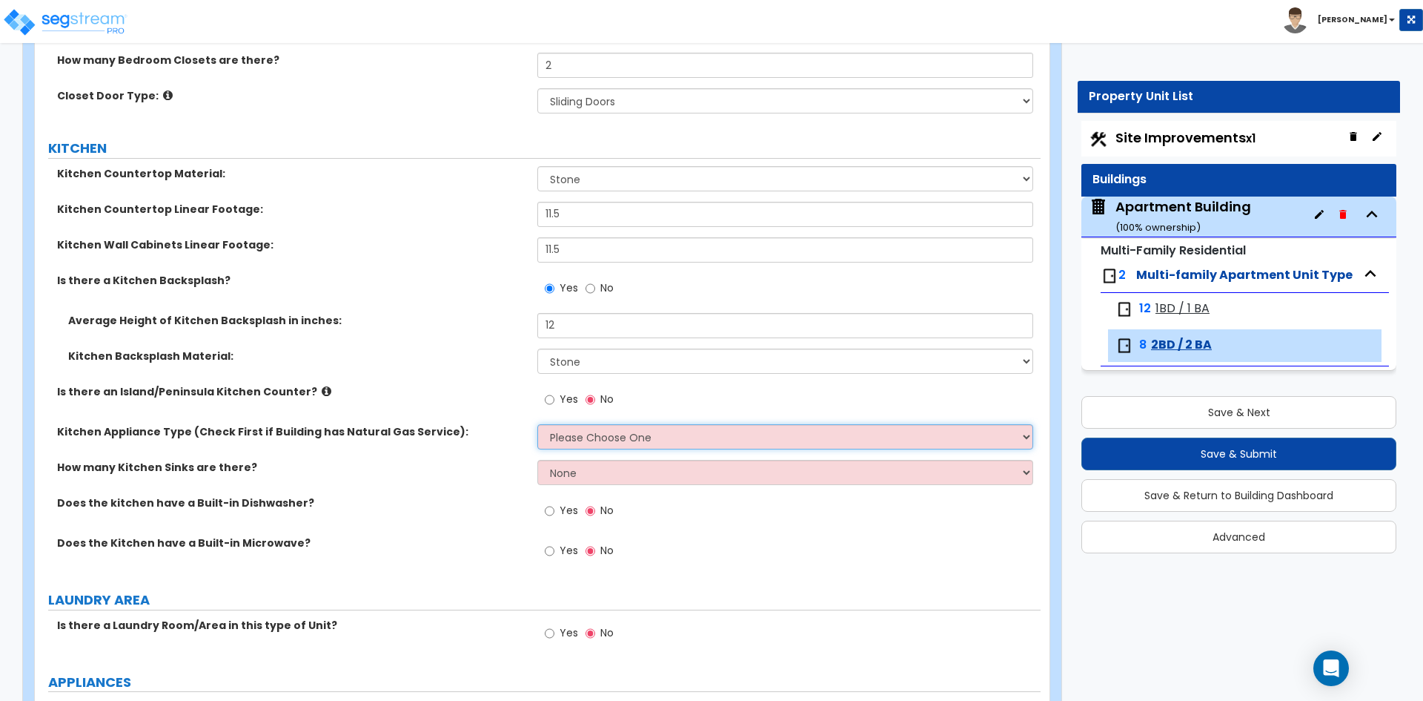
click at [557, 434] on select "Please Choose One Gas Electric" at bounding box center [784, 436] width 495 height 25
select select "1"
click at [537, 424] on select "Please Choose One Gas Electric" at bounding box center [784, 436] width 495 height 25
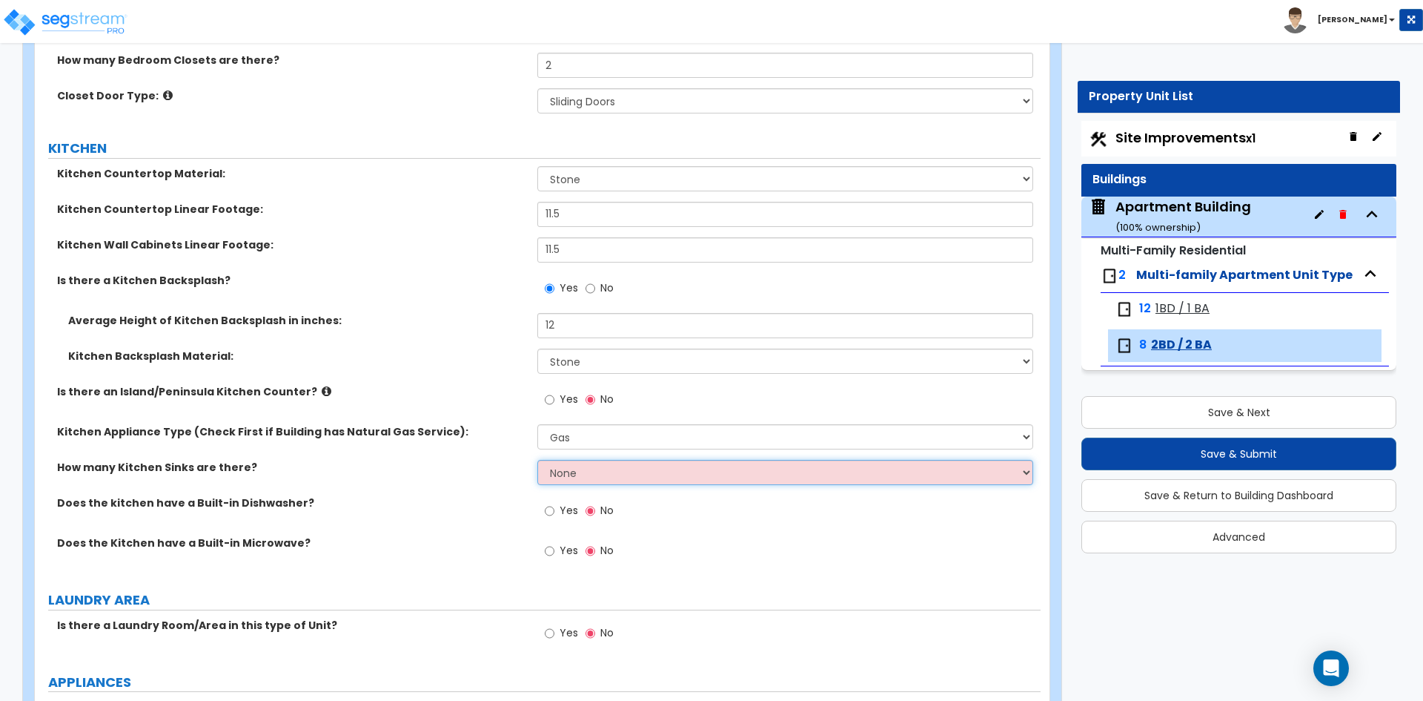
click at [578, 473] on select "None 1 2 3" at bounding box center [784, 472] width 495 height 25
select select "1"
click at [537, 460] on select "None 1 2 3" at bounding box center [784, 472] width 495 height 25
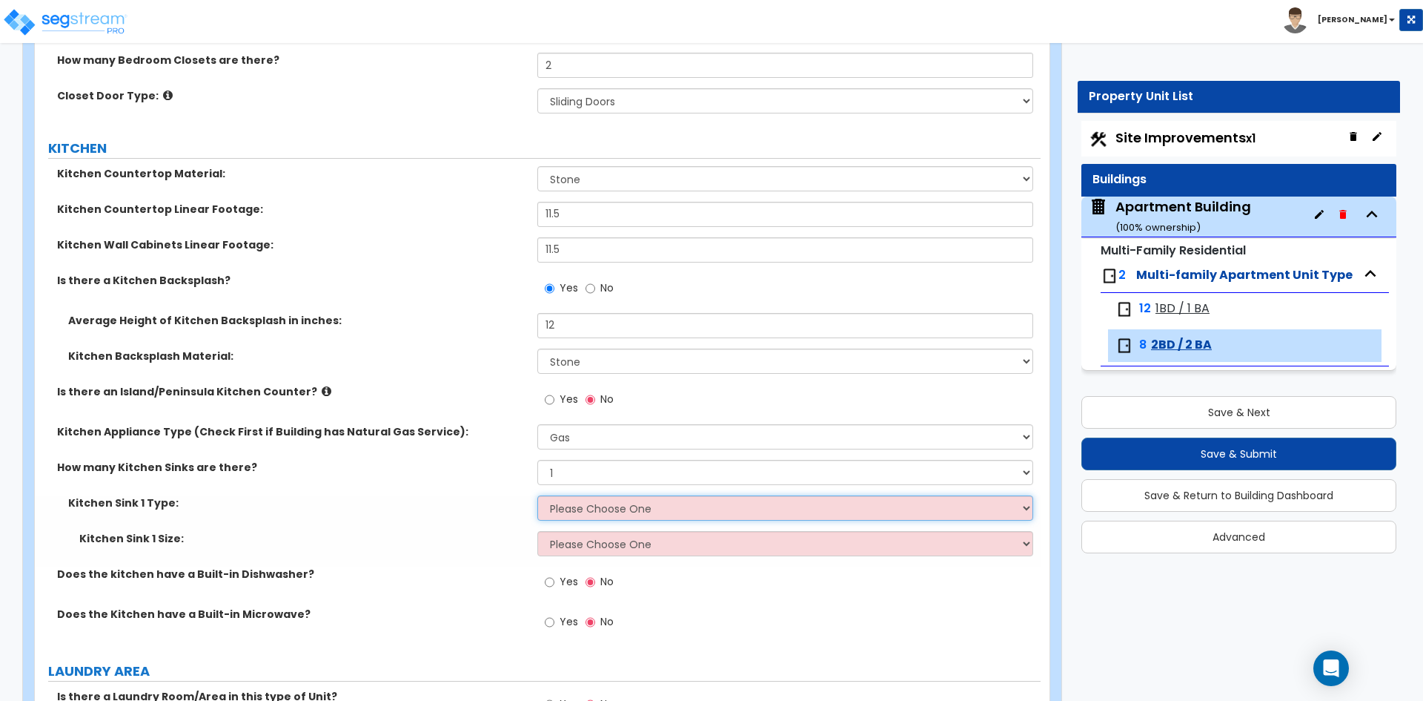
click at [574, 518] on select "Please Choose One Stainless Steel Porcelain Enamel Cast Iron Granite Composite" at bounding box center [784, 507] width 495 height 25
select select "1"
click at [537, 495] on select "Please Choose One Stainless Steel Porcelain Enamel Cast Iron Granite Composite" at bounding box center [784, 507] width 495 height 25
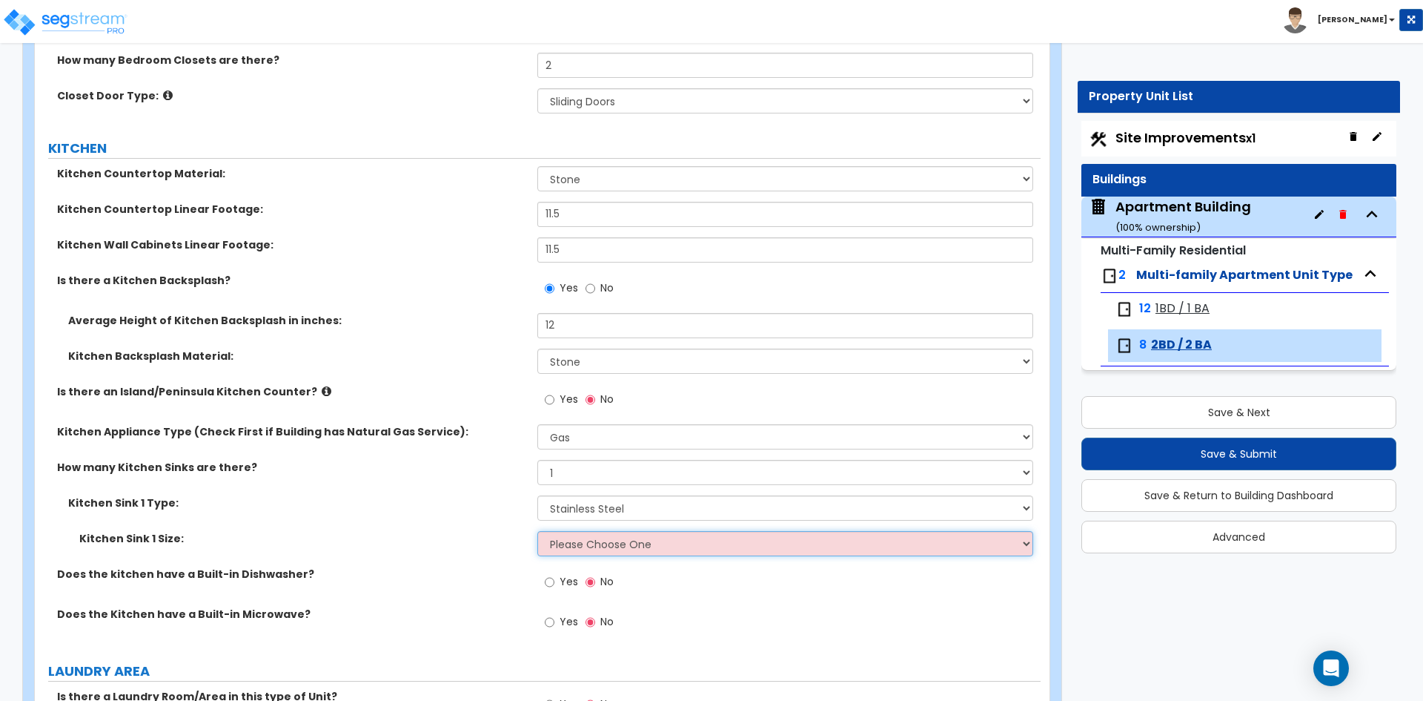
click at [591, 544] on select "Please Choose One Single Sink Double Sink" at bounding box center [784, 543] width 495 height 25
select select "2"
click at [537, 531] on select "Please Choose One Single Sink Double Sink" at bounding box center [784, 543] width 495 height 25
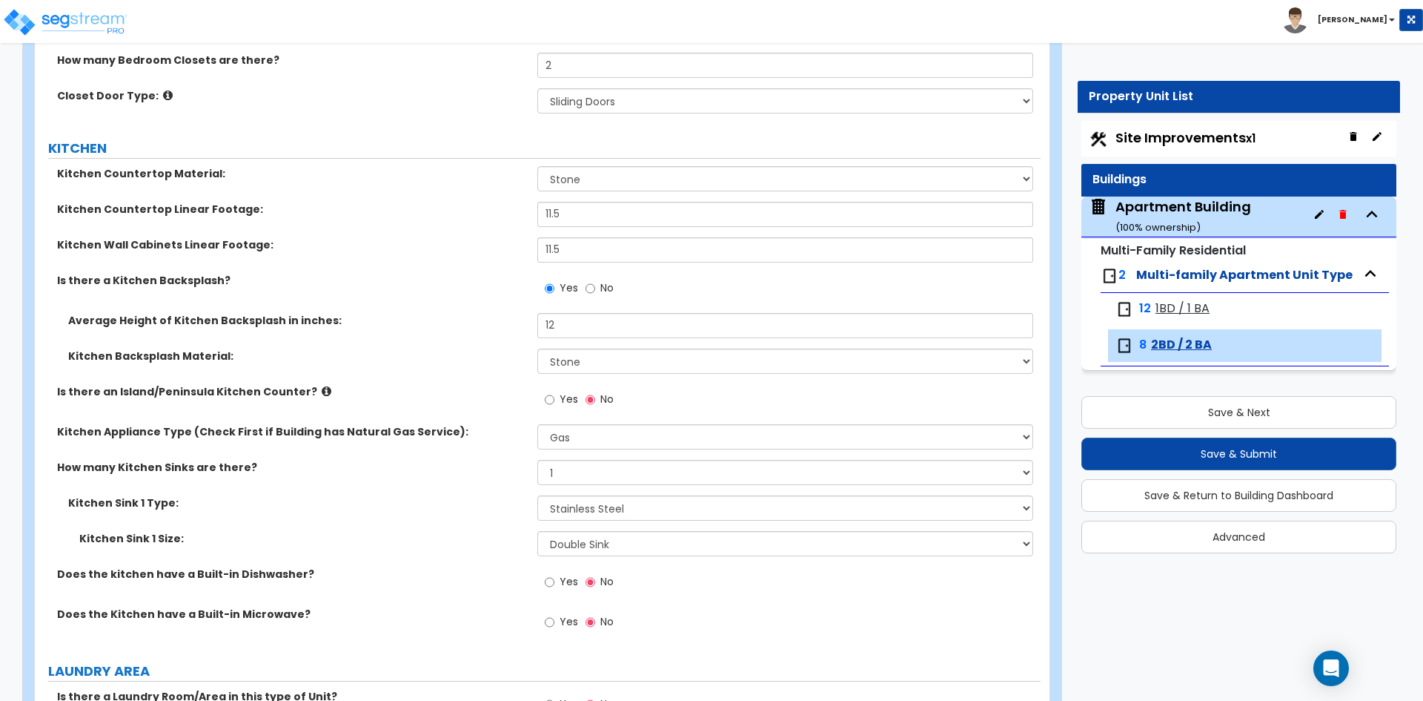
click at [500, 557] on div "Kitchen Sink 1 Size: Please Choose One Single Sink Double Sink" at bounding box center [538, 549] width 1006 height 36
click at [560, 584] on span "Yes" at bounding box center [569, 581] width 19 height 15
click at [554, 584] on input "Yes" at bounding box center [550, 582] width 10 height 16
radio input "true"
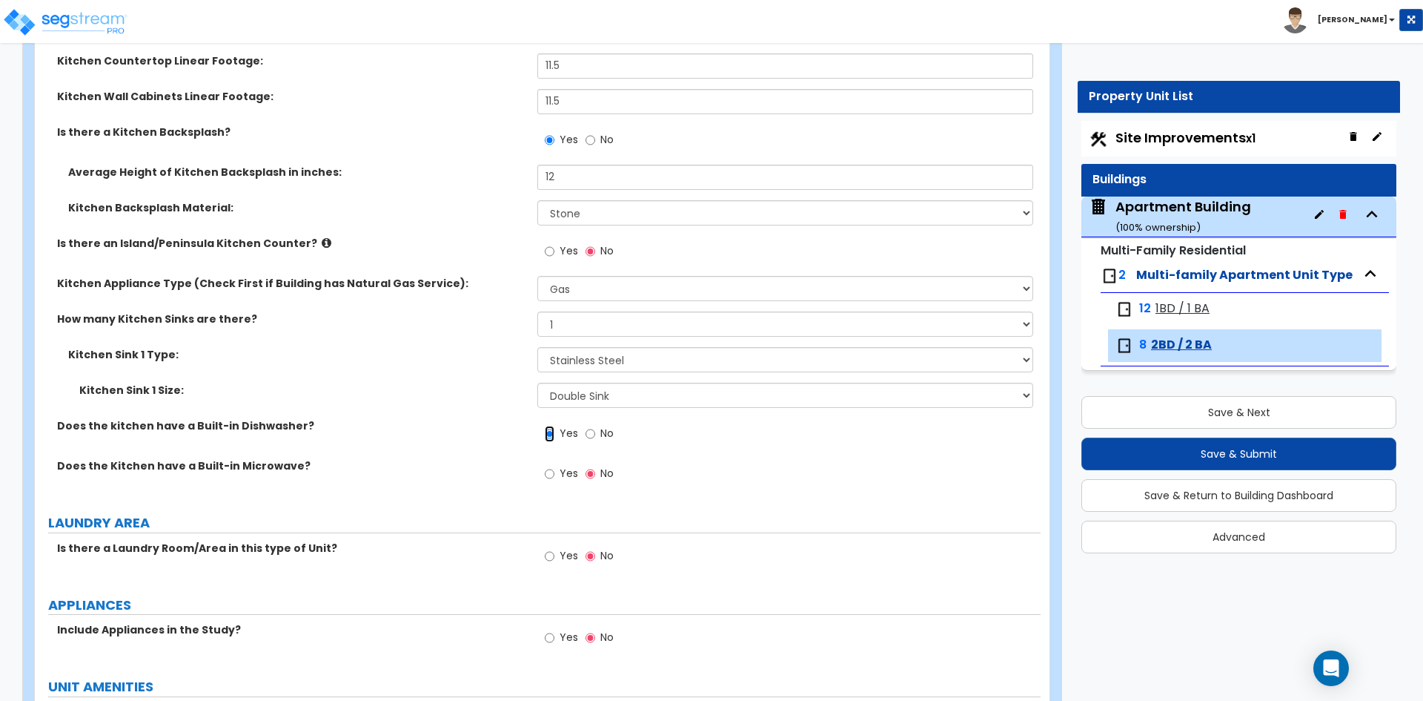
scroll to position [1779, 0]
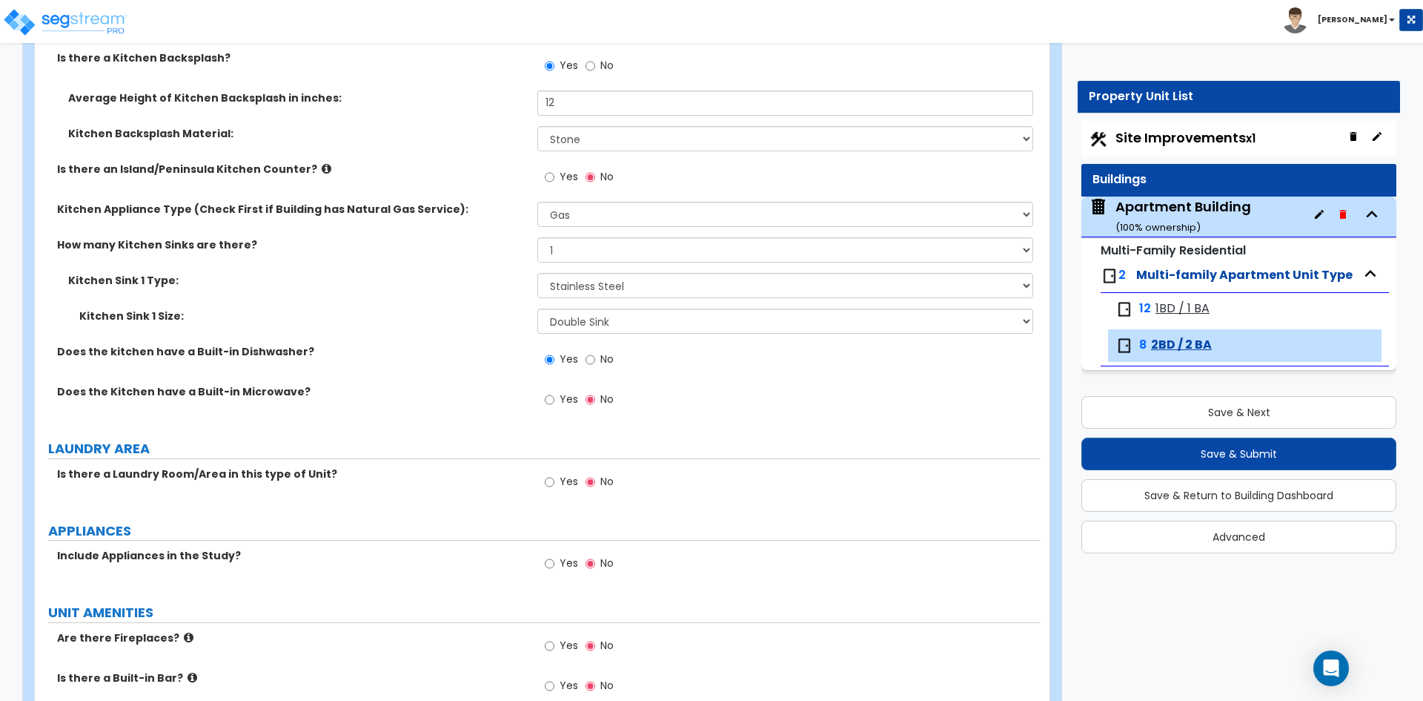
click at [560, 557] on span "Yes" at bounding box center [569, 562] width 19 height 15
click at [554, 557] on input "Yes" at bounding box center [550, 563] width 10 height 16
radio input "true"
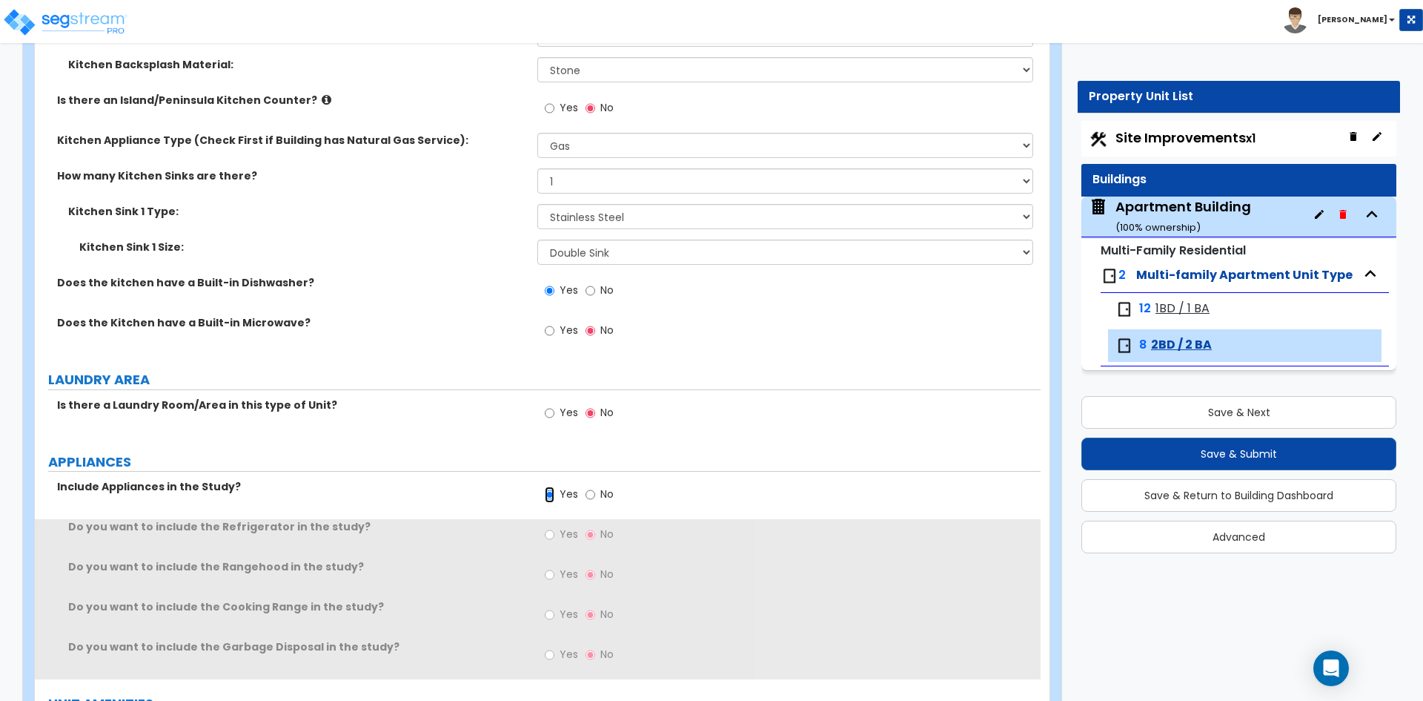
scroll to position [1927, 0]
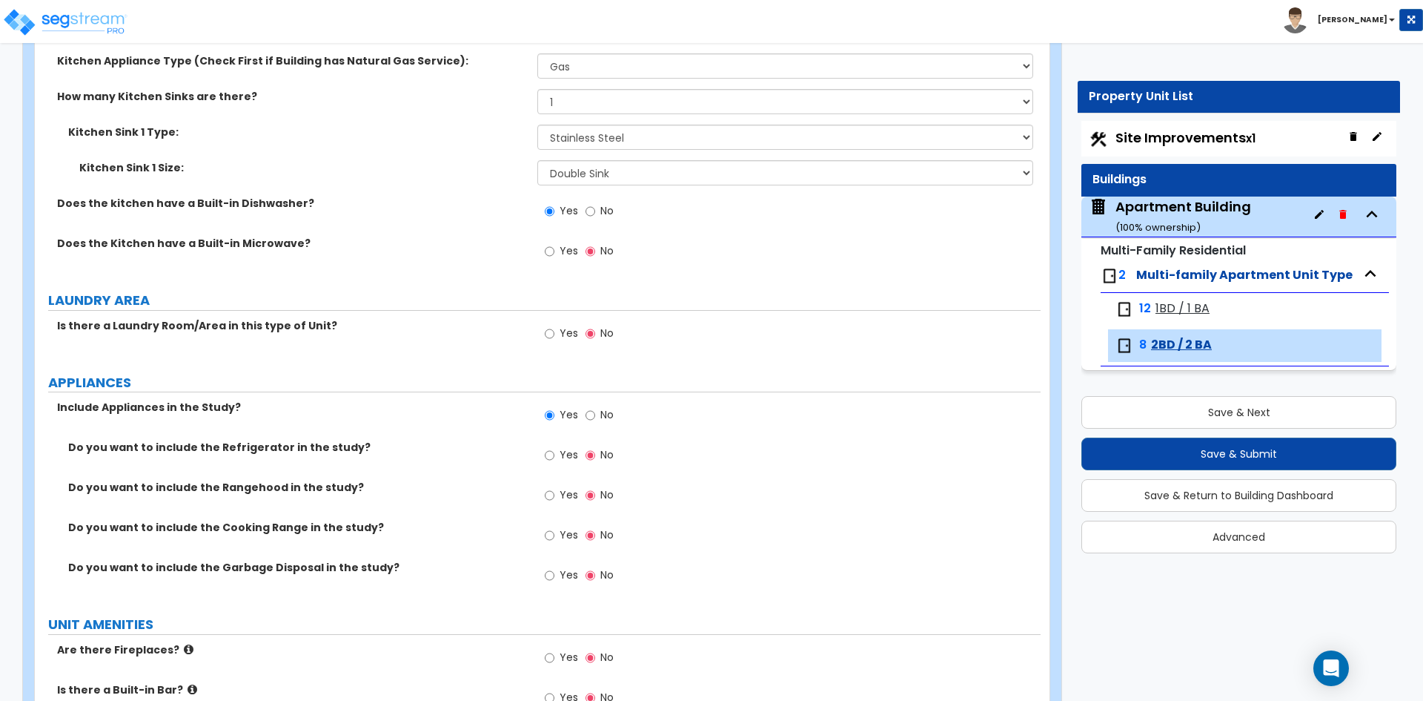
click at [567, 492] on span "Yes" at bounding box center [569, 494] width 19 height 15
click at [554, 492] on input "Yes" at bounding box center [550, 495] width 10 height 16
radio input "true"
click at [560, 531] on span "Yes" at bounding box center [569, 534] width 19 height 15
click at [554, 531] on input "Yes" at bounding box center [550, 535] width 10 height 16
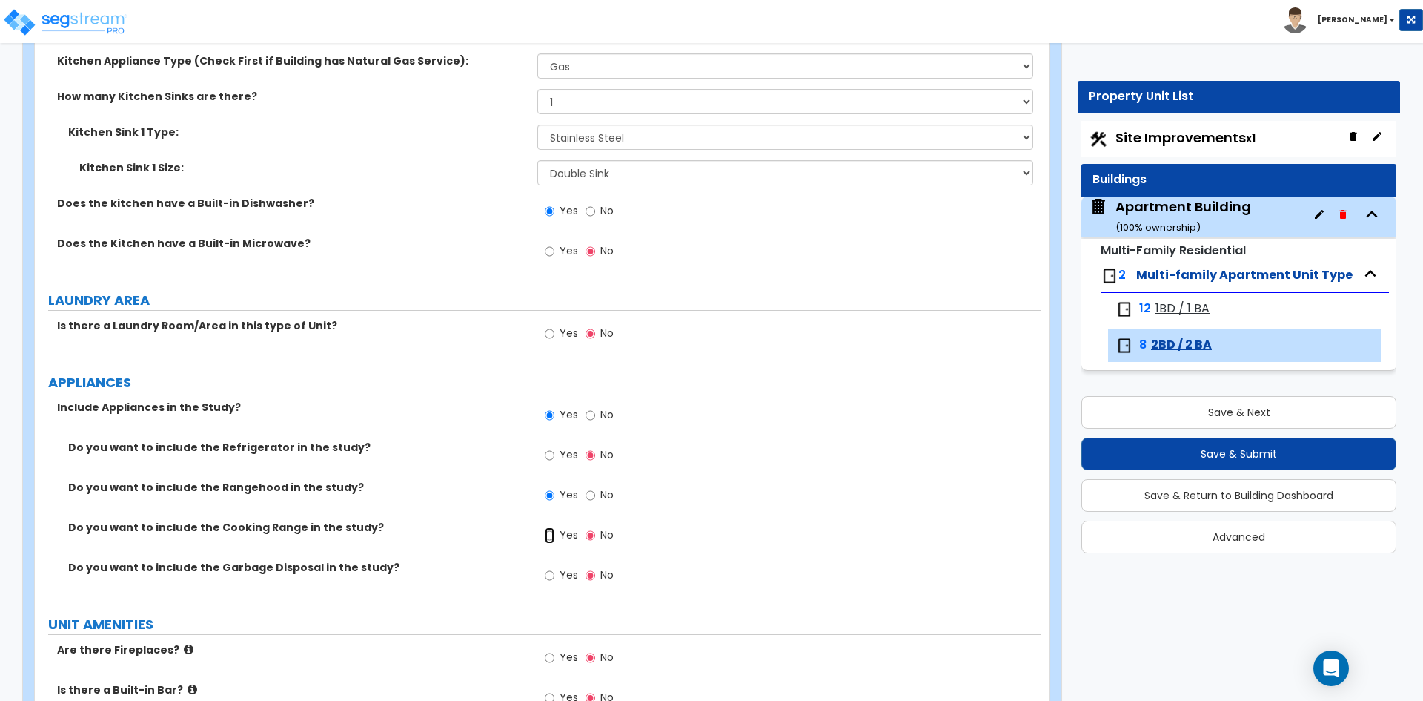
radio input "true"
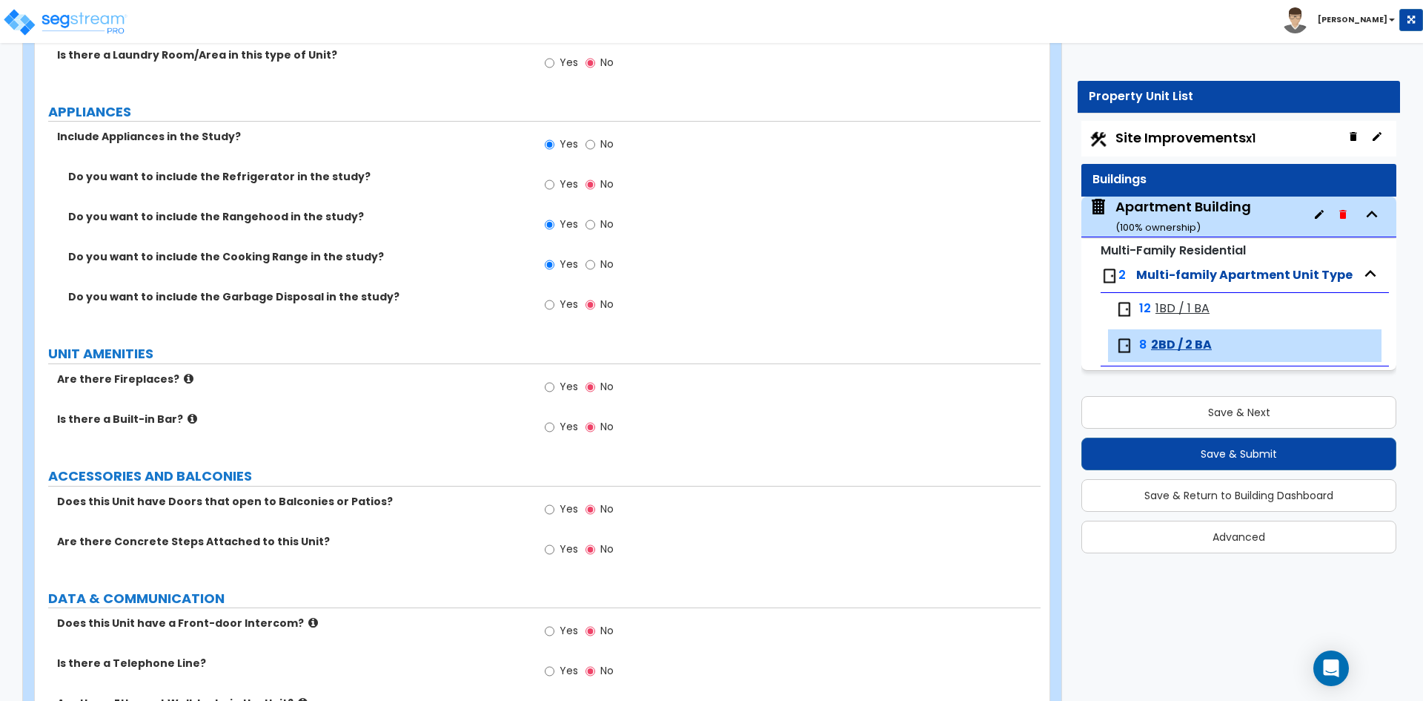
scroll to position [2224, 0]
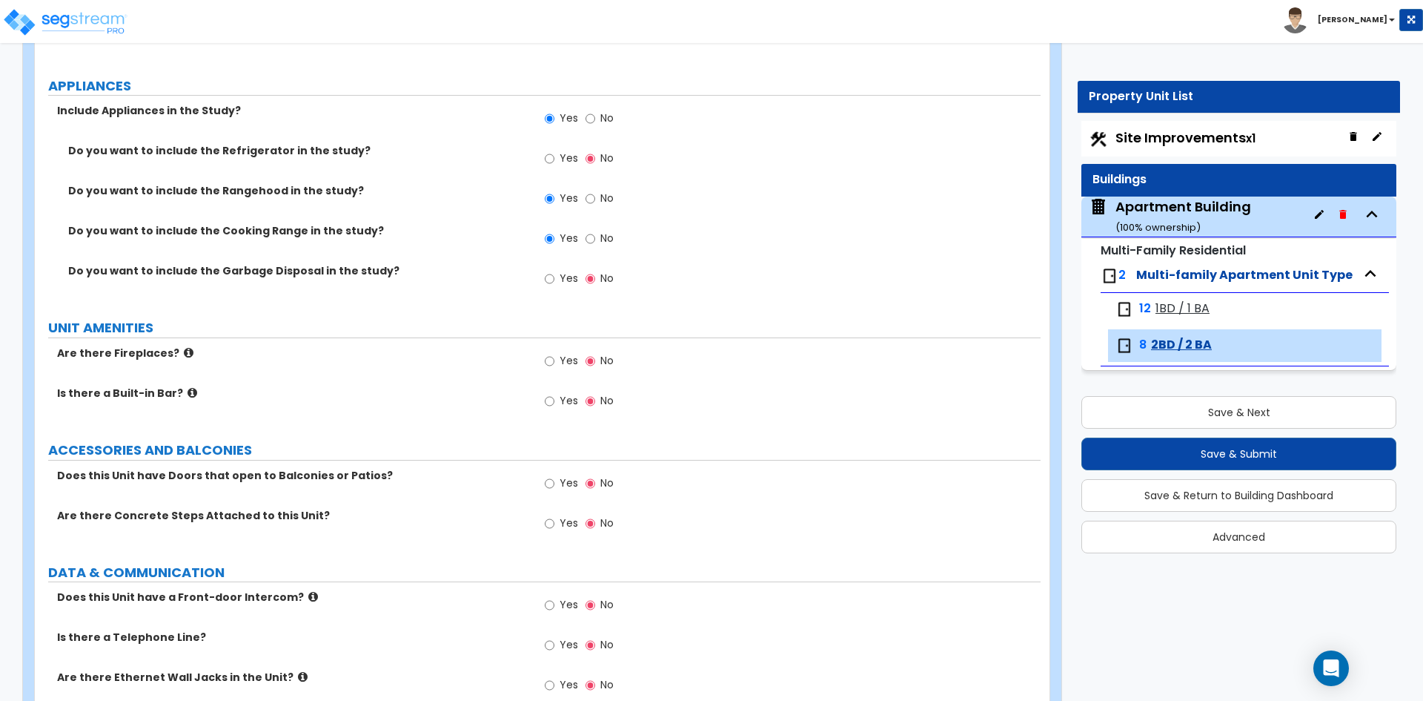
click at [555, 483] on label "Yes" at bounding box center [561, 484] width 33 height 25
click at [554, 483] on input "Yes" at bounding box center [550, 483] width 10 height 16
radio input "true"
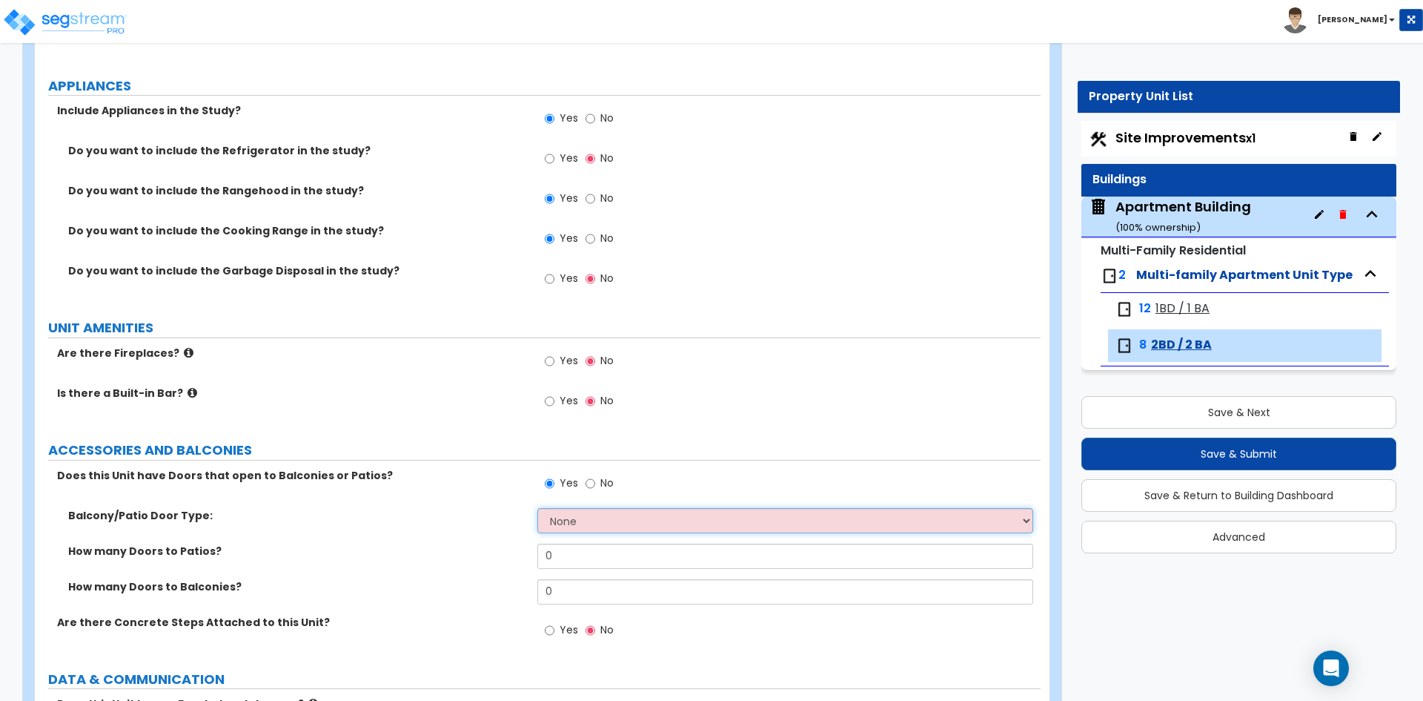
click at [563, 519] on select "None Single Hinged Doors Double Hinged Doors Single French Doors Double French …" at bounding box center [784, 520] width 495 height 25
select select "5"
click at [537, 508] on select "None Single Hinged Doors Double Hinged Doors Single French Doors Double French …" at bounding box center [784, 520] width 495 height 25
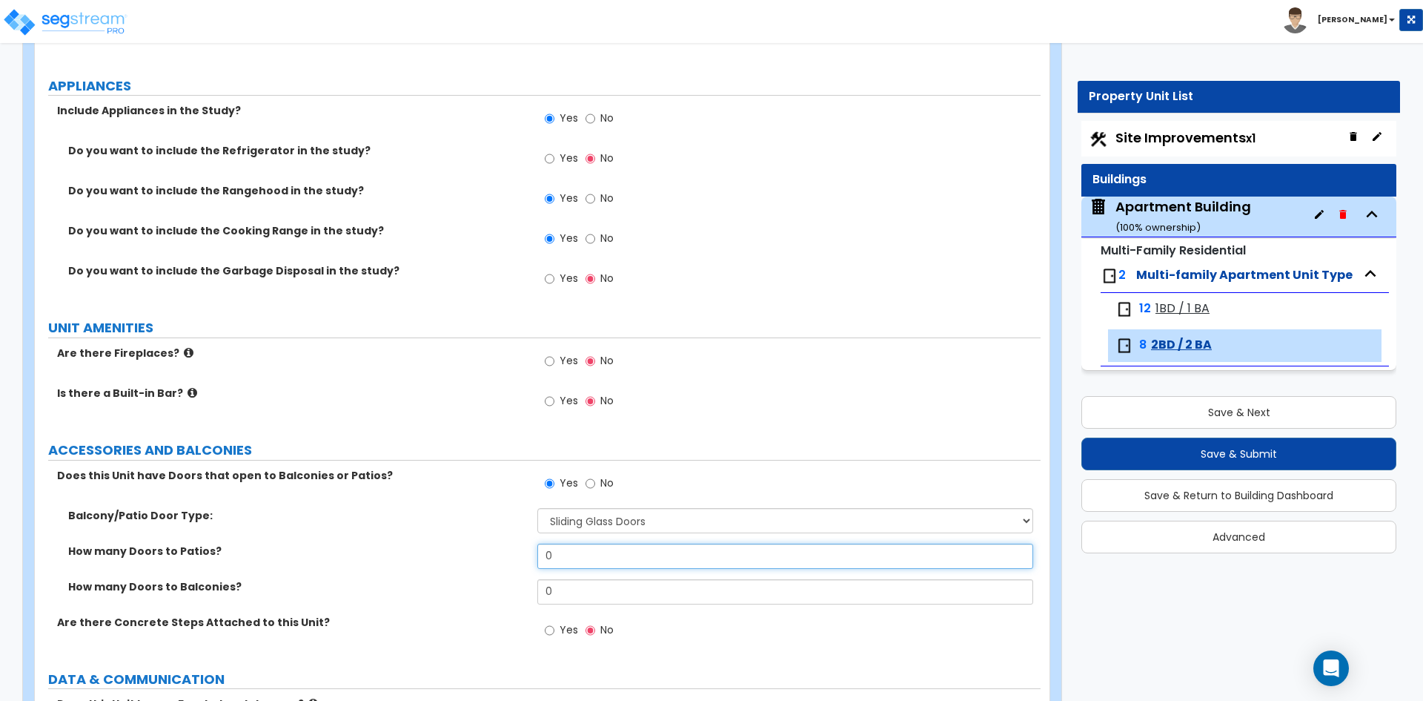
click at [587, 556] on input "0" at bounding box center [784, 555] width 495 height 25
type input "1"
click at [340, 549] on label "How many Doors to Patios?" at bounding box center [297, 550] width 458 height 15
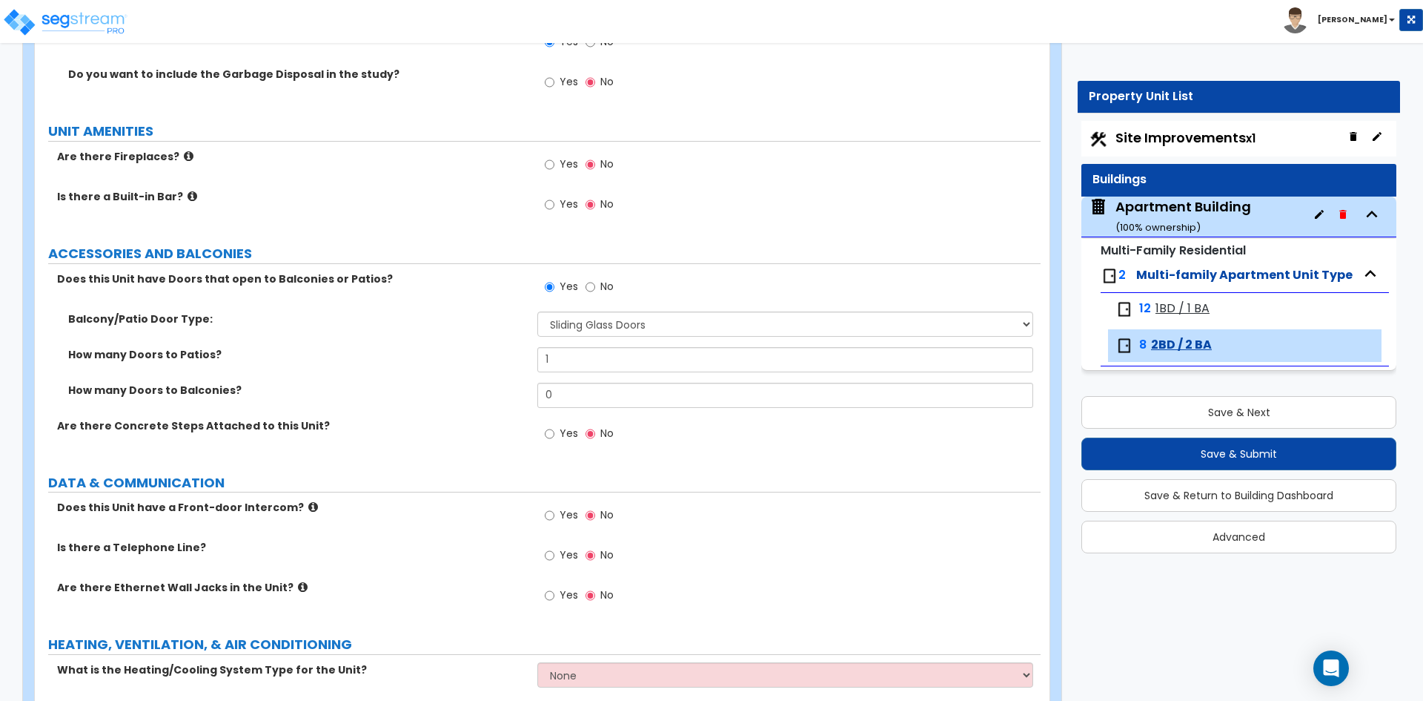
scroll to position [2446, 0]
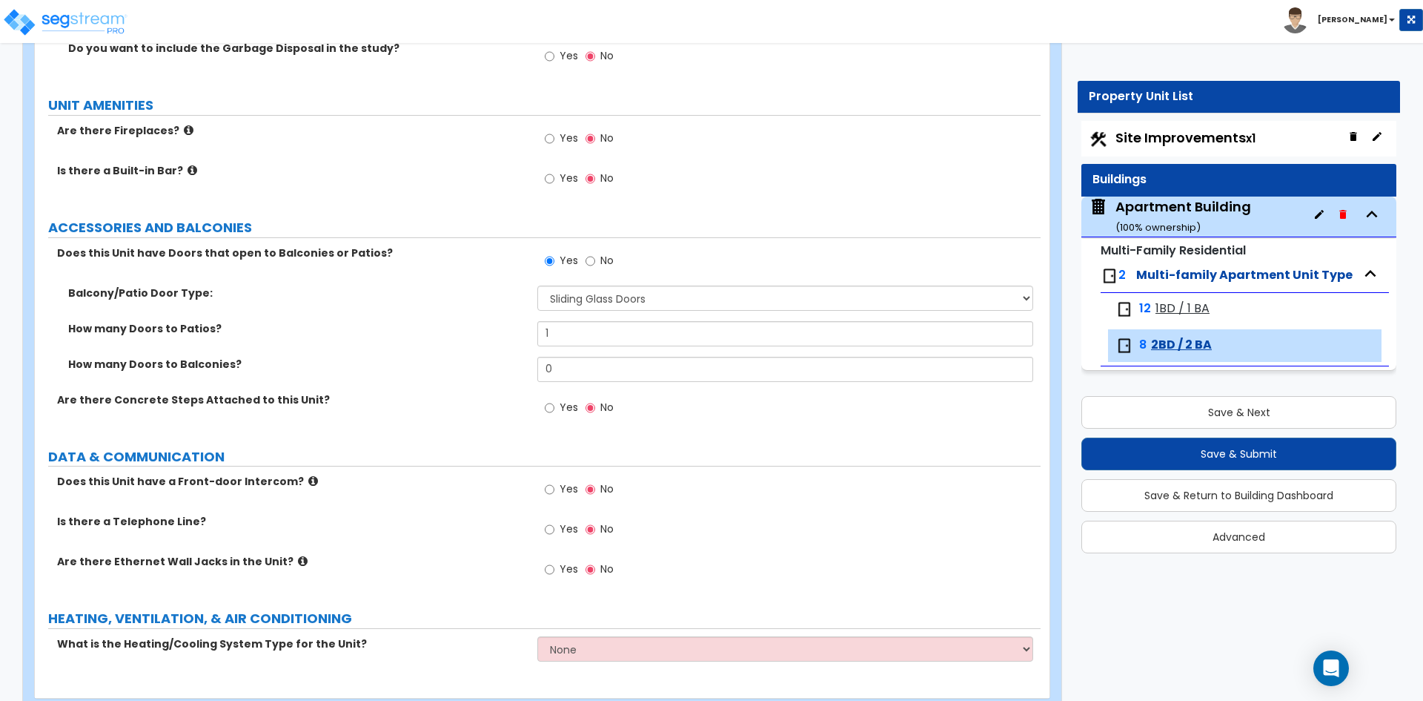
click at [574, 487] on span "Yes" at bounding box center [569, 488] width 19 height 15
click at [554, 487] on input "Yes" at bounding box center [550, 489] width 10 height 16
radio input "true"
click at [563, 531] on span "Yes" at bounding box center [569, 528] width 19 height 15
click at [554, 531] on input "Yes" at bounding box center [550, 529] width 10 height 16
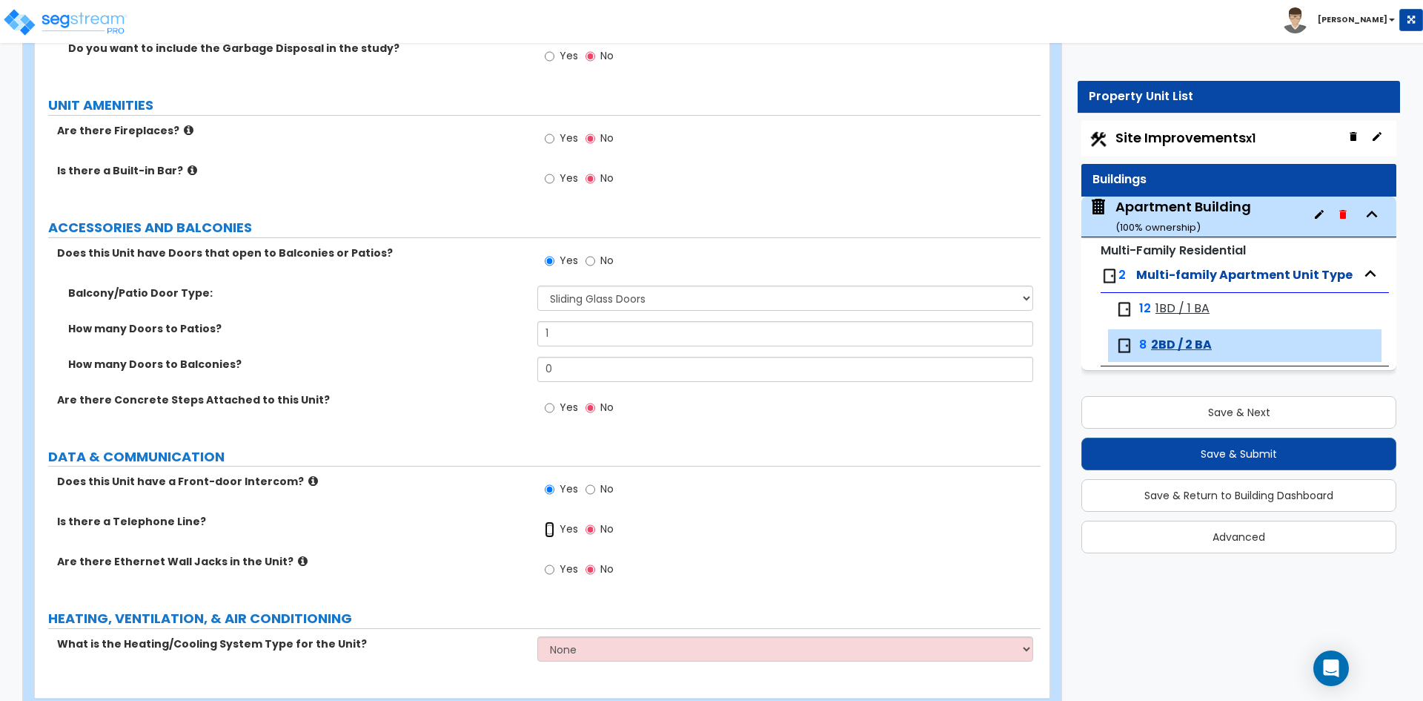
radio input "true"
click at [566, 572] on span "Yes" at bounding box center [569, 568] width 19 height 15
click at [554, 572] on input "Yes" at bounding box center [550, 569] width 10 height 16
radio input "true"
click at [437, 521] on label "Is there a Telephone Line?" at bounding box center [291, 521] width 469 height 15
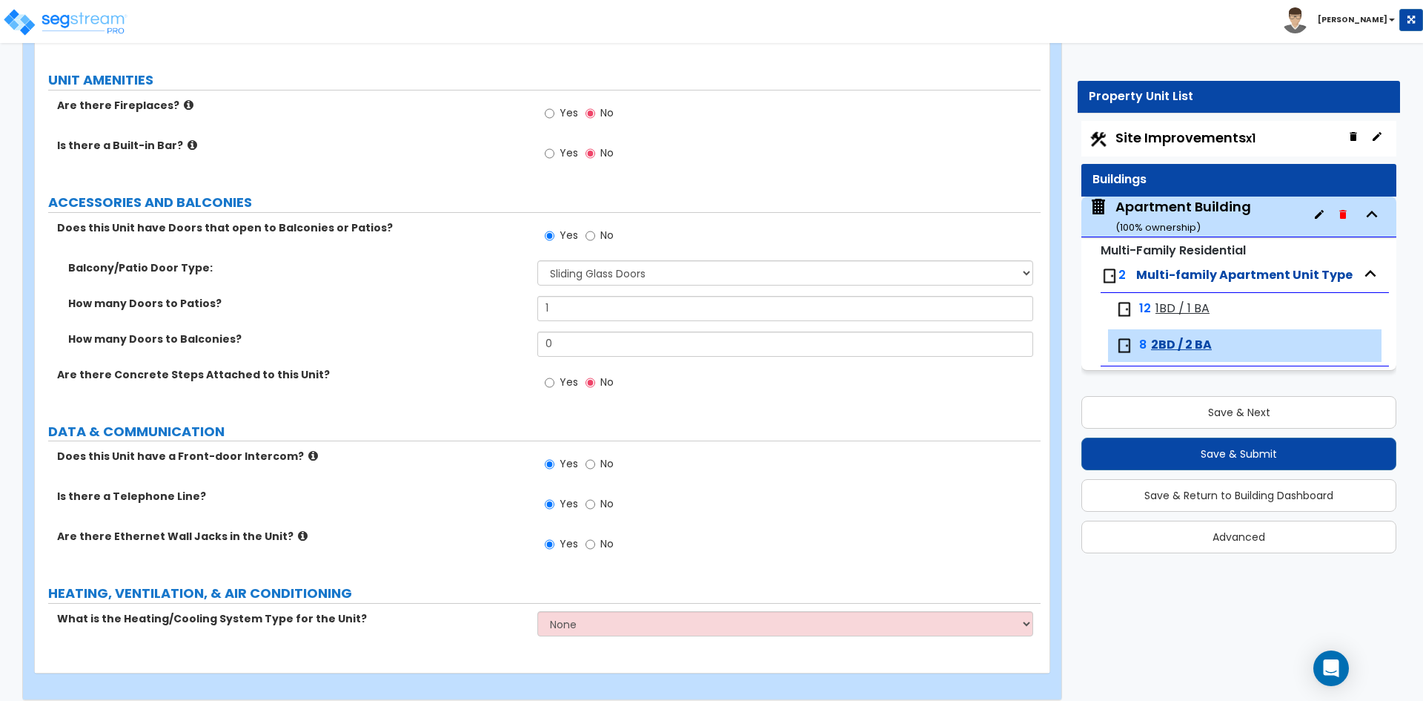
scroll to position [2486, 0]
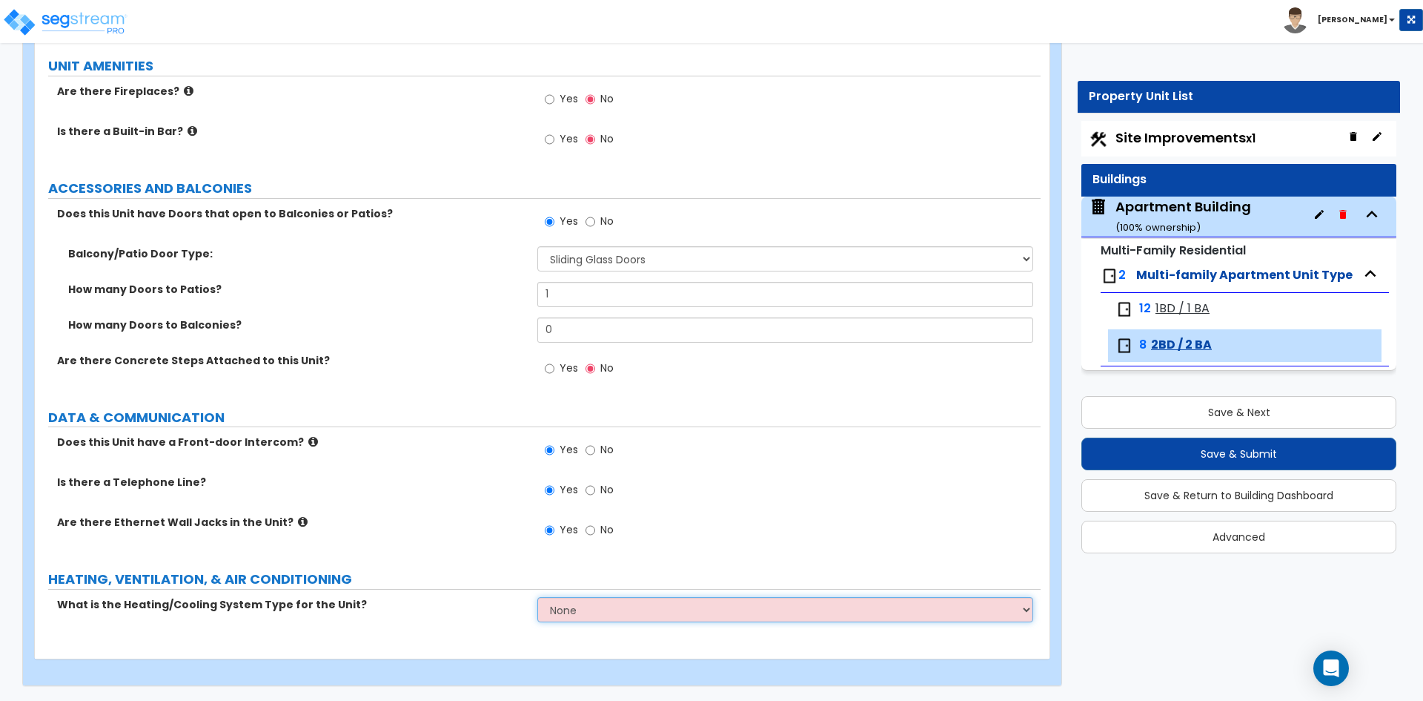
click at [632, 603] on select "None Heat Only Centralized Heating & Cooling Thru Wall Air Conditioners Mini Sp…" at bounding box center [784, 609] width 495 height 25
select select "2"
click at [537, 597] on select "None Heat Only Centralized Heating & Cooling Thru Wall Air Conditioners Mini Sp…" at bounding box center [784, 609] width 495 height 25
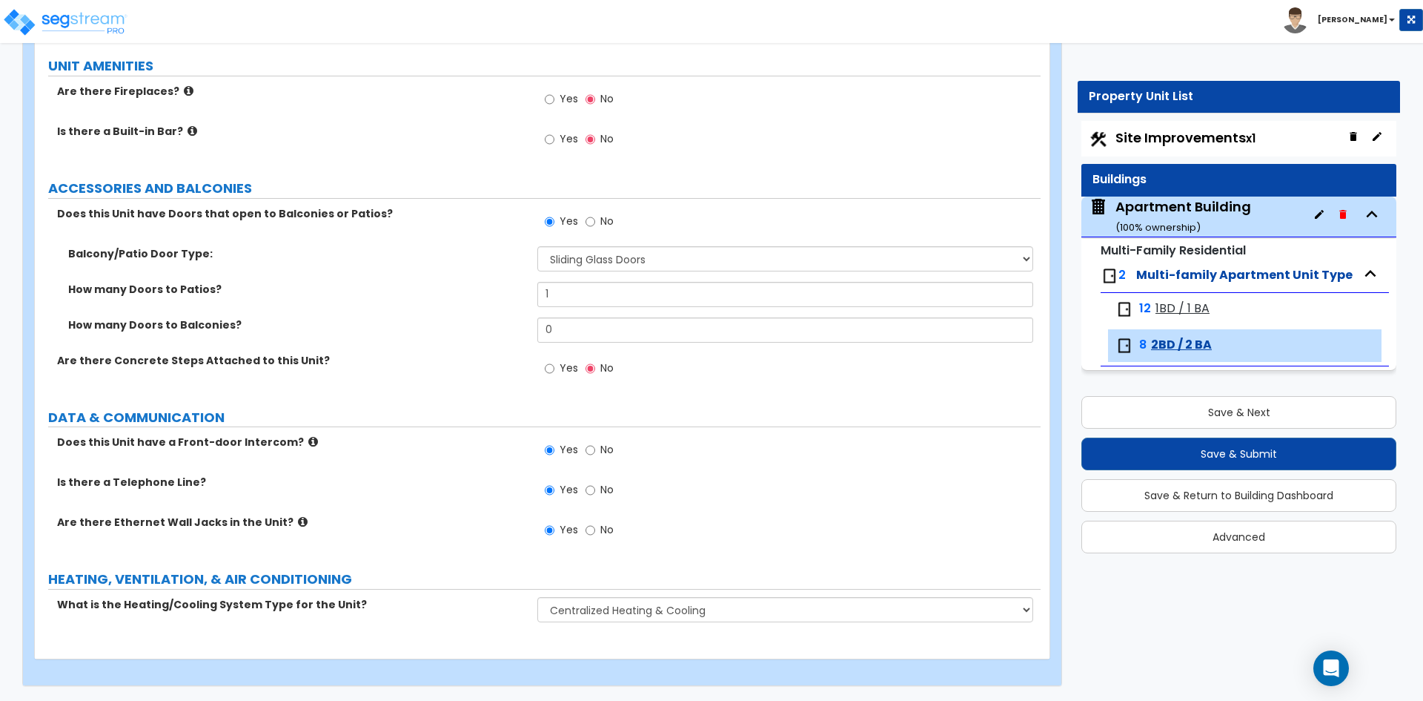
click at [1160, 411] on button "Save & Next" at bounding box center [1239, 412] width 315 height 33
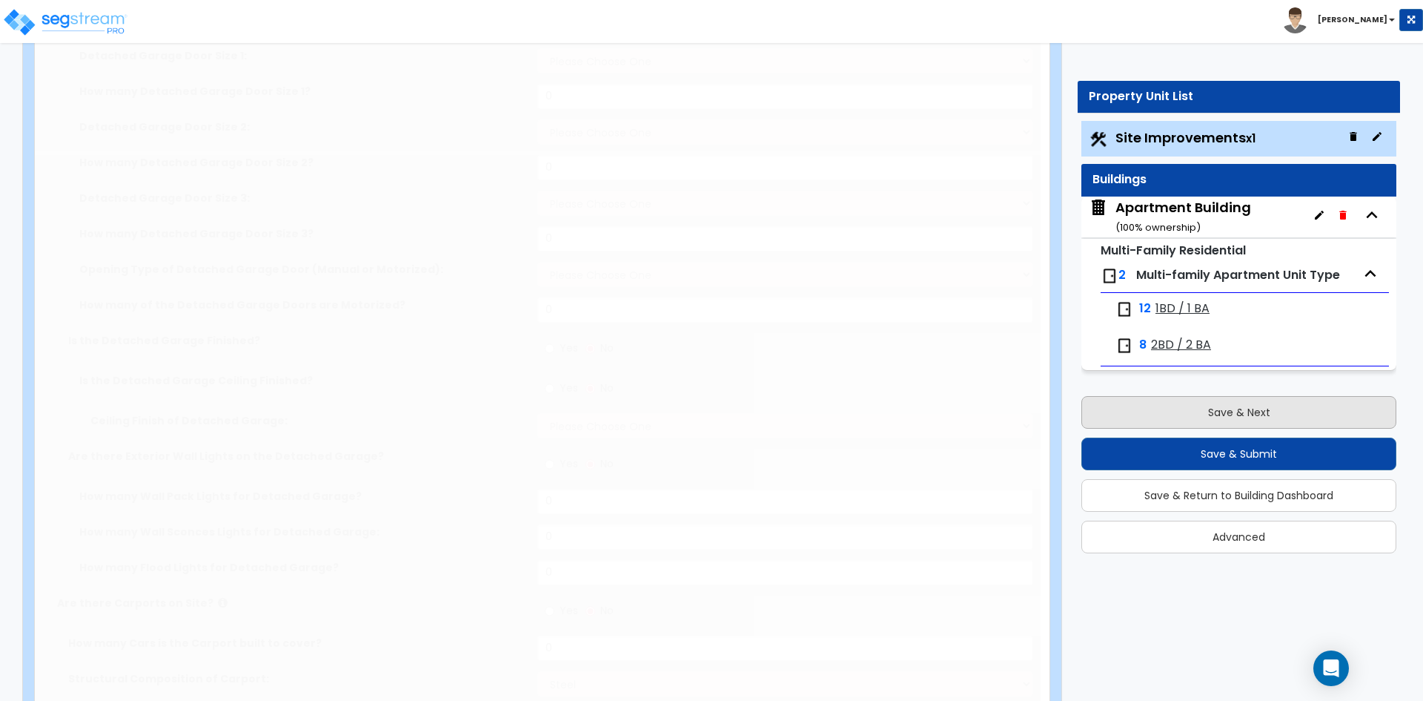
type input "0.33"
select select "2"
type input "458"
radio input "true"
select select "2"
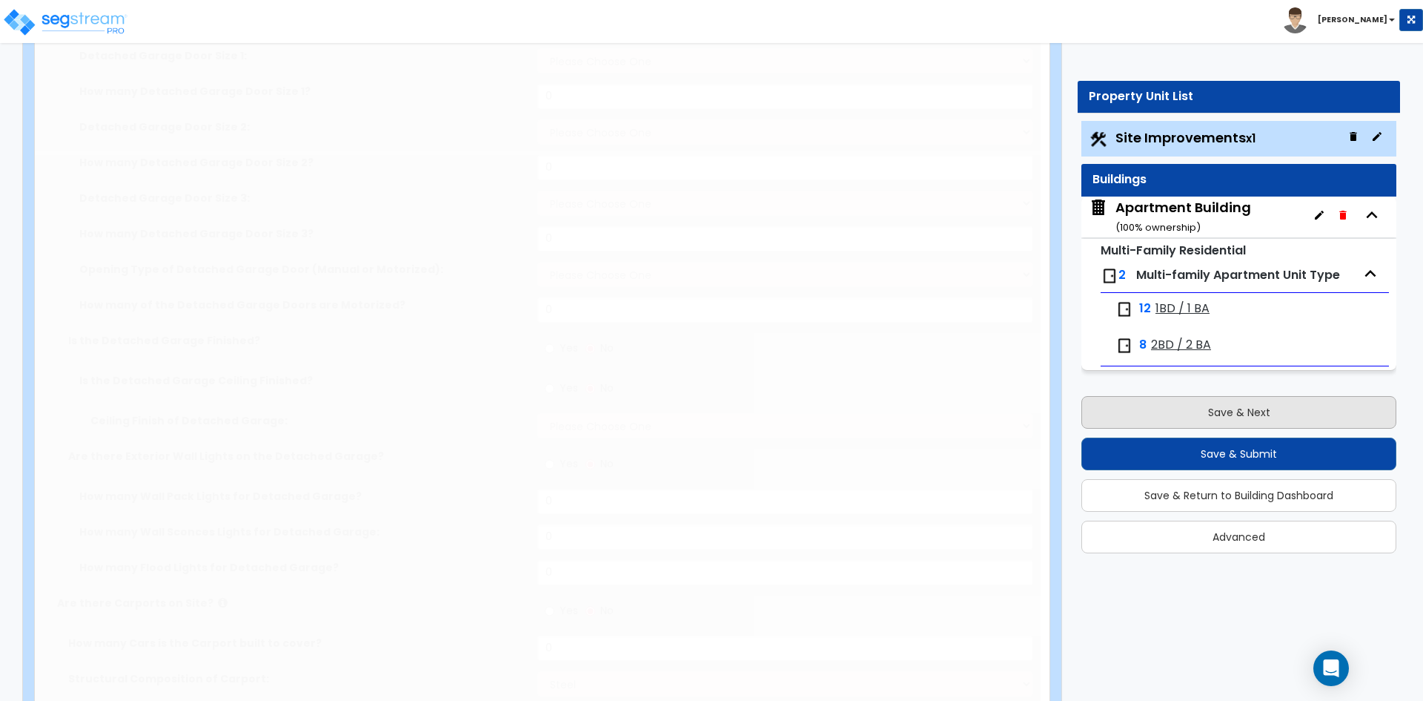
type input "365"
select select "1"
radio input "true"
select select "5"
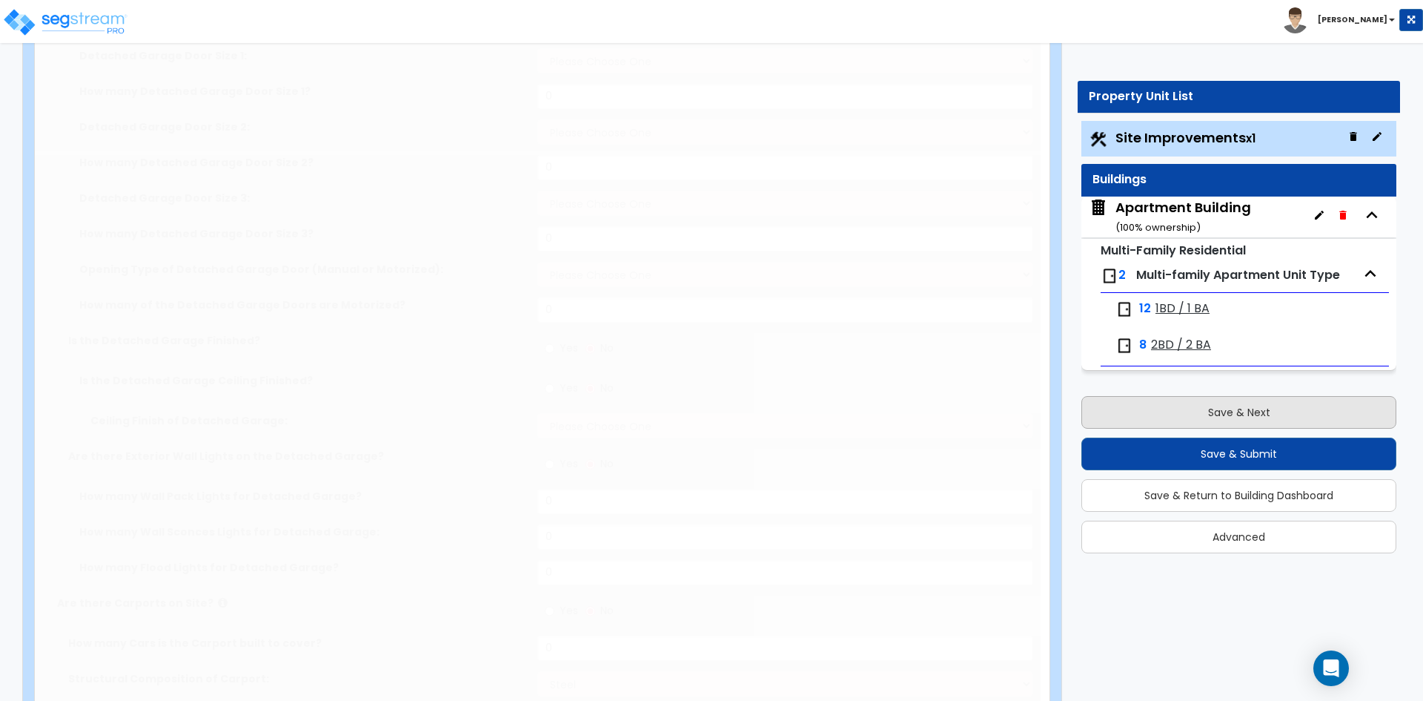
type input "1345"
radio input "true"
select select "1"
type input "4"
type input "9"
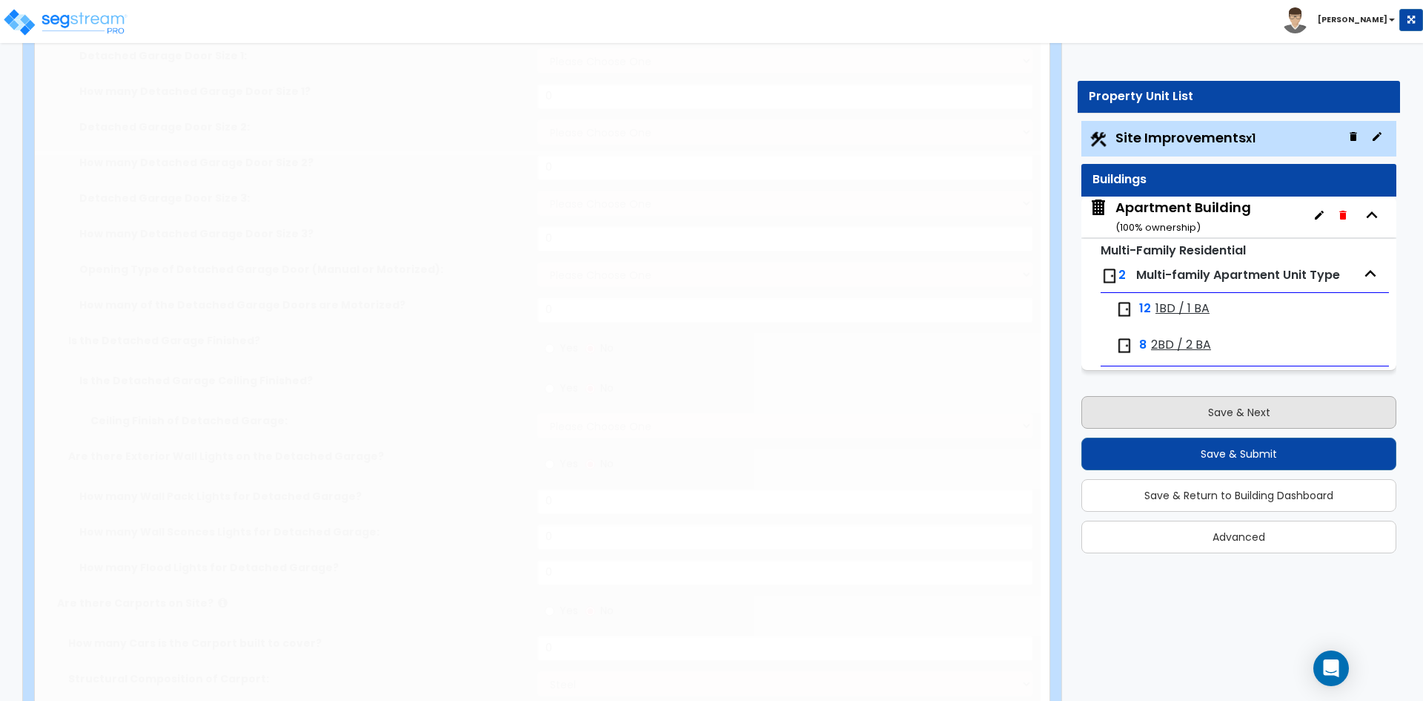
radio input "true"
select select "1"
radio input "true"
type input "11"
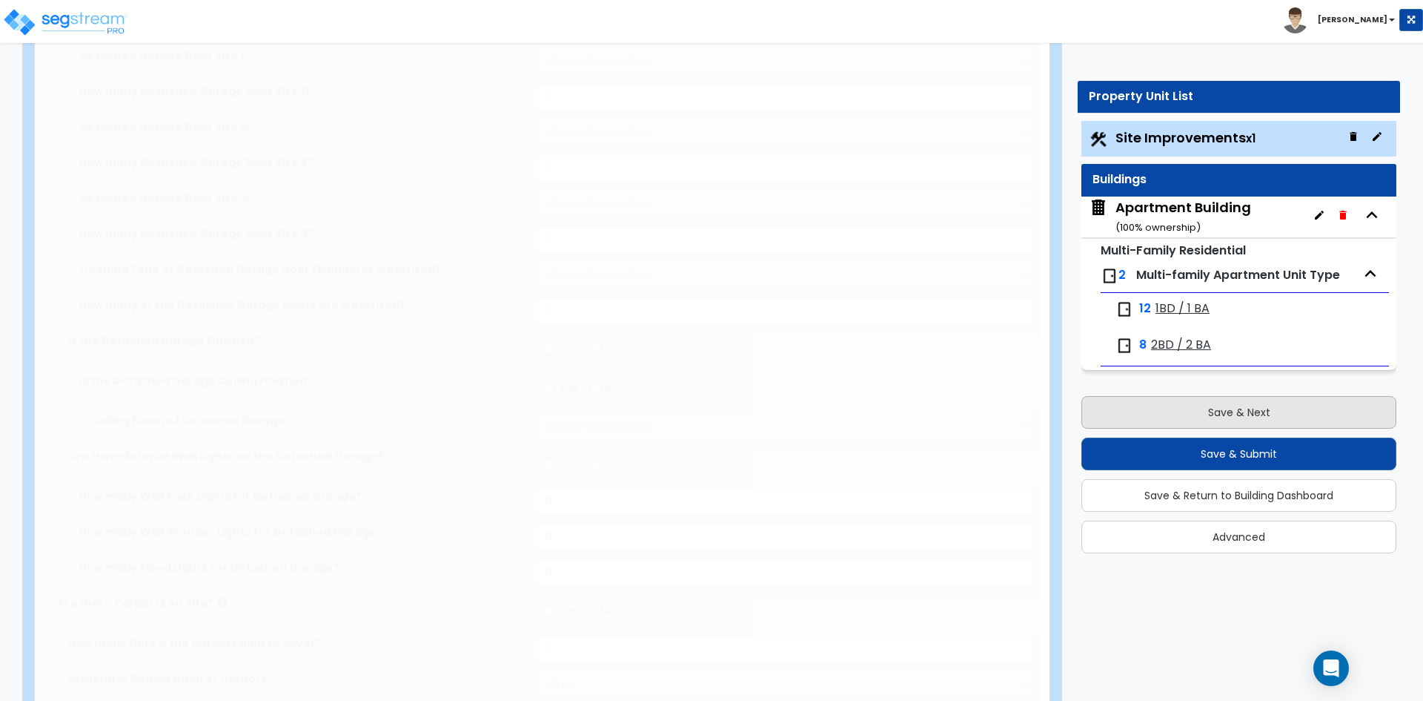
type input "181"
radio input "true"
type input "4"
type input "357"
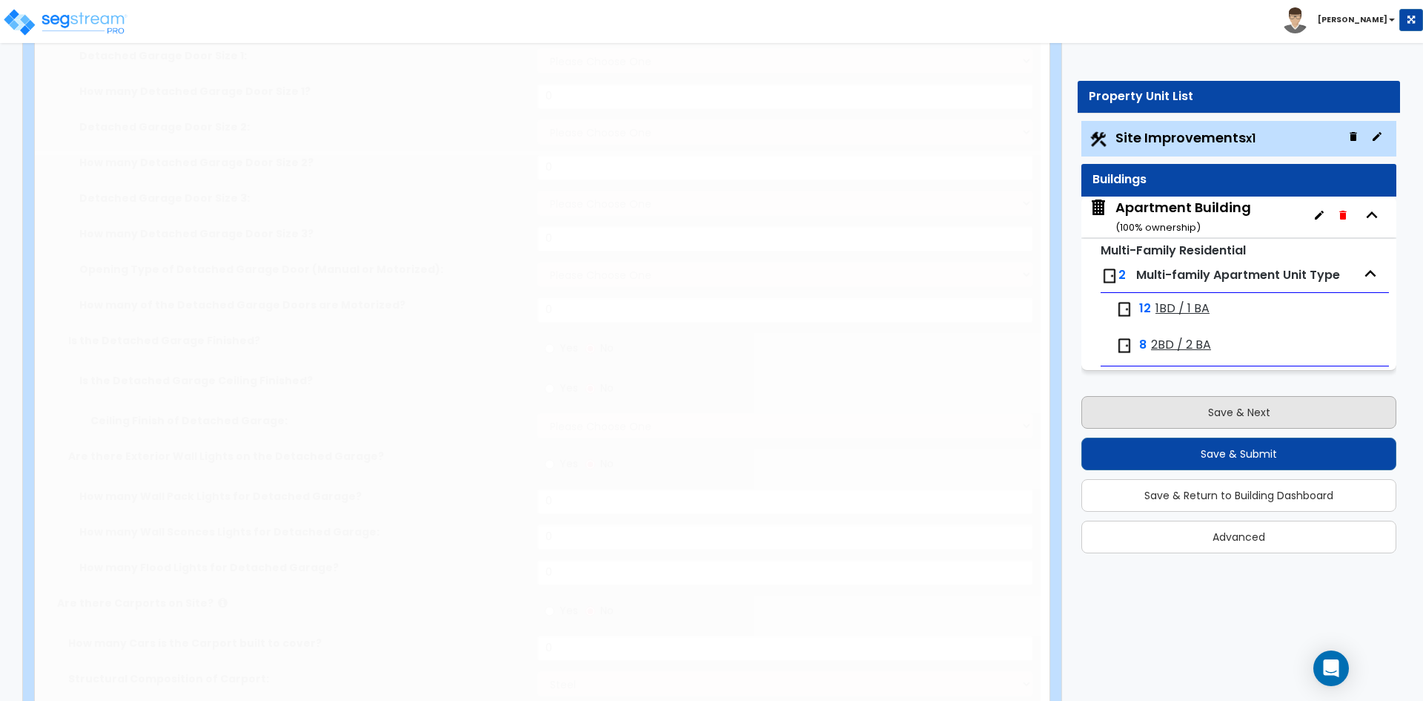
scroll to position [0, 0]
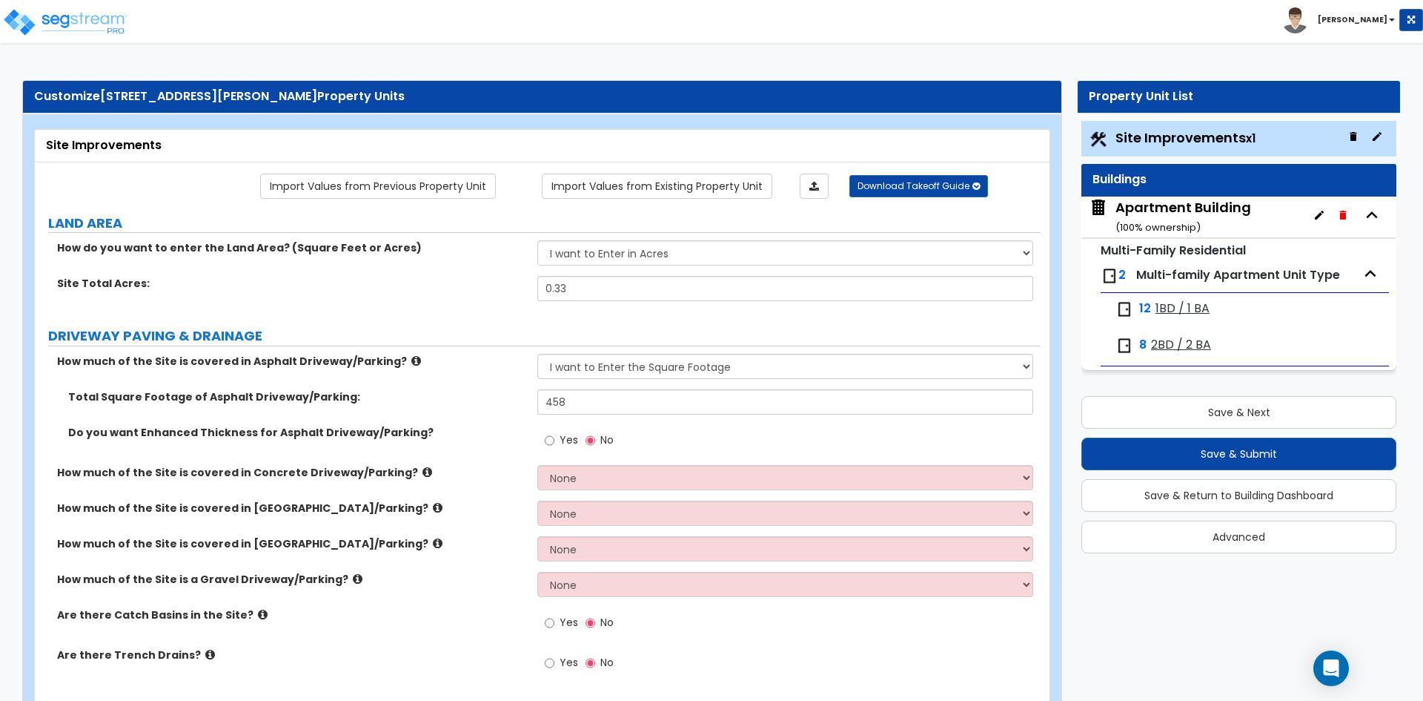
click at [1180, 310] on span "1BD / 1 BA" at bounding box center [1183, 308] width 54 height 17
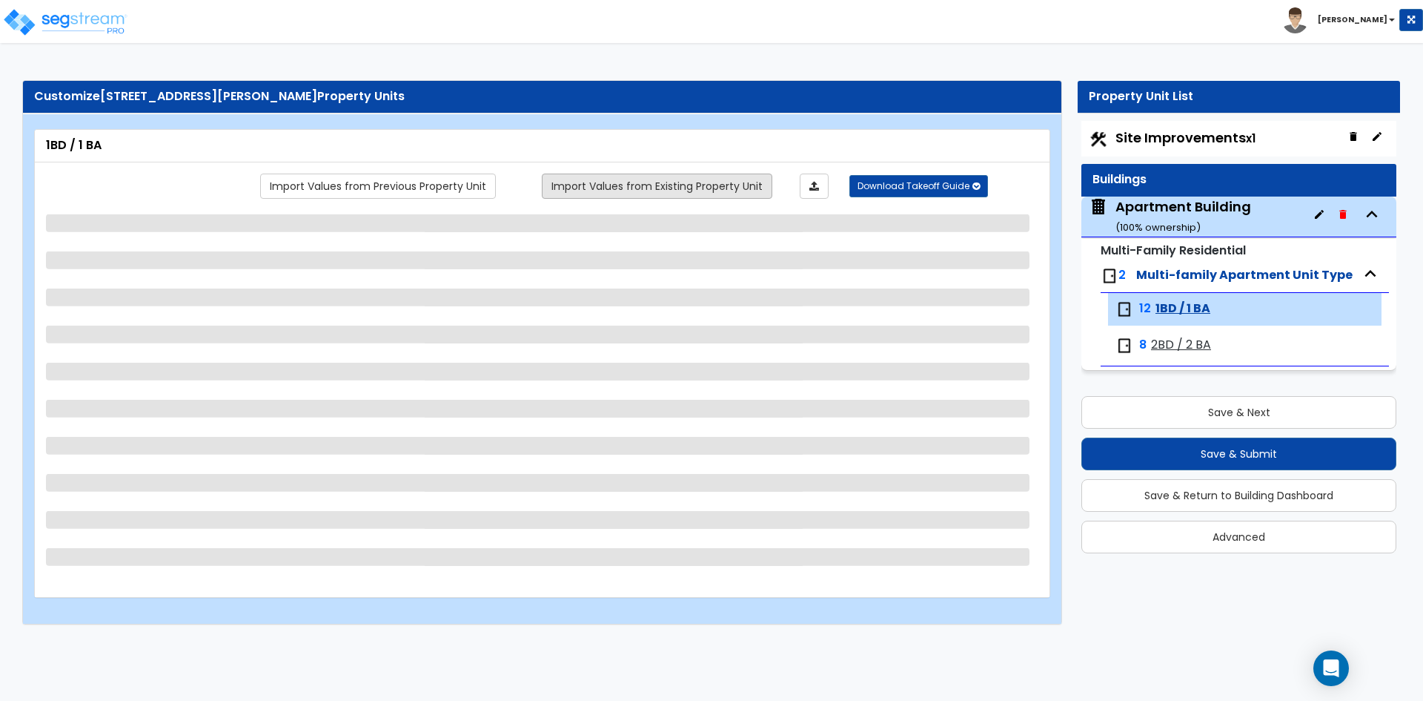
click at [654, 191] on link "Import Values from Existing Property Unit" at bounding box center [657, 185] width 231 height 25
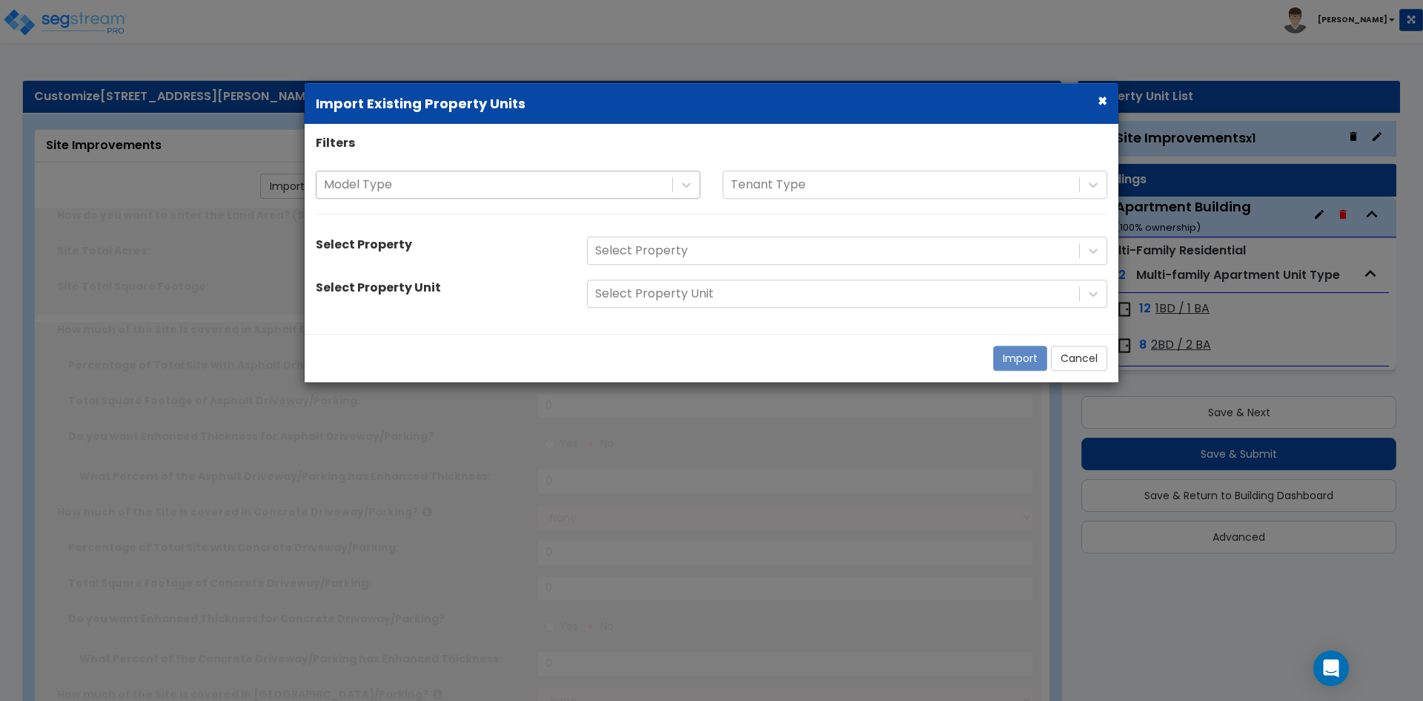
type input "0.33"
select select "2"
type input "458"
radio input "true"
select select "2"
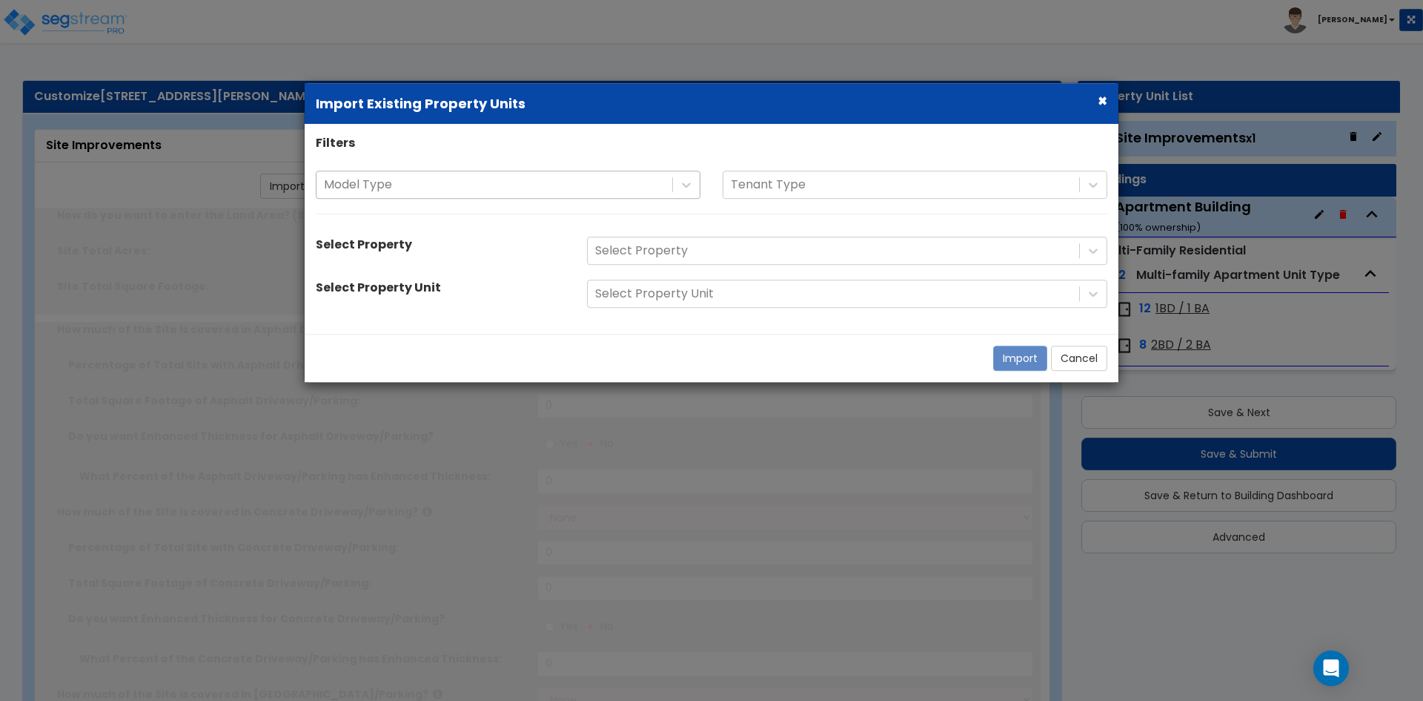
type input "365"
select select "1"
radio input "true"
select select "5"
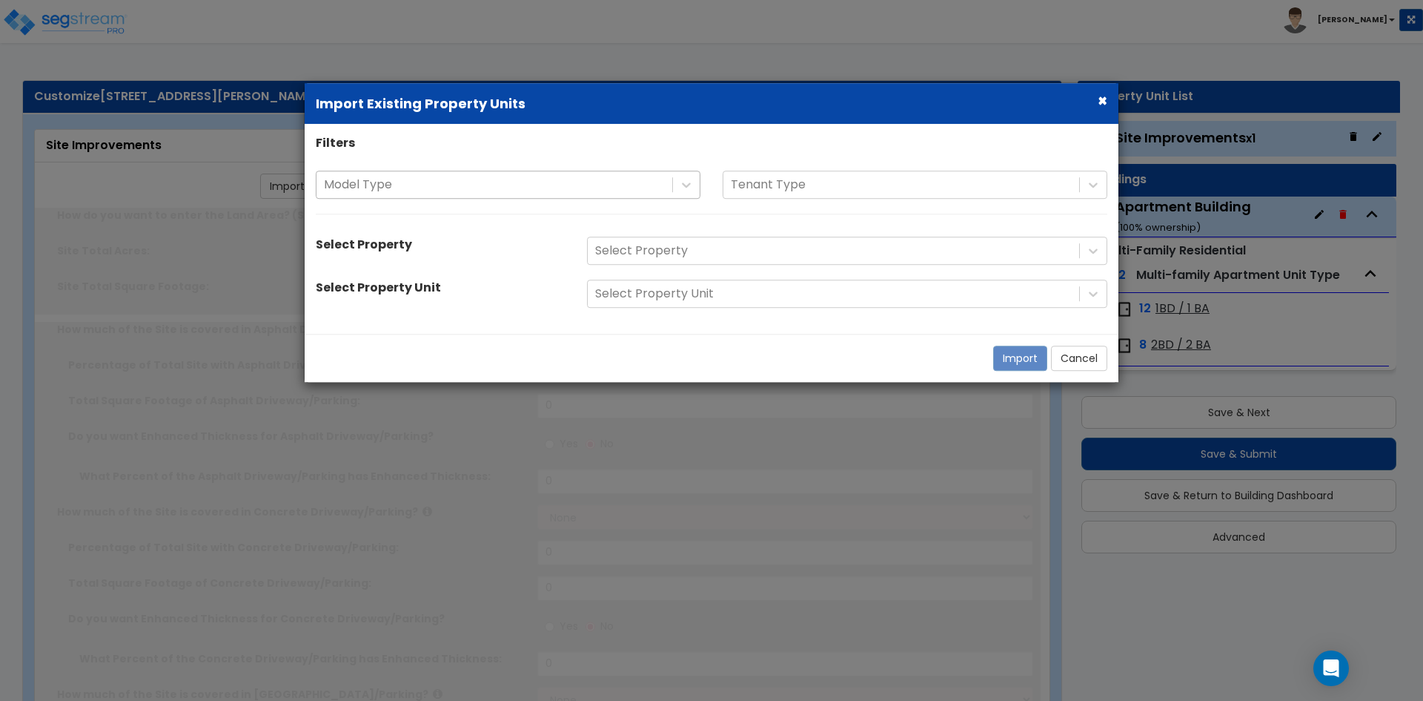
type input "1345"
radio input "true"
select select "1"
type input "4"
type input "9"
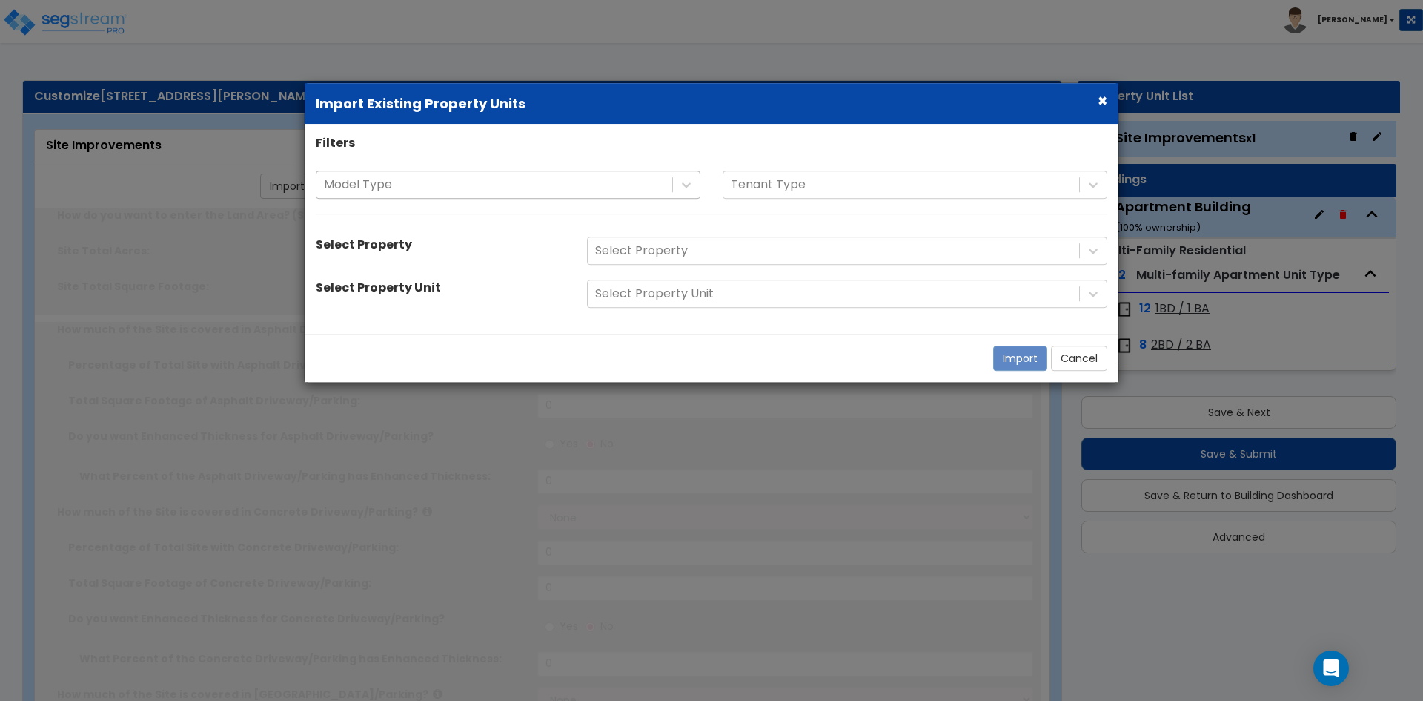
radio input "true"
select select "1"
radio input "true"
type input "11"
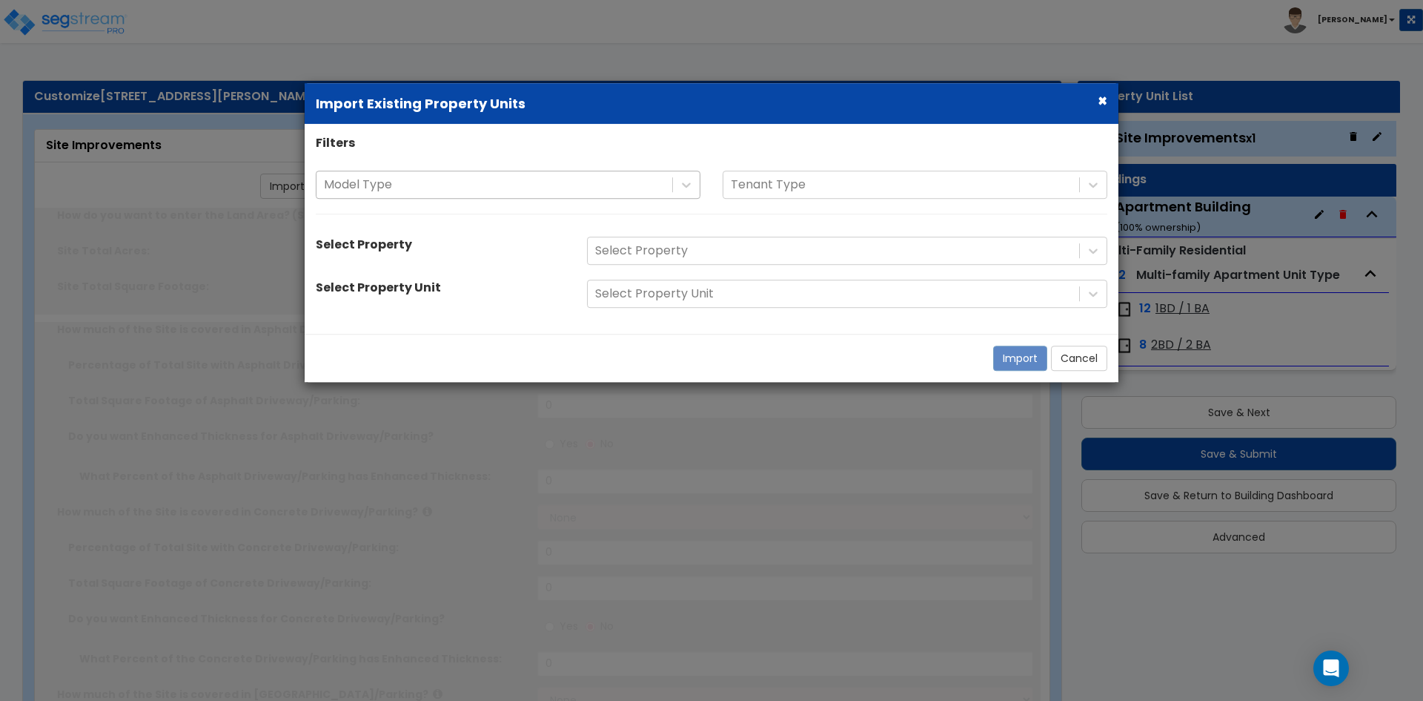
type input "181"
radio input "true"
type input "4"
type input "357"
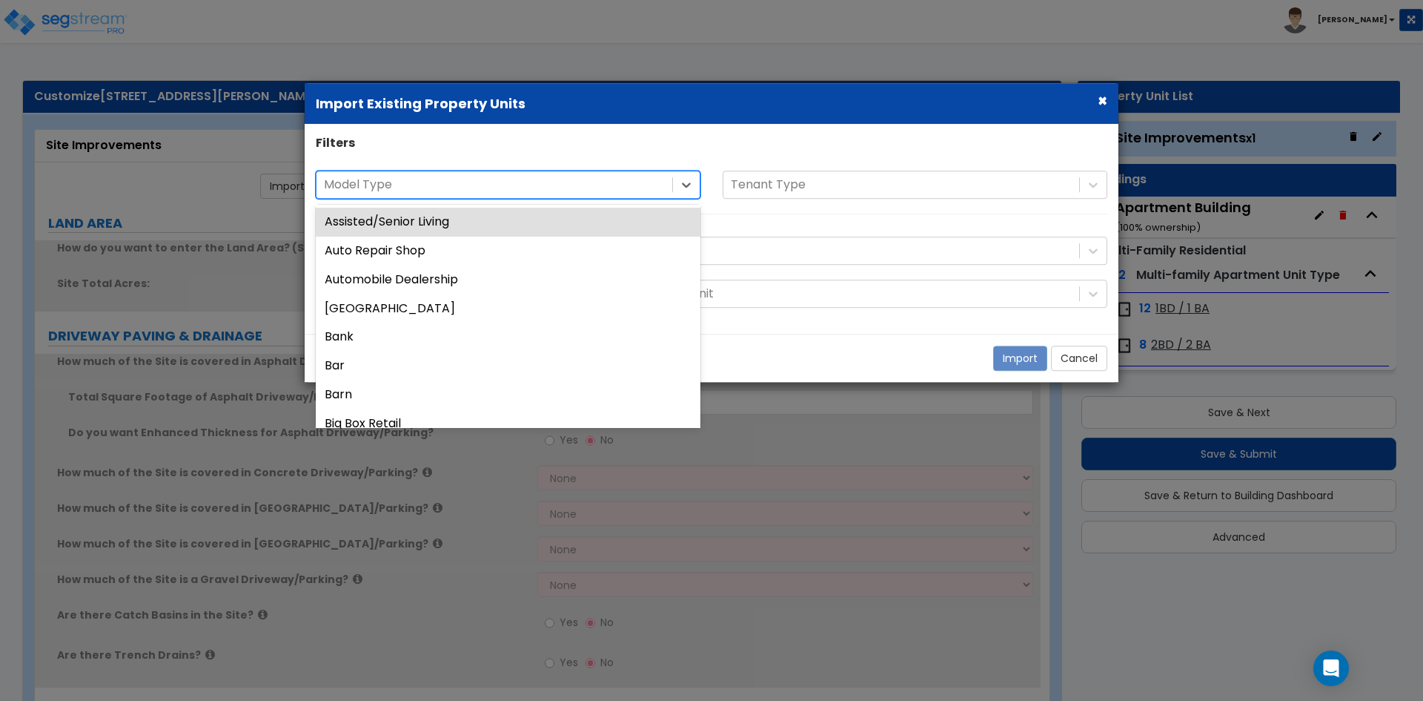
click at [608, 191] on div at bounding box center [494, 185] width 341 height 20
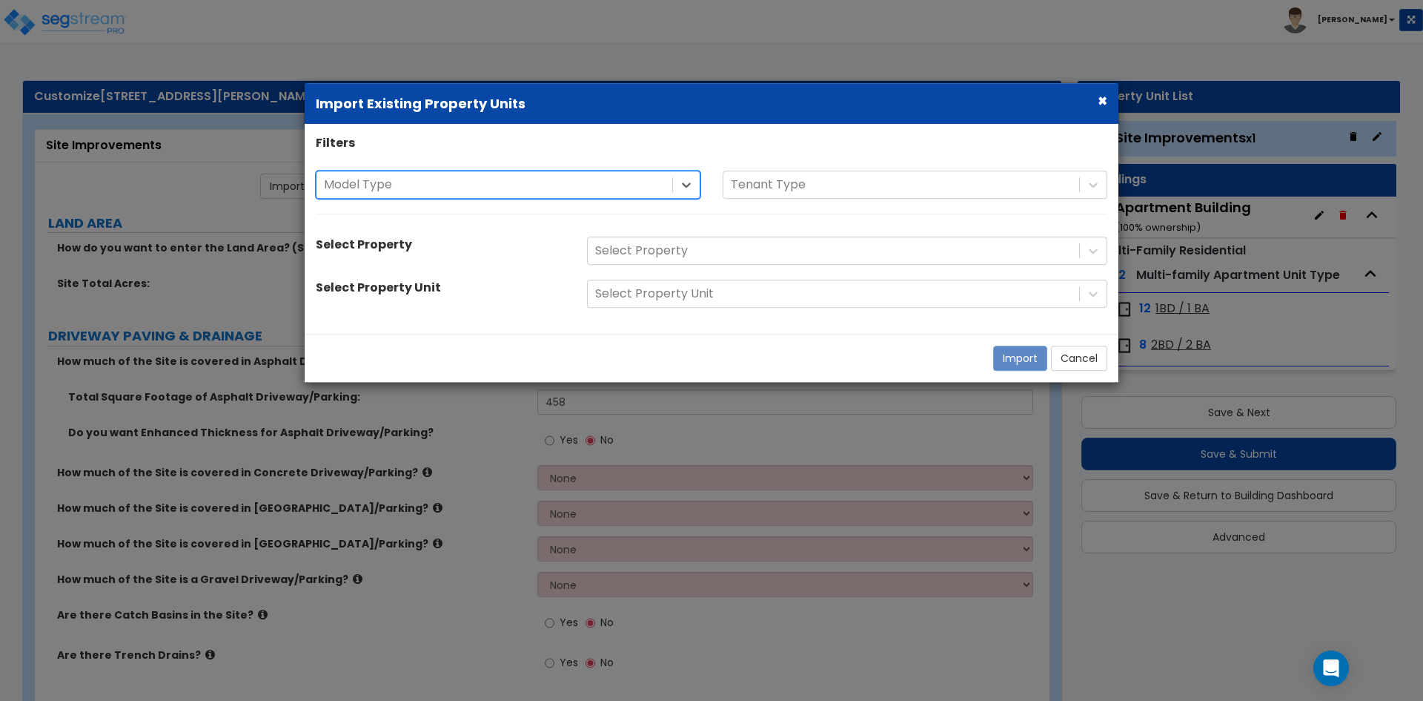
click at [608, 191] on div at bounding box center [494, 185] width 341 height 20
click at [817, 170] on div "Filters Model Type Tenant Type Select Property Select Property Select Property …" at bounding box center [712, 229] width 814 height 188
click at [646, 244] on div at bounding box center [833, 251] width 477 height 20
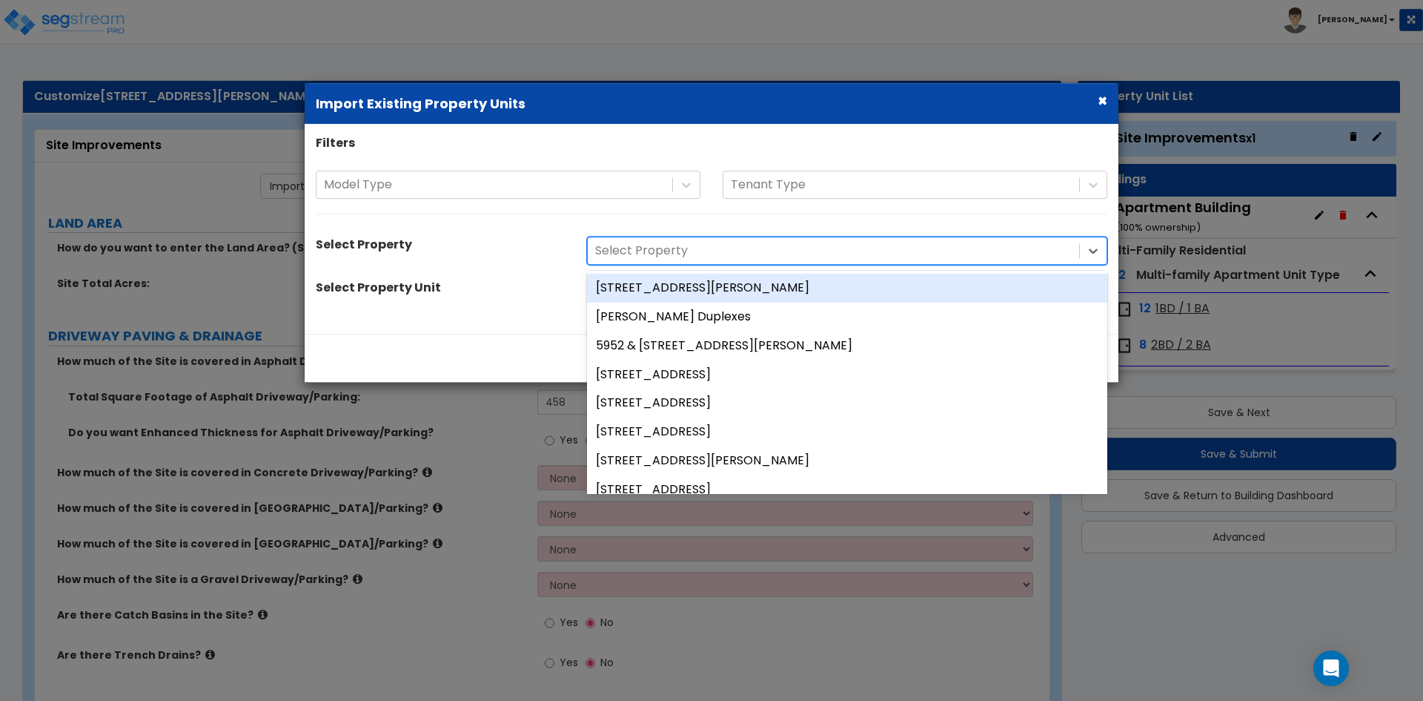
click at [654, 288] on div "[STREET_ADDRESS][PERSON_NAME]" at bounding box center [847, 288] width 520 height 29
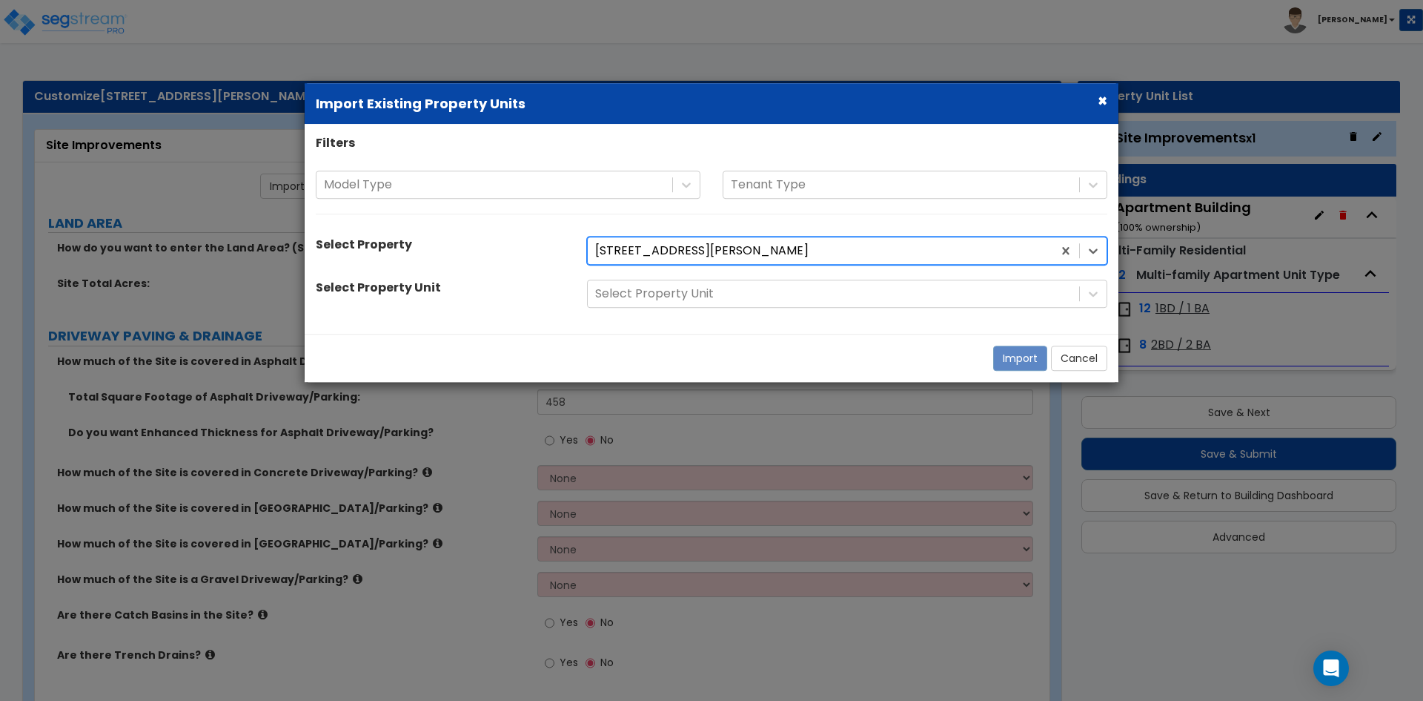
click at [640, 289] on div at bounding box center [833, 294] width 477 height 20
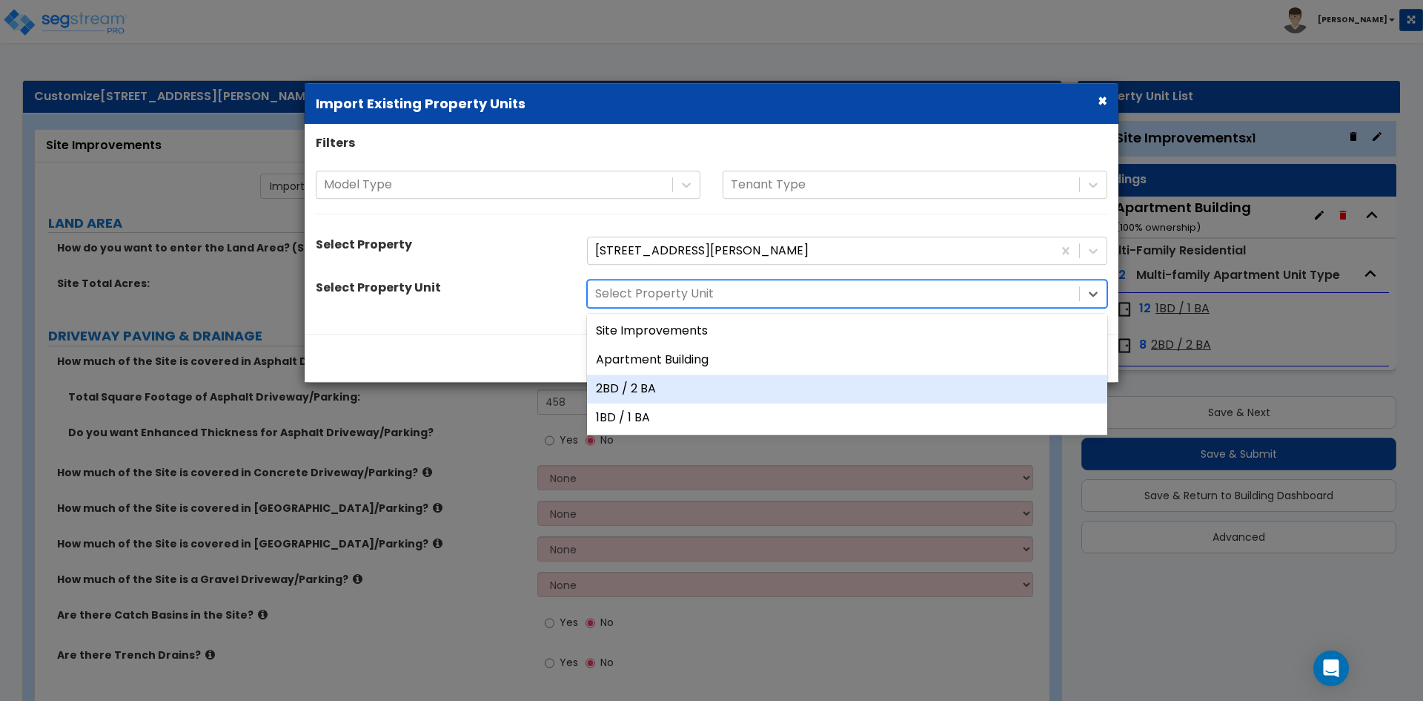
click at [649, 390] on div "2BD / 2 BA" at bounding box center [847, 388] width 520 height 29
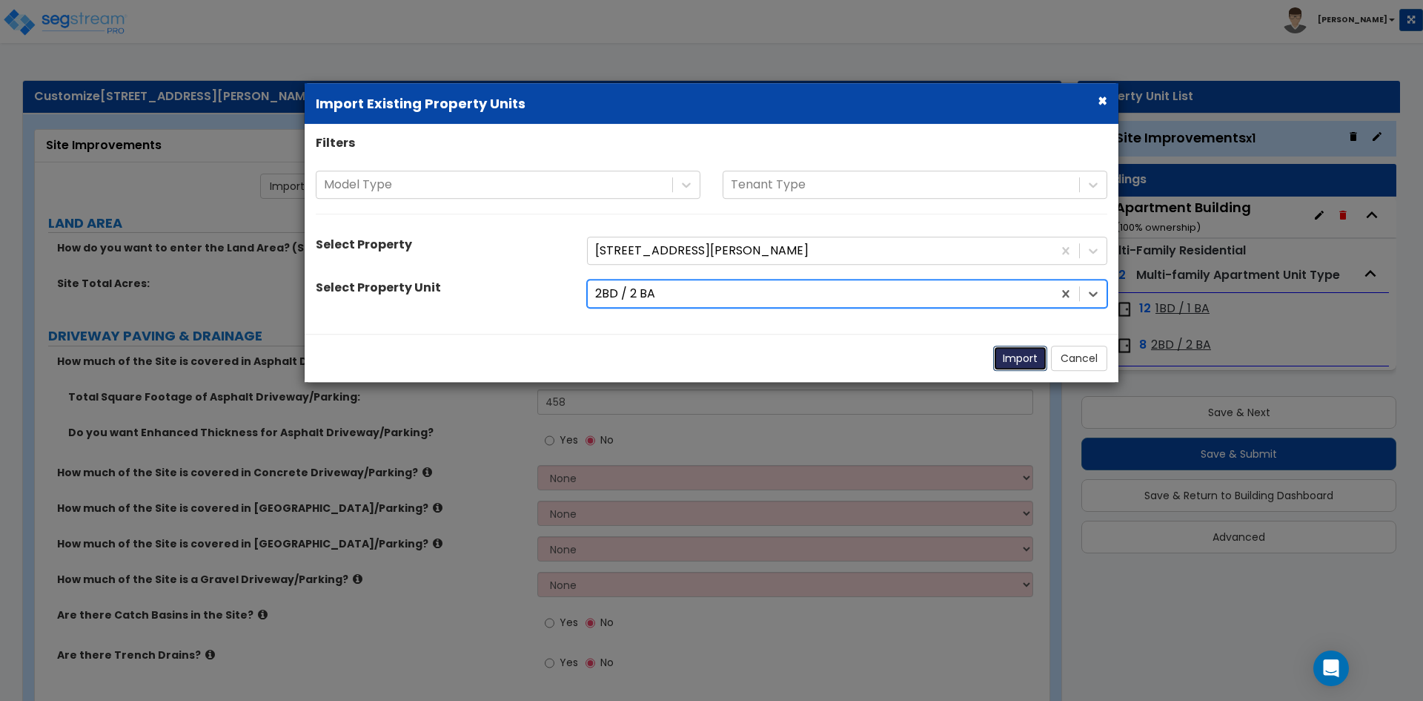
click at [1015, 359] on button "Import" at bounding box center [1020, 357] width 54 height 25
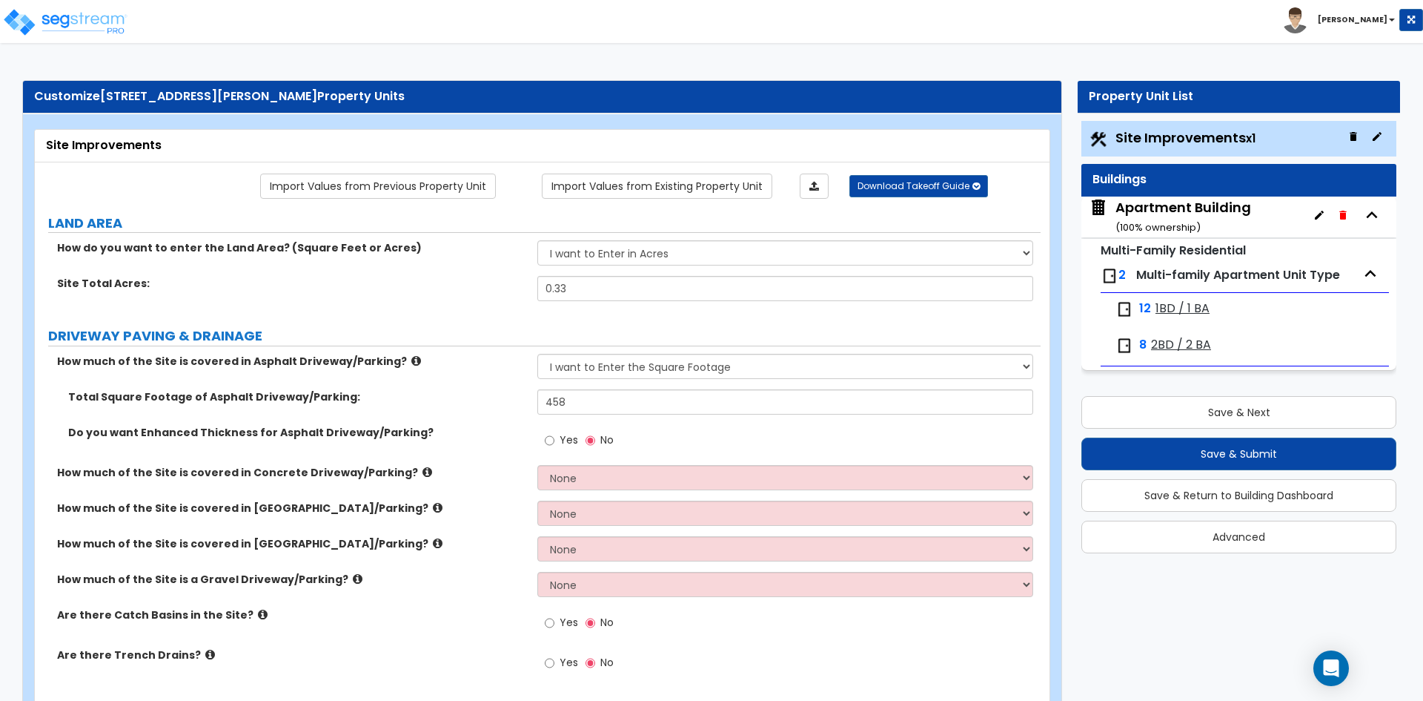
click at [1168, 274] on span "Multi-family Apartment Unit Type" at bounding box center [1238, 274] width 204 height 17
click at [1172, 306] on span "1BD / 1 BA" at bounding box center [1183, 308] width 54 height 17
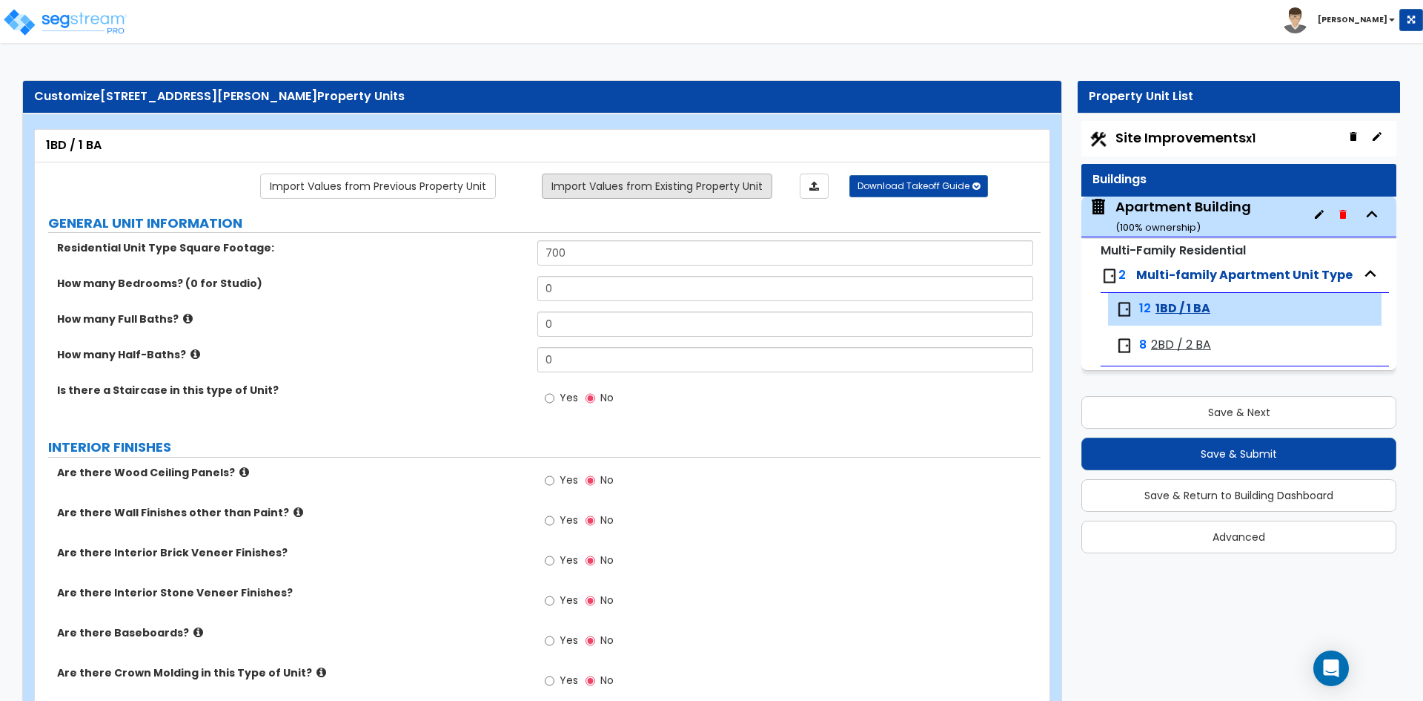
click at [684, 180] on link "Import Values from Existing Property Unit" at bounding box center [657, 185] width 231 height 25
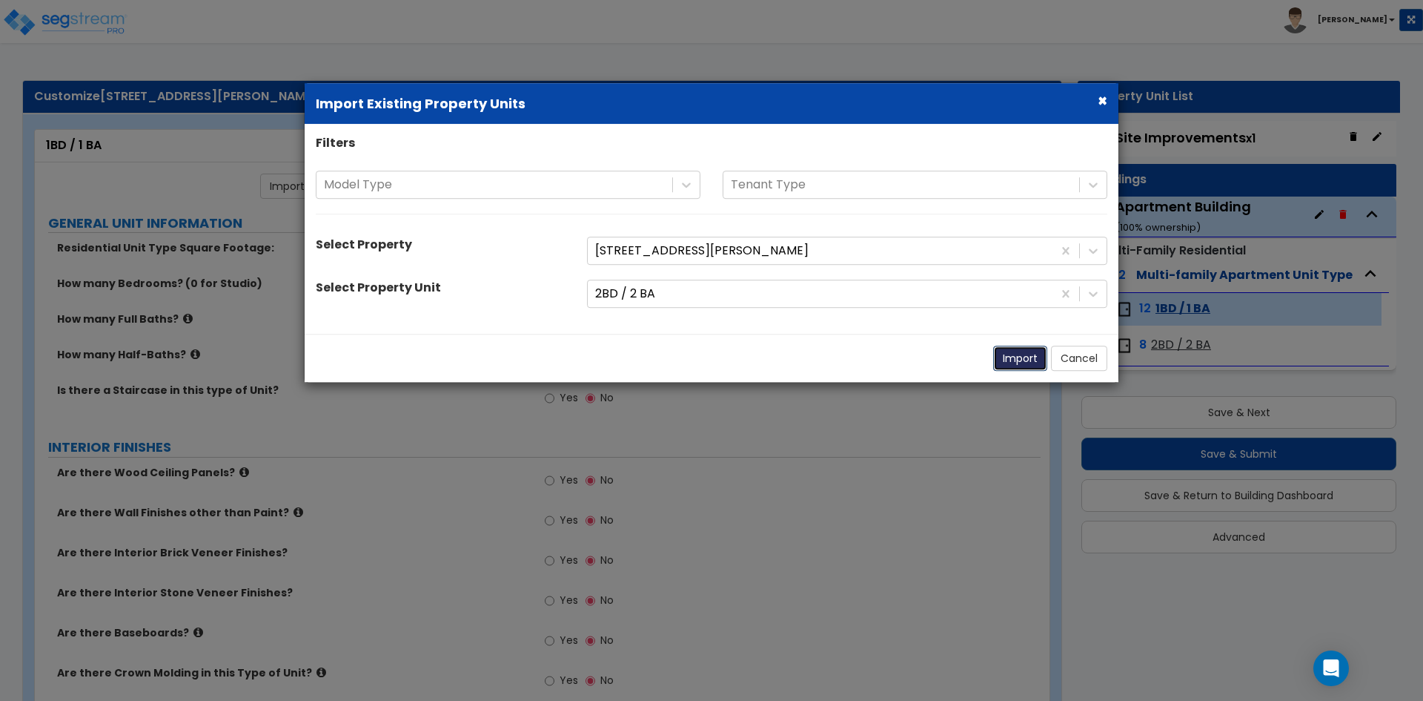
click at [1023, 358] on button "Import" at bounding box center [1020, 357] width 54 height 25
type input "950"
type input "2"
radio input "true"
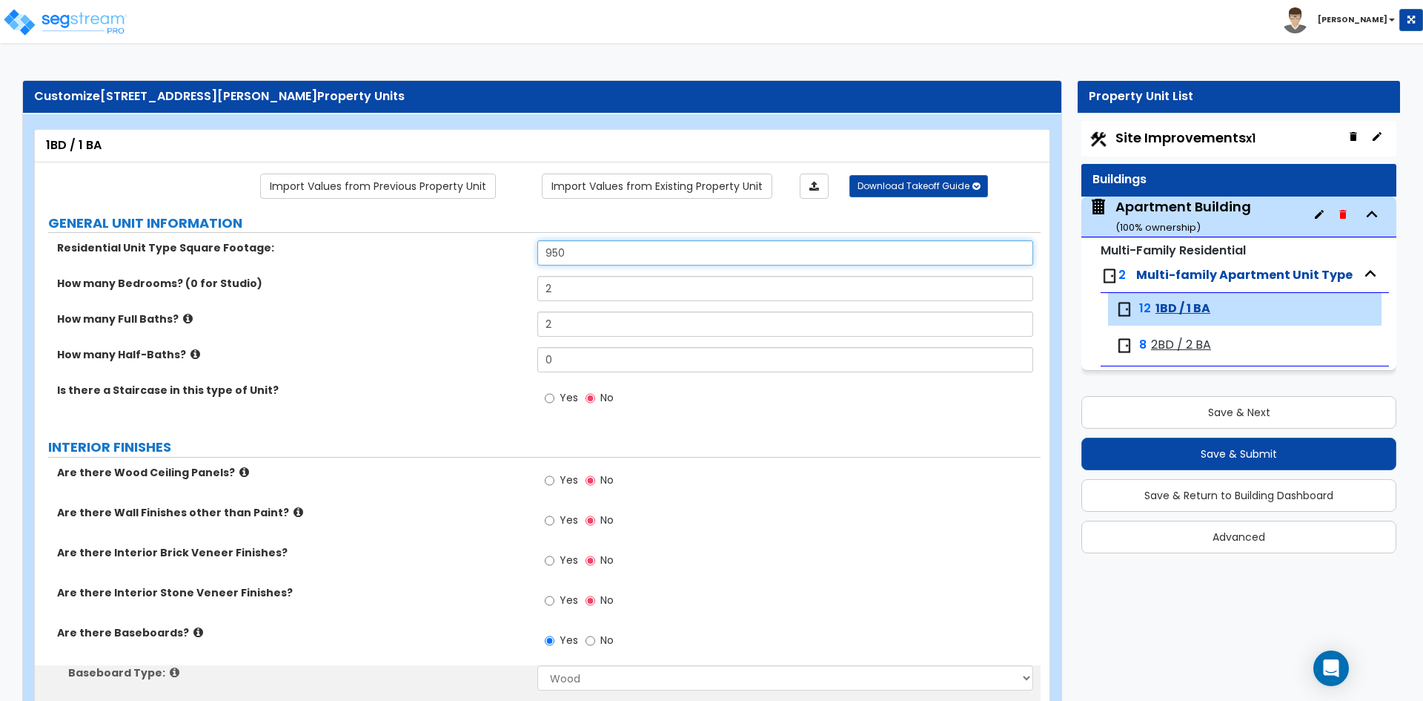
click at [591, 262] on input "950" at bounding box center [784, 252] width 495 height 25
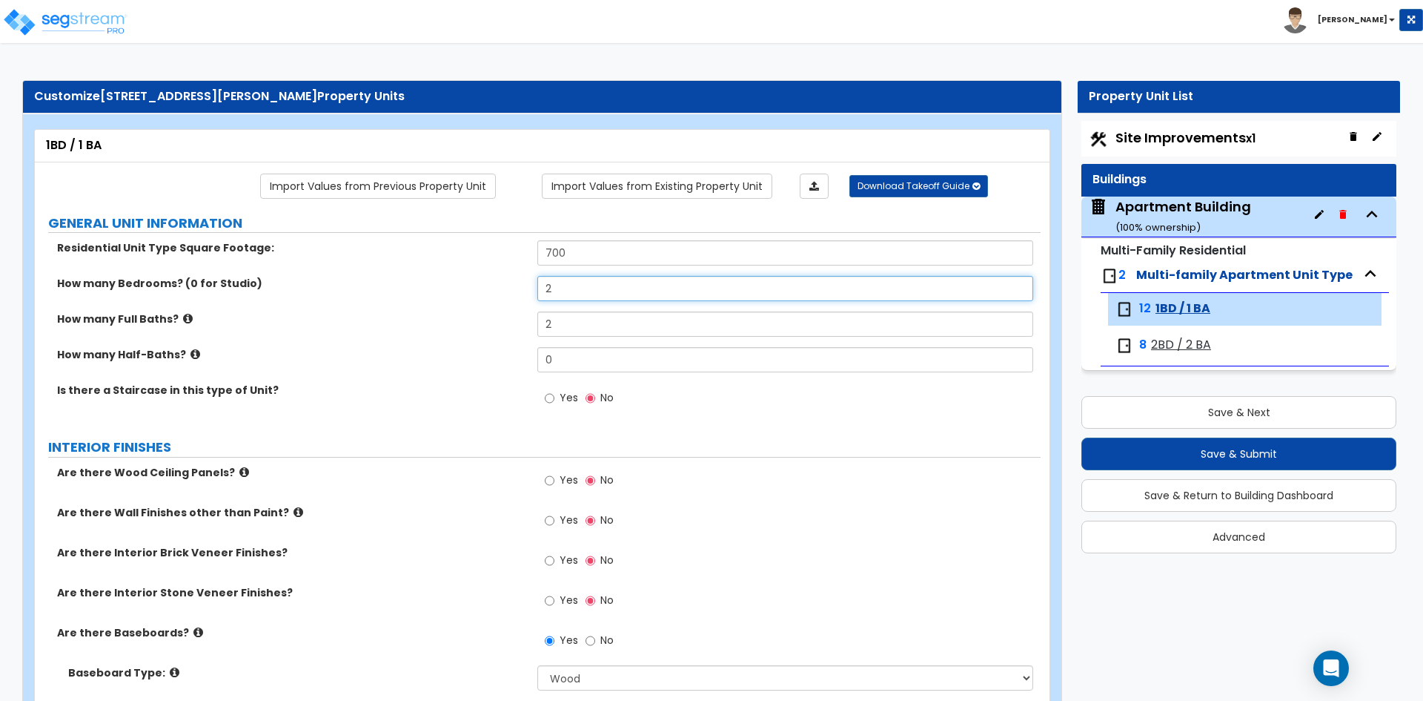
click at [583, 291] on input "2" at bounding box center [784, 288] width 495 height 25
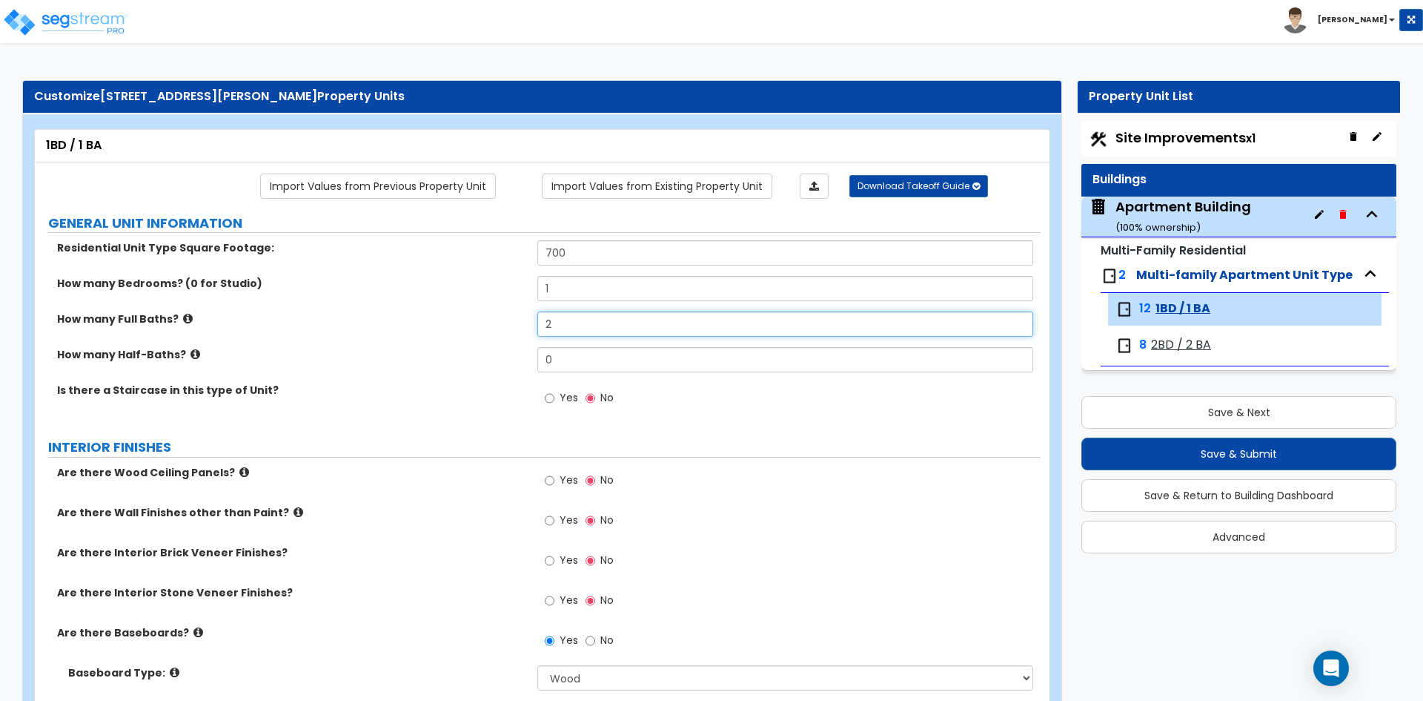
click at [592, 325] on input "2" at bounding box center [784, 323] width 495 height 25
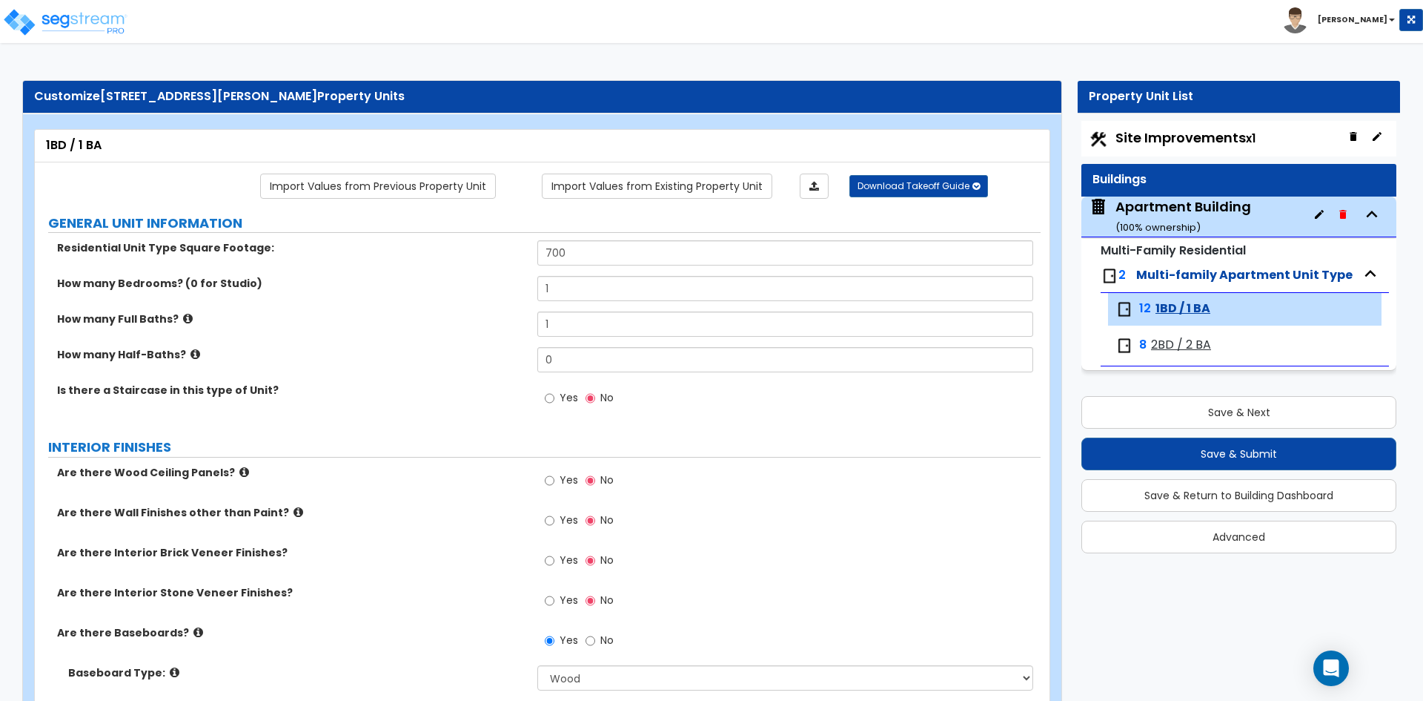
click at [421, 325] on label "How many Full Baths?" at bounding box center [291, 318] width 469 height 15
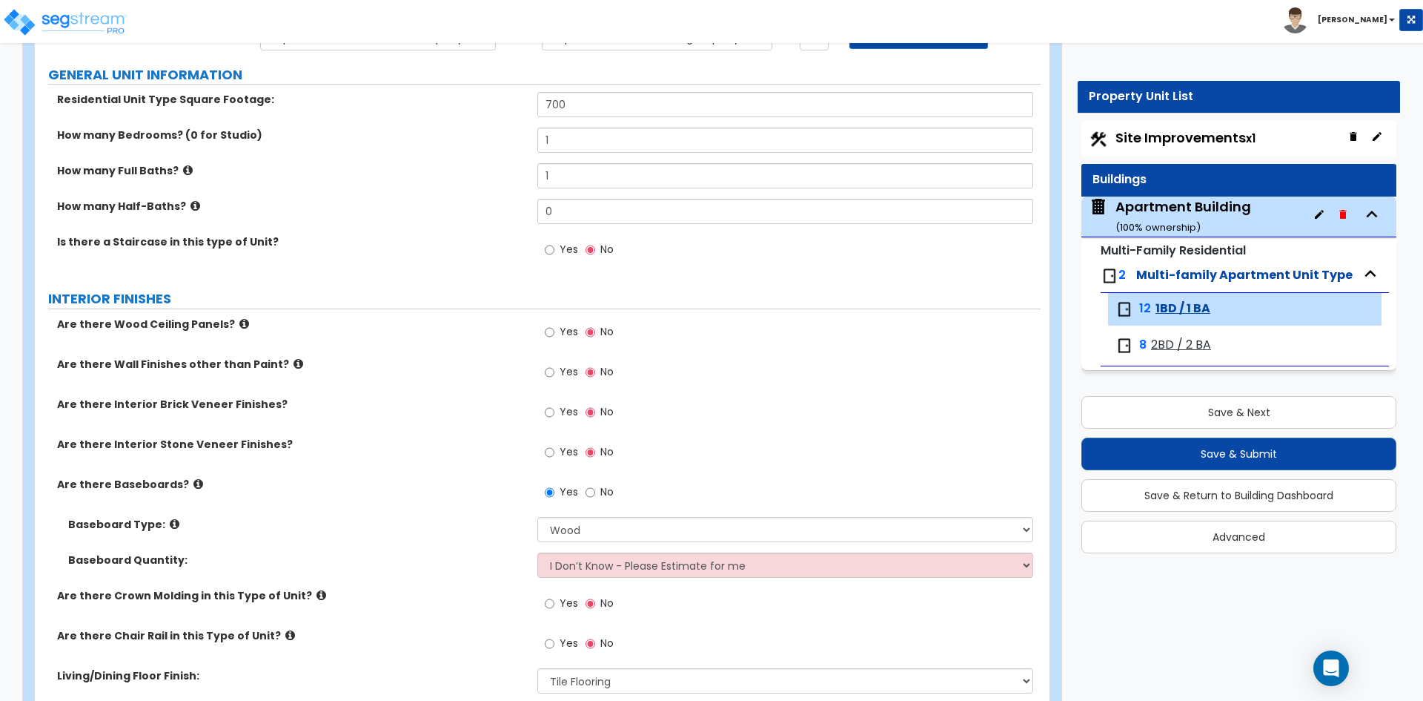
scroll to position [297, 0]
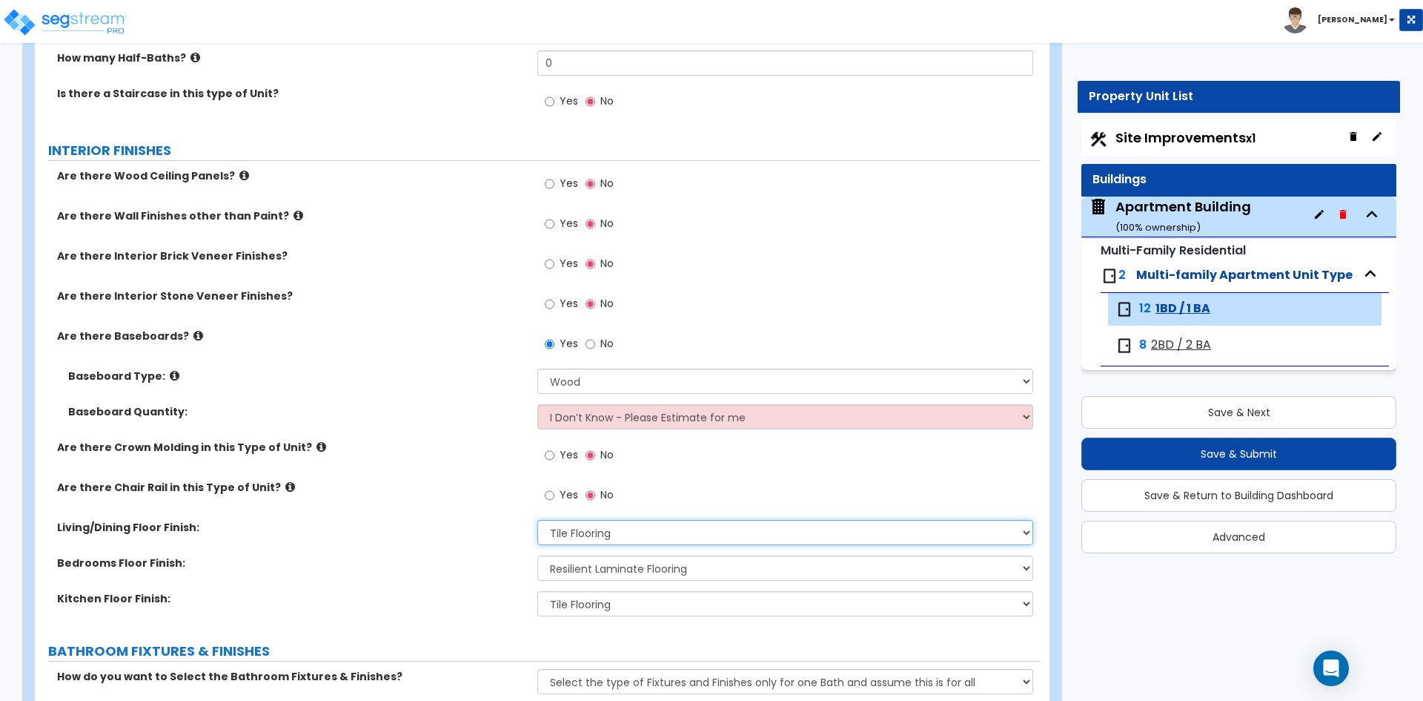
click at [583, 537] on select "None Tile Flooring Hardwood Flooring Resilient Laminate Flooring VCT Flooring S…" at bounding box center [784, 532] width 495 height 25
click at [537, 520] on select "None Tile Flooring Hardwood Flooring Resilient Laminate Flooring VCT Flooring S…" at bounding box center [784, 532] width 495 height 25
click at [468, 564] on label "Bedrooms Floor Finish:" at bounding box center [291, 562] width 469 height 15
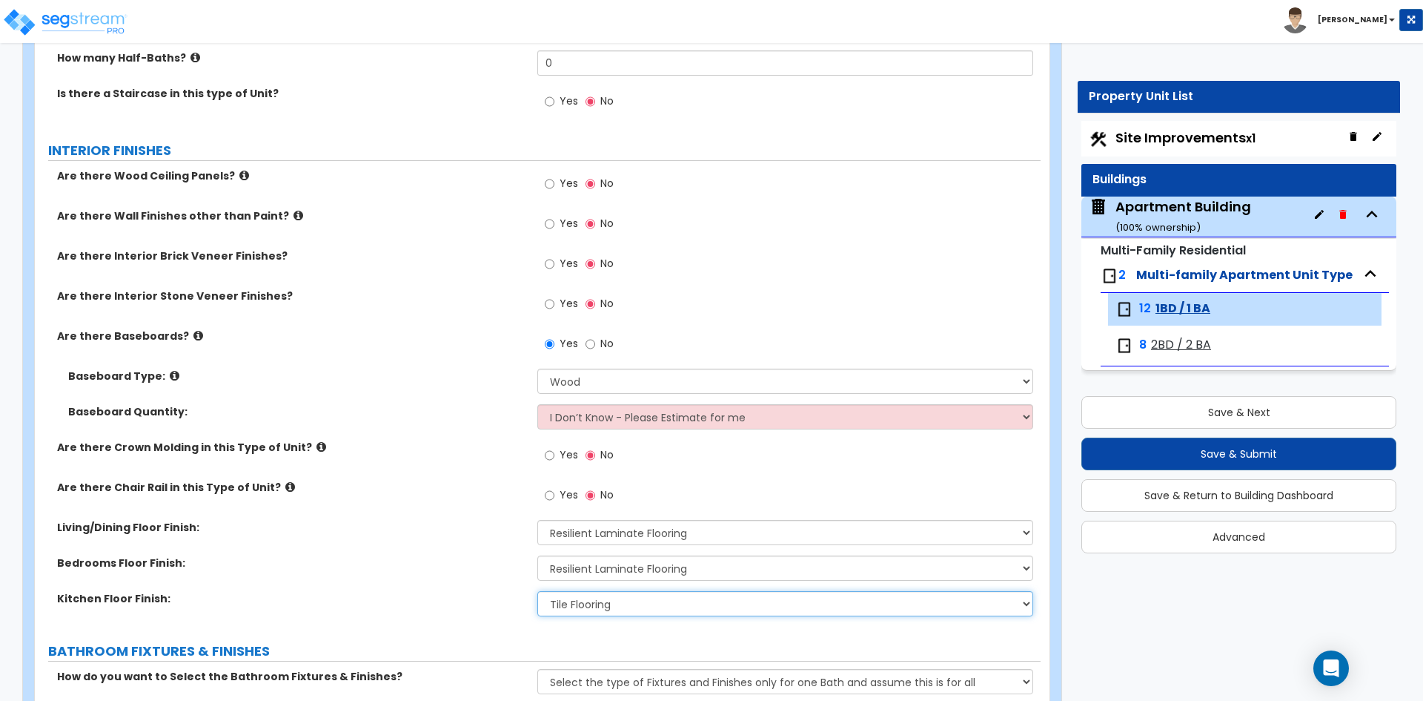
click at [613, 599] on select "None Tile Flooring Hardwood Flooring Resilient Laminate Flooring VCT Flooring S…" at bounding box center [784, 603] width 495 height 25
click at [537, 591] on select "None Tile Flooring Hardwood Flooring Resilient Laminate Flooring VCT Flooring S…" at bounding box center [784, 603] width 495 height 25
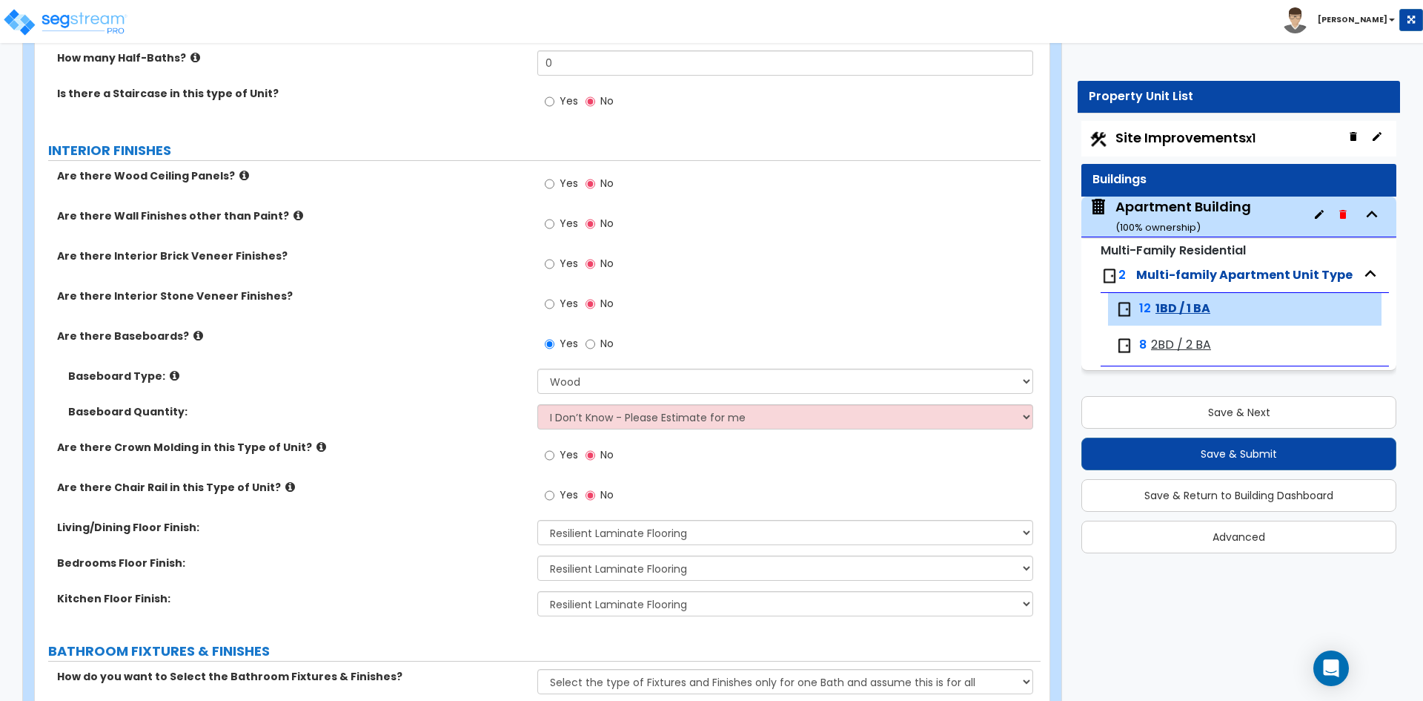
click at [348, 538] on div "Living/Dining Floor Finish: None Tile Flooring Hardwood Flooring Resilient Lami…" at bounding box center [538, 538] width 1006 height 36
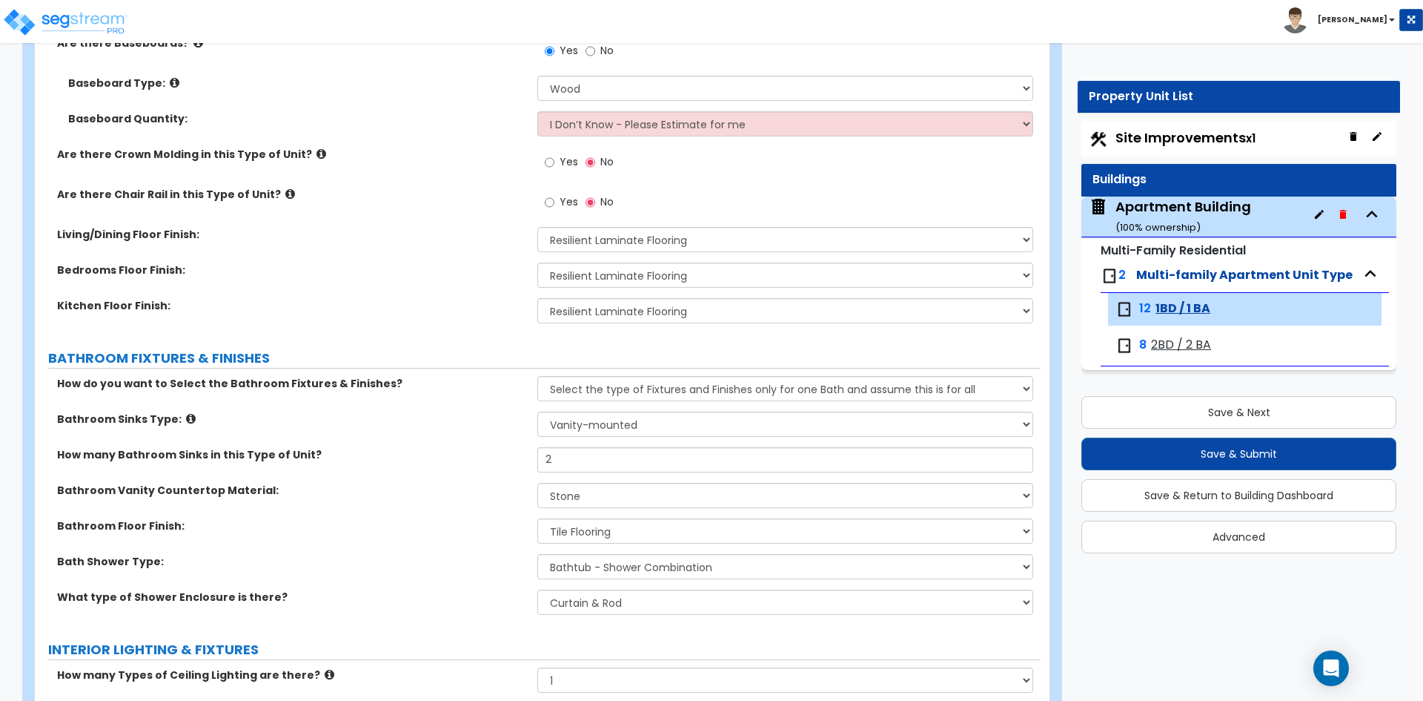
scroll to position [593, 0]
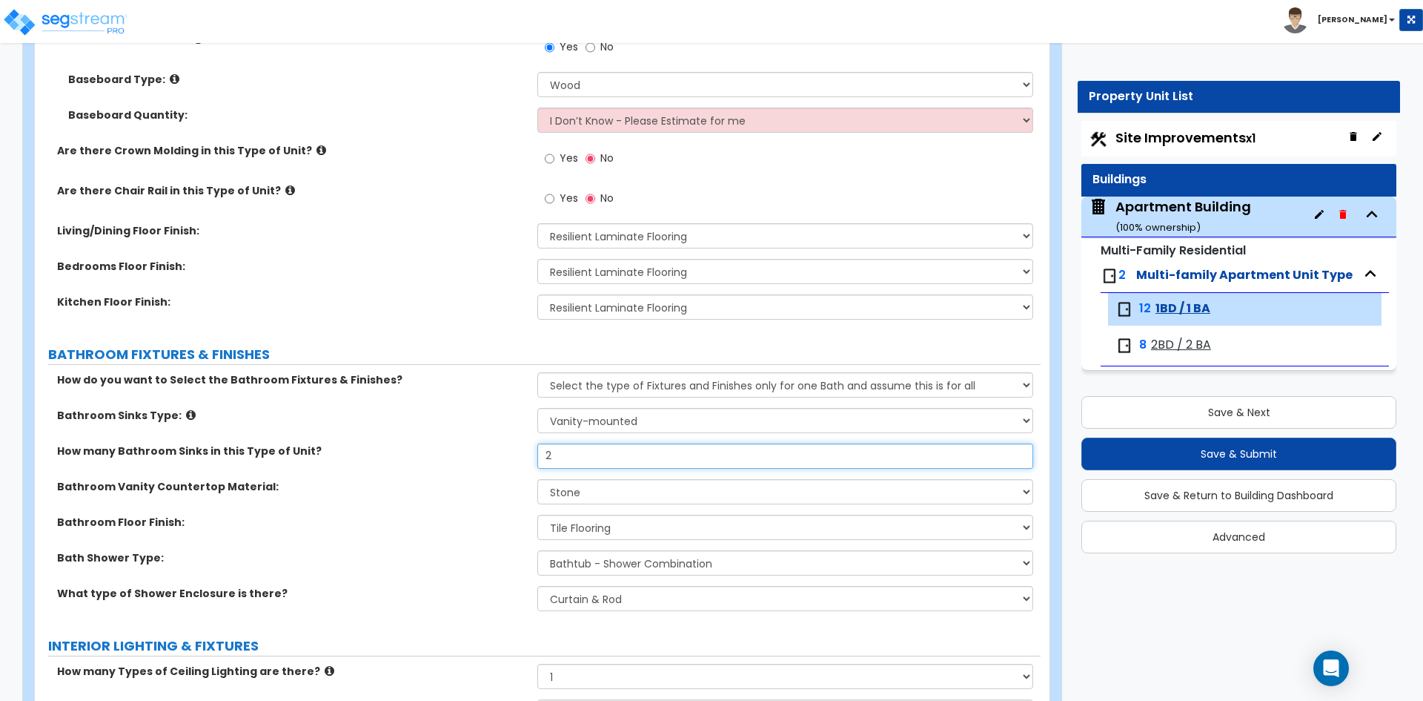
click at [560, 466] on input "2" at bounding box center [784, 455] width 495 height 25
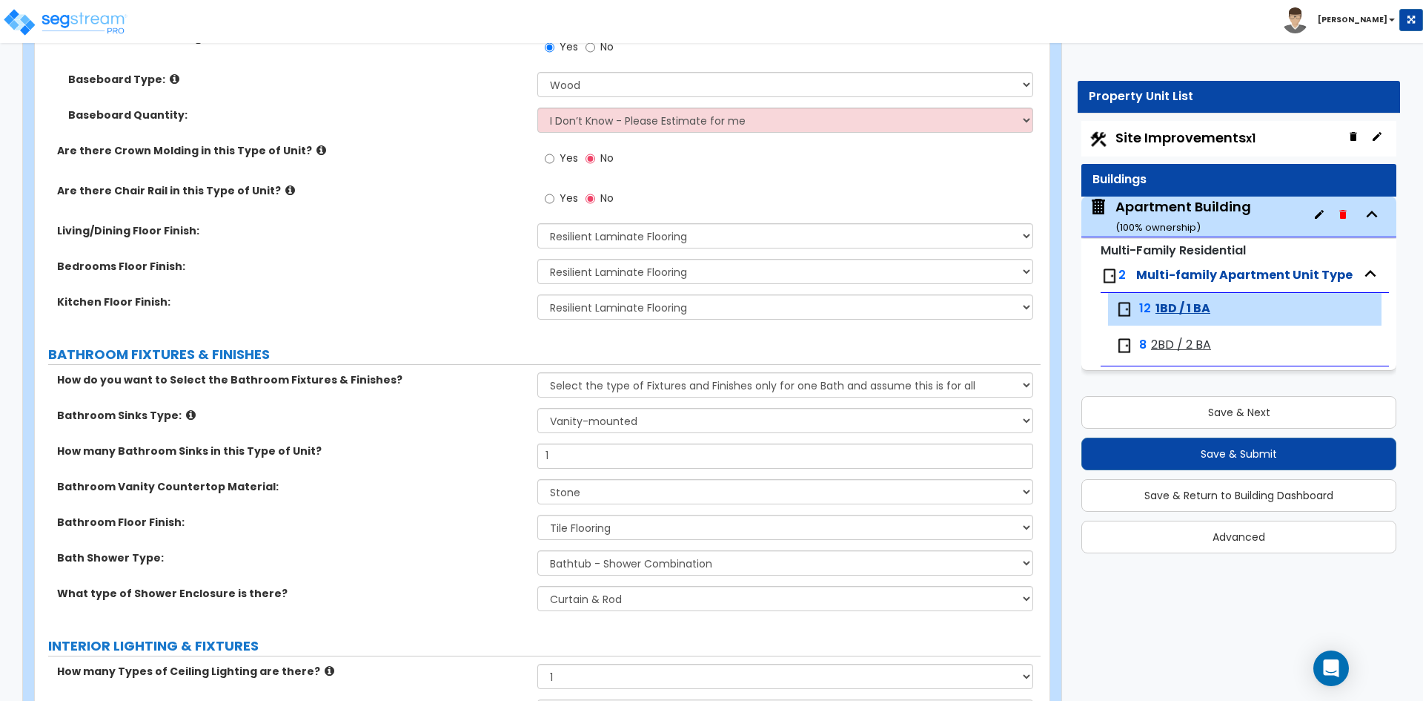
click at [419, 458] on div "How many Bathroom Sinks in this Type of Unit? 1" at bounding box center [538, 461] width 1006 height 36
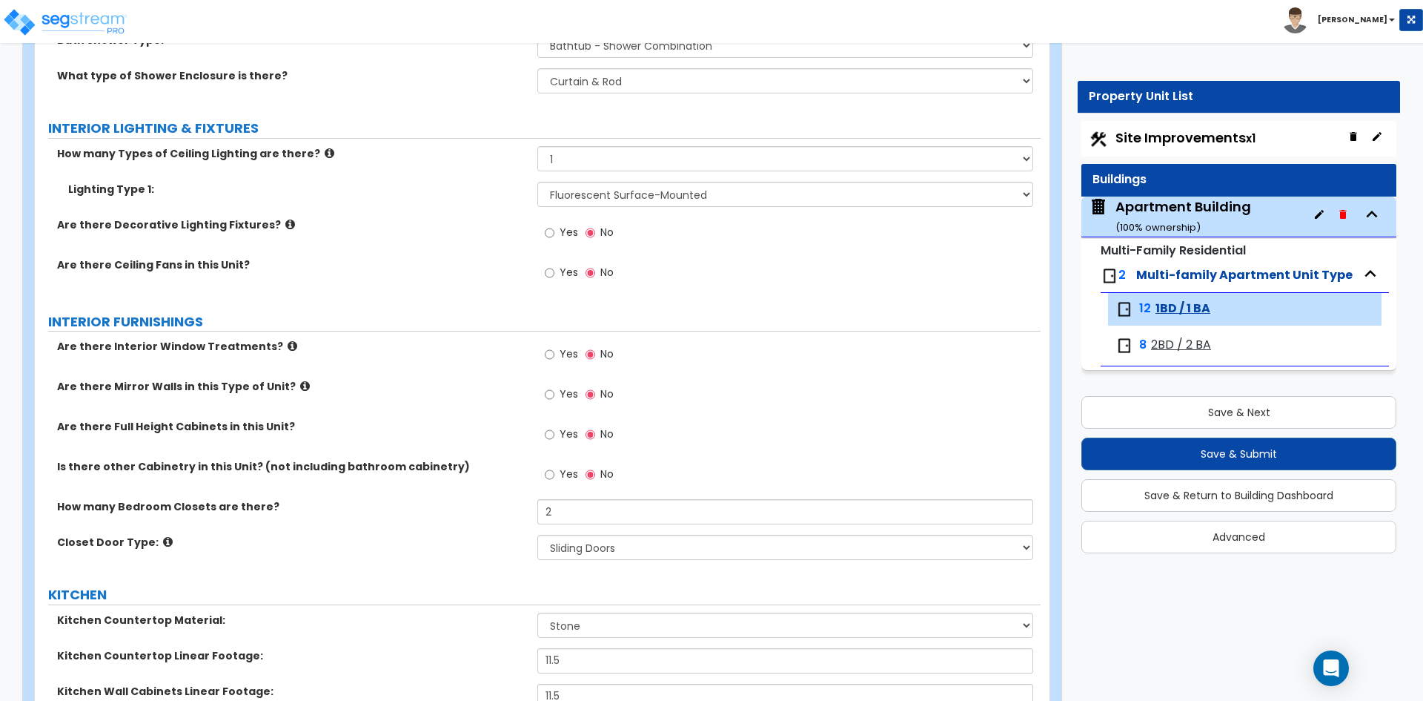
scroll to position [1112, 0]
click at [567, 347] on span "Yes" at bounding box center [569, 352] width 19 height 15
click at [554, 347] on input "Yes" at bounding box center [550, 353] width 10 height 16
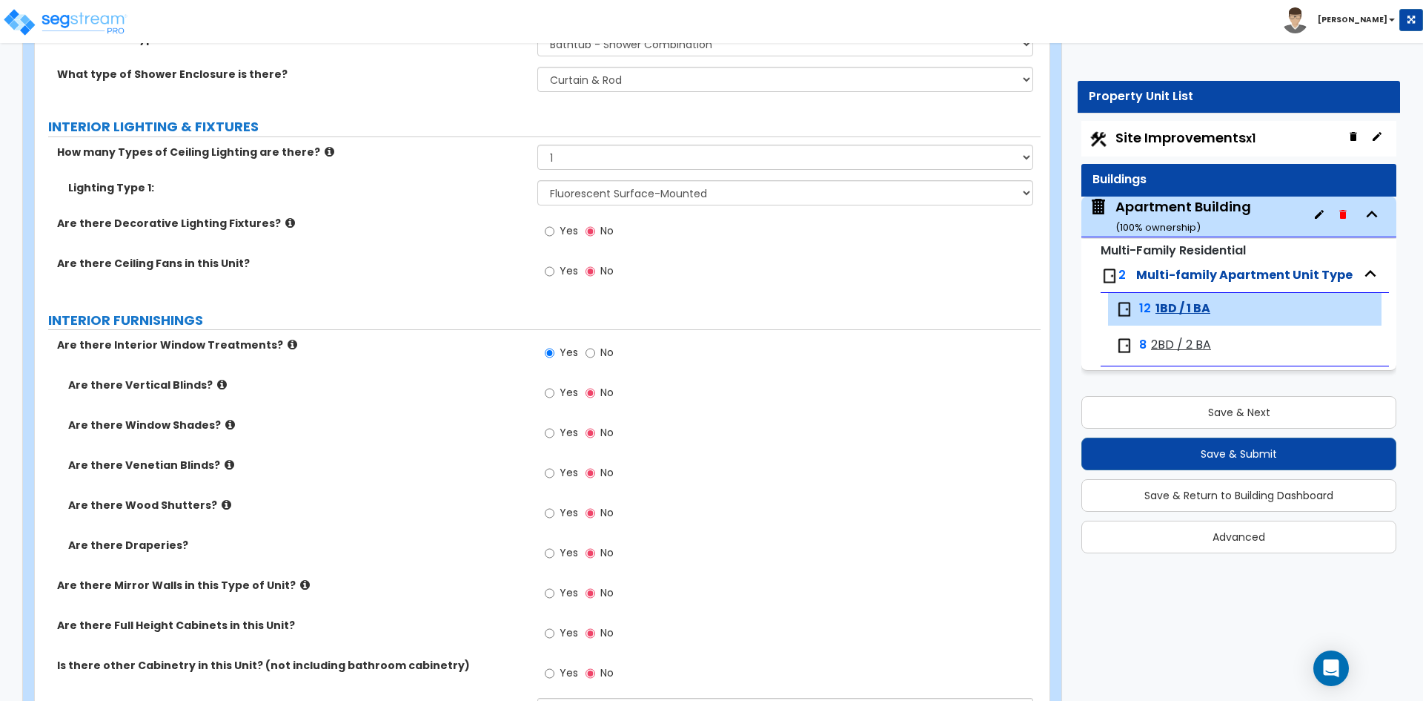
click at [570, 468] on span "Yes" at bounding box center [569, 472] width 19 height 15
click at [554, 468] on input "Yes" at bounding box center [550, 473] width 10 height 16
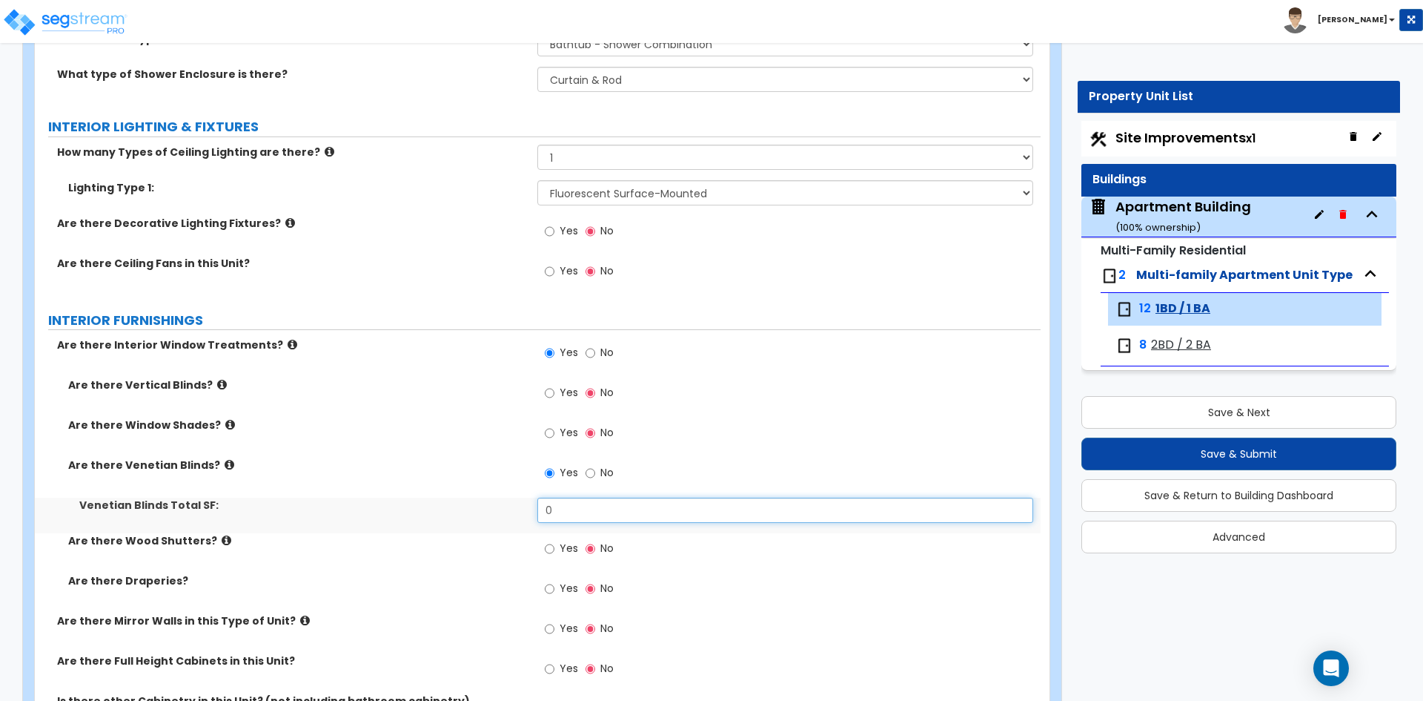
click at [564, 517] on input "0" at bounding box center [784, 509] width 495 height 25
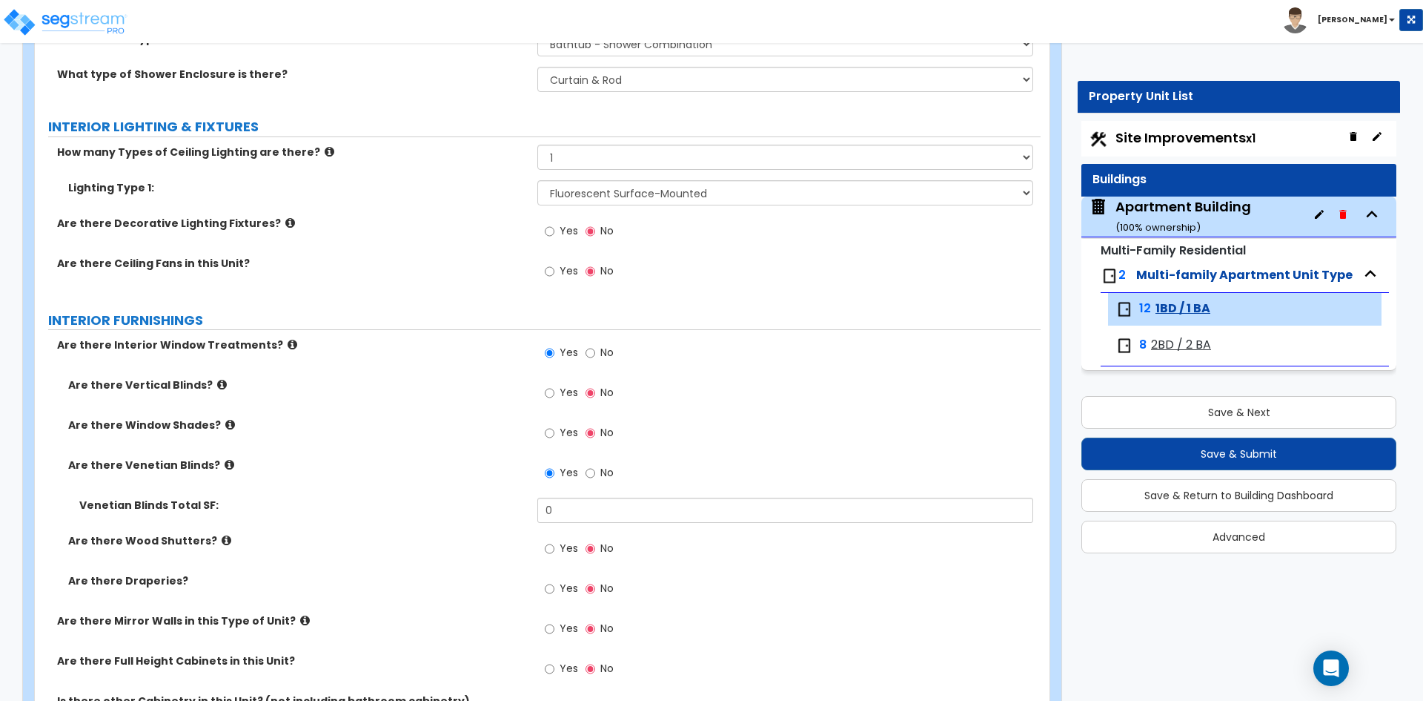
click at [602, 355] on span "No" at bounding box center [606, 352] width 13 height 15
click at [595, 355] on input "No" at bounding box center [591, 353] width 10 height 16
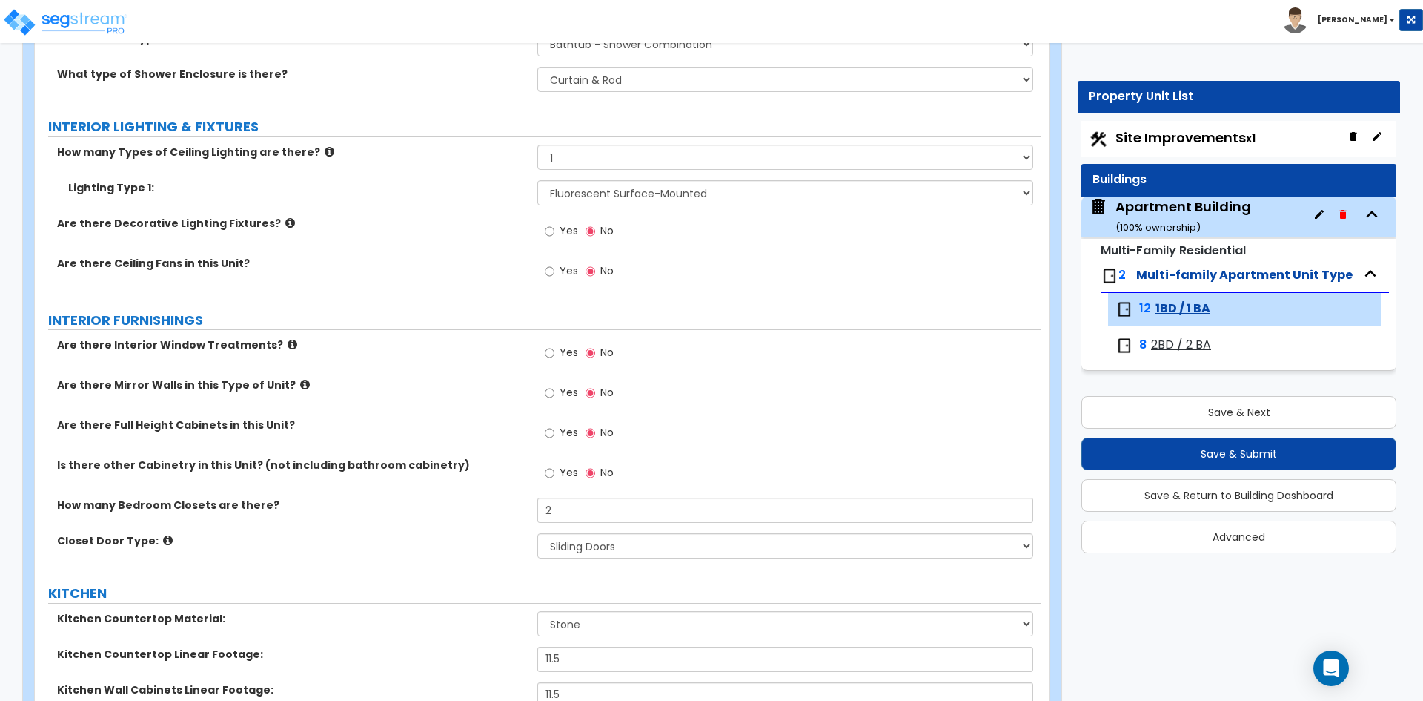
click at [423, 398] on div "Are there Mirror Walls in this Type of Unit? Yes No" at bounding box center [538, 397] width 1006 height 40
click at [577, 522] on input "2" at bounding box center [784, 509] width 495 height 25
click at [497, 554] on div "Closet Door Type: None Bi-fold Louvered Doors Bi-fold Panel Doors Sliding Doors…" at bounding box center [538, 551] width 1006 height 36
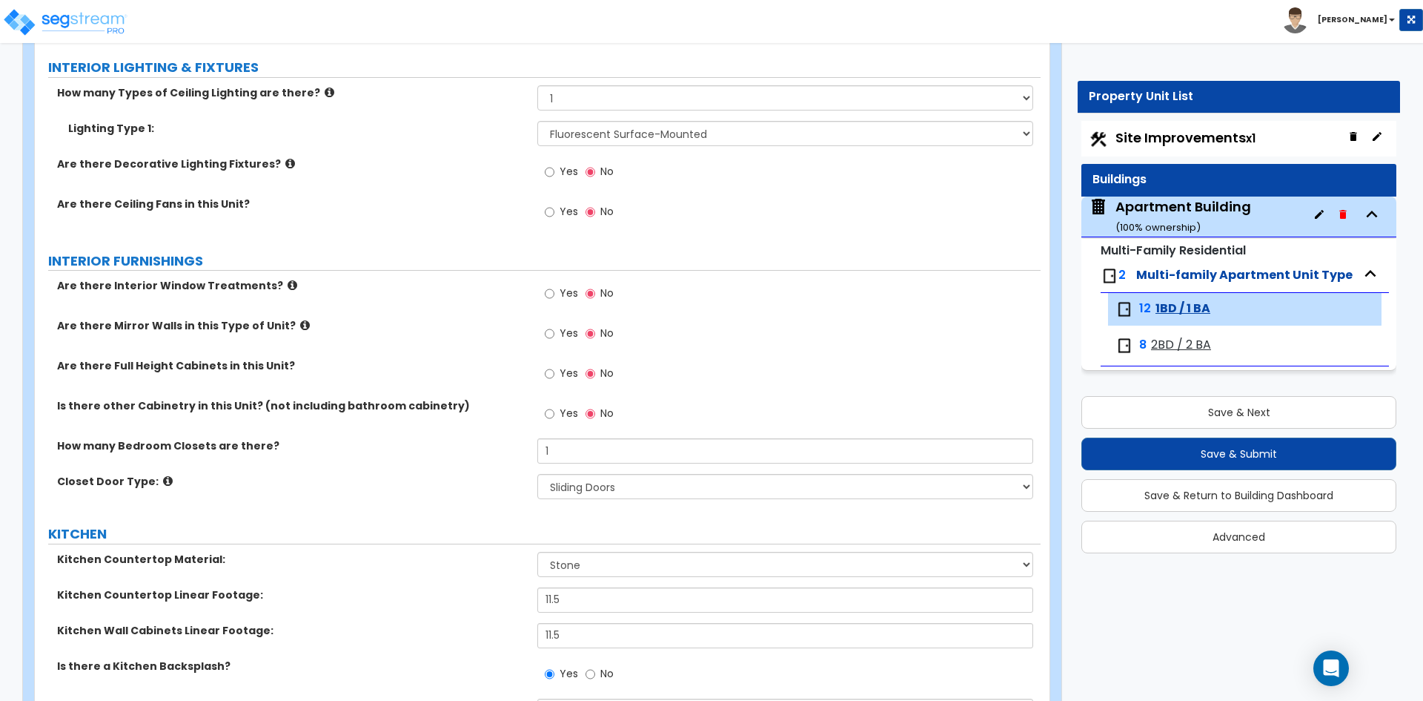
scroll to position [1260, 0]
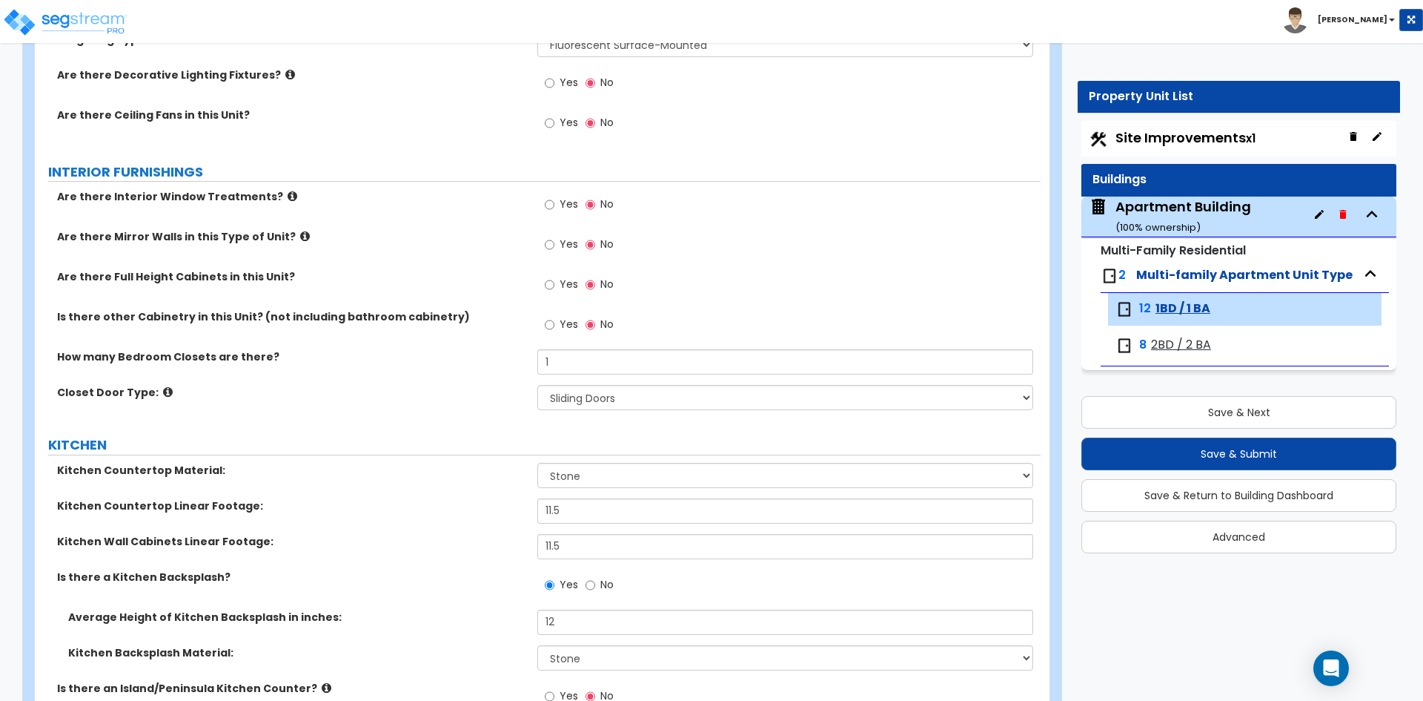
click at [471, 534] on label "Kitchen Wall Cabinets Linear Footage:" at bounding box center [291, 541] width 469 height 15
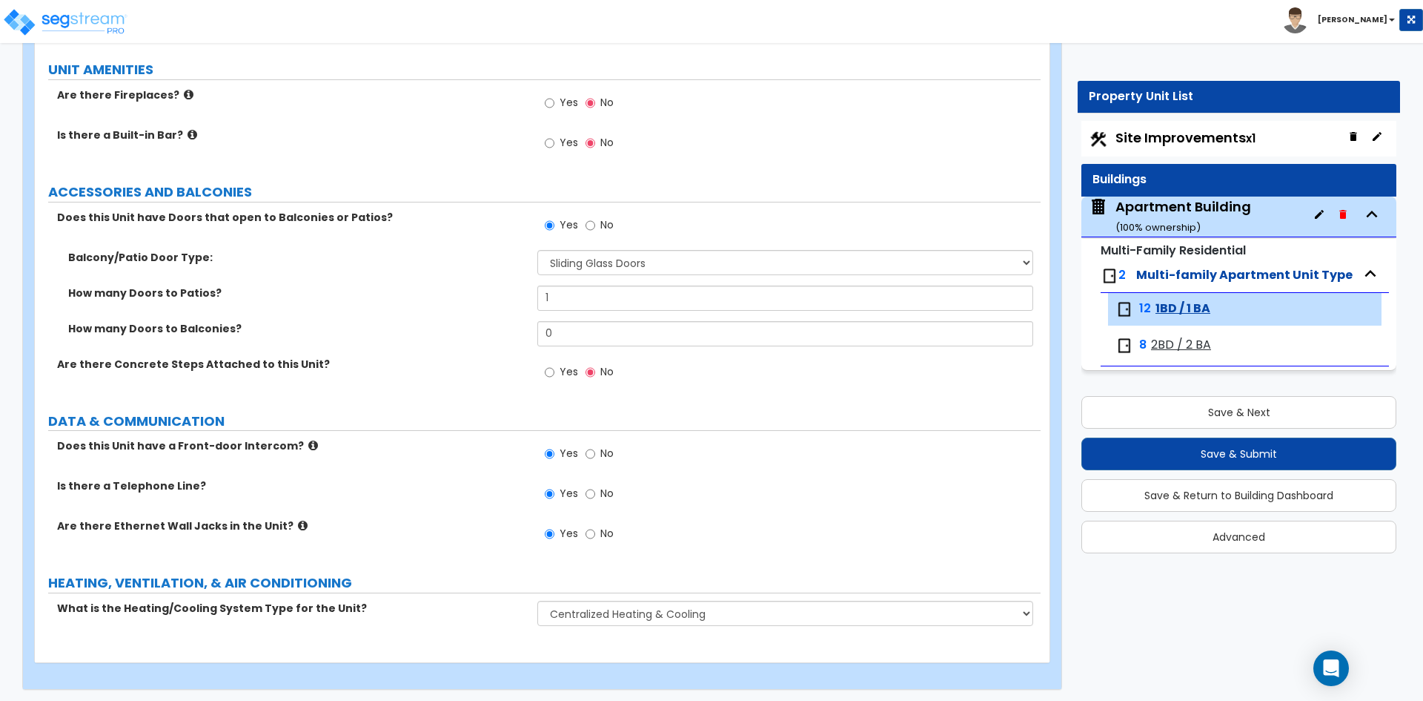
scroll to position [2486, 0]
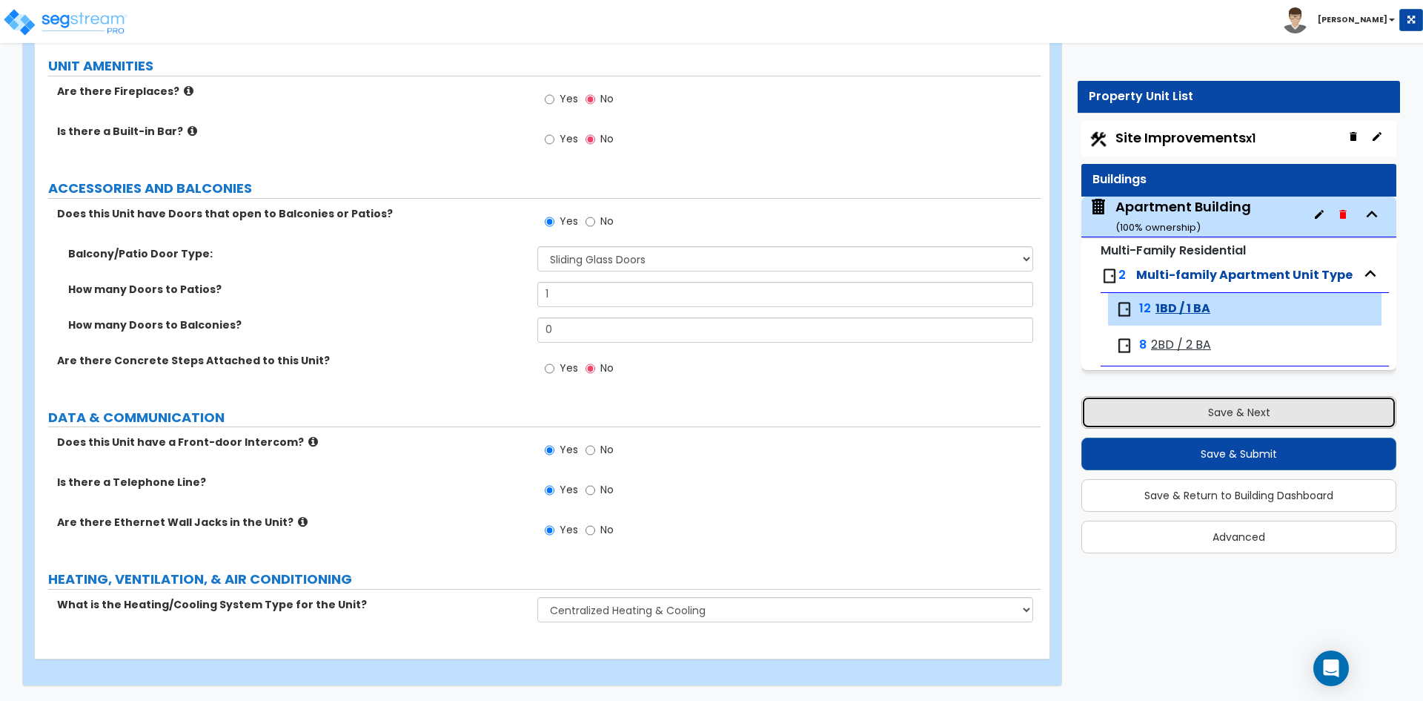
click at [1173, 402] on button "Save & Next" at bounding box center [1239, 412] width 315 height 33
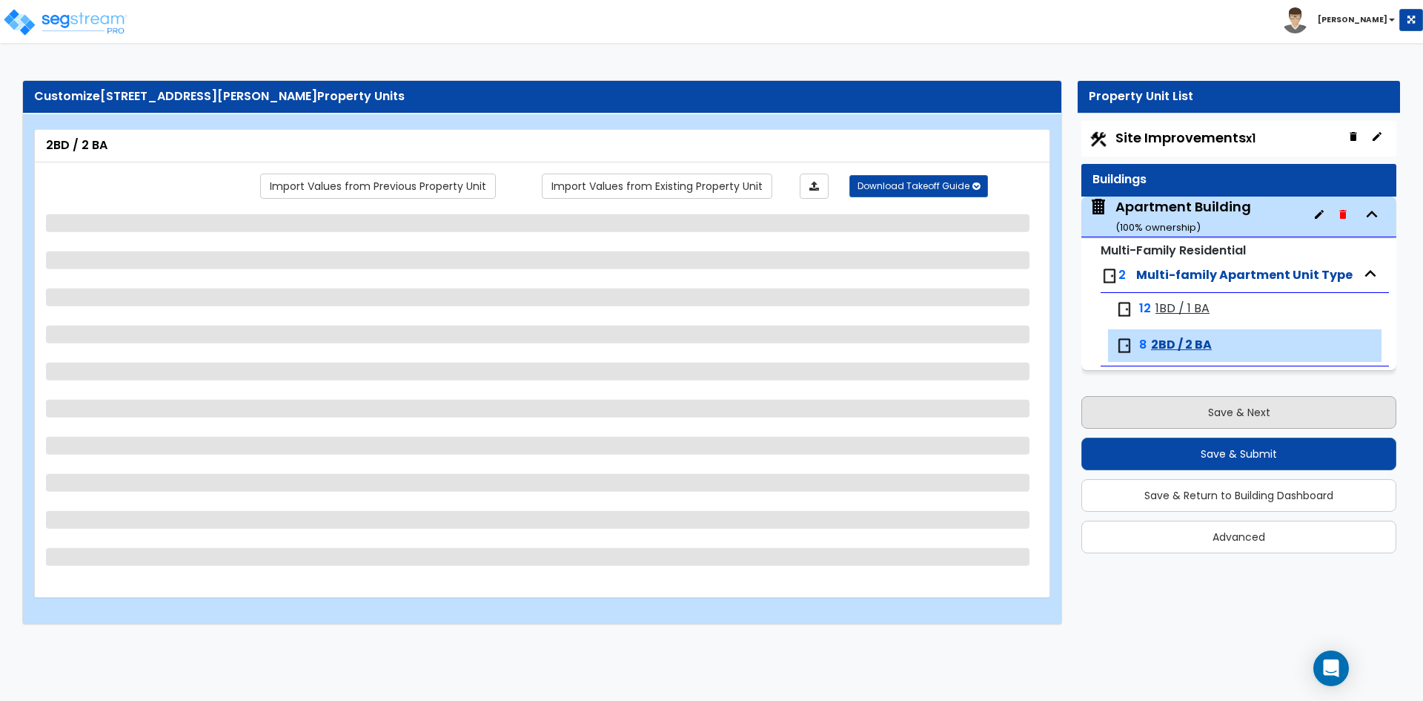
scroll to position [0, 0]
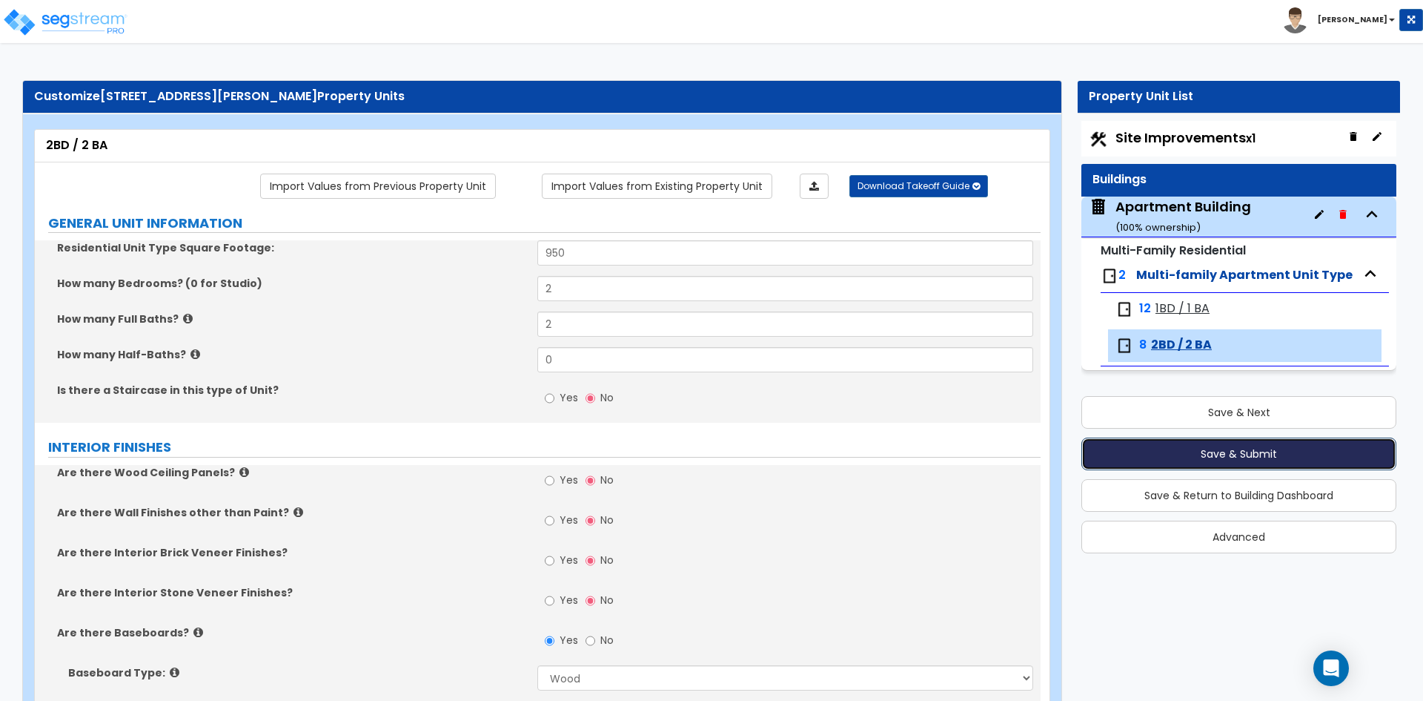
click at [1170, 457] on button "Save & Submit" at bounding box center [1239, 453] width 315 height 33
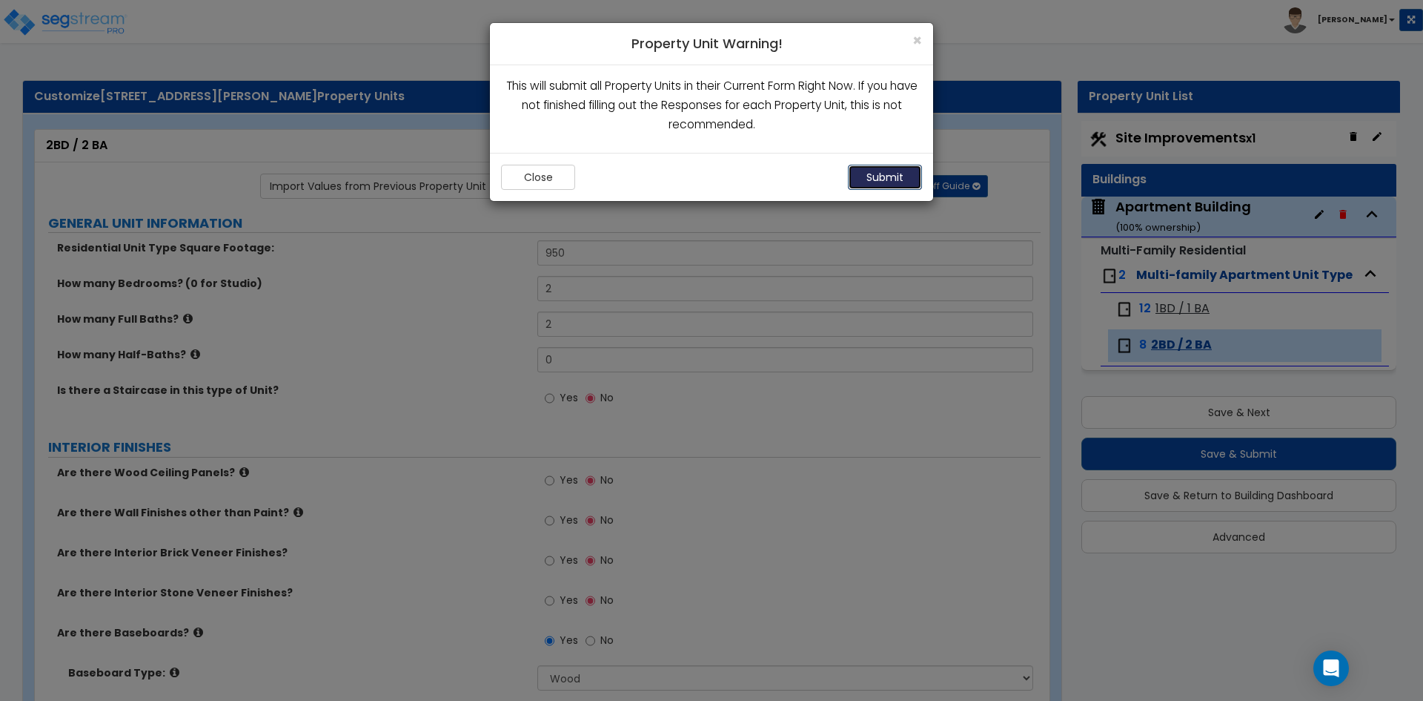
click at [885, 176] on button "Submit" at bounding box center [885, 177] width 74 height 25
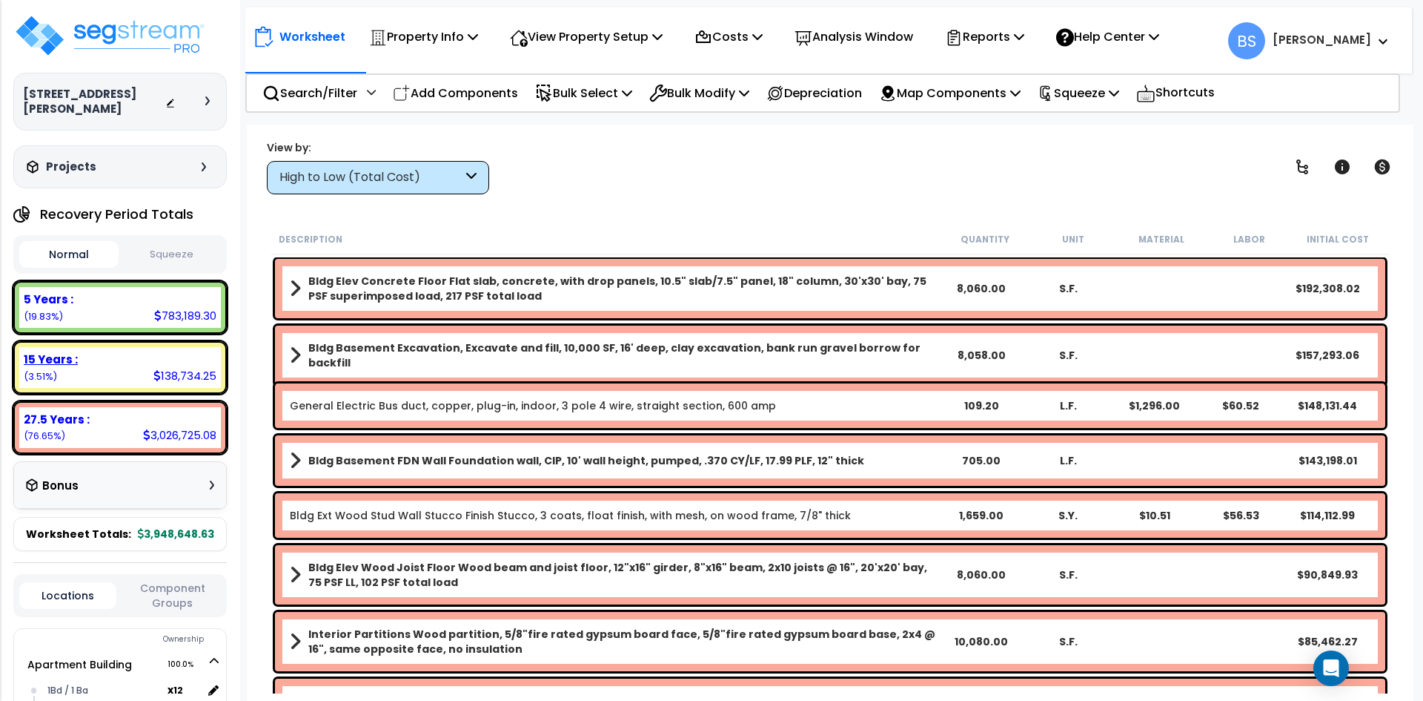
click at [88, 374] on div "15 Years : 138,734.25 (3.51%)" at bounding box center [120, 367] width 202 height 41
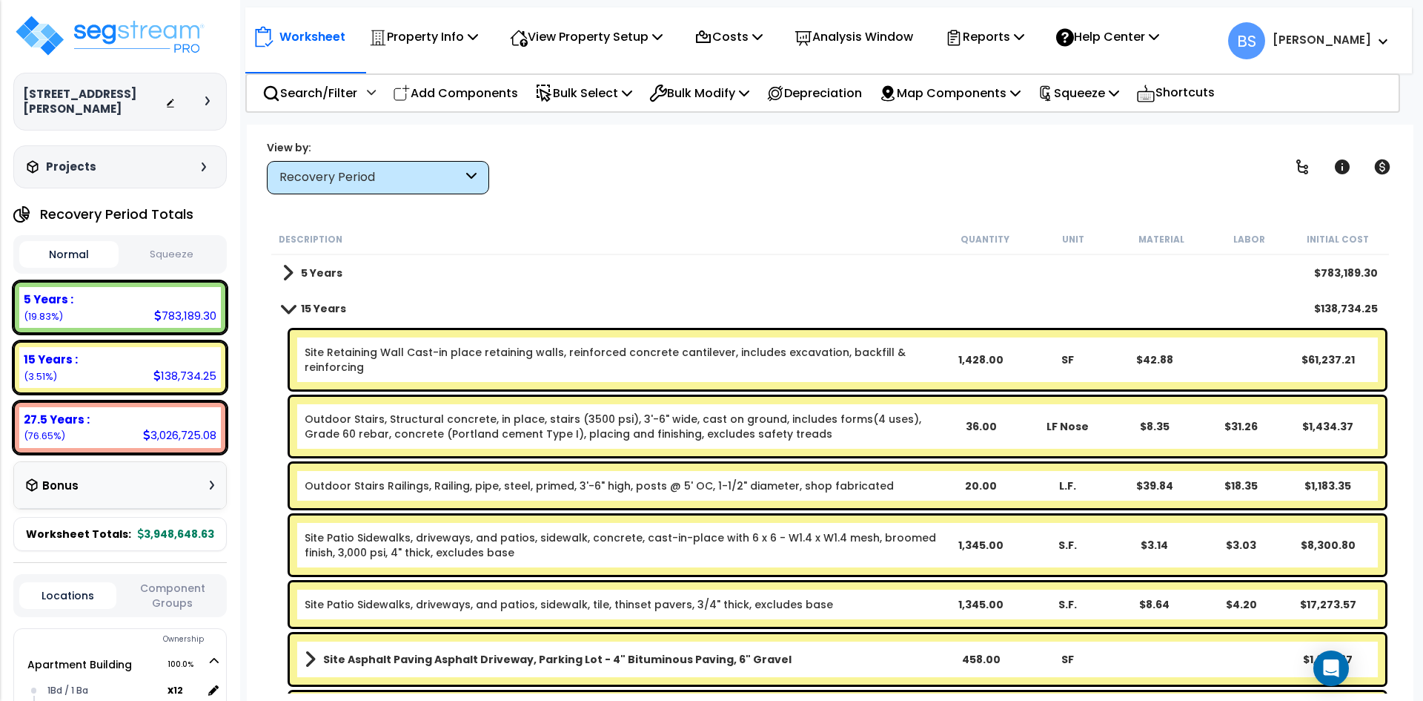
click at [318, 284] on div "5 Years $783,189.30" at bounding box center [830, 273] width 1110 height 36
click at [326, 270] on b "5 Years" at bounding box center [322, 272] width 42 height 15
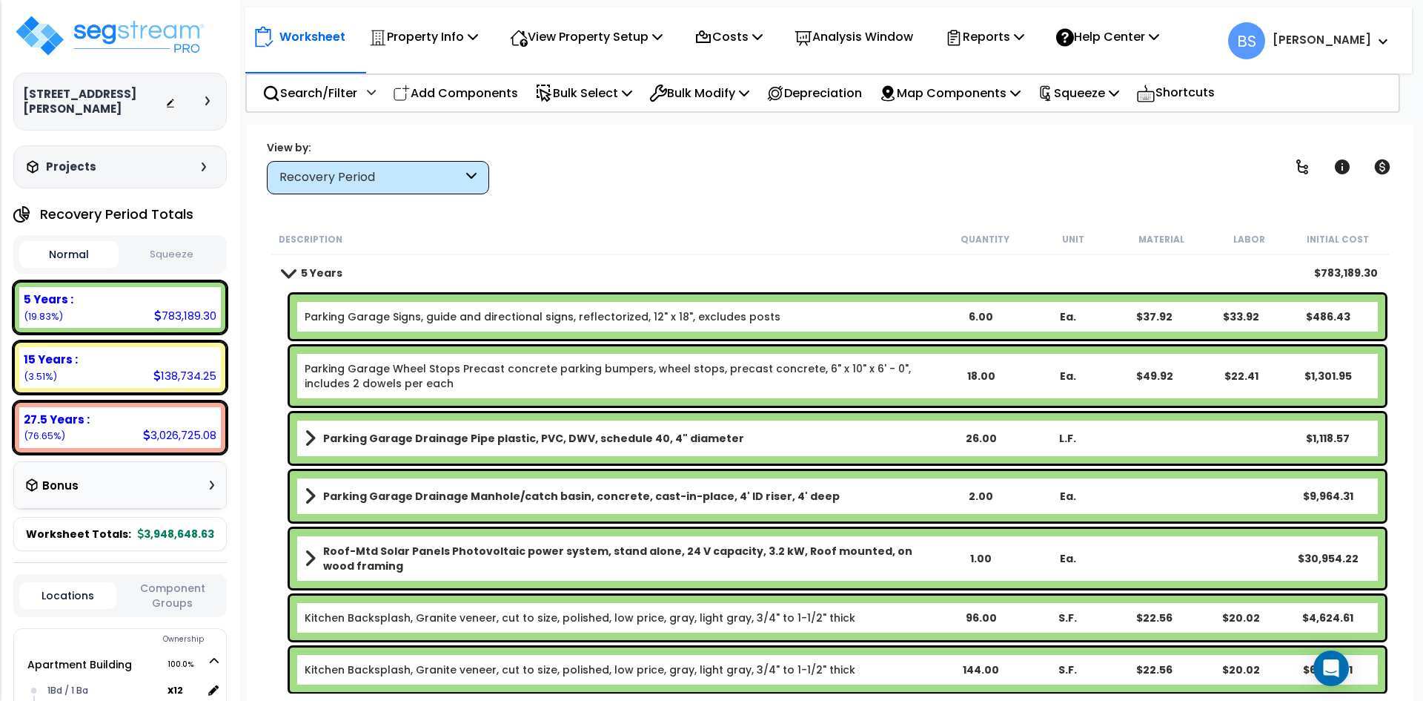
click at [579, 313] on link "Parking Garage Signs, guide and directional signs, reflectorized, 12" x 18", ex…" at bounding box center [543, 316] width 476 height 15
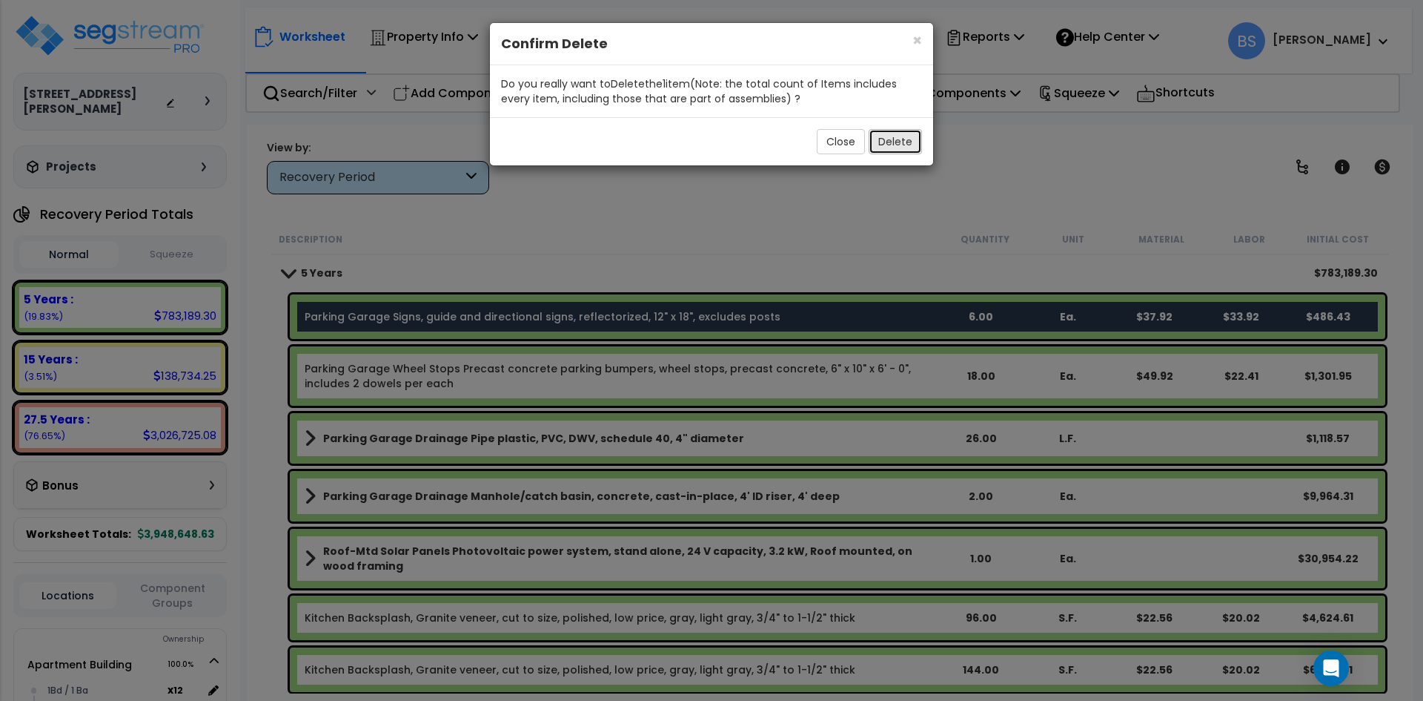
click at [898, 139] on button "Delete" at bounding box center [895, 141] width 53 height 25
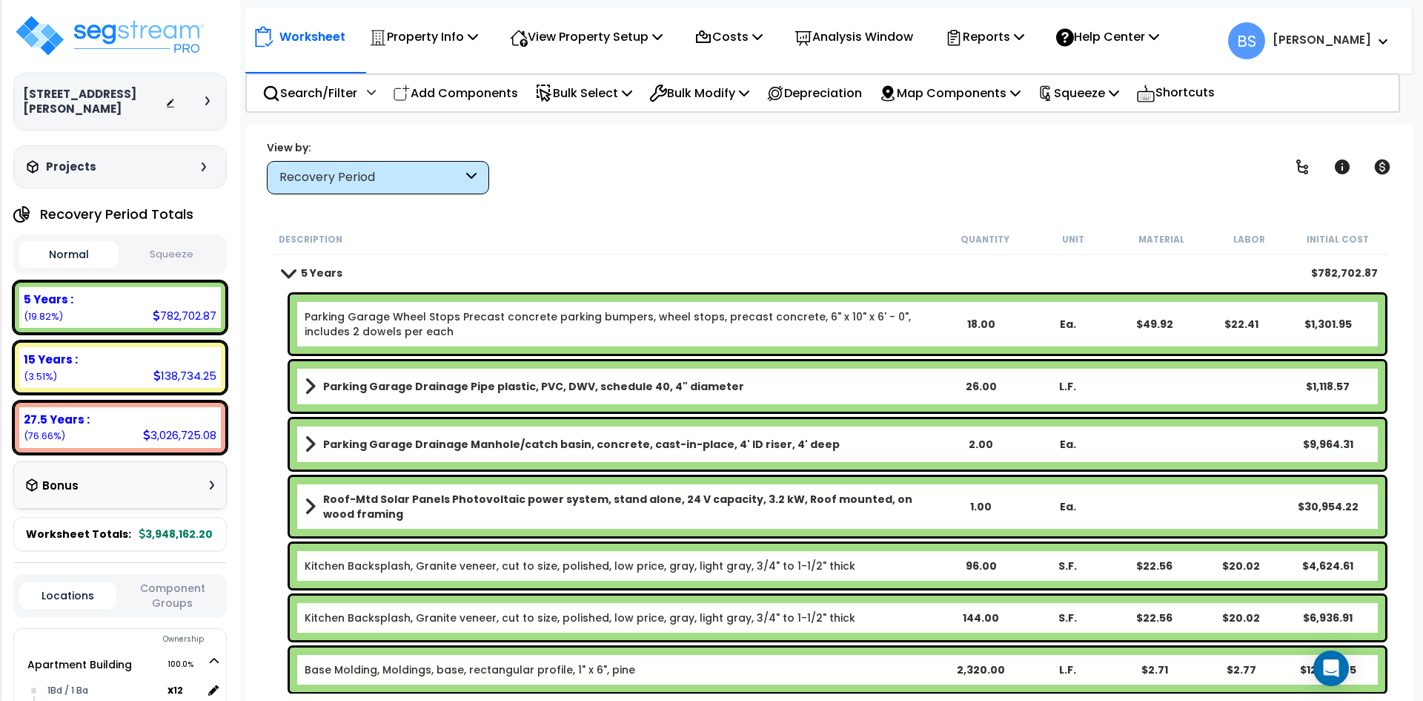
click at [492, 389] on b "Parking Garage Drainage Pipe plastic, PVC, DWV, schedule 40, 4" diameter" at bounding box center [533, 386] width 421 height 15
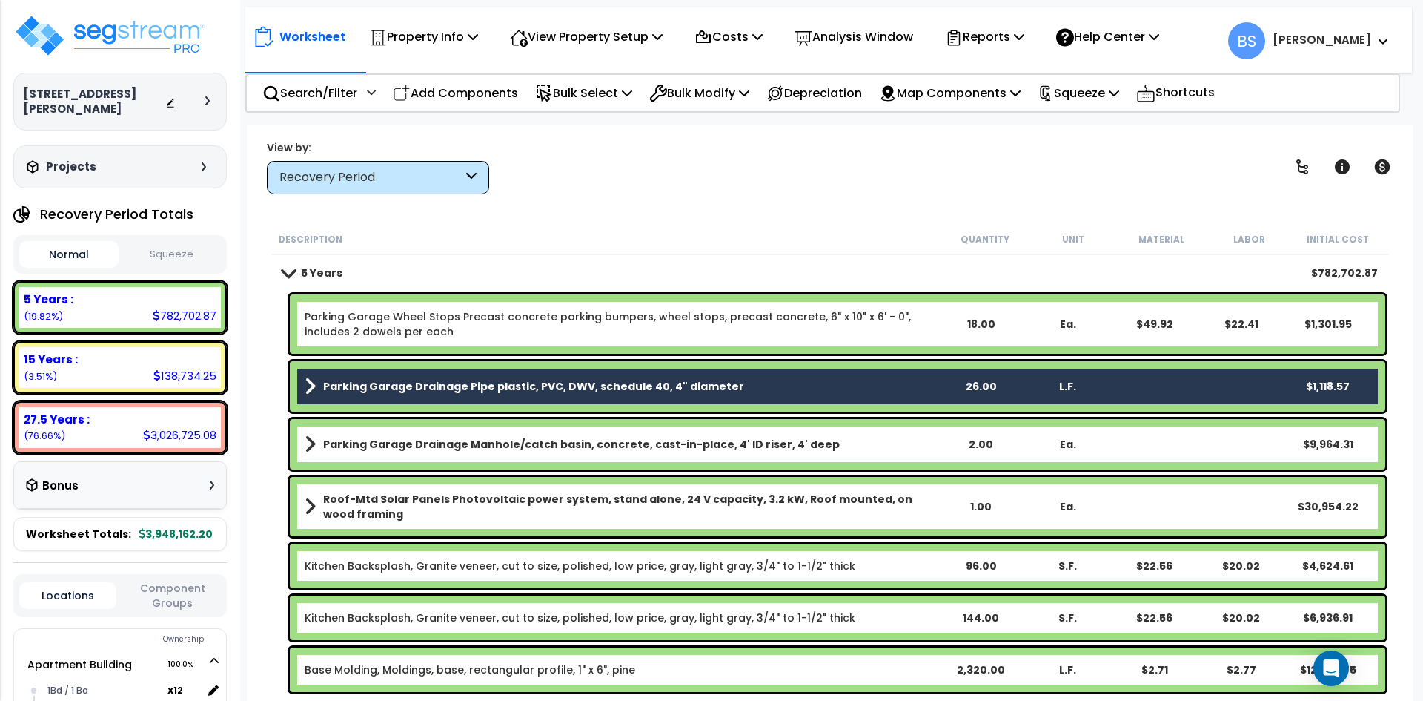
click at [424, 451] on link "Parking Garage Drainage Manhole/catch basin, concrete, cast-in-place, 4' ID ris…" at bounding box center [621, 444] width 632 height 21
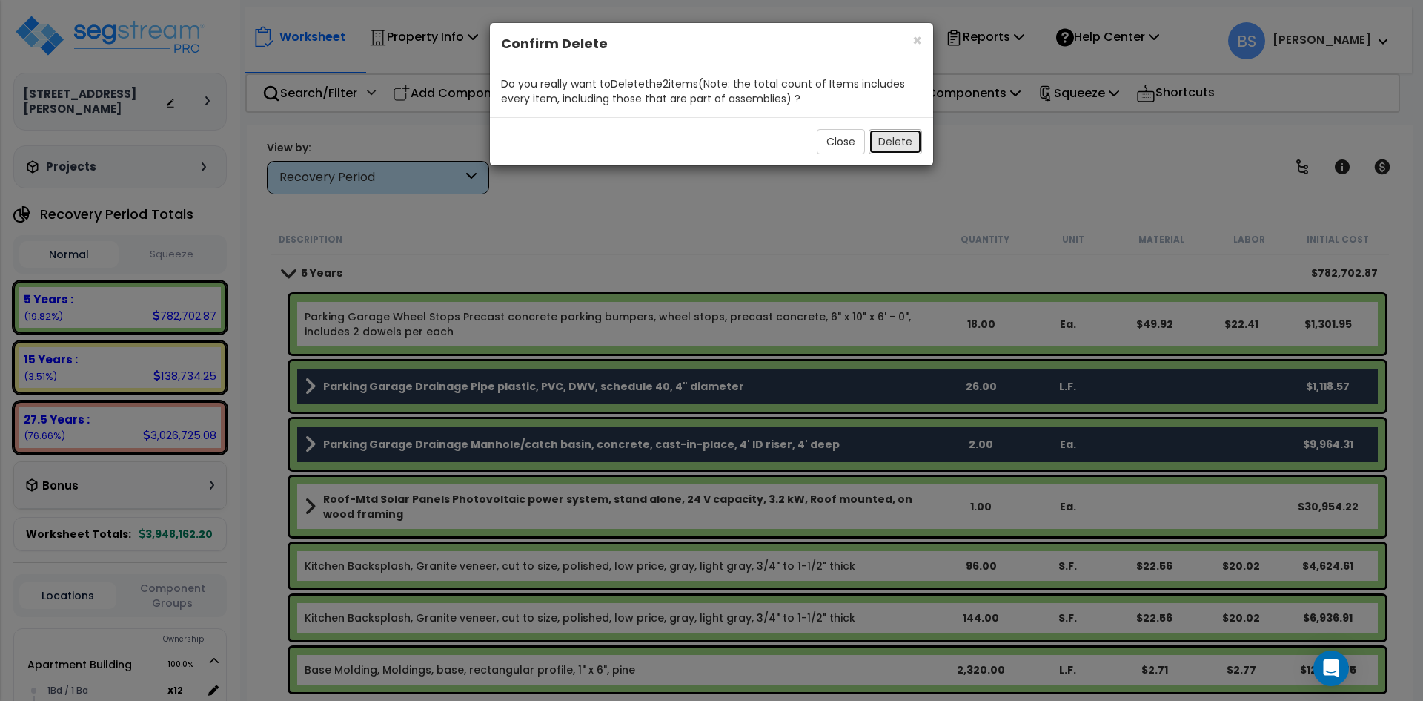
click at [904, 146] on button "Delete" at bounding box center [895, 141] width 53 height 25
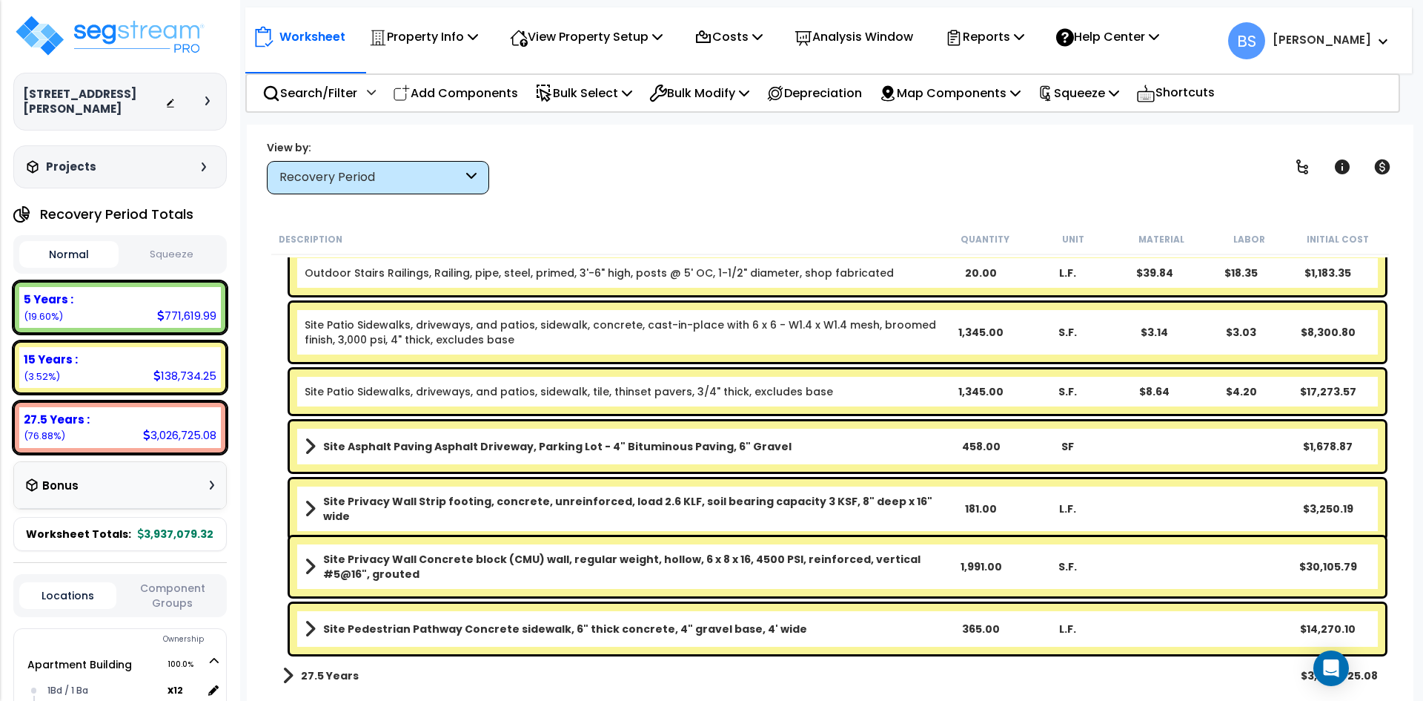
scroll to position [65, 0]
click at [320, 672] on b "27.5 Years" at bounding box center [330, 675] width 58 height 15
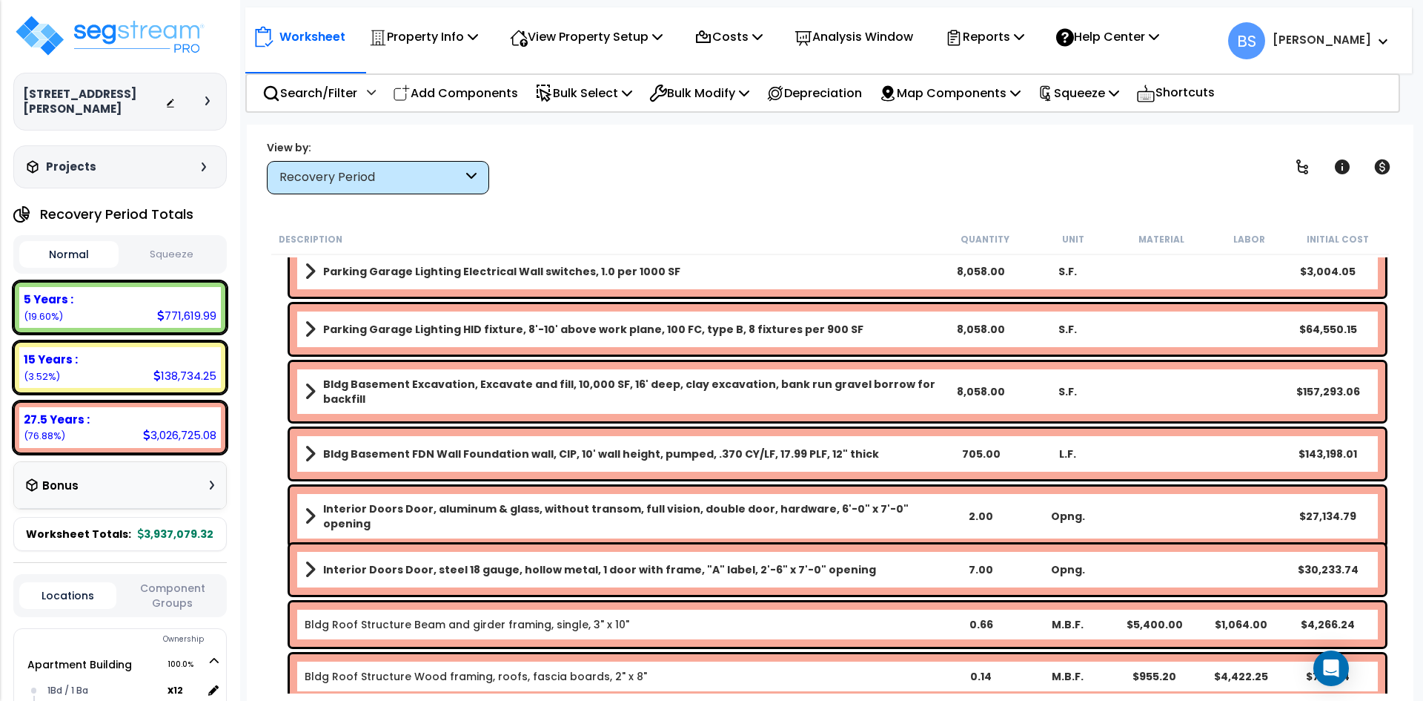
scroll to position [5746, 0]
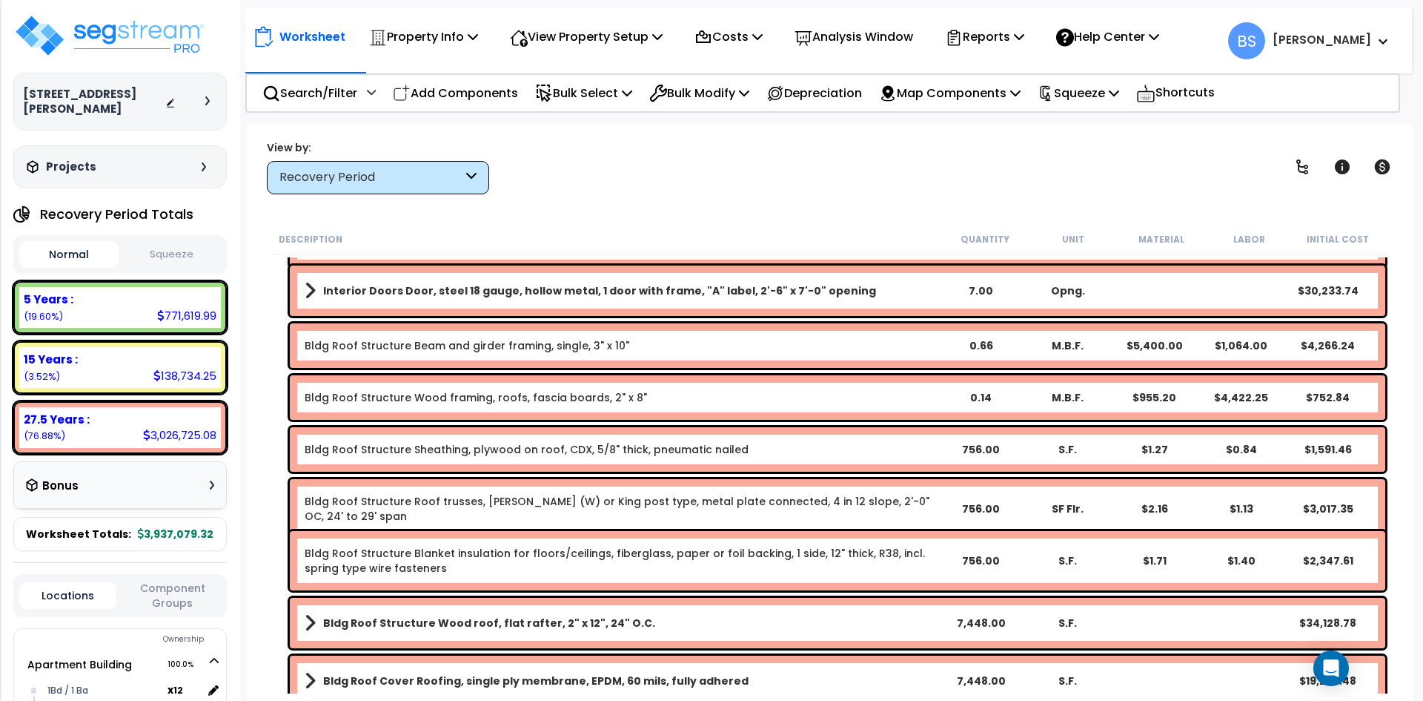
click at [164, 253] on button "Squeeze" at bounding box center [171, 255] width 99 height 26
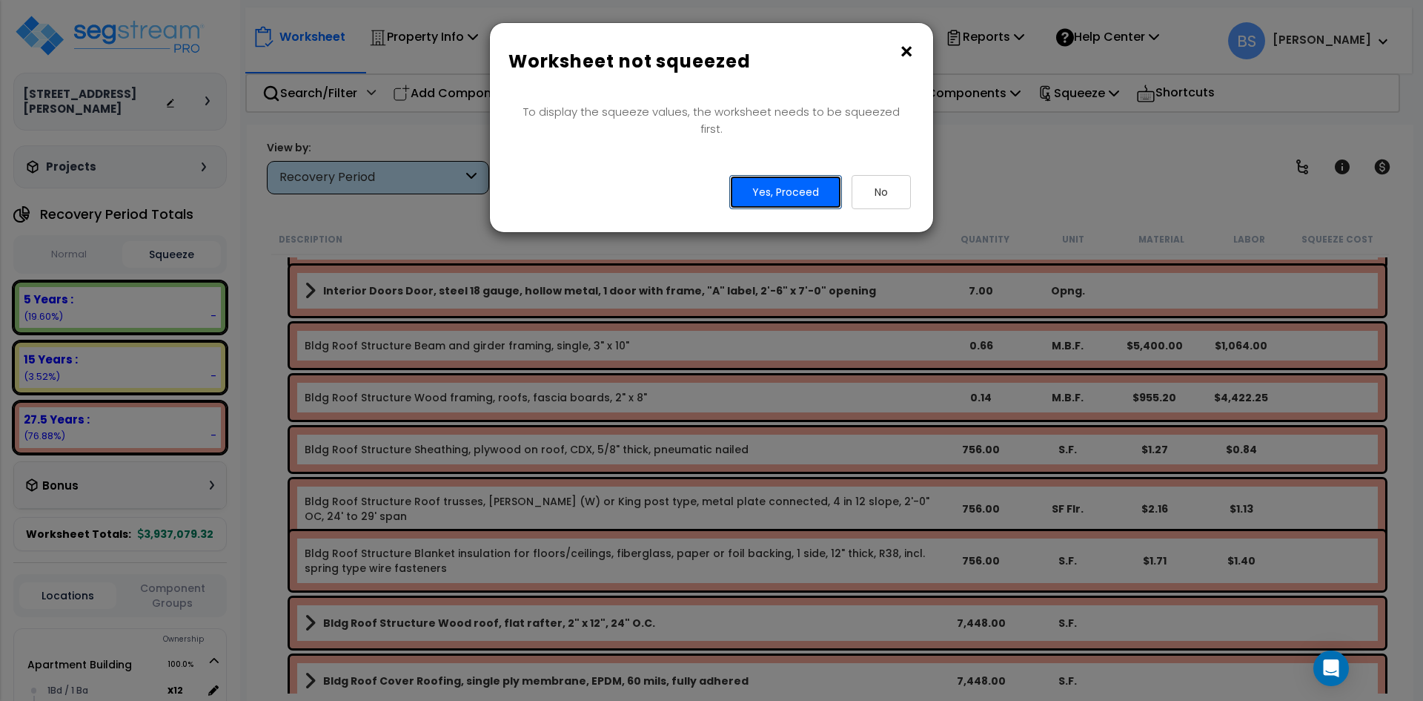
click at [758, 175] on button "Yes, Proceed" at bounding box center [785, 192] width 113 height 34
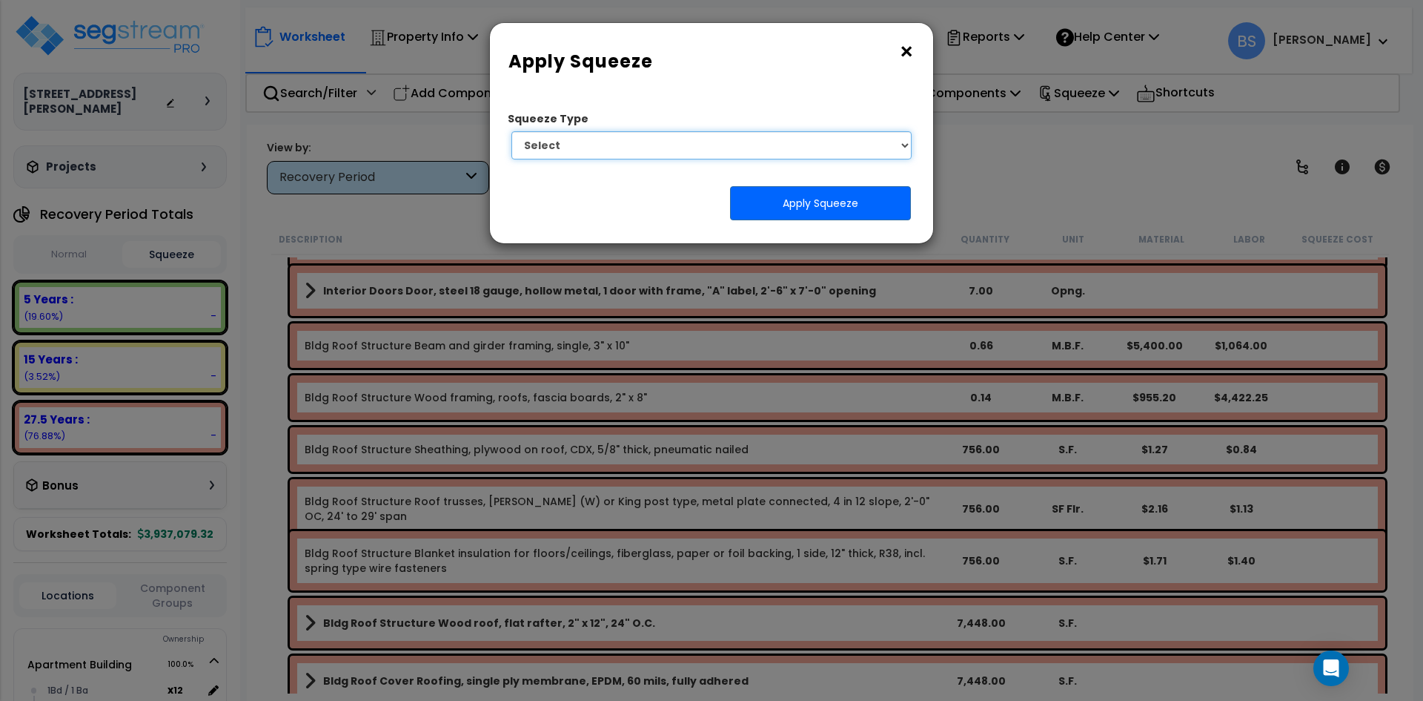
click at [803, 153] on select "Select 1. Squeeze Entire Worksheet 2. Squeeze by Takeoff Cost 3. Squeeze by Uni…" at bounding box center [711, 145] width 400 height 28
select select "squeeze_entire_takeoffsheet"
click at [511, 131] on select "Select 1. Squeeze Entire Worksheet 2. Squeeze by Takeoff Cost 3. Squeeze by Uni…" at bounding box center [711, 145] width 400 height 28
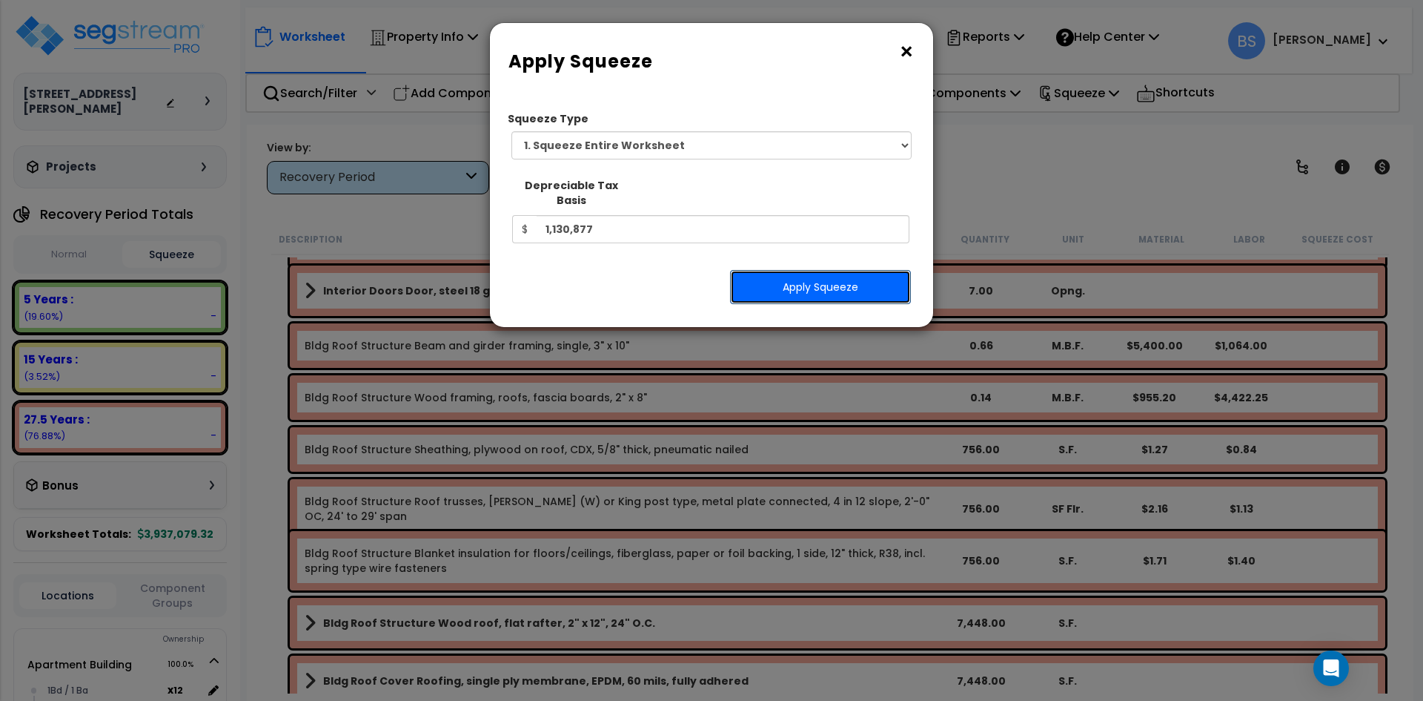
click at [821, 276] on button "Apply Squeeze" at bounding box center [820, 287] width 181 height 34
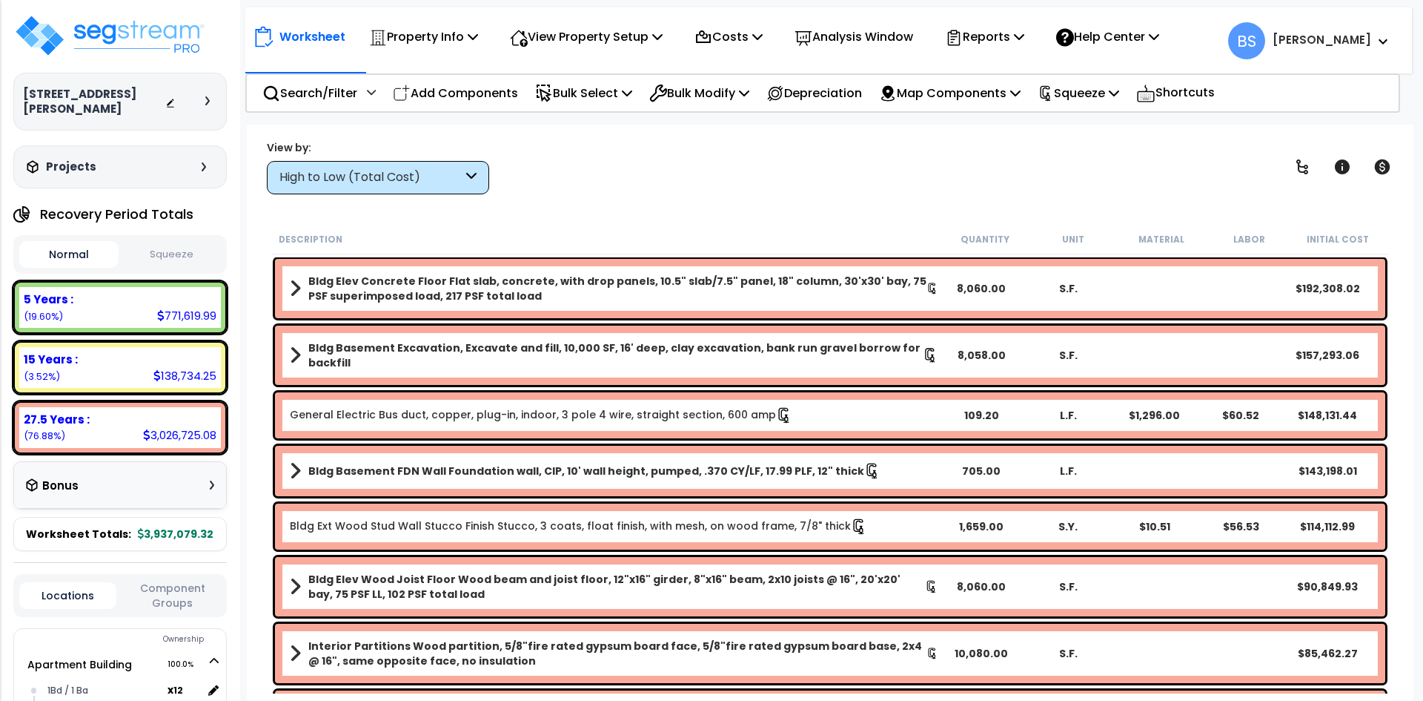
scroll to position [65, 0]
click at [170, 256] on button "Squeeze" at bounding box center [171, 255] width 99 height 26
click at [76, 253] on button "Normal" at bounding box center [68, 255] width 99 height 26
click at [201, 244] on button "Squeeze" at bounding box center [171, 255] width 99 height 26
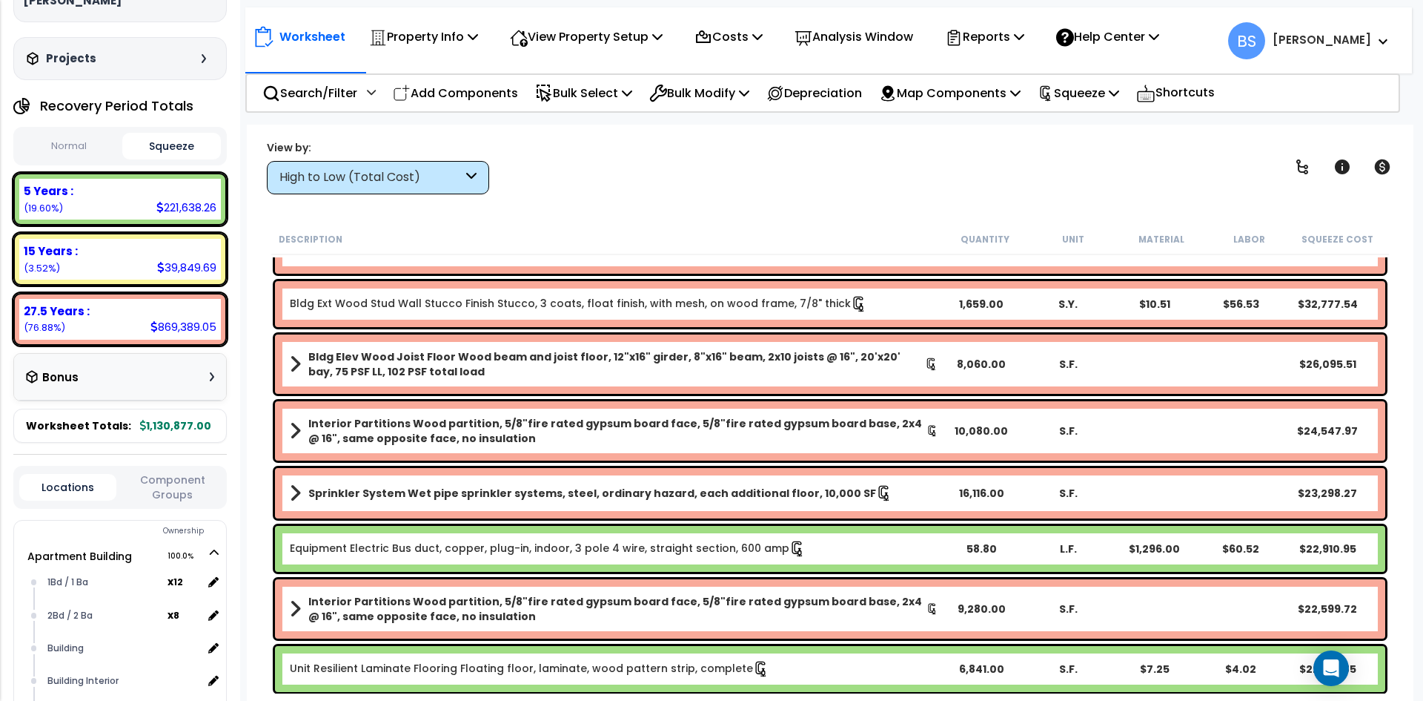
scroll to position [297, 0]
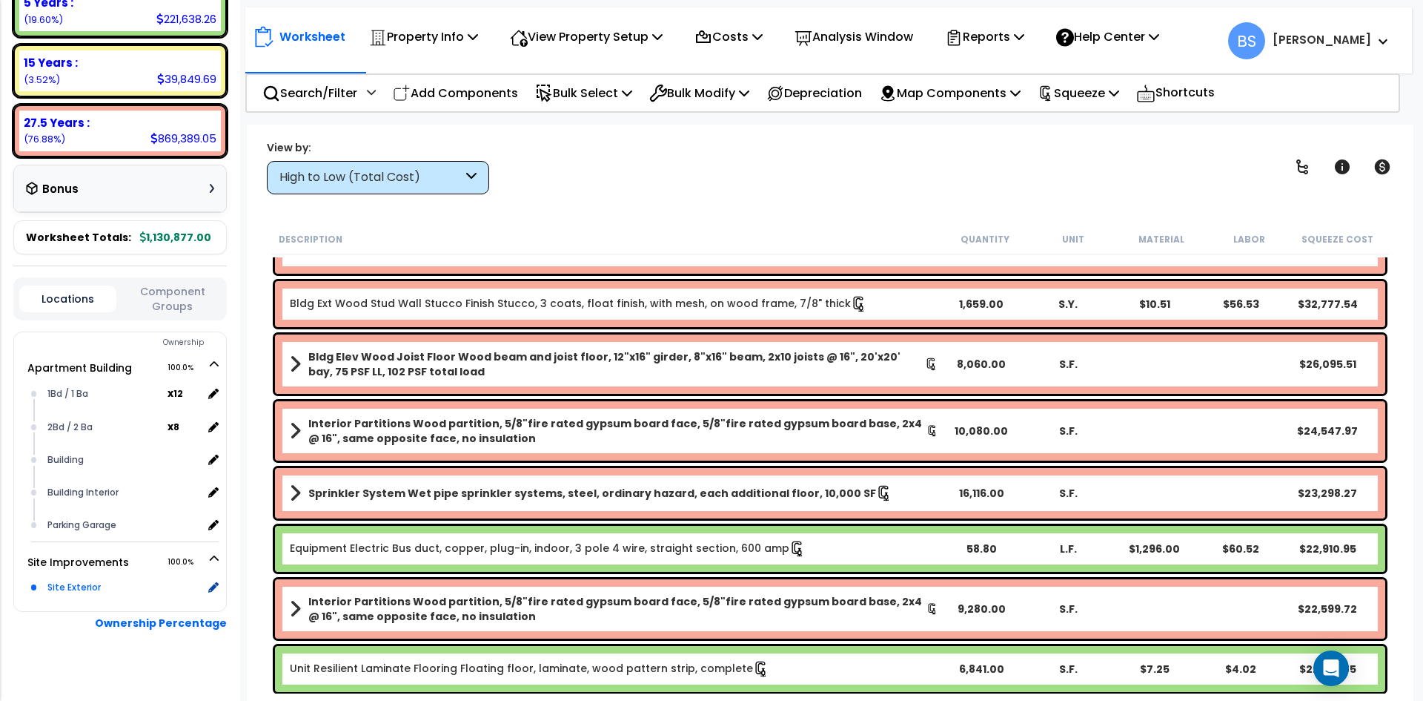
click at [154, 599] on div "Site Exterior x 1" at bounding box center [131, 587] width 175 height 33
click at [74, 585] on div "Site Exterior" at bounding box center [123, 587] width 159 height 18
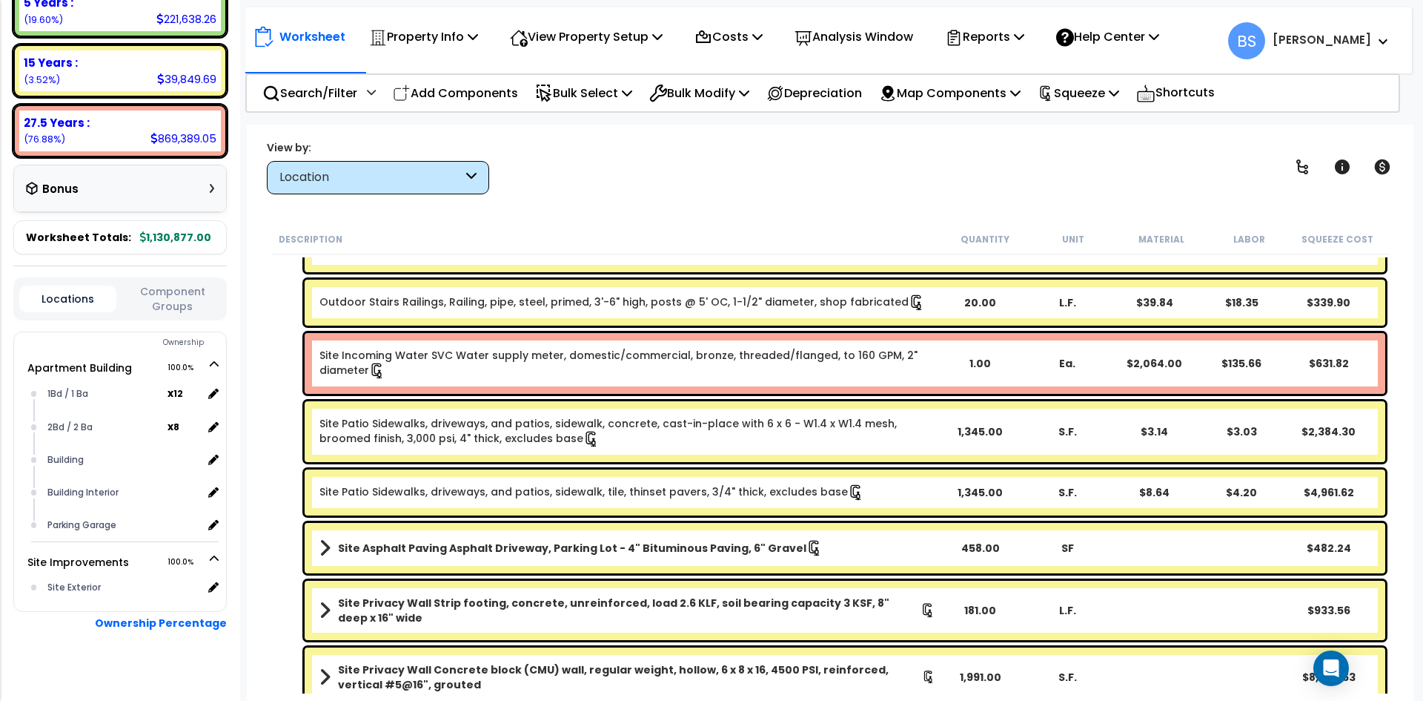
click at [503, 354] on link "Site Incoming Water SVC Water supply meter, domestic/commercial, bronze, thread…" at bounding box center [627, 363] width 616 height 31
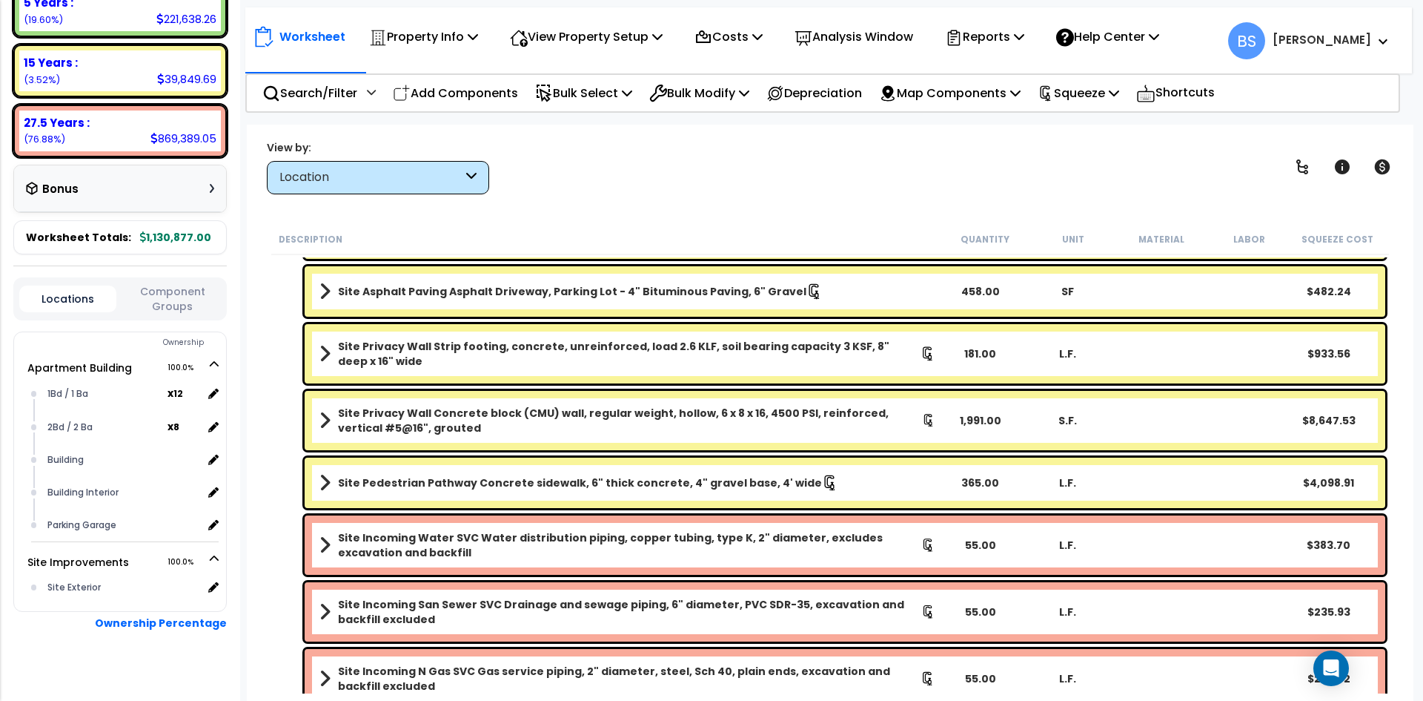
scroll to position [497, 0]
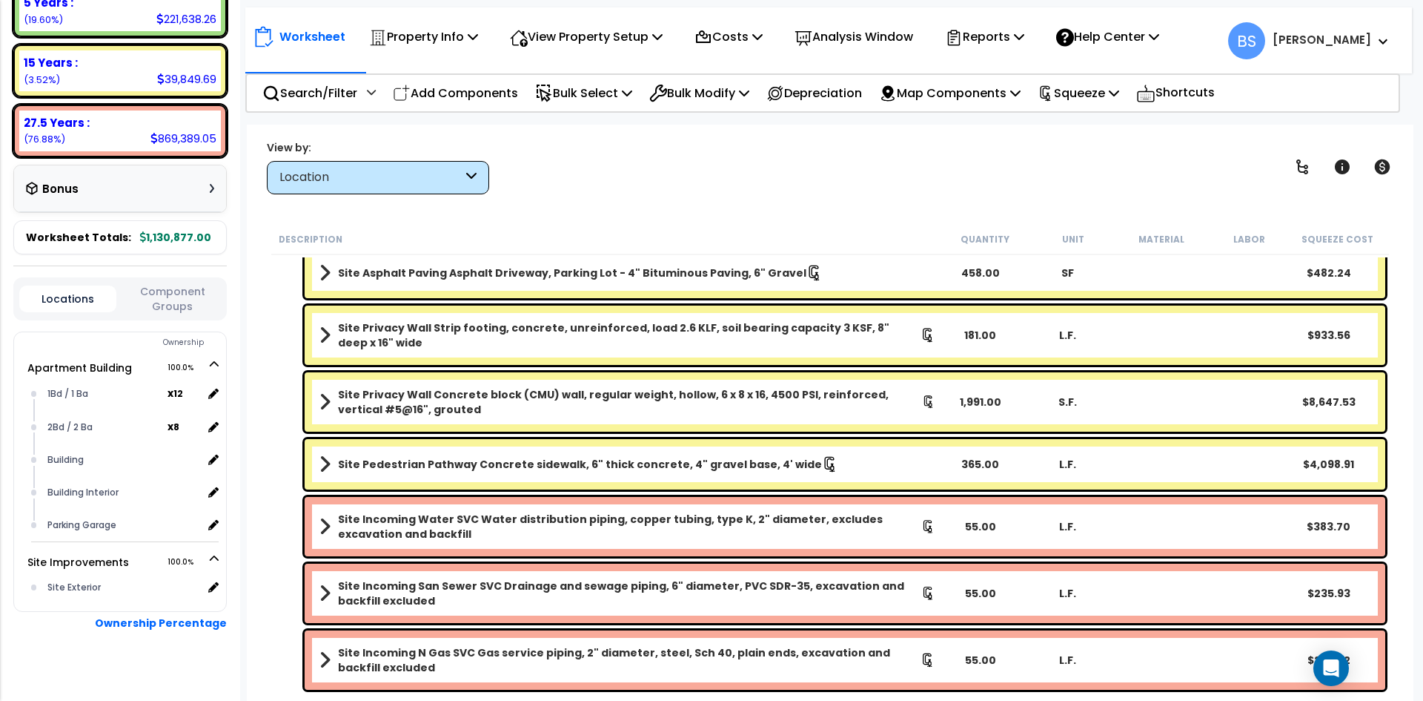
click at [416, 521] on b "Site Incoming Water SVC Water distribution piping, copper tubing, type K, 2" di…" at bounding box center [629, 526] width 583 height 30
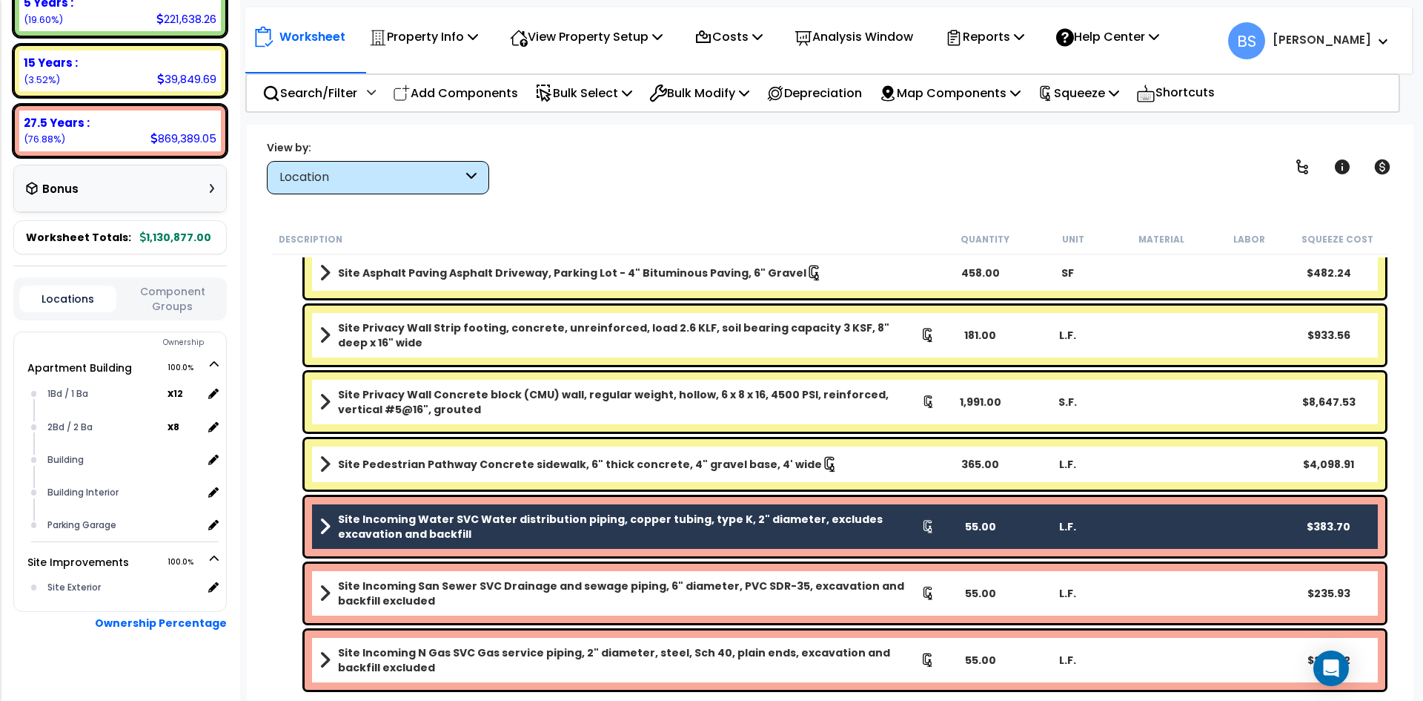
click at [387, 594] on b "Site Incoming San Sewer SVC Drainage and sewage piping, 6" diameter, PVC SDR-35…" at bounding box center [629, 593] width 583 height 30
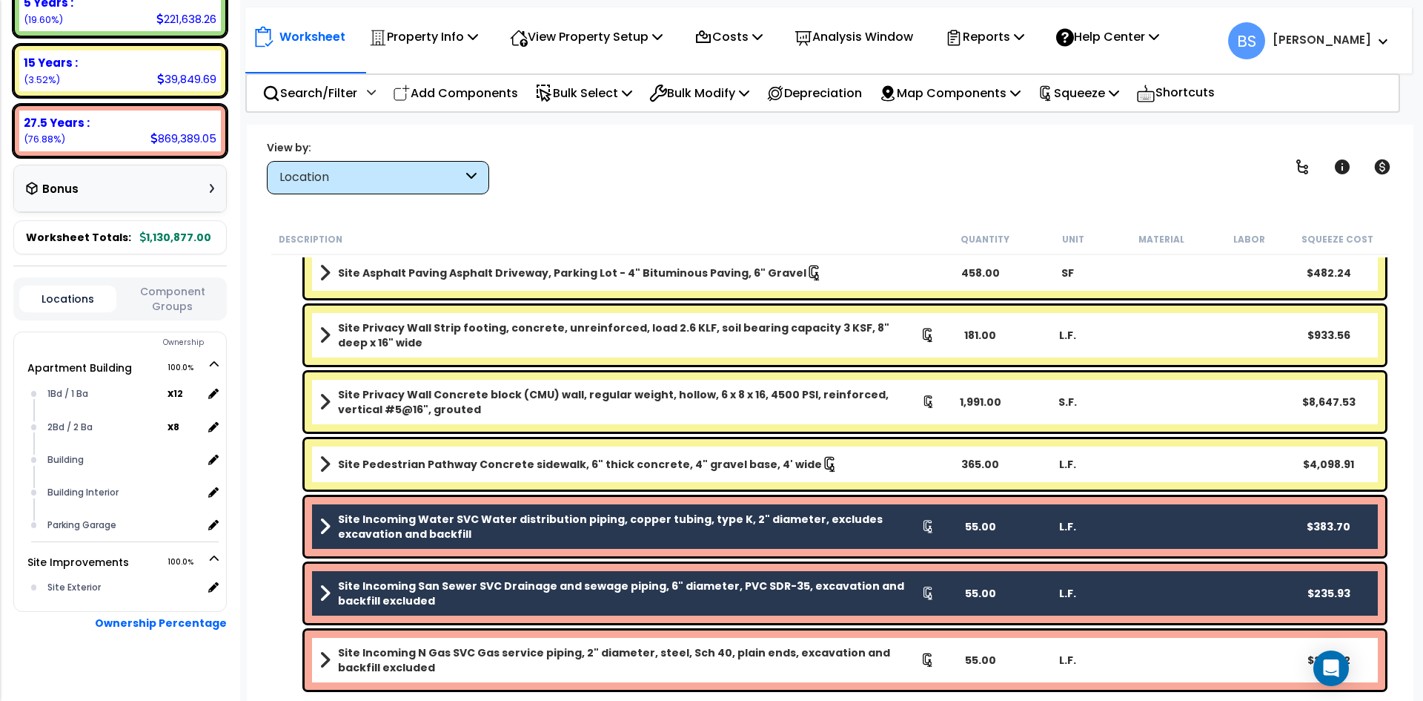
click at [394, 670] on b "Site Incoming N Gas SVC Gas service piping, 2" diameter, steel, Sch 40, plain e…" at bounding box center [629, 660] width 583 height 30
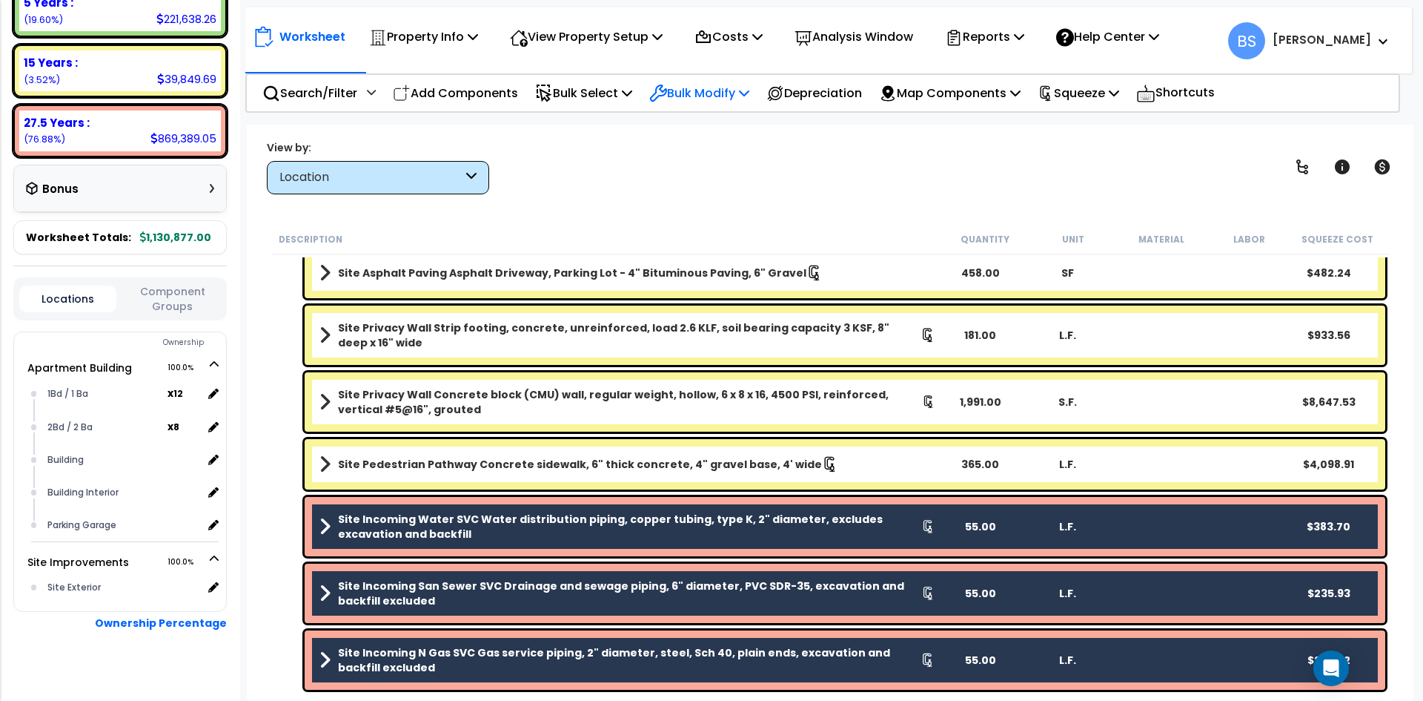
click at [710, 95] on p "Bulk Modify" at bounding box center [699, 93] width 100 height 20
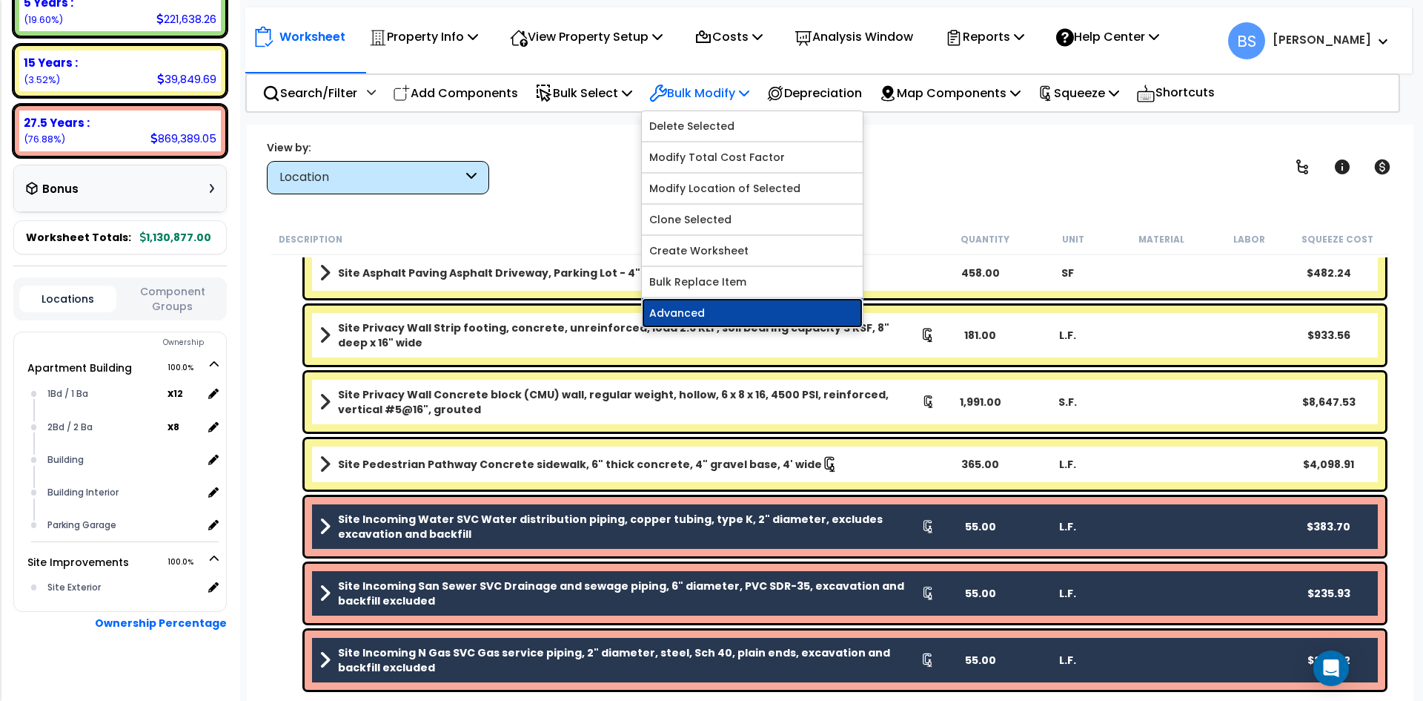
click at [717, 313] on link "Advanced" at bounding box center [752, 313] width 221 height 30
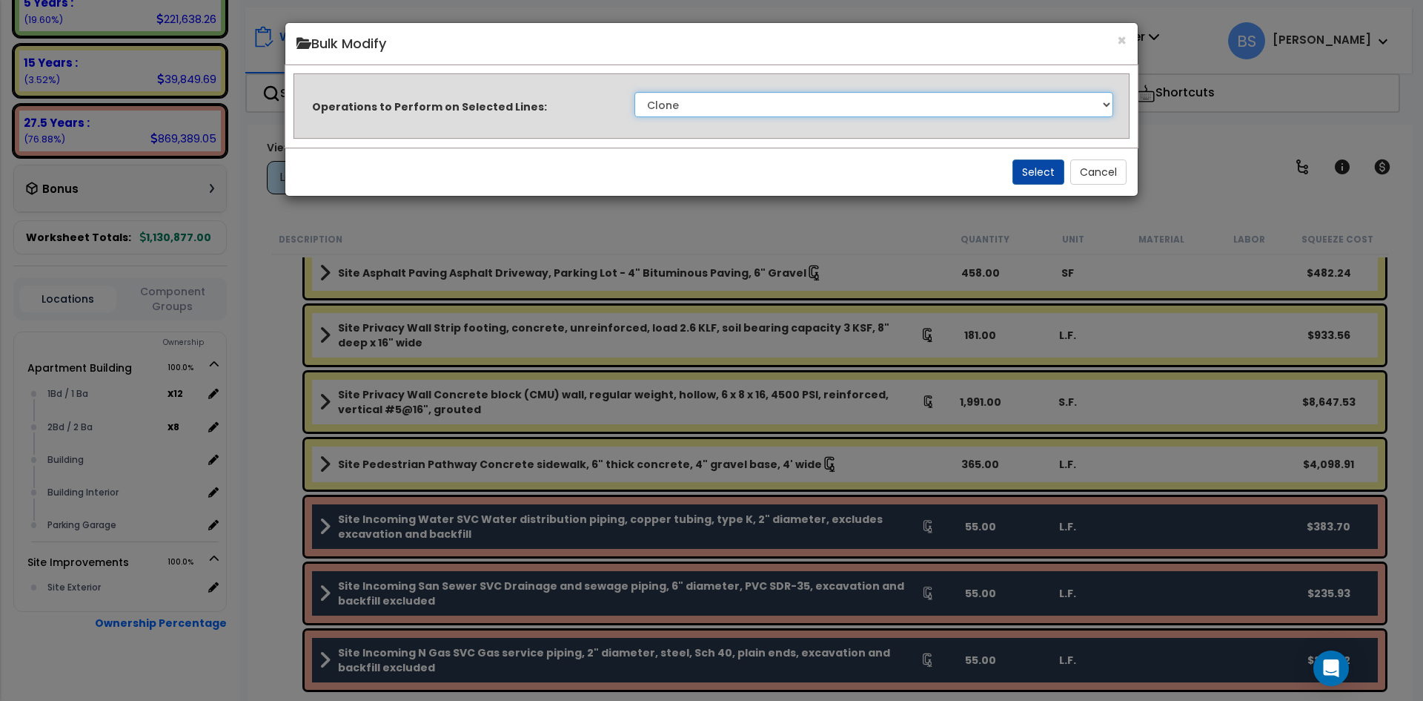
click at [675, 96] on select "Clone Delete Delete Zero Quantities Modify Component Group Modify Recovery Peri…" at bounding box center [874, 104] width 479 height 25
select select "modifyLocation"
click at [635, 92] on select "Clone Delete Delete Zero Quantities Modify Component Group Modify Recovery Peri…" at bounding box center [874, 104] width 479 height 25
click at [1035, 170] on button "Select" at bounding box center [1039, 171] width 52 height 25
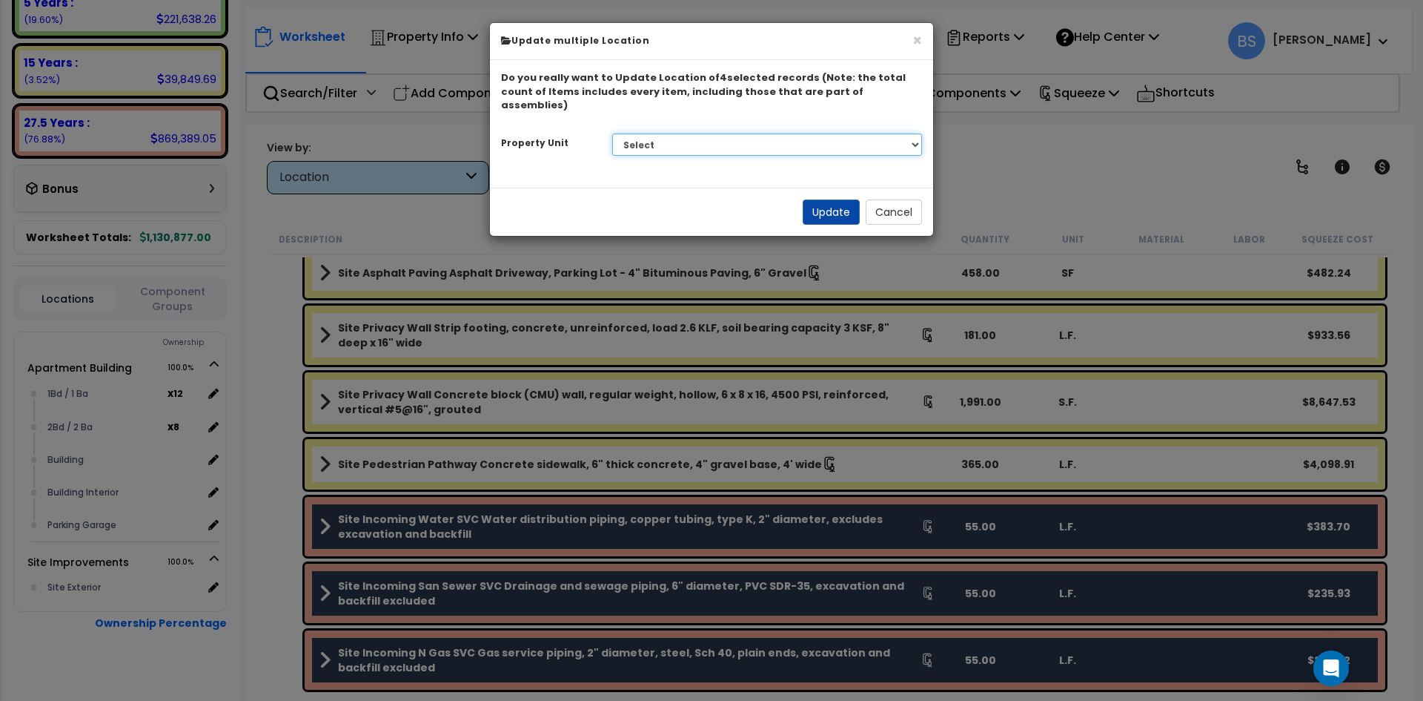
click at [722, 133] on select "Select Apartment Building Site Improvements" at bounding box center [767, 144] width 311 height 22
select select "164680"
click at [612, 133] on select "Select Apartment Building Site Improvements" at bounding box center [767, 144] width 311 height 22
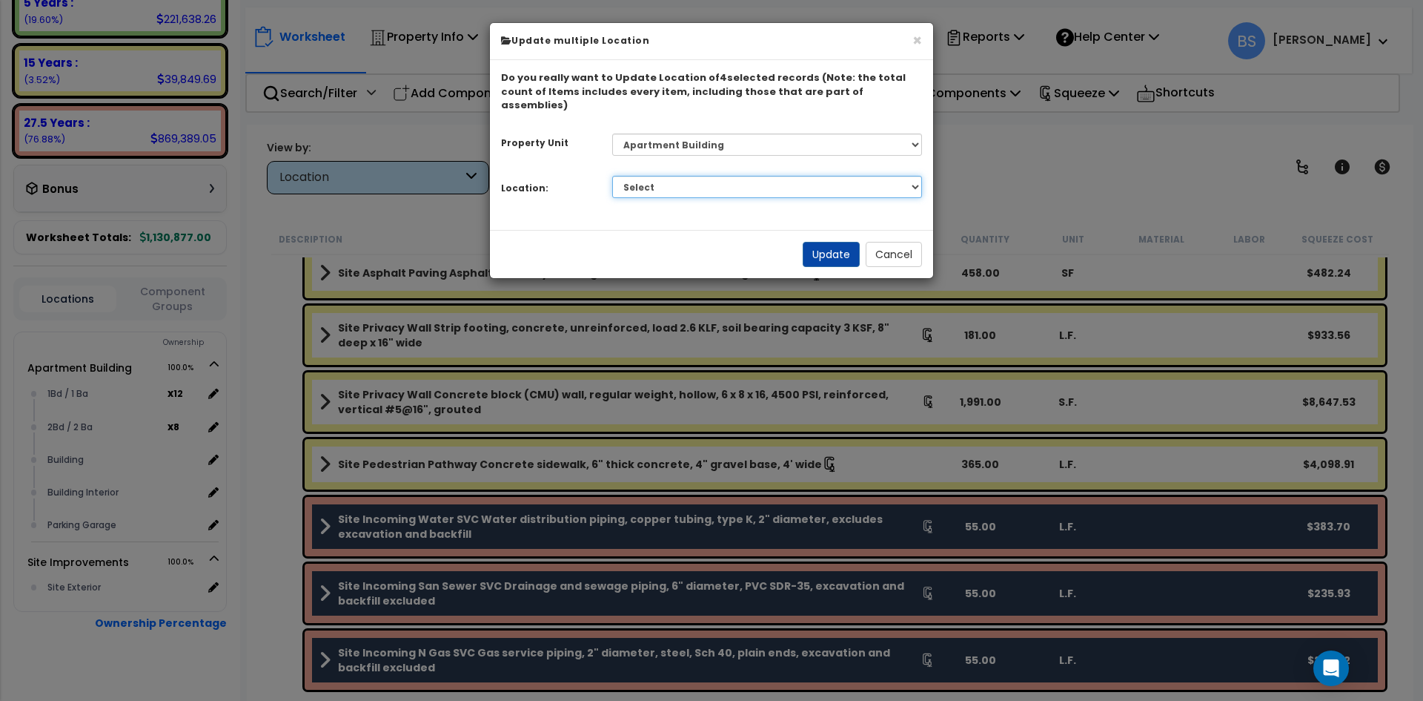
click at [666, 180] on select "Select 1Bd / 1 Ba 2Bd / 2 Ba Building Building Interior Parking Garage Add Addi…" at bounding box center [767, 187] width 311 height 22
select select "6"
click at [612, 176] on select "Select 1Bd / 1 Ba 2Bd / 2 Ba Building Building Interior Parking Garage Add Addi…" at bounding box center [767, 187] width 311 height 22
click at [835, 243] on button "Update" at bounding box center [831, 254] width 57 height 25
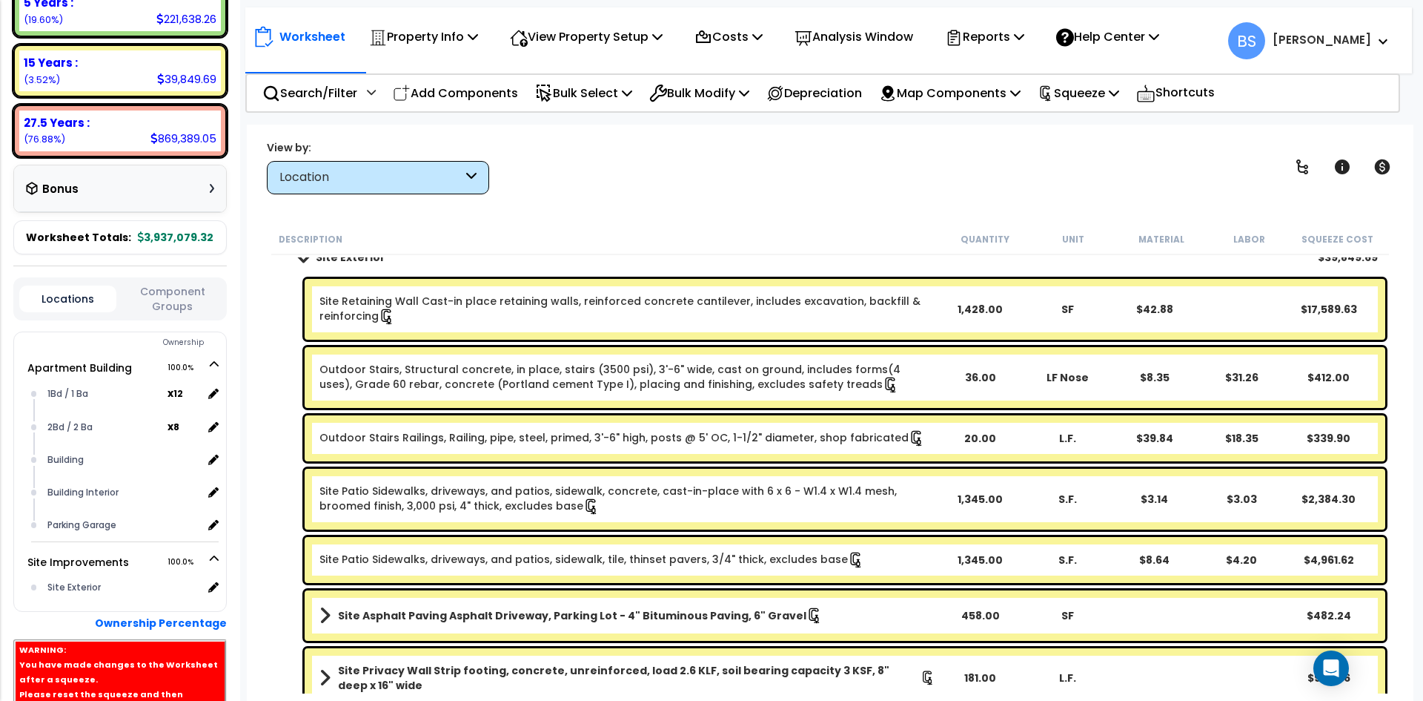
scroll to position [0, 0]
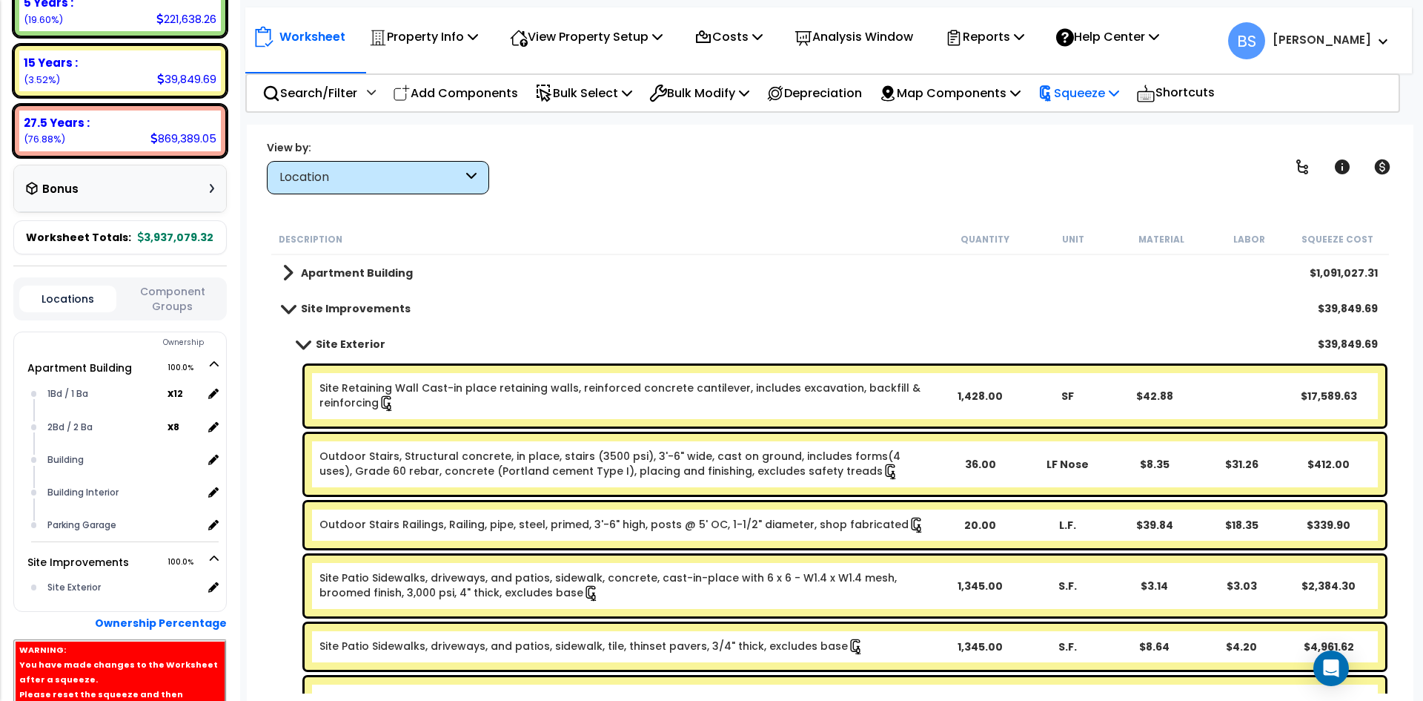
click at [1113, 86] on p "Squeeze" at bounding box center [1079, 93] width 82 height 20
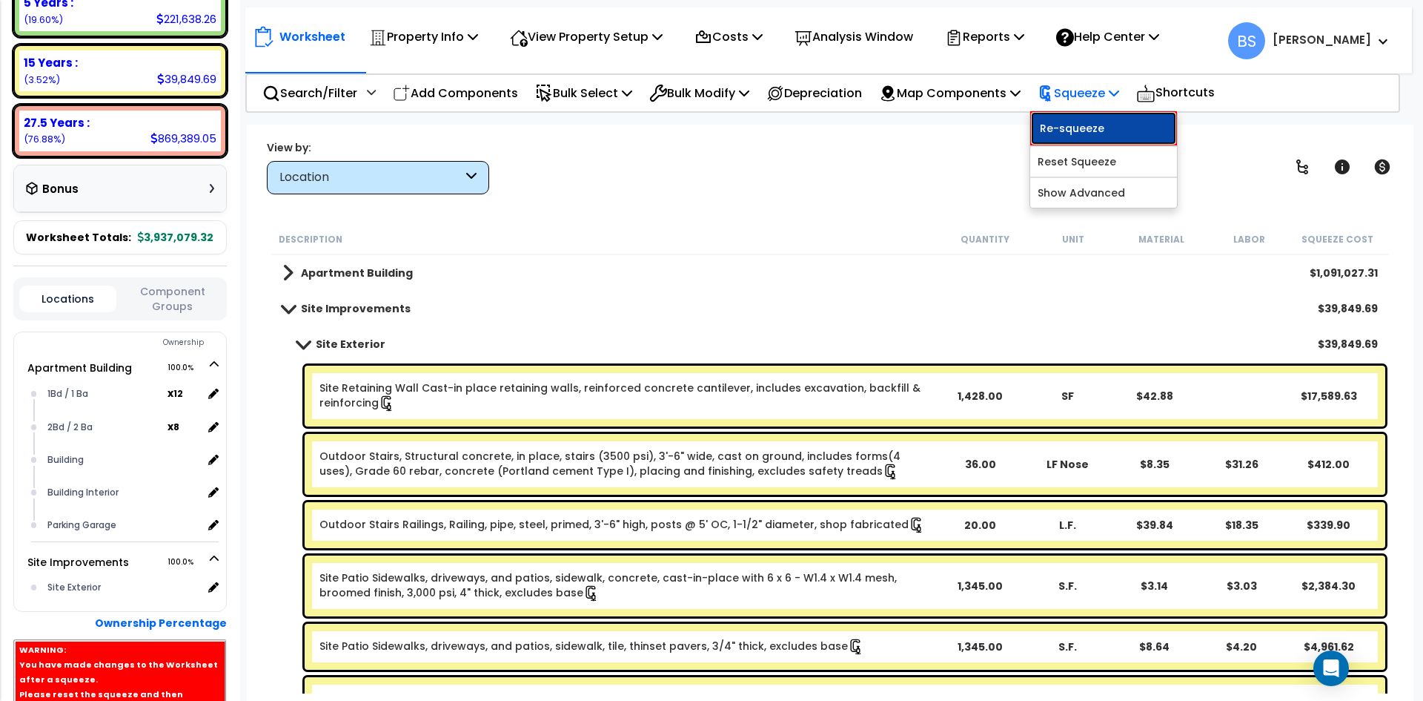
click at [1102, 127] on link "Re-squeeze" at bounding box center [1103, 128] width 147 height 34
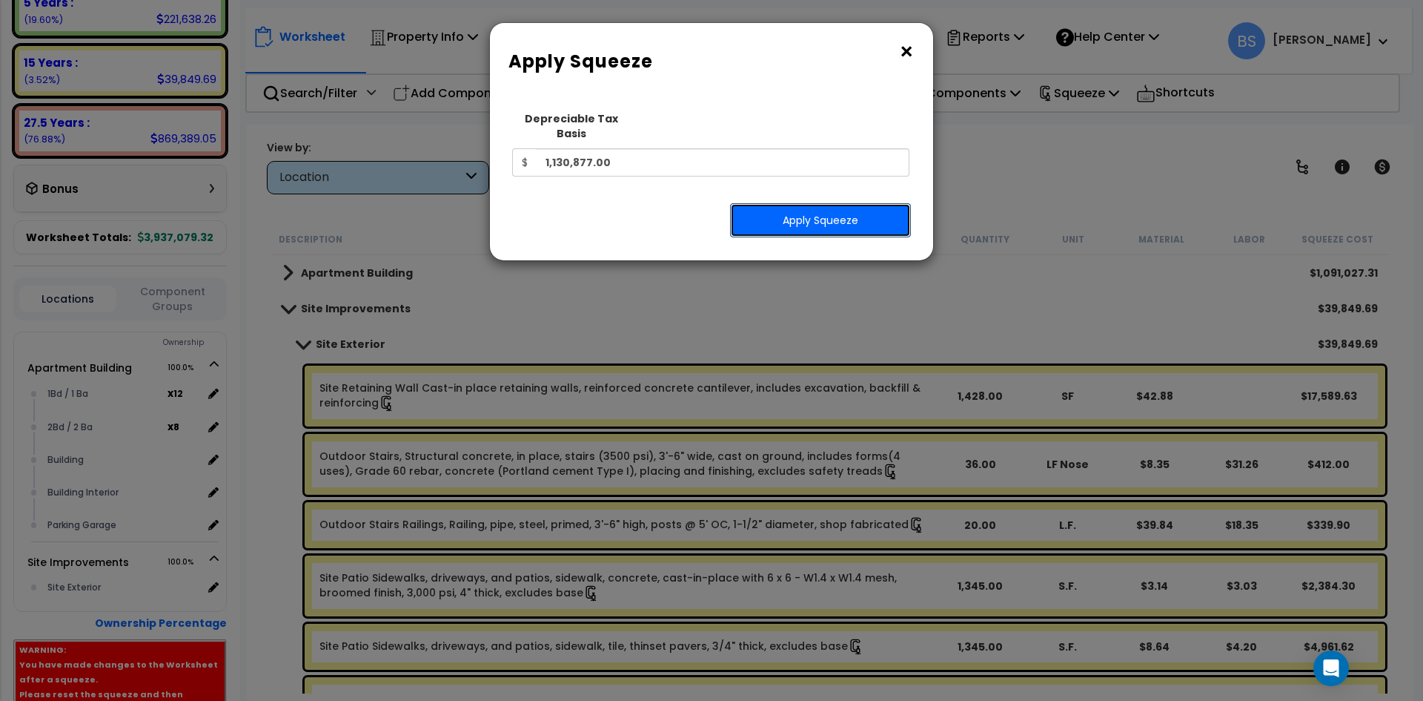
click at [867, 203] on button "Apply Squeeze" at bounding box center [820, 220] width 181 height 34
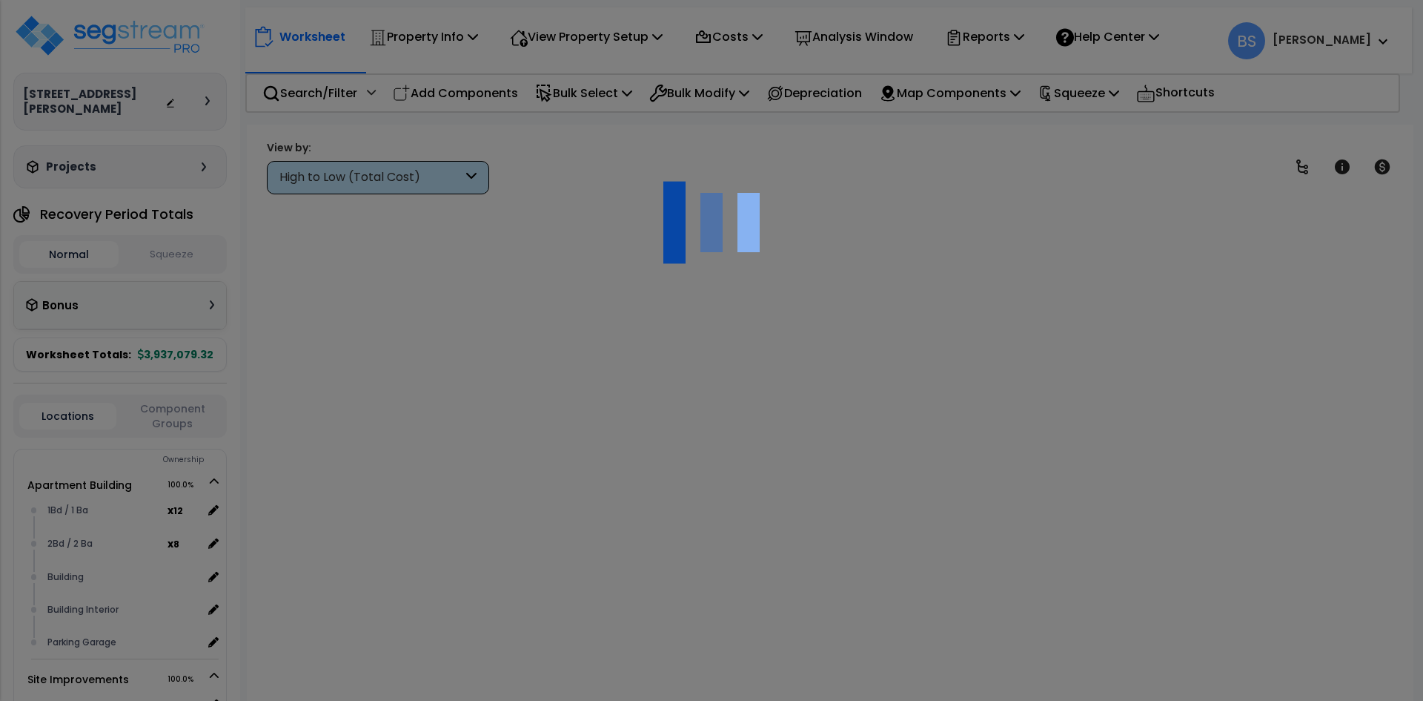
scroll to position [65, 0]
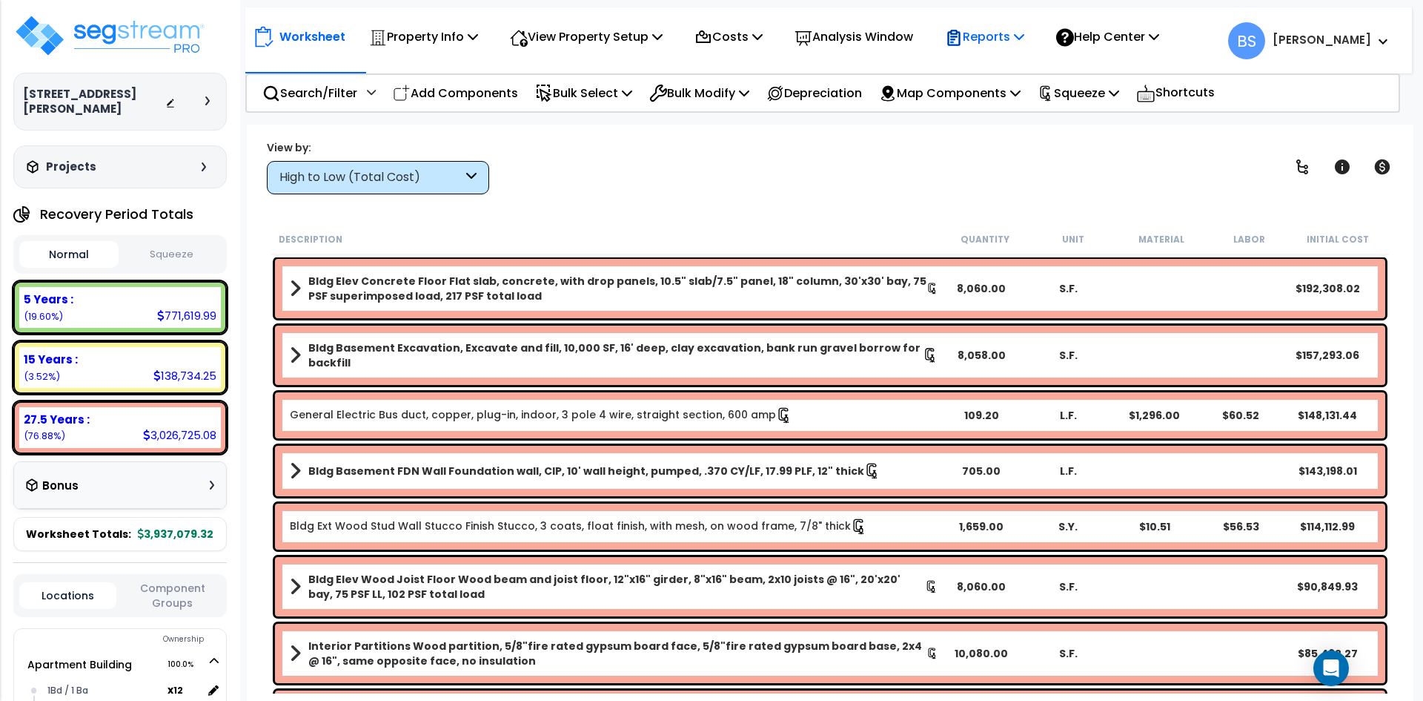
click at [993, 43] on p "Reports" at bounding box center [984, 37] width 79 height 20
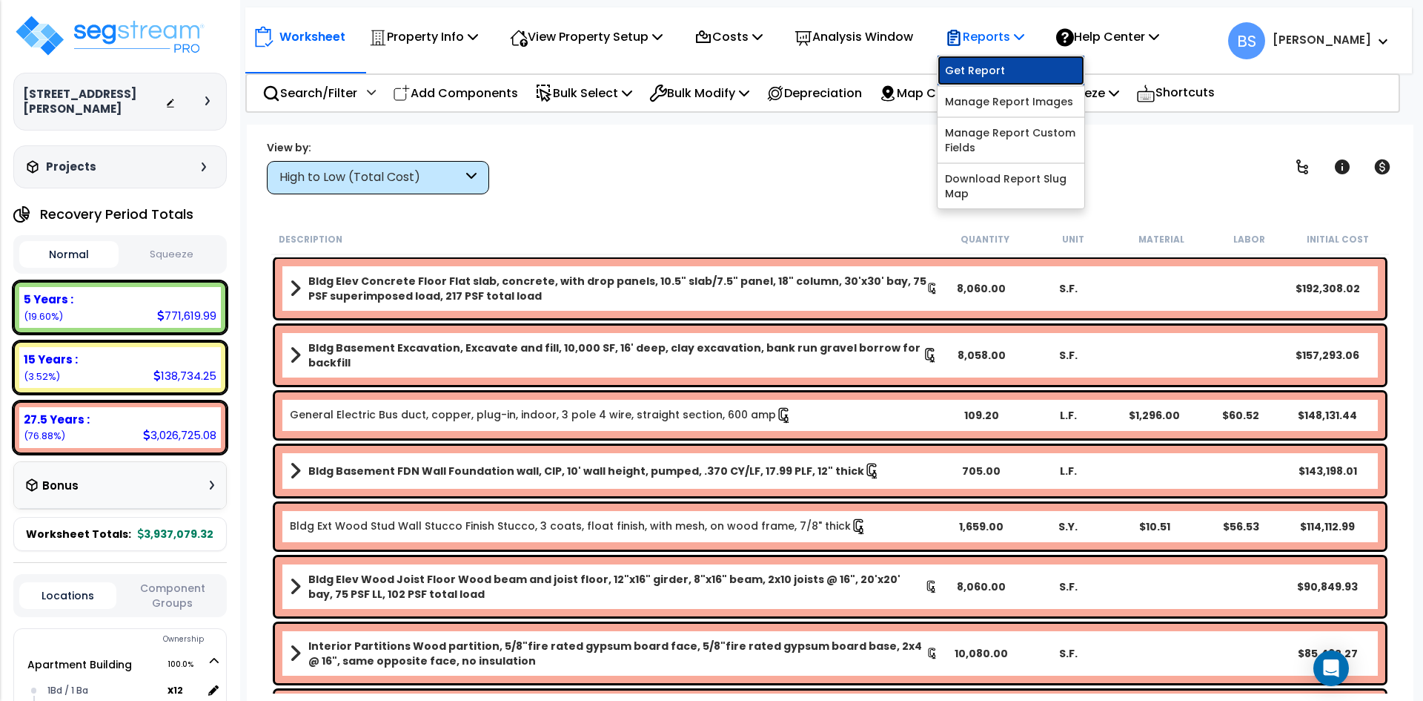
click at [996, 66] on link "Get Report" at bounding box center [1011, 71] width 147 height 30
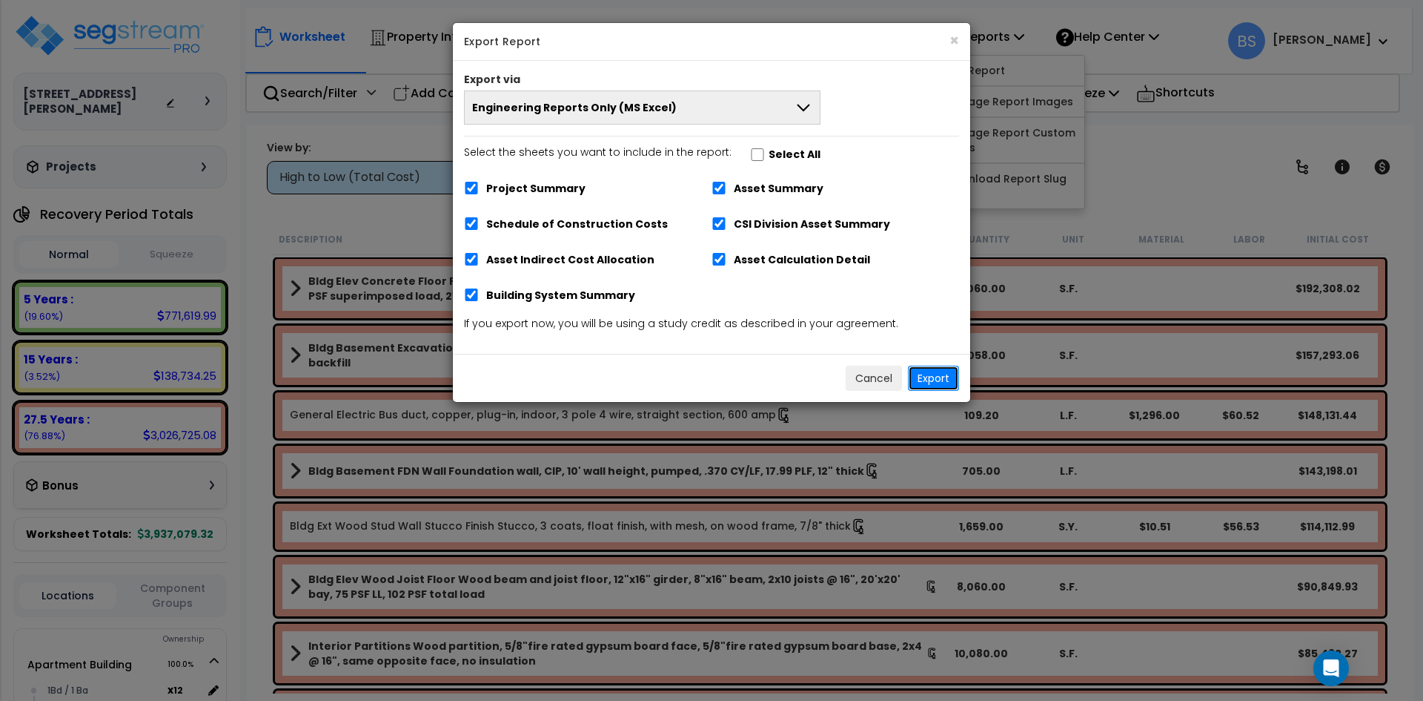
click at [926, 376] on button "Export" at bounding box center [933, 377] width 51 height 25
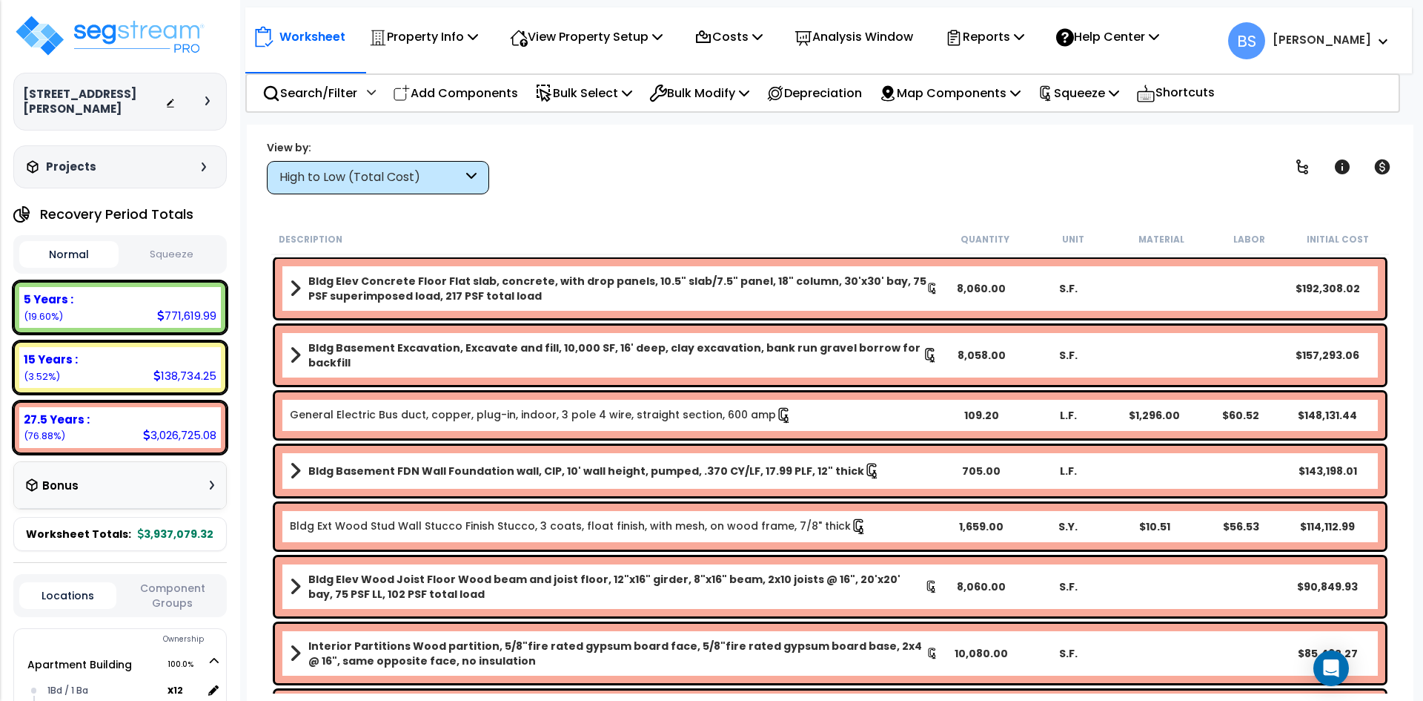
click at [177, 259] on button "Squeeze" at bounding box center [171, 255] width 99 height 26
click at [251, 219] on div "Worksheet Property Info Property Setup Add Property Unit Template property Clon…" at bounding box center [830, 475] width 1167 height 701
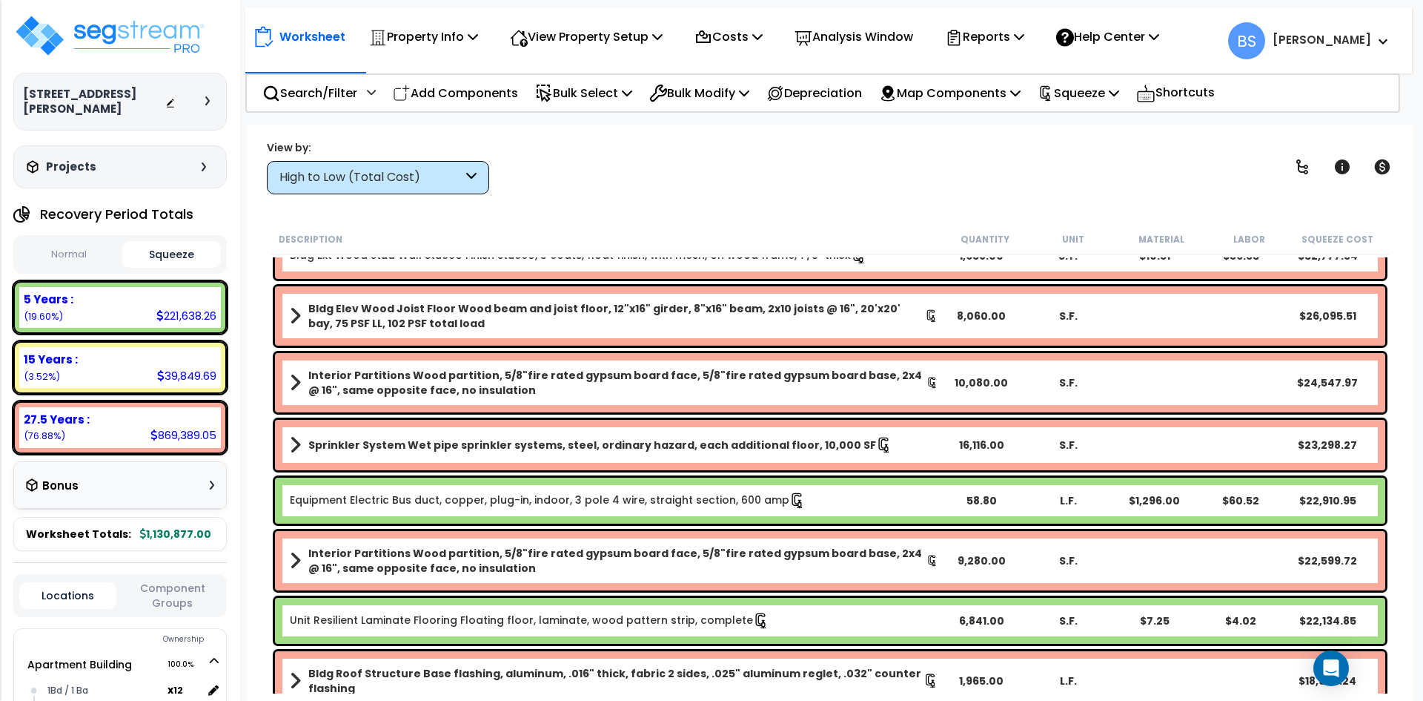
scroll to position [297, 0]
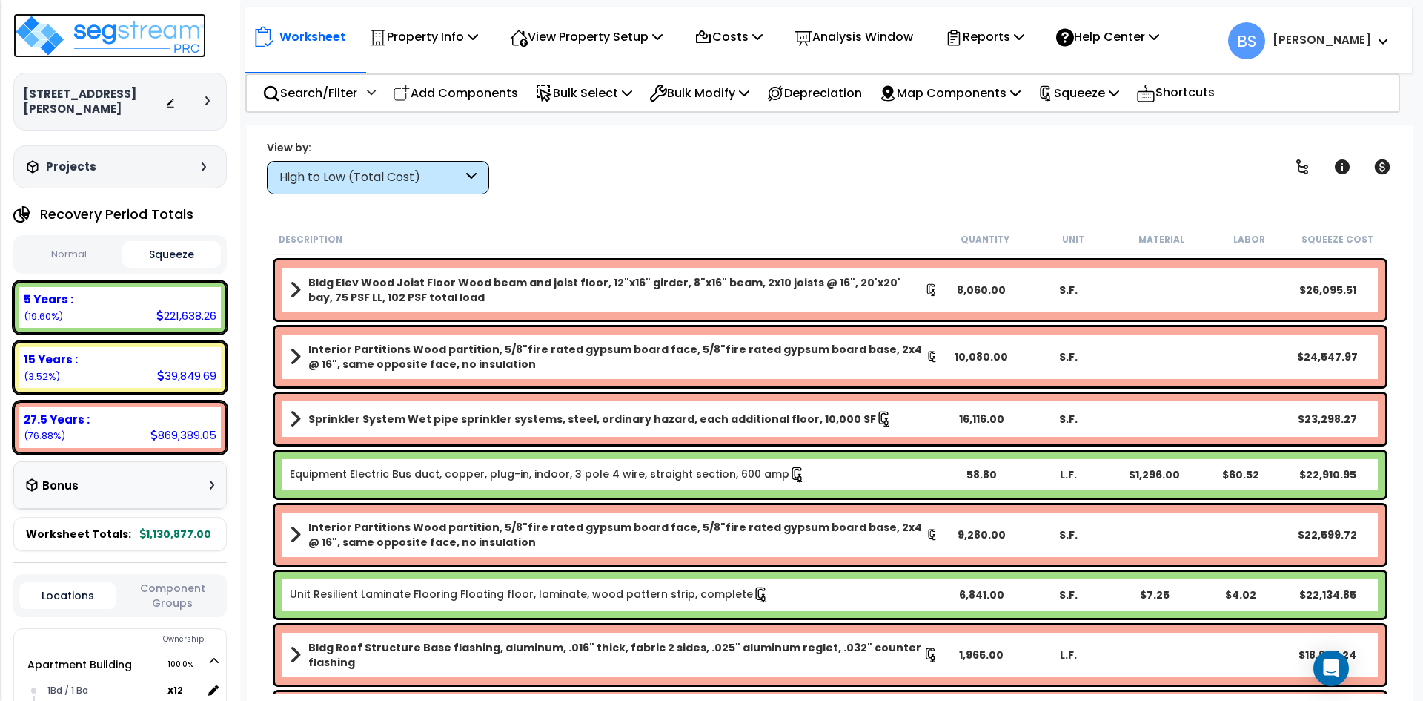
click at [103, 36] on img at bounding box center [109, 35] width 193 height 44
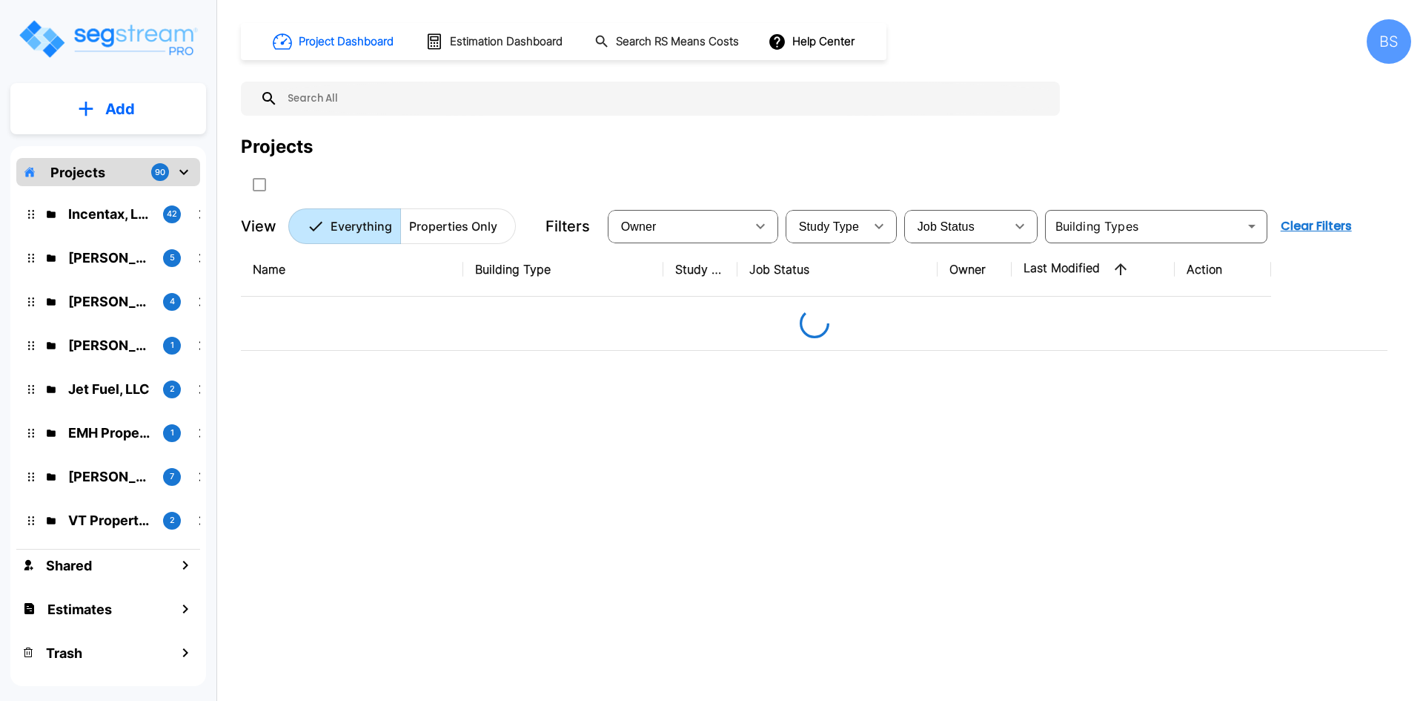
click at [280, 152] on div "Projects" at bounding box center [277, 146] width 72 height 27
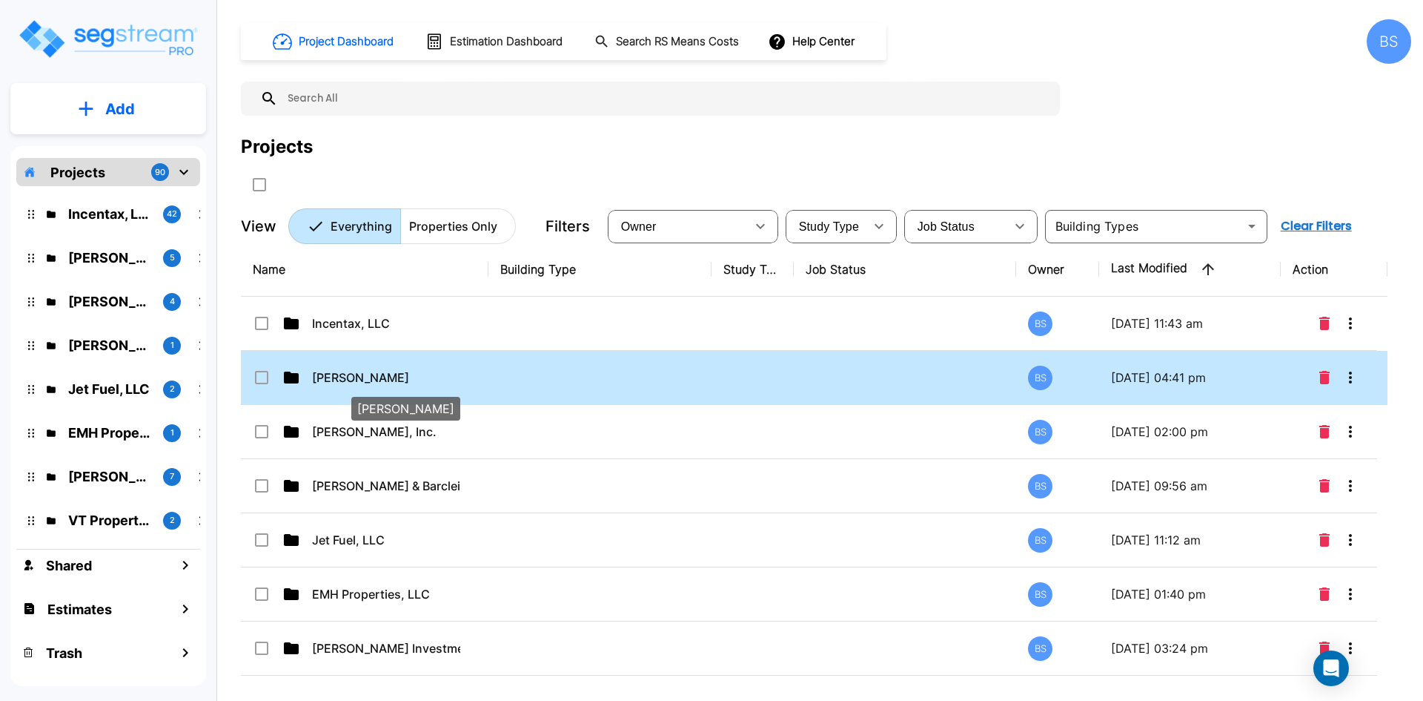
click at [348, 382] on p "[PERSON_NAME]" at bounding box center [386, 377] width 148 height 18
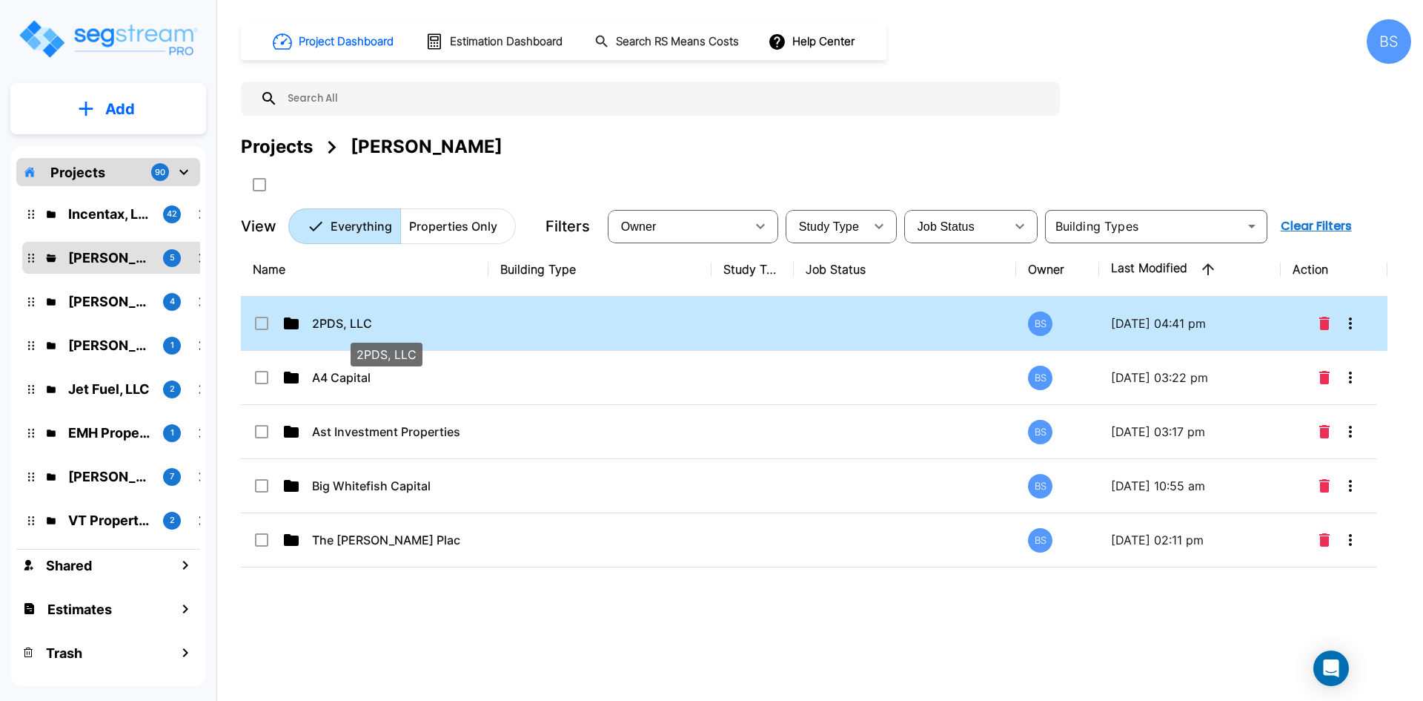
click at [352, 325] on p "2PDS, LLC" at bounding box center [386, 323] width 148 height 18
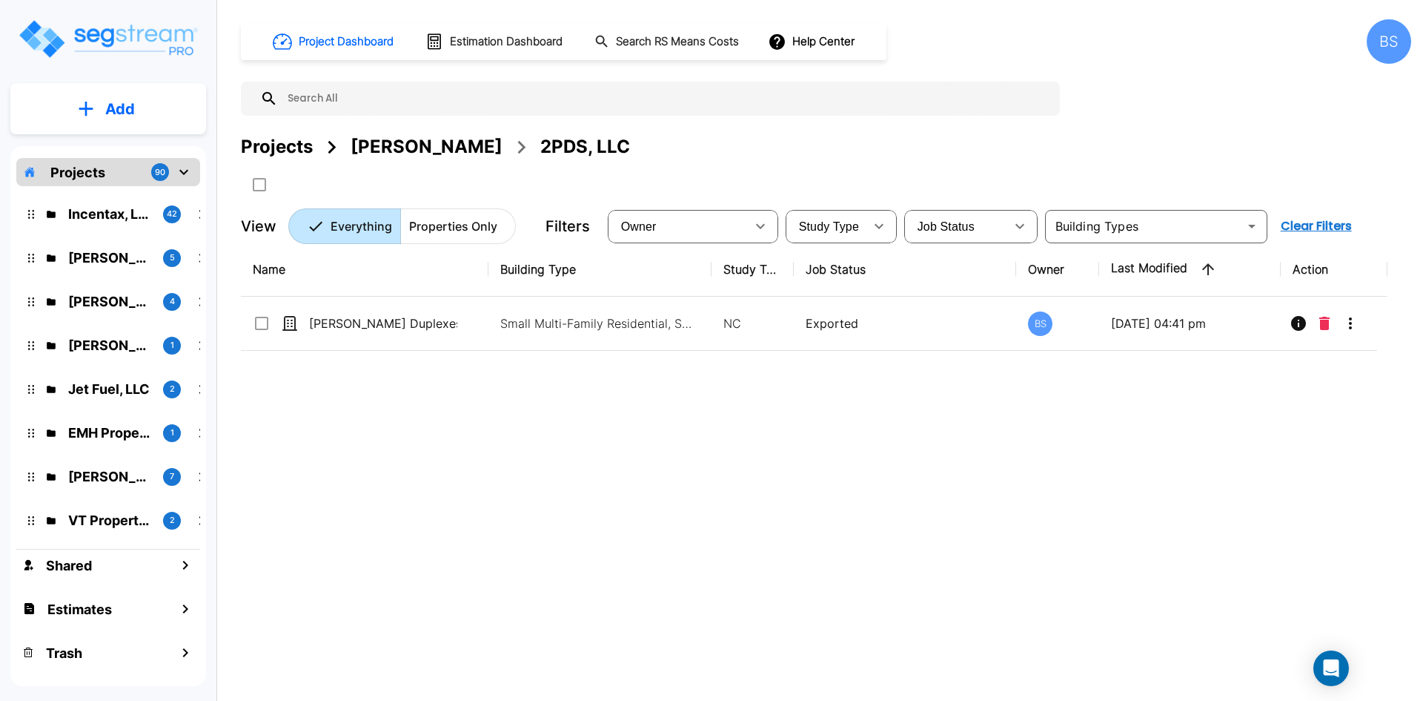
click at [468, 520] on div "Name Building Type Study Type Job Status Owner Last Modified Action [PERSON_NAM…" at bounding box center [814, 459] width 1147 height 434
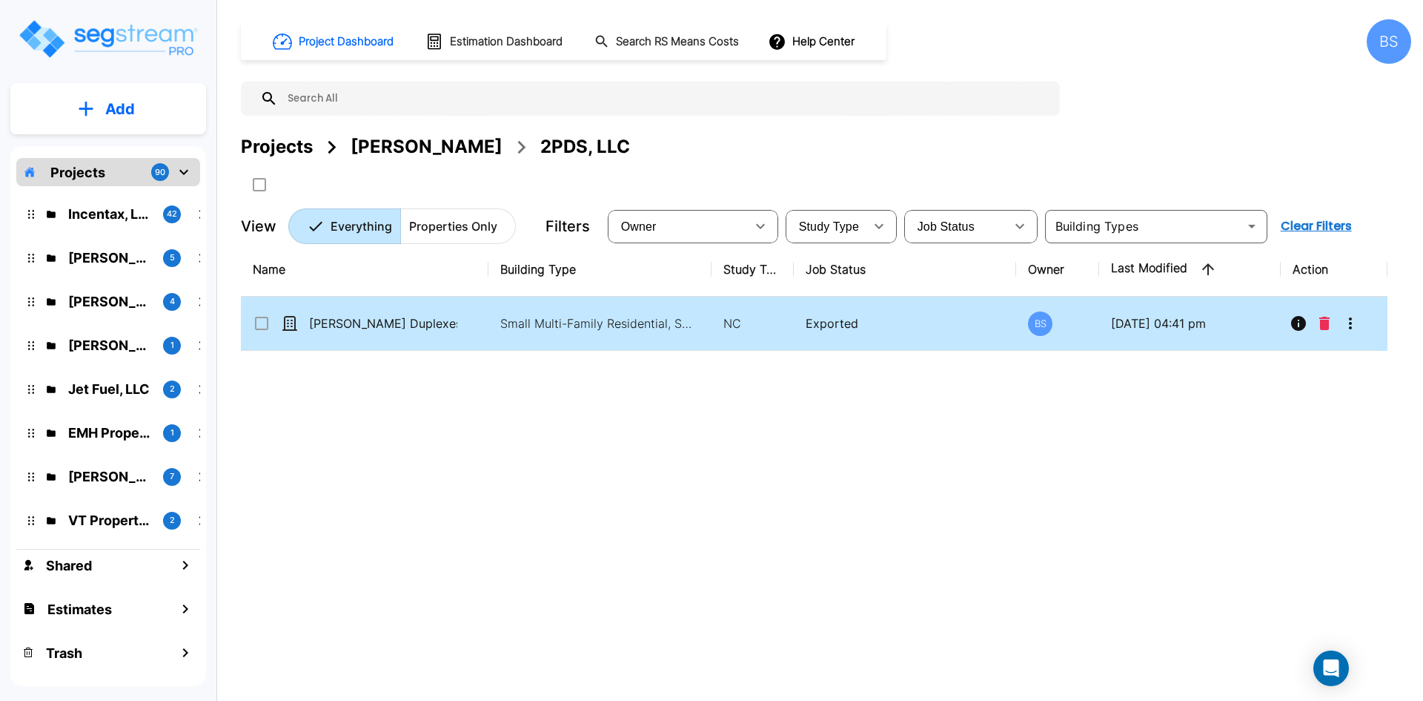
click at [365, 312] on td "[PERSON_NAME] Duplexes" at bounding box center [365, 324] width 248 height 54
checkbox input "true"
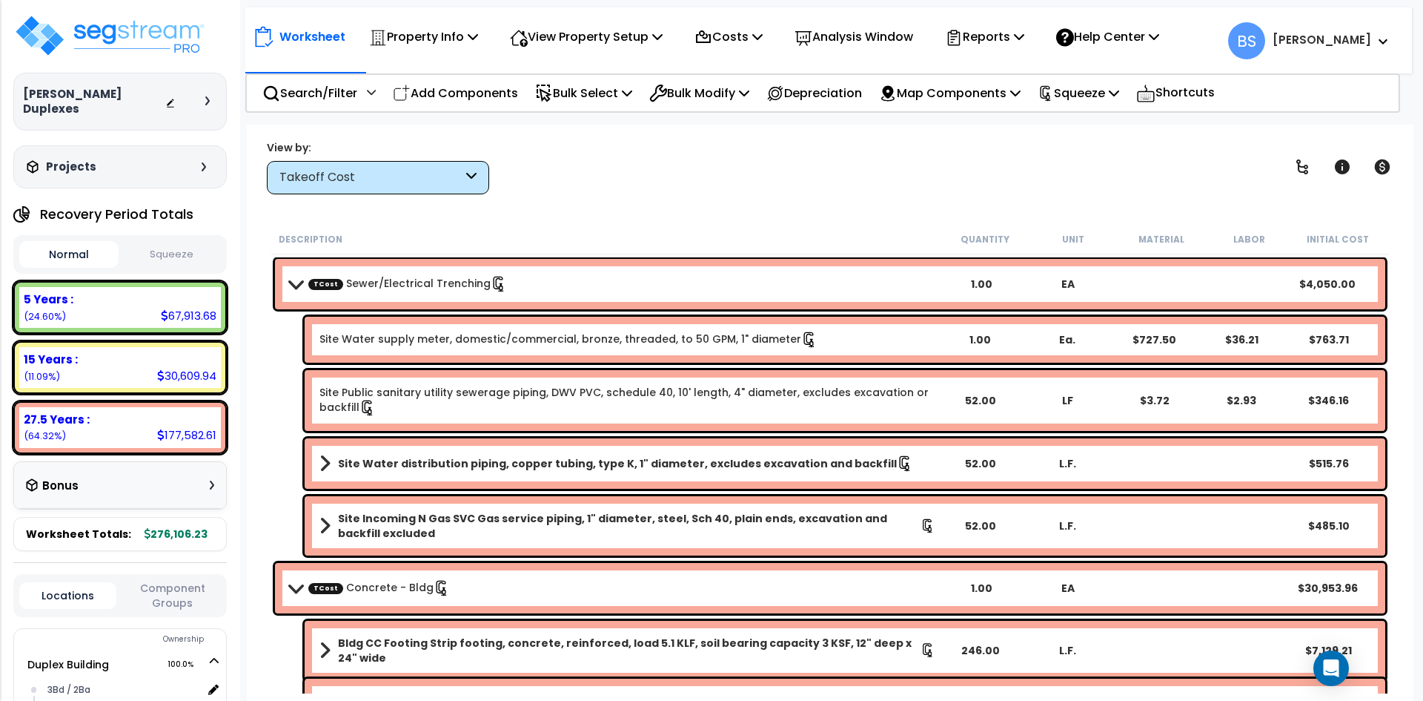
click at [300, 276] on b "TCost Sewer/Electrical Trenching" at bounding box center [614, 284] width 649 height 21
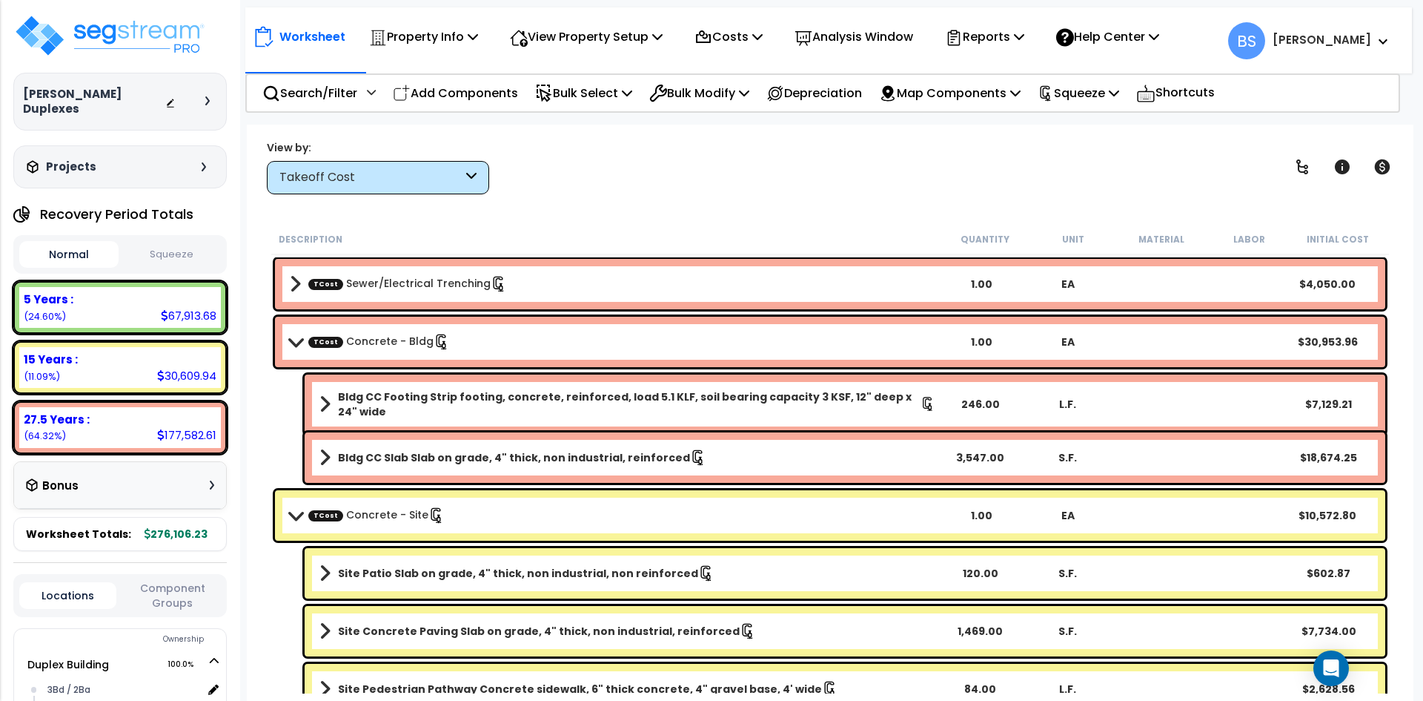
click at [296, 343] on span at bounding box center [295, 341] width 21 height 11
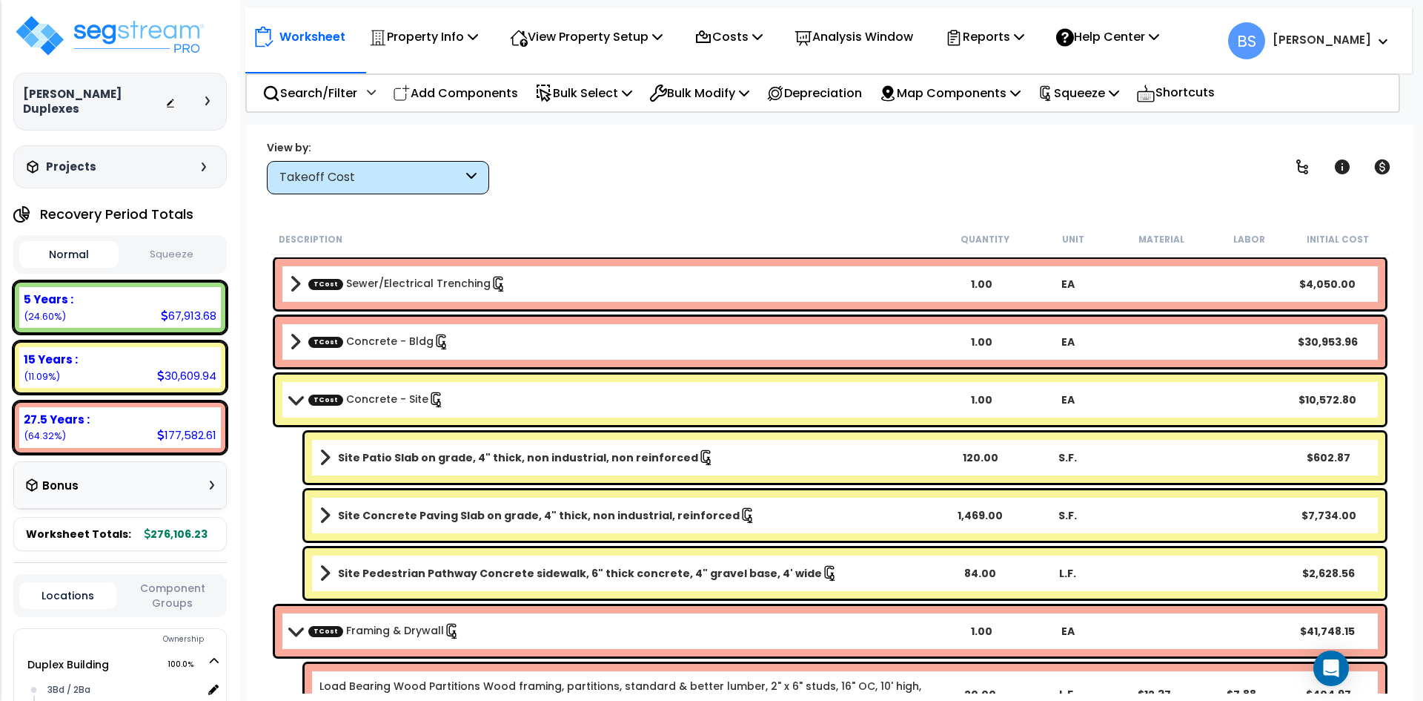
click at [297, 398] on span at bounding box center [295, 399] width 21 height 11
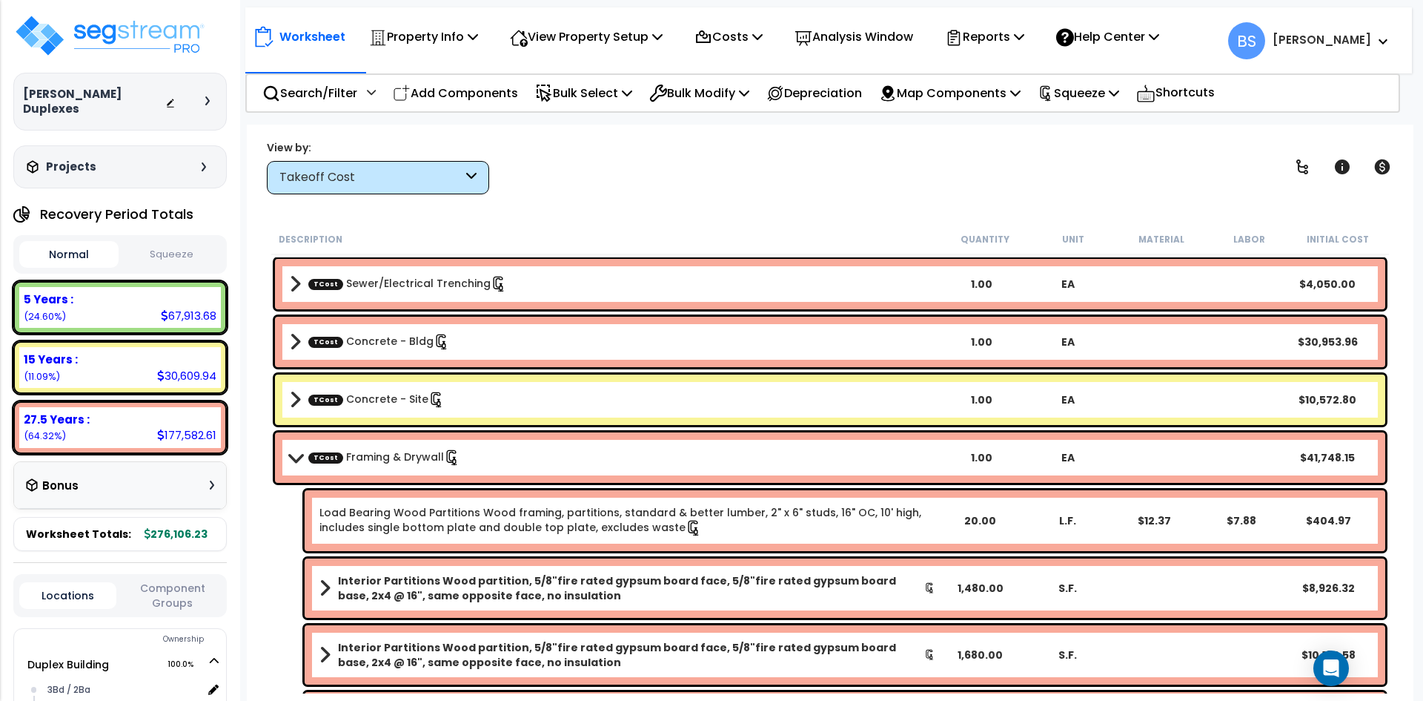
click at [302, 461] on span at bounding box center [295, 456] width 21 height 11
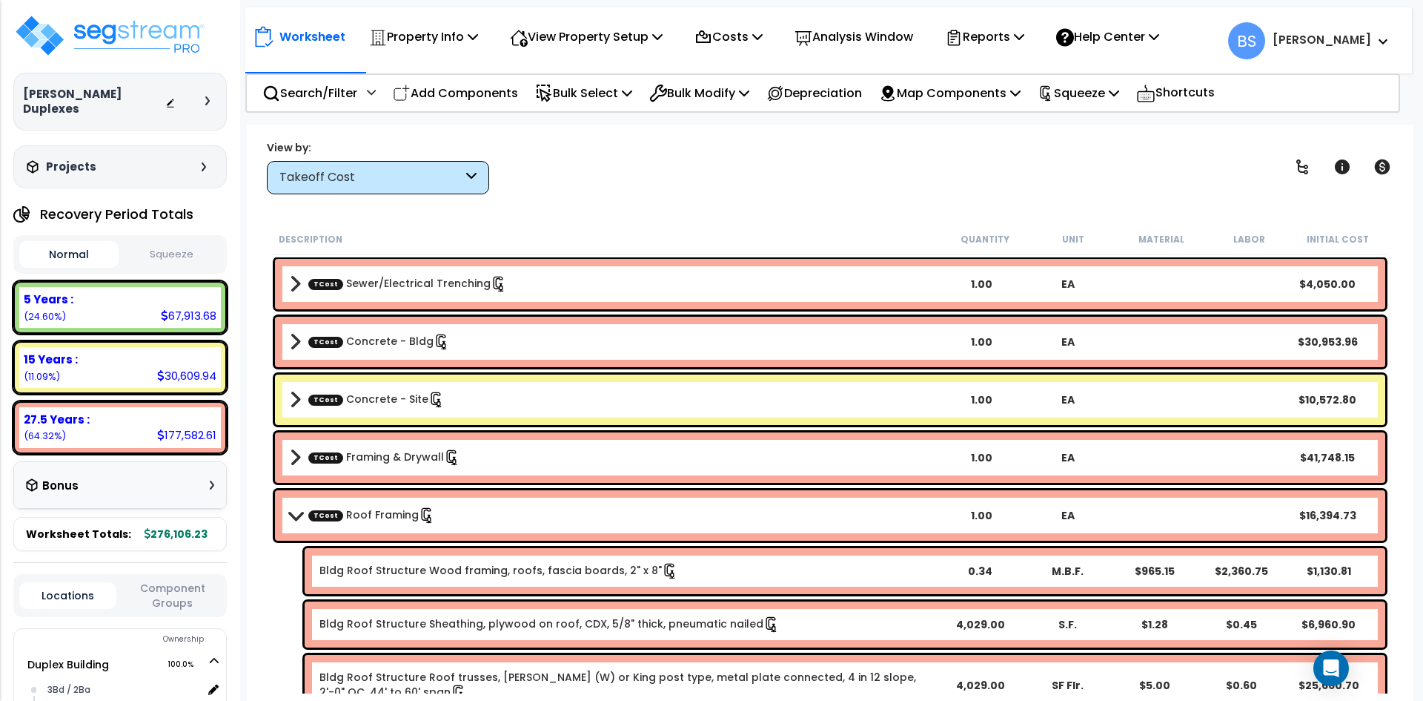
click at [294, 511] on span at bounding box center [295, 514] width 21 height 11
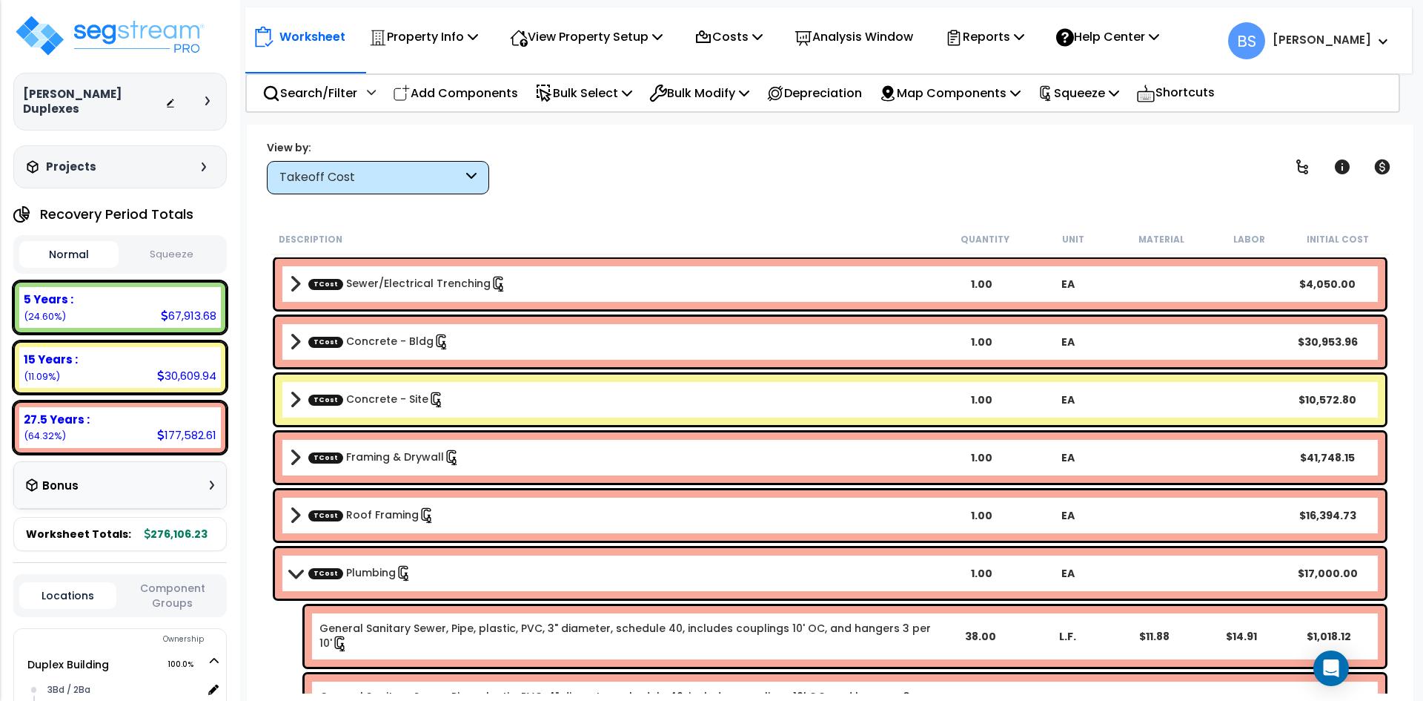
click at [162, 252] on button "Squeeze" at bounding box center [171, 255] width 99 height 26
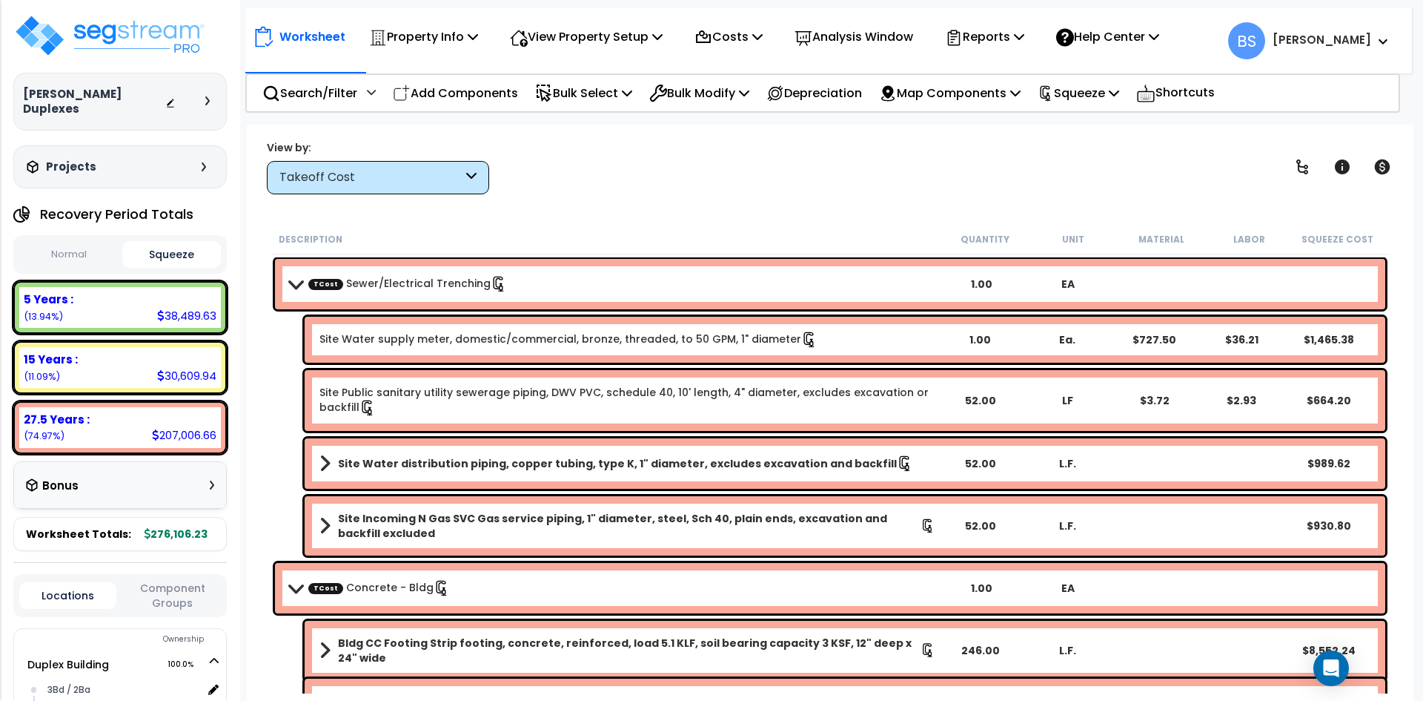
drag, startPoint x: 677, startPoint y: 231, endPoint x: 465, endPoint y: 265, distance: 214.6
click at [677, 231] on div "Description" at bounding box center [610, 238] width 662 height 15
click at [290, 288] on span at bounding box center [295, 283] width 21 height 11
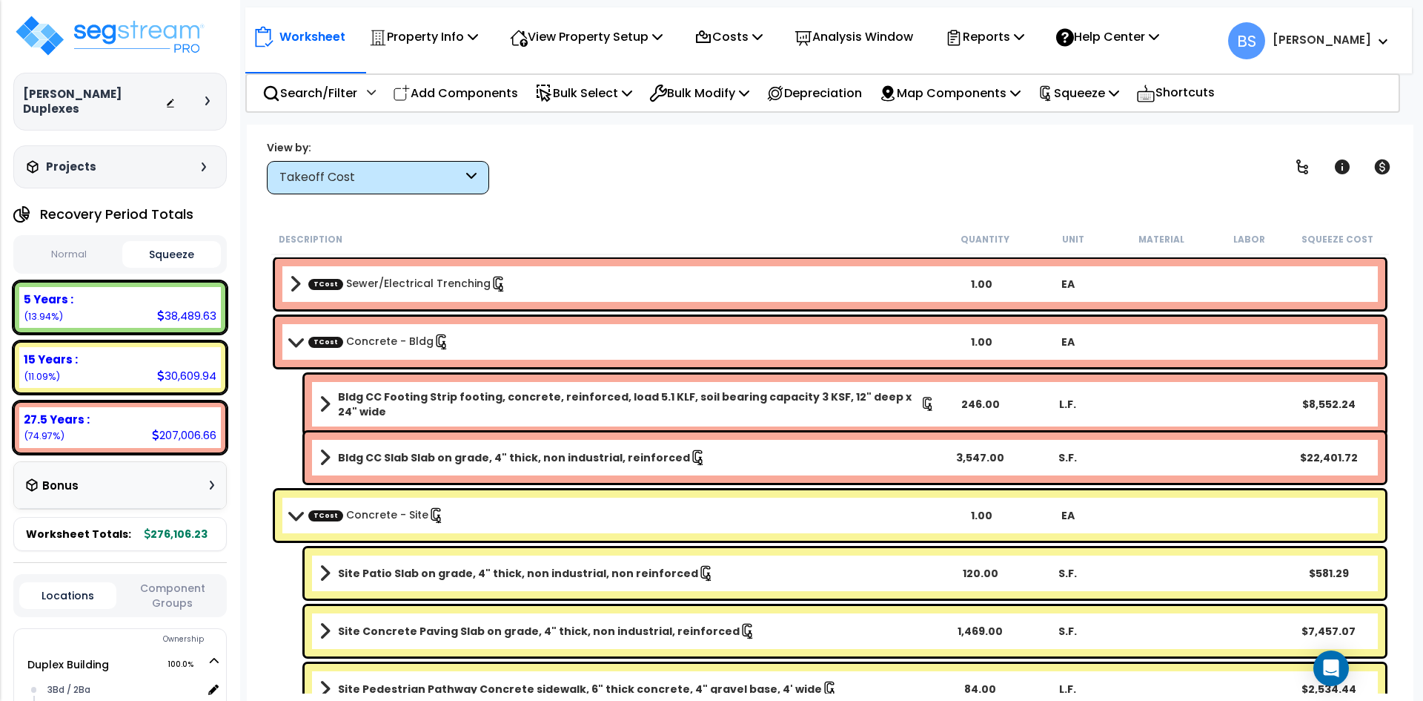
click at [288, 345] on span at bounding box center [295, 341] width 21 height 11
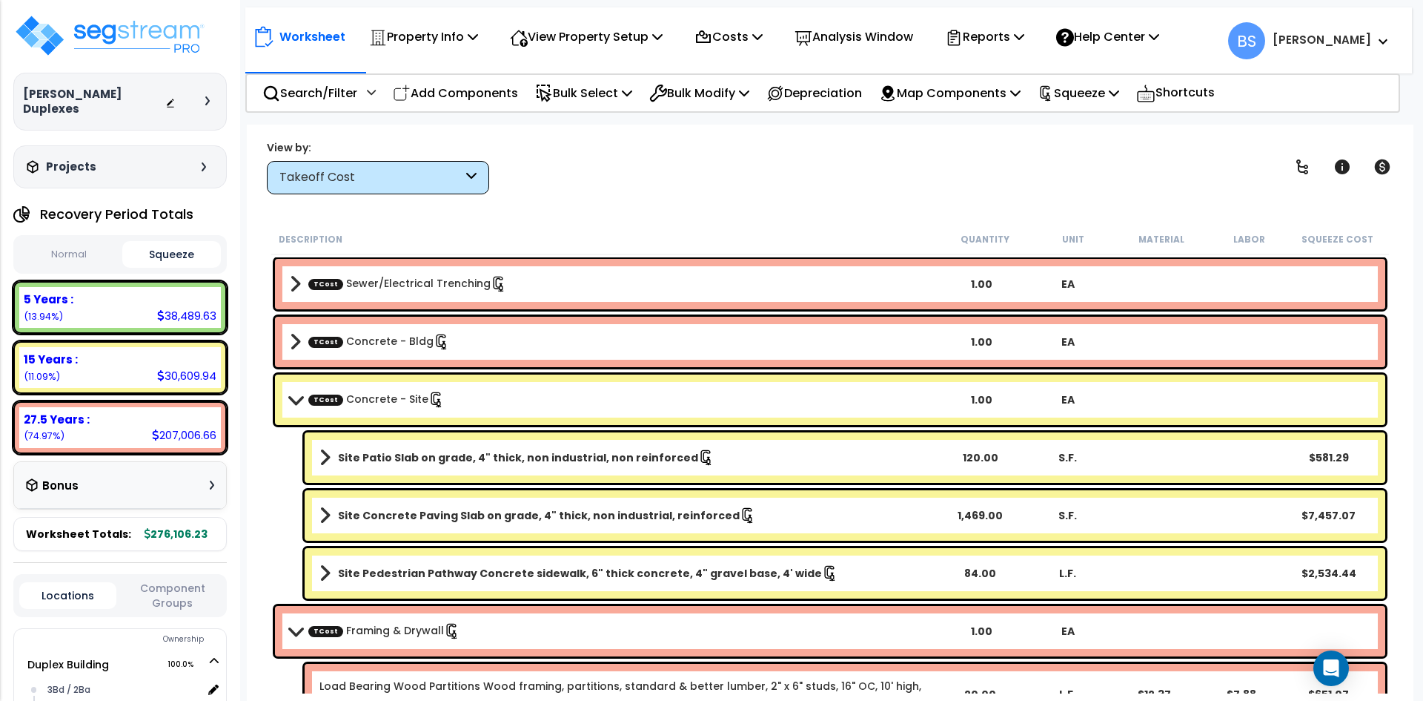
click at [288, 408] on div "TCost Concrete - Site 1.00 EA" at bounding box center [830, 399] width 1110 height 50
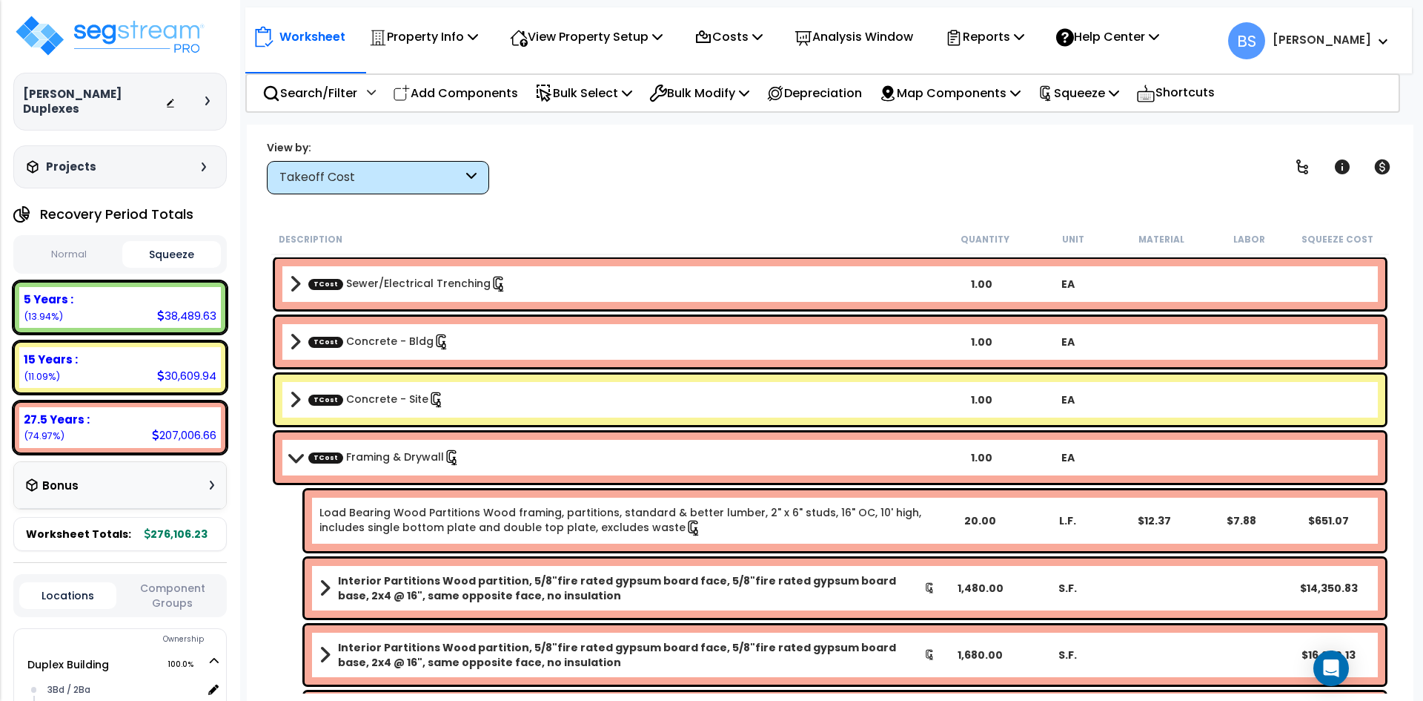
click at [294, 460] on span at bounding box center [295, 456] width 21 height 11
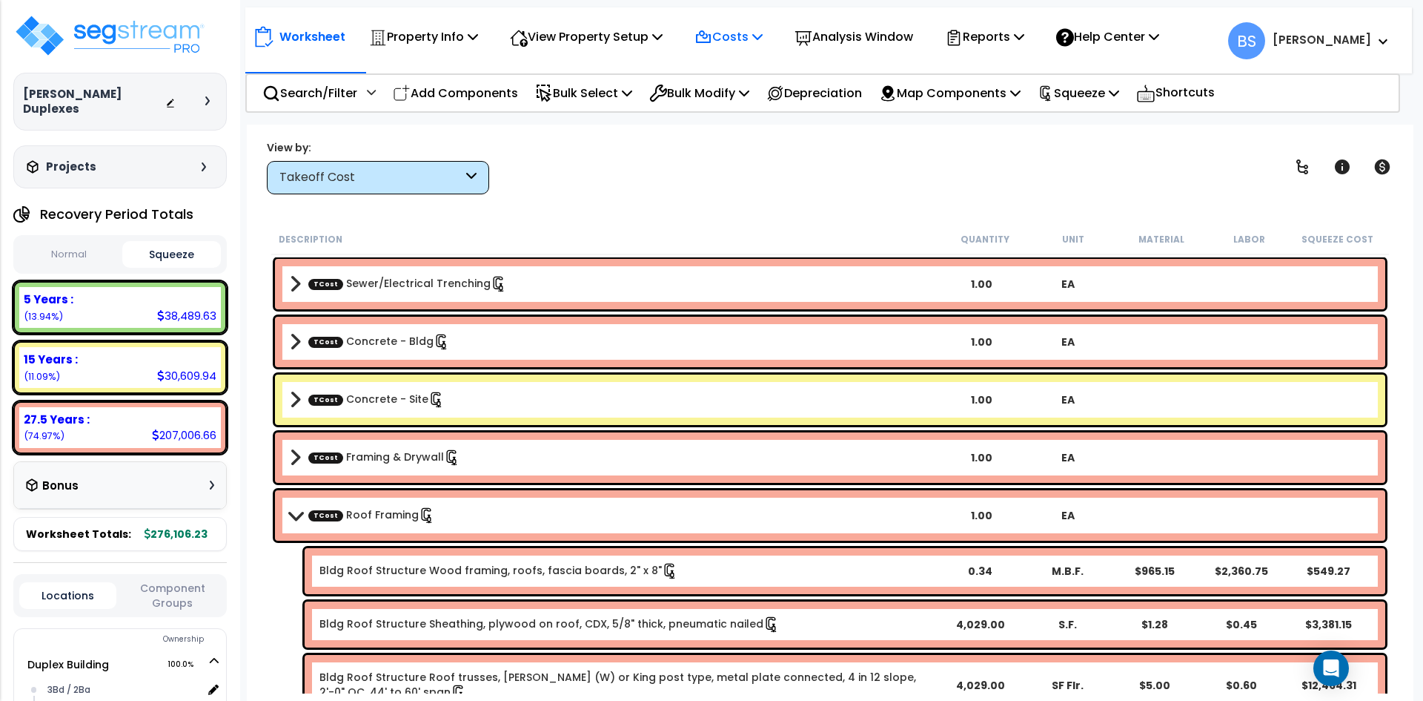
click at [763, 40] on icon at bounding box center [757, 36] width 10 height 12
click at [765, 76] on link "Indirect Costs" at bounding box center [760, 71] width 147 height 30
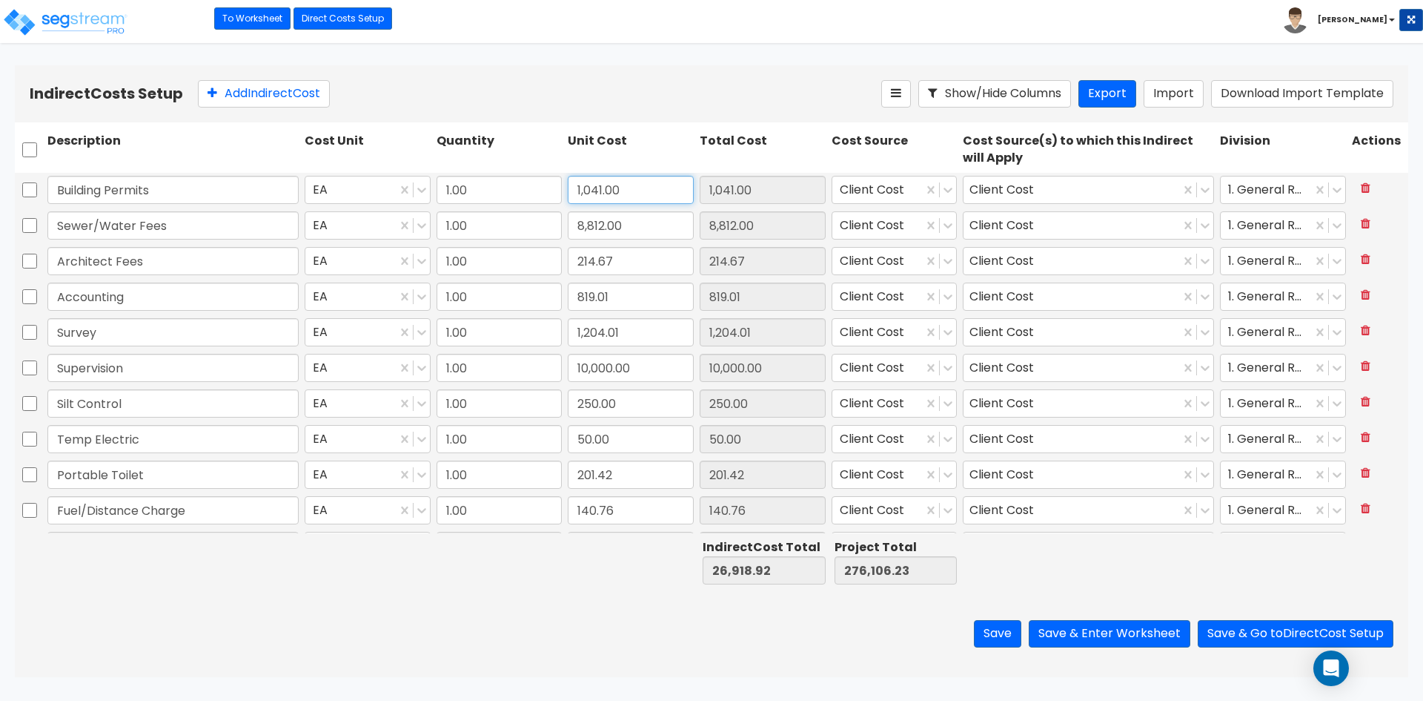
click at [668, 188] on input "1,041.00" at bounding box center [631, 190] width 126 height 28
click at [654, 258] on input "214.67" at bounding box center [631, 261] width 126 height 28
type input "180"
type input "180.00"
click at [646, 291] on input "819.01" at bounding box center [631, 296] width 126 height 28
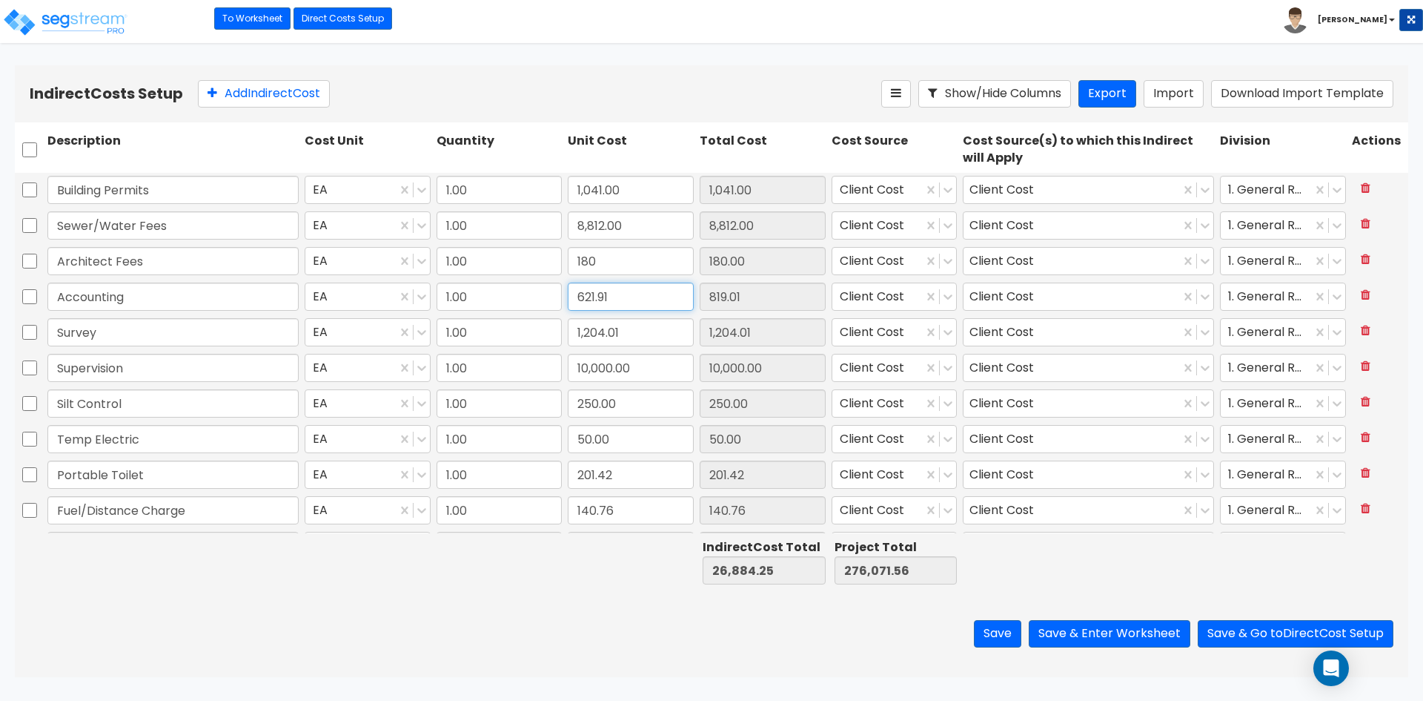
type input "621.91"
click at [641, 339] on input "1,204.01" at bounding box center [631, 332] width 126 height 28
click at [622, 444] on input "50.00" at bounding box center [631, 439] width 126 height 28
type input "106.15"
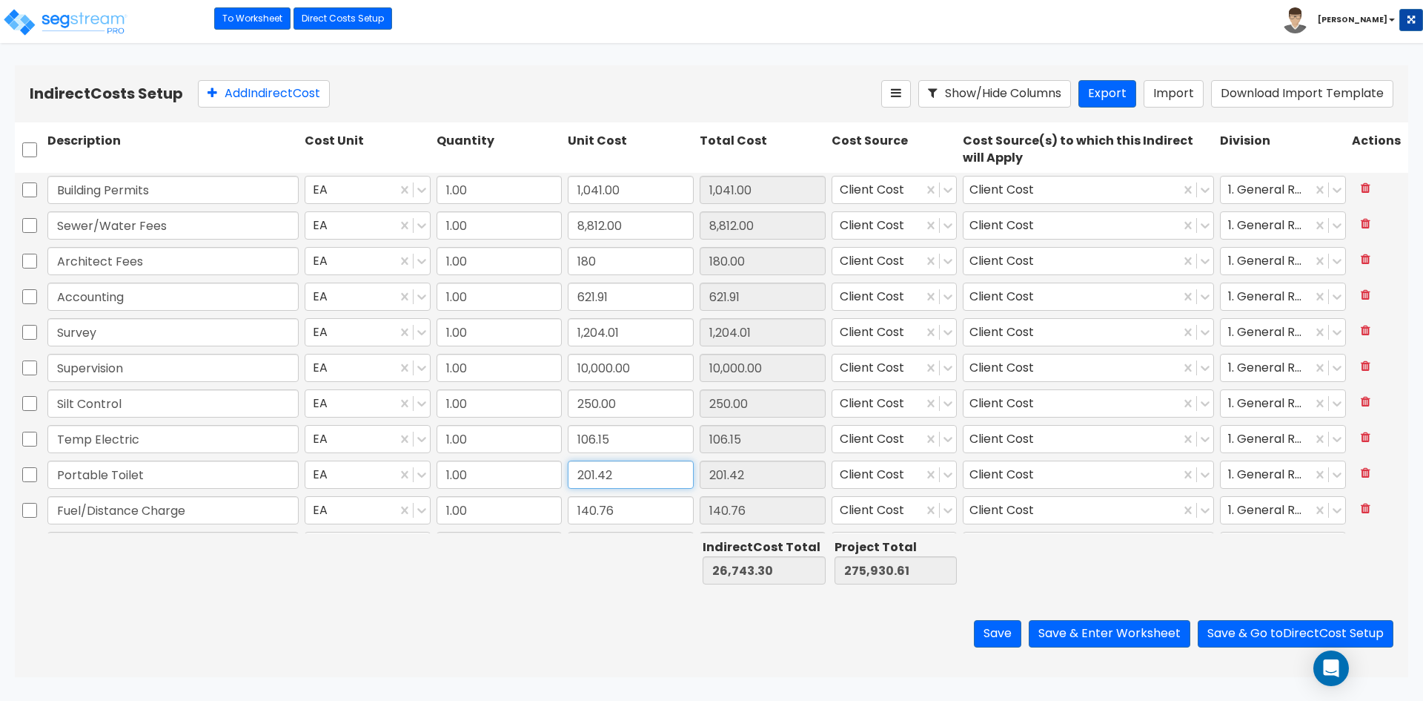
type input "106.15"
click at [627, 472] on input "201.42" at bounding box center [631, 474] width 126 height 28
type input "121.84"
click at [649, 518] on input "140.76" at bounding box center [631, 510] width 126 height 28
type input "121.84"
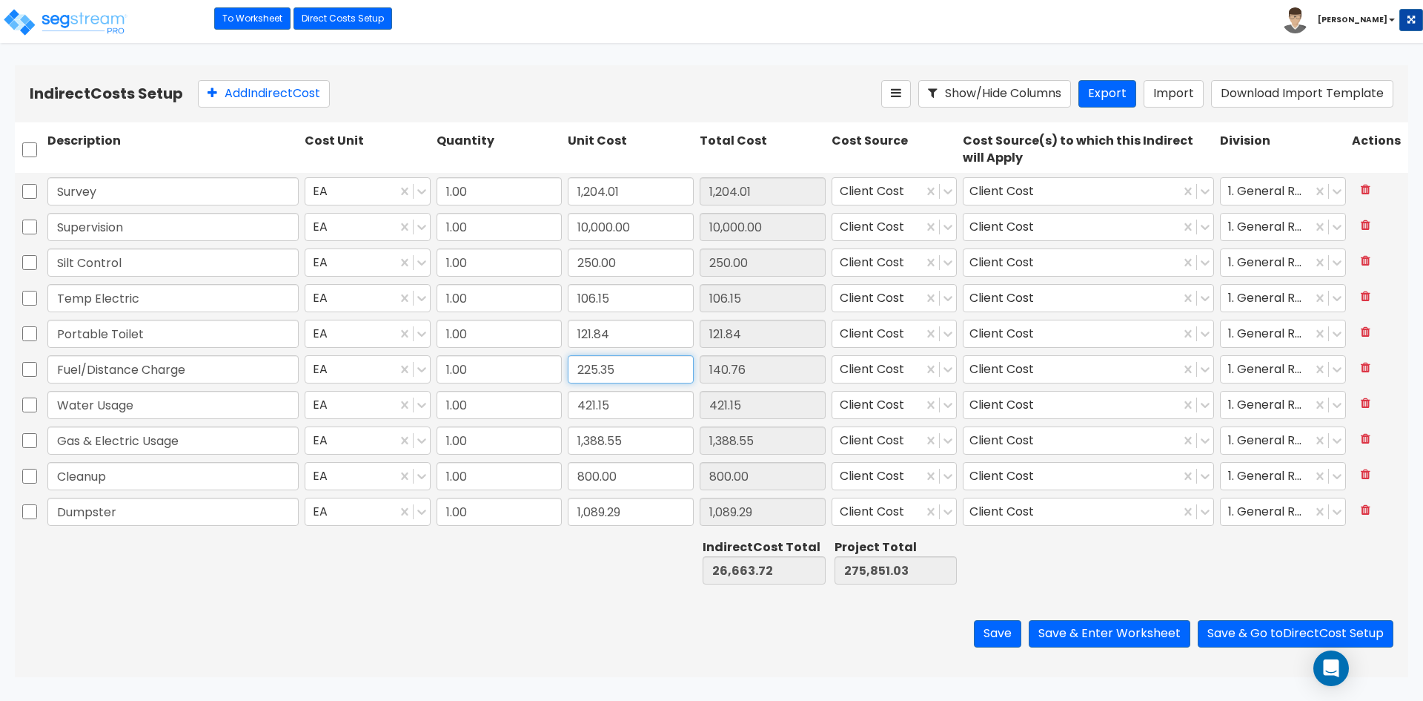
scroll to position [148, 0]
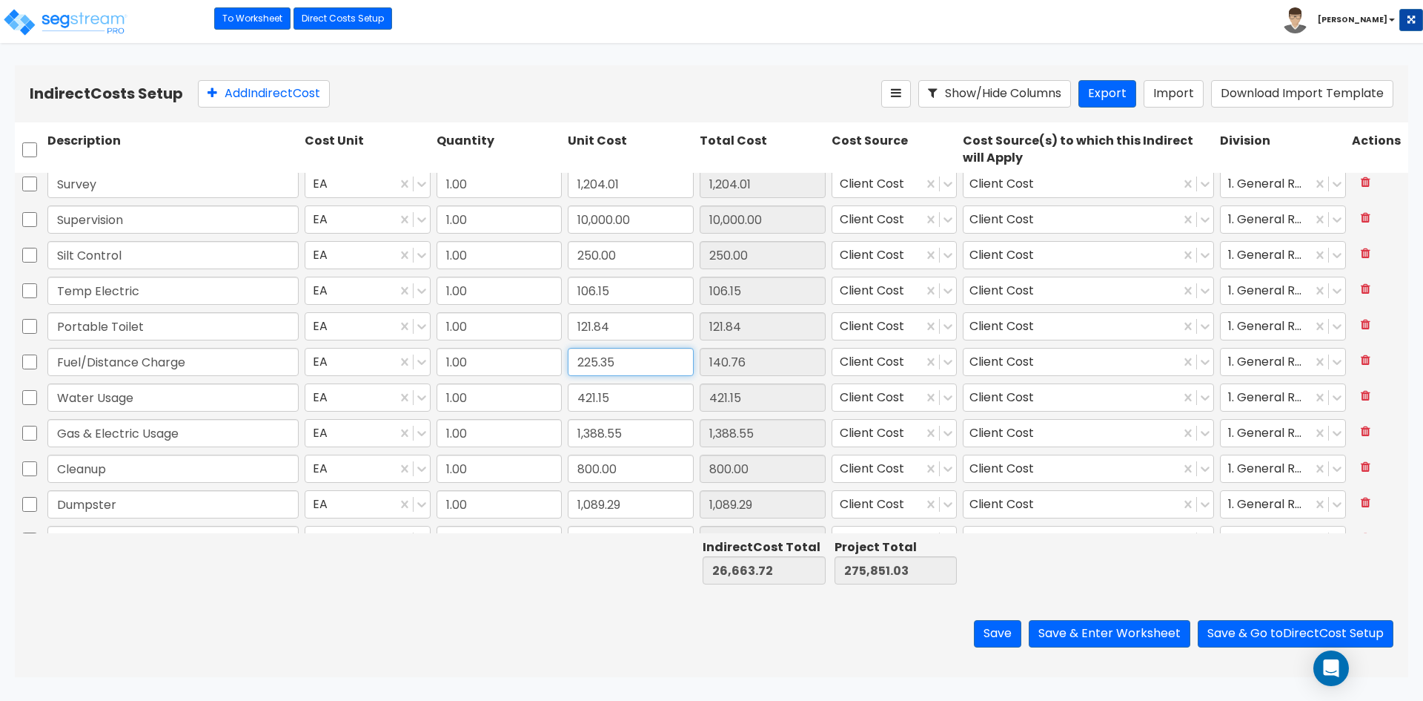
type input "225.35"
click at [650, 391] on input "421.15" at bounding box center [631, 397] width 126 height 28
type input "432.57"
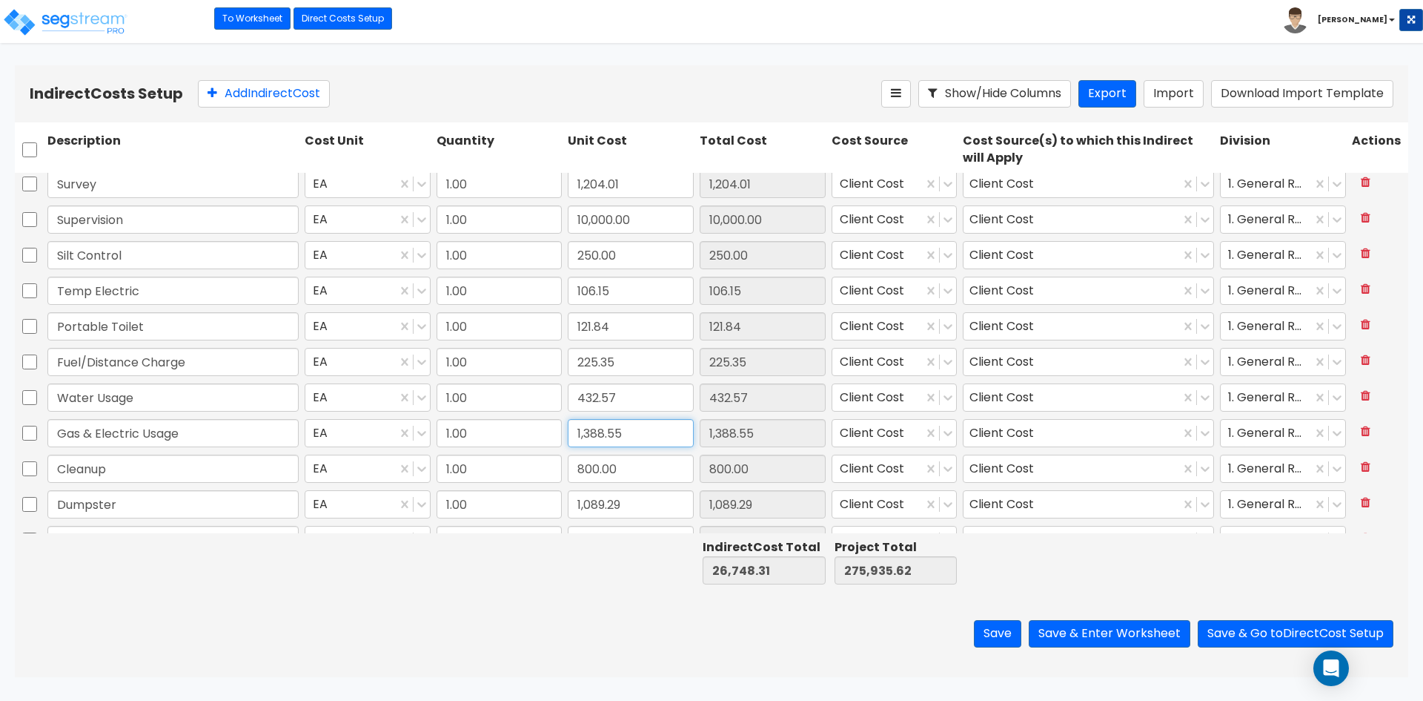
click at [644, 426] on input "1,388.55" at bounding box center [631, 433] width 126 height 28
type input "1,703.41"
click at [629, 470] on input "800.00" at bounding box center [631, 468] width 126 height 28
type input "1,703.41"
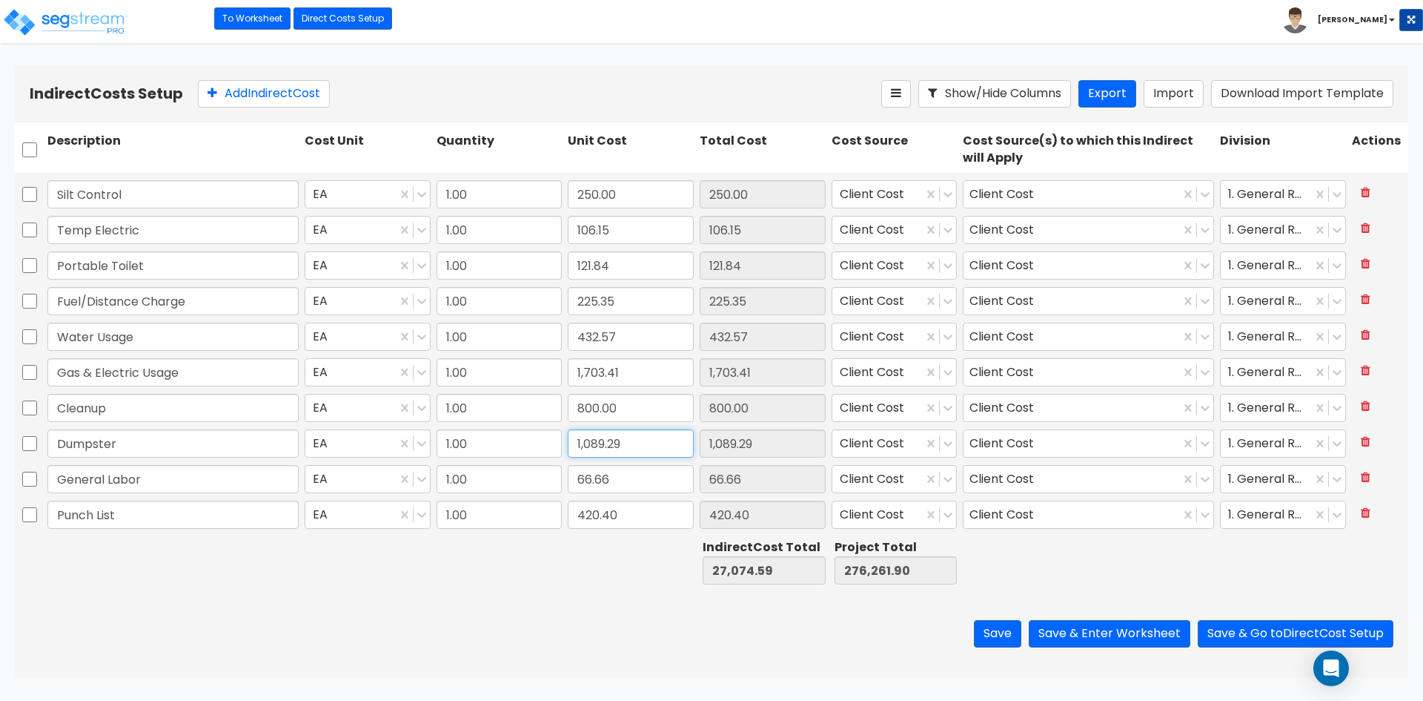
click at [652, 439] on input "1,089.29" at bounding box center [631, 443] width 126 height 28
type input "1,398.05"
click at [620, 510] on input "420.40" at bounding box center [631, 514] width 126 height 28
type input "674.33"
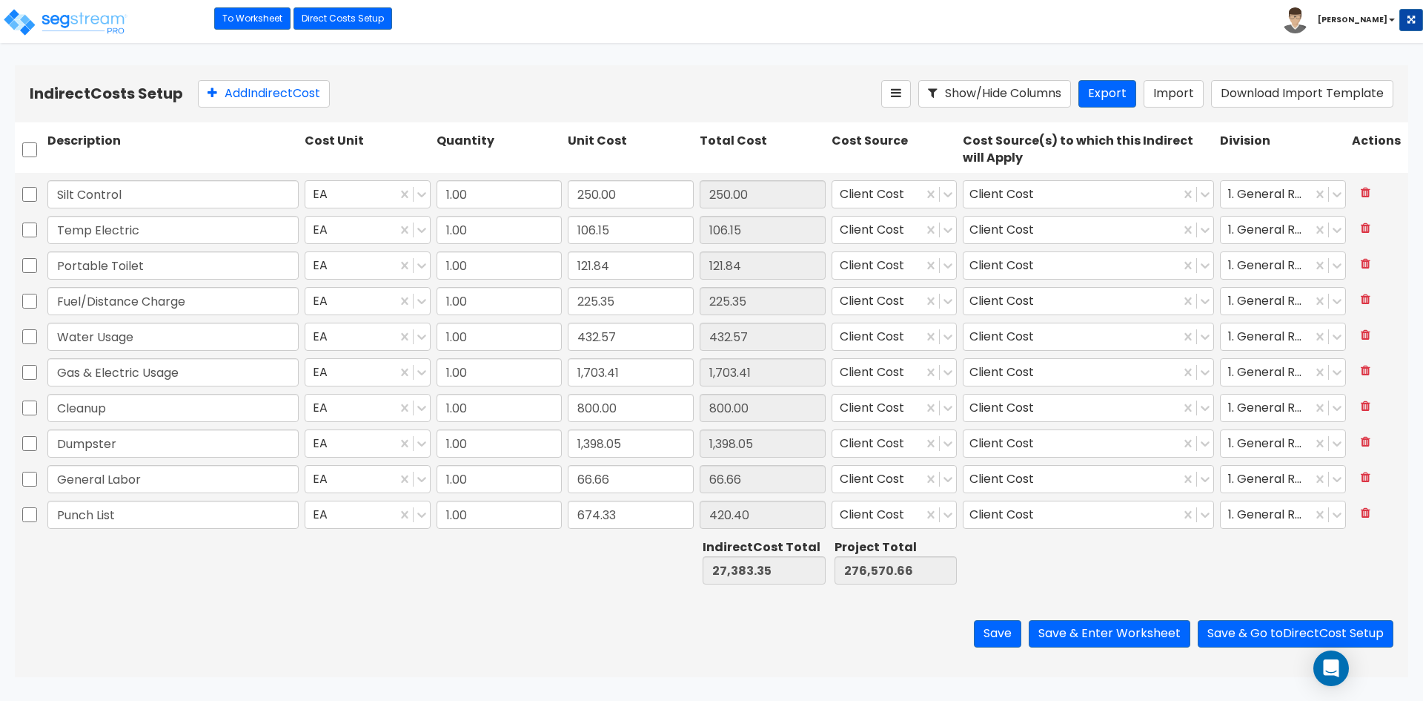
type input "674.33"
click at [564, 602] on div "Save Save & Enter Worksheet Save & Go to Direct Cost Setup" at bounding box center [712, 633] width 1394 height 87
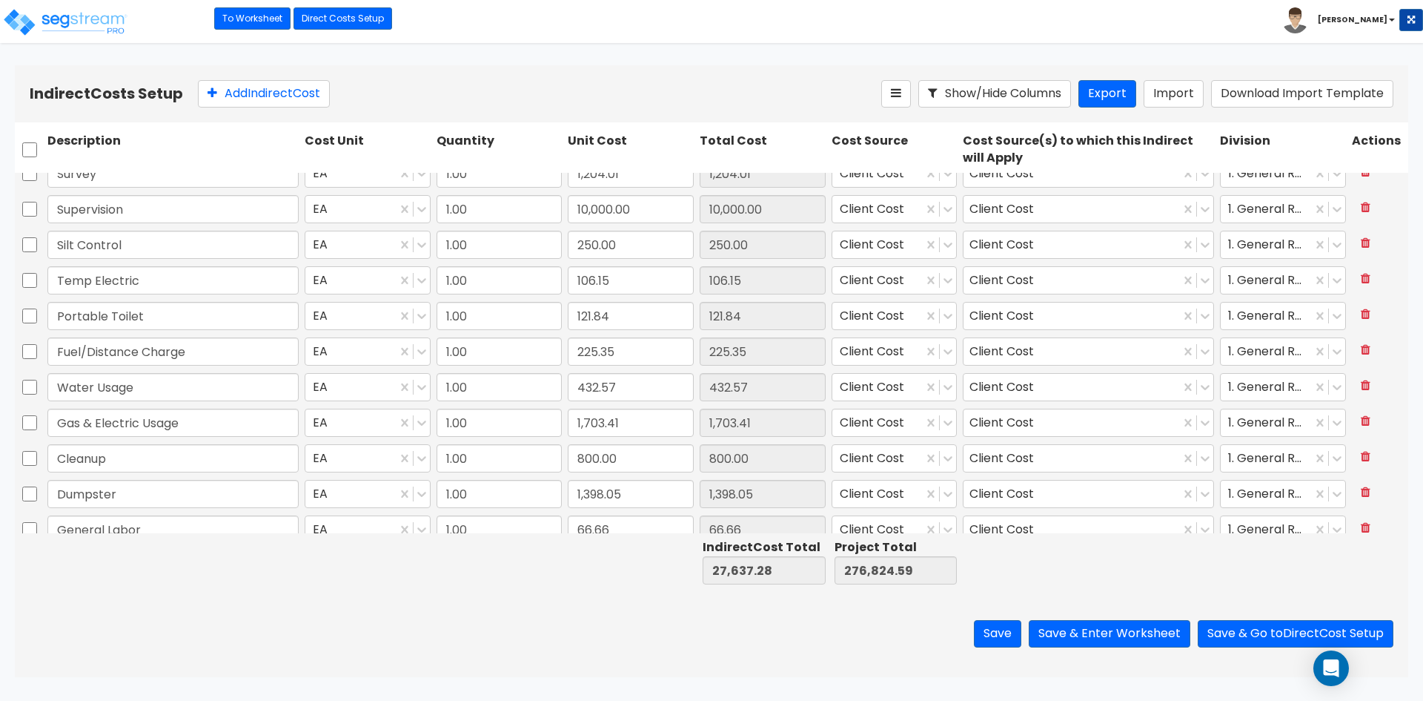
scroll to position [135, 0]
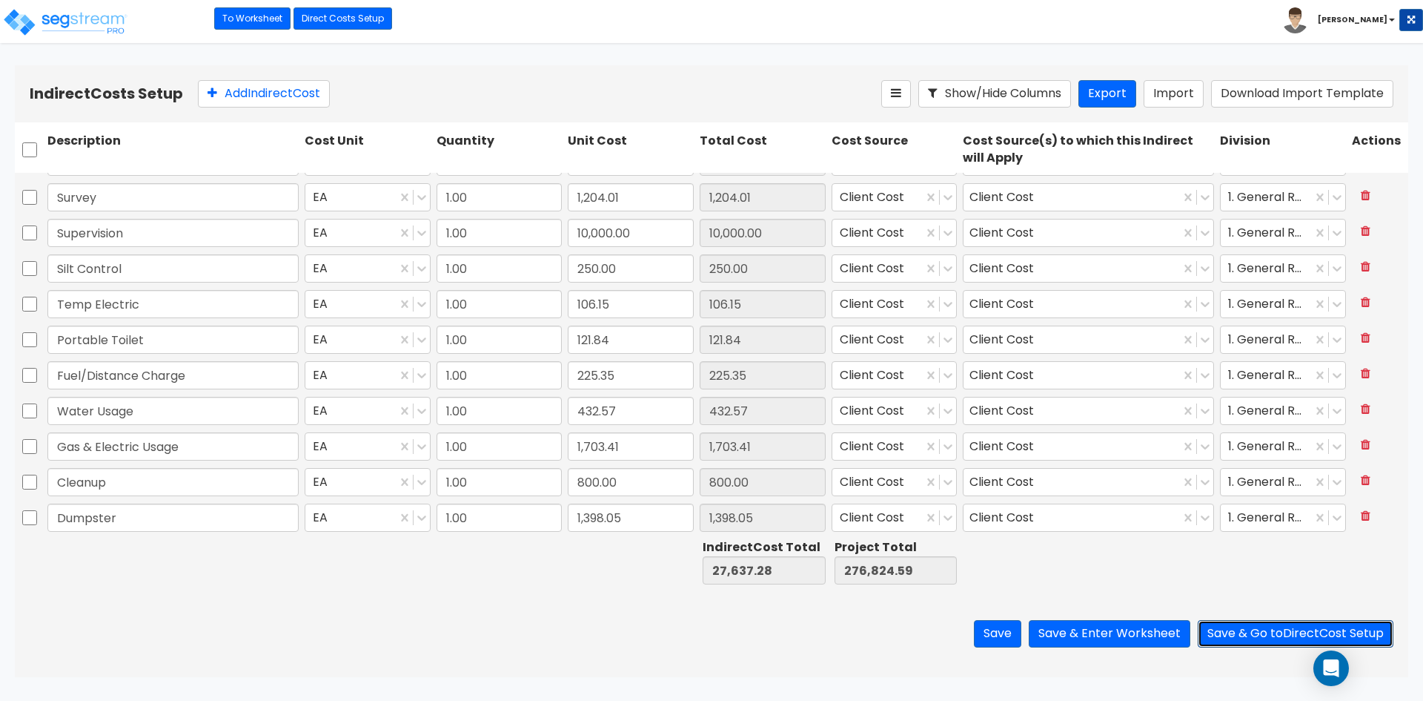
click at [1247, 639] on button "Save & Go to Direct Cost Setup" at bounding box center [1296, 633] width 196 height 27
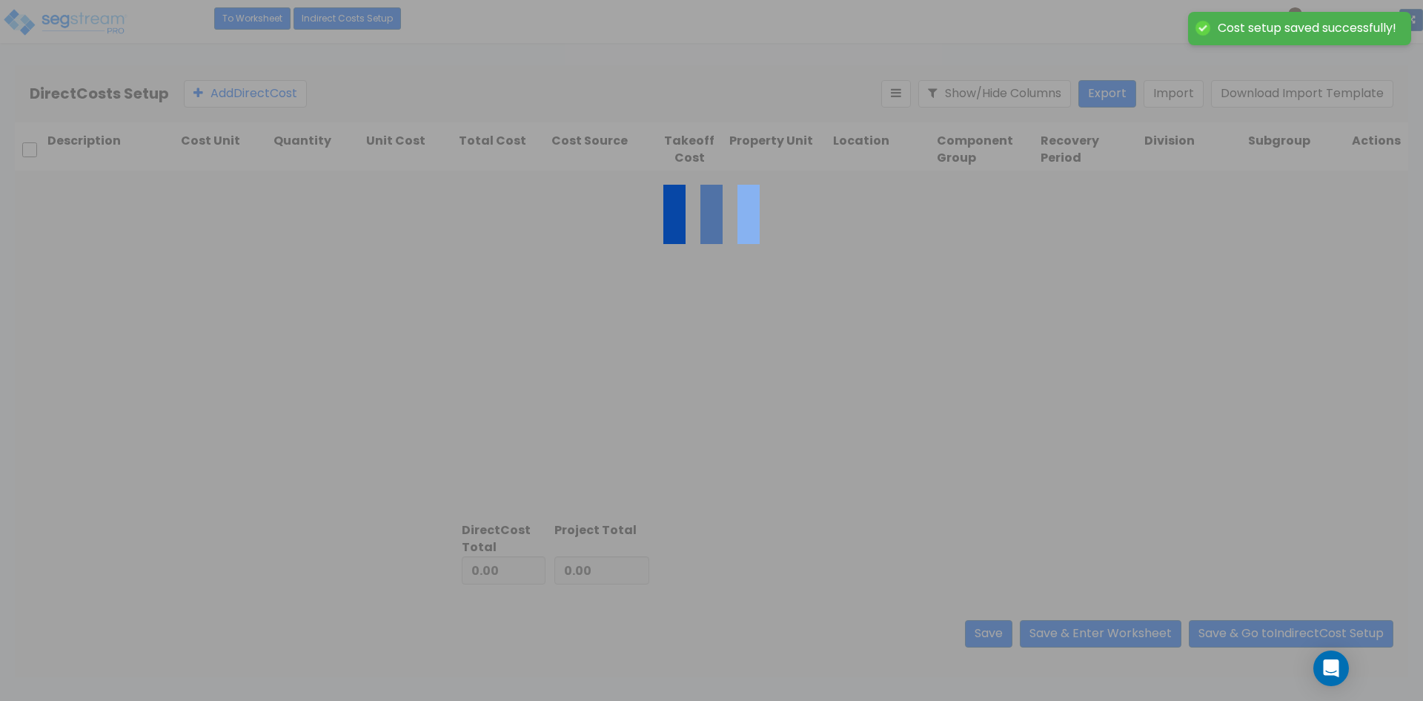
type input "27,637.28"
type input "249,187.31"
type input "276,824.59"
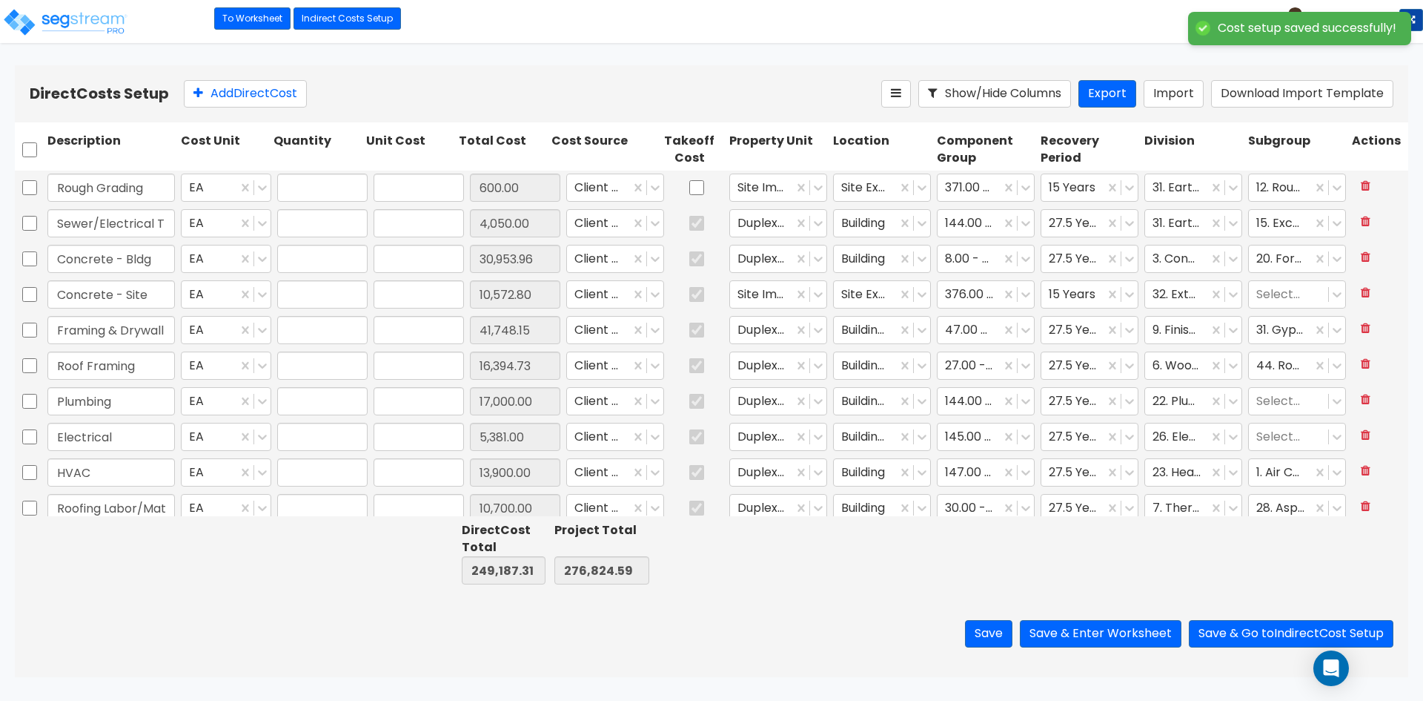
type input "1.00"
type input "600.00"
type input "1.00"
type input "4,050.00"
type input "1.00"
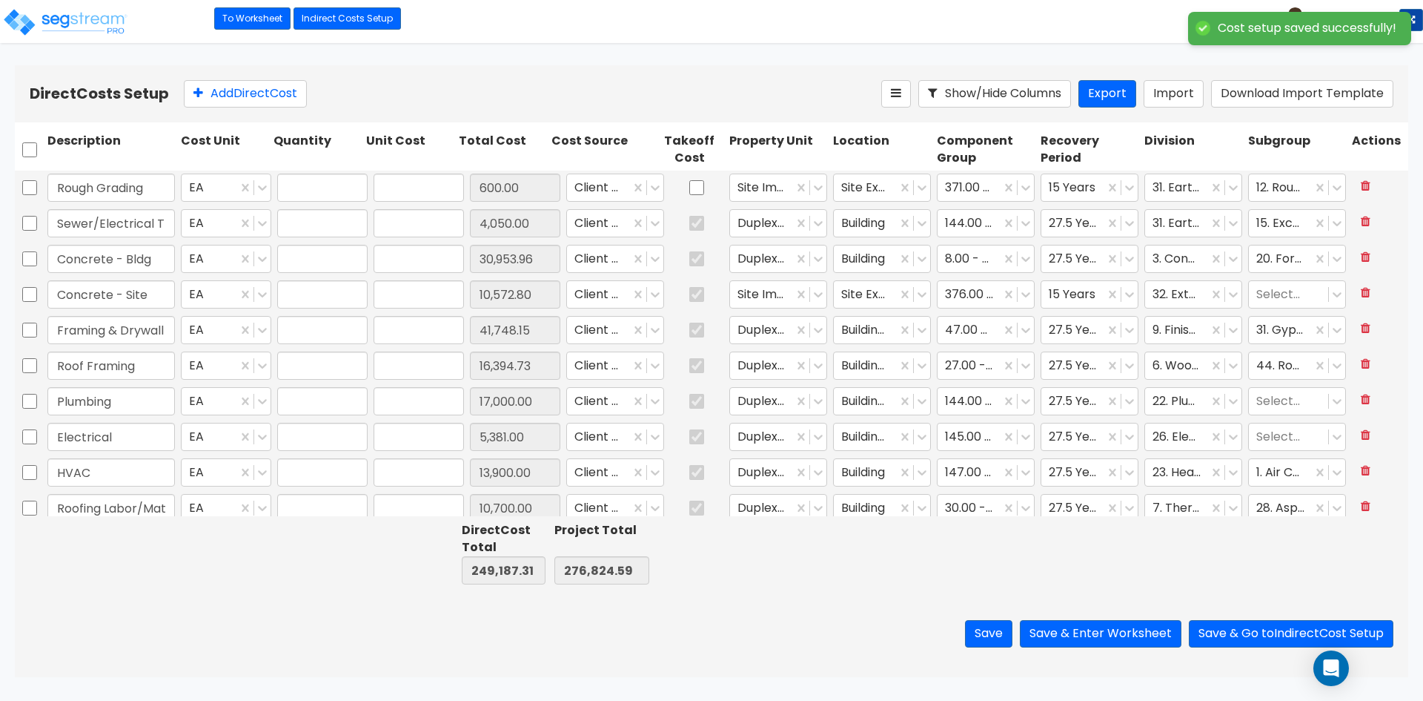
type input "30,953.96"
type input "1.00"
type input "10,572.80"
type input "1.00"
type input "41,748.15"
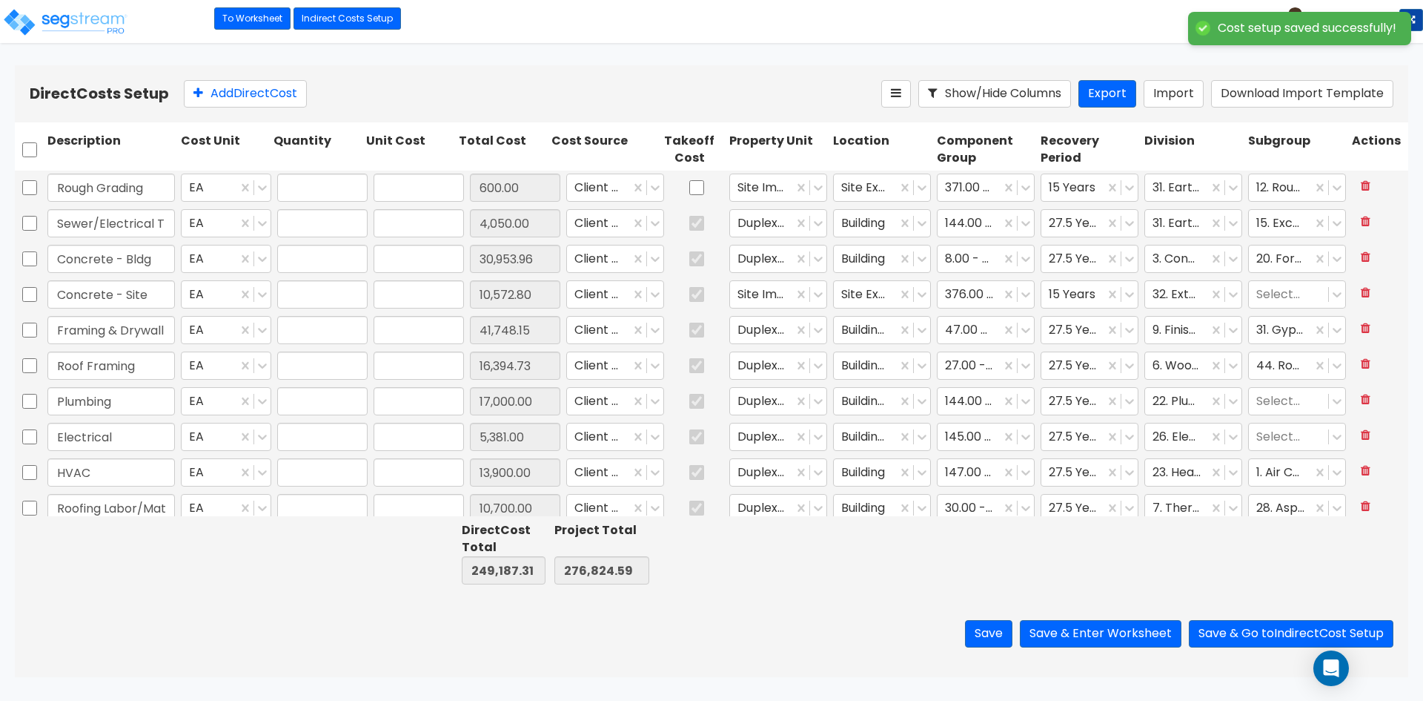
type input "1.00"
type input "16,394.73"
type input "1.00"
type input "17,000.00"
type input "1.00"
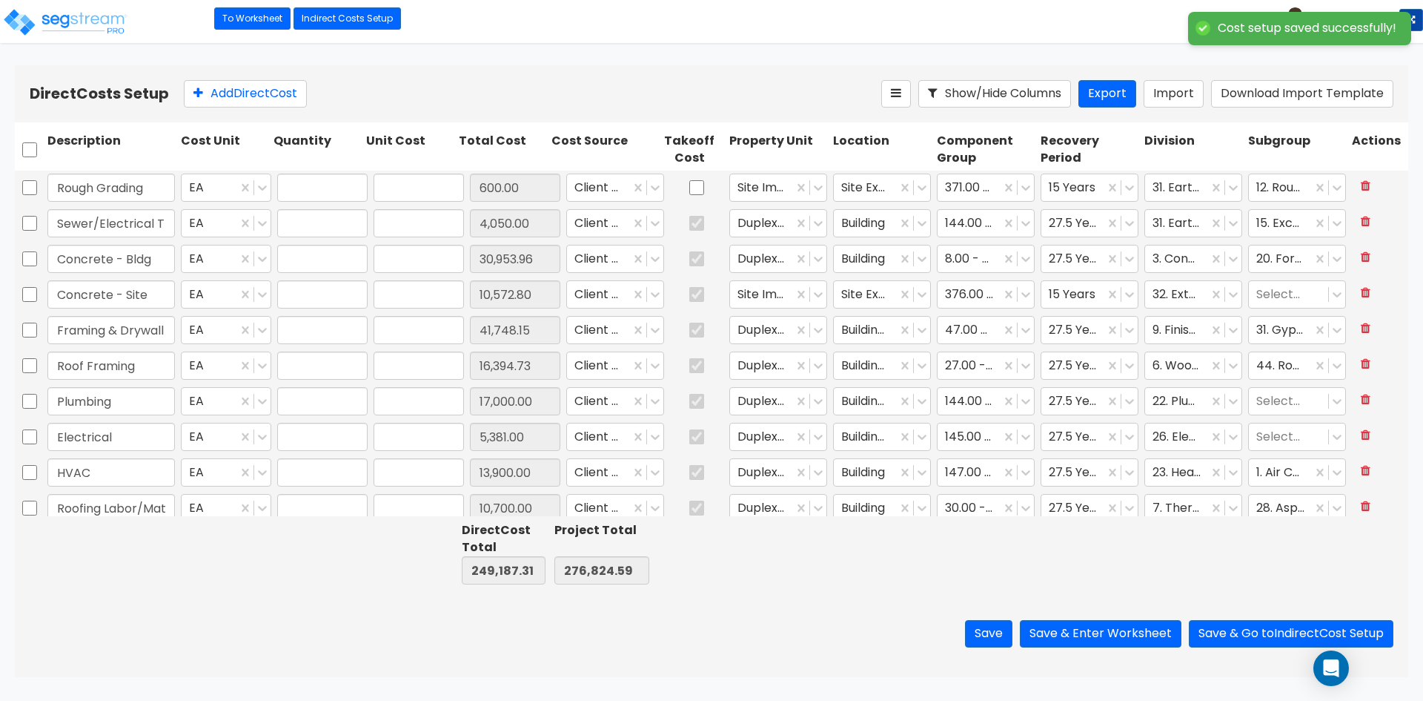
type input "5,381.00"
type input "1.00"
type input "13,900.00"
type input "1.00"
type input "10,700.00"
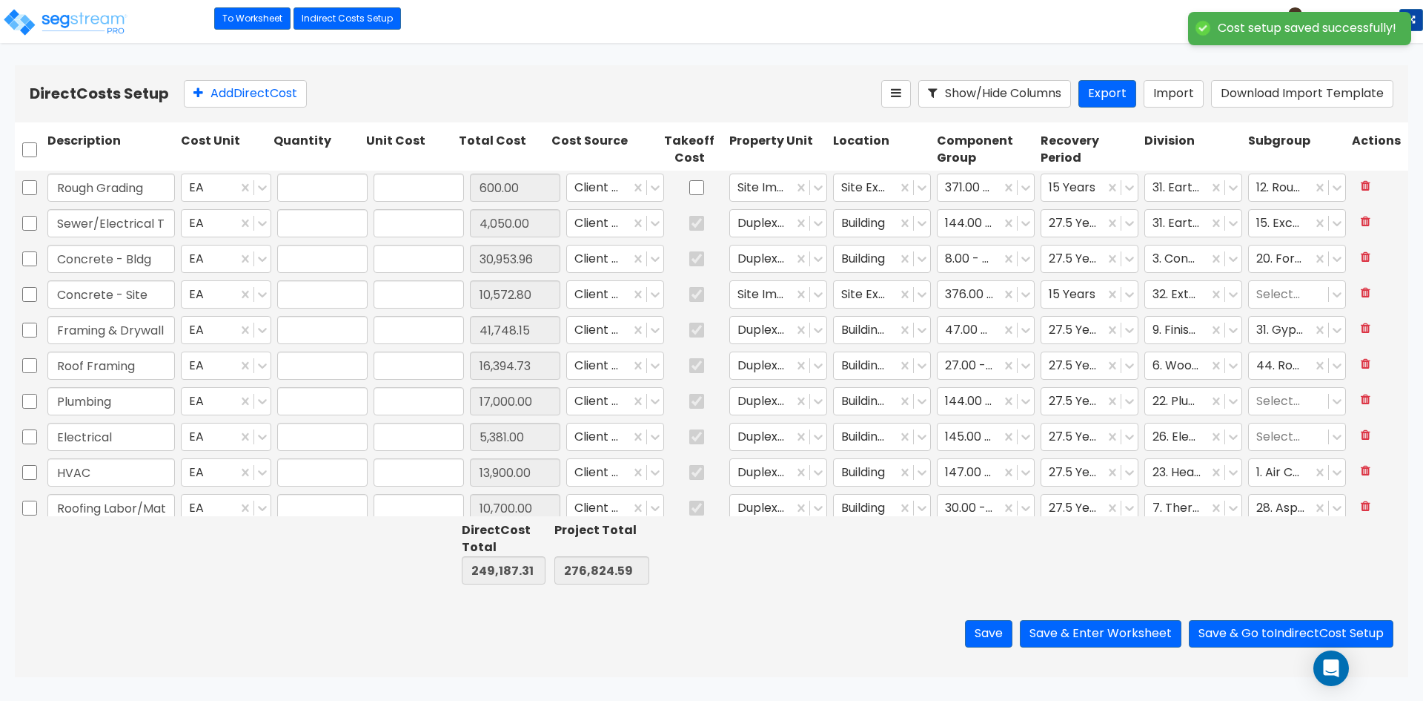
type input "1.00"
type input "2,947.68"
type input "1.00"
type input "3,226.78"
type input "1.00"
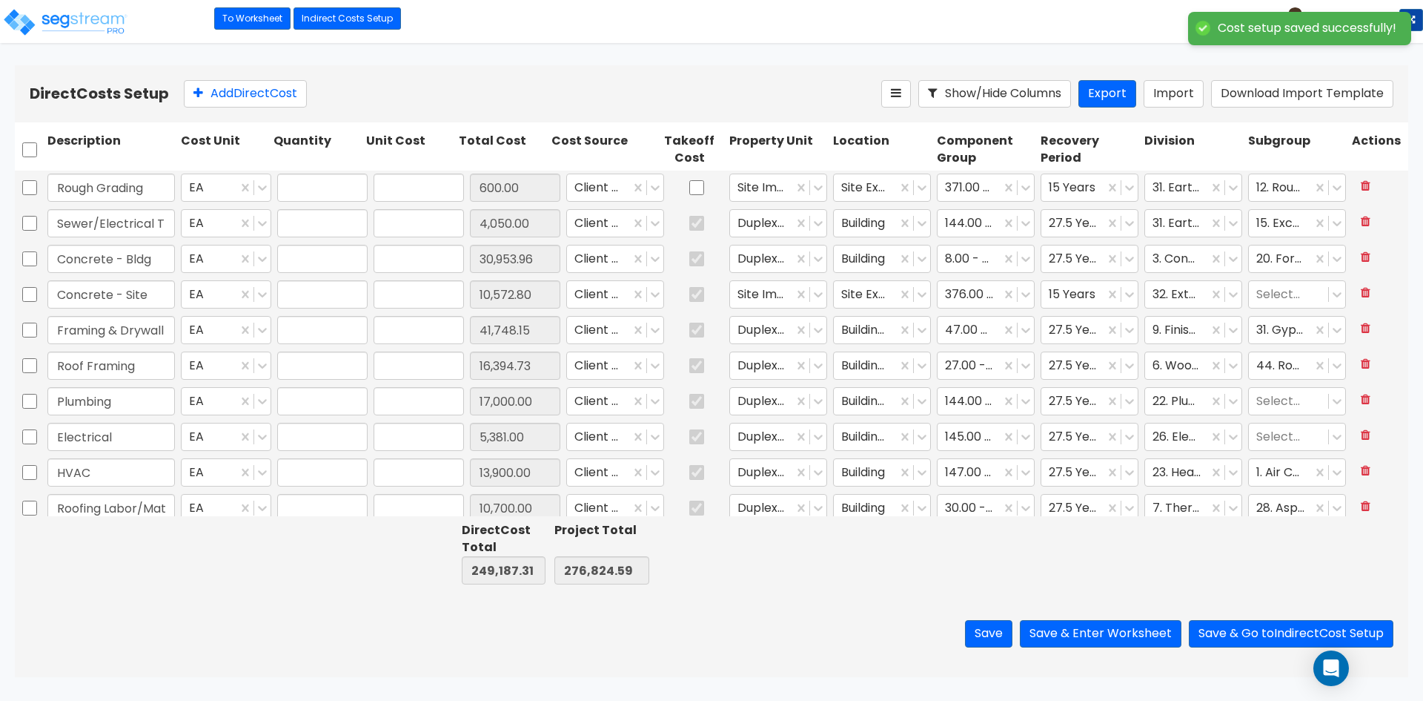
type input "3,747.46"
type input "1.00"
type input "3,397.26"
type input "1.00"
type input "3,750.00"
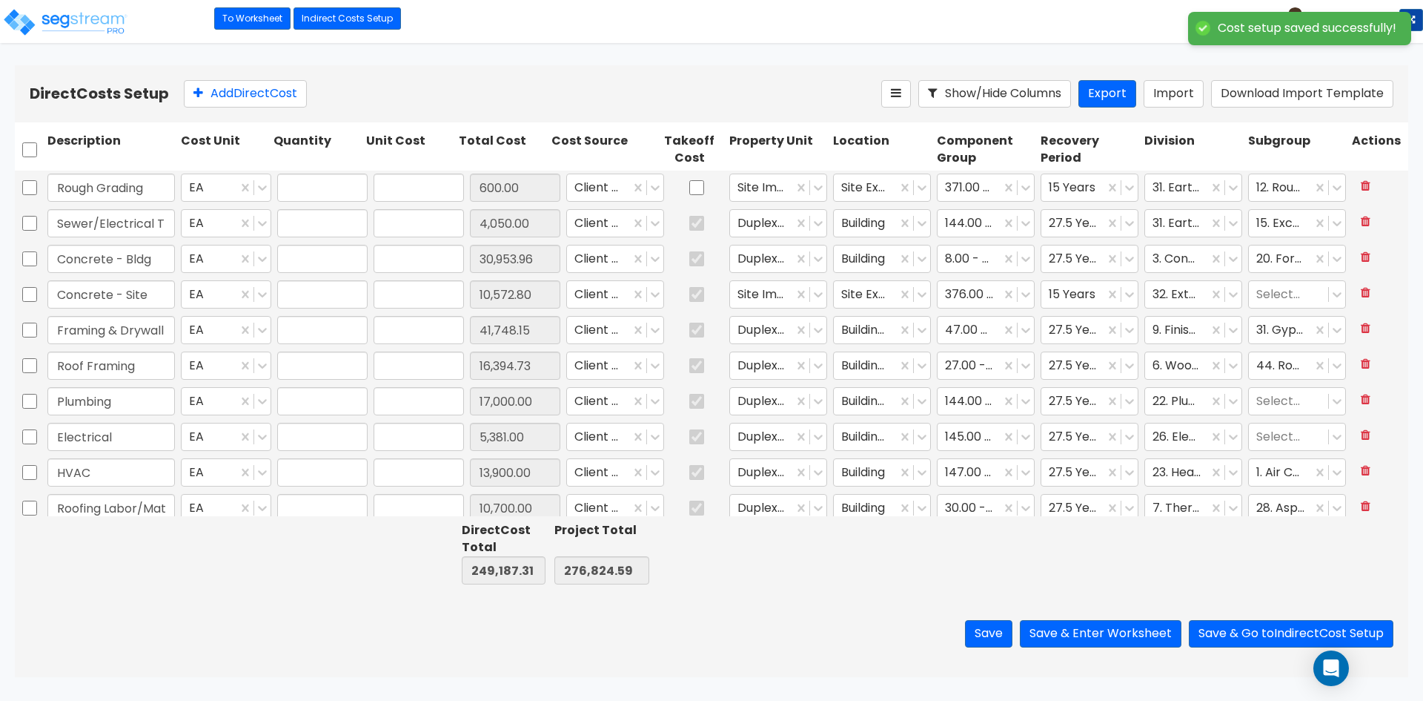
type input "1.00"
type input "11,323.49"
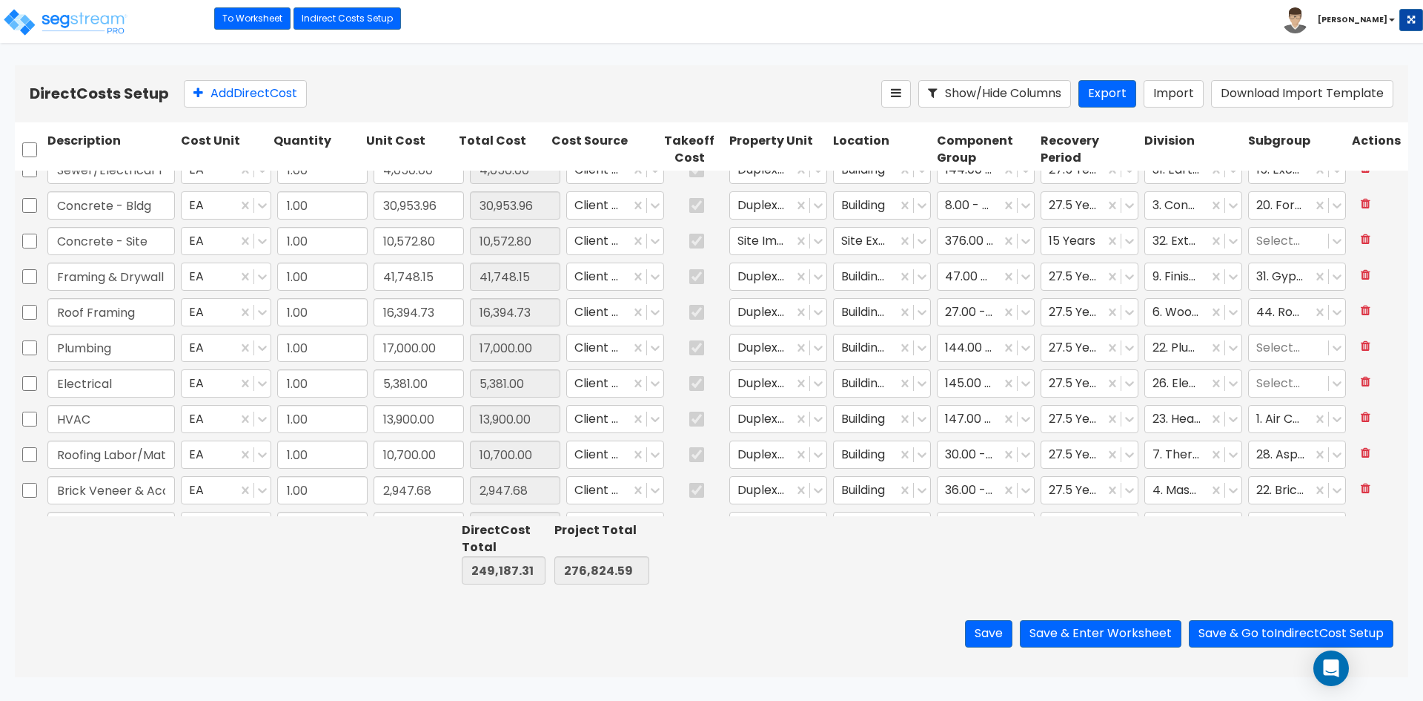
type input "1.00"
type input "4,060.41"
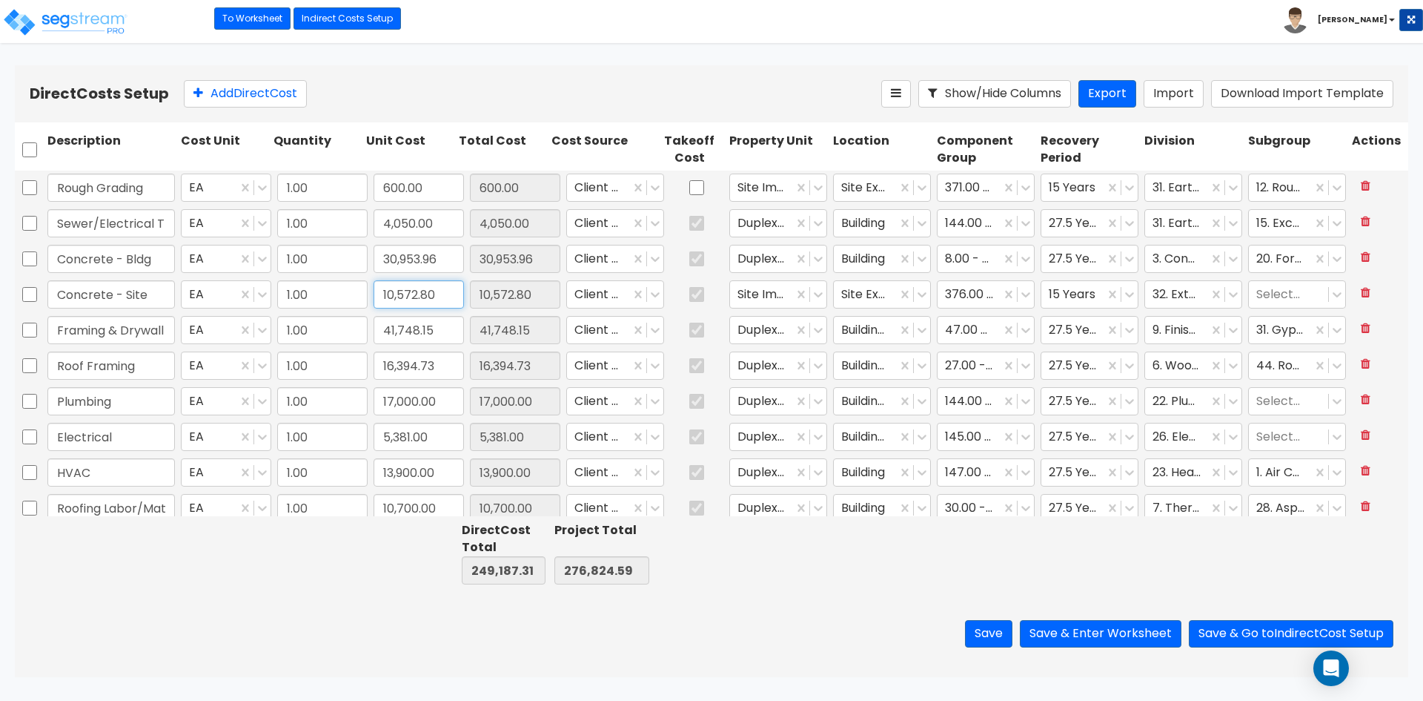
click at [448, 293] on input "10,572.80" at bounding box center [419, 294] width 90 height 28
type input "9,008"
type input "247,622.51"
type input "275,259.79"
type input "9,008.00"
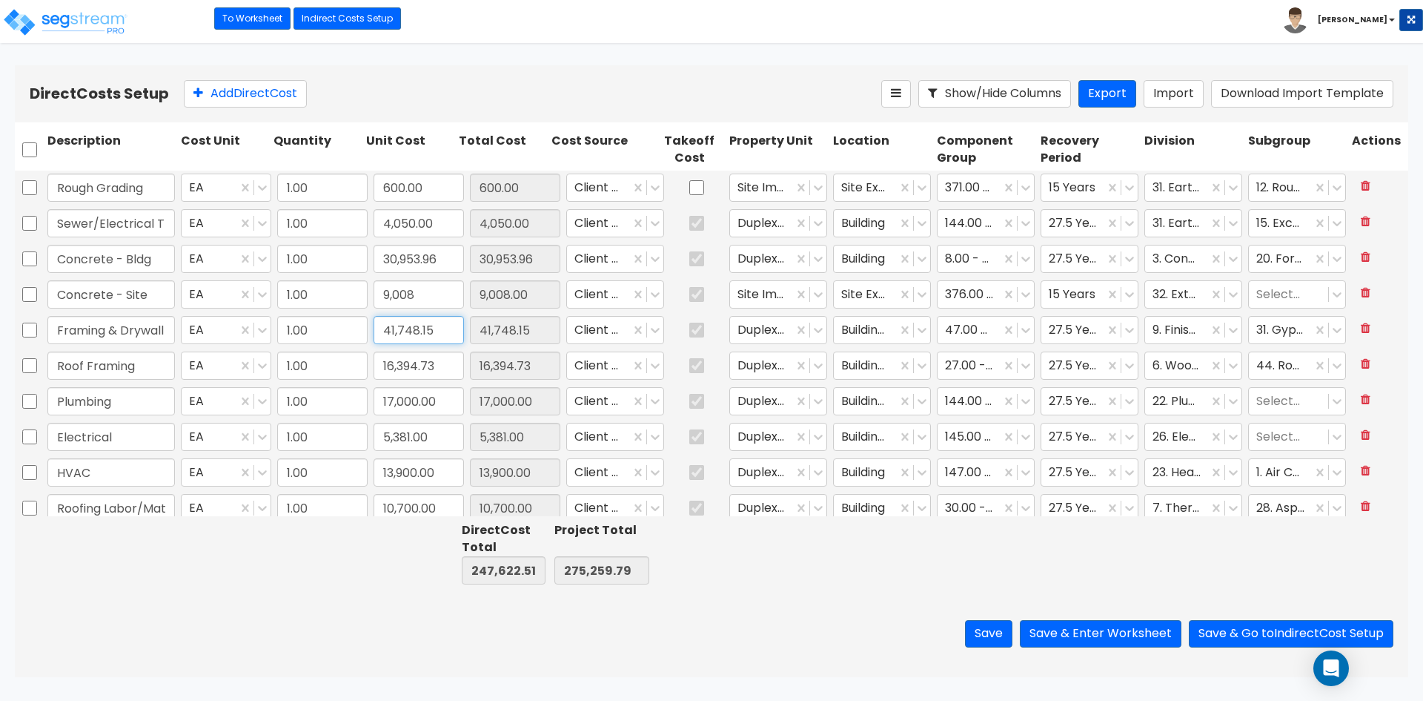
click at [446, 330] on input "41,748.15" at bounding box center [419, 330] width 90 height 28
paste input "38,771.71"
type input "38,771.71"
type input "244,646.07"
type input "272,283.35"
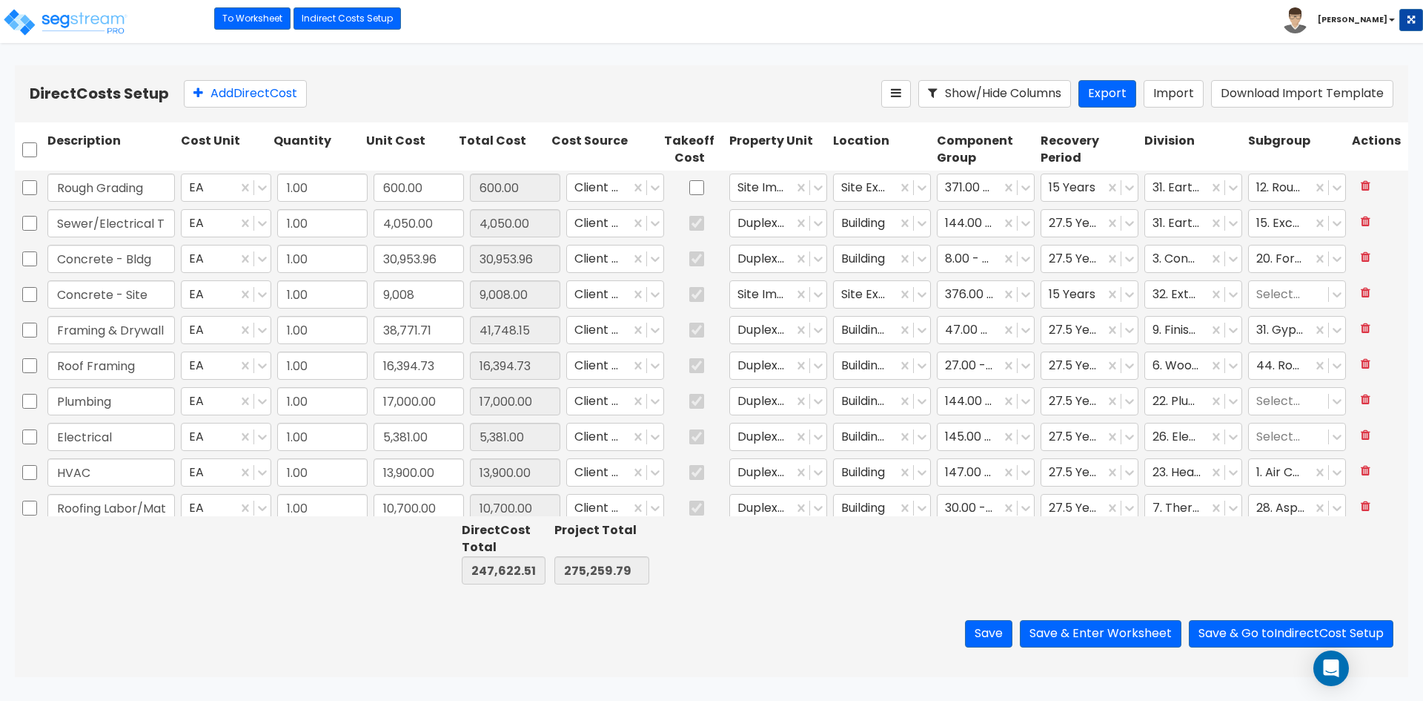
type input "38,771.71"
drag, startPoint x: 443, startPoint y: 365, endPoint x: 477, endPoint y: 359, distance: 34.6
click at [443, 365] on input "16,394.73" at bounding box center [419, 365] width 90 height 28
paste input "402.6"
type input "16,402.63"
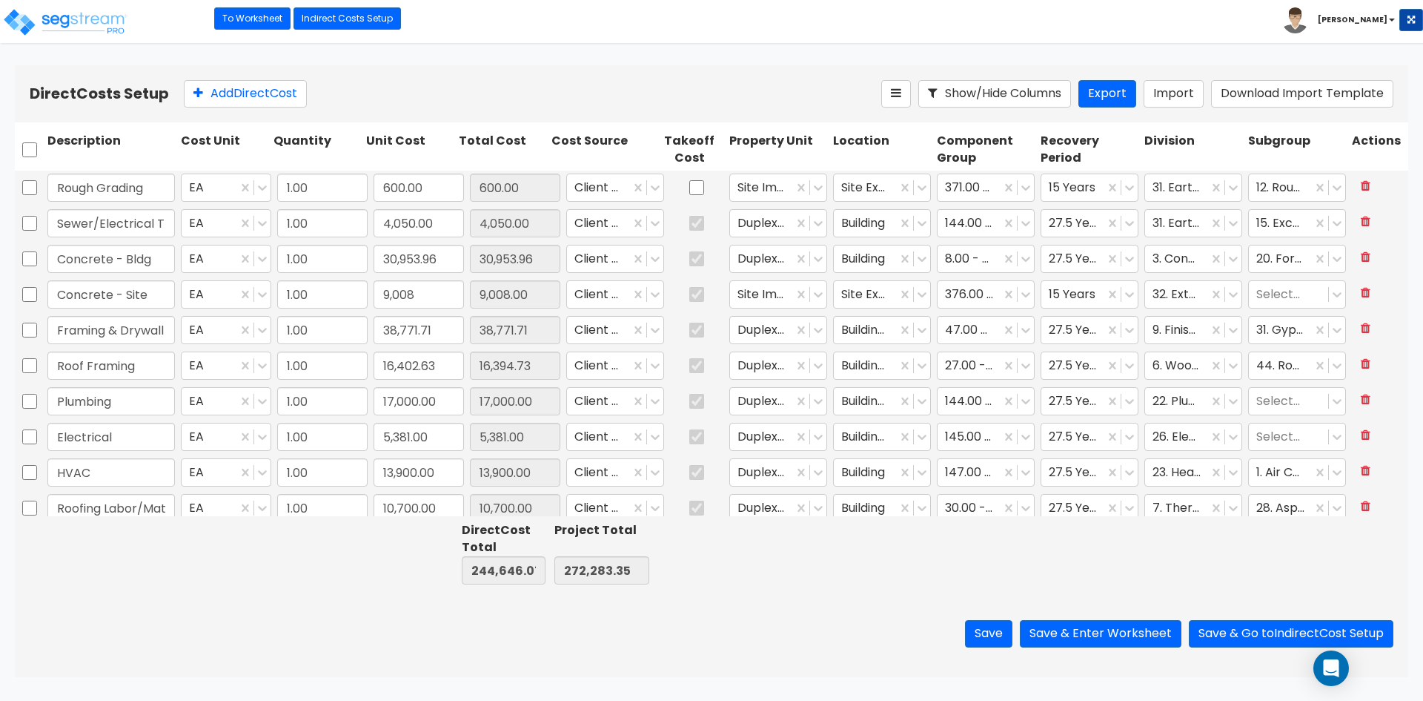
type input "244,653.97"
type input "272,291.25"
type input "16,402.63"
click at [417, 404] on input "17,000.00" at bounding box center [419, 401] width 90 height 28
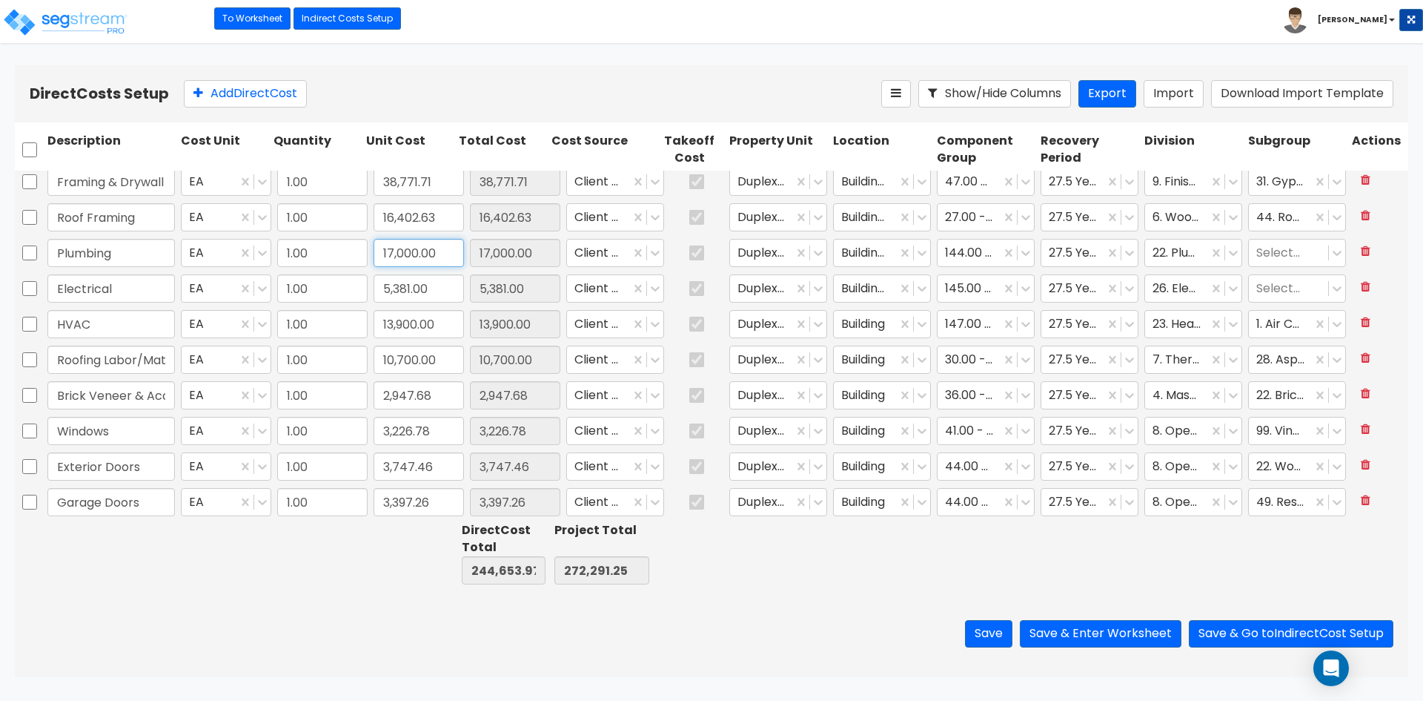
scroll to position [222, 0]
type input "1.00"
type input "38,771.71"
click at [437, 212] on input "5,381.00" at bounding box center [419, 214] width 90 height 28
click at [411, 213] on input "text" at bounding box center [419, 214] width 90 height 28
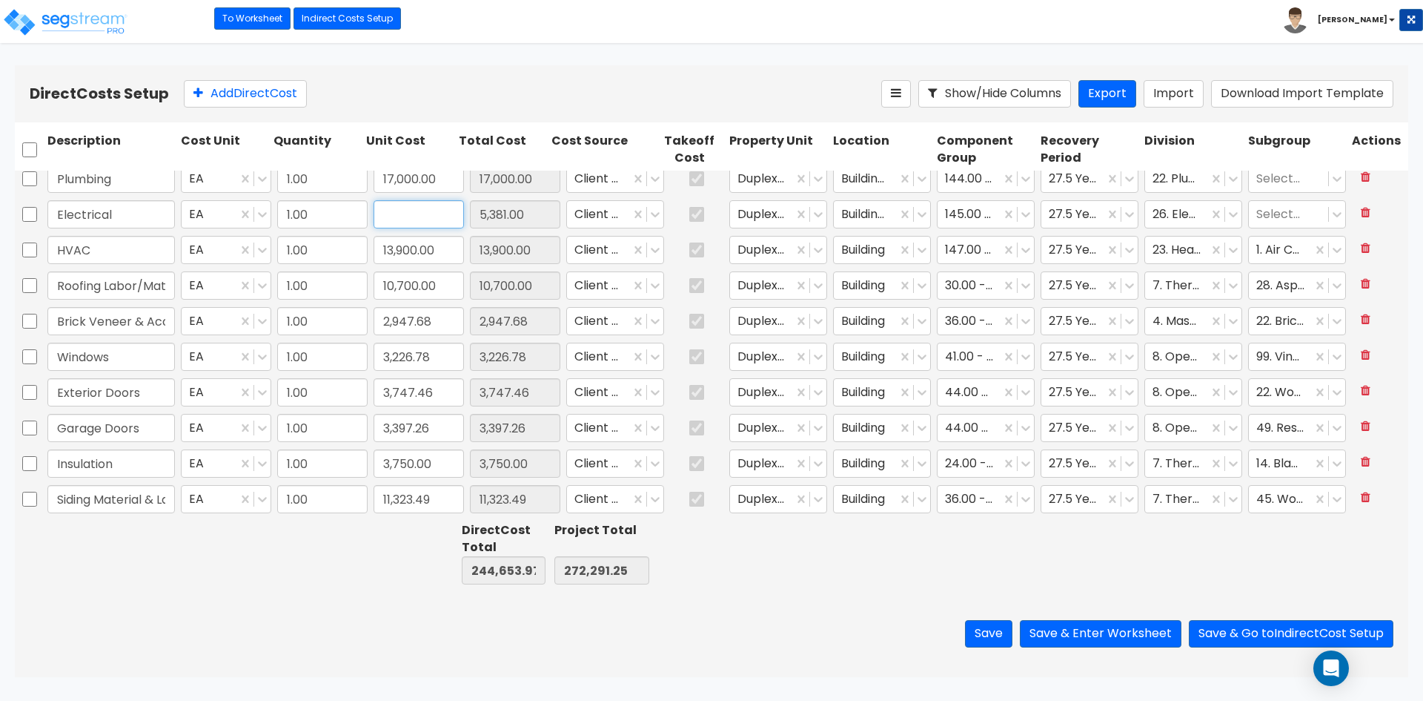
paste input "21,522.20"
type input "21,522.20"
type input "260,795.17"
type input "288,432.45"
type input "21,522.20"
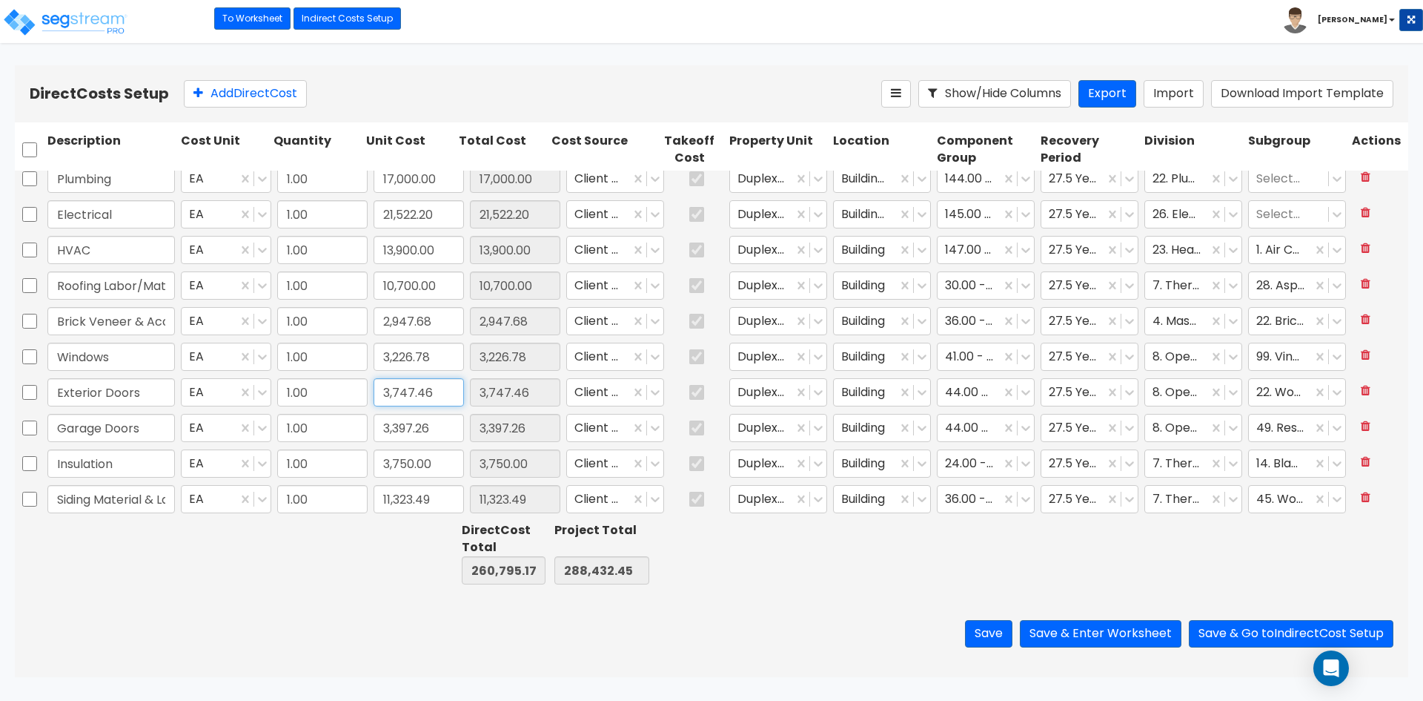
click at [443, 400] on input "3,747.46" at bounding box center [419, 392] width 90 height 28
type input "2,811.70"
type input "259,859.41"
type input "287,496.69"
type input "2,811.70"
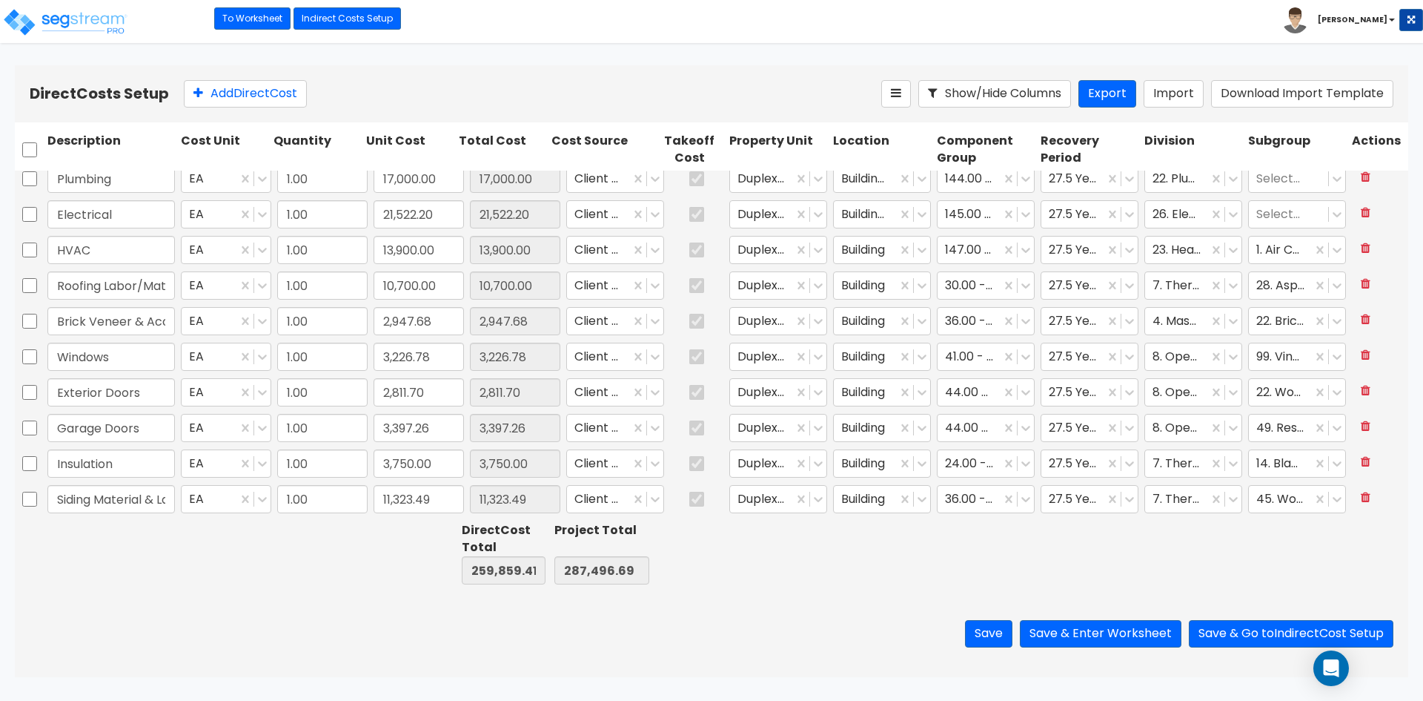
scroll to position [297, 0]
click at [442, 420] on input "11,323.49" at bounding box center [419, 425] width 90 height 28
paste input "0,742.33"
type input "10,742.33"
type input "259,278.25"
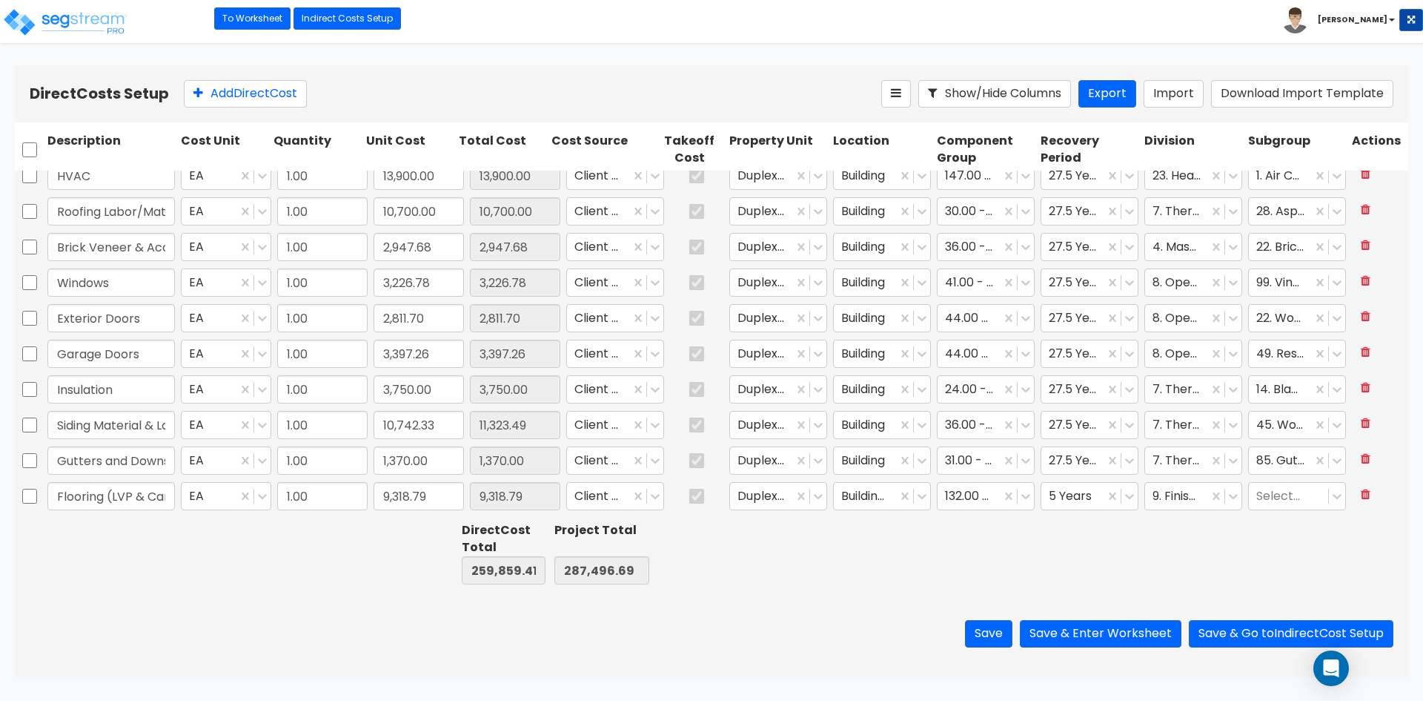
type input "286,915.53"
type input "10,742.33"
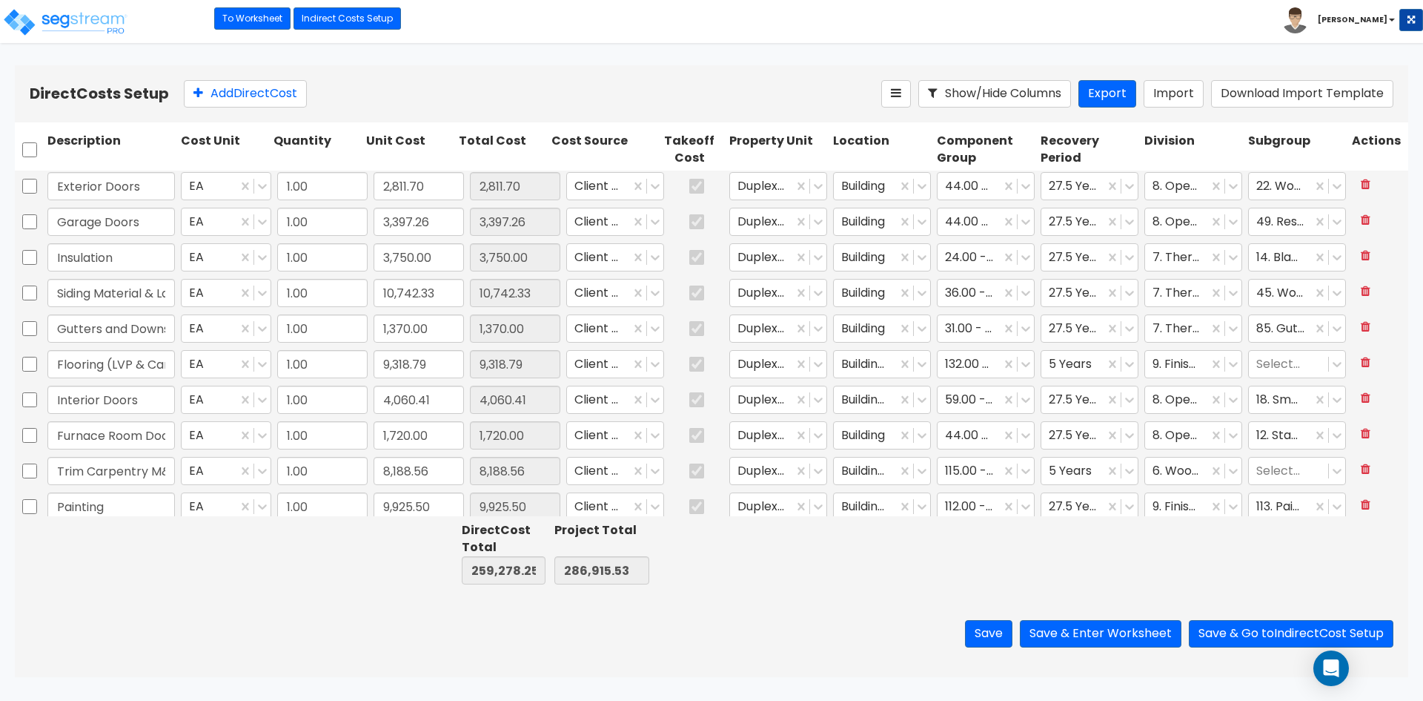
scroll to position [445, 0]
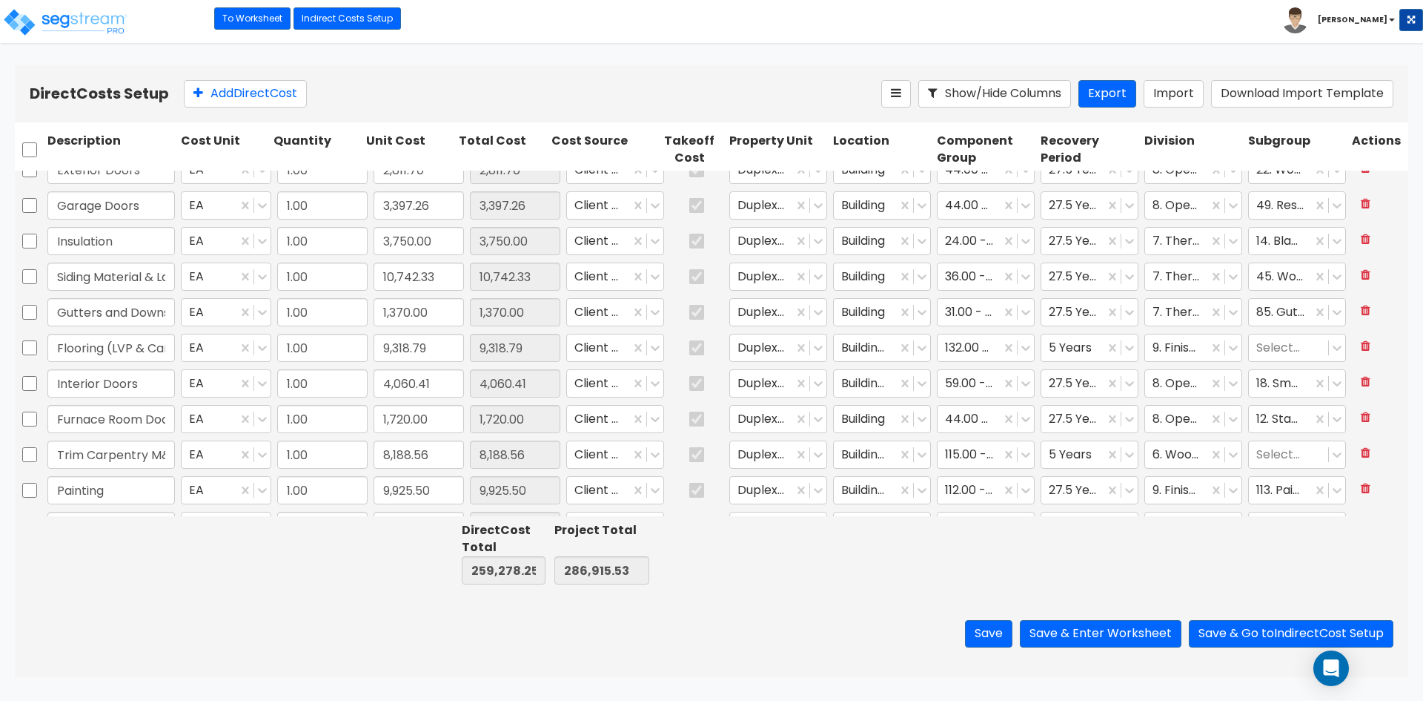
type input "1.00"
type input "2,947.68"
click at [443, 385] on input "4,060.41" at bounding box center [419, 383] width 90 height 28
paste input "2,075.78"
type input "2,075.78"
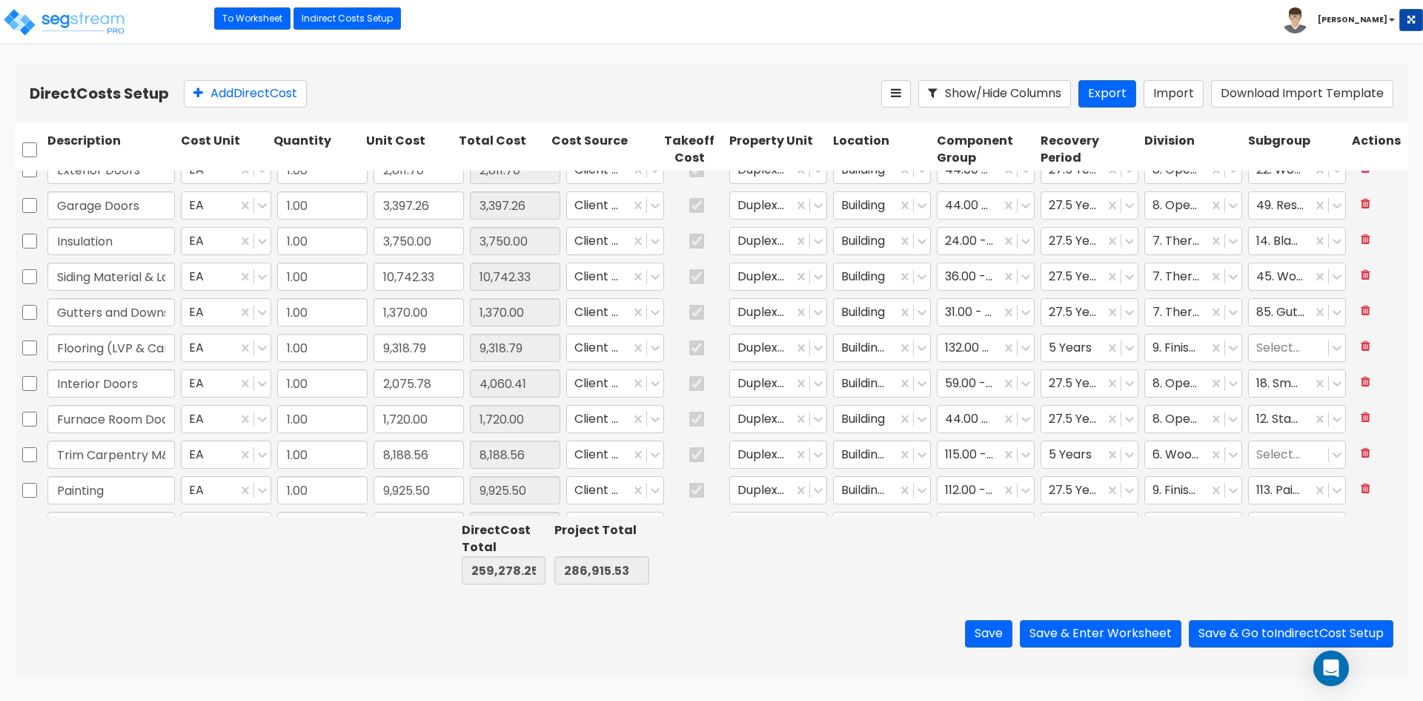
type input "257,293.62"
type input "284,930.90"
type input "2,075.78"
click at [446, 420] on input "1,720.00" at bounding box center [419, 419] width 90 height 28
type input "0"
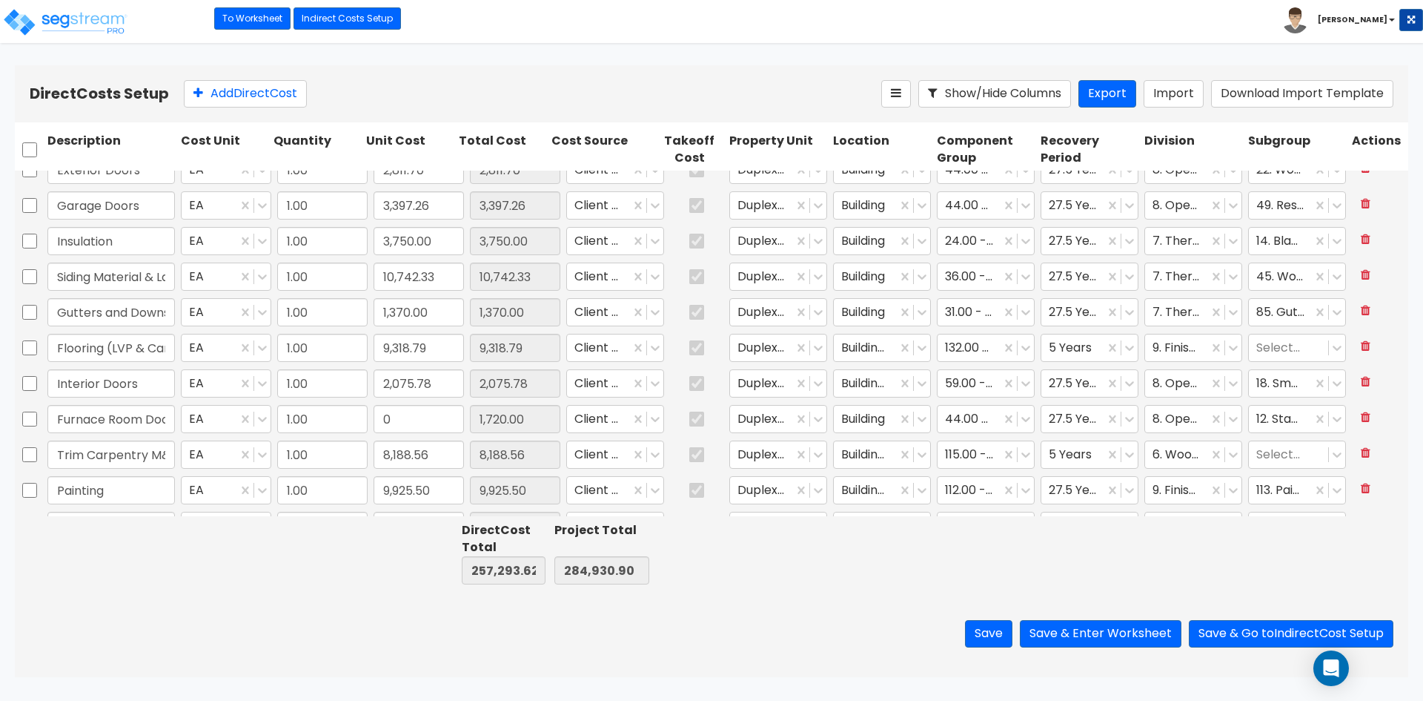
type input "255,573.62"
type input "283,210.90"
type input "0.00"
click at [443, 453] on input "8,188.56" at bounding box center [419, 454] width 90 height 28
paste input "9,675.61"
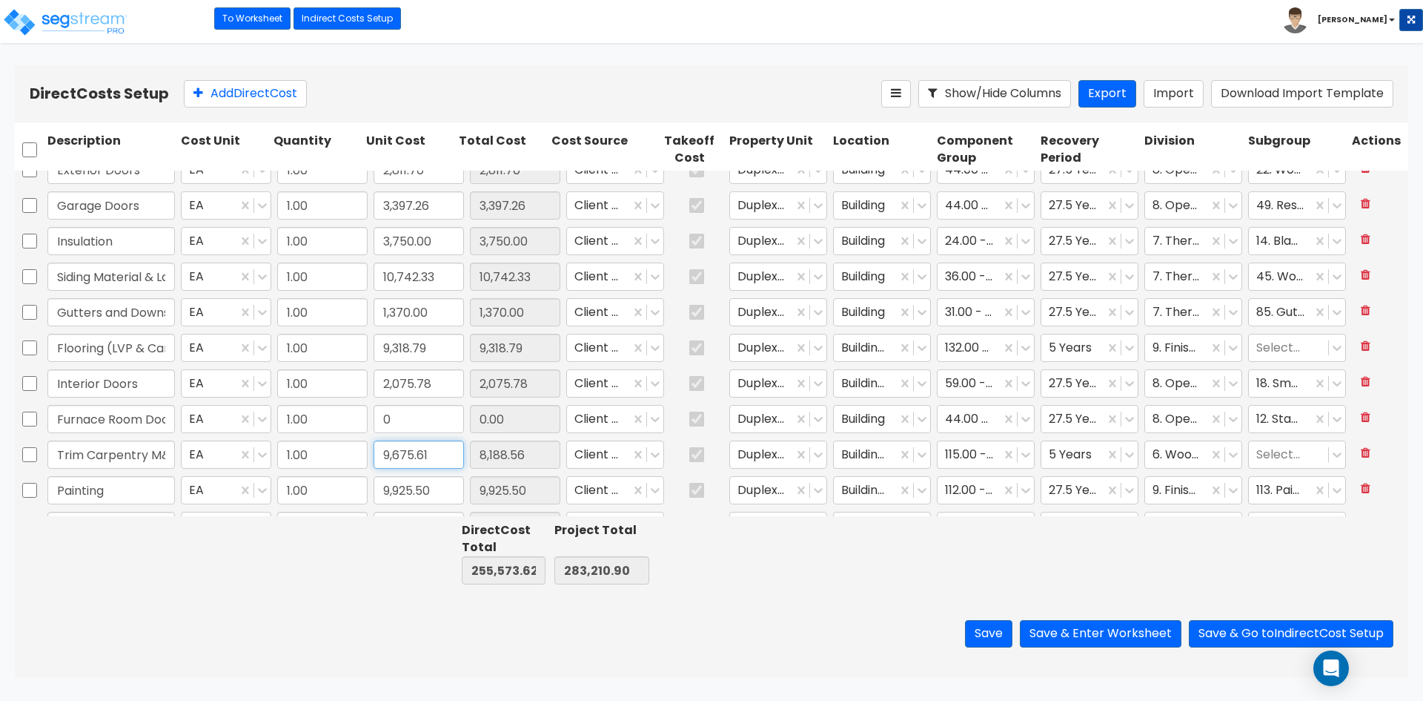
type input "9,675.61"
type input "257,060.67"
type input "284,697.95"
type input "9,675.61"
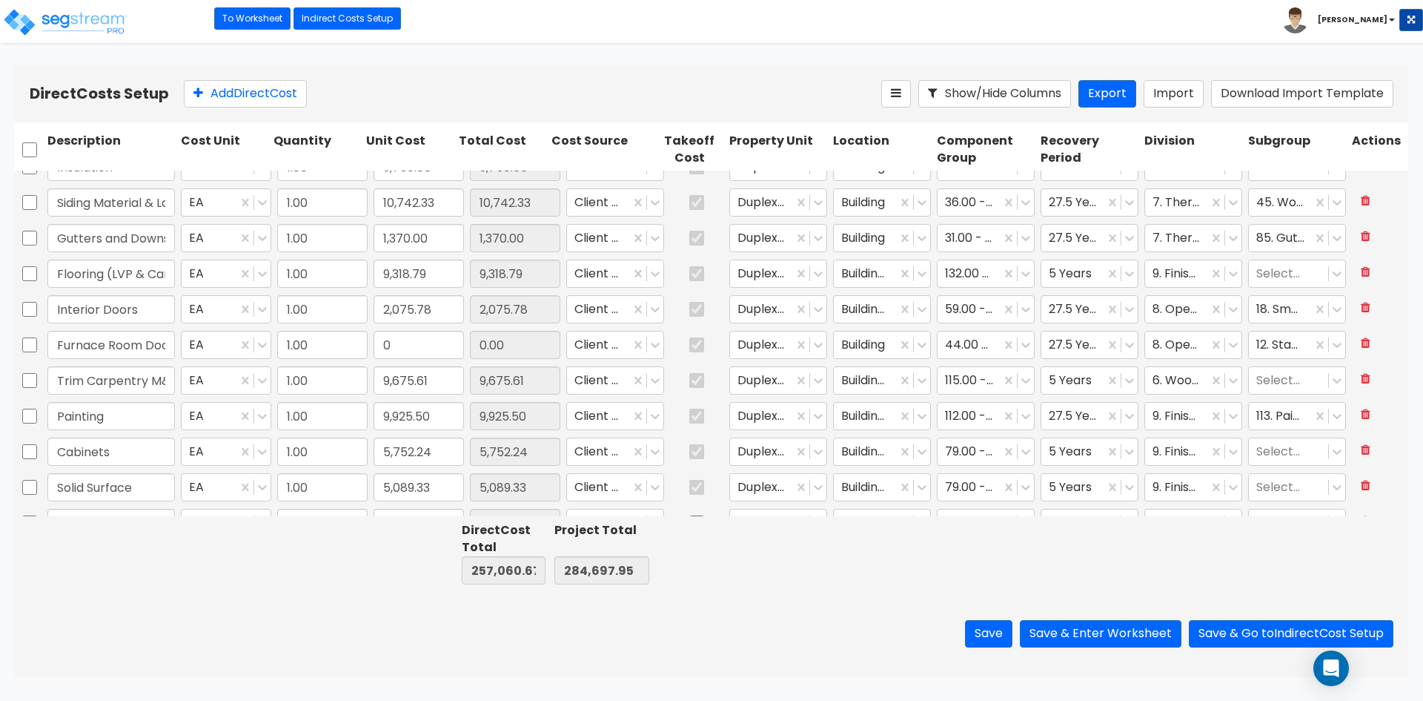
type input "1.00"
type input "4,078.33"
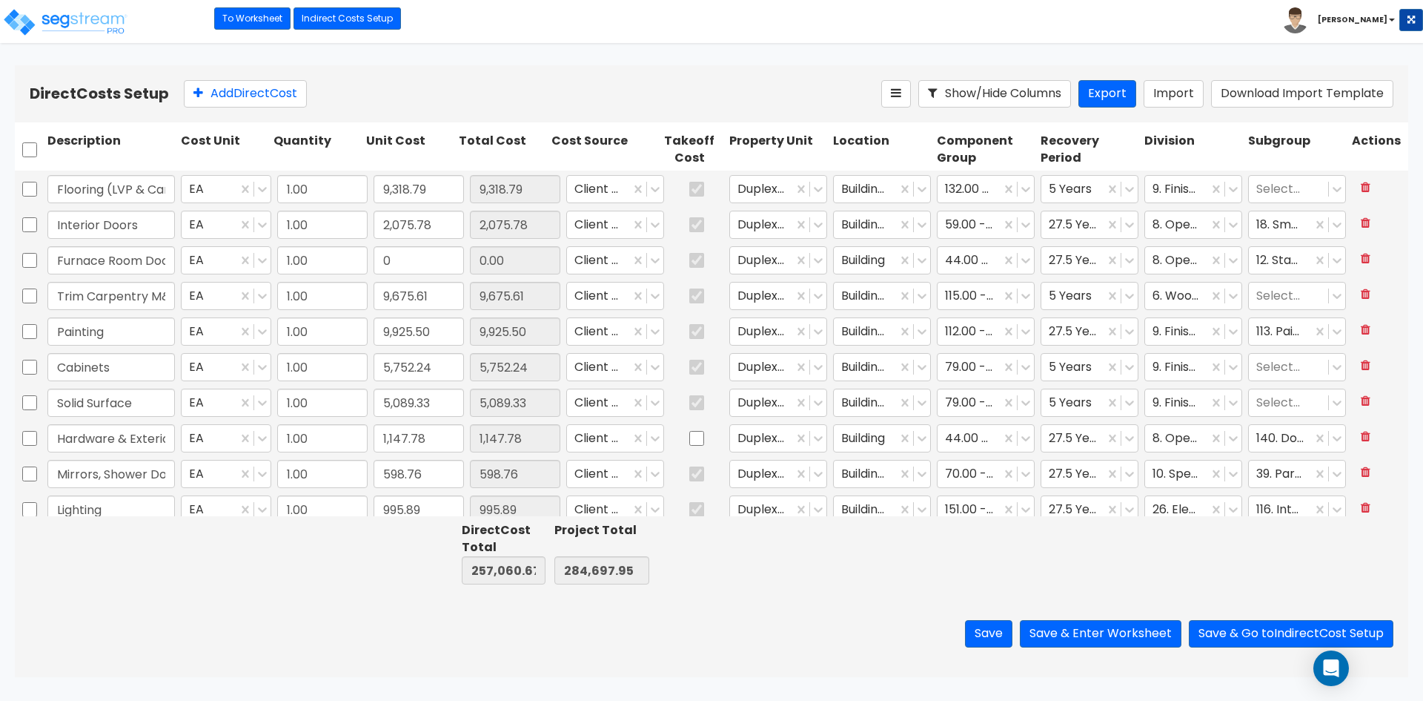
scroll to position [667, 0]
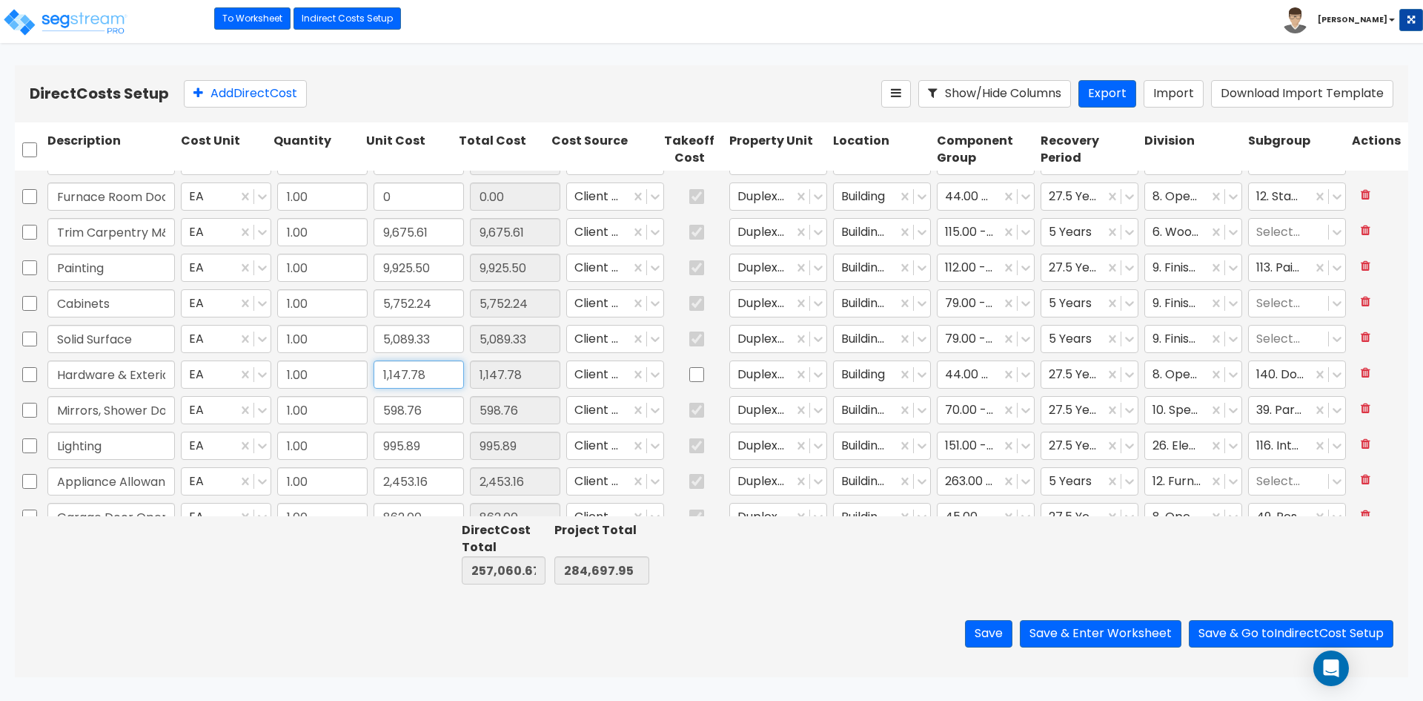
click at [429, 377] on input "1,147.78" at bounding box center [419, 374] width 90 height 28
type input "1,007.17"
type input "256,920.06"
type input "284,557.34"
type input "1,007.17"
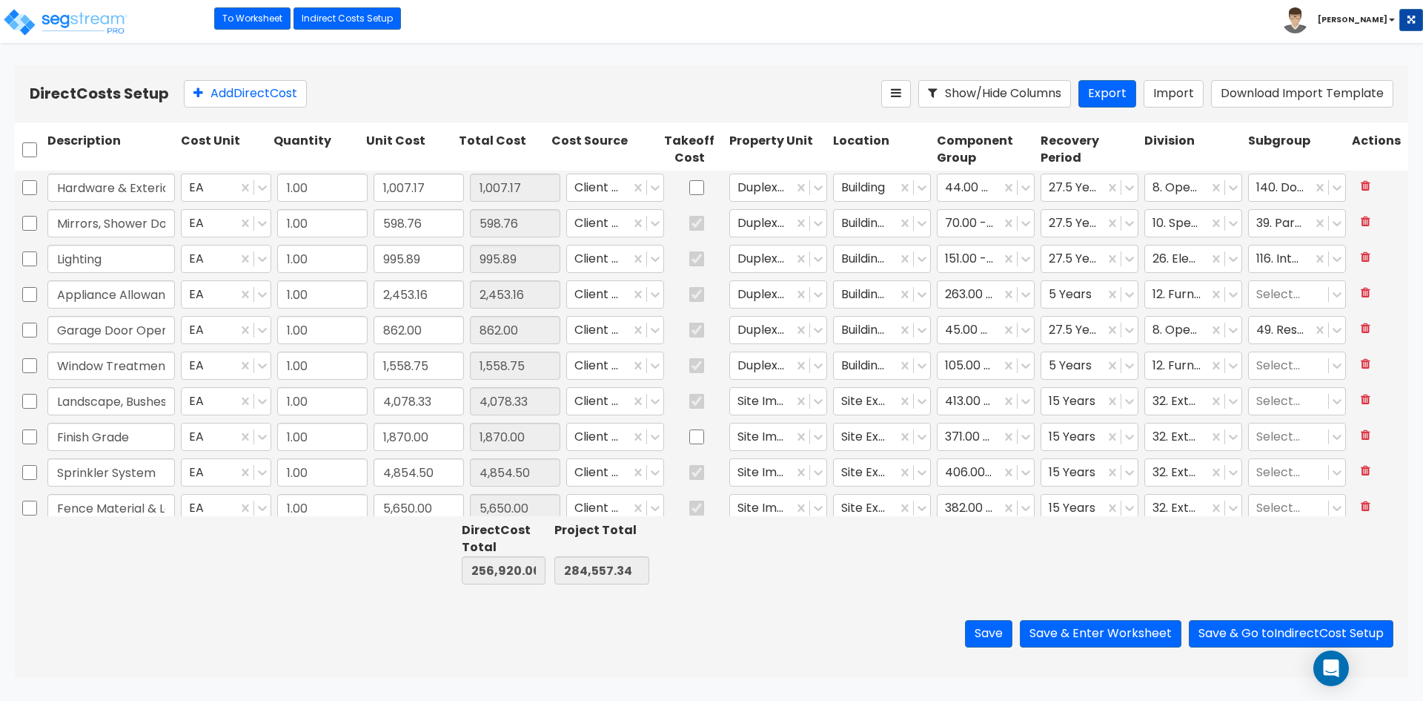
scroll to position [864, 0]
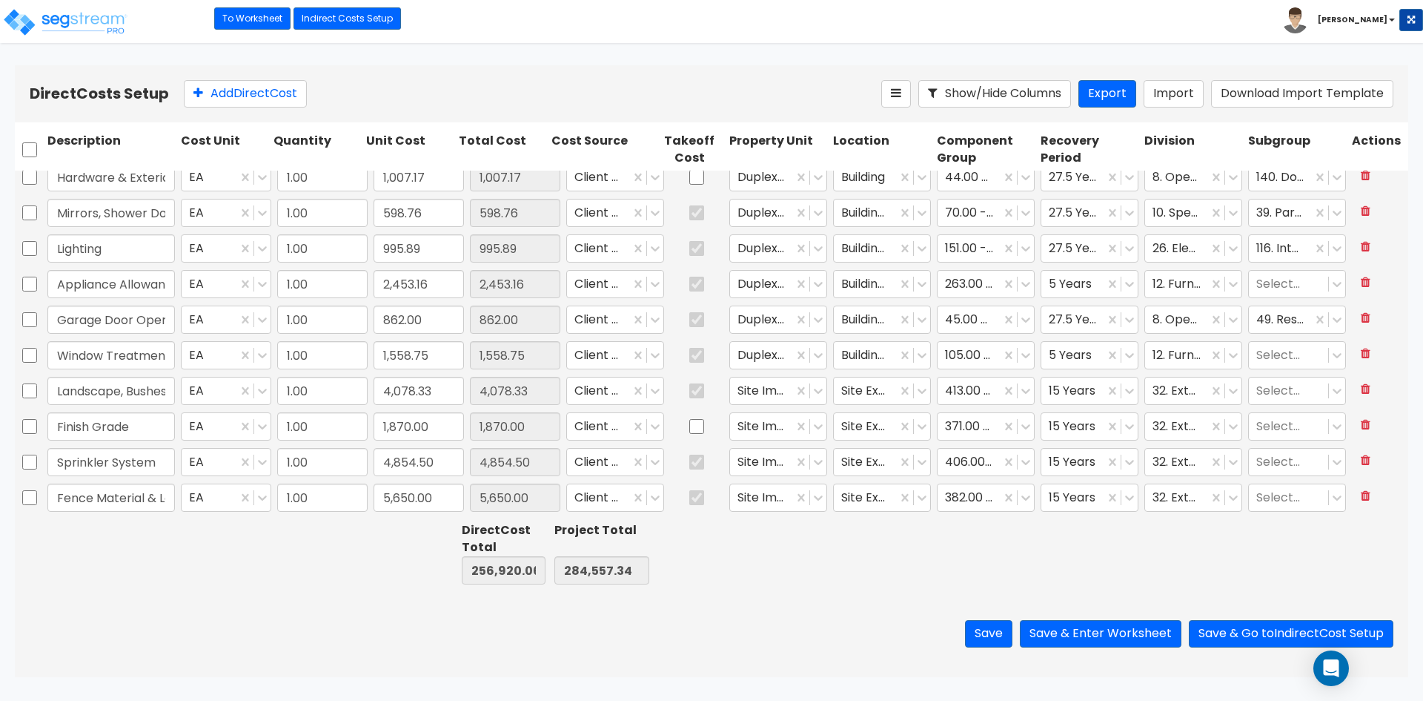
type input "1.00"
type input "5,752.24"
click at [443, 428] on input "1,870.00" at bounding box center [419, 426] width 90 height 28
type input "5,970"
type input "261,020.06"
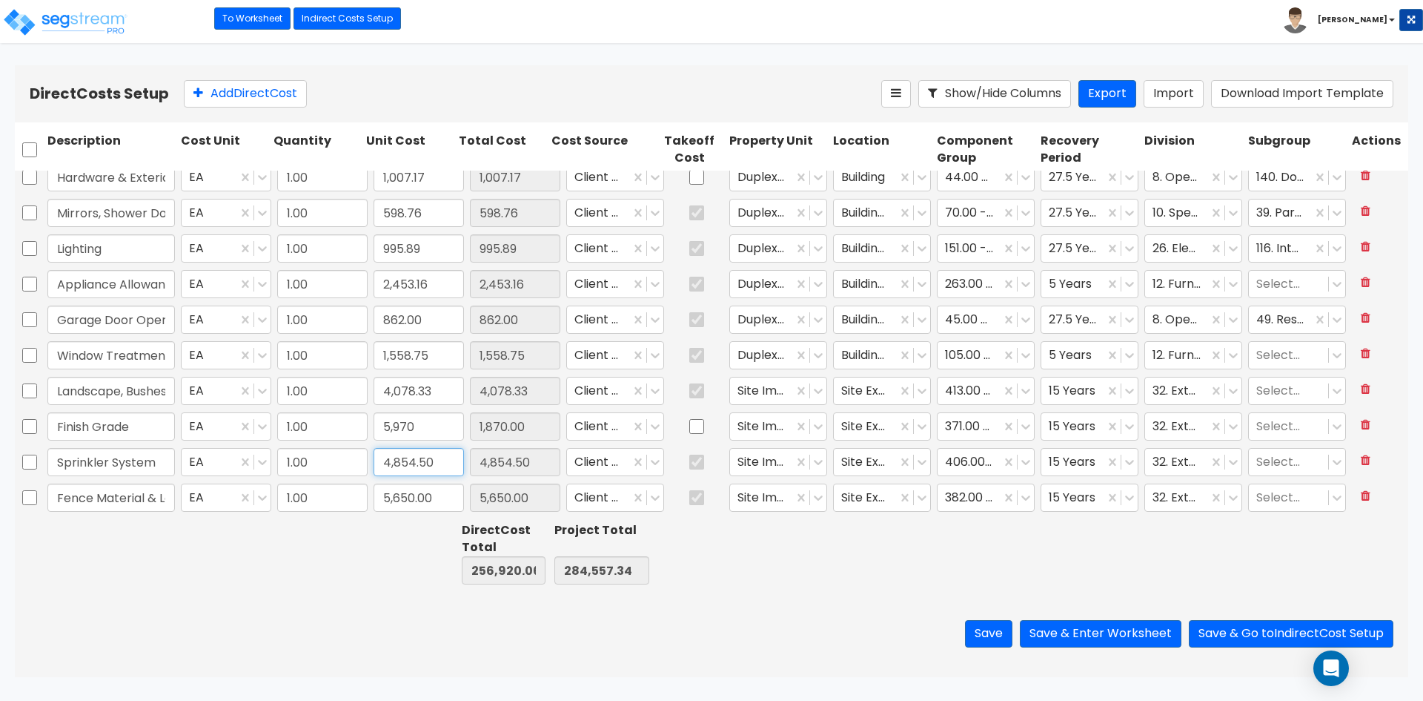
type input "288,657.34"
type input "5,970.00"
click at [443, 458] on input "4,854.50" at bounding box center [419, 462] width 90 height 28
click at [814, 426] on icon at bounding box center [818, 427] width 9 height 5
click at [752, 601] on div "Save Save & Enter Worksheet Save & Go to Indirect Cost Setup" at bounding box center [712, 633] width 1394 height 87
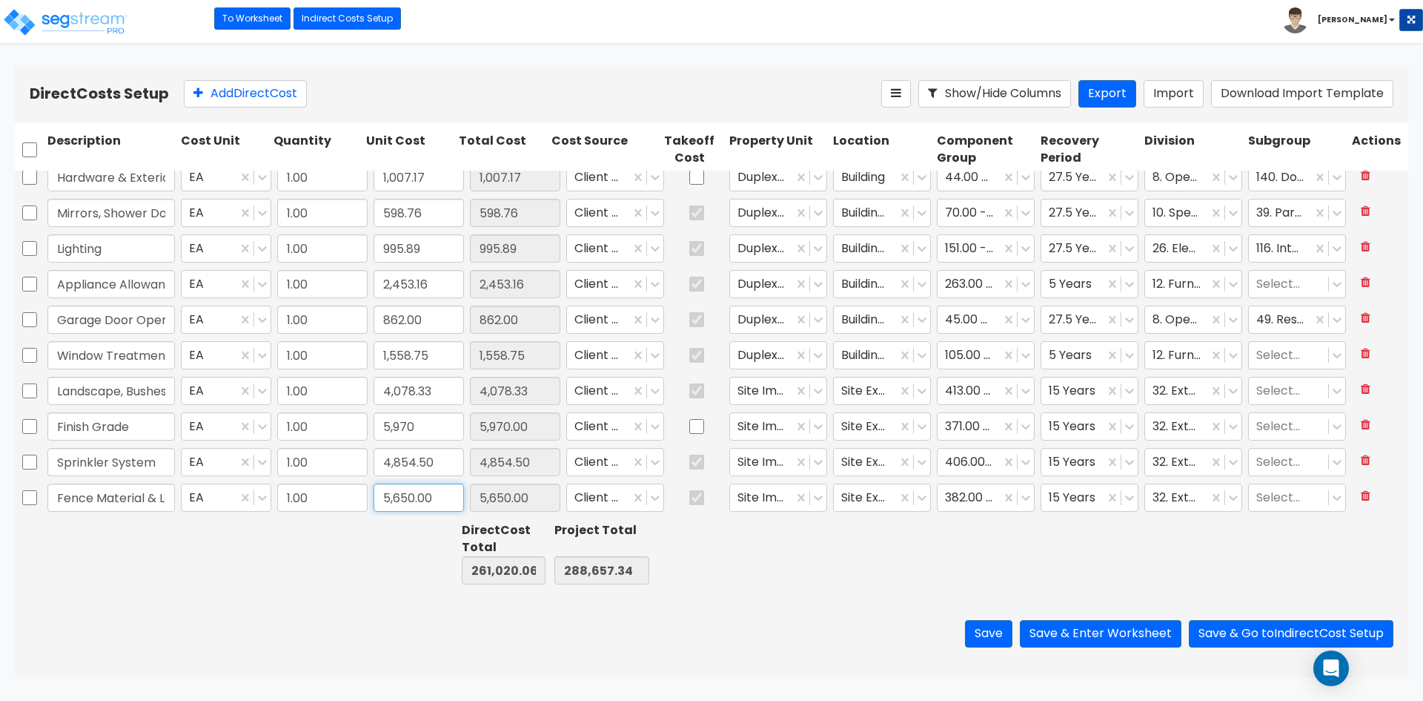
click at [437, 500] on input "5,650.00" at bounding box center [419, 497] width 90 height 28
click at [378, 642] on div "Save Save & Enter Worksheet Save & Go to Indirect Cost Setup" at bounding box center [712, 633] width 1394 height 87
click at [356, 615] on div "Save Save & Enter Worksheet Save & Go to Indirect Cost Setup" at bounding box center [712, 633] width 1394 height 87
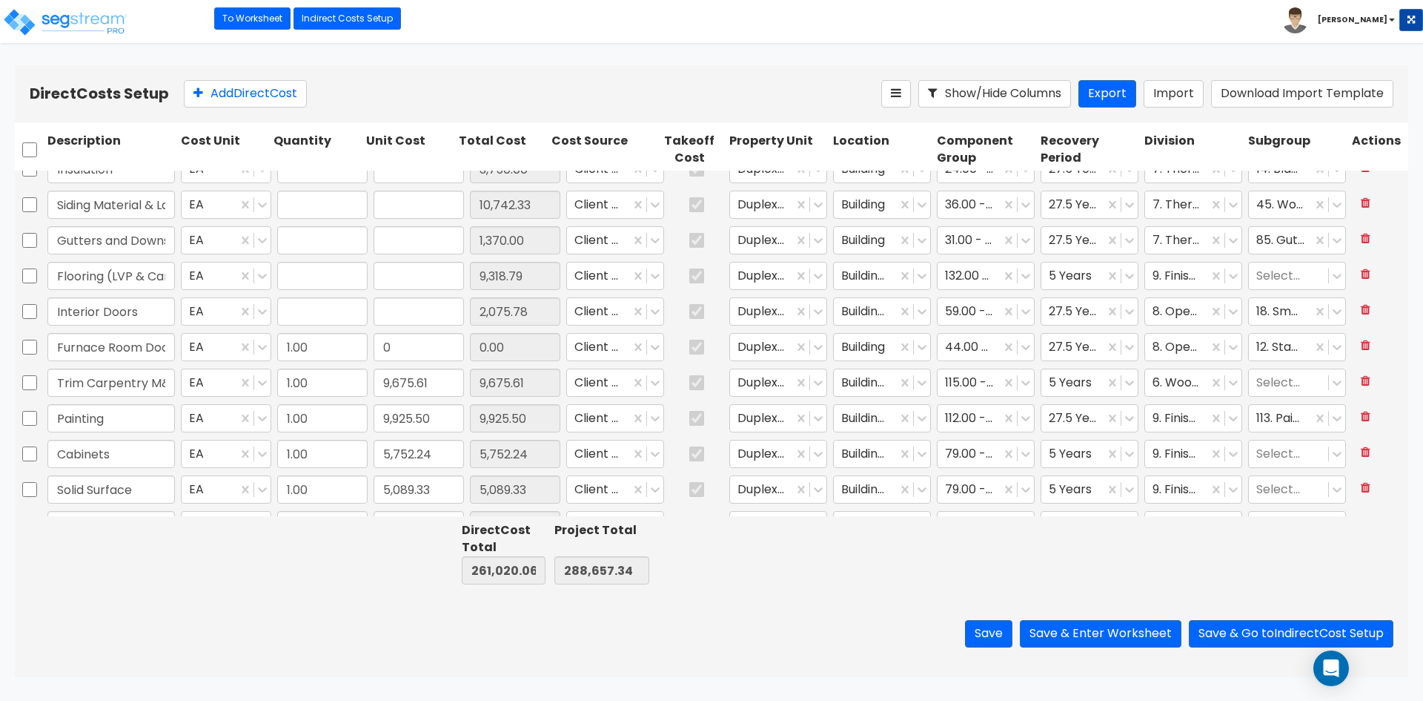
type input "1.00"
type input "3,750.00"
type input "1.00"
type input "10,742.33"
type input "1.00"
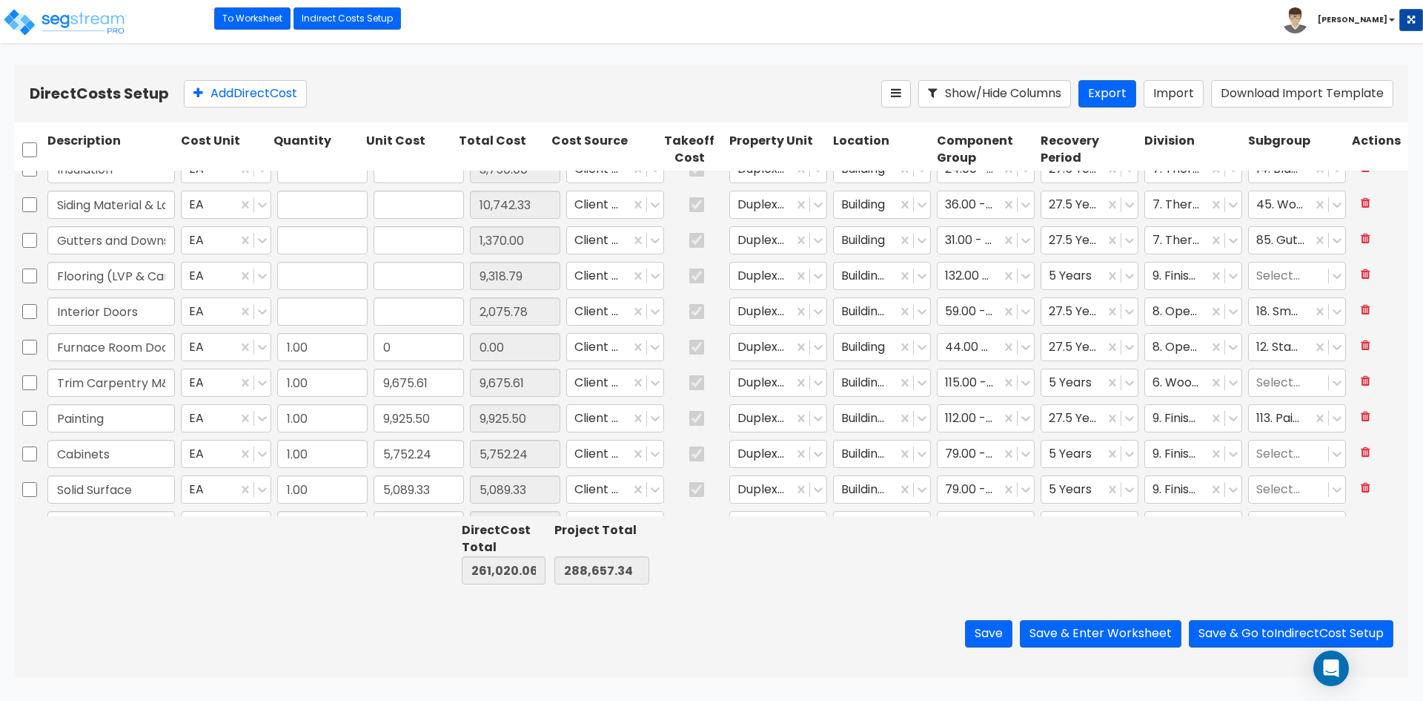
type input "1,370.00"
type input "1.00"
type input "9,318.79"
type input "1.00"
type input "2,075.78"
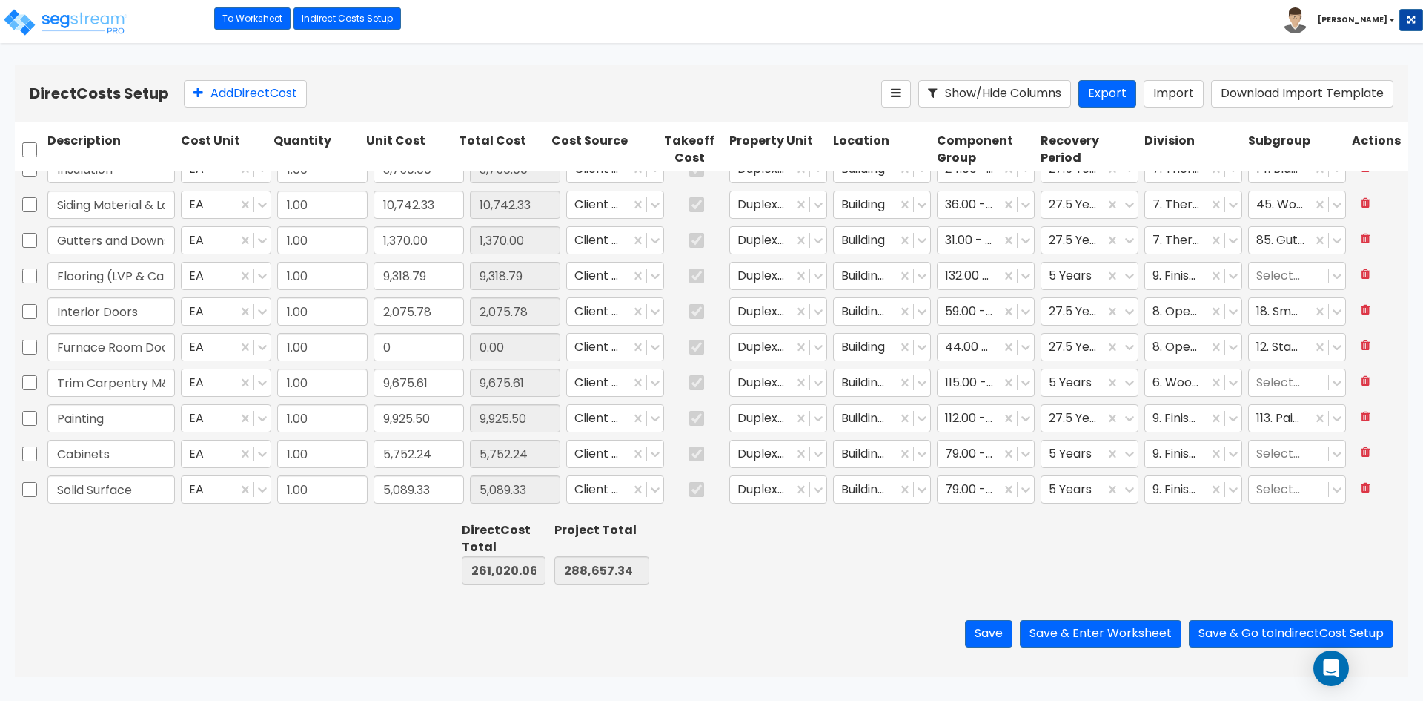
type input "1.00"
type input "21,522.20"
type input "1.00"
type input "13,900.00"
type input "1.00"
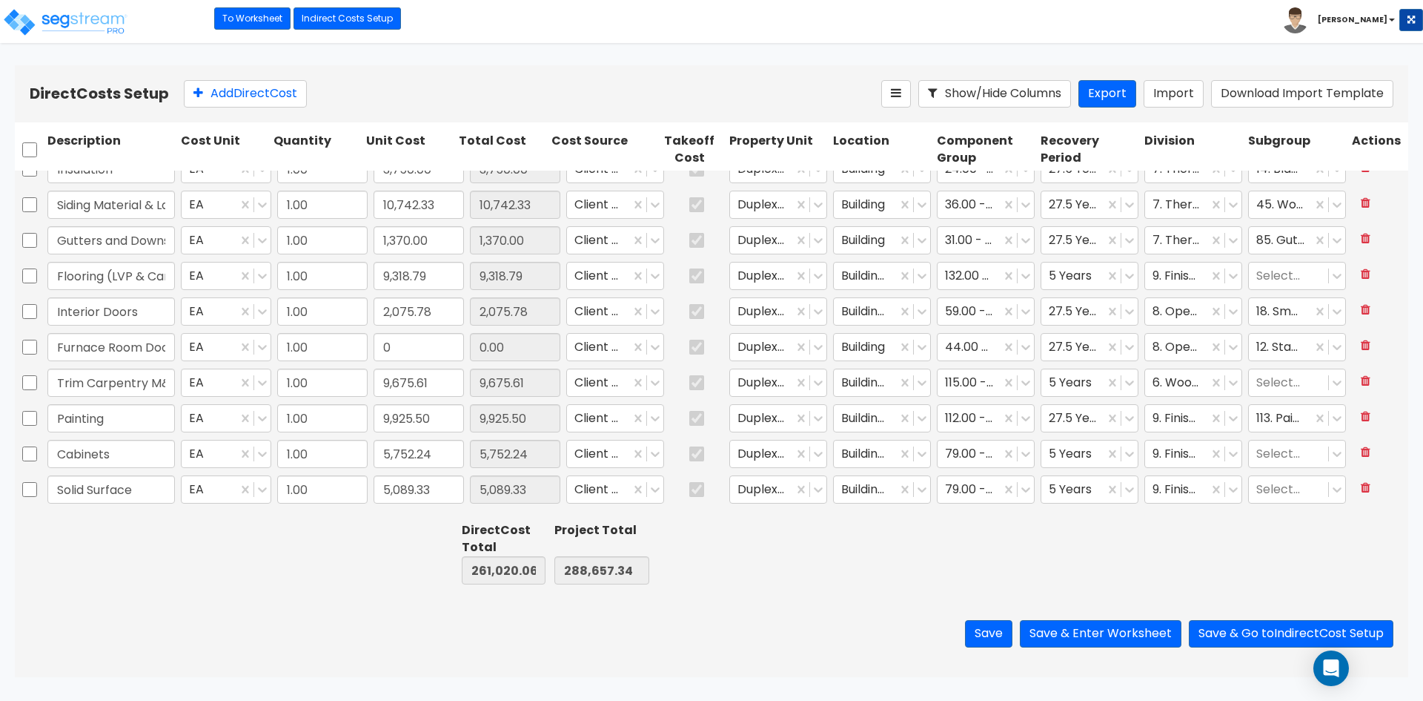
type input "10,700.00"
type input "1.00"
type input "2,947.68"
type input "1.00"
type input "3,226.78"
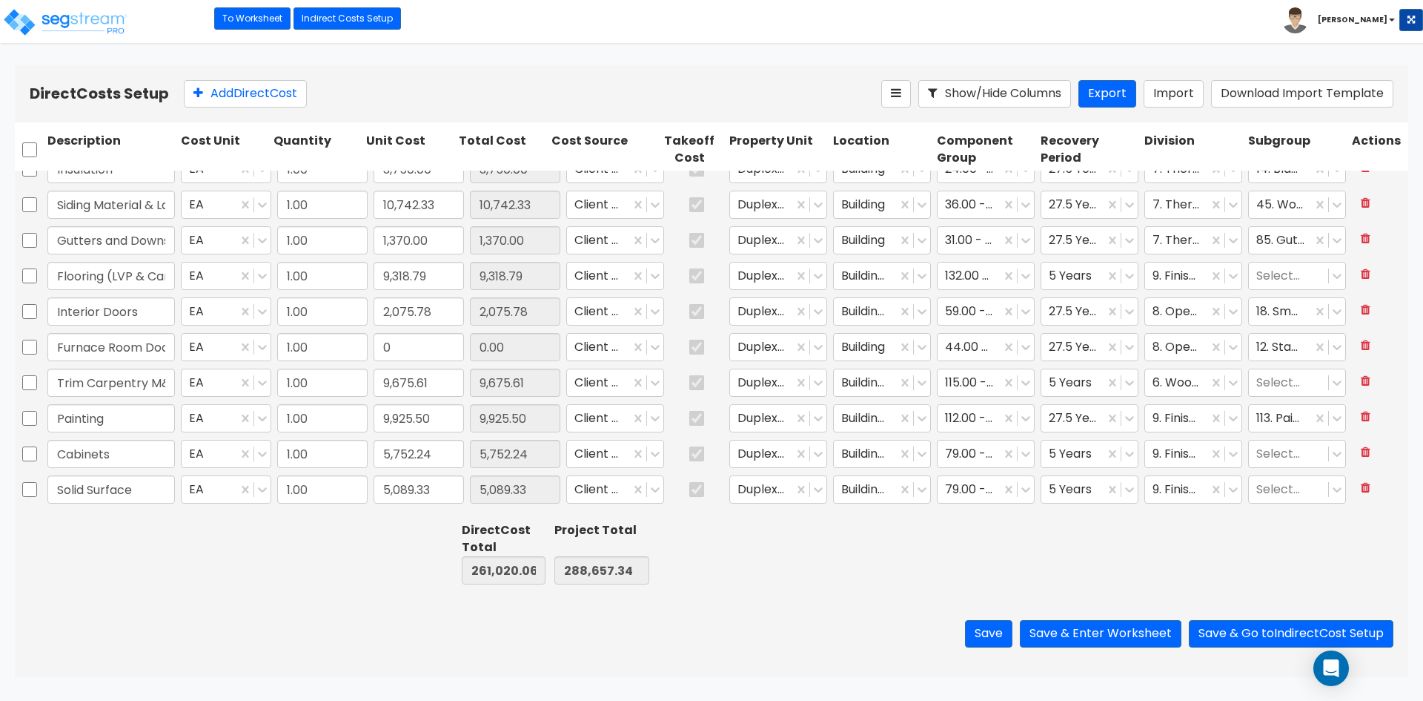
type input "1.00"
type input "2,811.70"
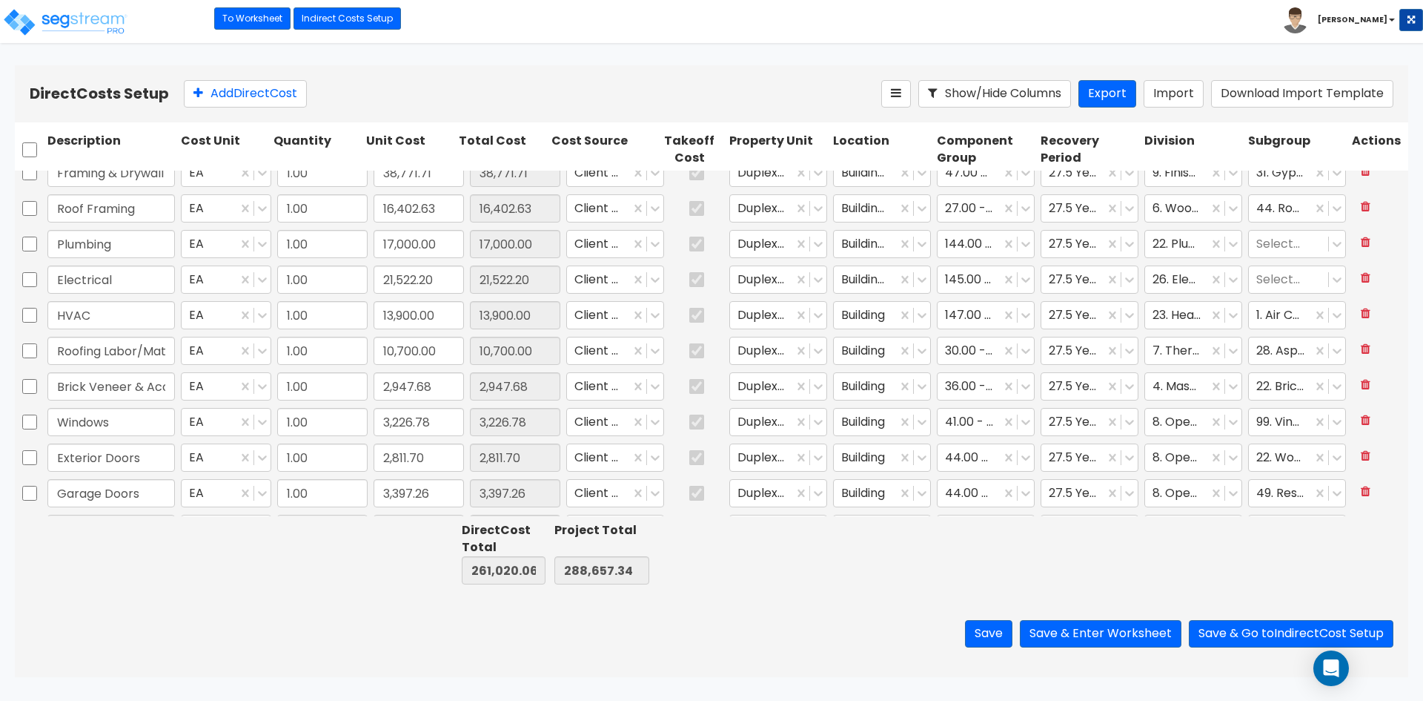
scroll to position [0, 0]
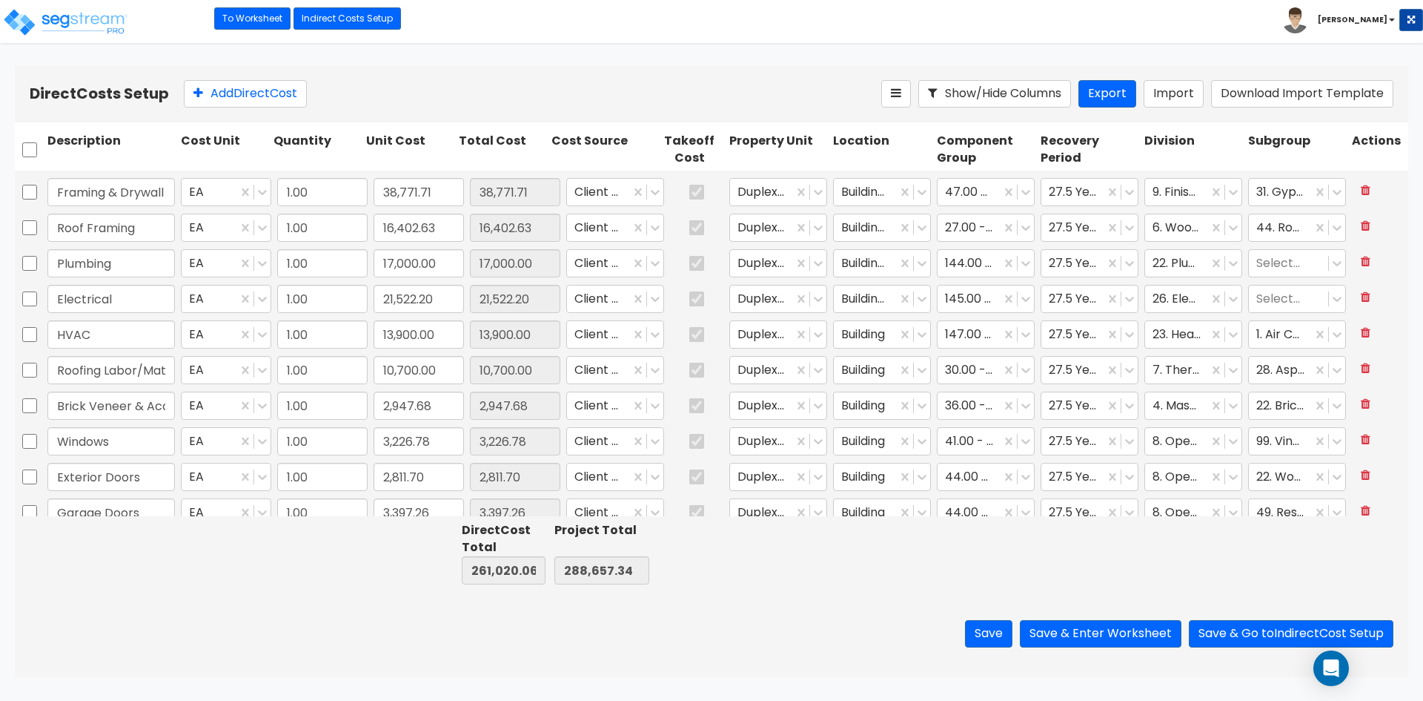
type input "1.00"
type input "0"
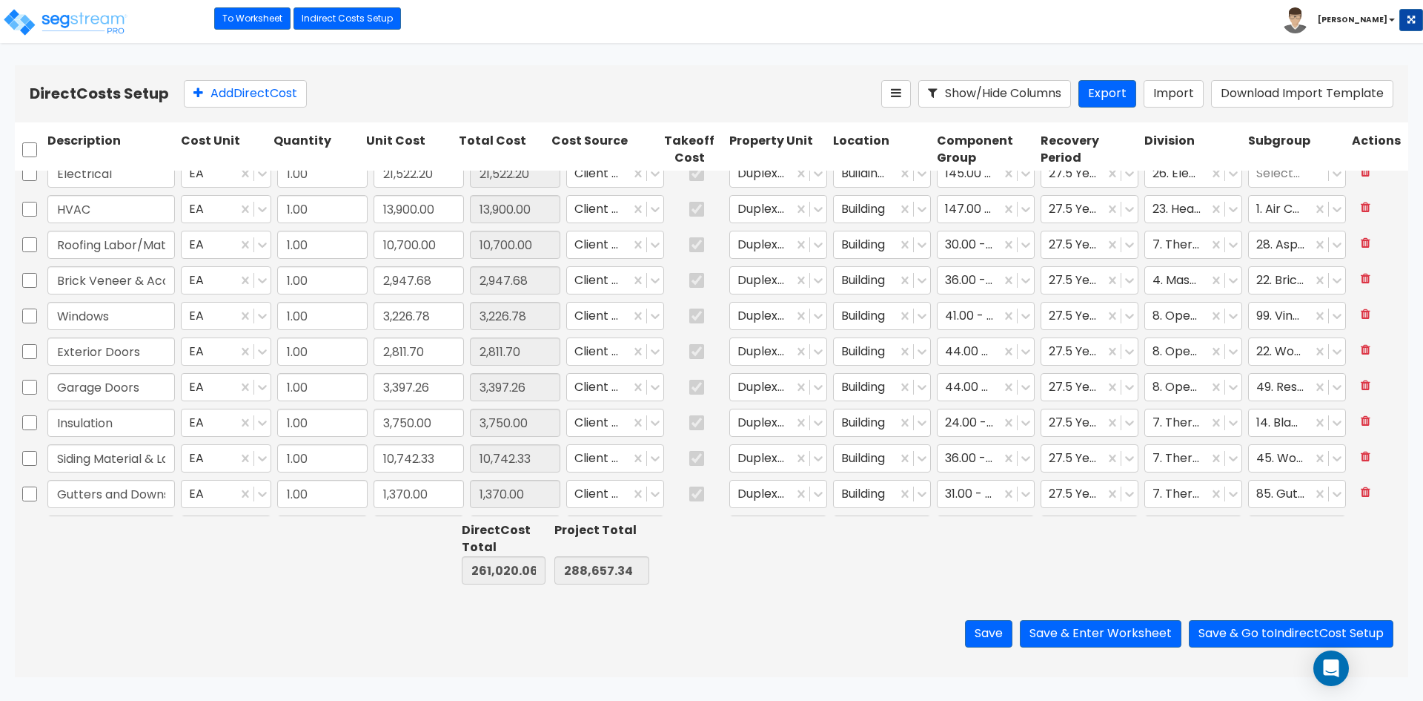
scroll to position [297, 0]
type input "1.00"
type input "17,000.00"
click at [451, 317] on input "2,811.70" at bounding box center [419, 318] width 90 height 28
type input "4,811.70"
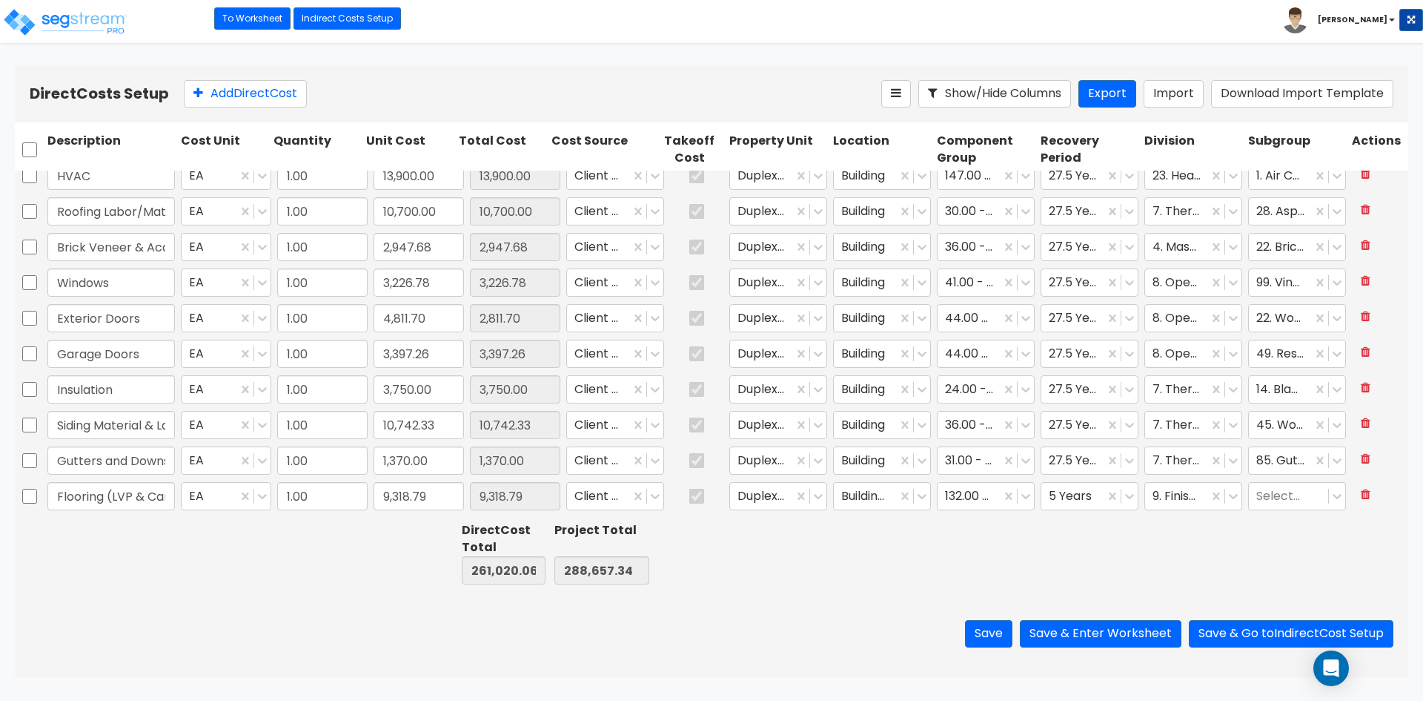
click at [260, 655] on div "Save Save & Enter Worksheet Save & Go to Indirect Cost Setup" at bounding box center [712, 633] width 1394 height 87
type input "263,020.06"
type input "290,657.34"
type input "4,811.70"
click at [1137, 643] on button "Save & Enter Worksheet" at bounding box center [1101, 633] width 162 height 27
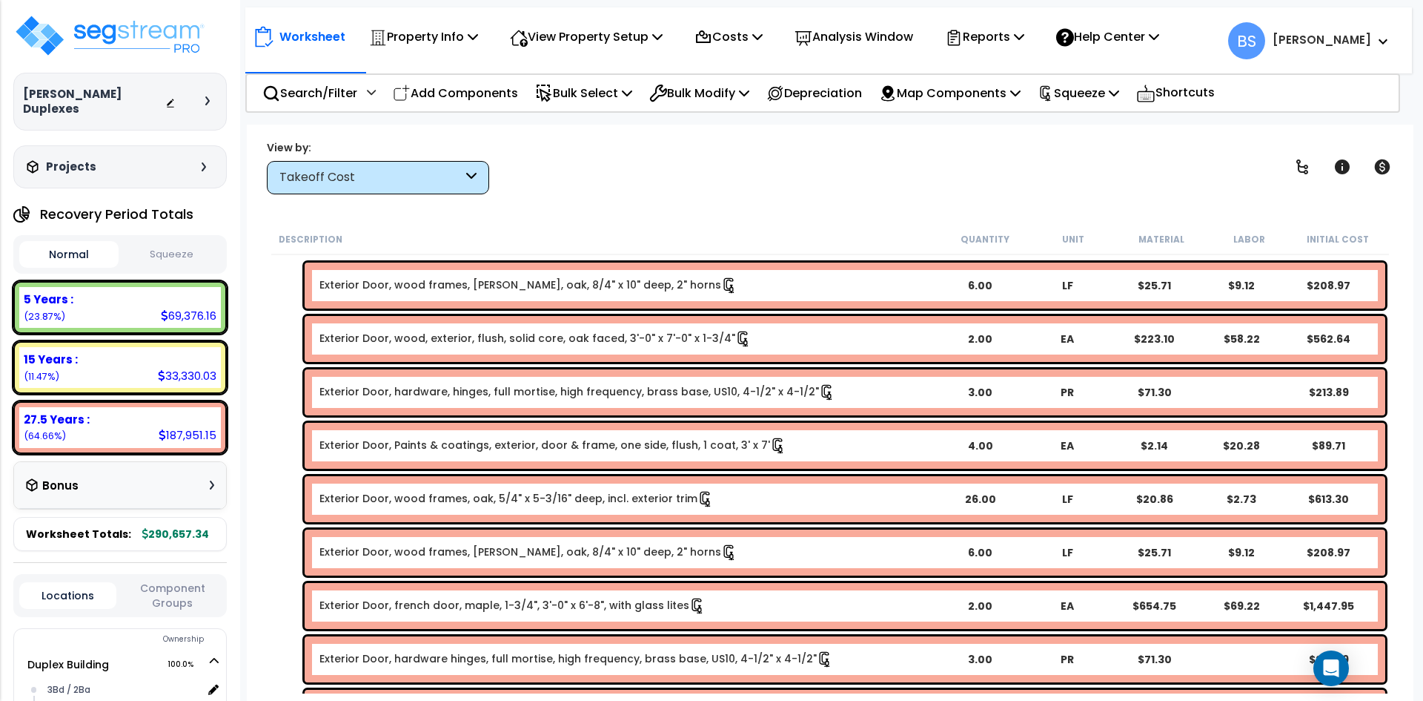
scroll to position [9234, 0]
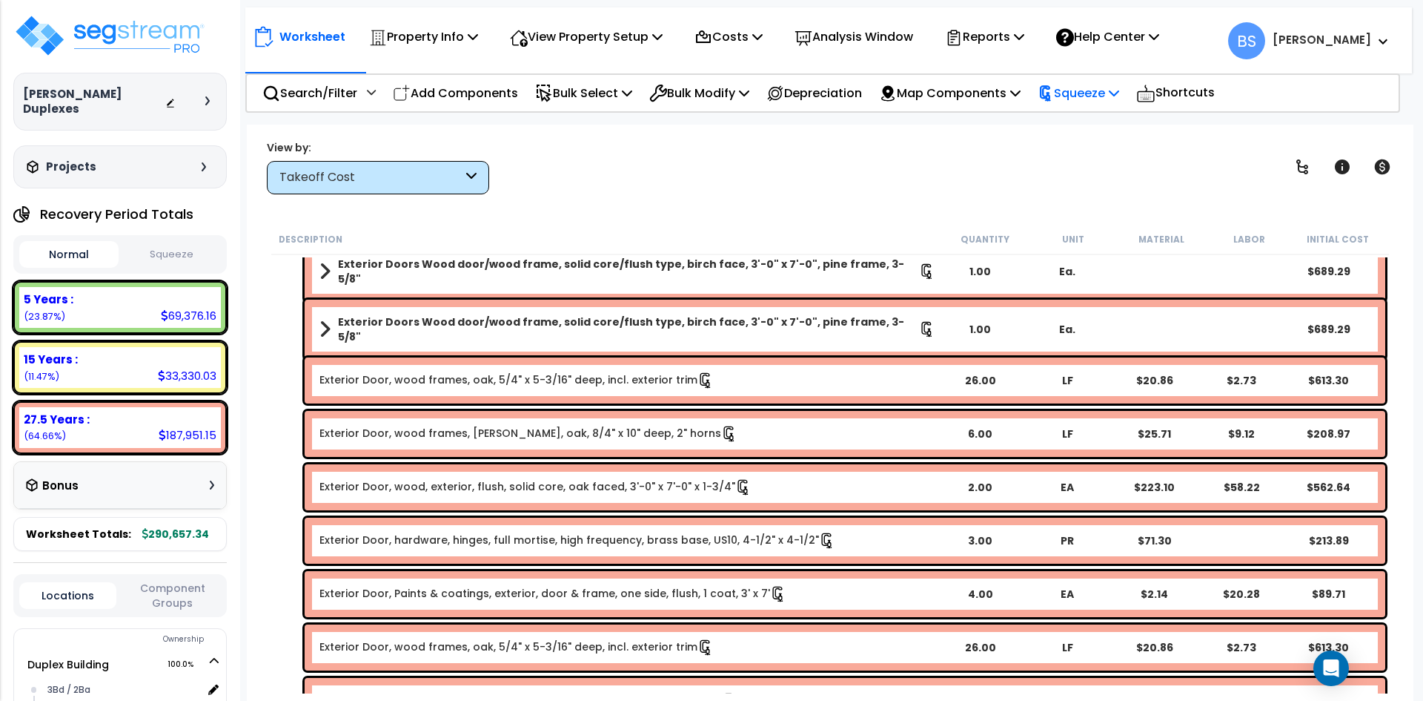
click at [1116, 90] on p "Squeeze" at bounding box center [1079, 93] width 82 height 20
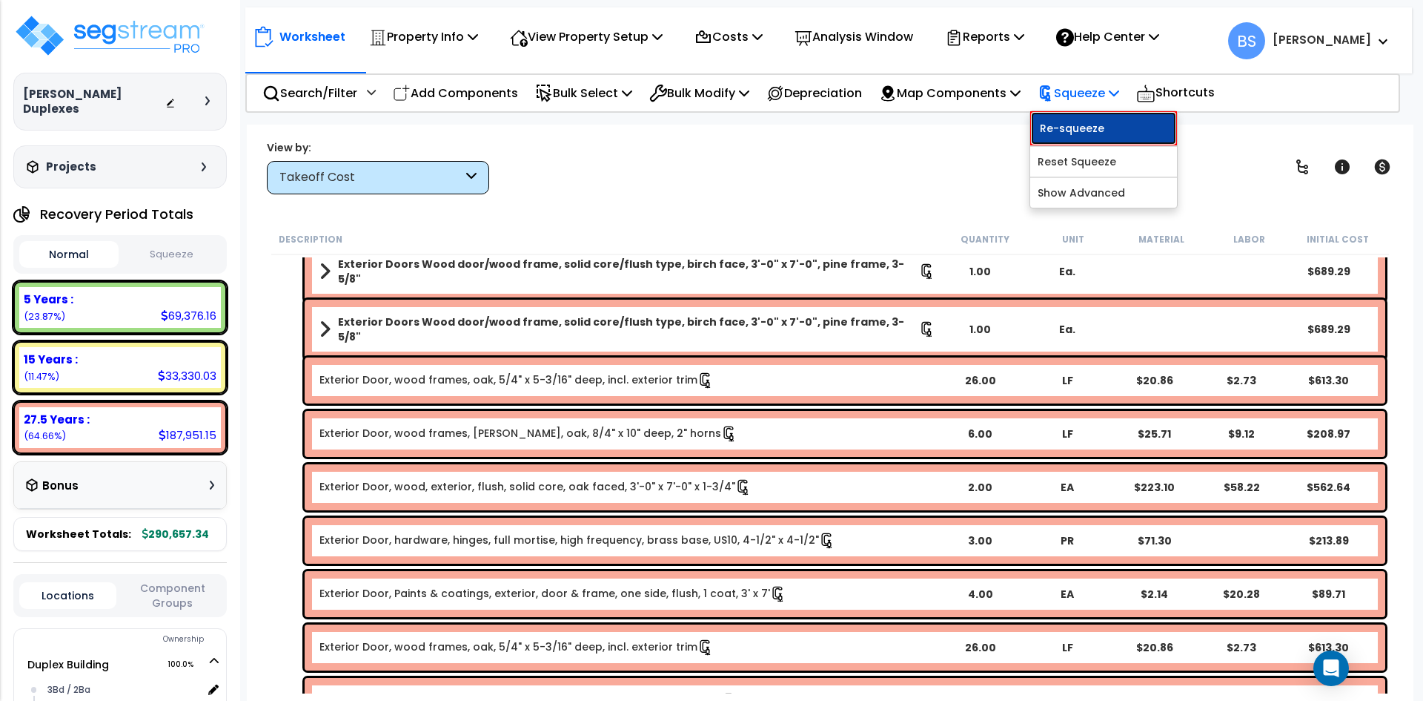
click at [1108, 125] on link "Re-squeeze" at bounding box center [1103, 128] width 147 height 34
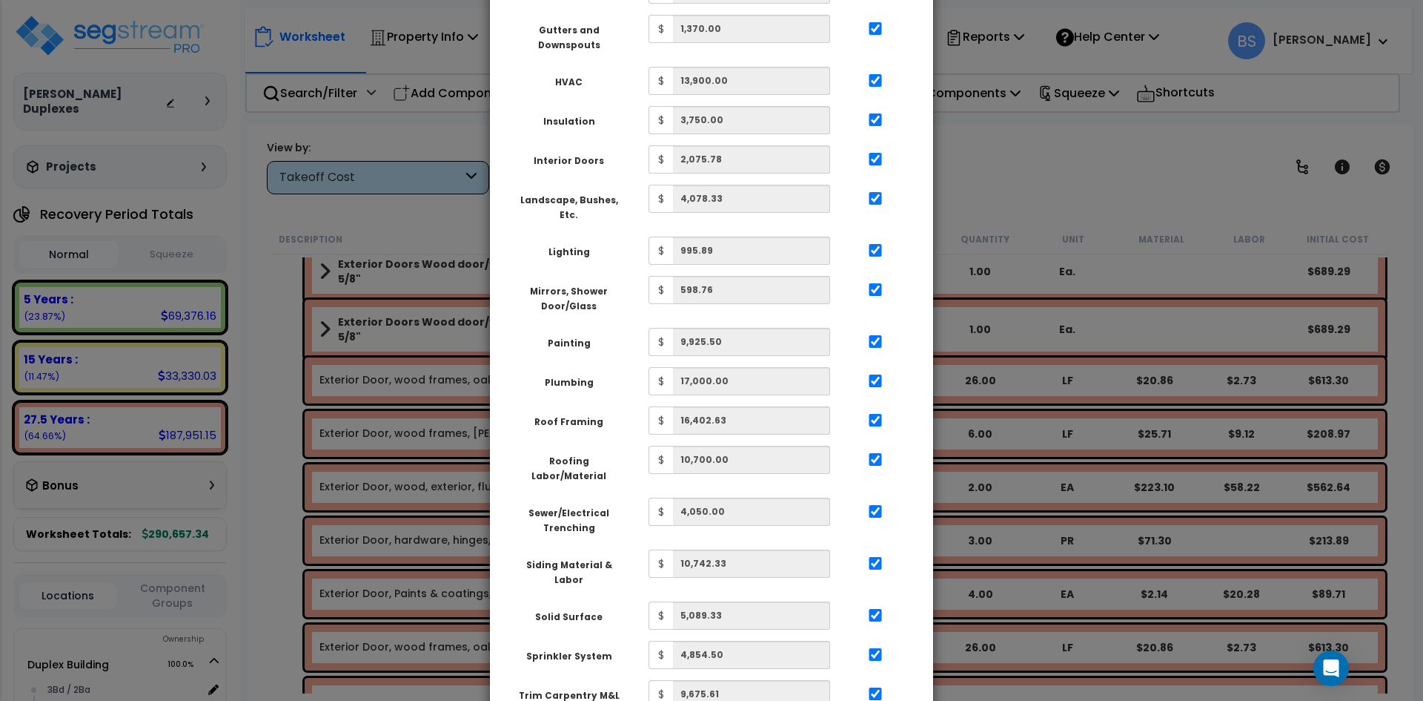
scroll to position [742, 0]
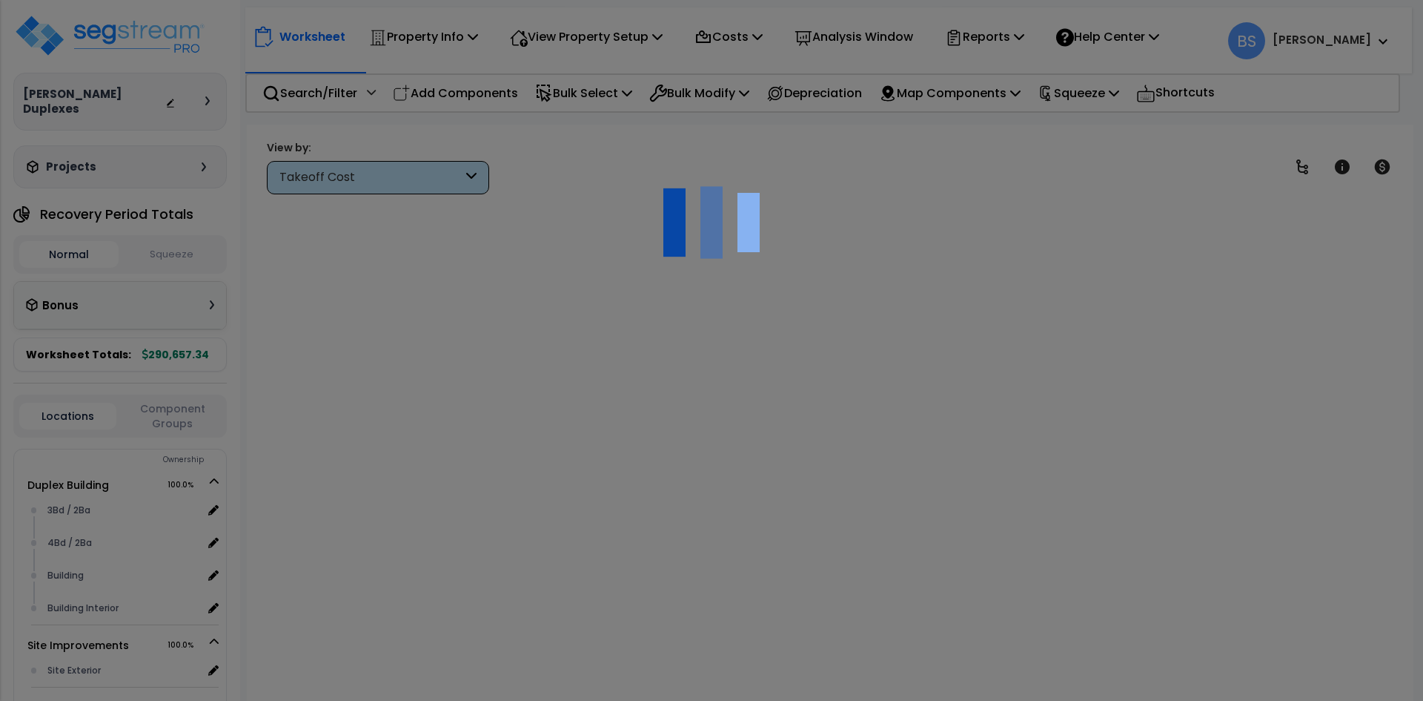
scroll to position [65, 0]
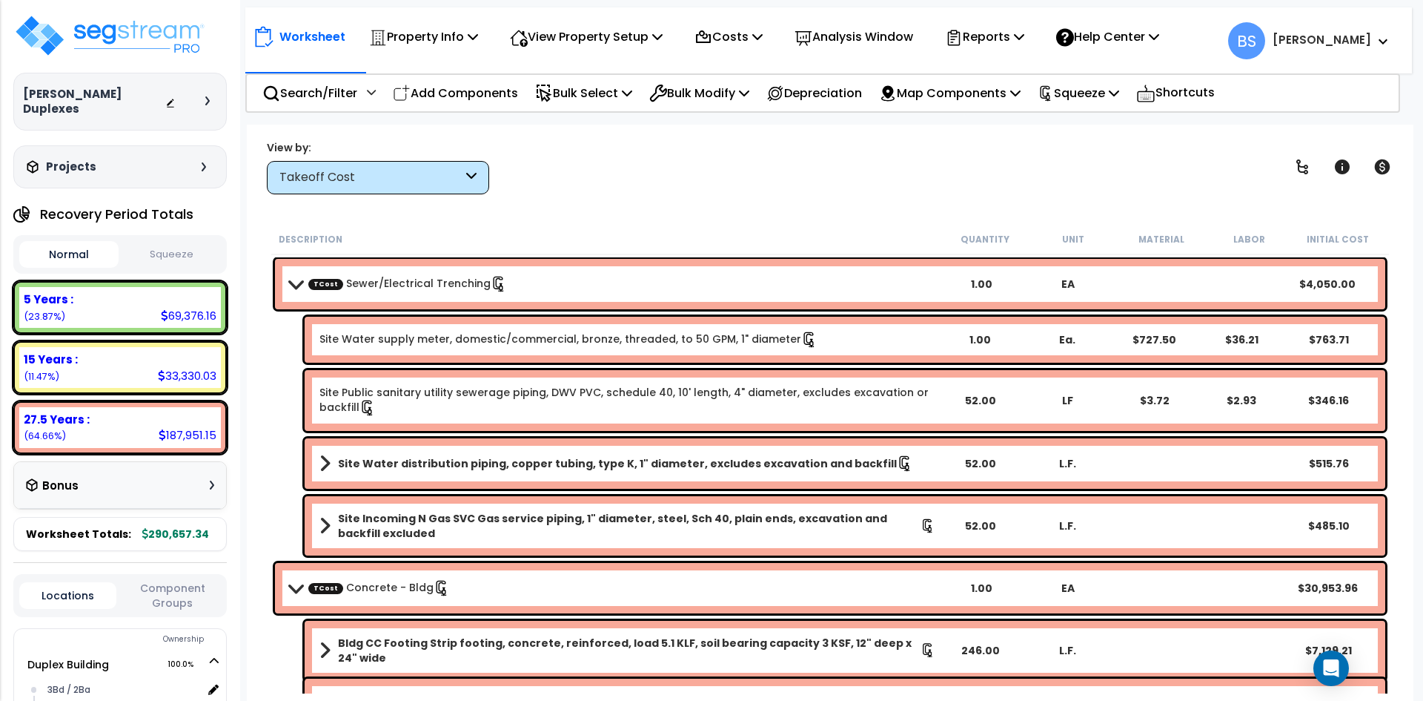
click at [175, 246] on button "Squeeze" at bounding box center [171, 255] width 99 height 26
click at [1020, 28] on p "Reports" at bounding box center [984, 37] width 79 height 20
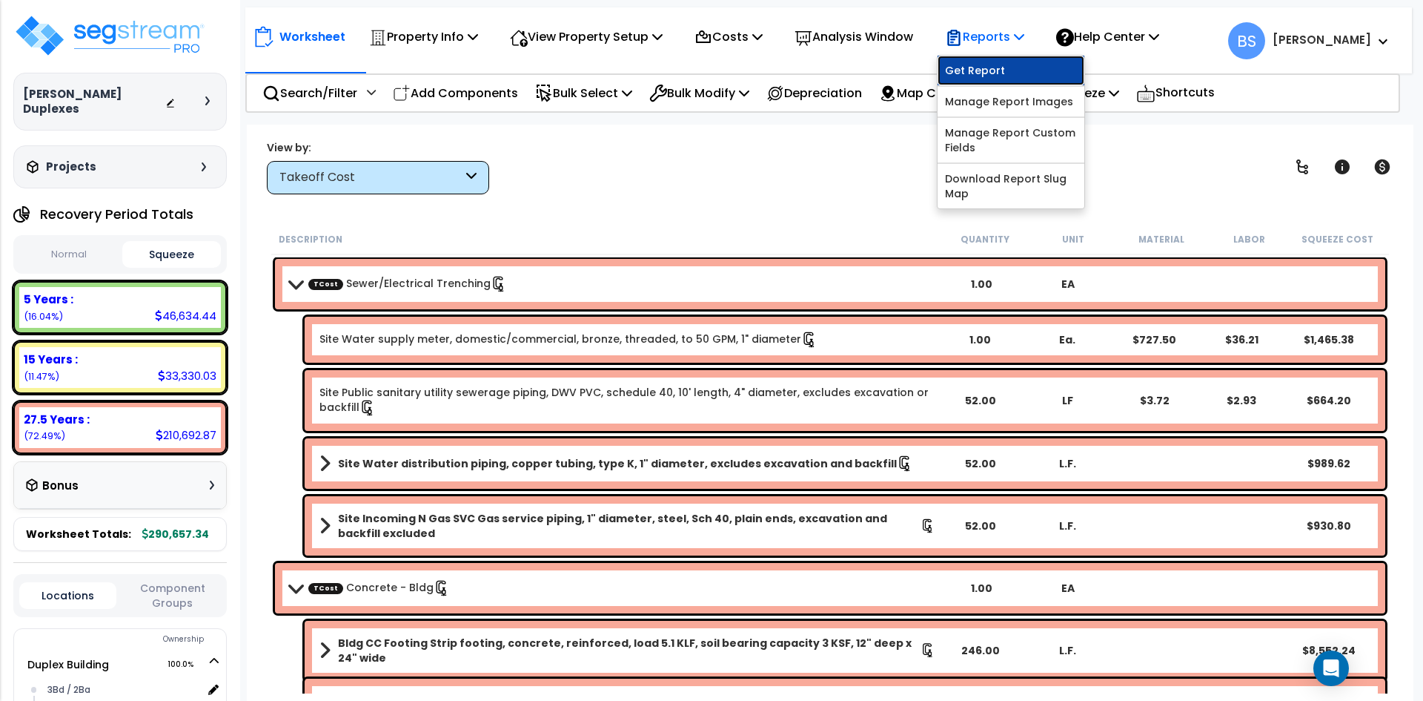
click at [1010, 70] on link "Get Report" at bounding box center [1011, 71] width 147 height 30
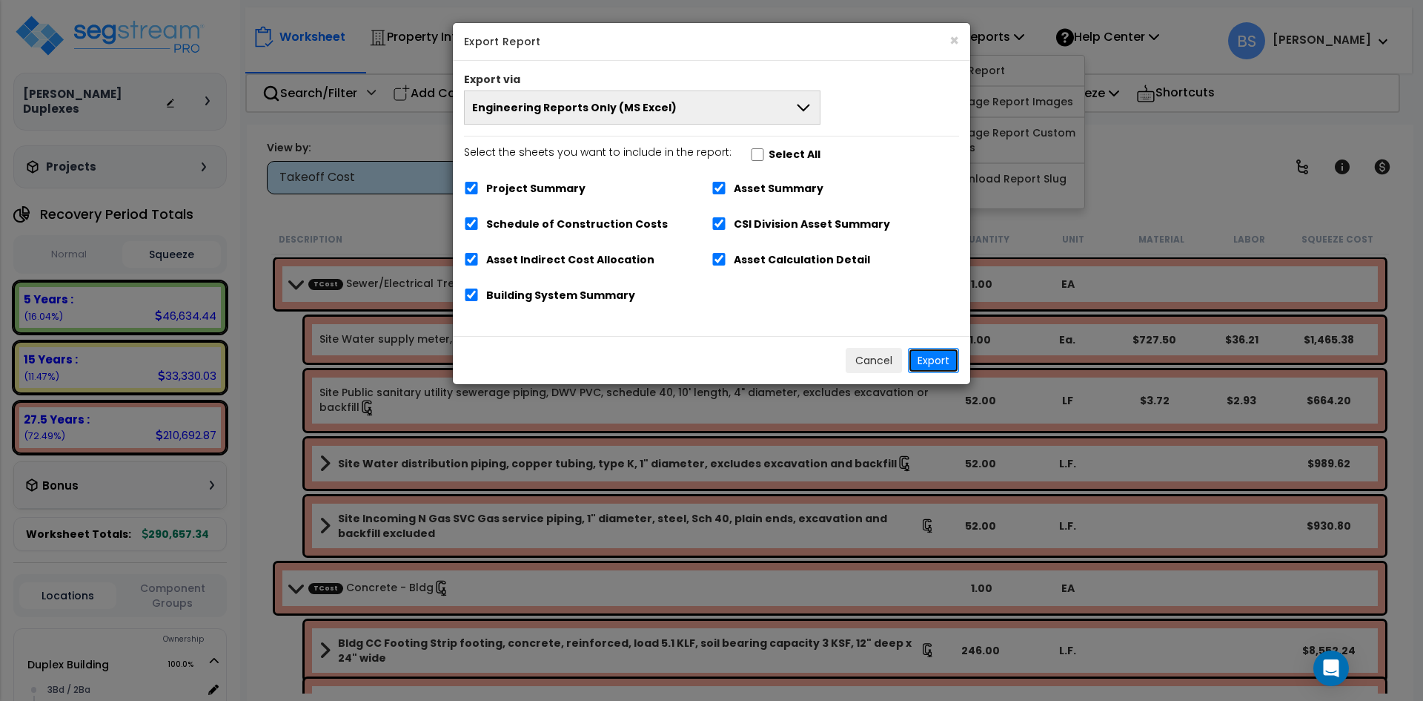
click at [939, 357] on button "Export" at bounding box center [933, 360] width 51 height 25
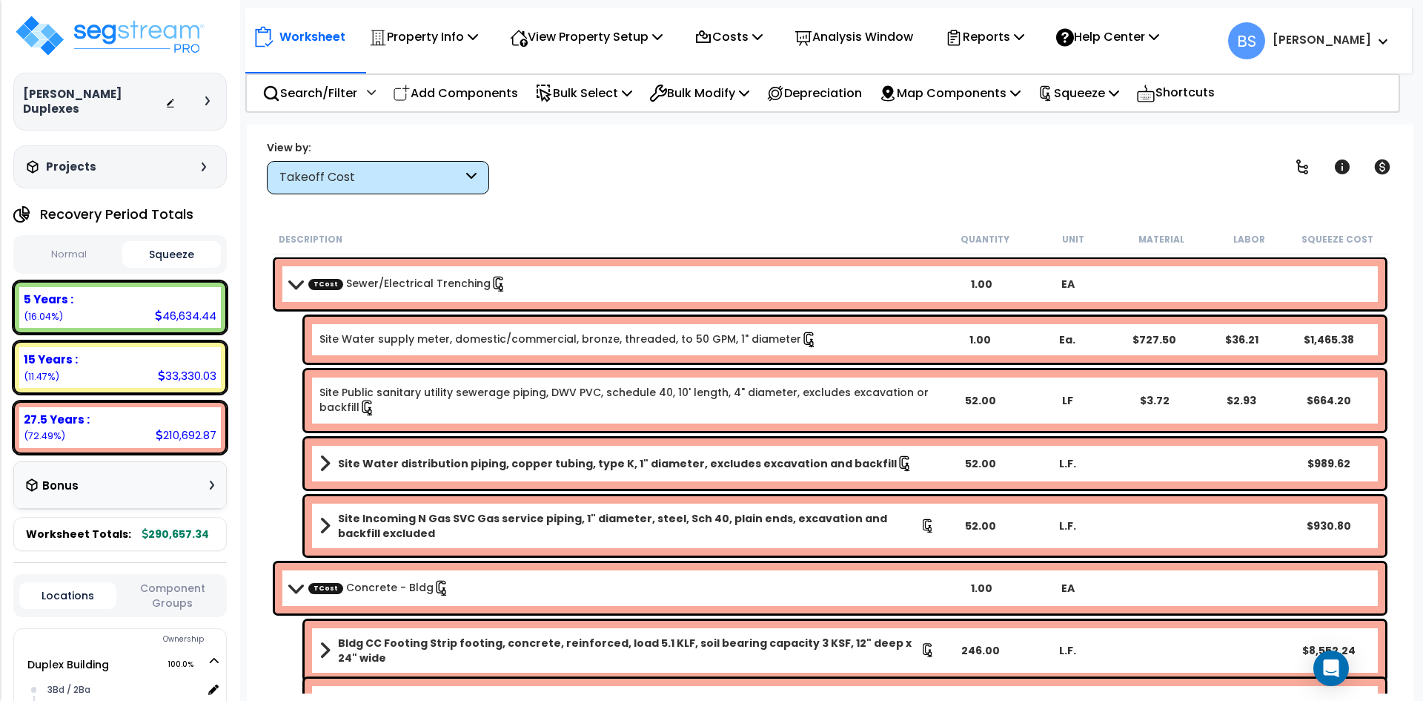
click at [216, 474] on div "Bonus" at bounding box center [120, 485] width 212 height 47
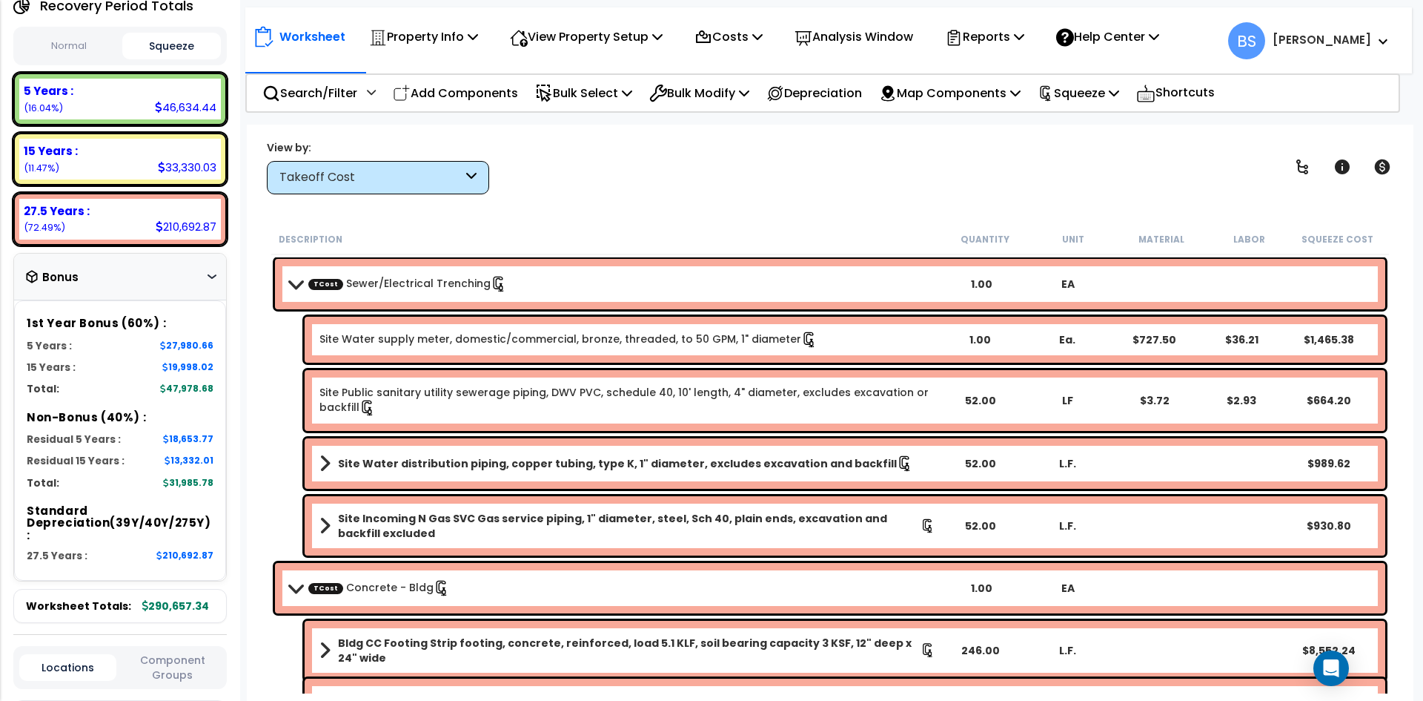
scroll to position [222, 0]
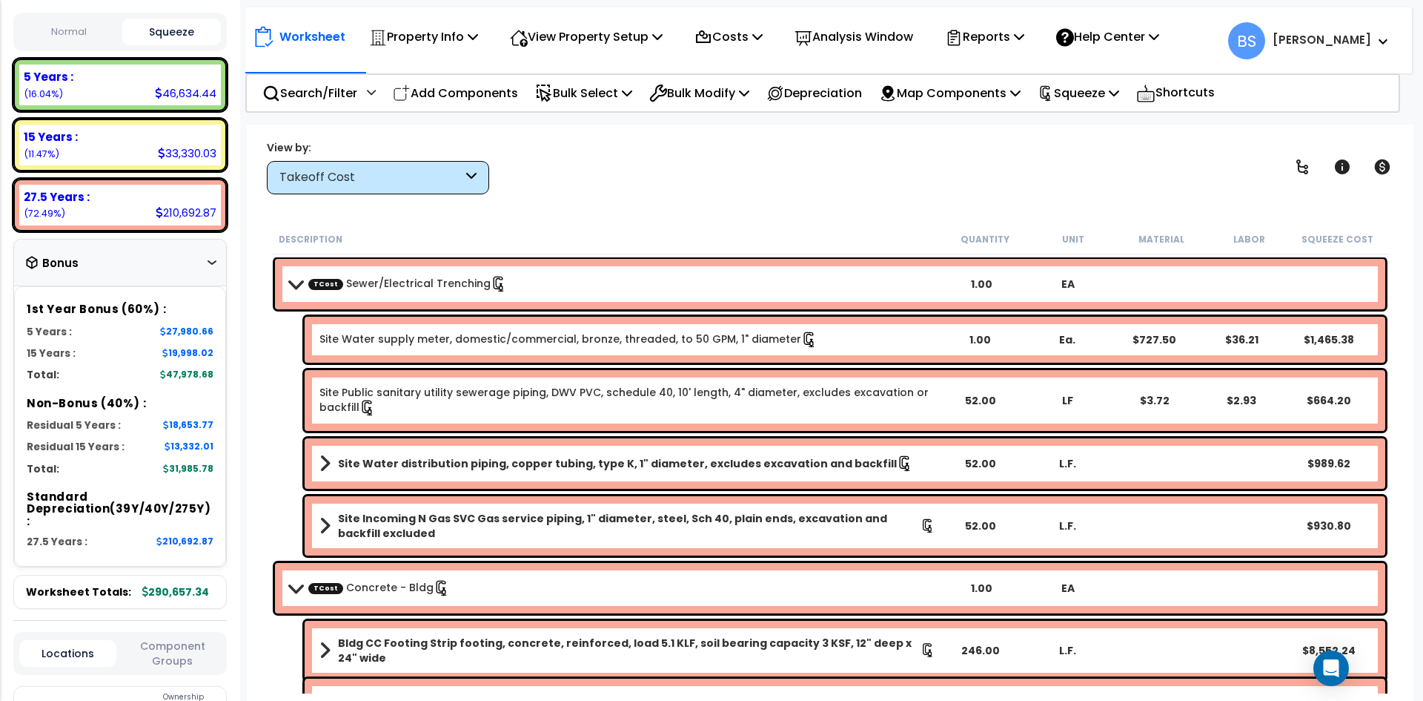
click at [589, 148] on div "View by: Takeoff Cost Takeoff Cost" at bounding box center [830, 166] width 1137 height 55
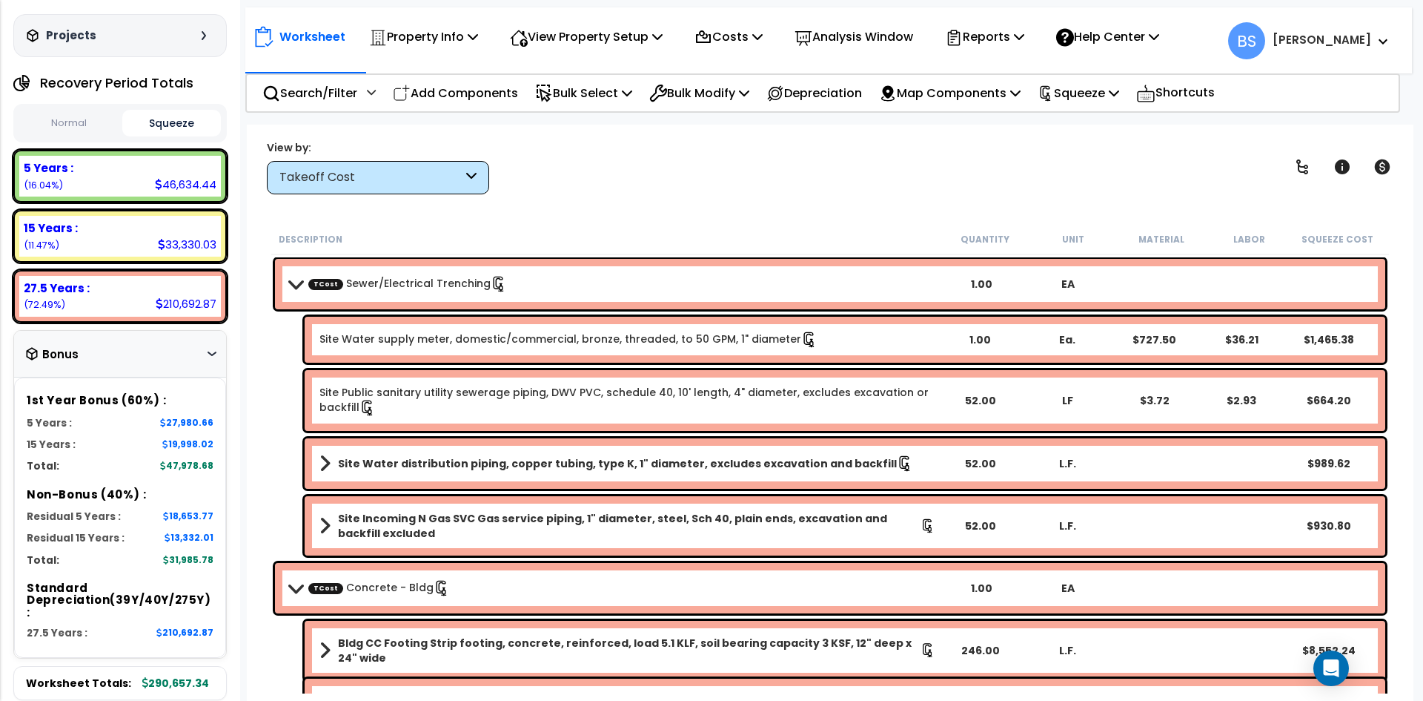
scroll to position [0, 0]
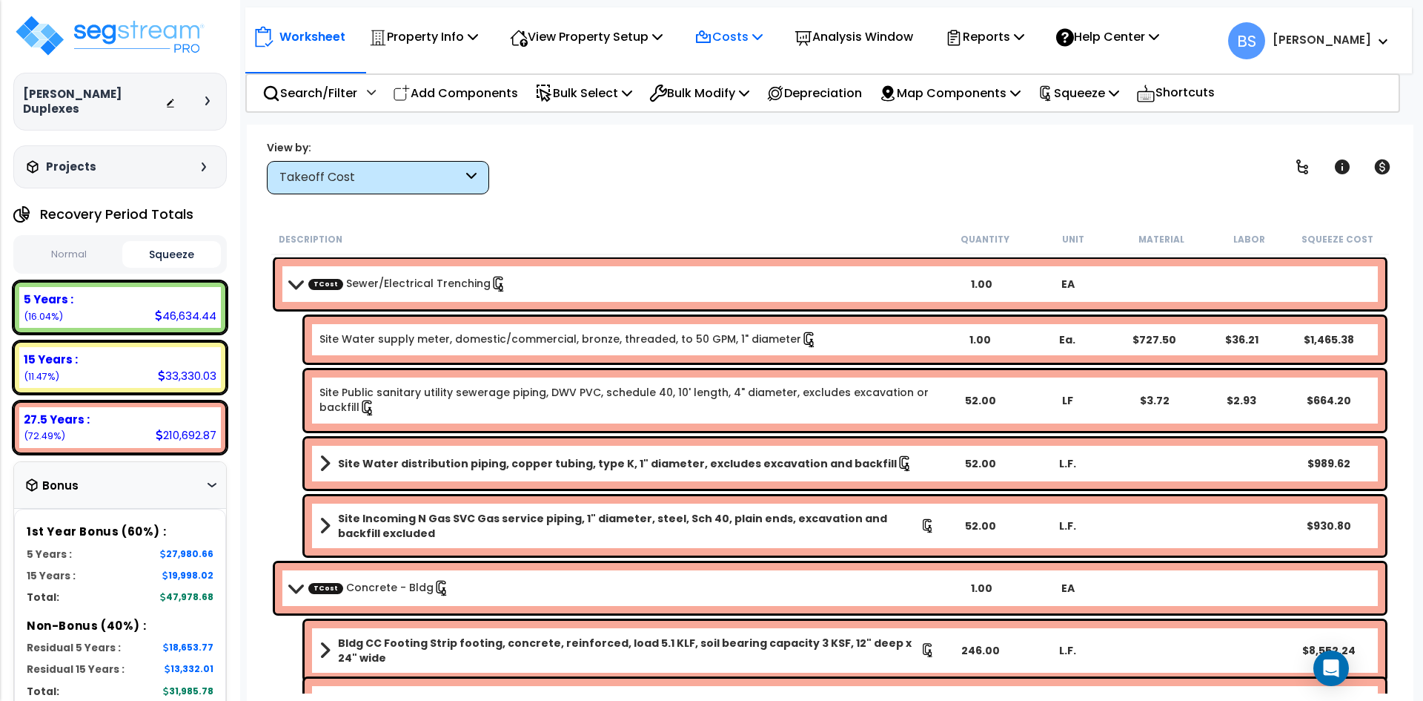
click at [733, 39] on p "Costs" at bounding box center [729, 37] width 68 height 20
click at [735, 69] on link "Indirect Costs" at bounding box center [760, 71] width 147 height 30
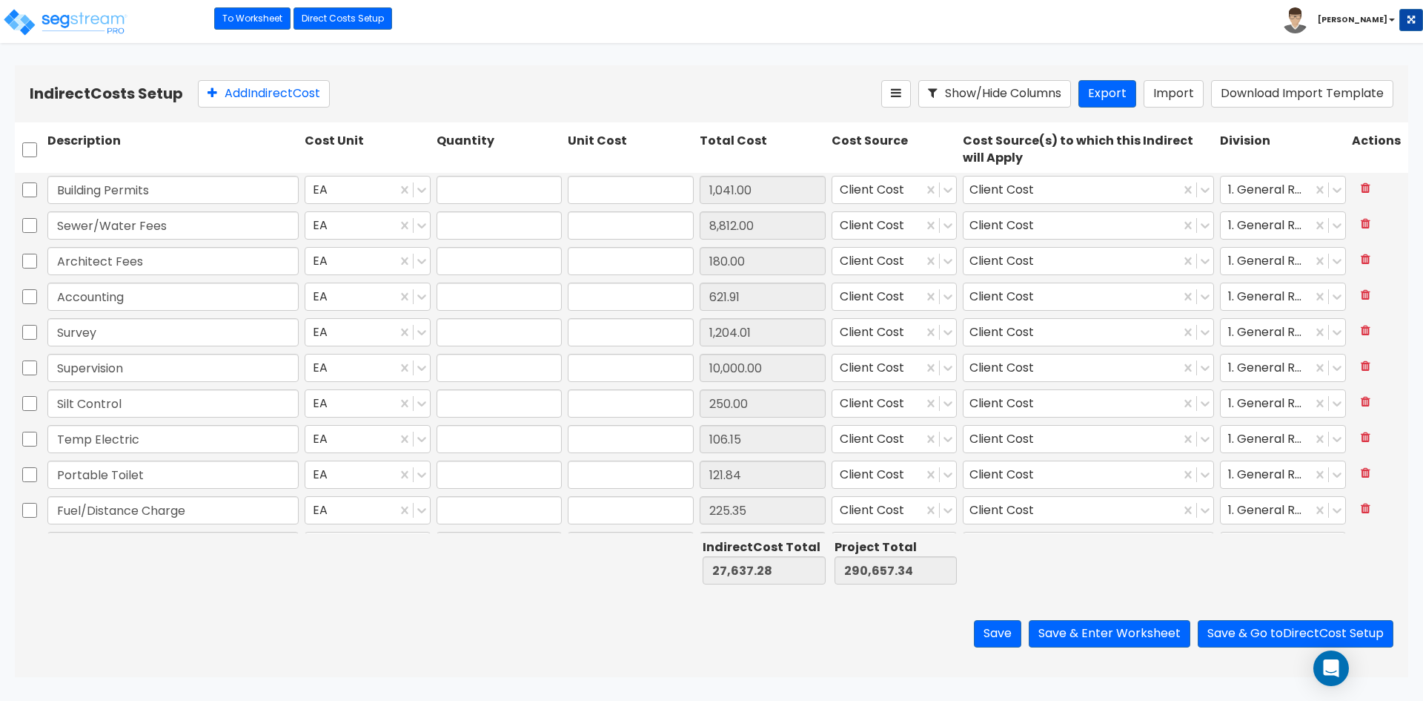
type input "1.00"
type input "1,041.00"
type input "1.00"
type input "8,812.00"
type input "1.00"
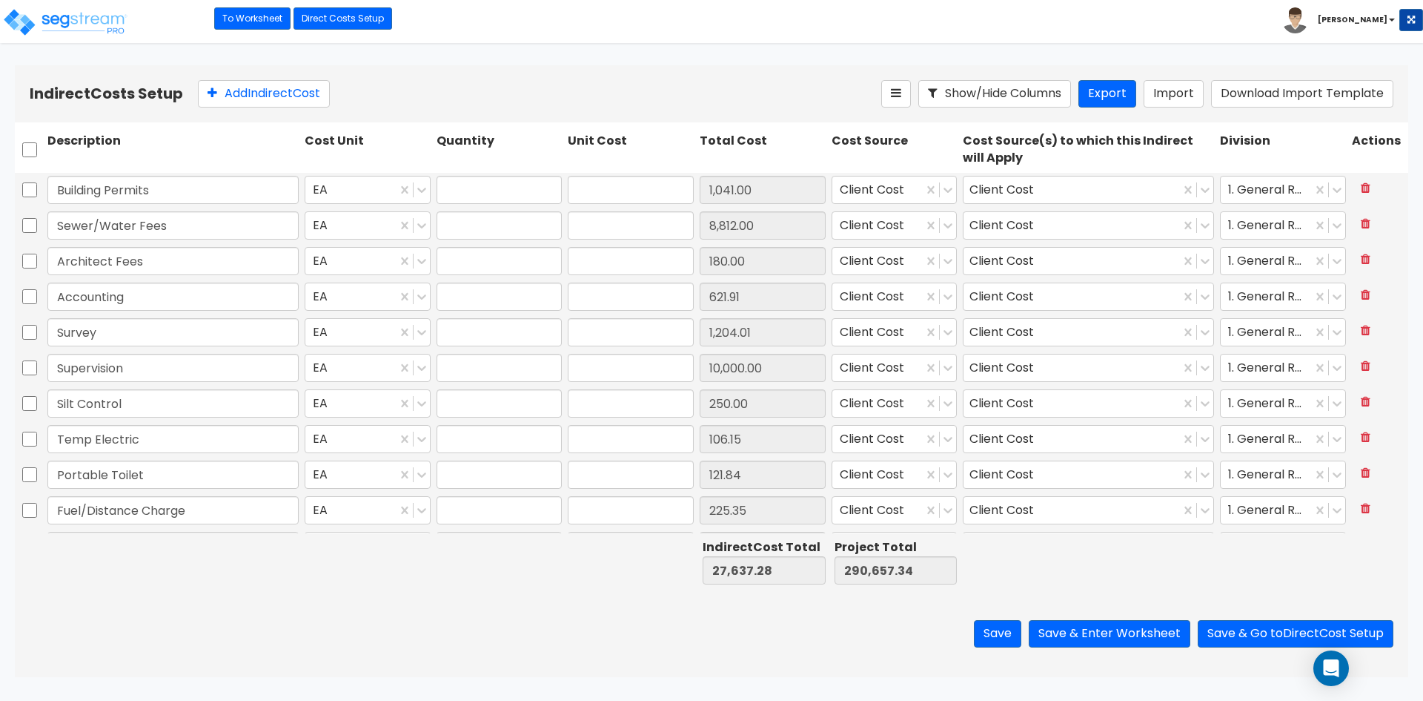
type input "180.00"
type input "1.00"
type input "621.91"
type input "1.00"
type input "1,204.01"
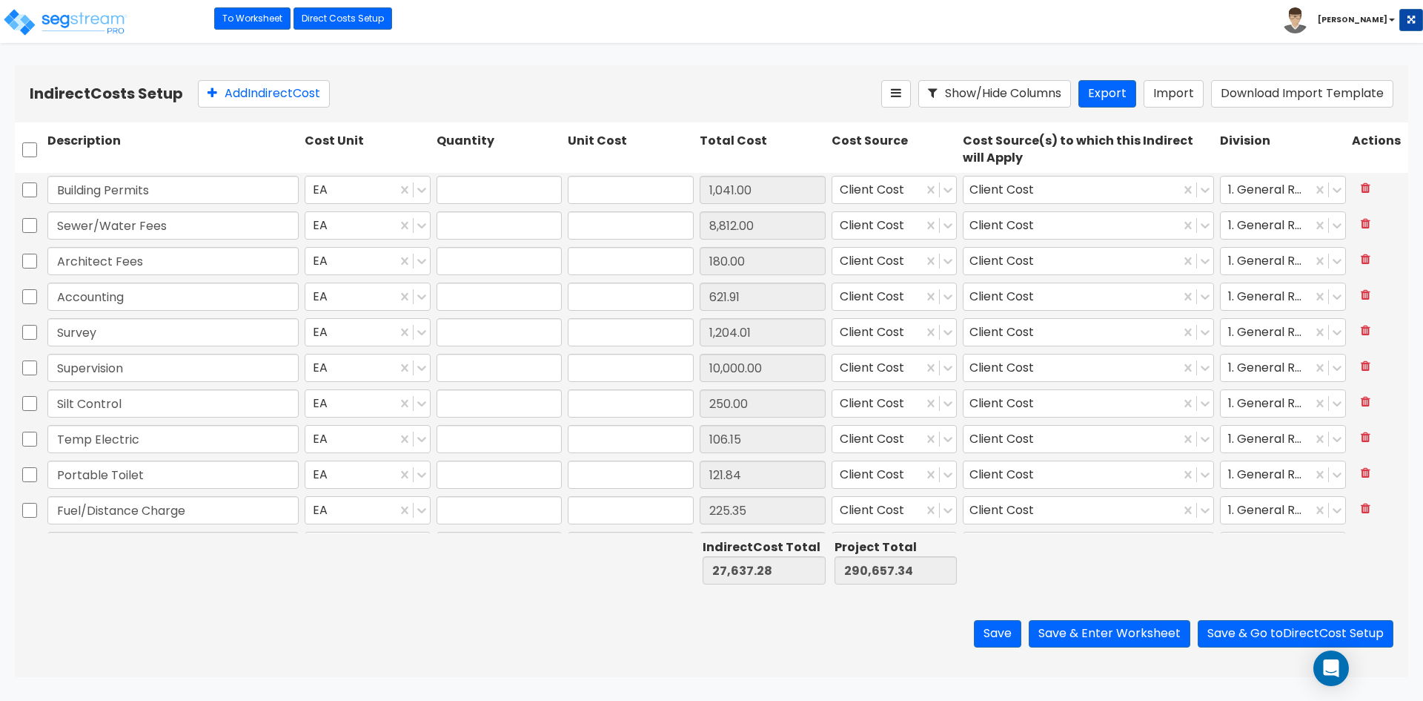
type input "1.00"
type input "10,000.00"
type input "1.00"
type input "250.00"
type input "1.00"
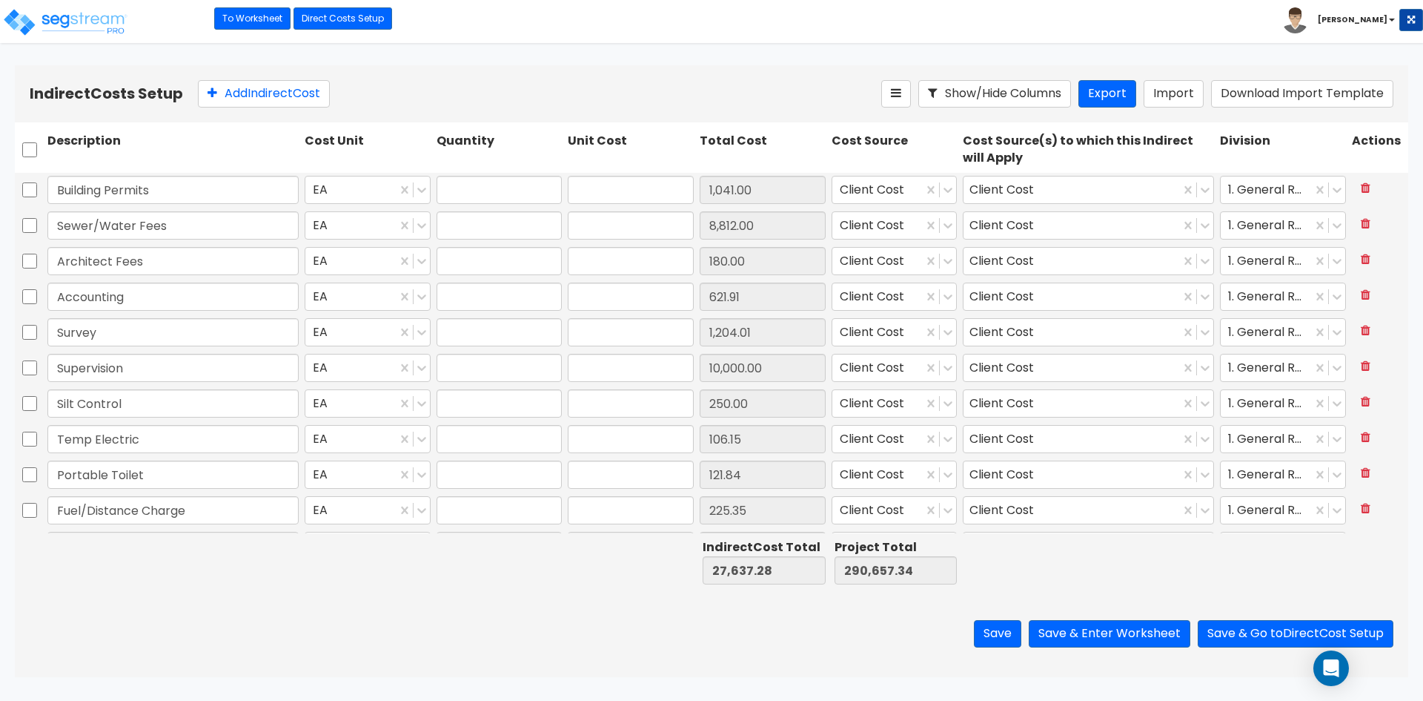
type input "106.15"
type input "1.00"
type input "121.84"
type input "1.00"
type input "225.35"
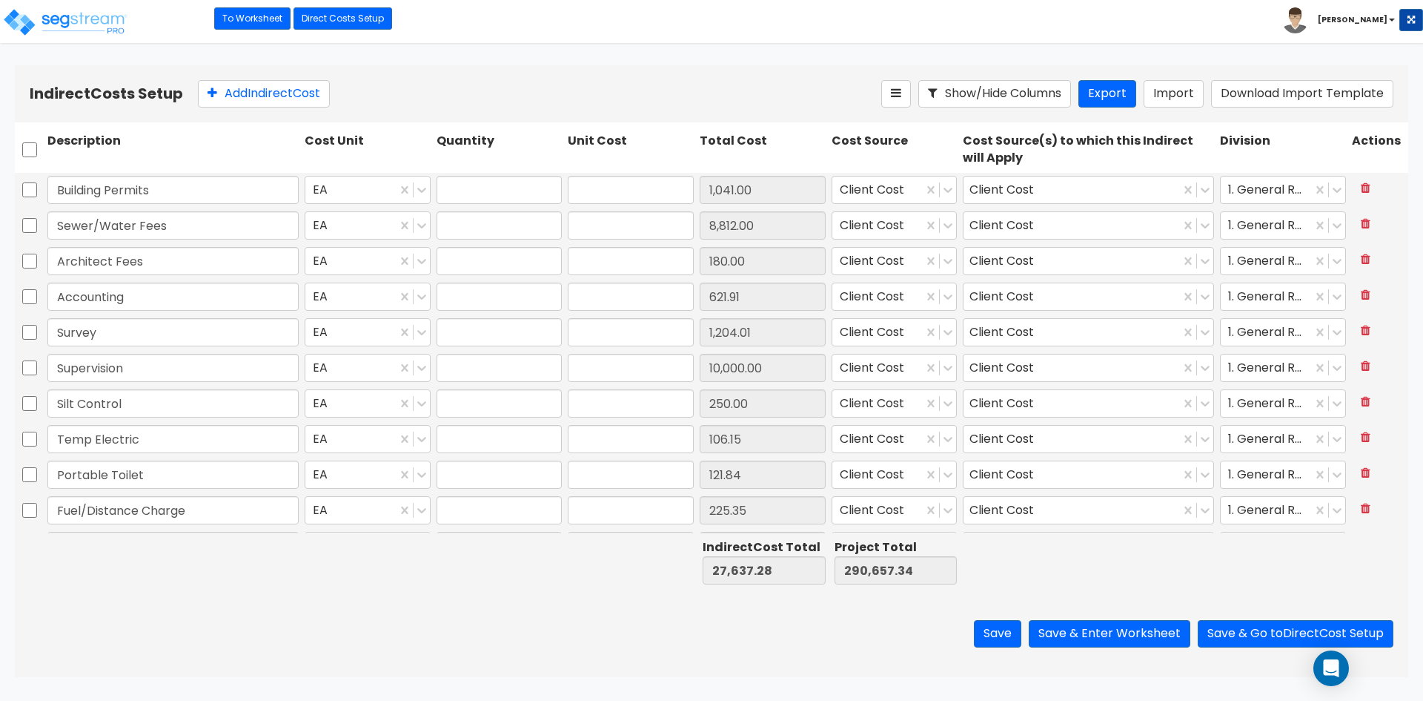
type input "1.00"
type input "432.57"
type input "1.00"
type input "1,703.41"
type input "1.00"
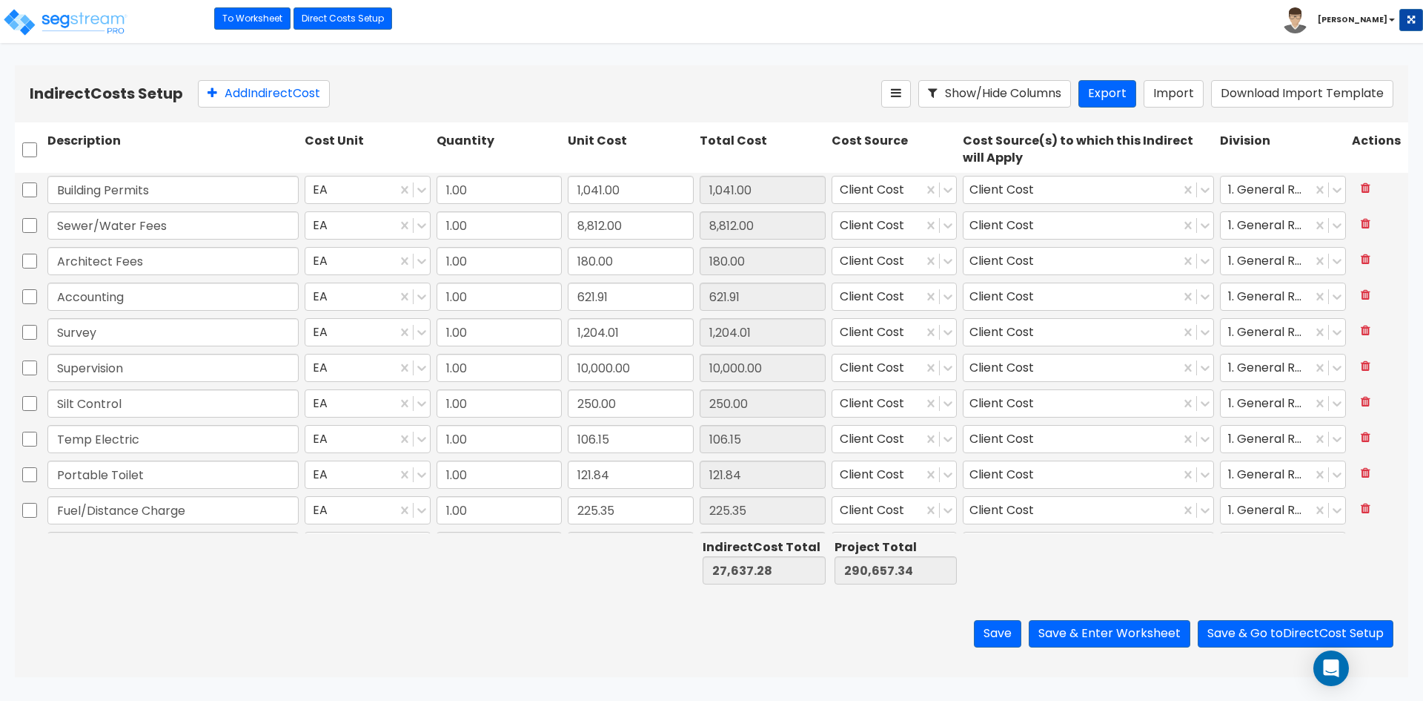
type input "800.00"
type input "1.00"
type input "1,398.05"
type input "1.00"
type input "66.66"
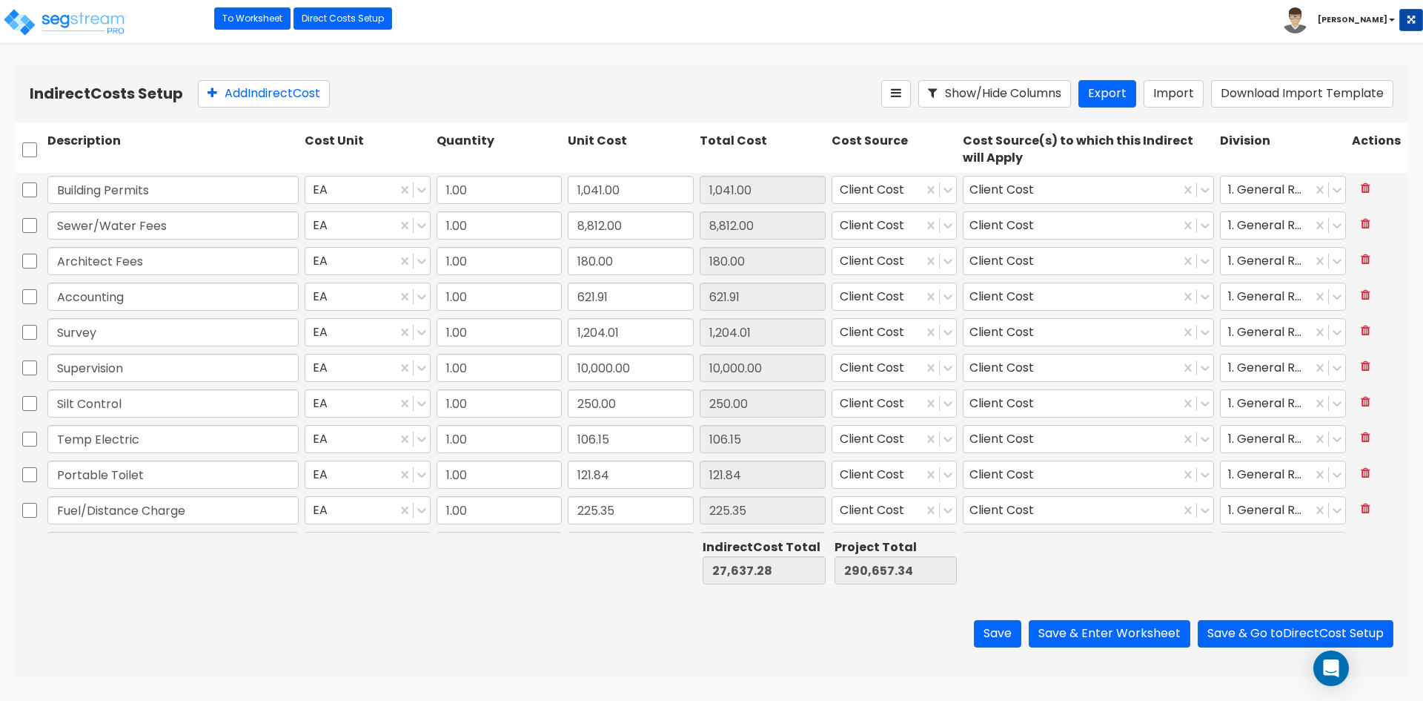
type input "1.00"
type input "674.33"
click at [638, 257] on input "180.00" at bounding box center [631, 261] width 126 height 28
type input "218.16"
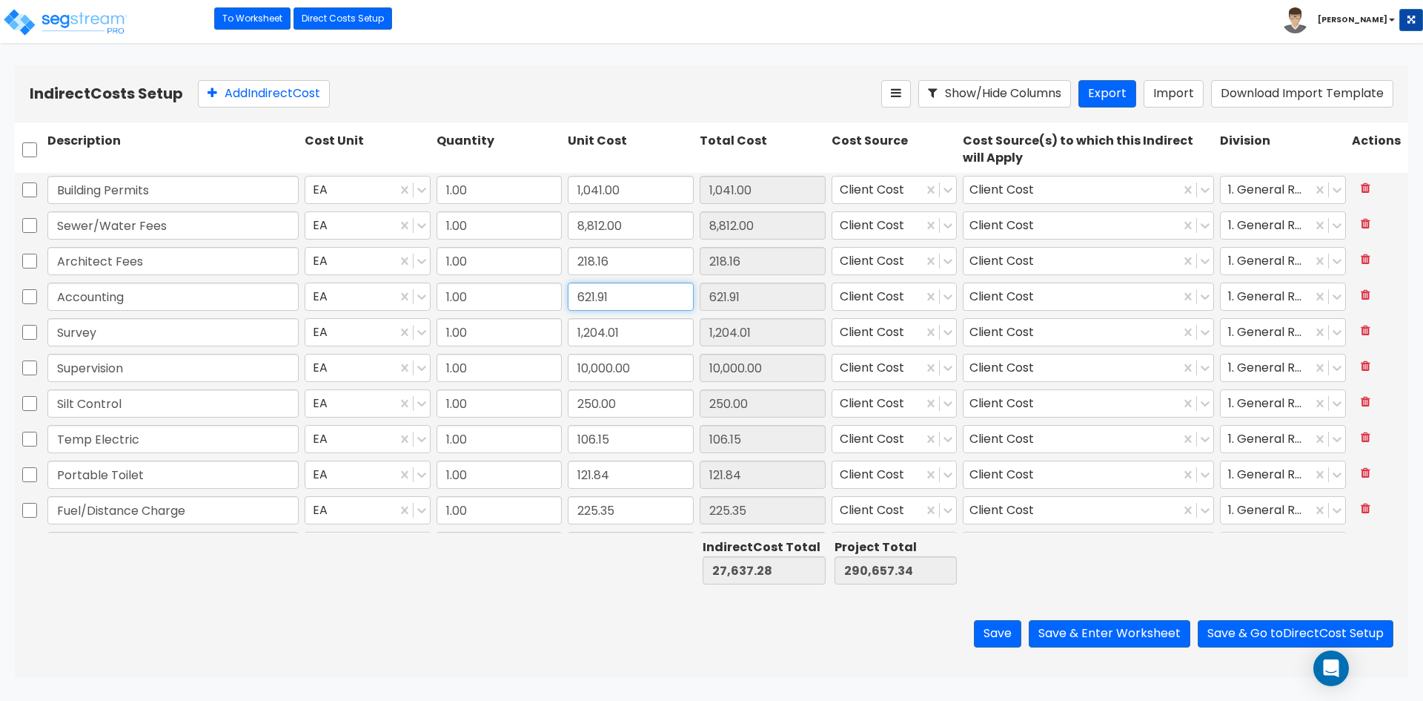
click at [632, 292] on input "621.91" at bounding box center [631, 296] width 126 height 28
type input "675.67"
click at [642, 437] on input "106.15" at bounding box center [631, 439] width 126 height 28
type input "50"
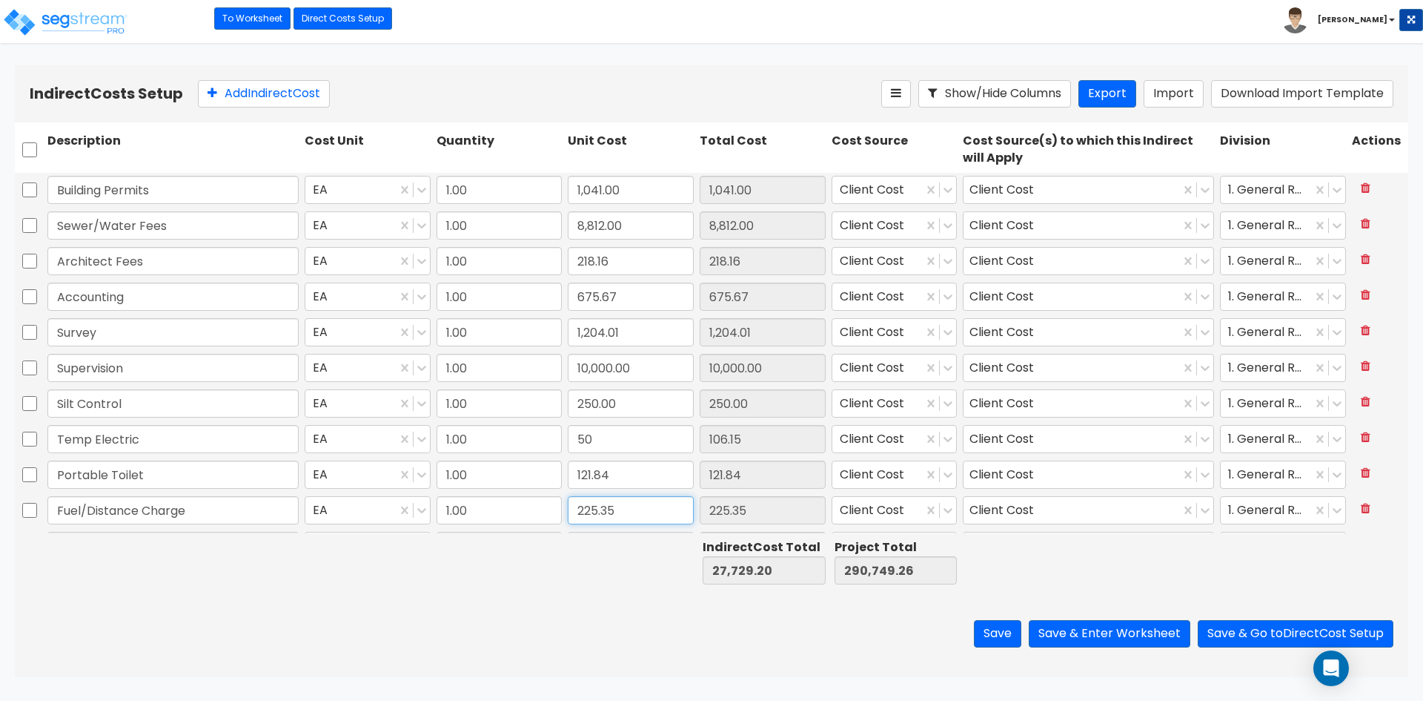
type input "50.00"
click at [619, 513] on input "225.35" at bounding box center [631, 510] width 126 height 28
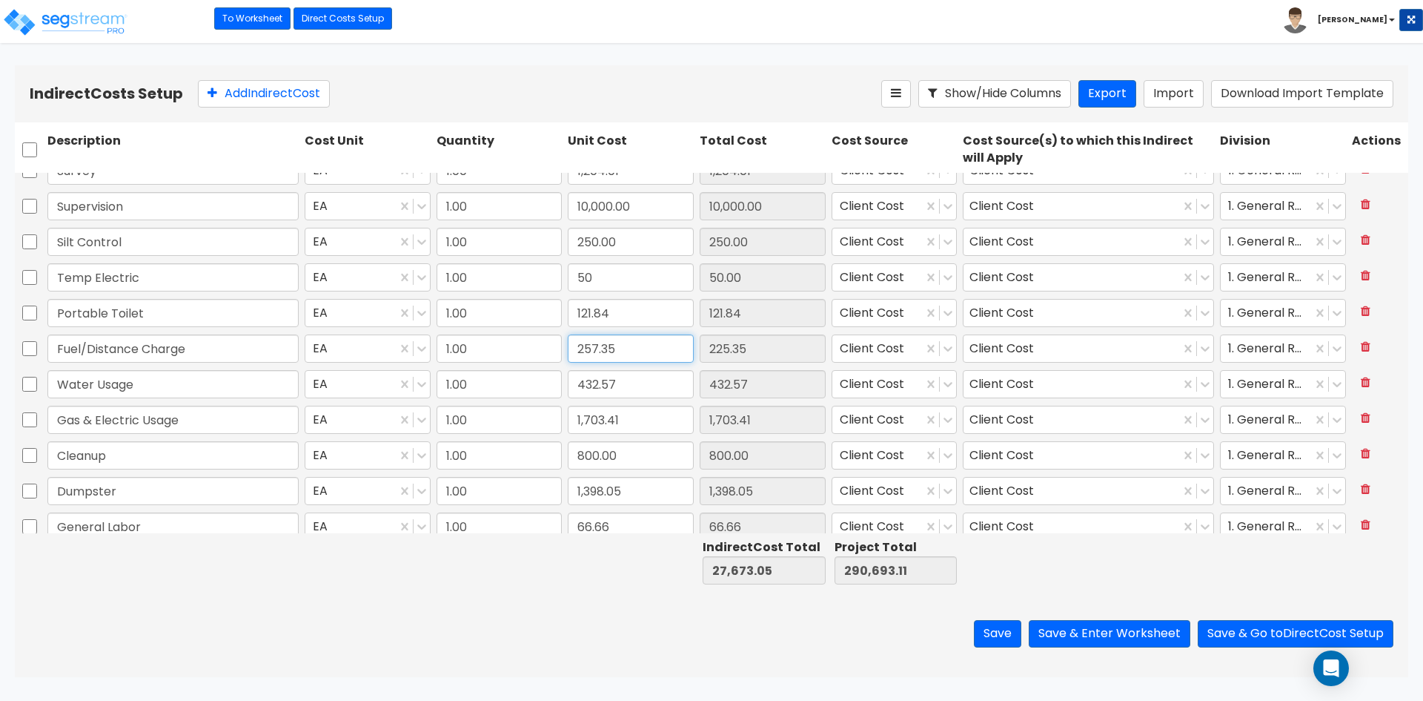
scroll to position [209, 0]
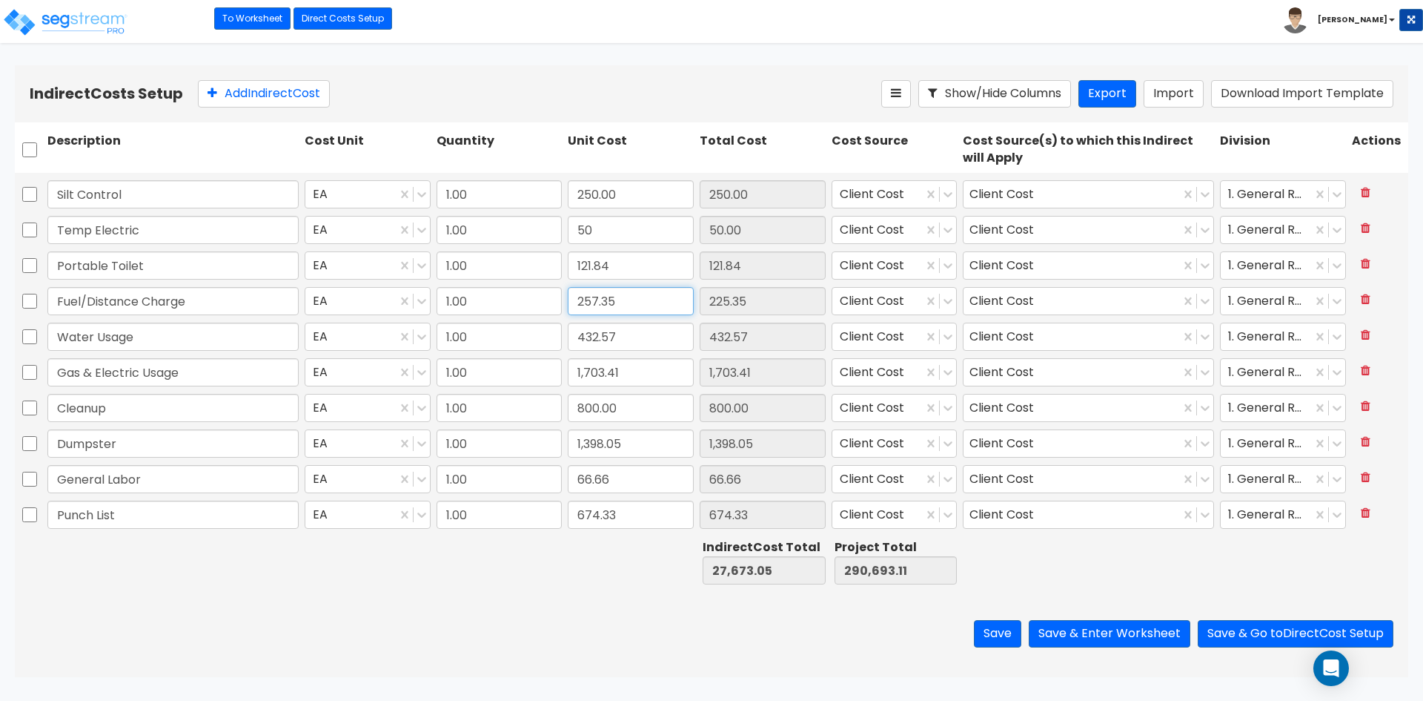
type input "257.35"
click at [645, 339] on input "432.57" at bounding box center [631, 336] width 126 height 28
type input "438.29"
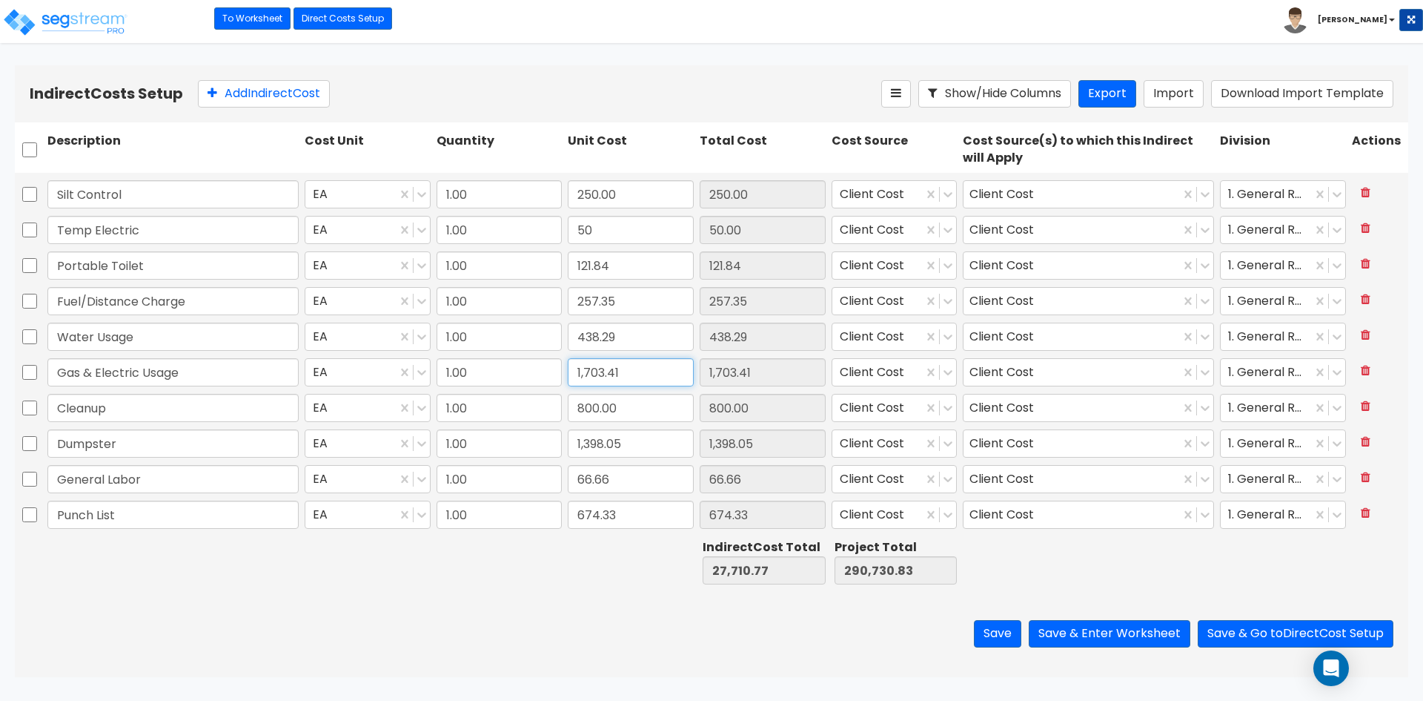
click at [639, 374] on input "1,703.41" at bounding box center [631, 372] width 126 height 28
type input "1,285.5"
type input "1,285.50"
click at [646, 409] on input "800.00" at bounding box center [631, 408] width 126 height 28
type input "900"
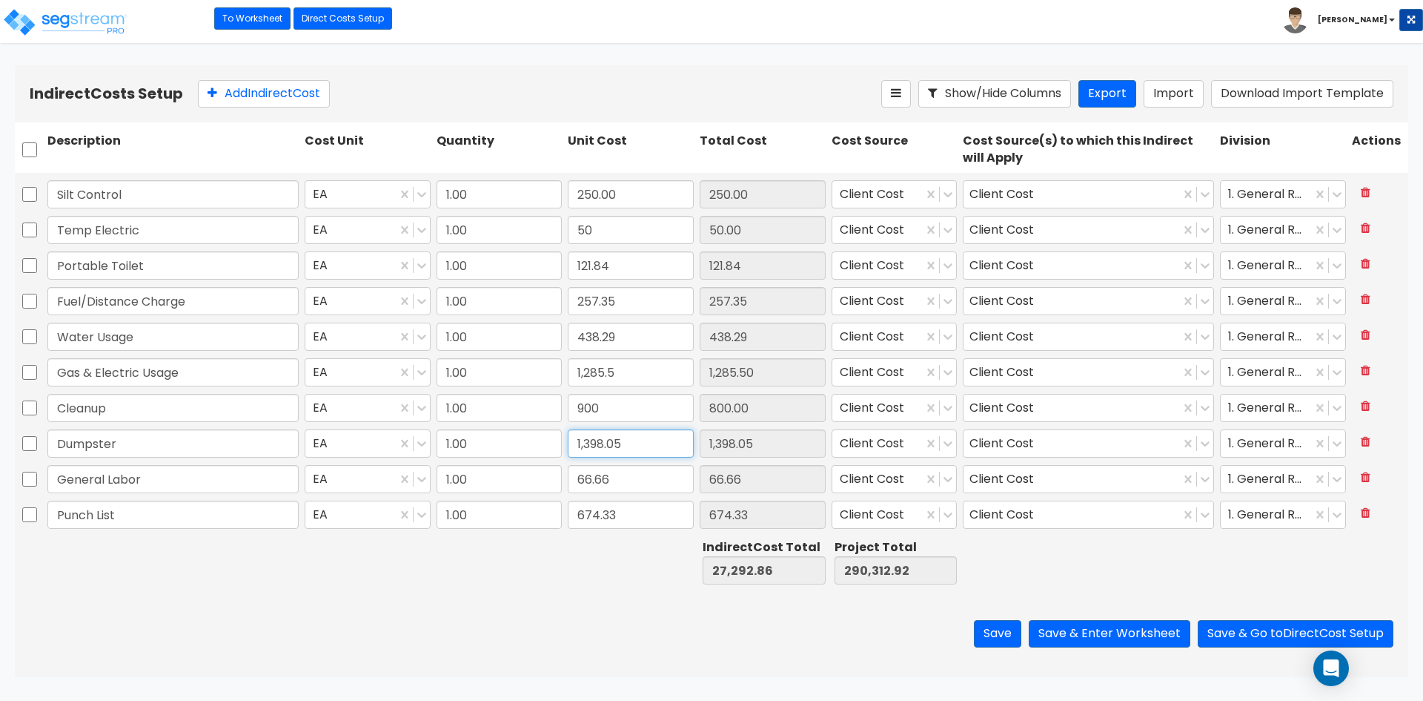
type input "900.00"
click at [654, 441] on input "1,398.05" at bounding box center [631, 443] width 126 height 28
type input "617.31"
click at [655, 482] on input "66.66" at bounding box center [631, 479] width 126 height 28
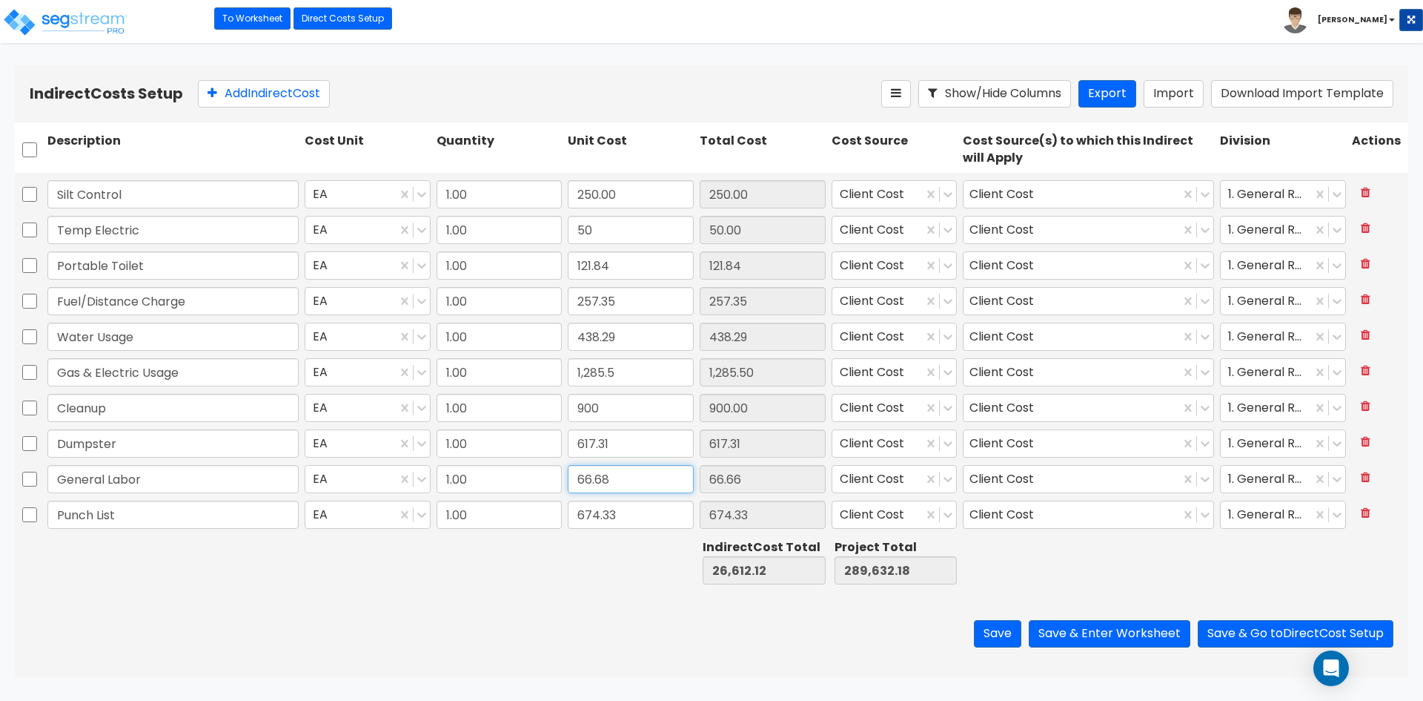
type input "66.68"
click at [632, 514] on input "674.33" at bounding box center [631, 514] width 126 height 28
type input "541.84"
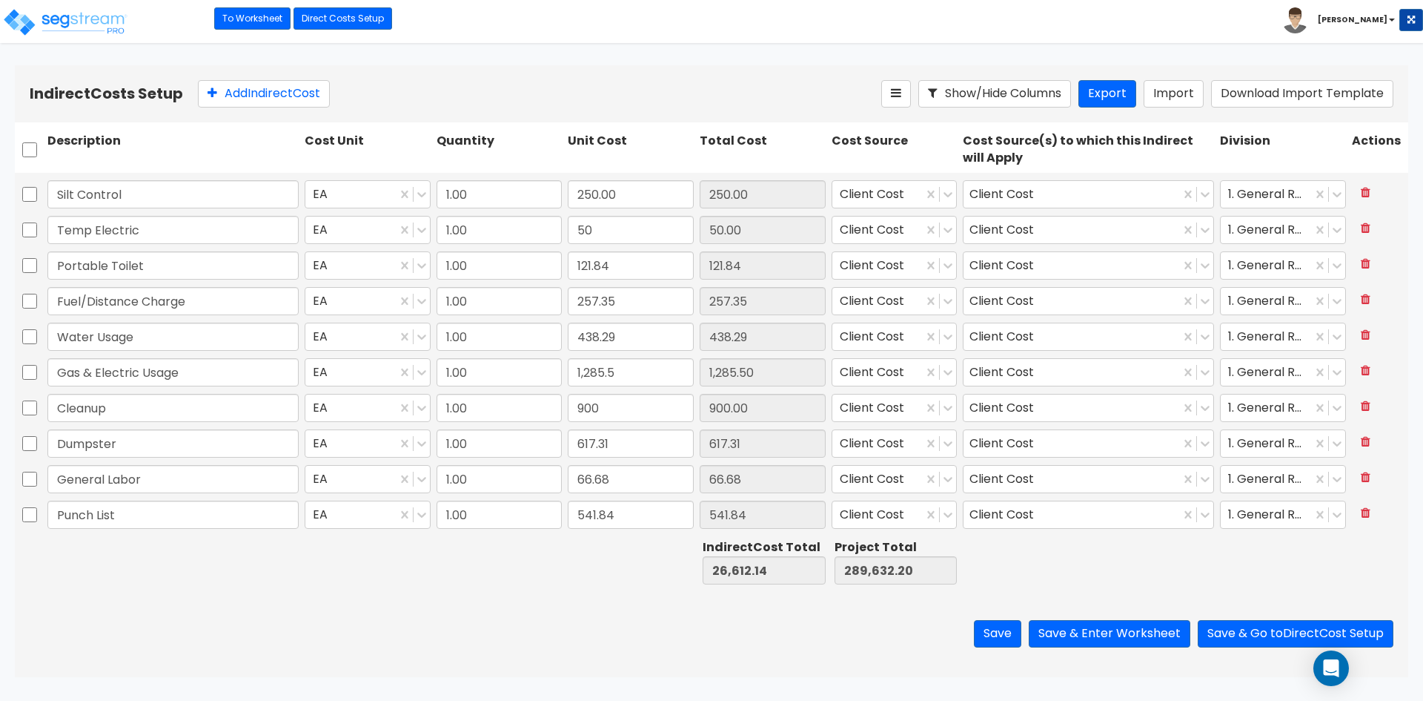
click at [545, 612] on div "Save Save & Enter Worksheet Save & Go to Direct Cost Setup" at bounding box center [712, 633] width 1394 height 87
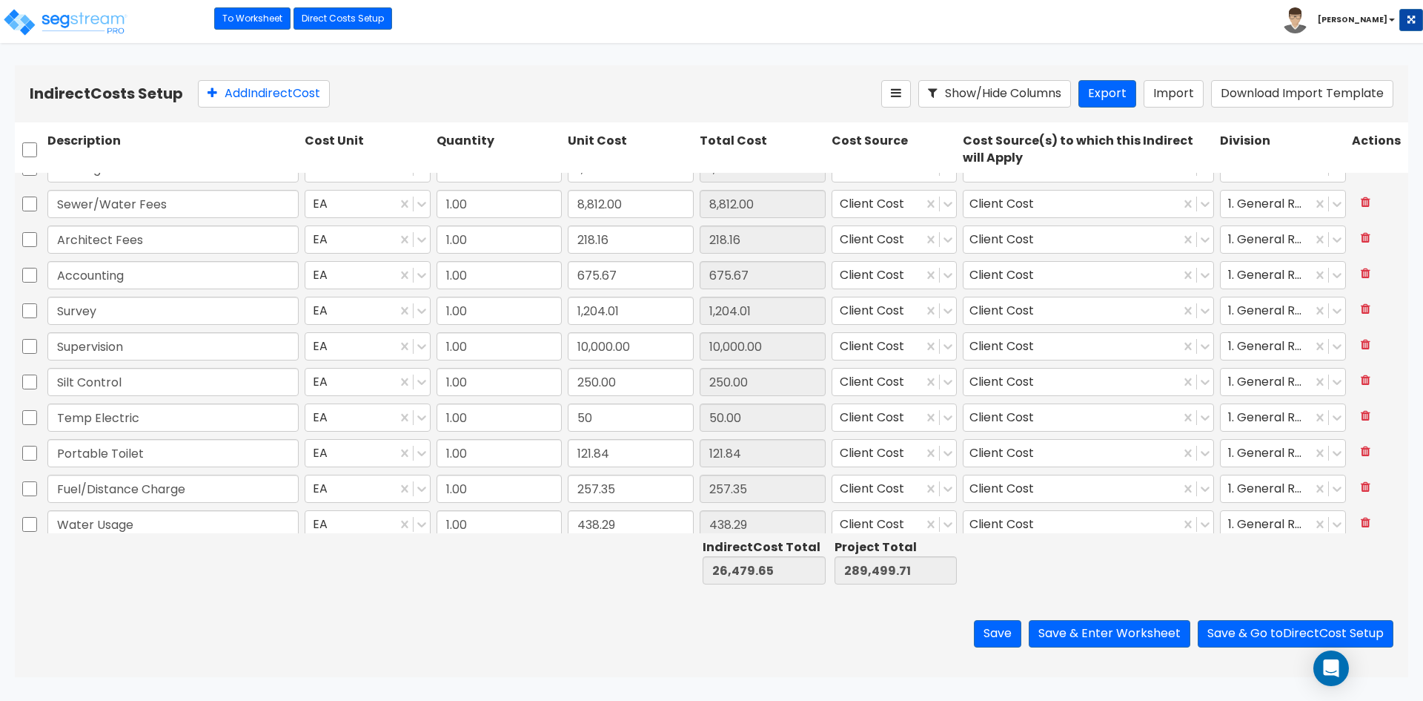
scroll to position [0, 0]
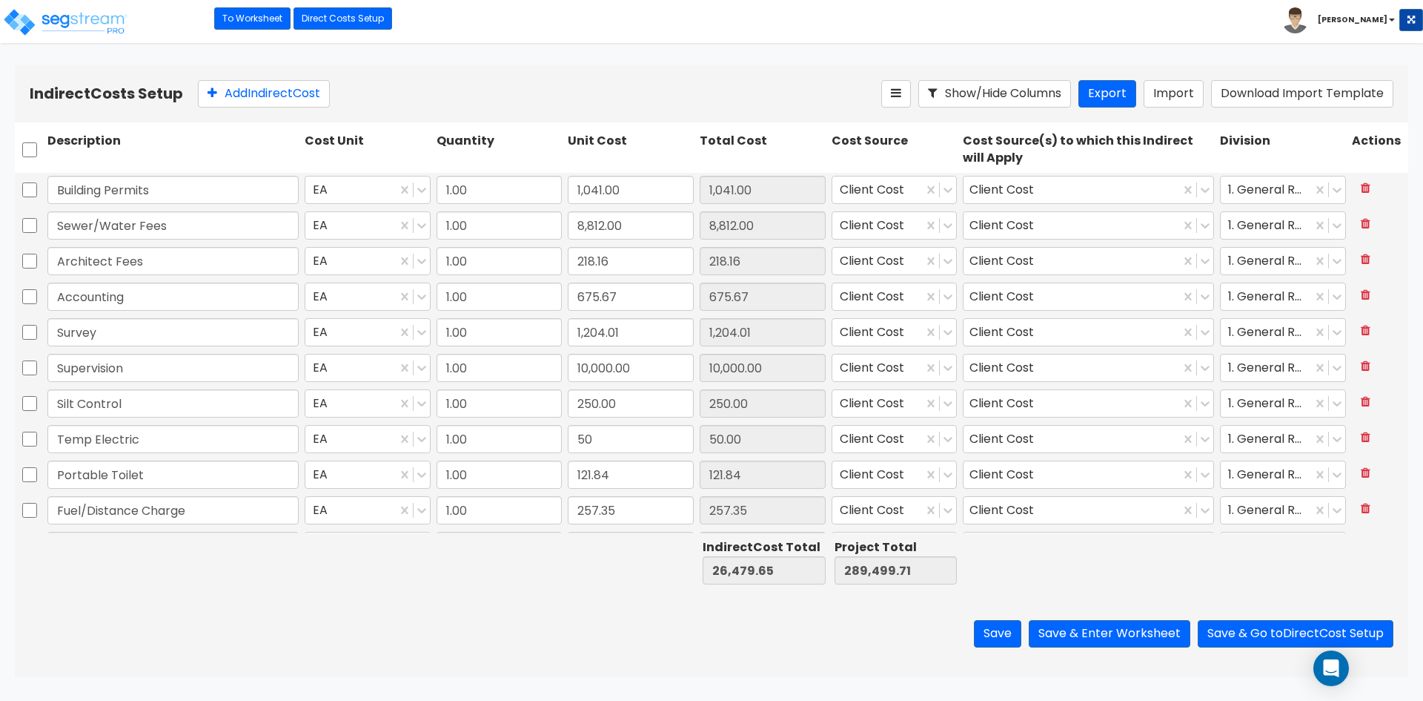
drag, startPoint x: 516, startPoint y: 611, endPoint x: 517, endPoint y: 598, distance: 12.7
click at [516, 611] on div "Save Save & Enter Worksheet Save & Go to Direct Cost Setup" at bounding box center [712, 633] width 1394 height 87
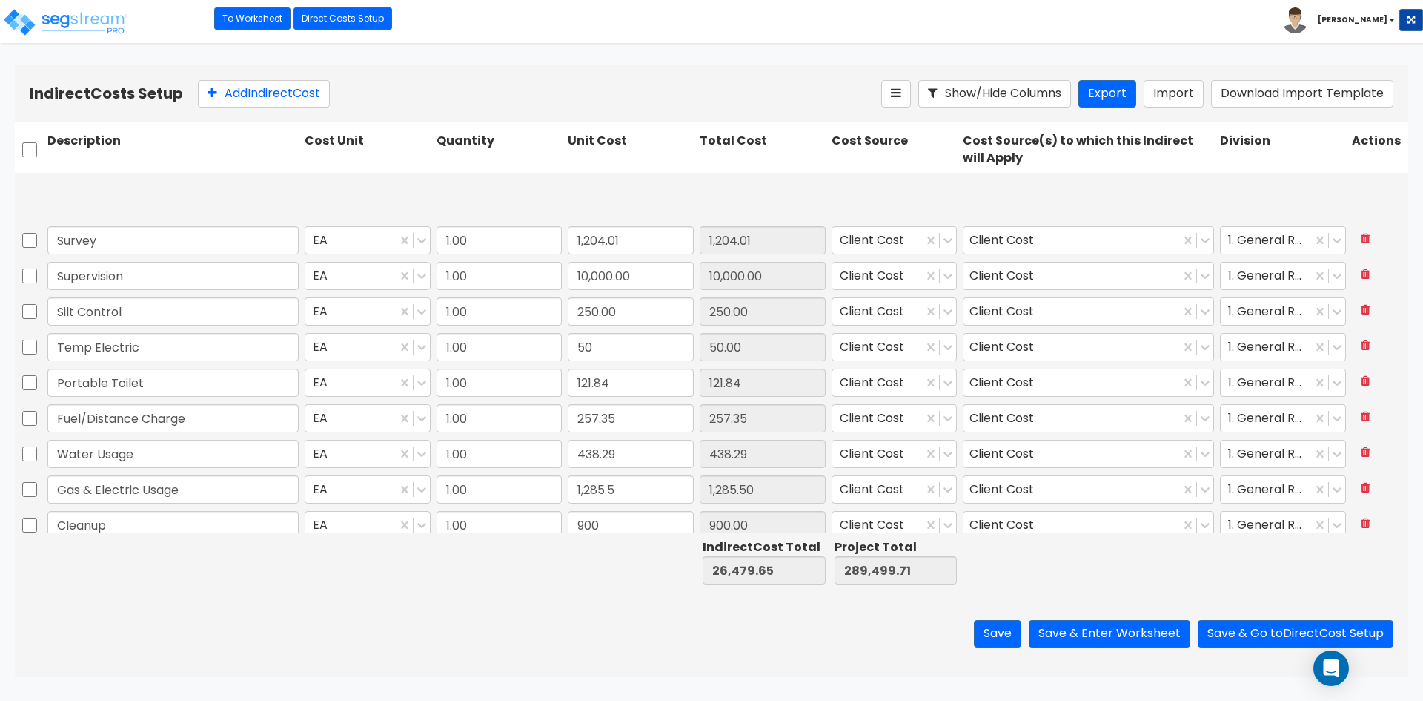
scroll to position [209, 0]
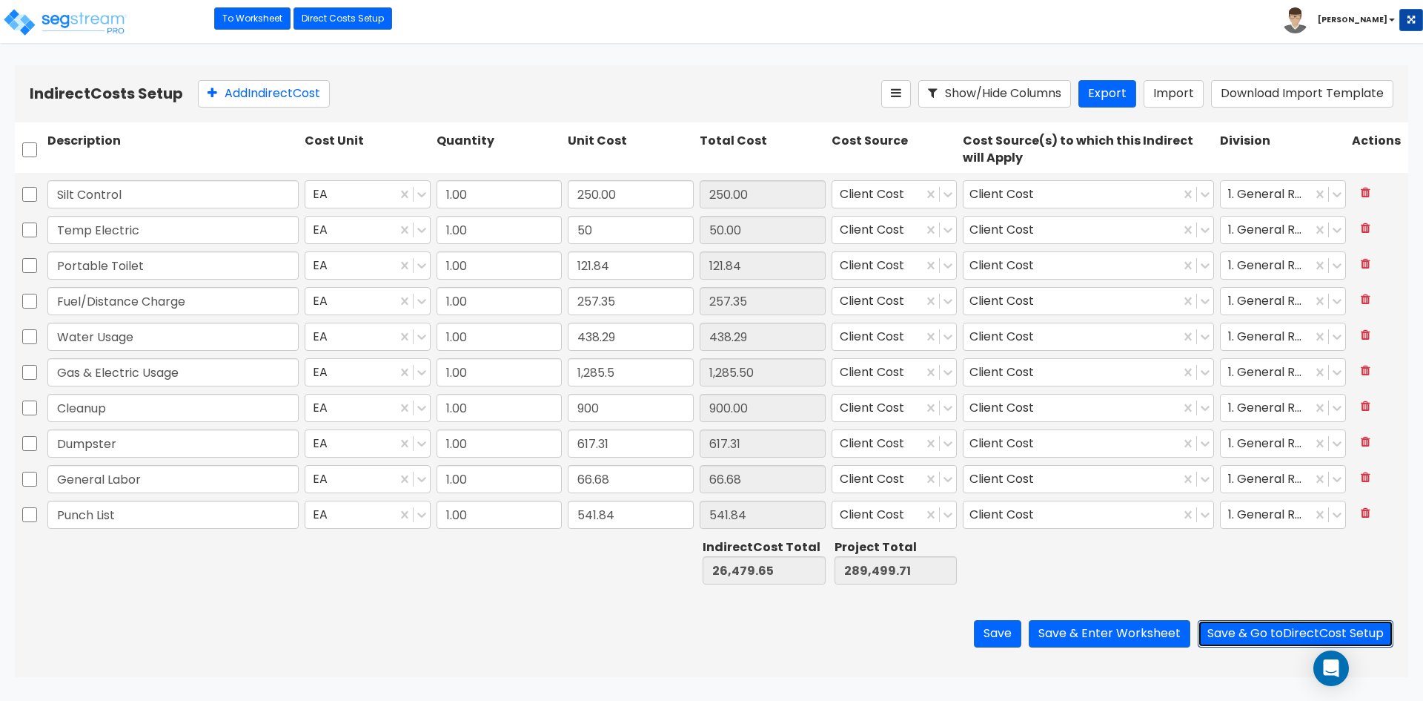
click at [1276, 634] on button "Save & Go to Direct Cost Setup" at bounding box center [1296, 633] width 196 height 27
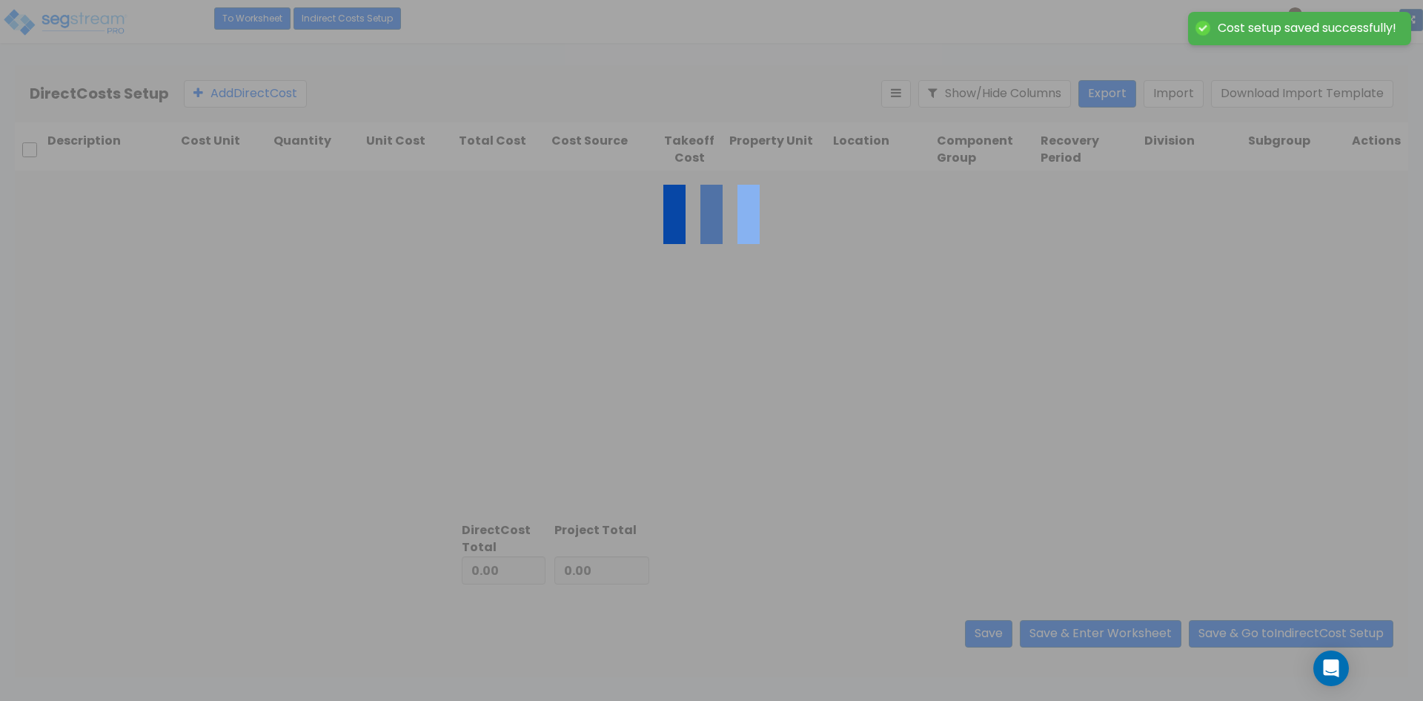
type input "26,479.65"
type input "263,020.06"
type input "289,499.71"
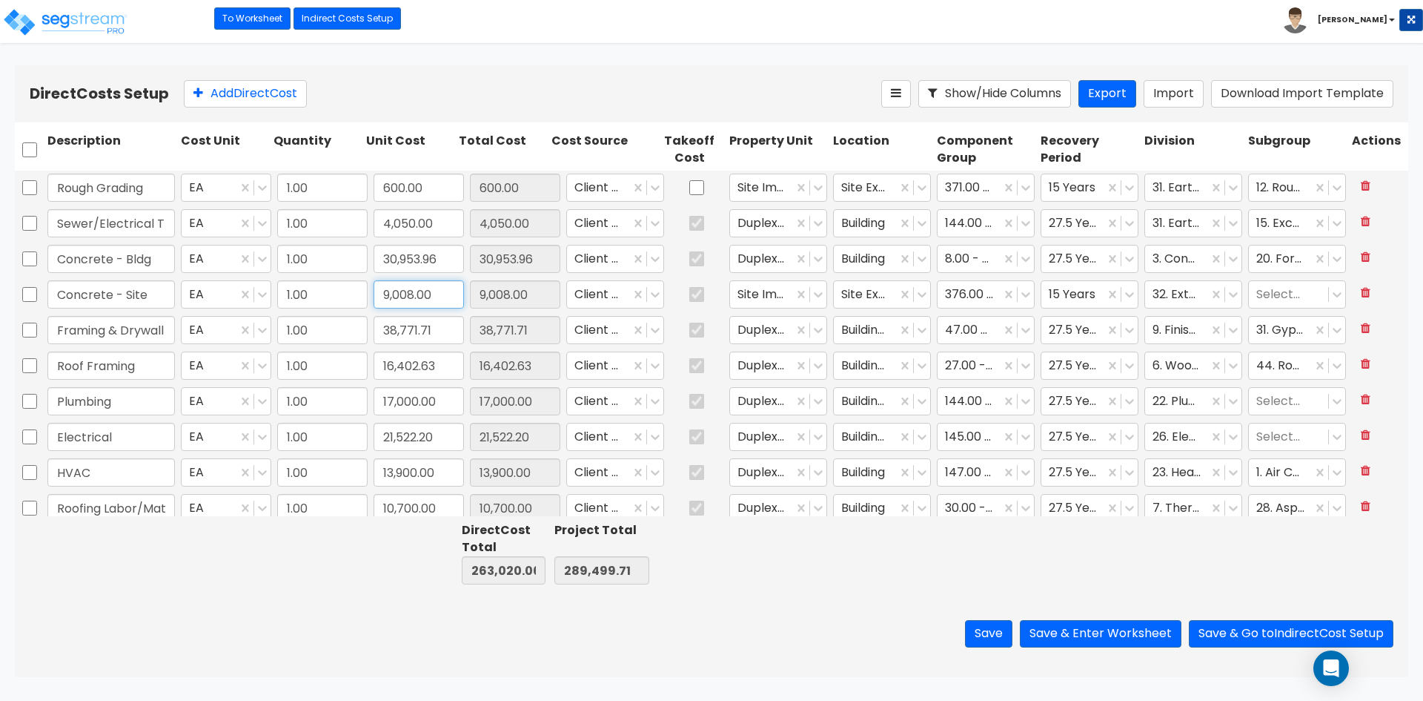
click at [447, 297] on input "9,008.00" at bounding box center [419, 294] width 90 height 28
type input "8,376.36"
type input "262,388.42"
type input "288,868.07"
type input "8,376.36"
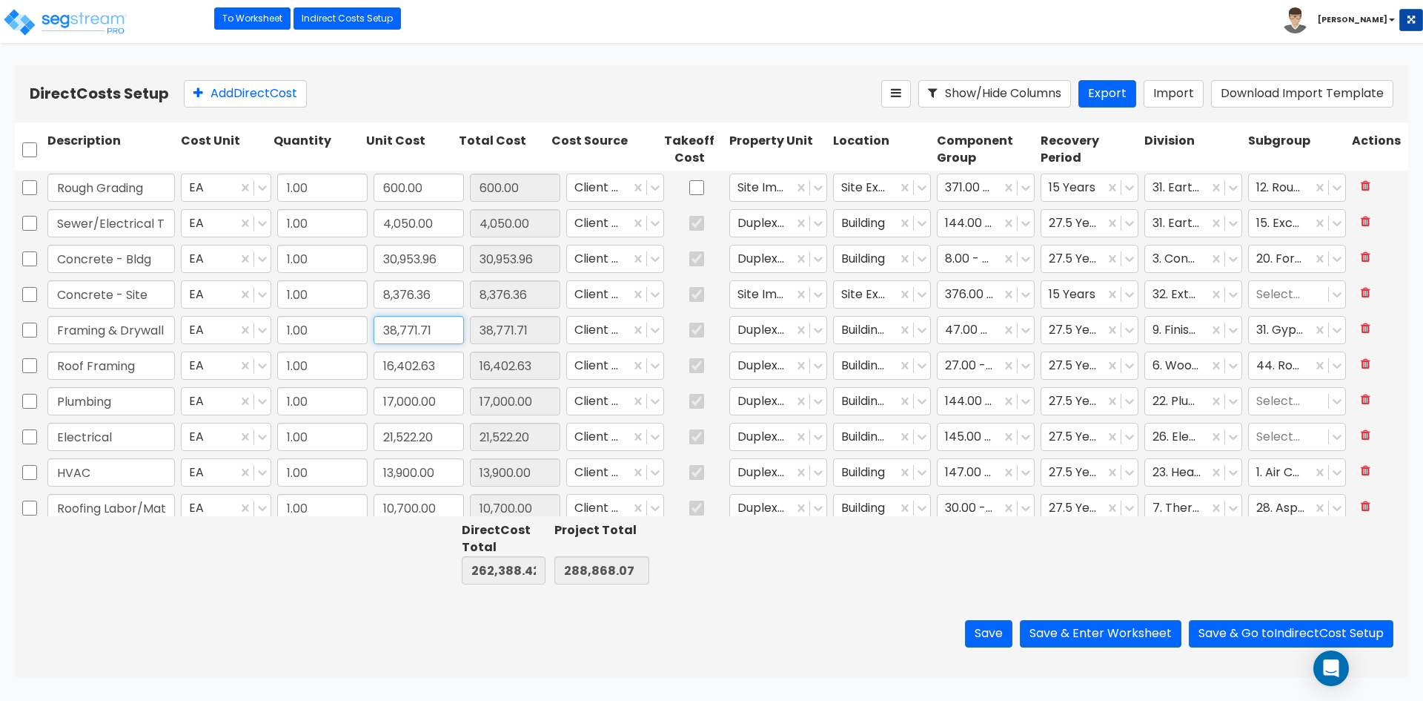
click at [440, 332] on input "38,771.71" at bounding box center [419, 330] width 90 height 28
paste input "9,081.24"
type input "39,081.24"
type input "262,697.95"
type input "289,177.60"
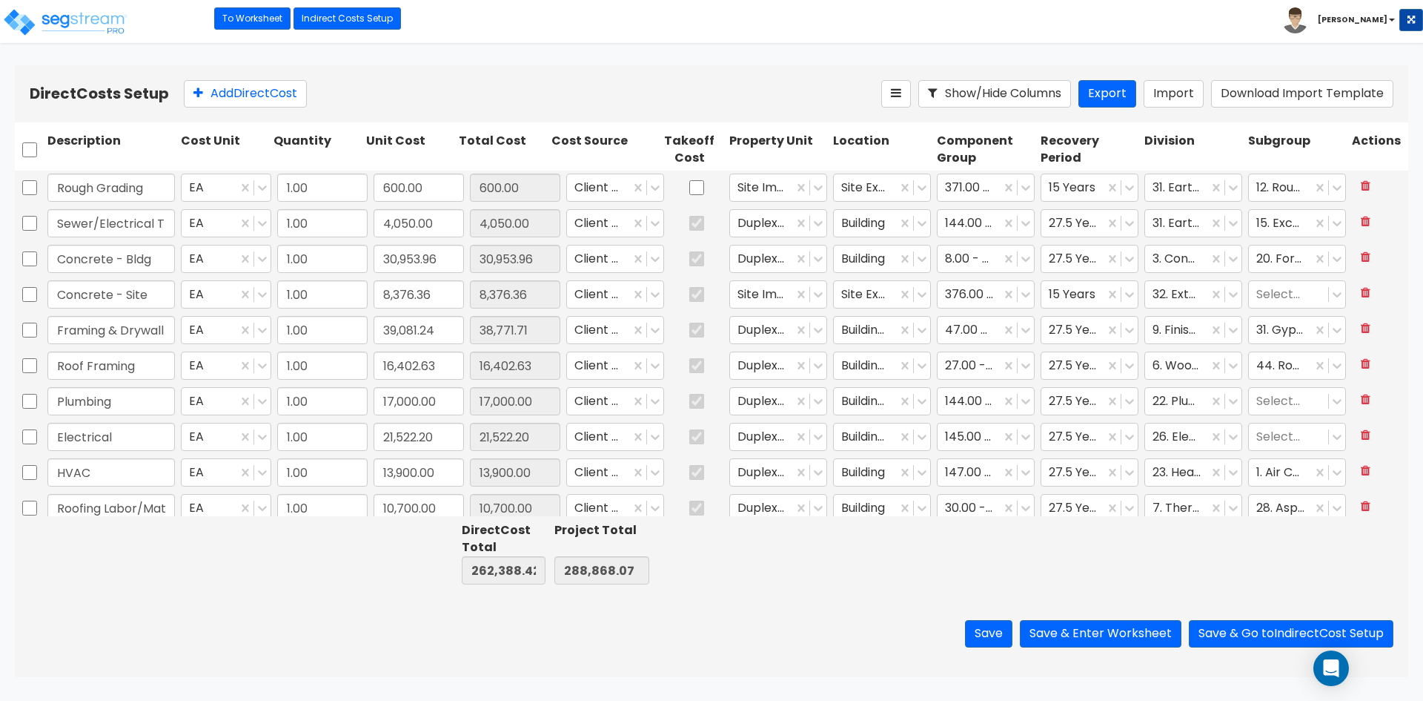
type input "39,081.24"
click at [440, 368] on input "16,402.63" at bounding box center [419, 365] width 90 height 28
paste input "660.42"
type input "16,660.42"
click at [440, 400] on input "17,000.00" at bounding box center [419, 401] width 90 height 28
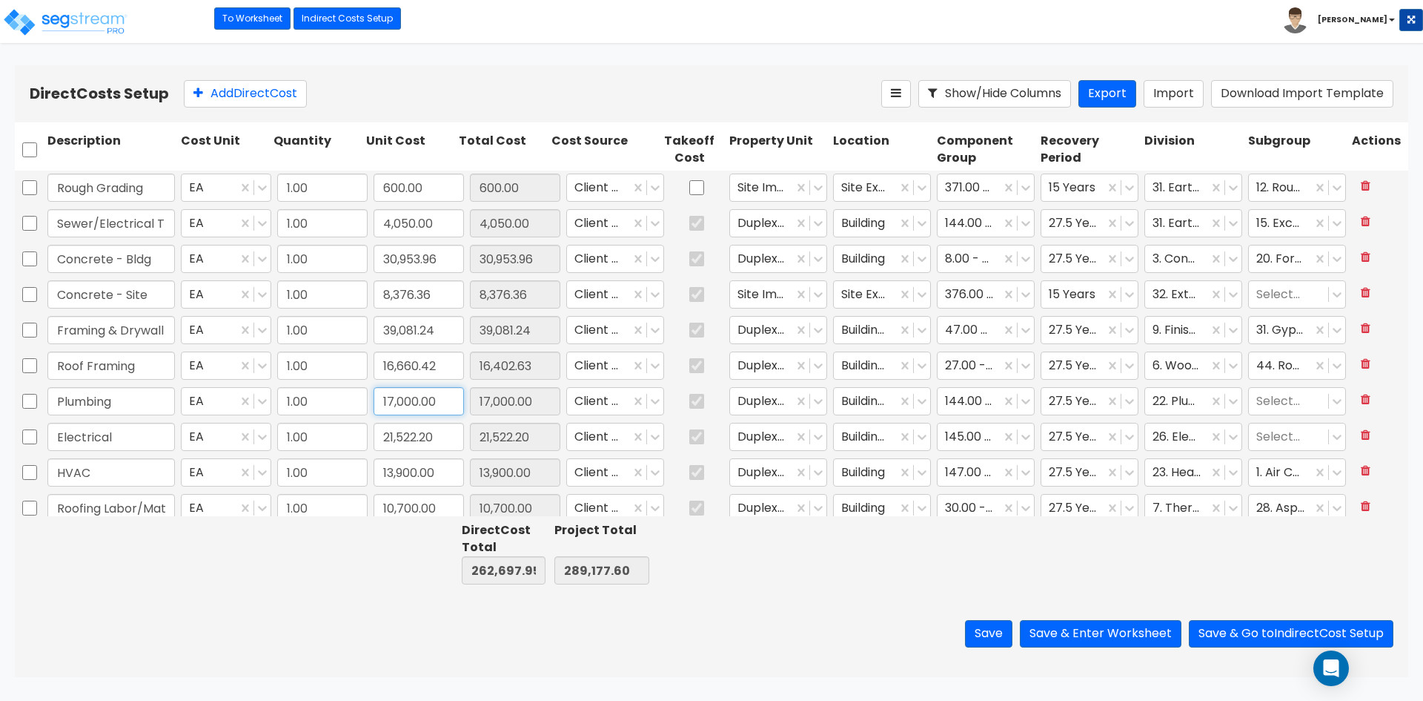
type input "262,955.74"
type input "289,435.39"
type input "16,660.42"
click at [442, 443] on input "21,522.20" at bounding box center [419, 437] width 90 height 28
paste input "13,451.6"
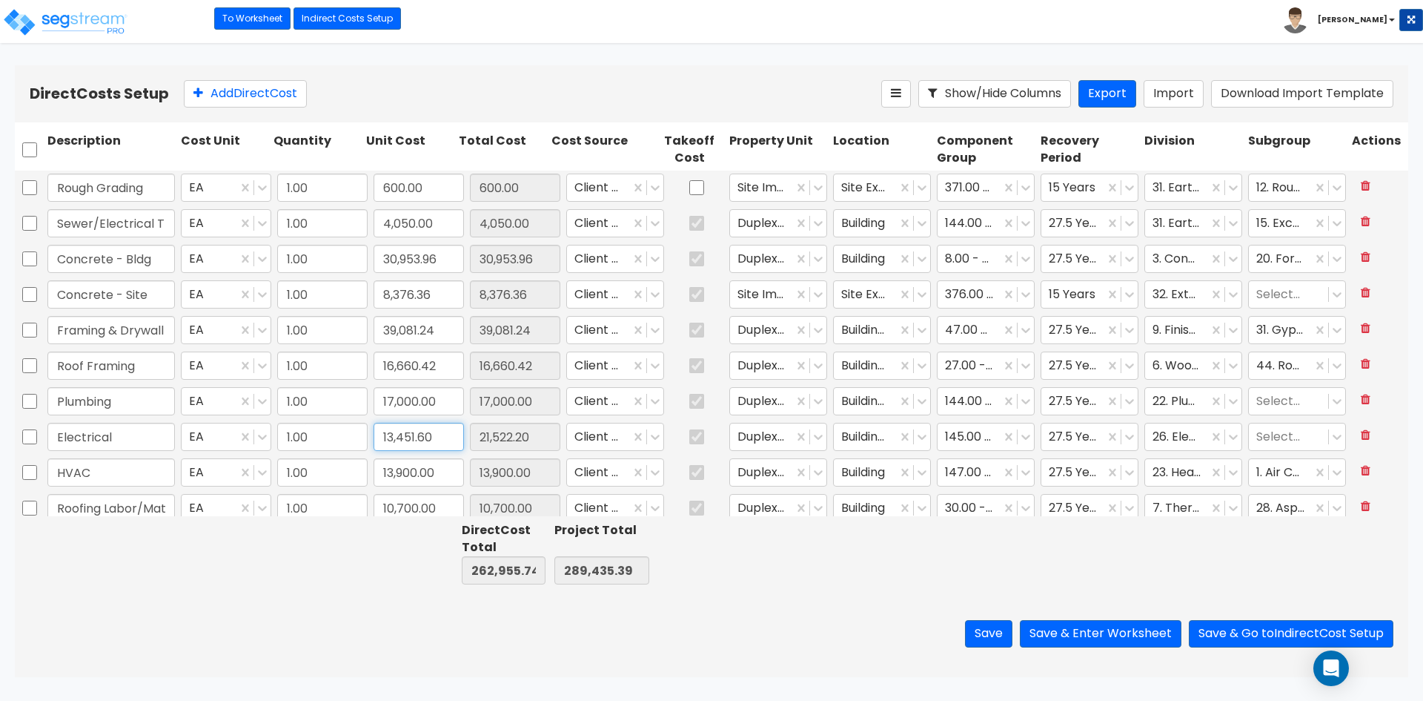
type input "13,451.60"
type input "254,885.14"
type input "281,364.79"
type input "13,451.60"
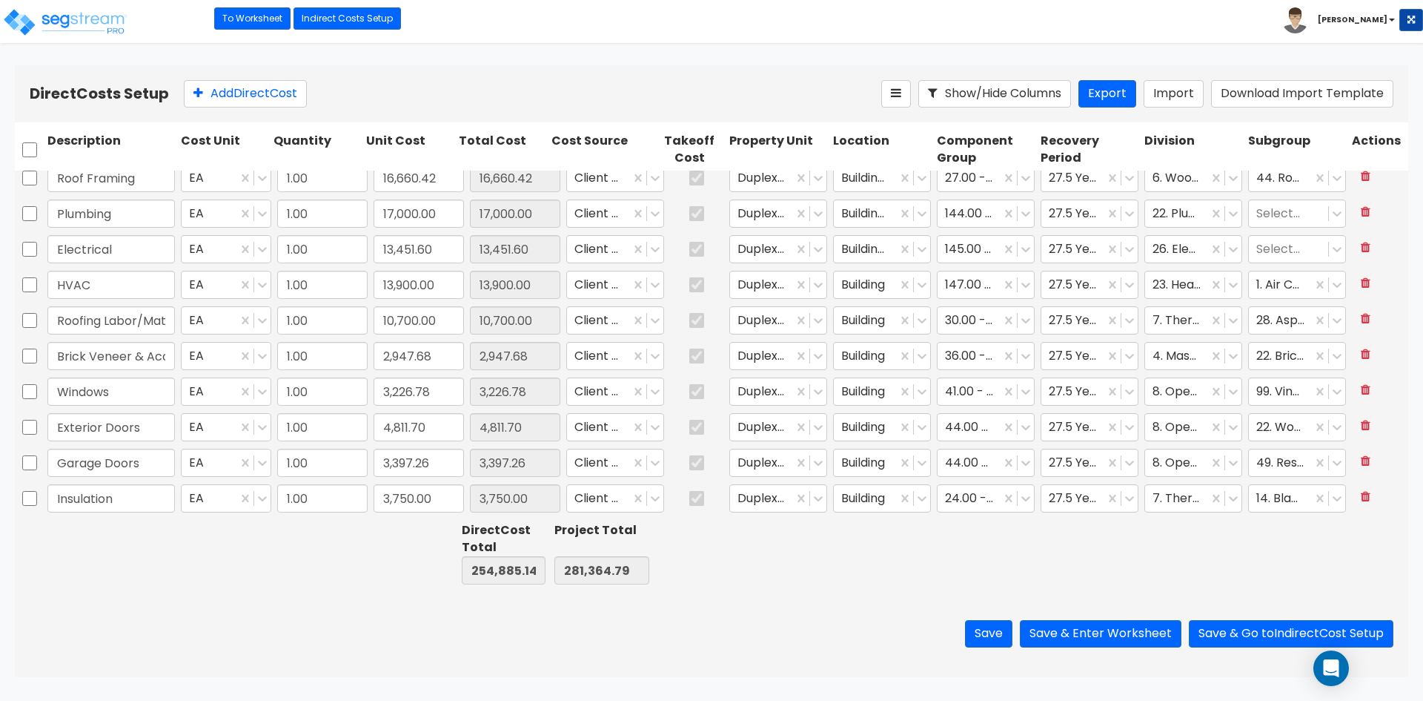
type input "1.00"
type input "9,925.50"
click at [441, 394] on input "4,811.70" at bounding box center [419, 392] width 90 height 28
type input "3,986.63"
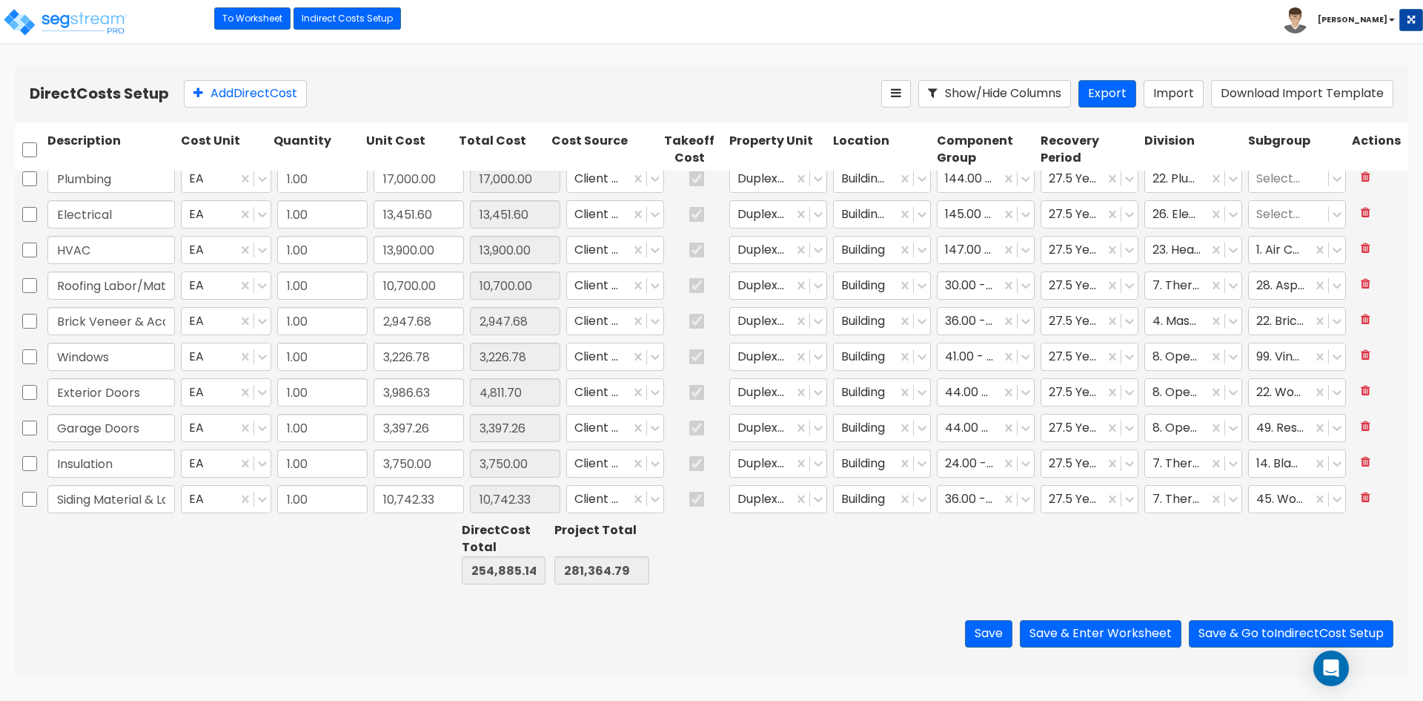
type input "254,060.07"
type input "280,539.72"
type input "3,986.63"
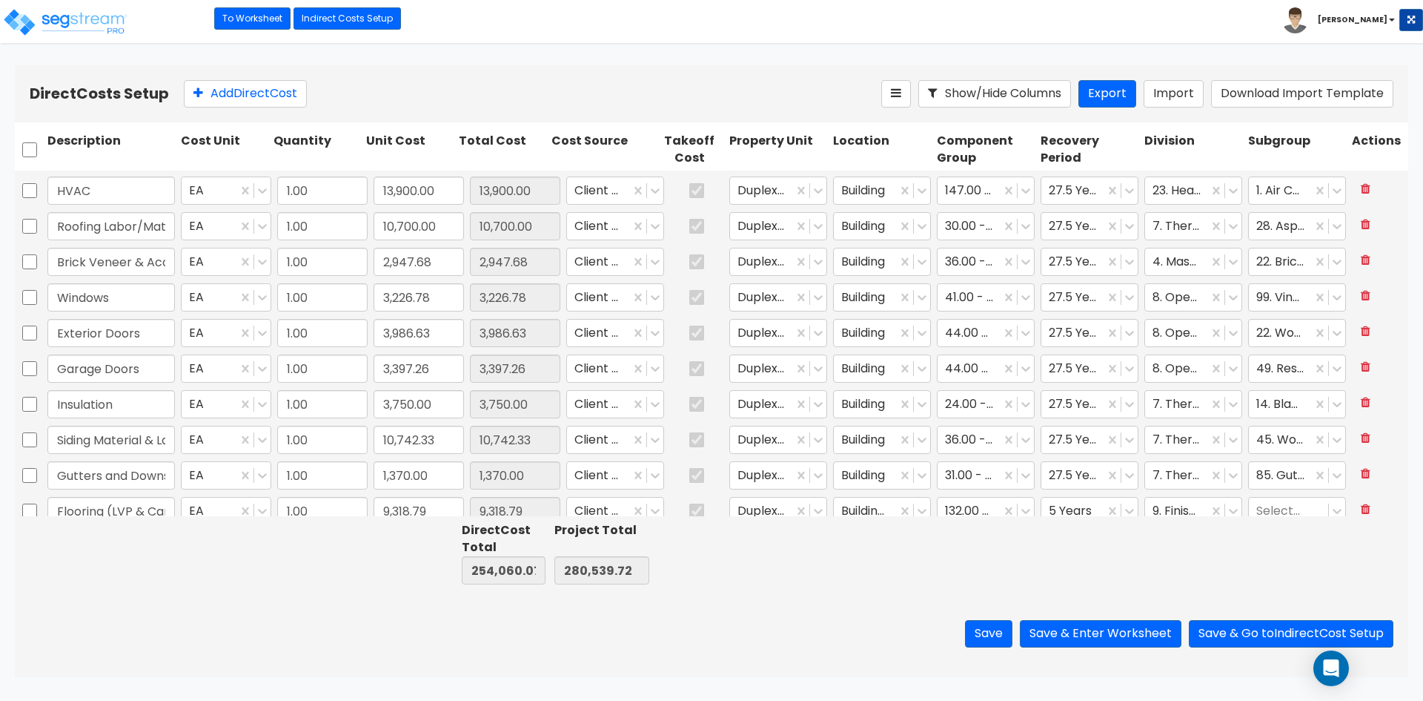
type input "1.00"
type input "5,089.33"
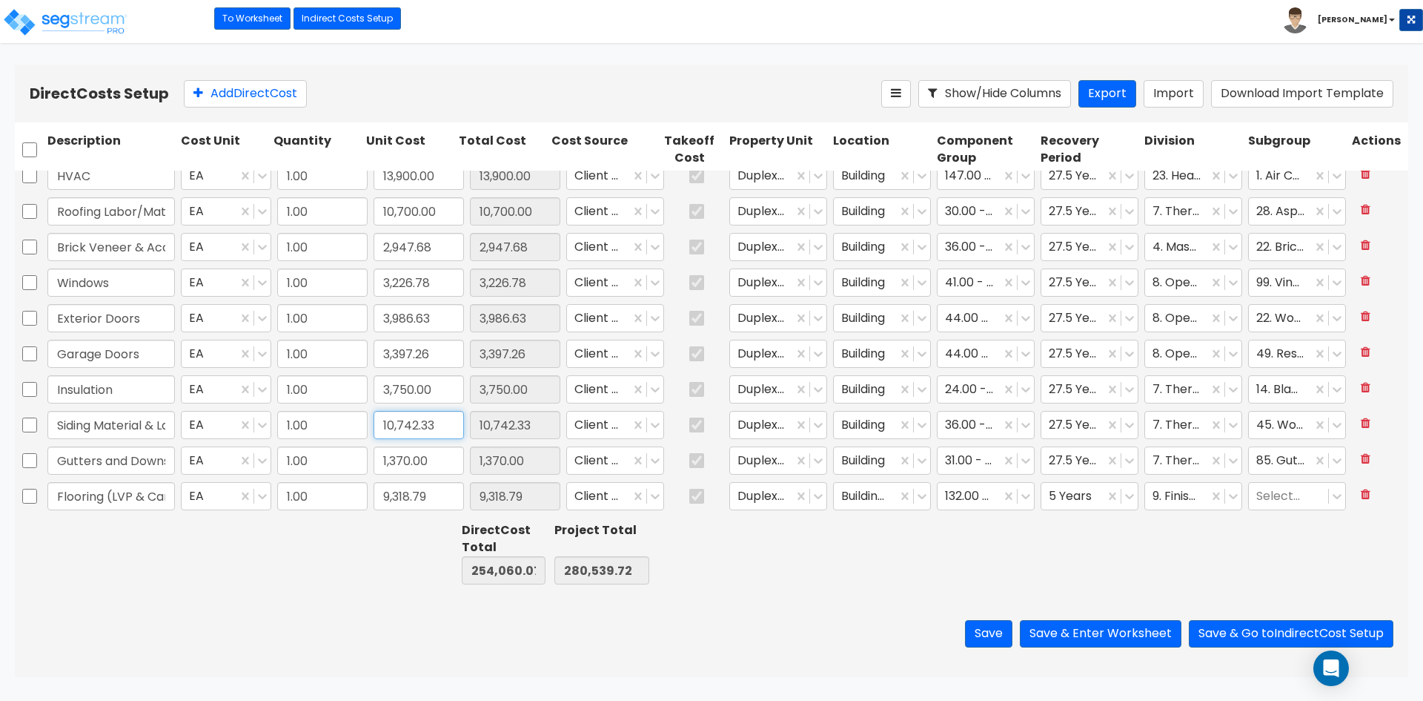
click at [444, 420] on input "10,742.33" at bounding box center [419, 425] width 90 height 28
paste input "8,241.20"
type input "8,241.20"
type input "251,558.94"
type input "278,038.59"
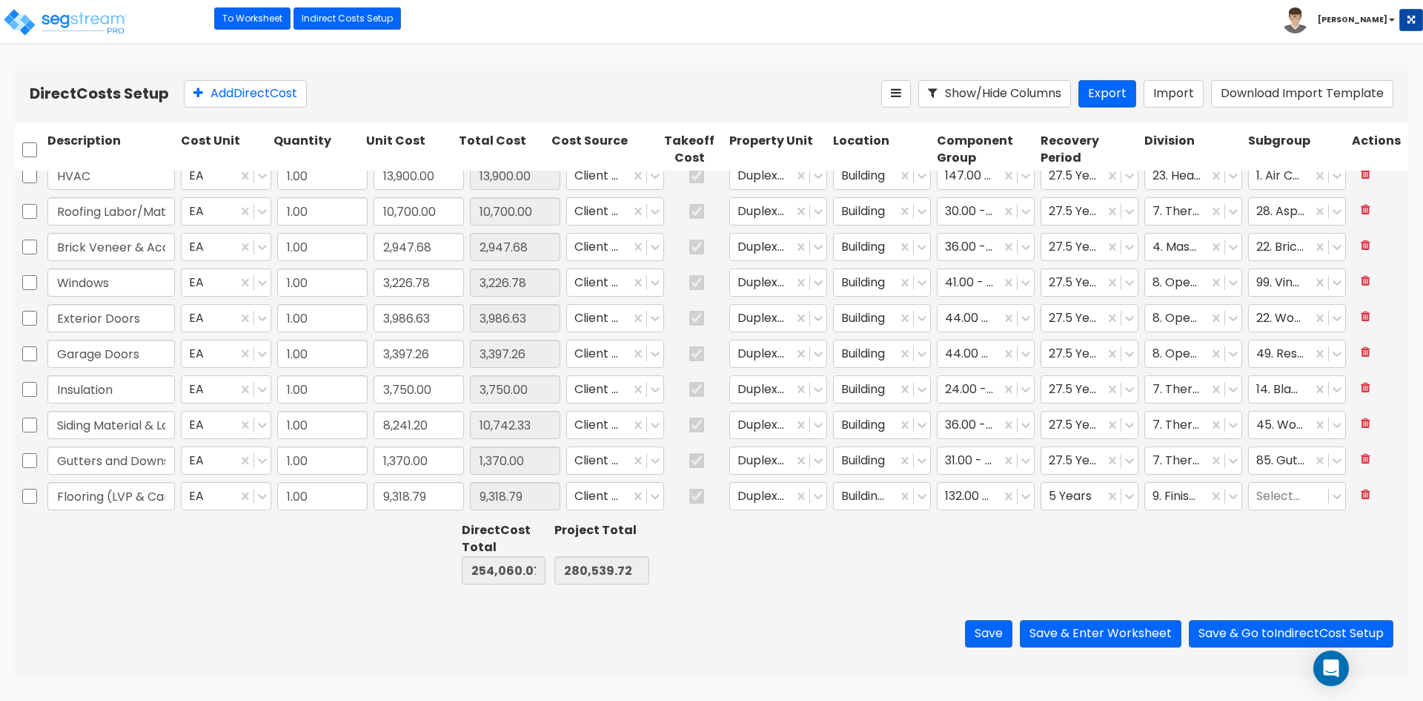
type input "8,241.20"
drag, startPoint x: 434, startPoint y: 503, endPoint x: 506, endPoint y: 462, distance: 82.4
click at [434, 503] on input "9,318.79" at bounding box center [419, 496] width 90 height 28
type input "9,323.44"
type input "1.00"
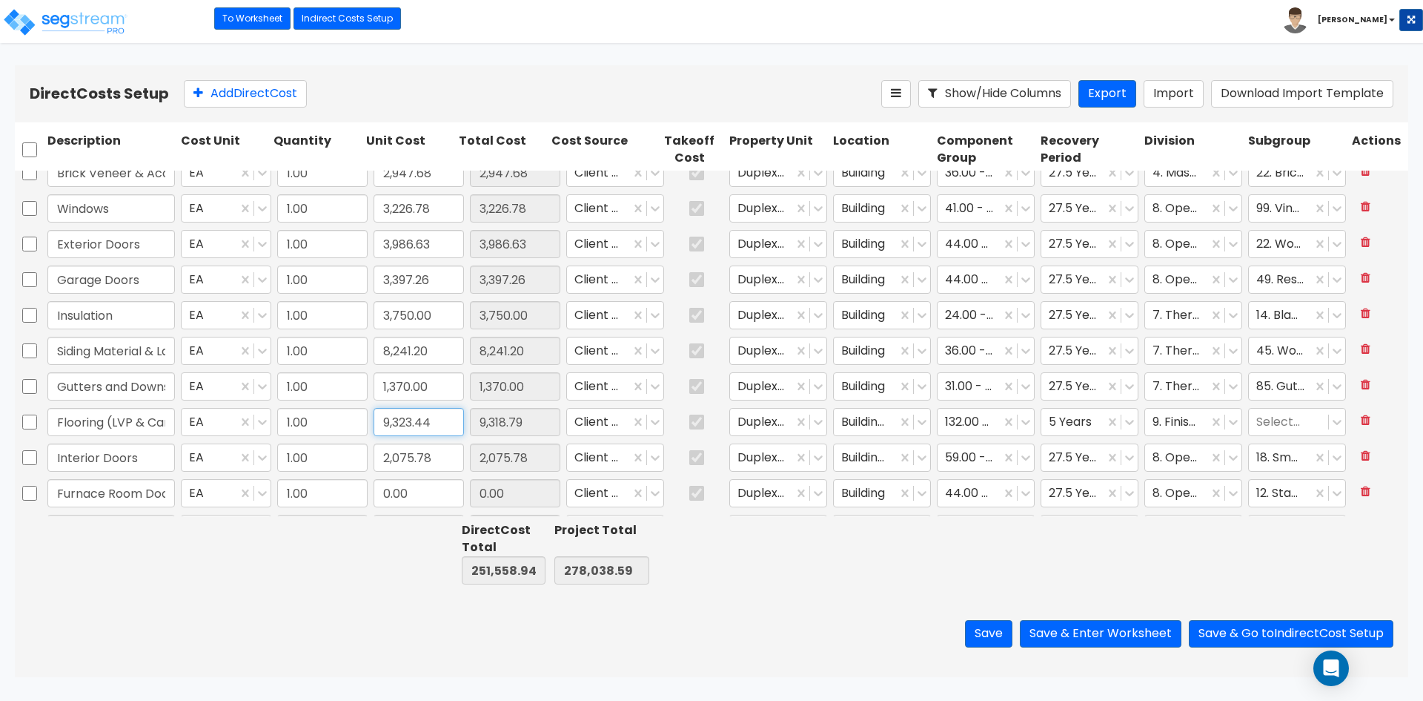
type input "13,900.00"
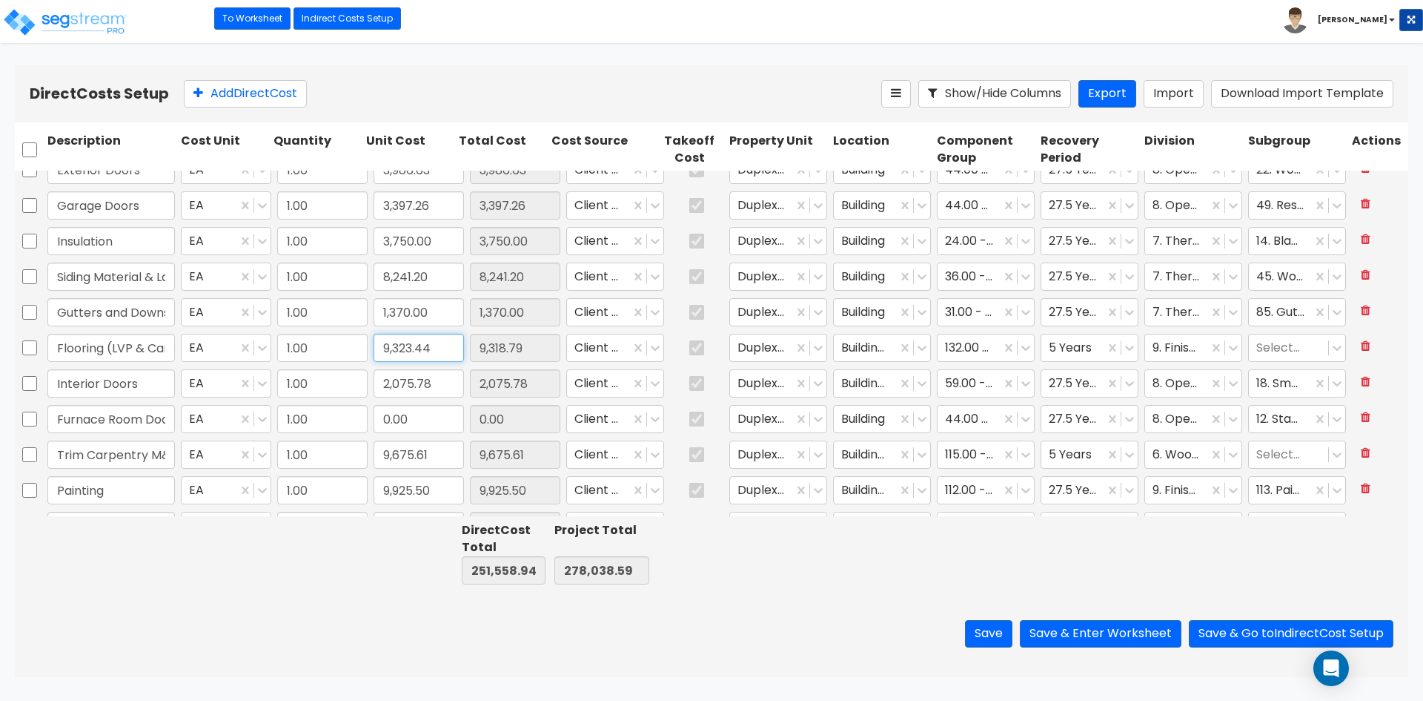
type input "9,323.44"
click at [436, 380] on input "2,075.78" at bounding box center [419, 383] width 90 height 28
type input "251,563.59"
type input "278,043.24"
type input "9,323.44"
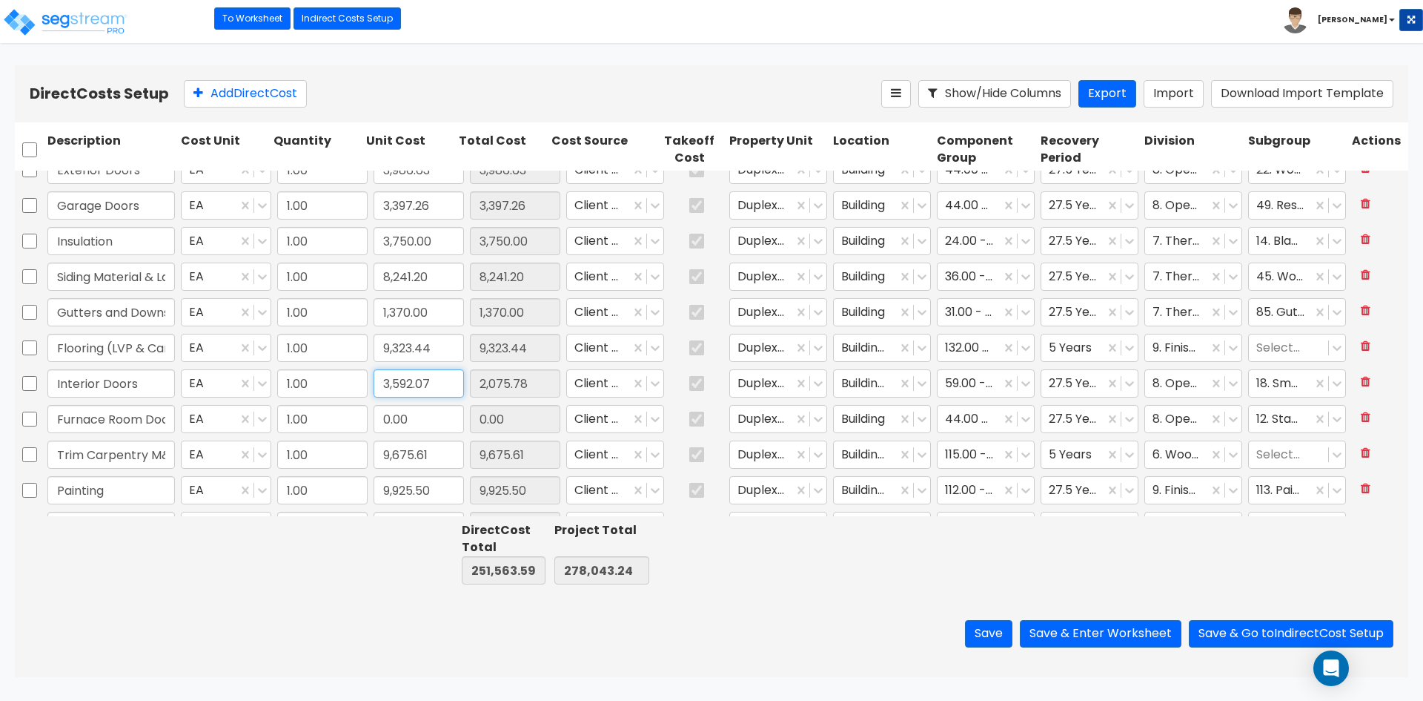
type input "3,592.07"
type input "253,079.88"
type input "279,559.53"
type input "3,592.07"
click at [431, 420] on input "0.00" at bounding box center [419, 419] width 90 height 28
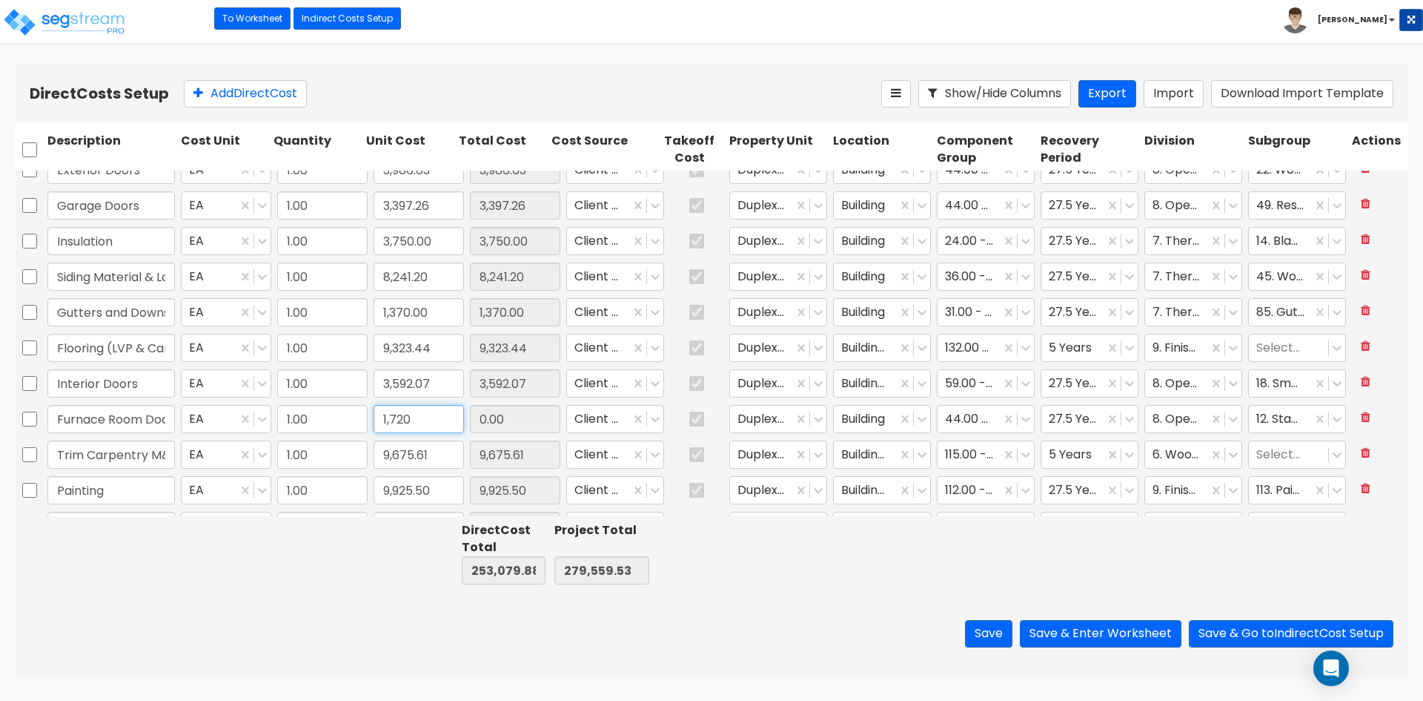
type input "1,720"
type input "254,799.88"
type input "281,279.53"
type input "1,720.00"
click at [434, 449] on input "9,675.61" at bounding box center [419, 454] width 90 height 28
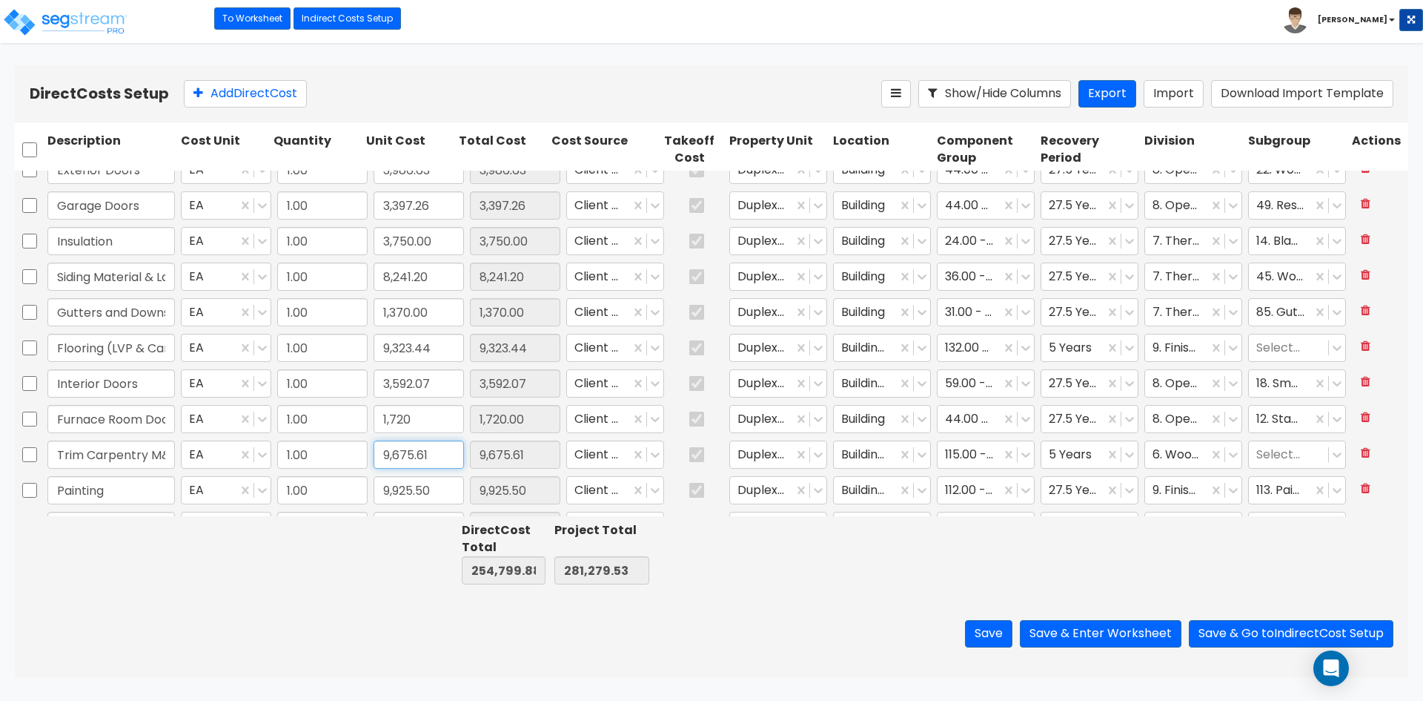
paste input "6,671.65"
type input "6,671.65"
type input "251,795.92"
type input "278,275.57"
type input "6,671.65"
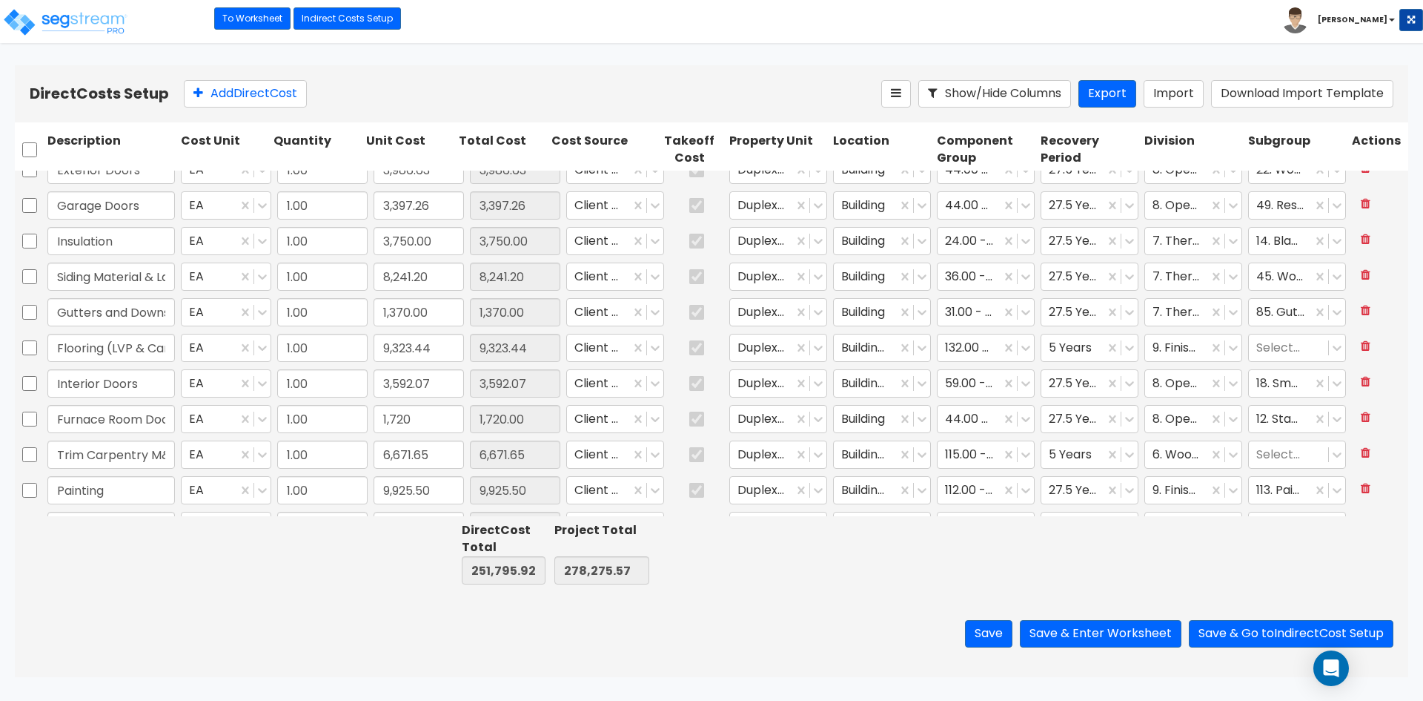
type input "1.00"
type input "862.00"
type input "1.00"
type input "4,078.33"
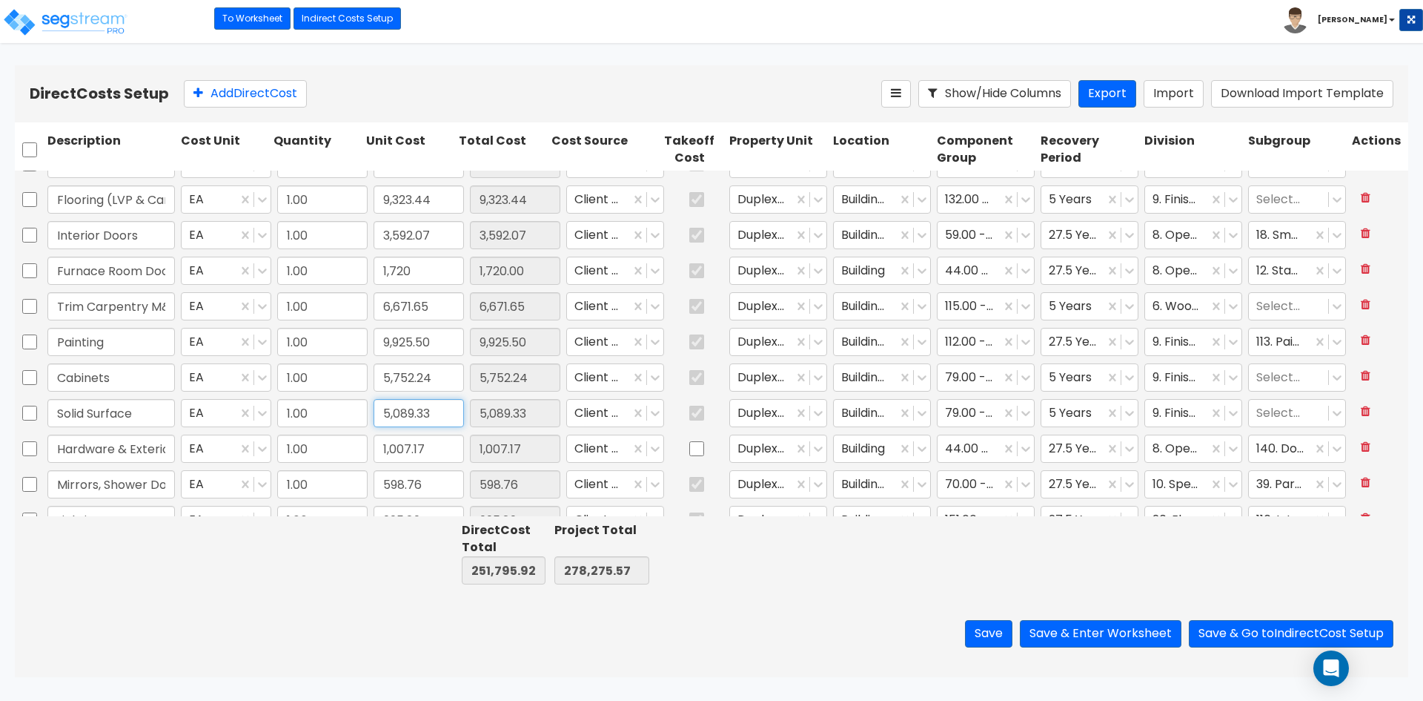
click at [438, 408] on input "5,089.33" at bounding box center [419, 413] width 90 height 28
type input "5,089.34"
type input "251,795.93"
type input "278,275.58"
type input "5,089.34"
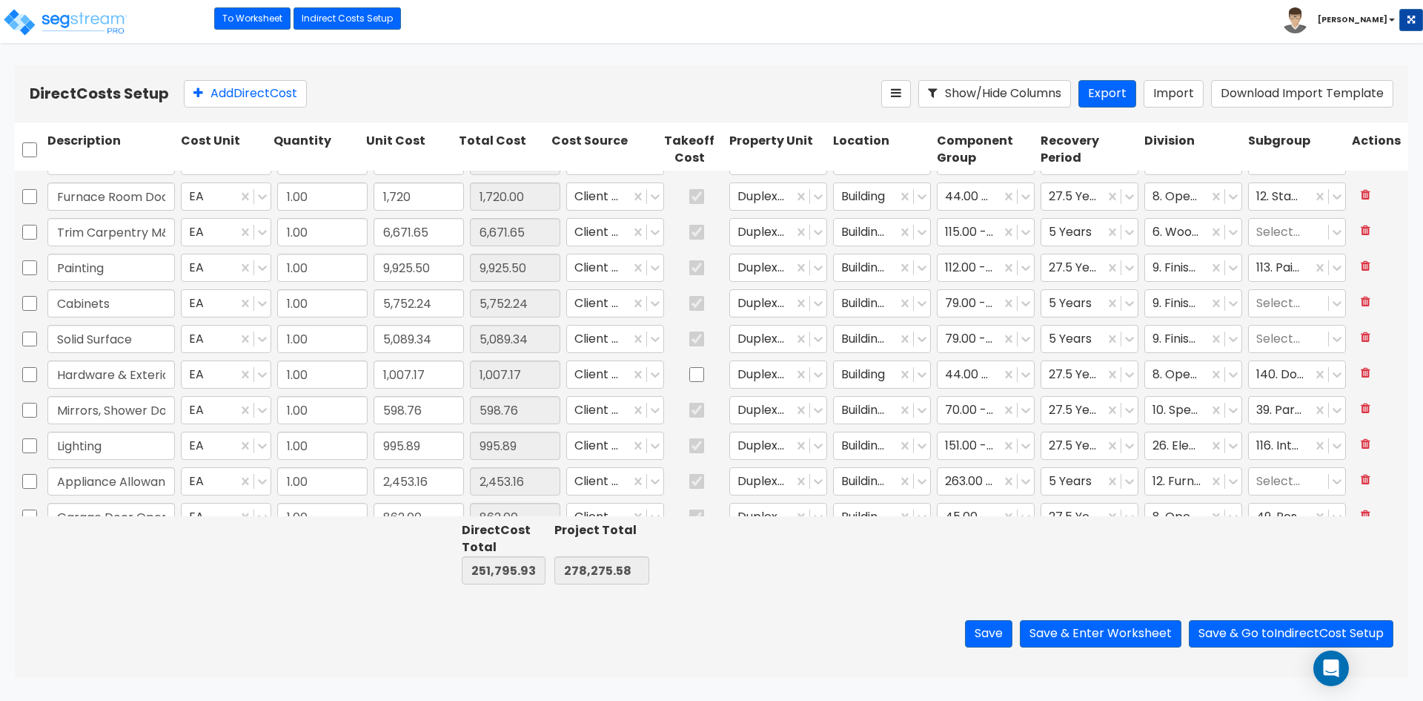
type input "1.00"
type input "5,650.00"
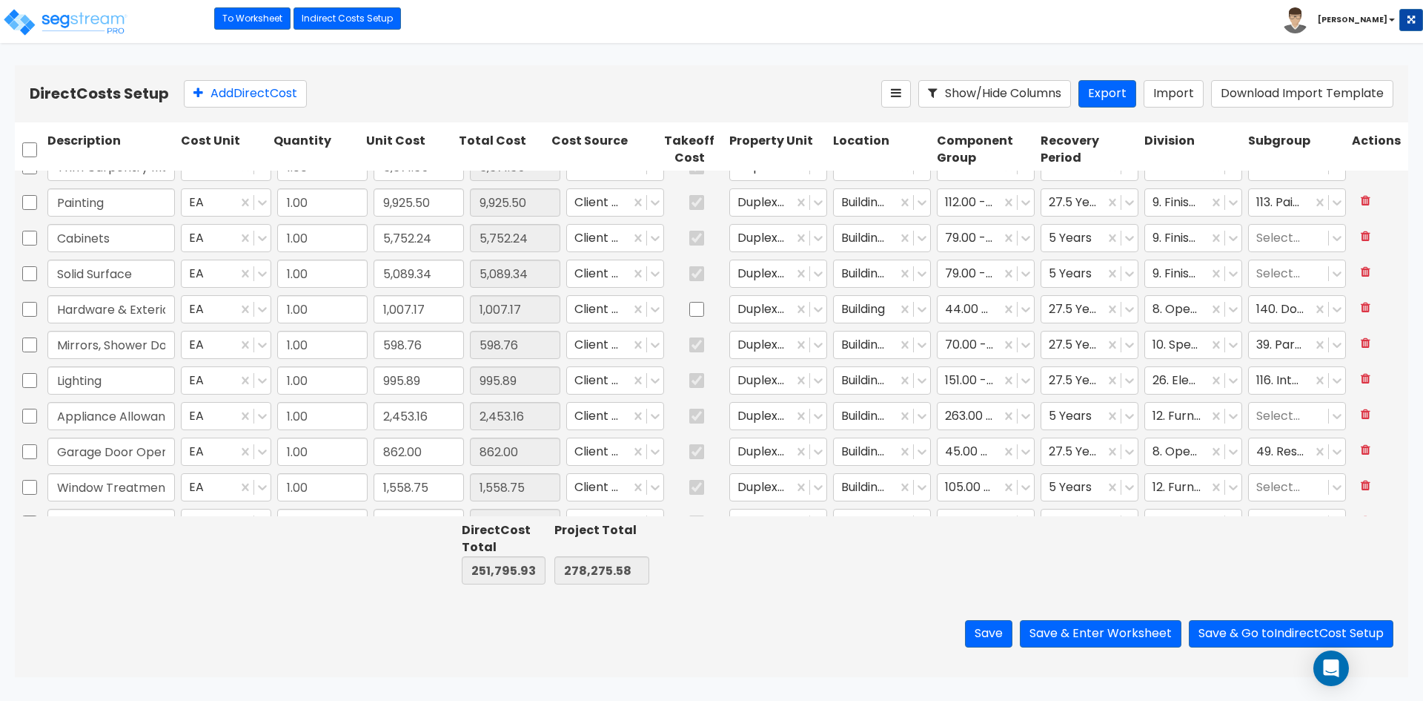
scroll to position [741, 0]
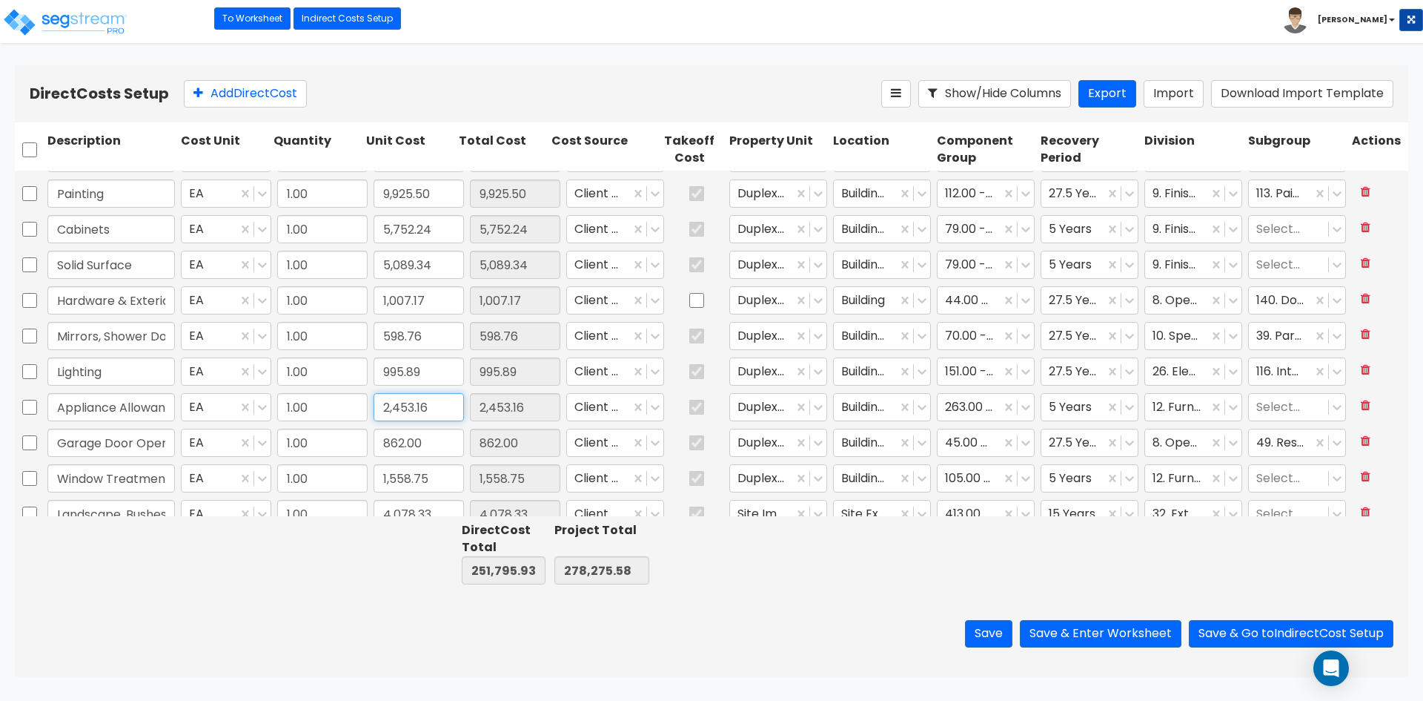
drag, startPoint x: 434, startPoint y: 408, endPoint x: 527, endPoint y: 414, distance: 92.8
click at [433, 408] on input "2,453.16" at bounding box center [419, 407] width 90 height 28
type input "3,679.74"
type input "253,022.51"
type input "279,502.16"
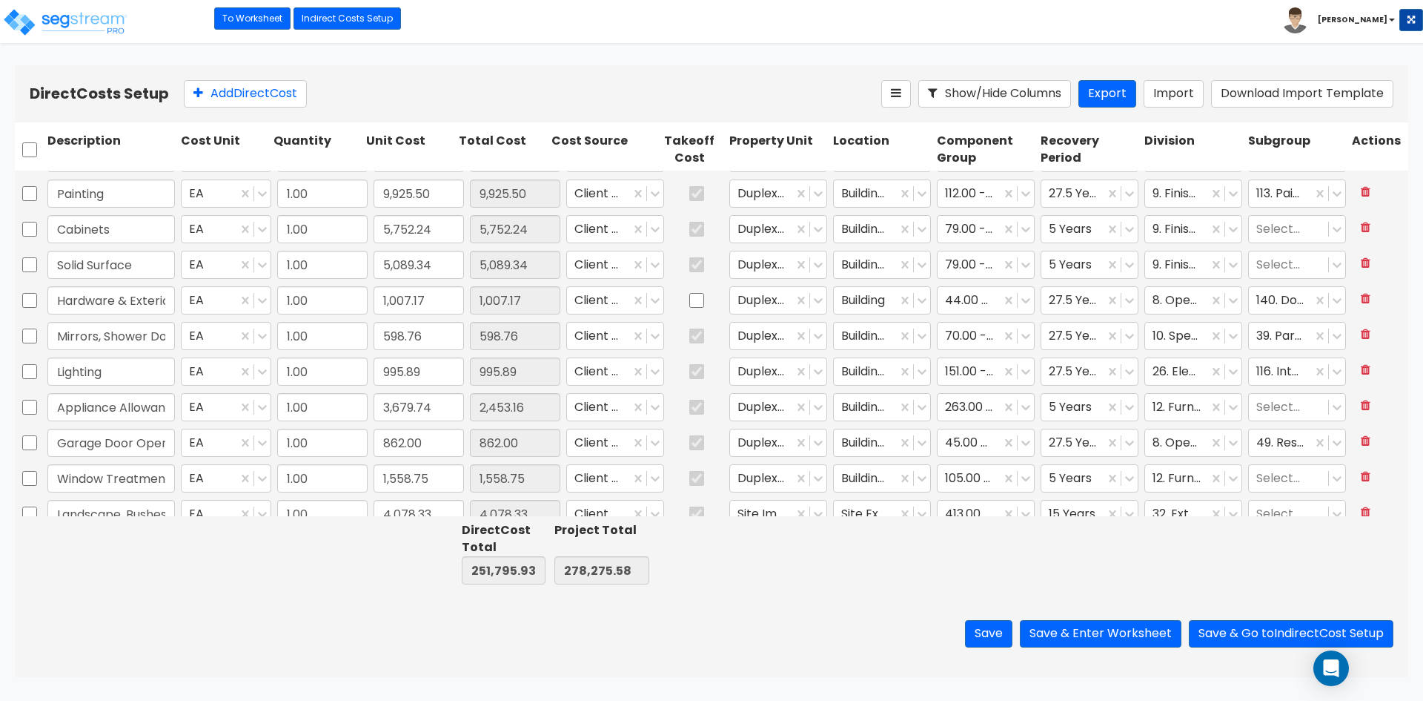
type input "3,679.74"
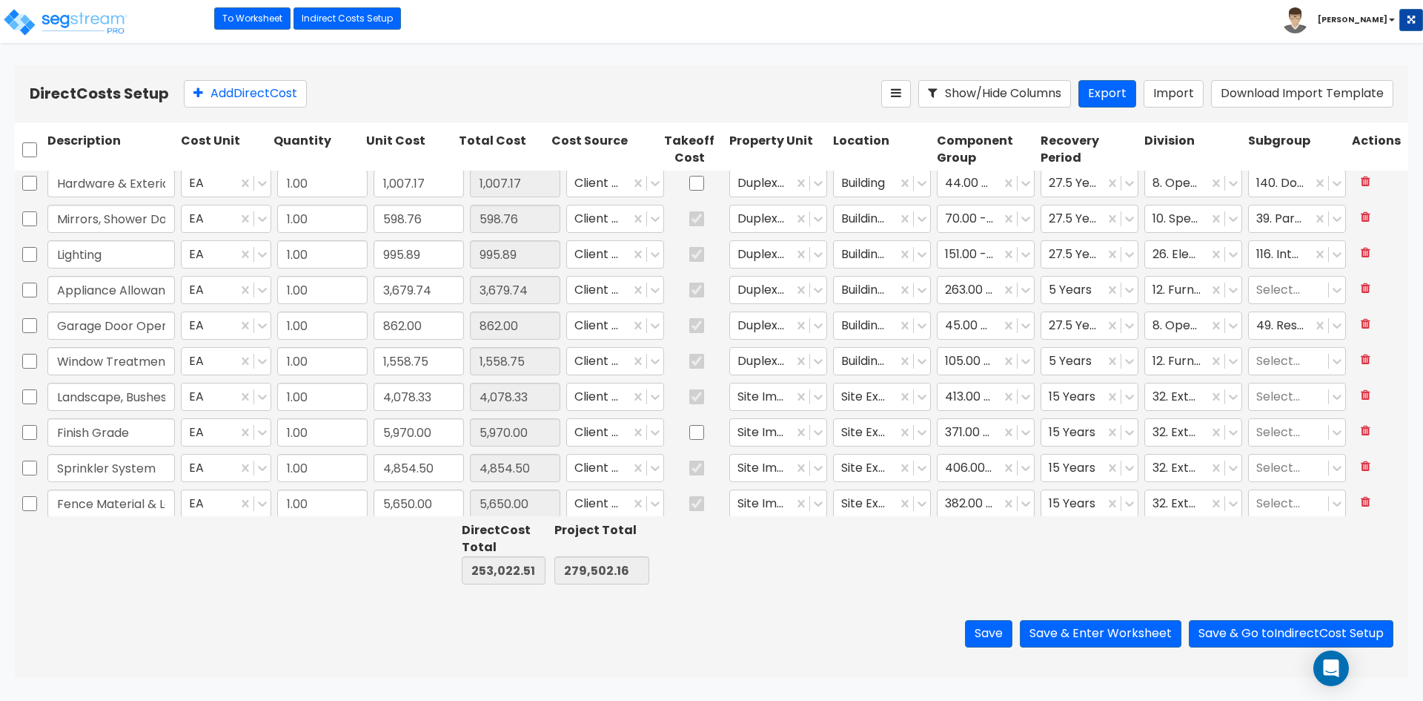
scroll to position [864, 0]
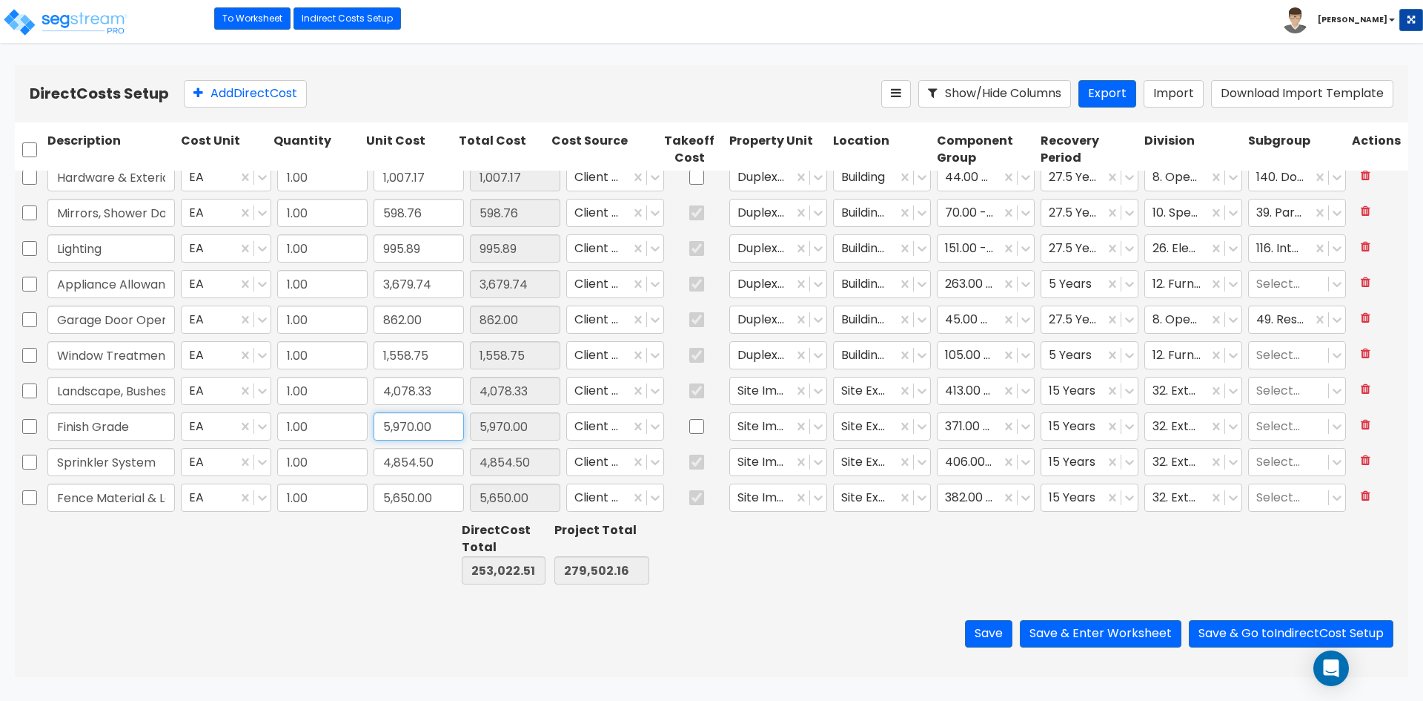
drag, startPoint x: 440, startPoint y: 431, endPoint x: 570, endPoint y: 405, distance: 133.0
click at [439, 431] on input "5,970.00" at bounding box center [419, 426] width 90 height 28
type input "1,870"
type input "248,922.51"
type input "275,402.16"
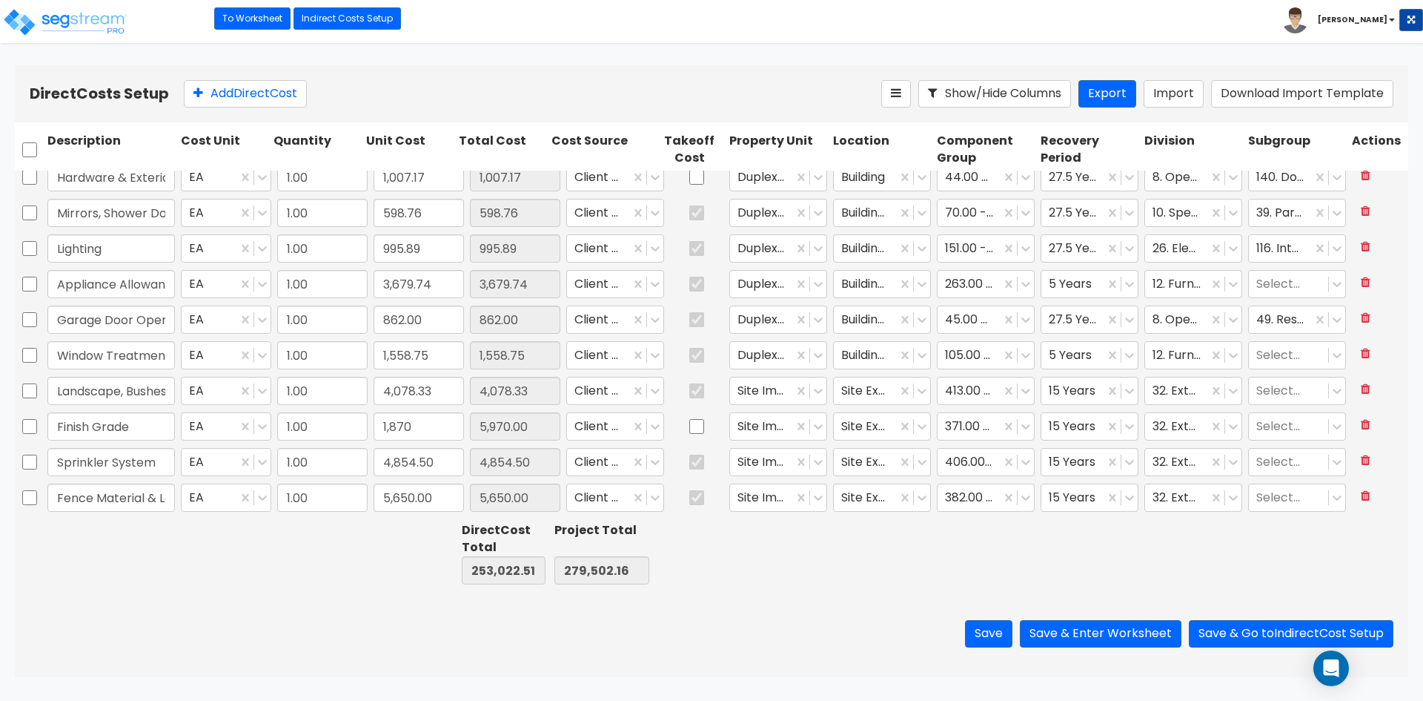
type input "1,870.00"
click at [536, 398] on input "4,078.33" at bounding box center [515, 391] width 90 height 28
click at [536, 386] on input "4,078.33" at bounding box center [515, 391] width 90 height 28
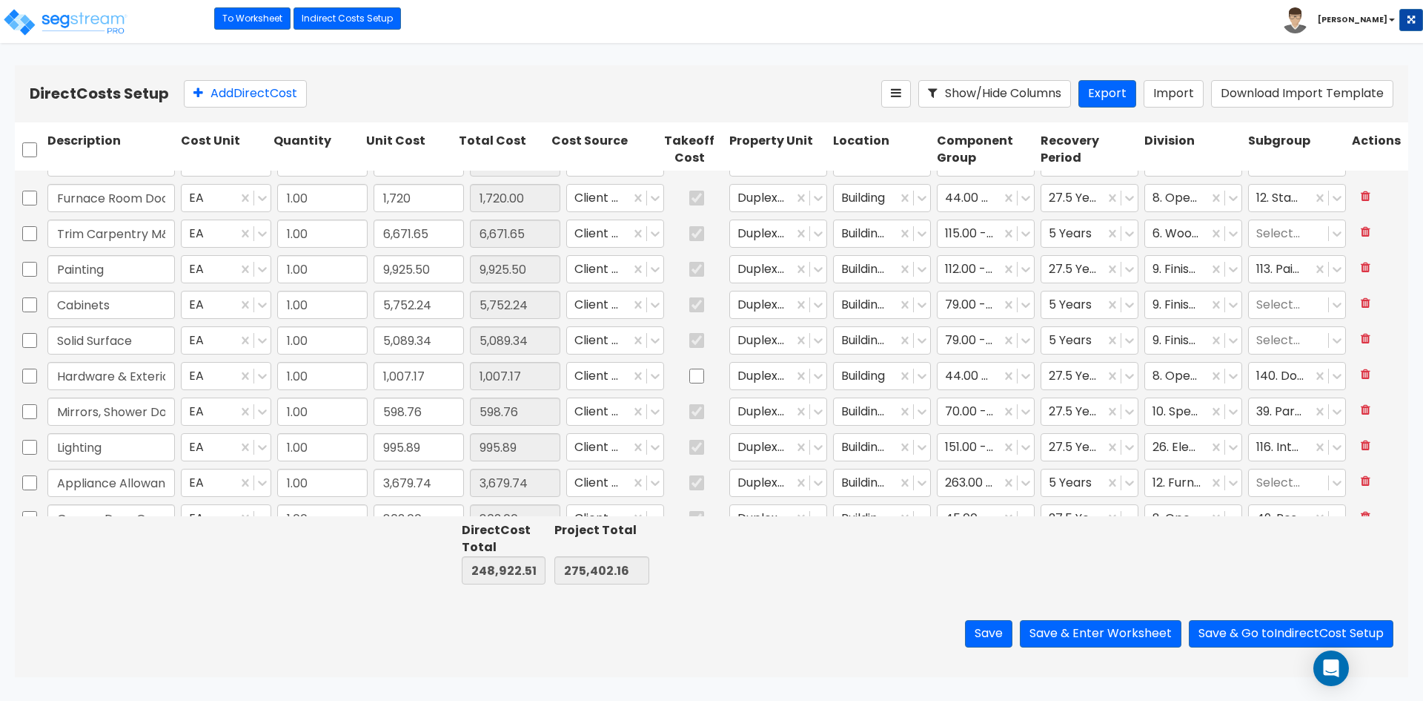
scroll to position [642, 0]
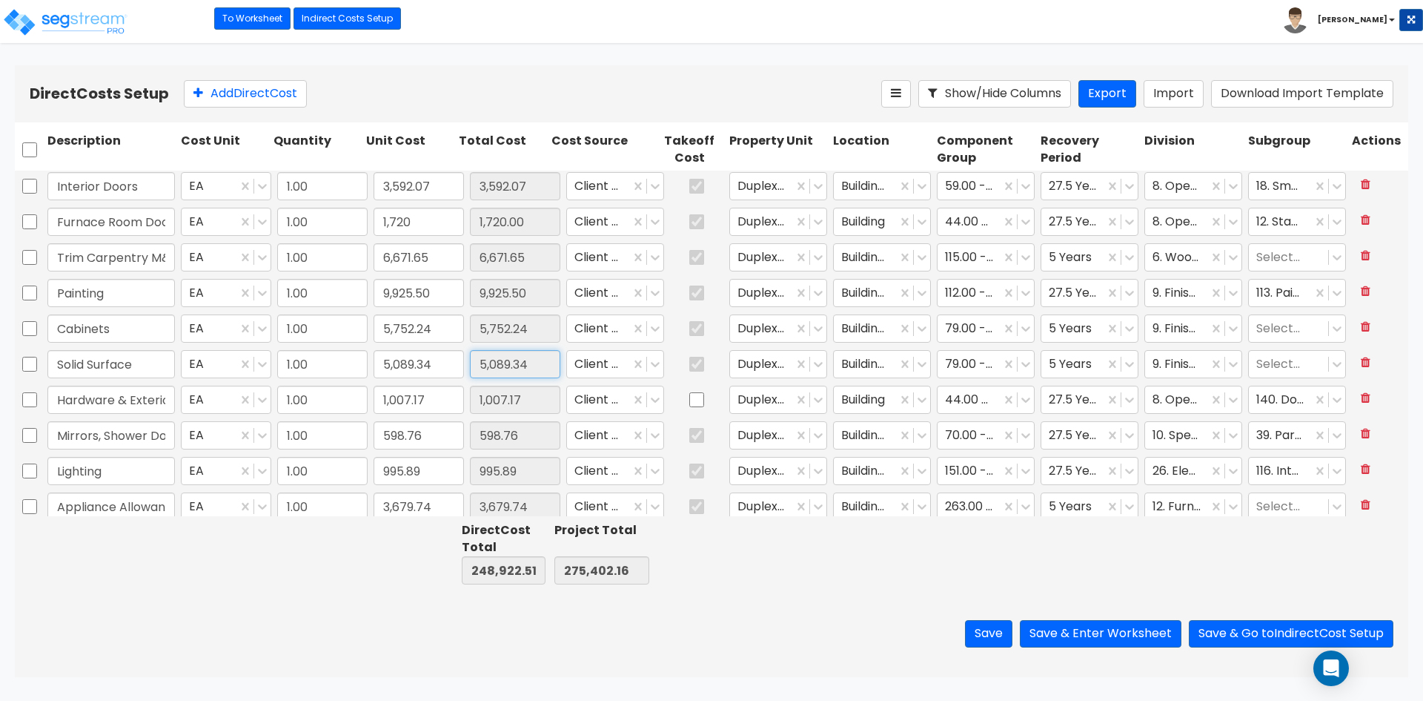
click at [529, 371] on input "5,089.34" at bounding box center [515, 364] width 90 height 28
click at [535, 370] on input "5,089.34" at bounding box center [515, 364] width 90 height 28
click at [432, 369] on input "5,089.34" at bounding box center [419, 364] width 90 height 28
click at [446, 365] on input "5,089.34" at bounding box center [419, 364] width 90 height 28
click at [434, 256] on input "6,671.65" at bounding box center [419, 257] width 90 height 28
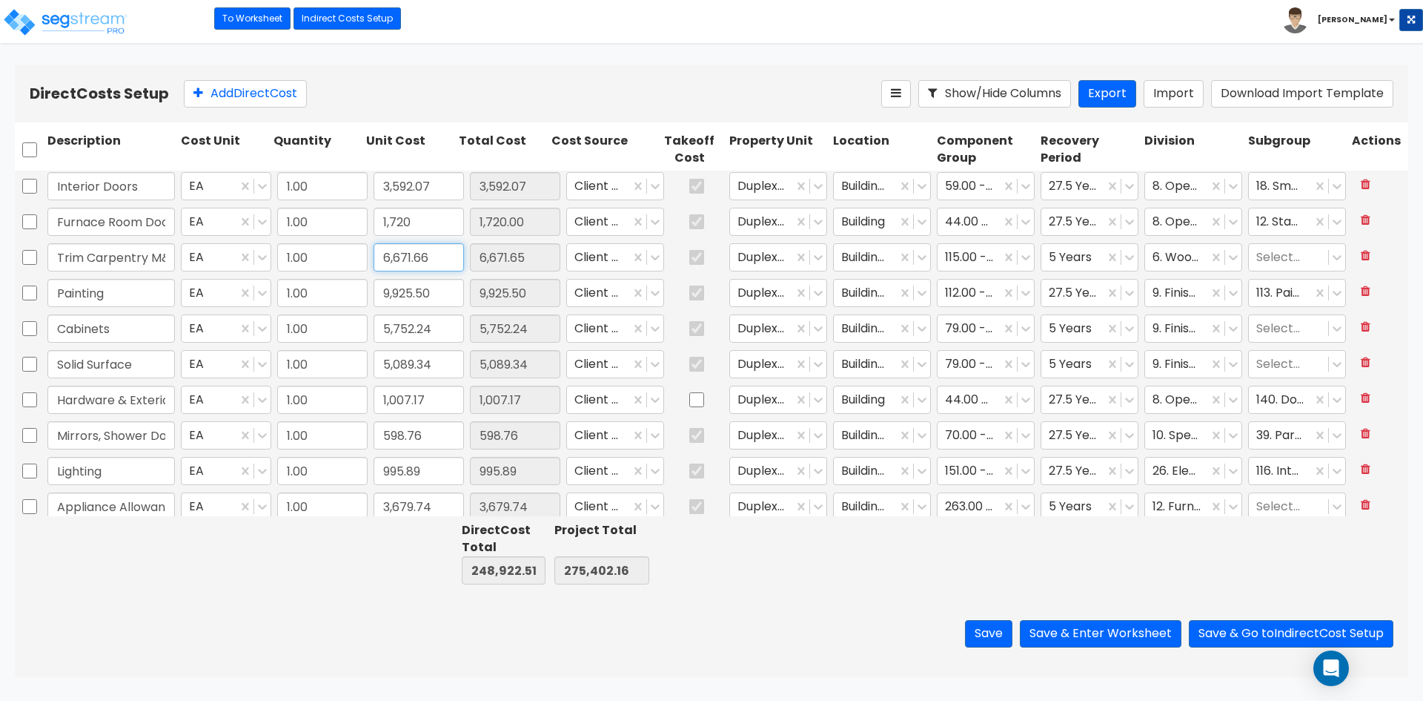
type input "6,671.66"
type input "248,922.52"
type input "275,402.17"
type input "6,671.66"
click at [340, 659] on div "Save Save & Enter Worksheet Save & Go to Indirect Cost Setup" at bounding box center [712, 633] width 1394 height 87
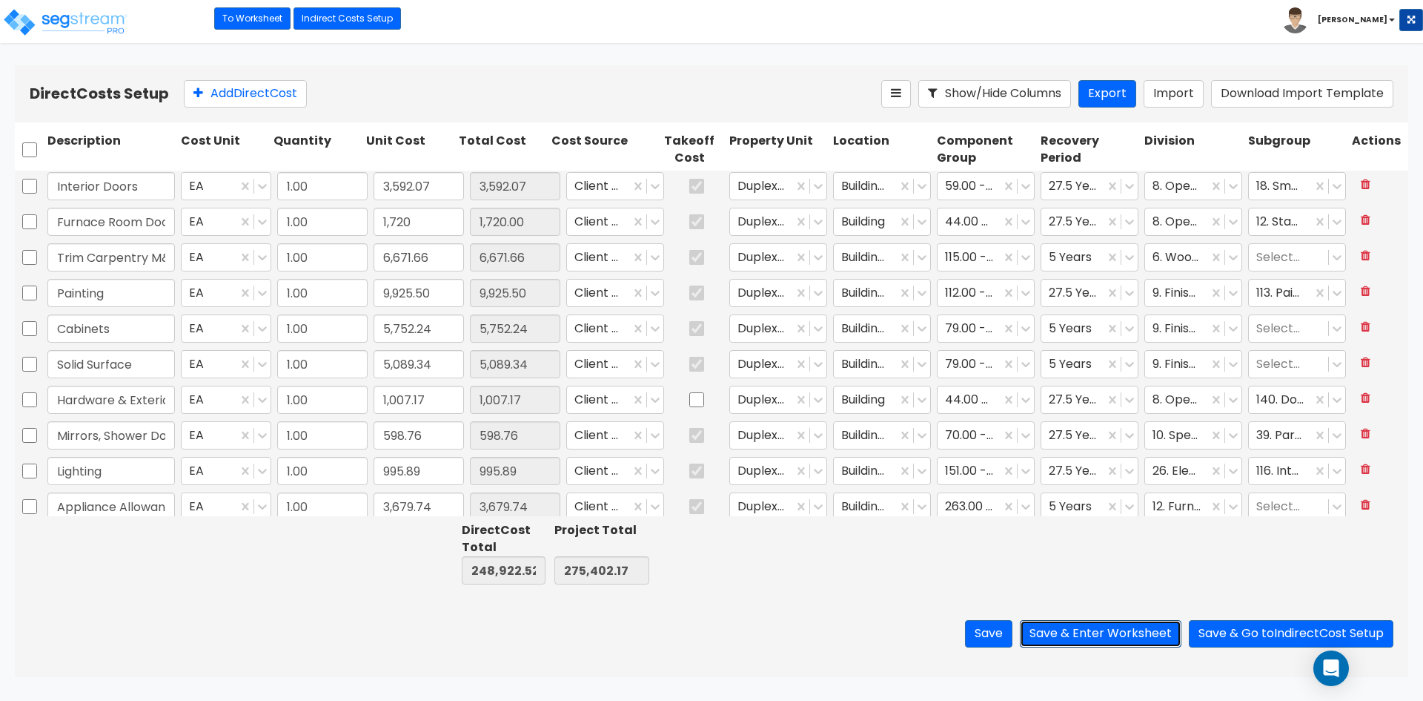
click at [1133, 636] on button "Save & Enter Worksheet" at bounding box center [1101, 633] width 162 height 27
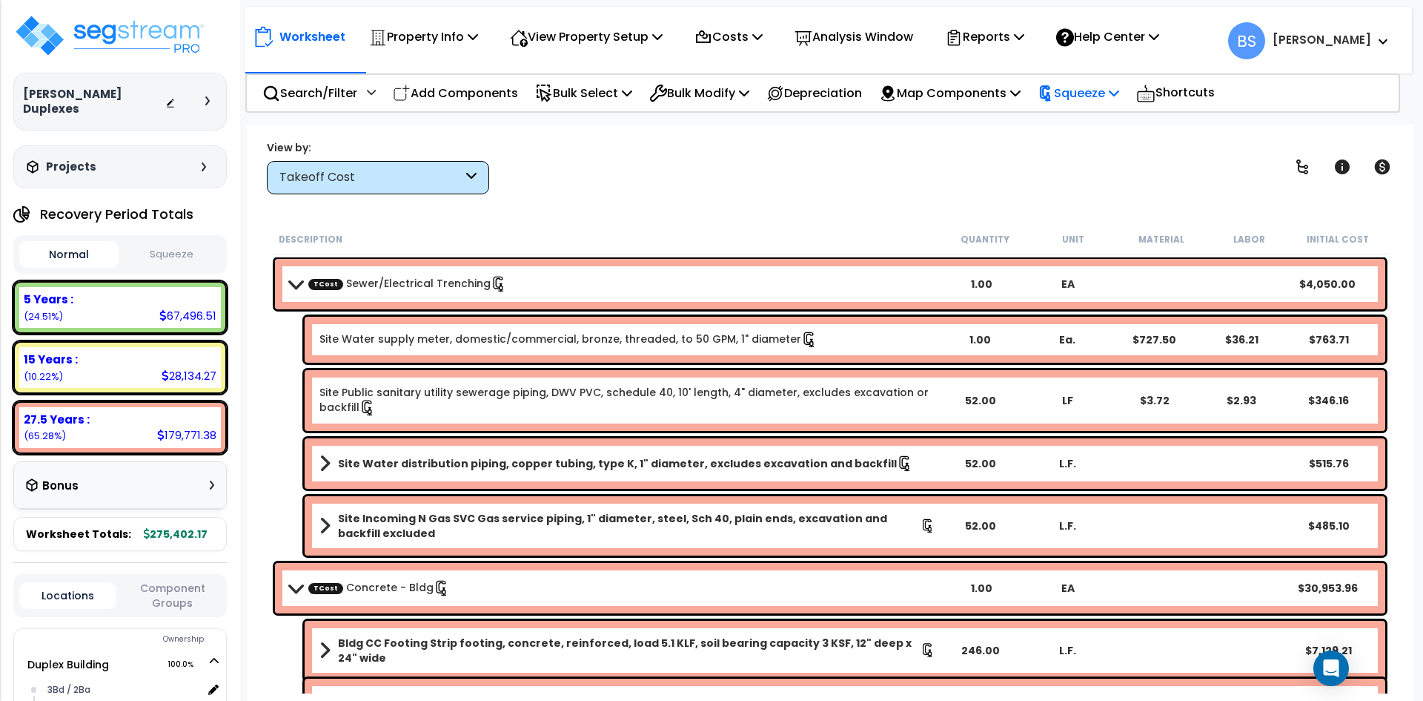
click at [1094, 103] on div "Squeeze" at bounding box center [1079, 93] width 82 height 35
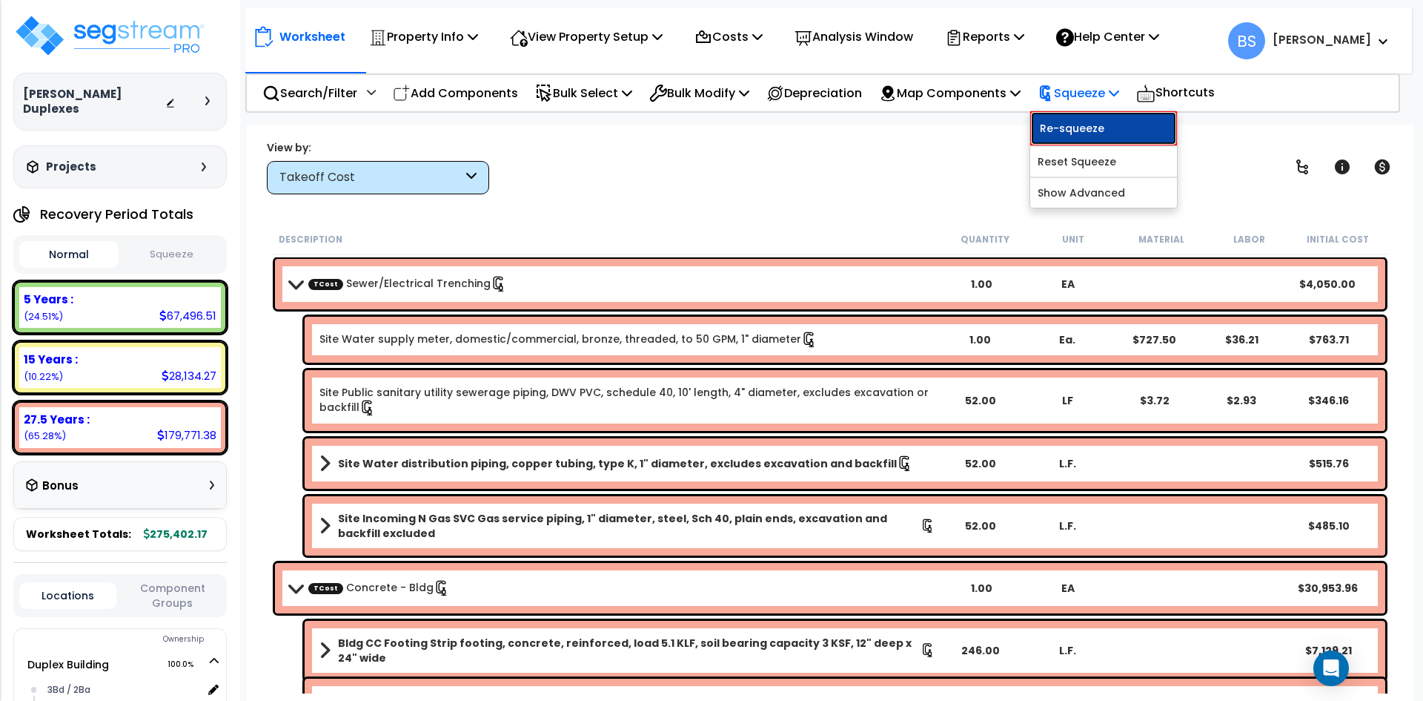
click at [1091, 123] on link "Re-squeeze" at bounding box center [1103, 128] width 147 height 34
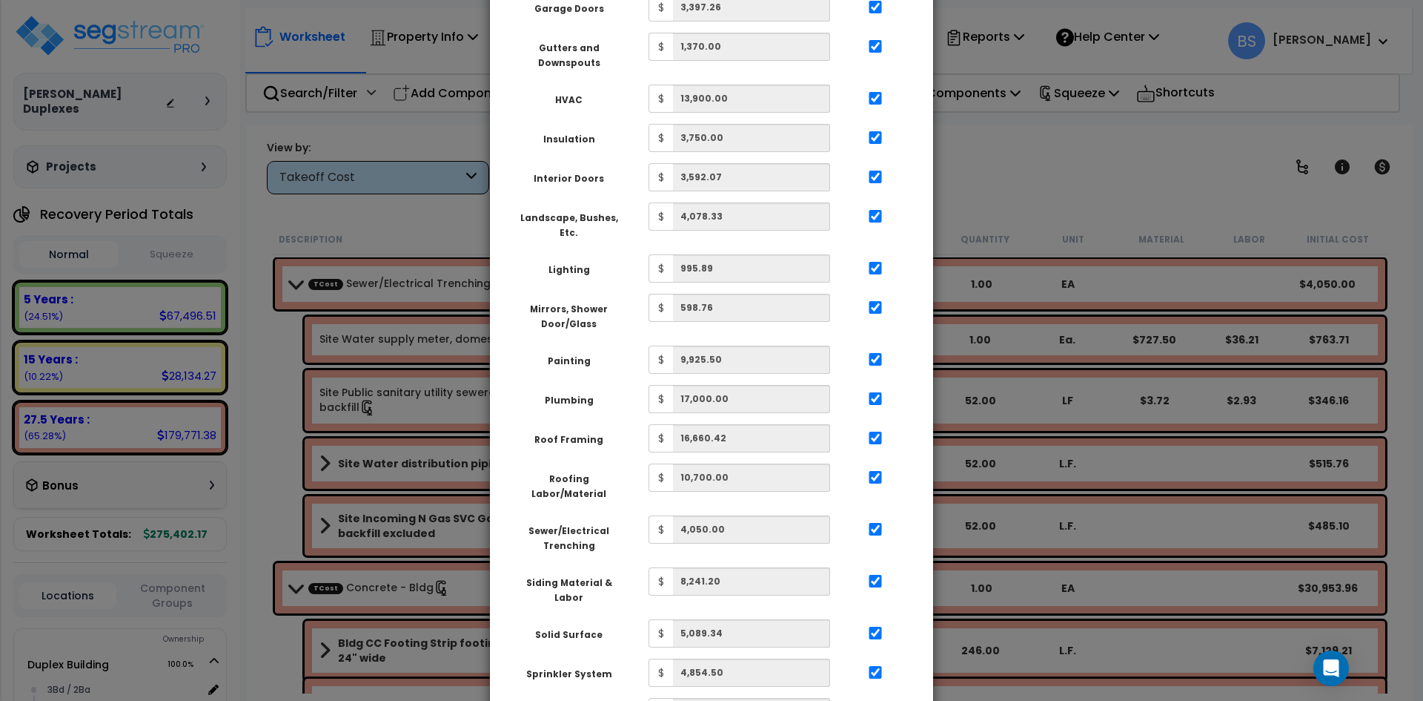
scroll to position [742, 0]
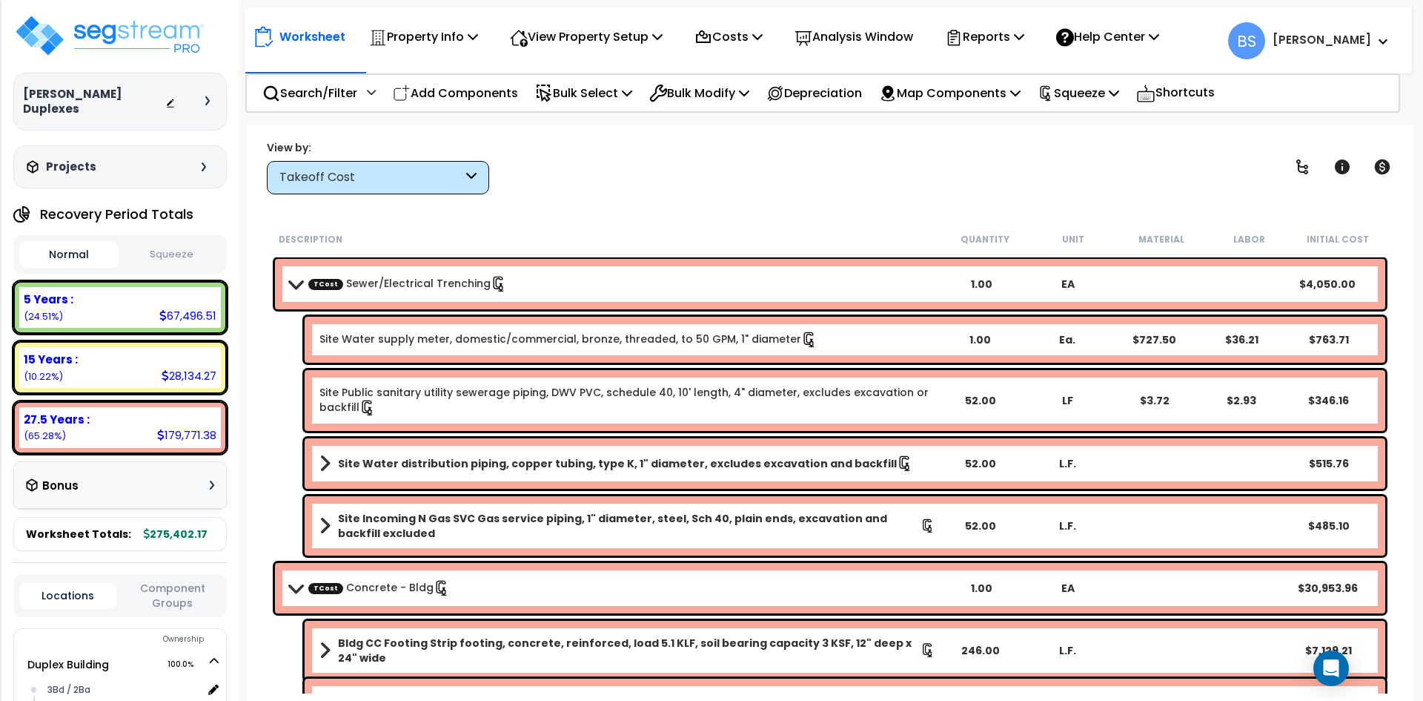
click at [248, 370] on div "Worksheet Property Info Property Setup Add Property Unit Template property Clon…" at bounding box center [830, 475] width 1167 height 701
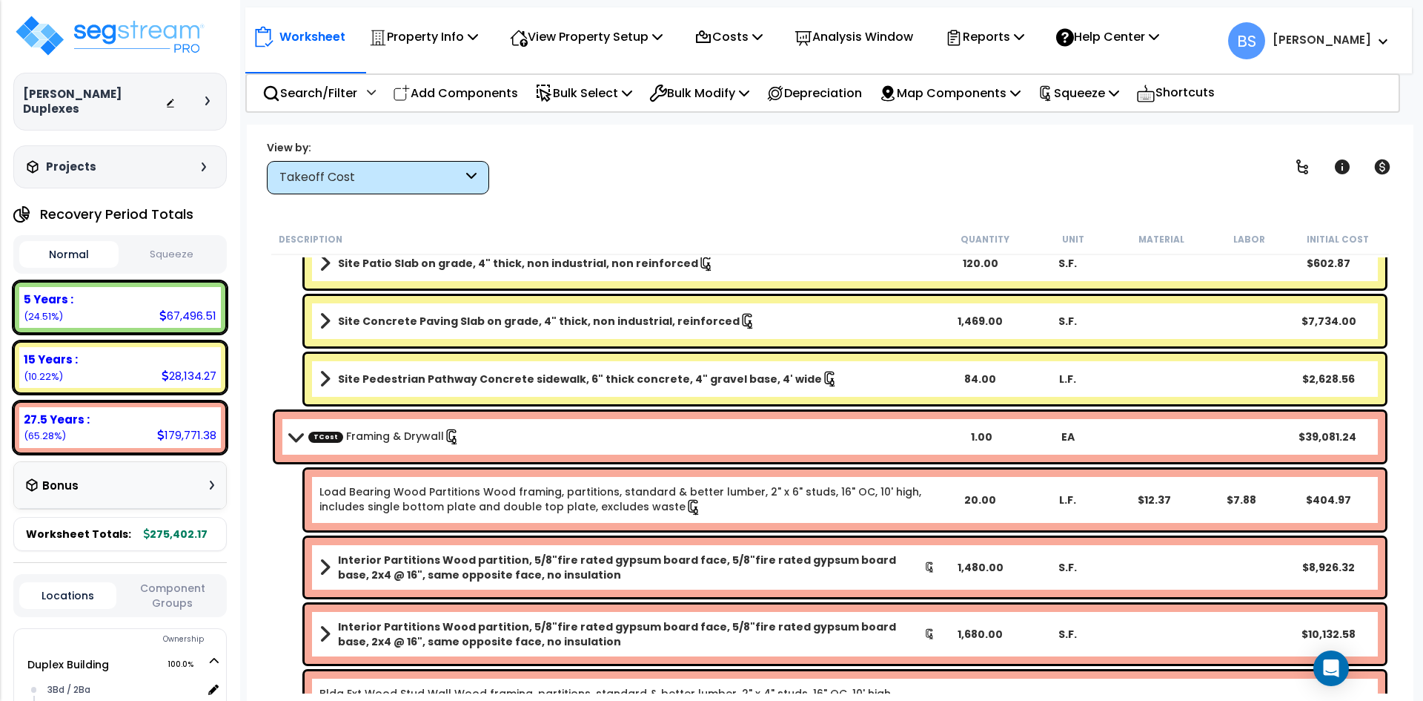
scroll to position [593, 0]
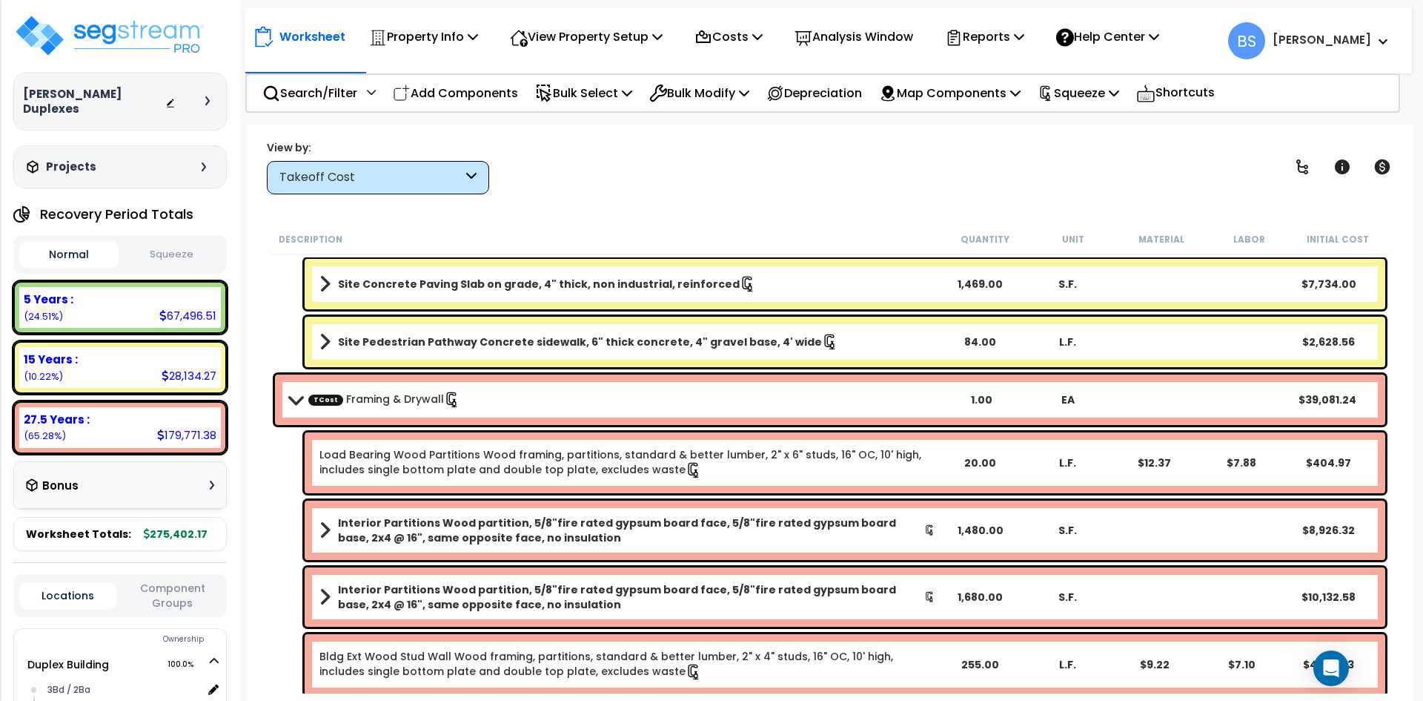
click at [153, 247] on button "Squeeze" at bounding box center [171, 255] width 99 height 26
click at [1011, 47] on div "Reports" at bounding box center [984, 36] width 79 height 35
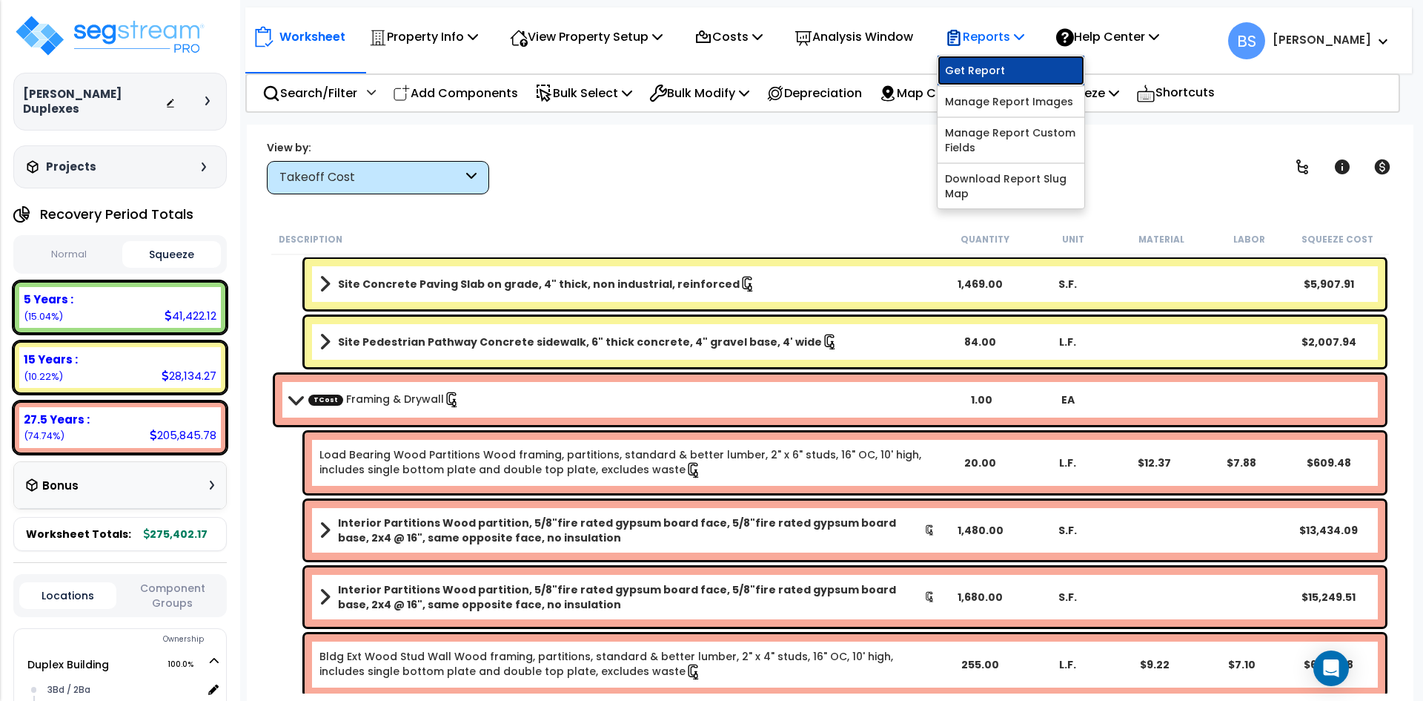
click at [1001, 61] on link "Get Report" at bounding box center [1011, 71] width 147 height 30
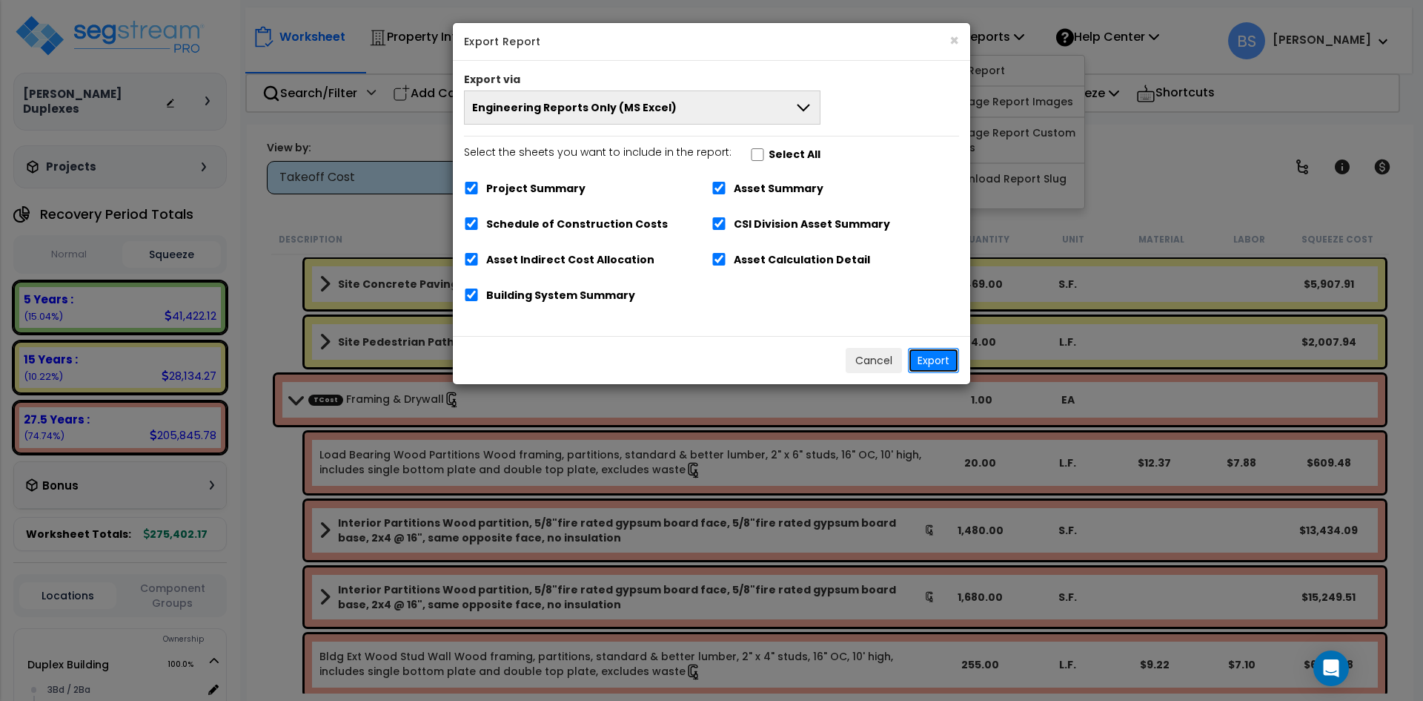
click at [944, 356] on button "Export" at bounding box center [933, 360] width 51 height 25
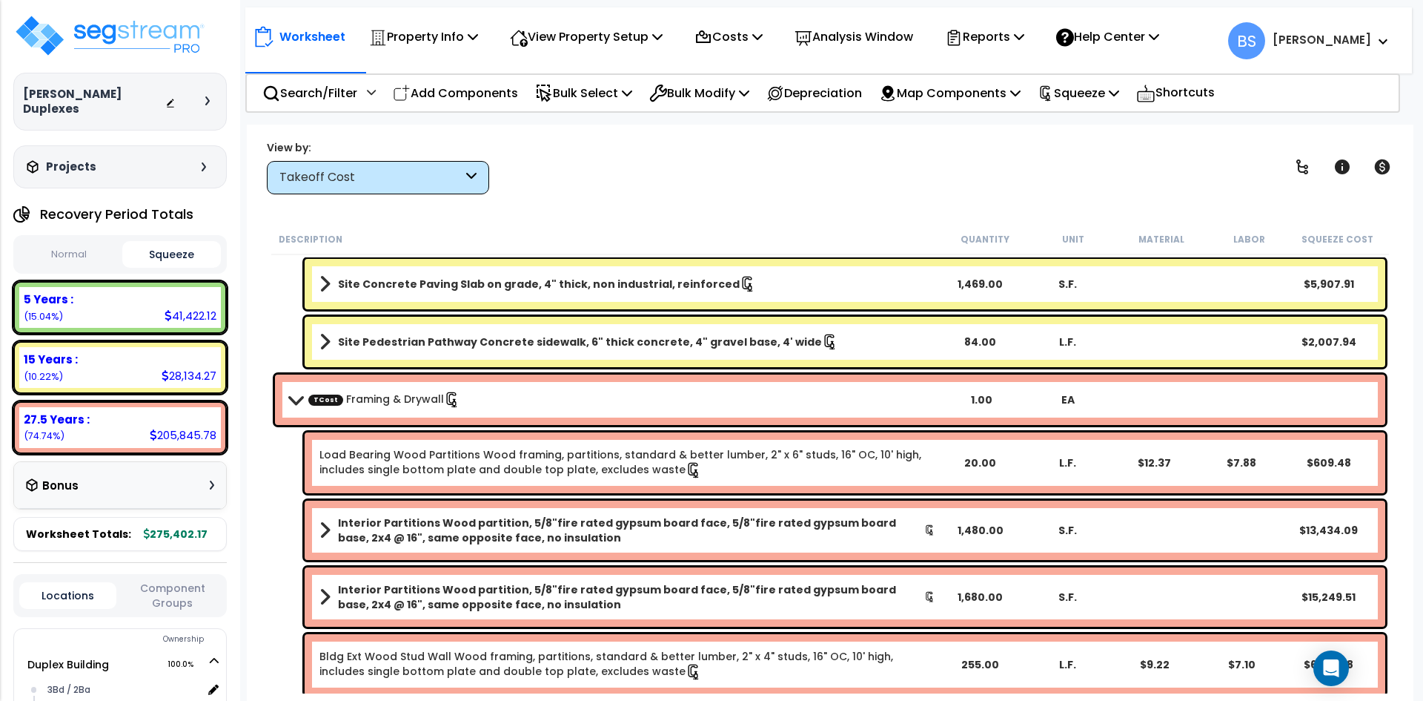
click at [577, 173] on div "View by: Takeoff Cost Takeoff Cost" at bounding box center [830, 166] width 1137 height 55
